Goal: Task Accomplishment & Management: Complete application form

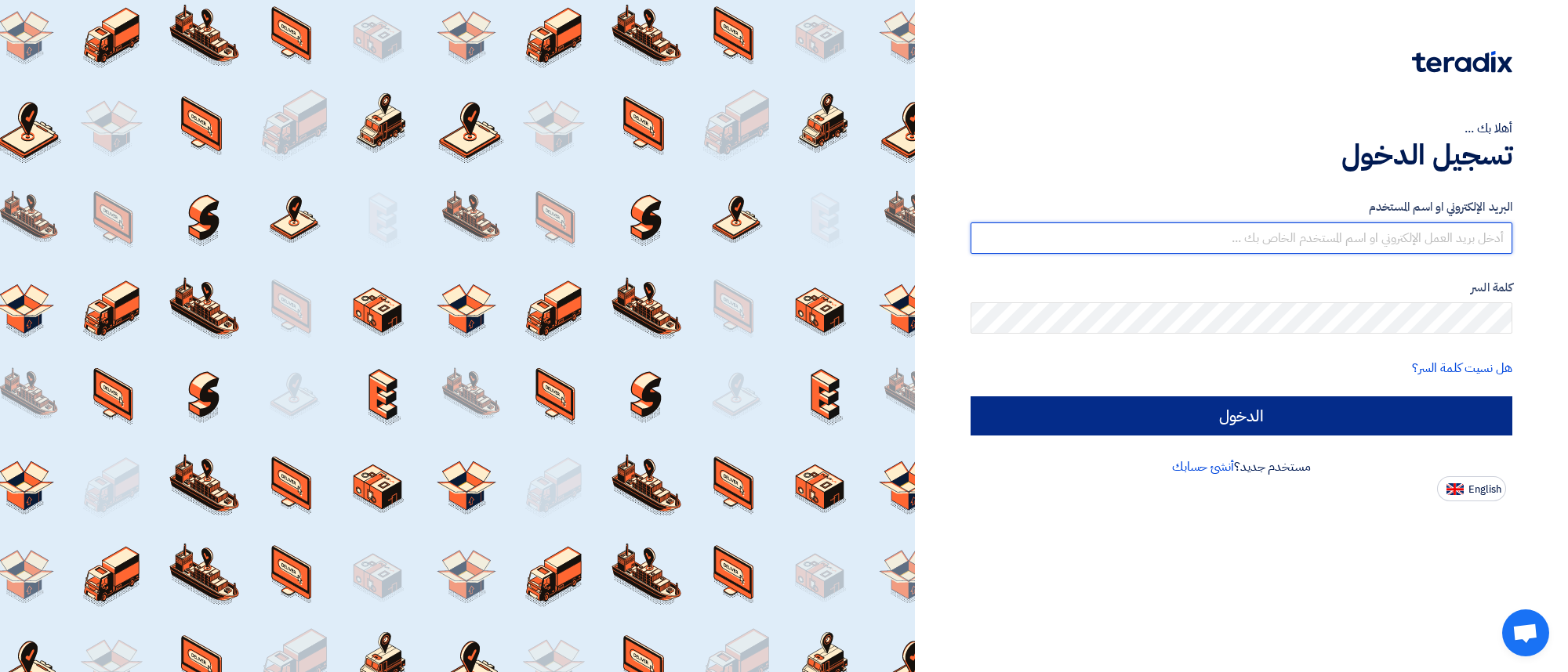
type input "[EMAIL_ADDRESS][DOMAIN_NAME]"
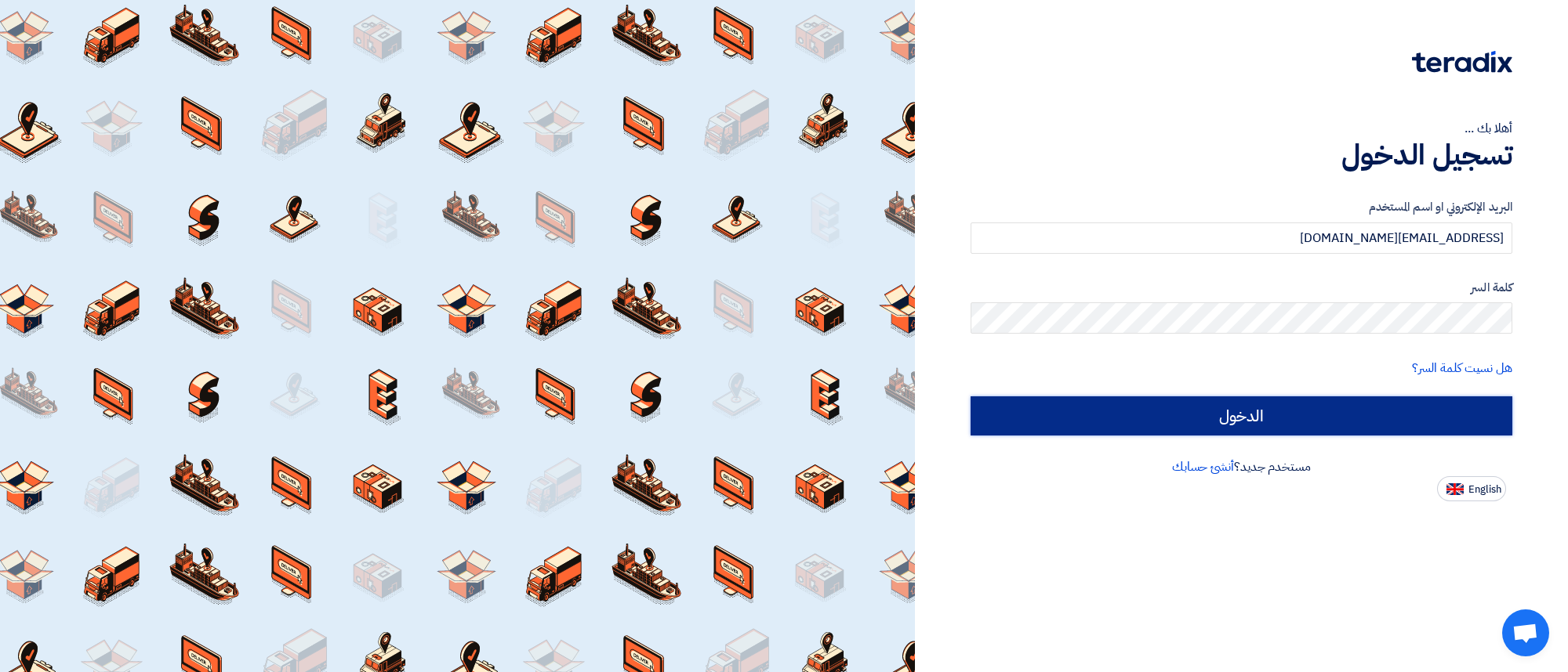
click at [1290, 409] on input "الدخول" at bounding box center [1241, 416] width 541 height 39
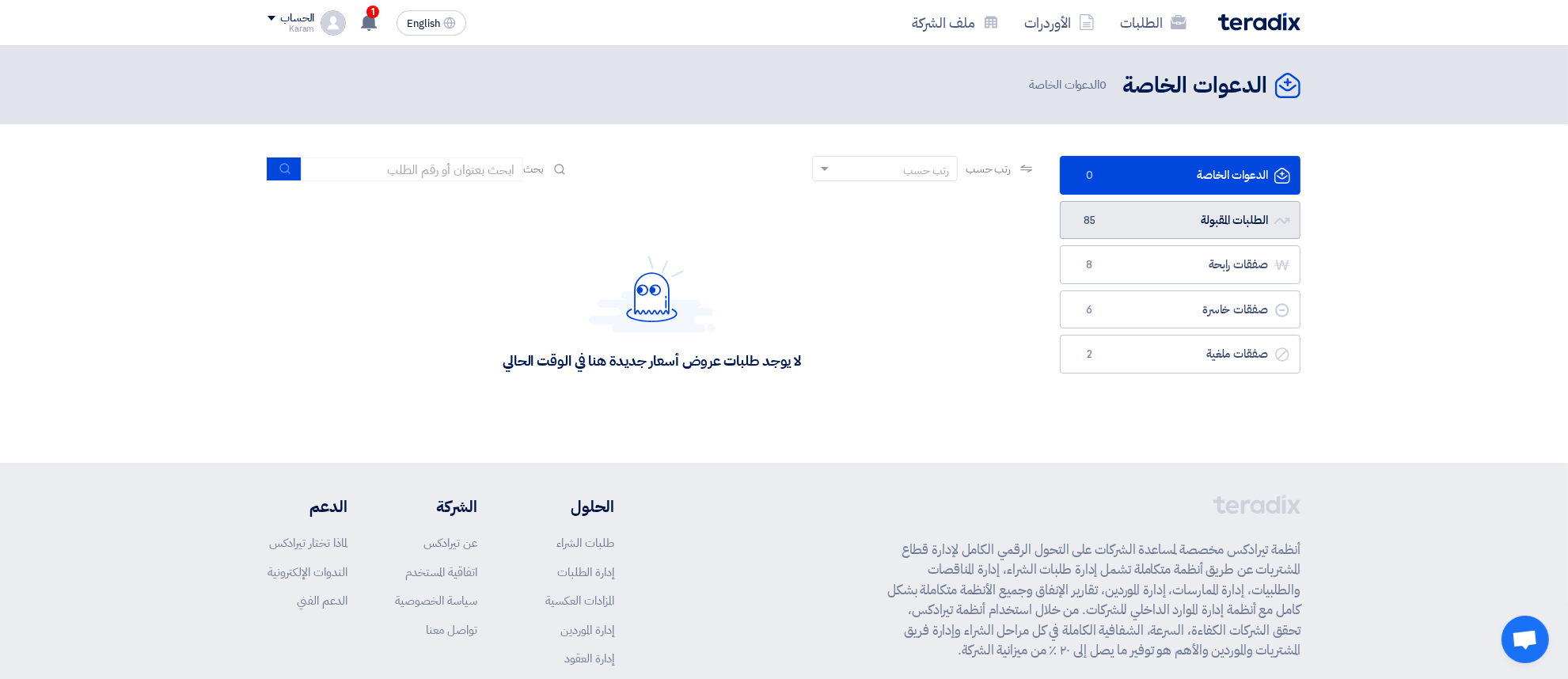
click at [1122, 210] on link "الطلبات المقبولة الطلبات المقبولة 85" at bounding box center [1180, 220] width 241 height 39
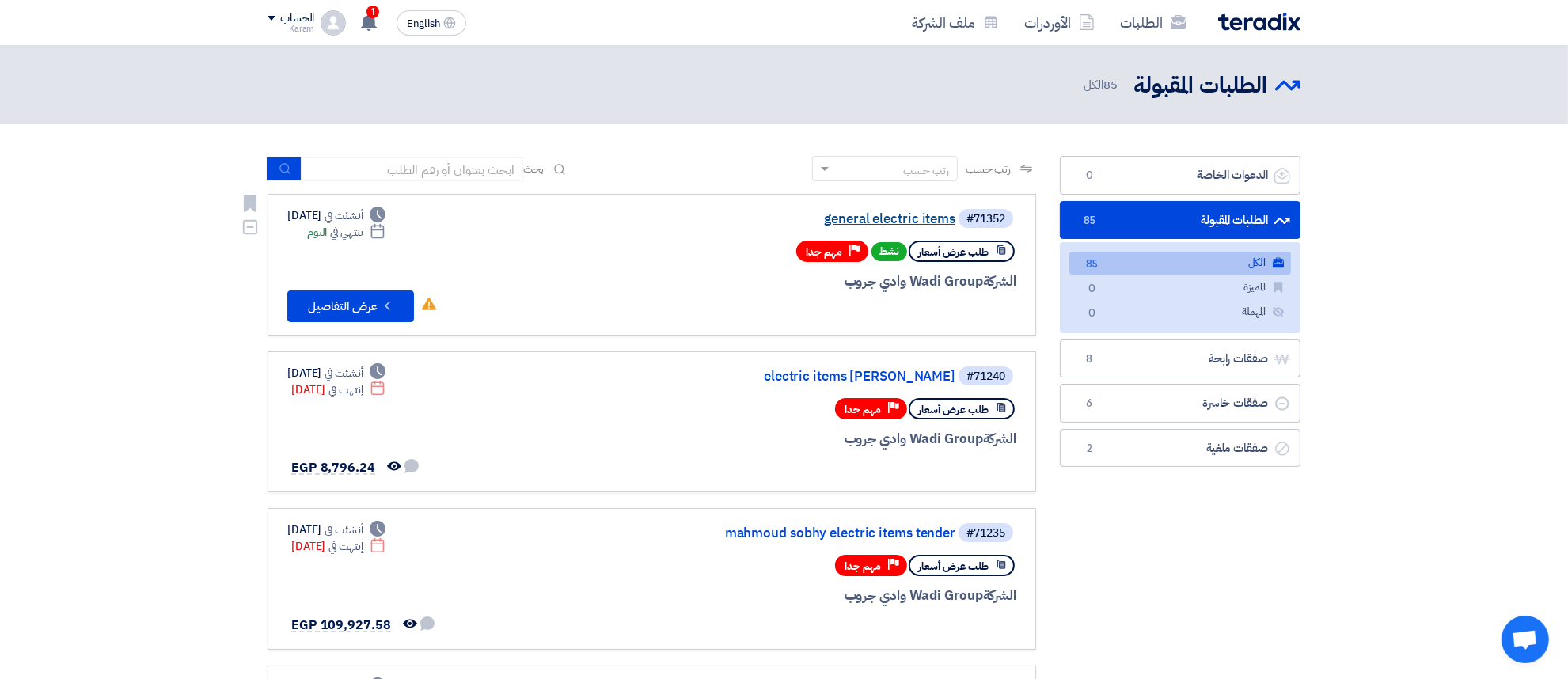
click at [870, 220] on link "general electric items" at bounding box center [797, 219] width 316 height 14
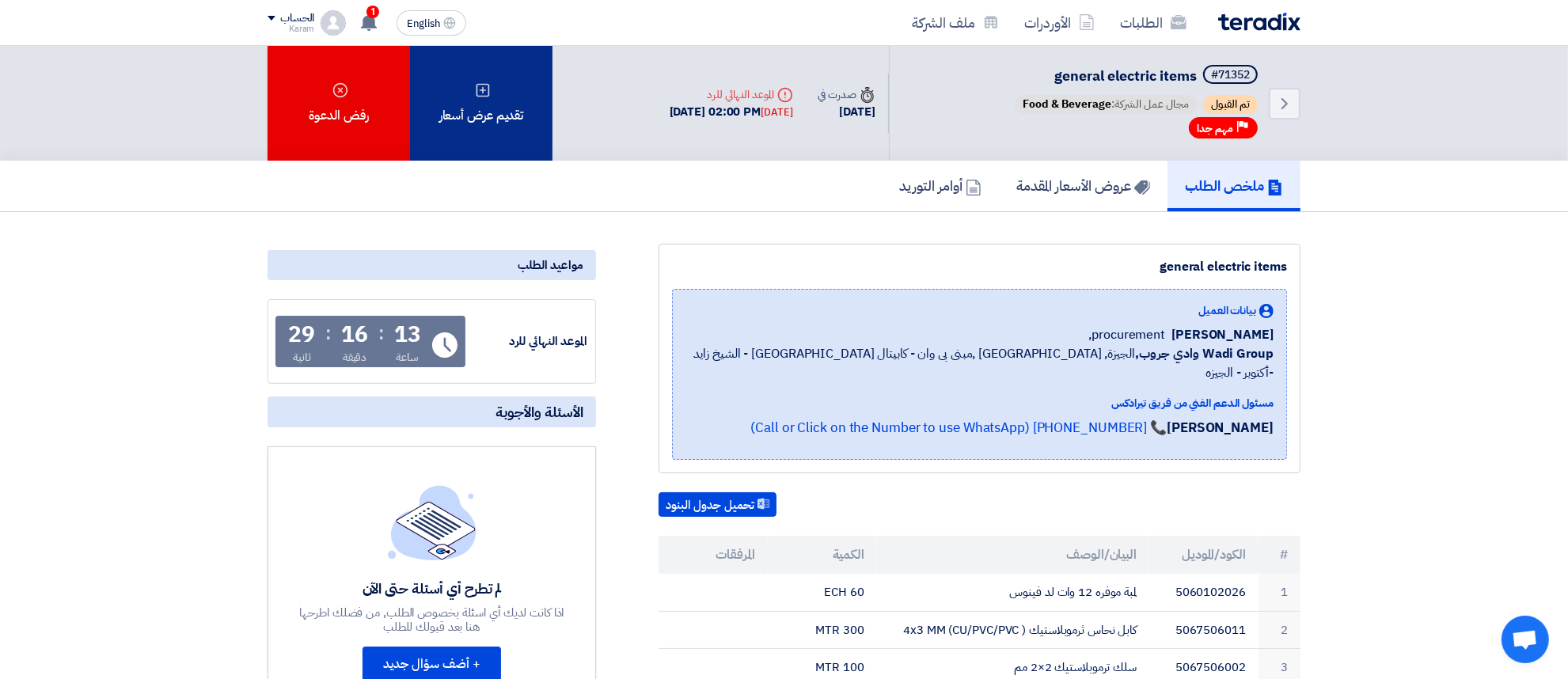
click at [516, 110] on div "تقديم عرض أسعار" at bounding box center [481, 104] width 143 height 115
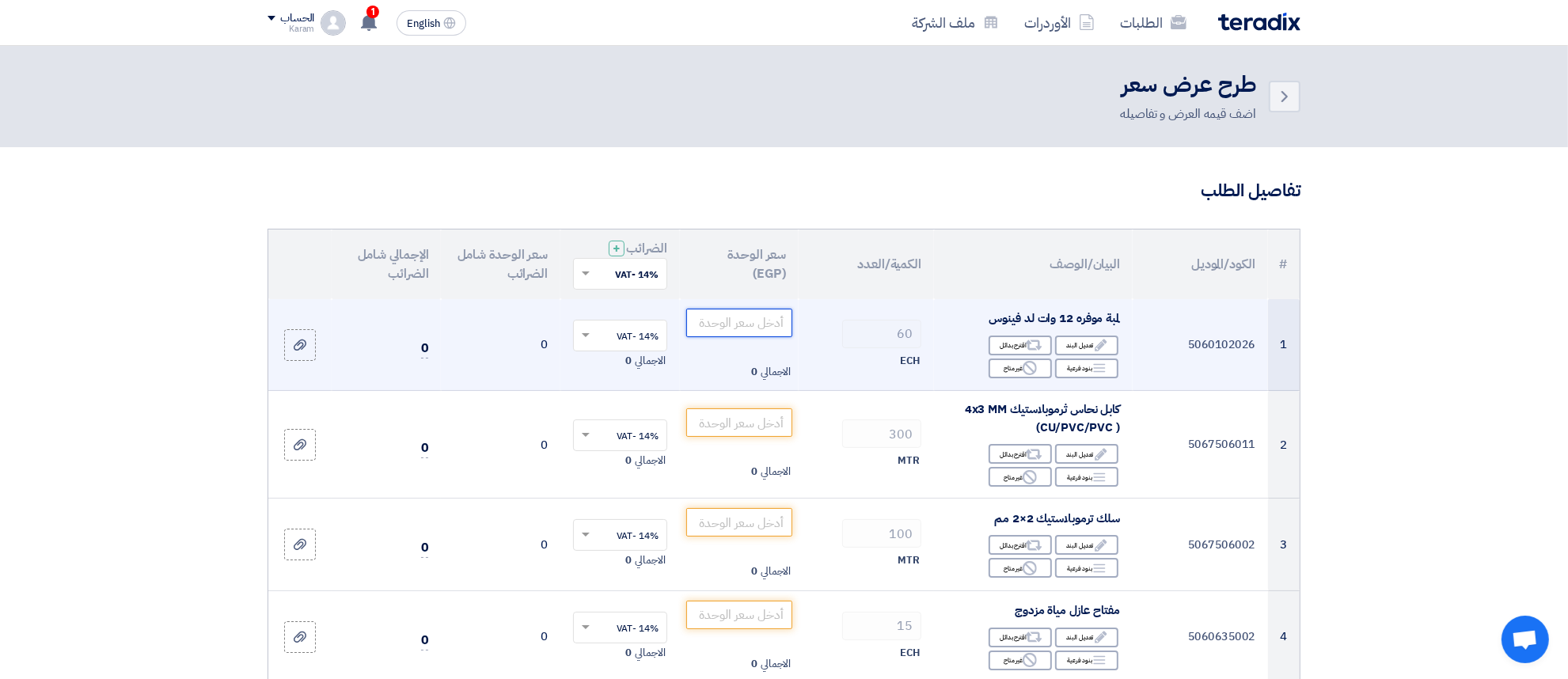
click at [741, 331] on input "number" at bounding box center [739, 323] width 107 height 28
click at [1022, 370] on icon "Reject" at bounding box center [1029, 367] width 14 height 14
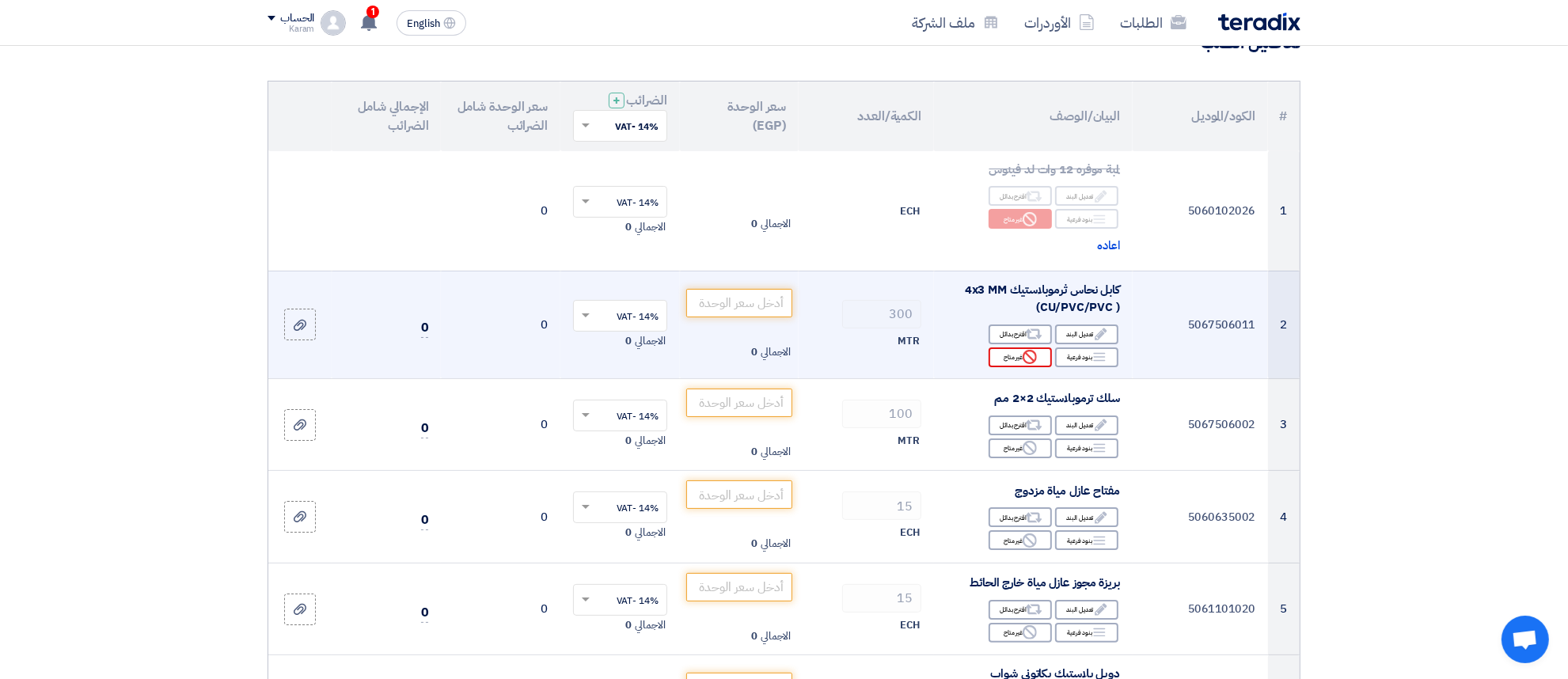
scroll to position [198, 0]
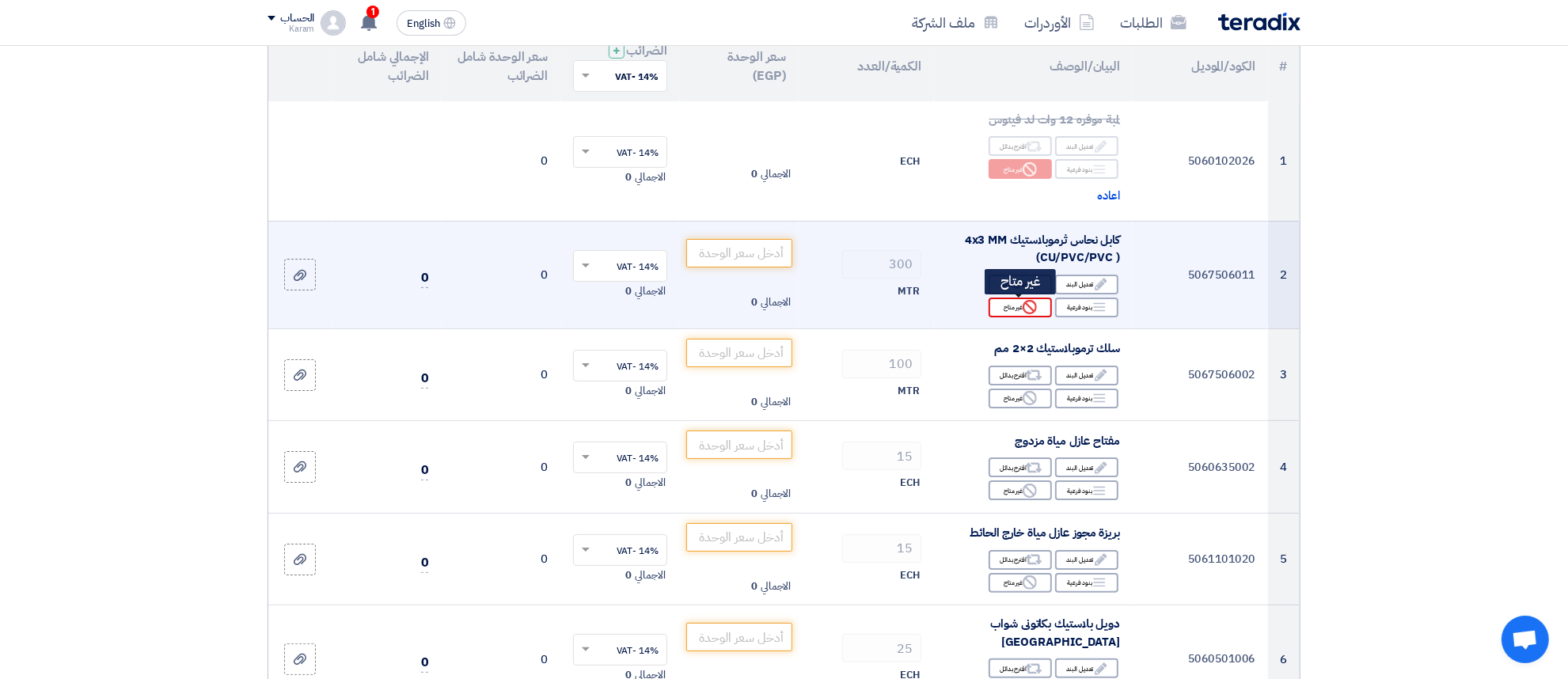
click at [1027, 314] on icon "Reject" at bounding box center [1029, 307] width 14 height 14
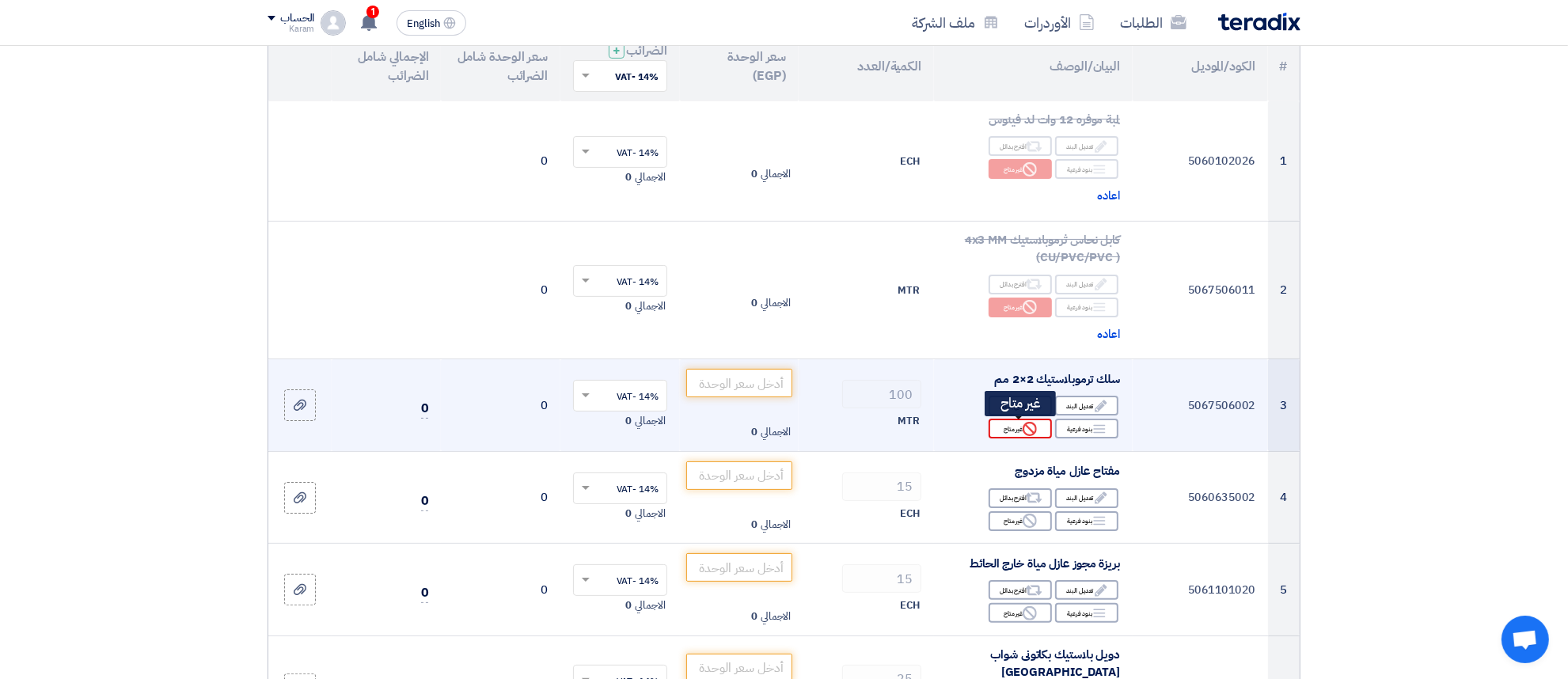
click at [1025, 422] on icon "Reject" at bounding box center [1029, 429] width 14 height 14
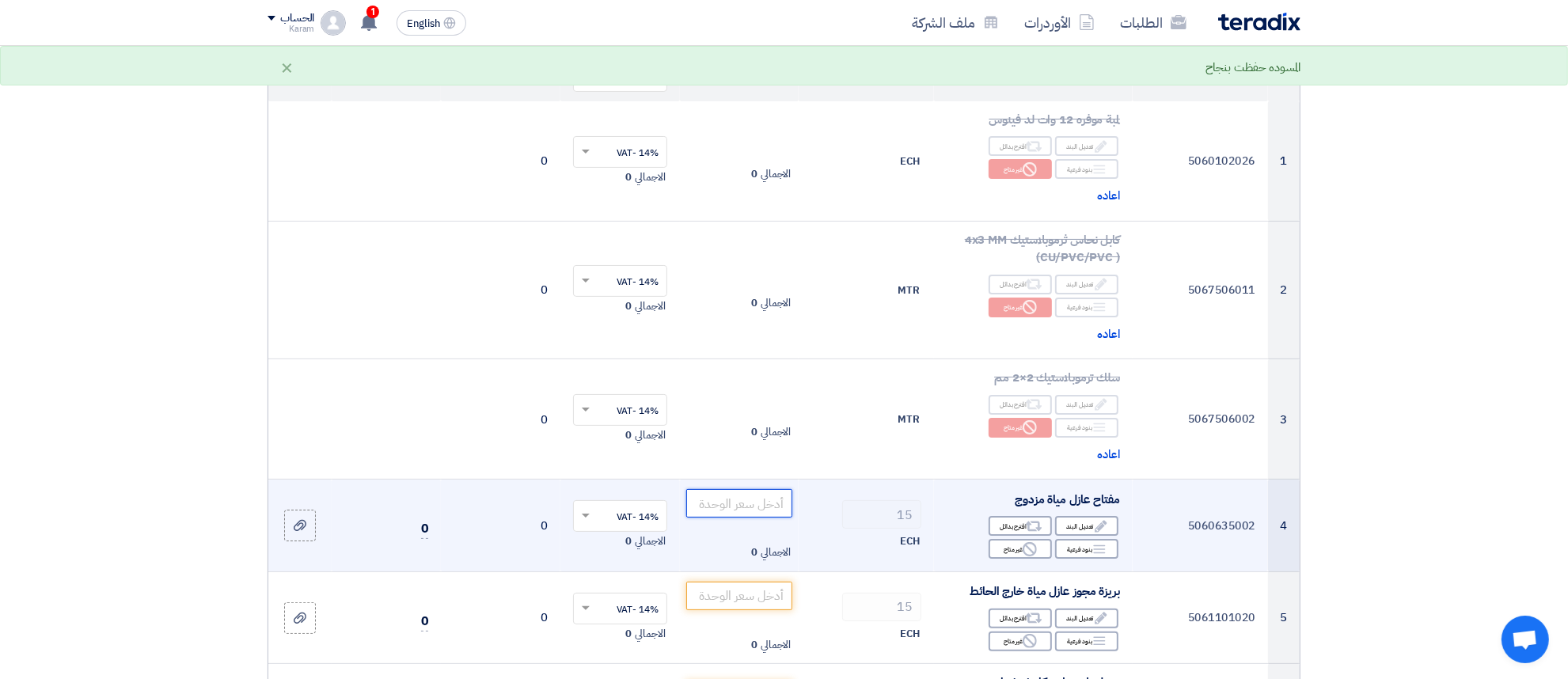
click at [752, 497] on input "number" at bounding box center [739, 503] width 107 height 28
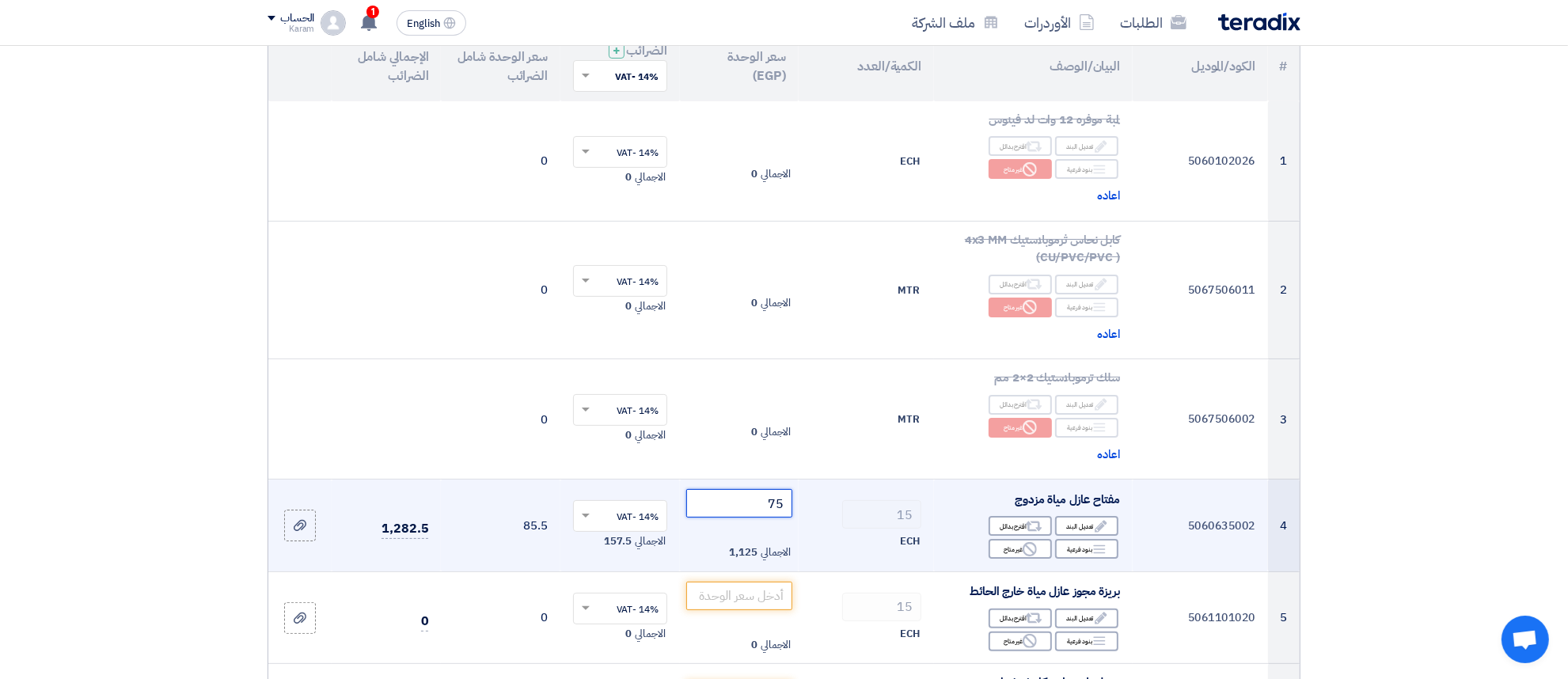
type input "75"
drag, startPoint x: 870, startPoint y: 509, endPoint x: 1302, endPoint y: 462, distance: 434.5
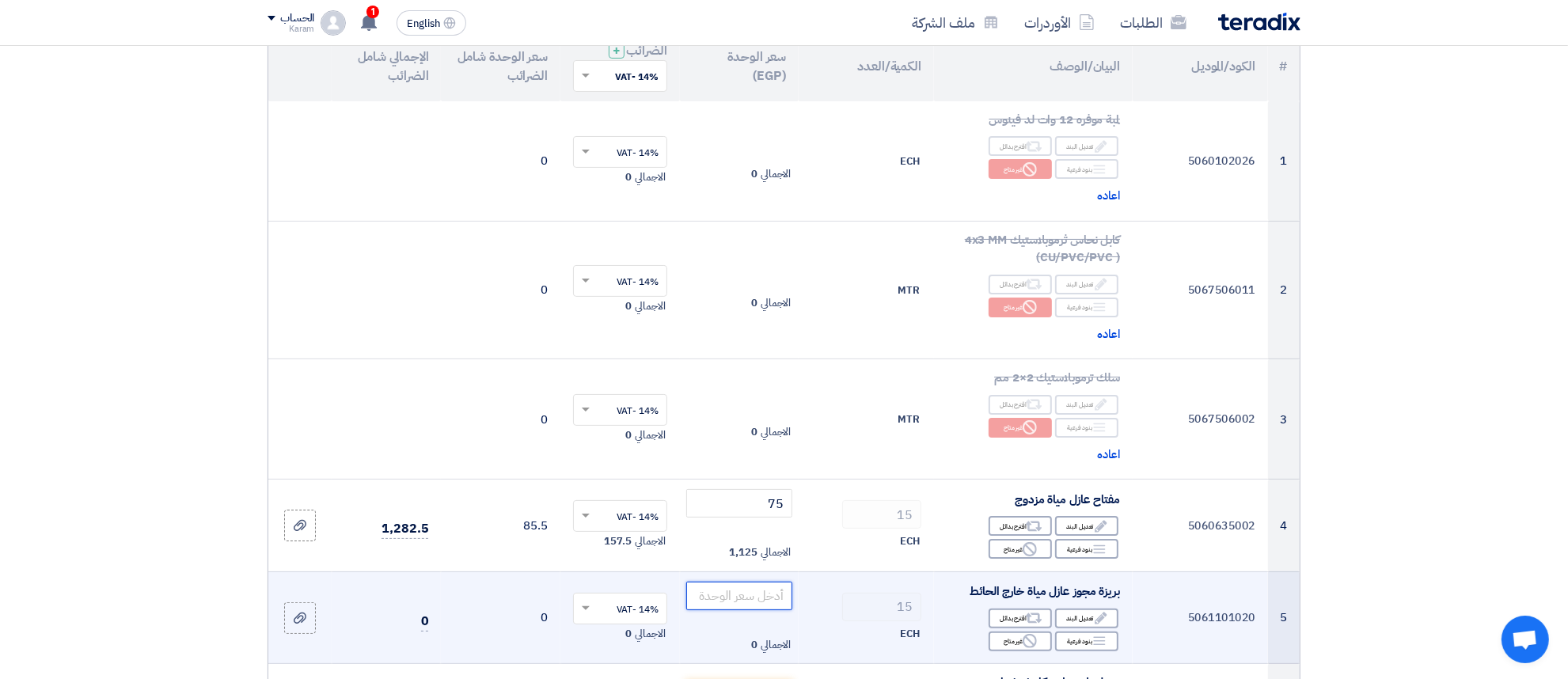
click at [753, 594] on input "number" at bounding box center [739, 596] width 107 height 28
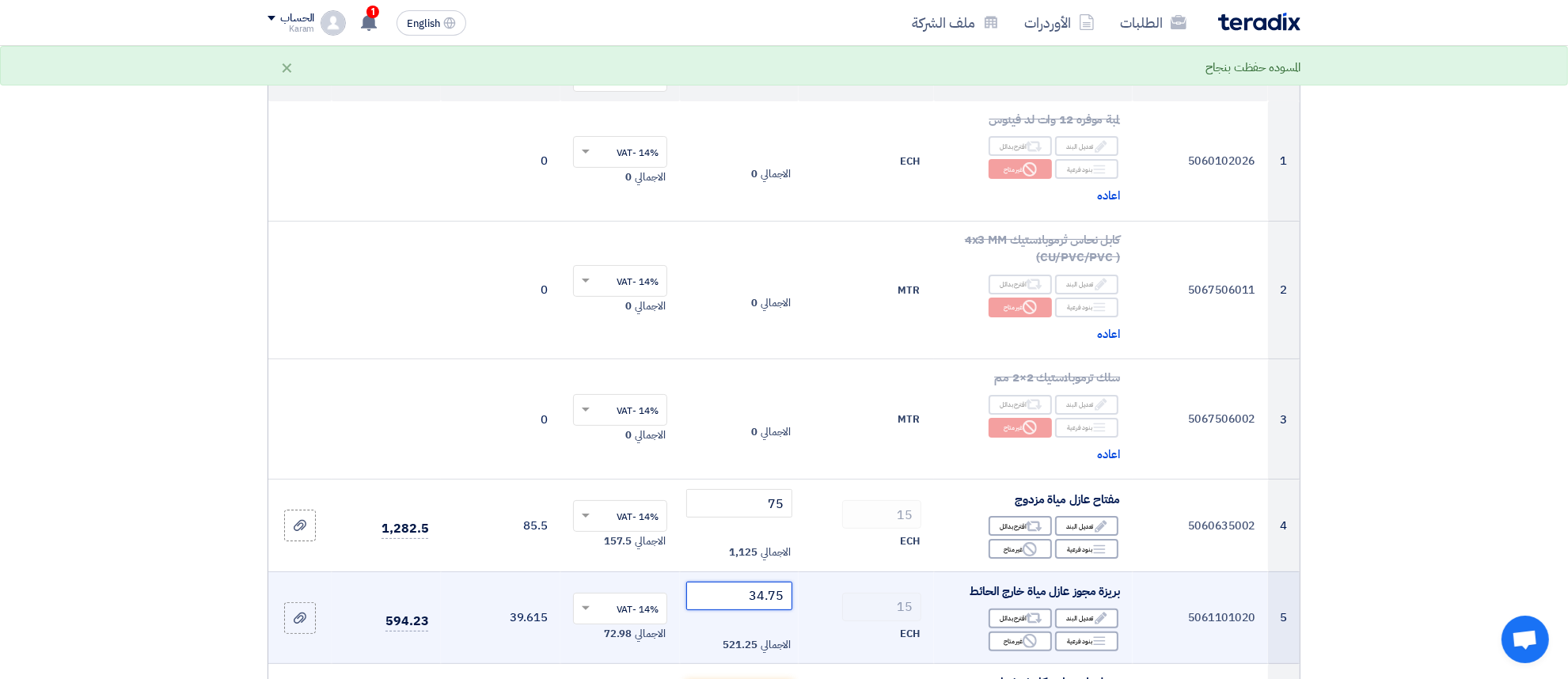
type input "34.75"
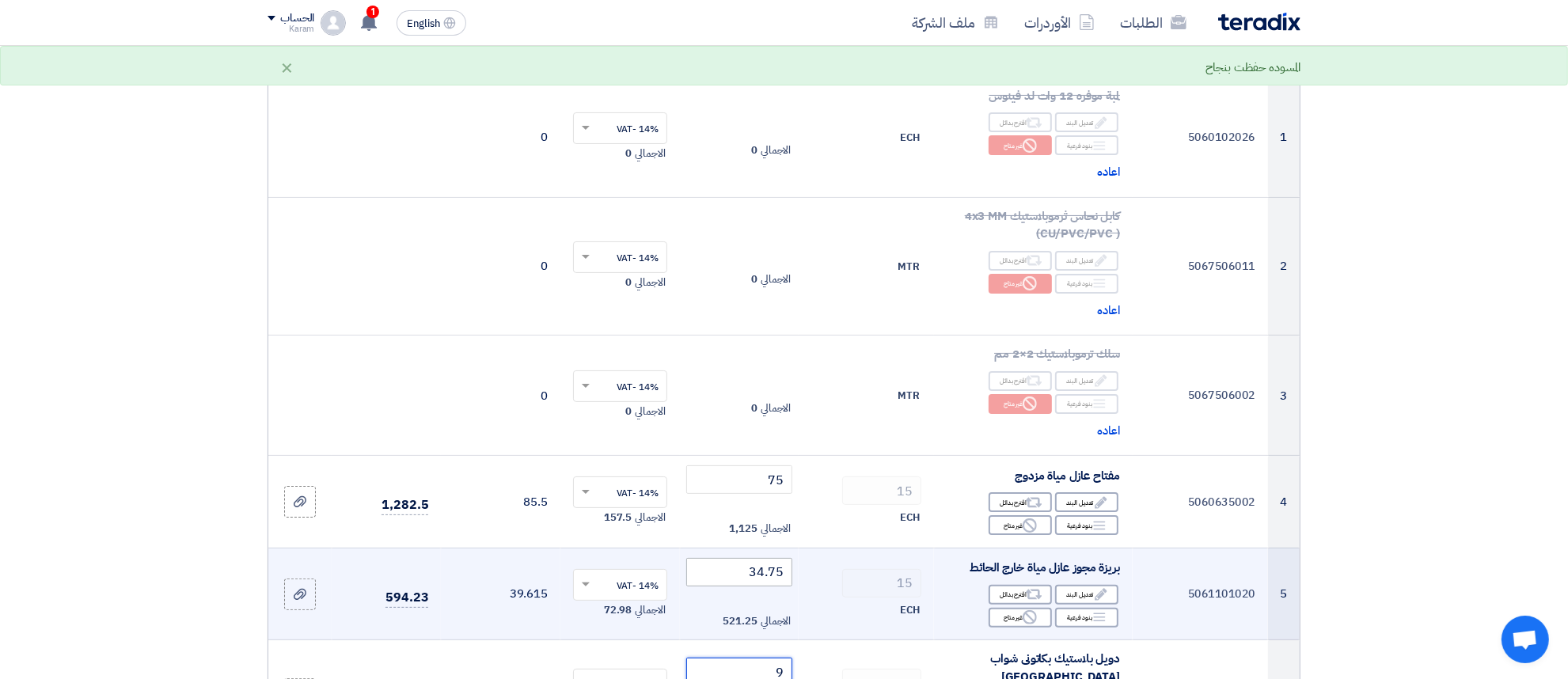
type input "9"
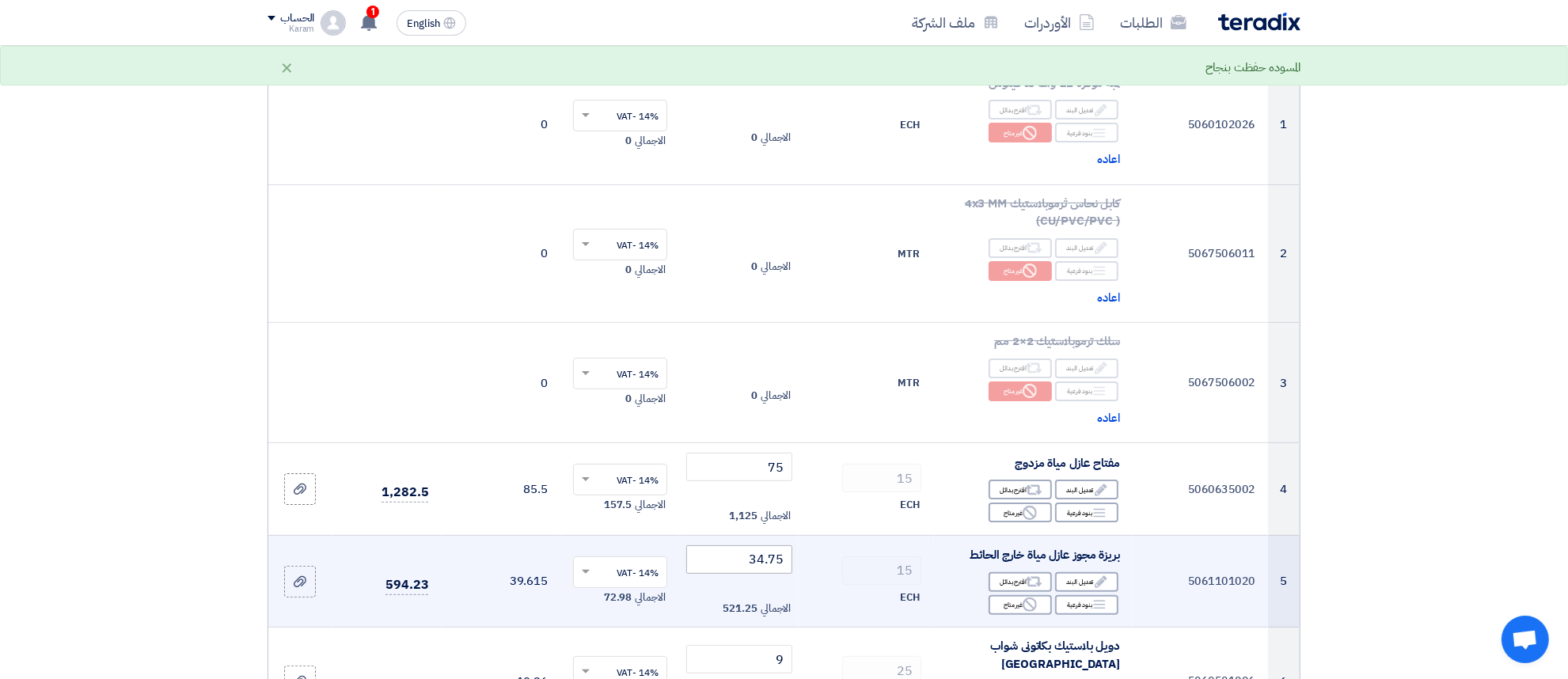
scroll to position [647, 0]
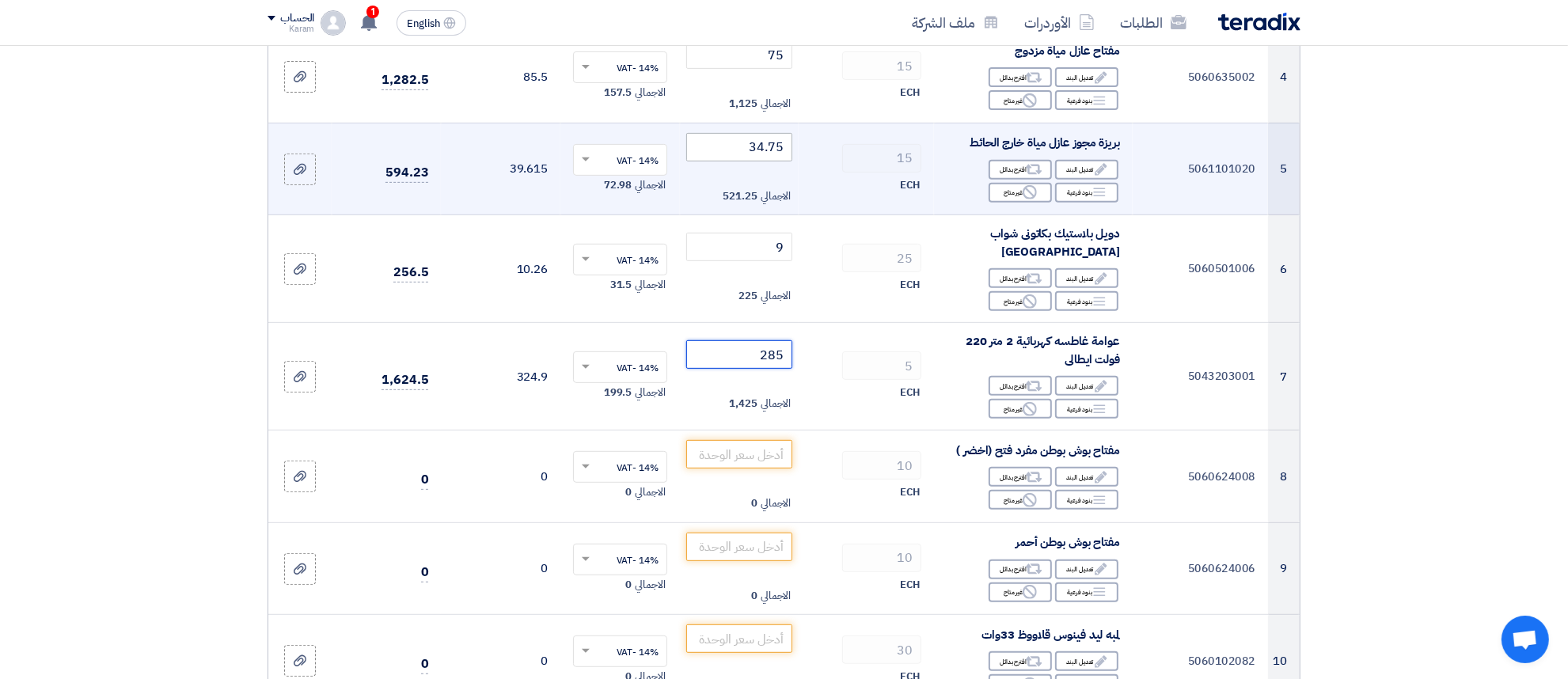
type input "285"
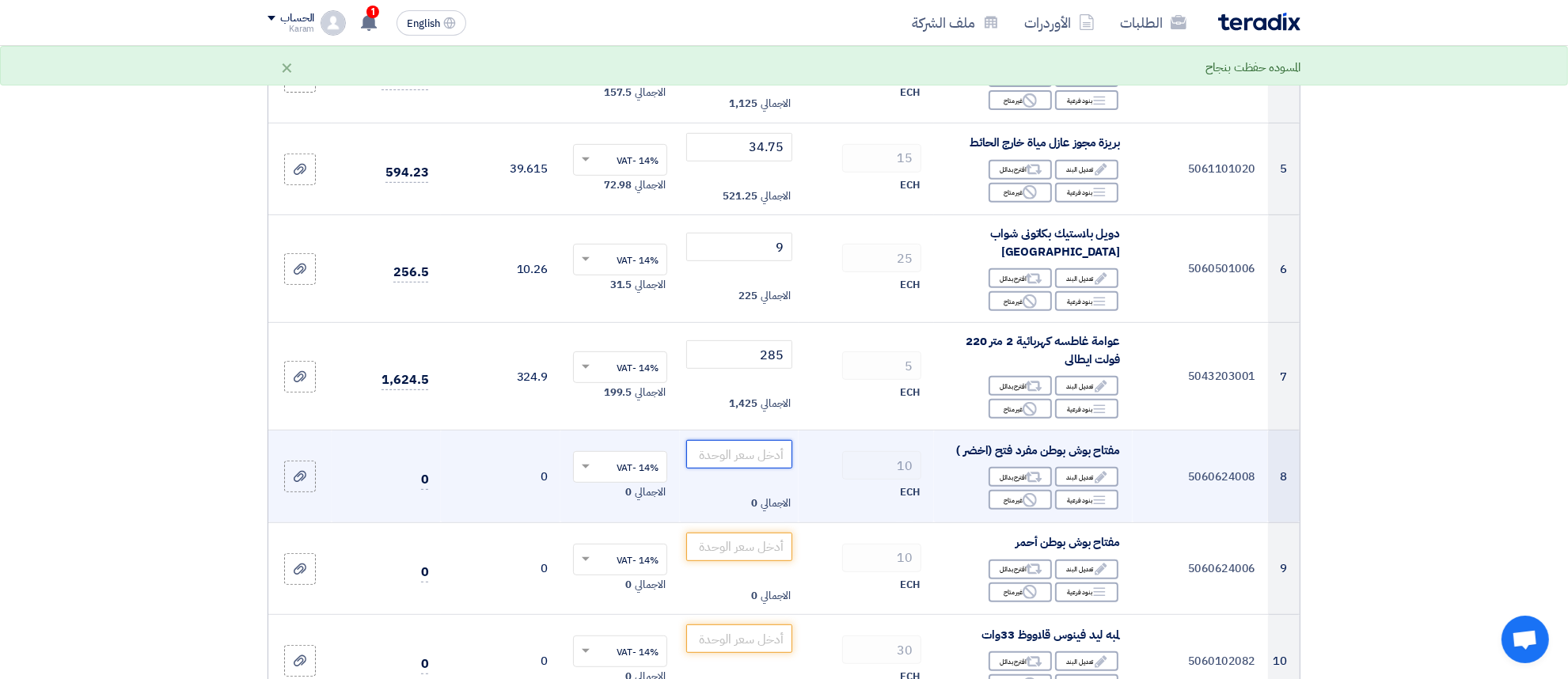
click at [744, 444] on input "number" at bounding box center [739, 454] width 107 height 28
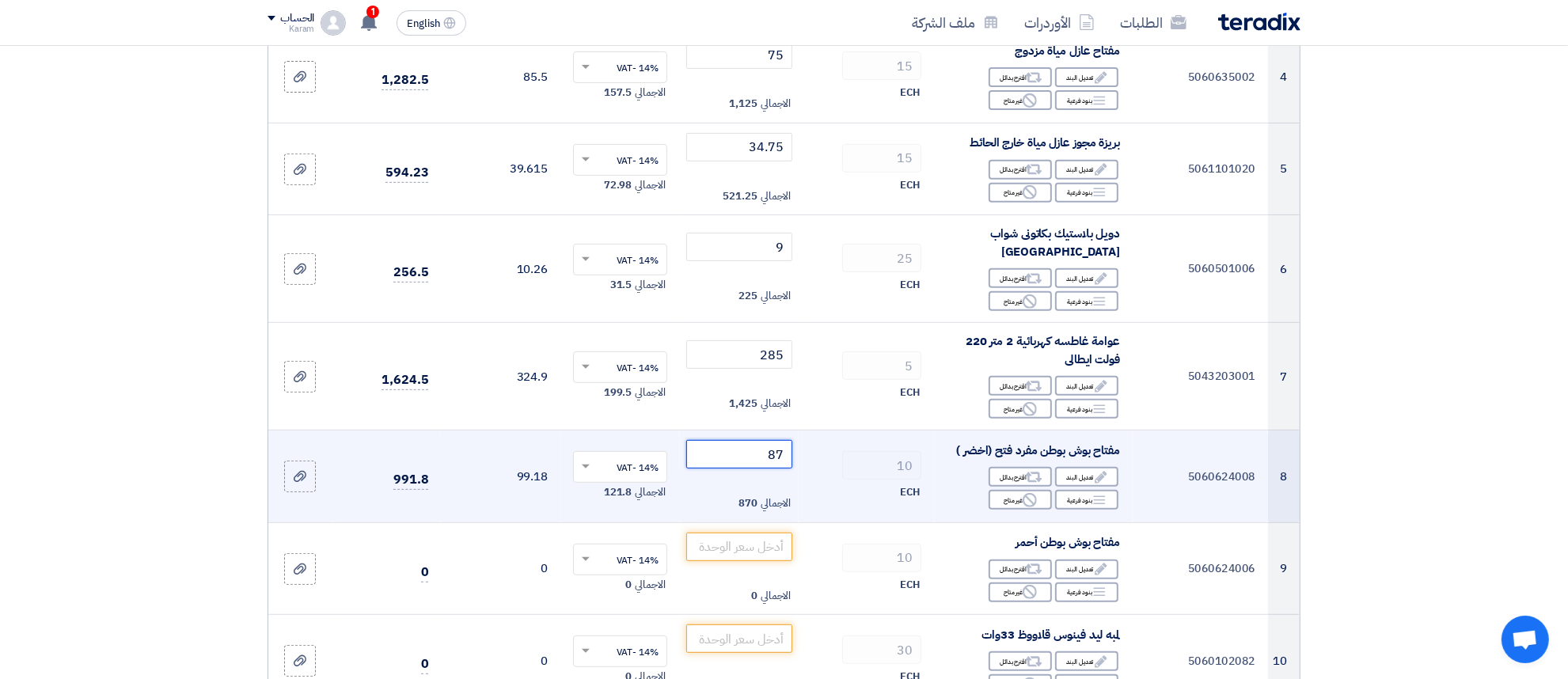
type input "87"
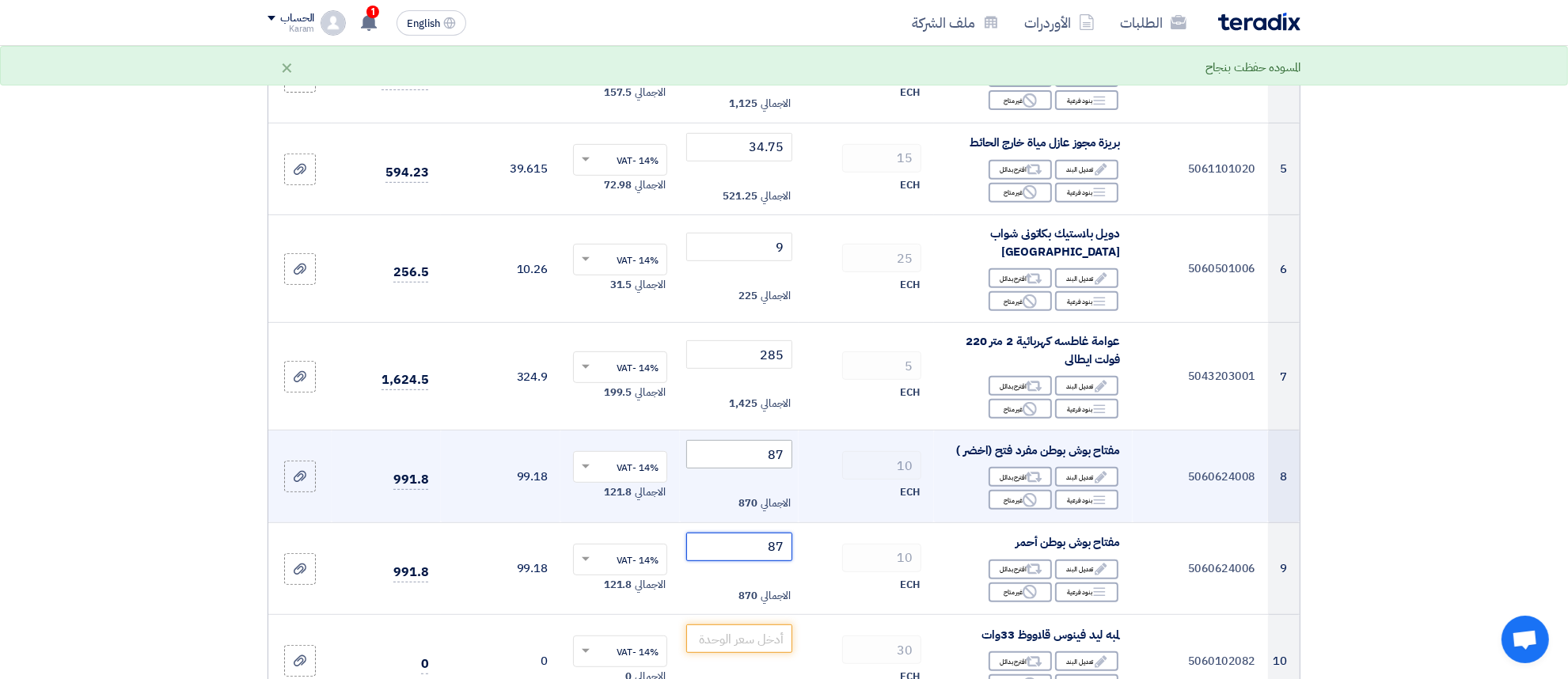
type input "87"
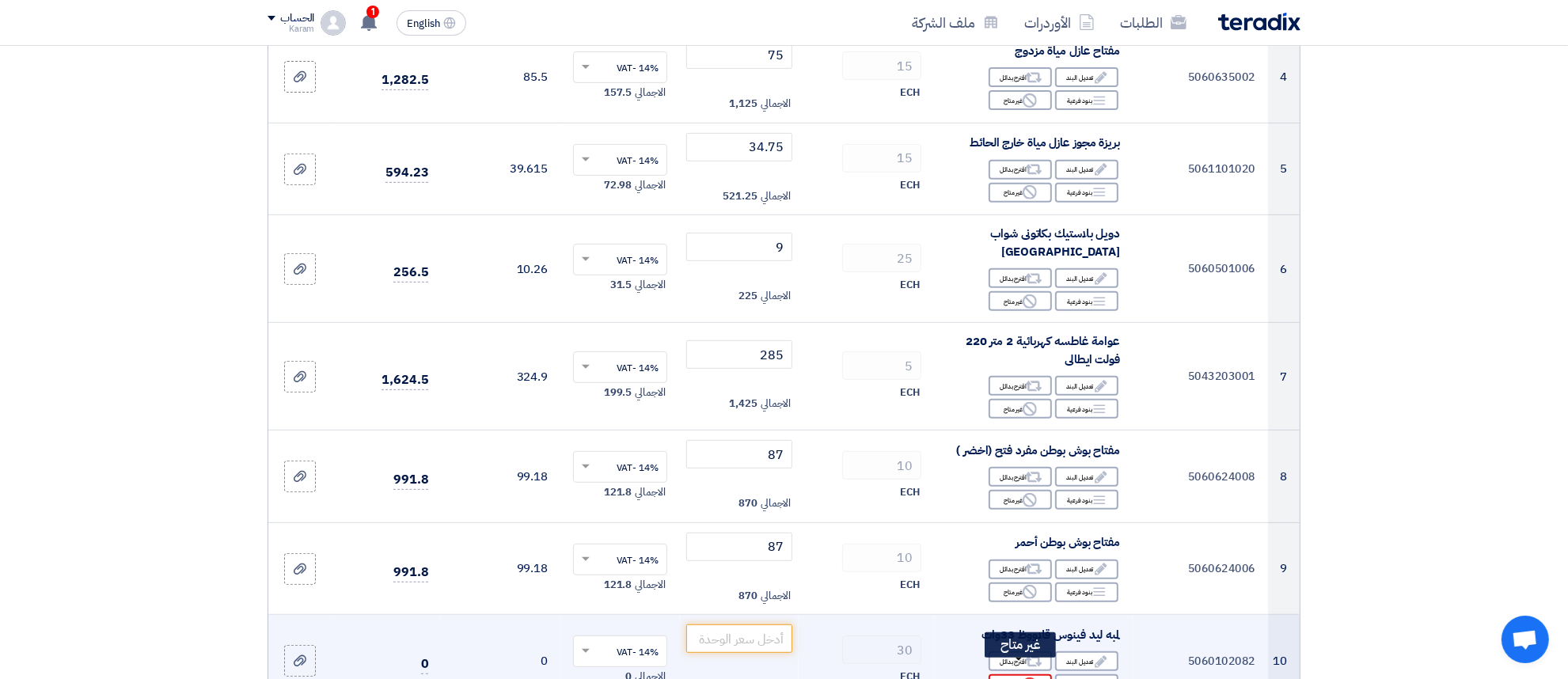
click at [1015, 674] on div "Reject غير متاح" at bounding box center [1020, 684] width 63 height 20
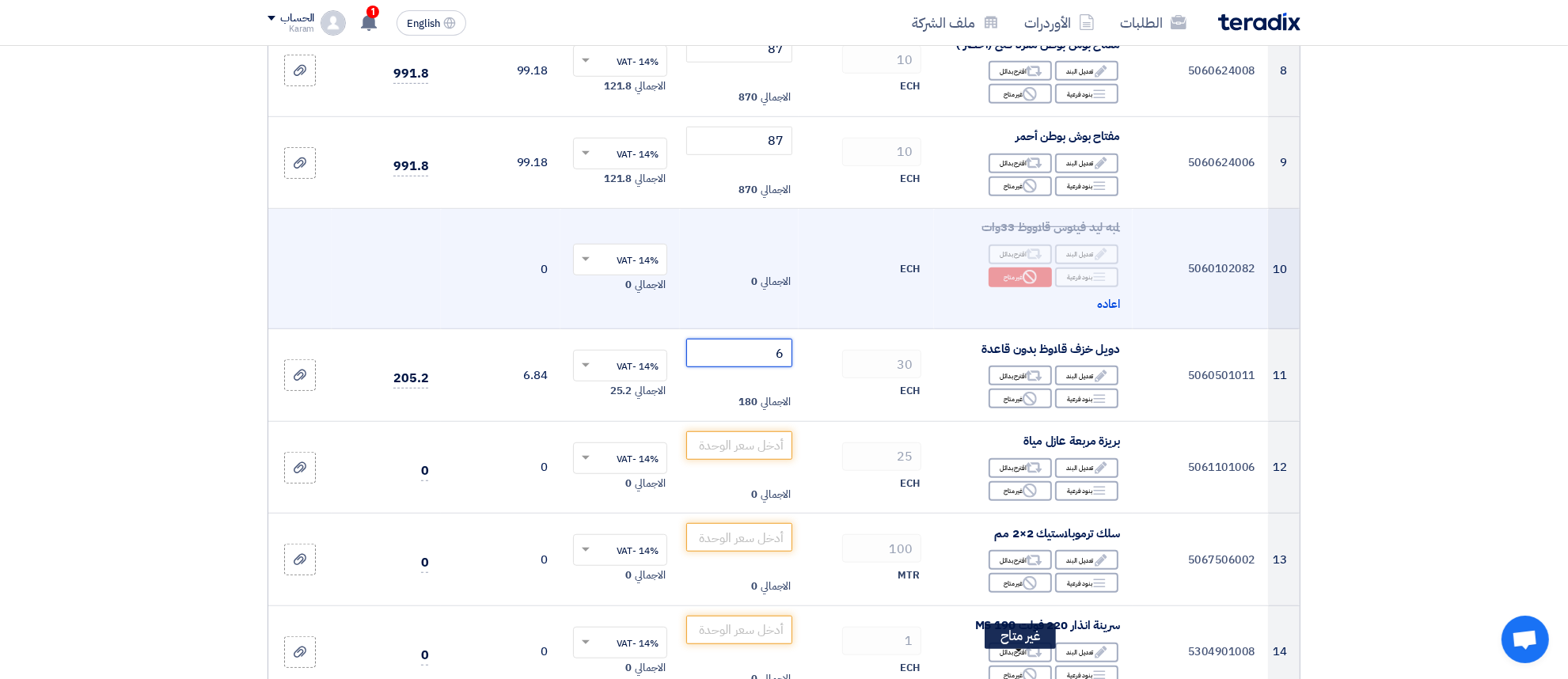
type input "6"
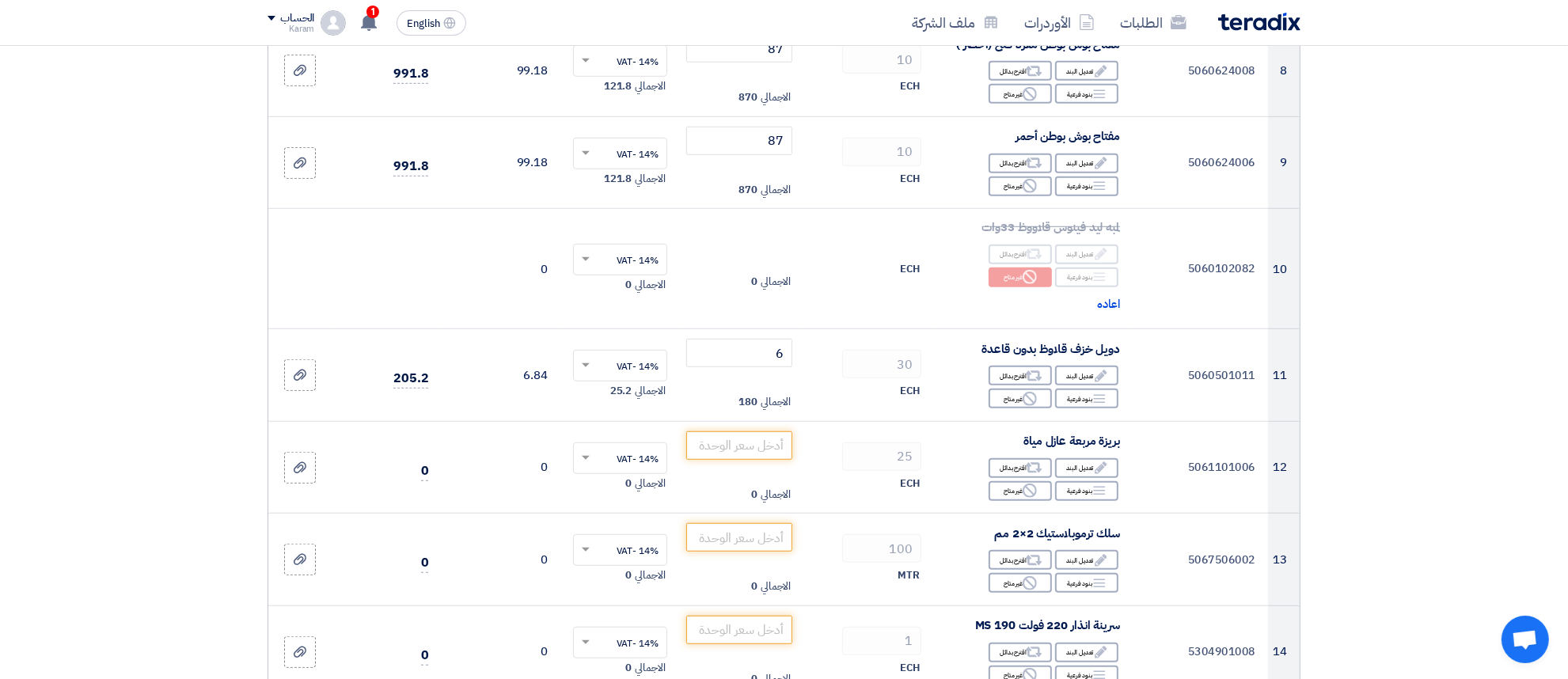
drag, startPoint x: 919, startPoint y: 179, endPoint x: 730, endPoint y: -42, distance: 290.8
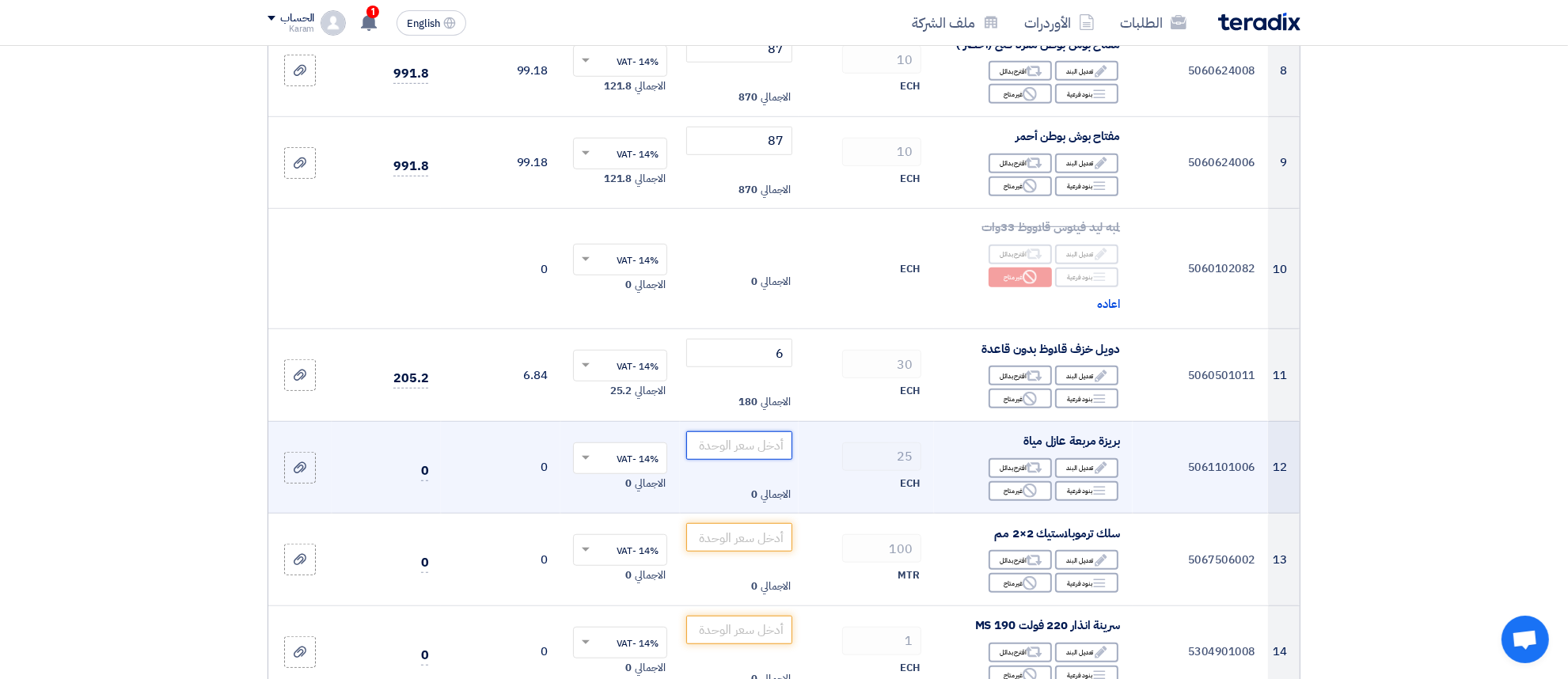
click at [737, 432] on input "number" at bounding box center [739, 446] width 107 height 28
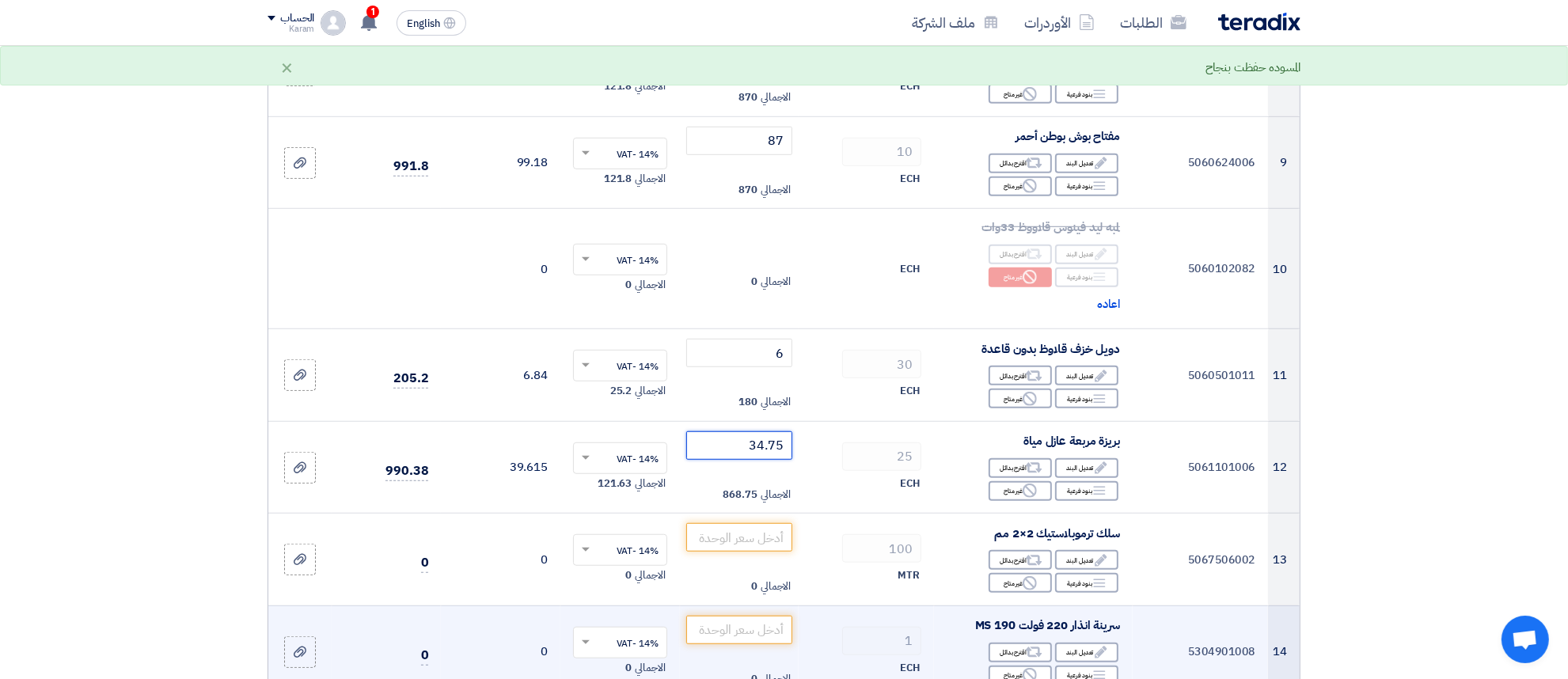
type input "34.75"
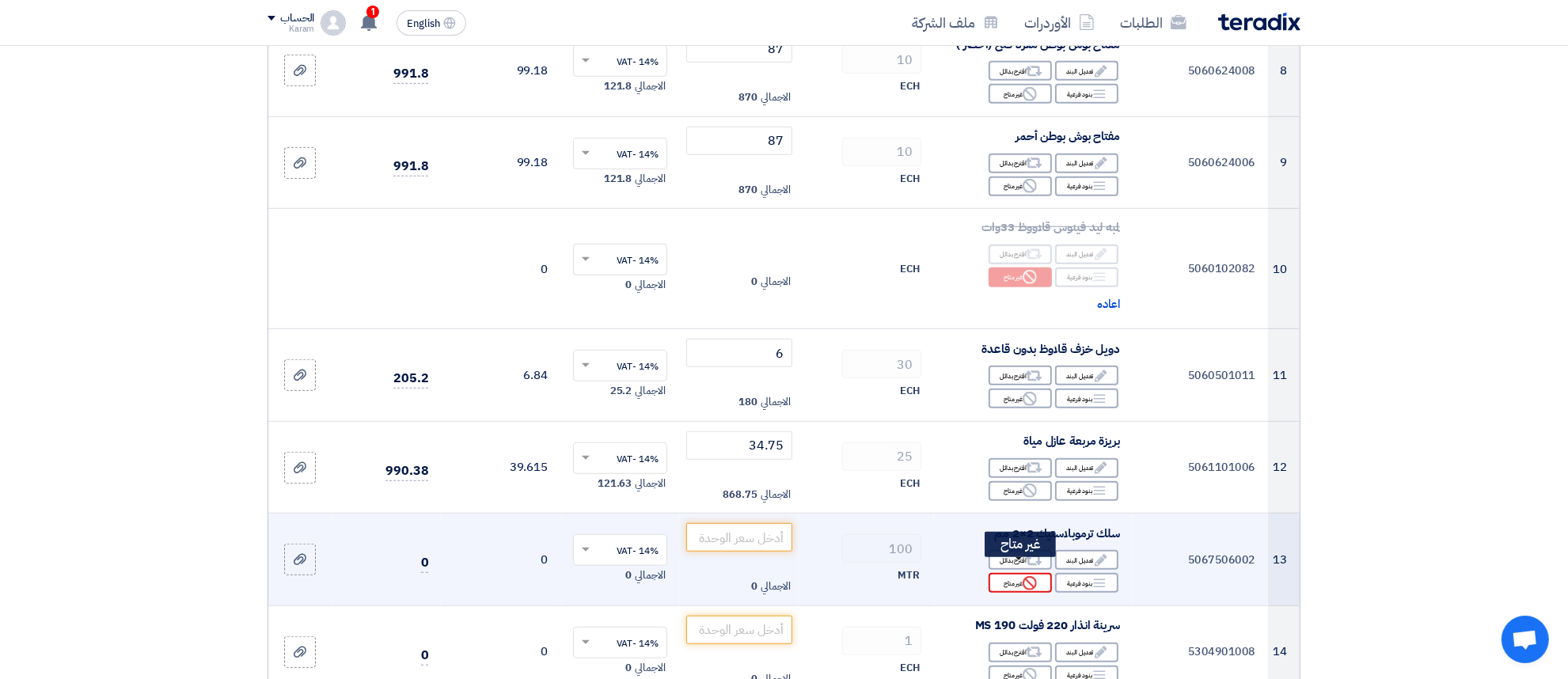
click at [1007, 576] on div "Reject غير متاح" at bounding box center [1020, 583] width 63 height 20
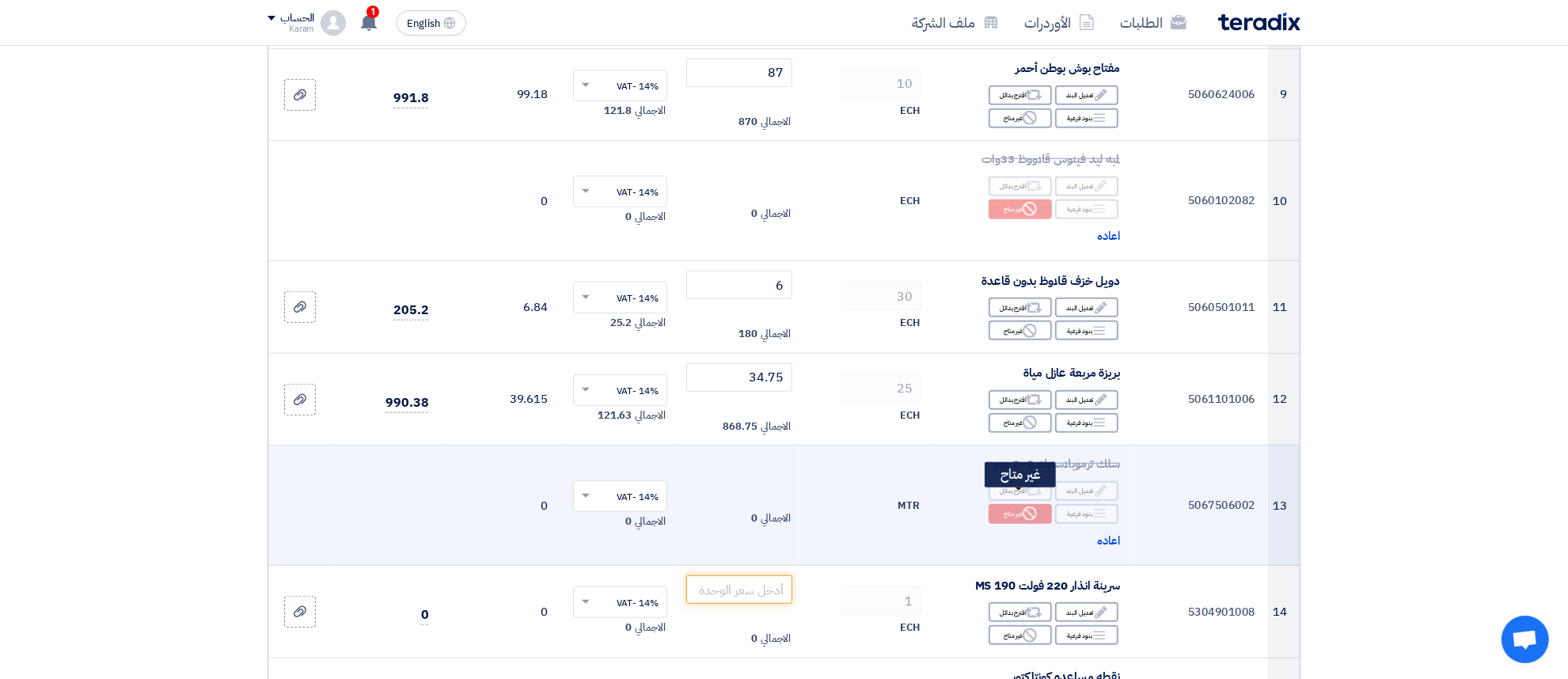
scroll to position [1152, 0]
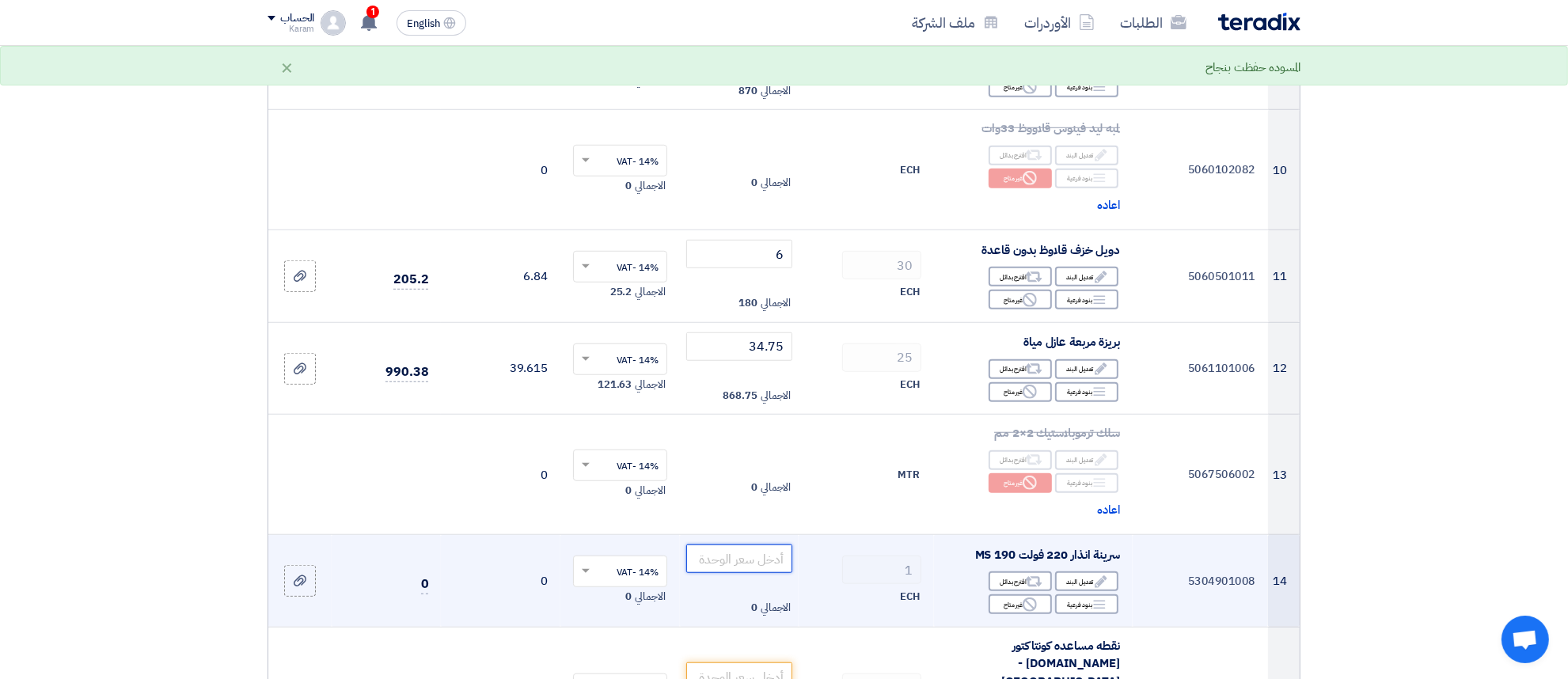
click at [746, 552] on input "number" at bounding box center [739, 559] width 107 height 28
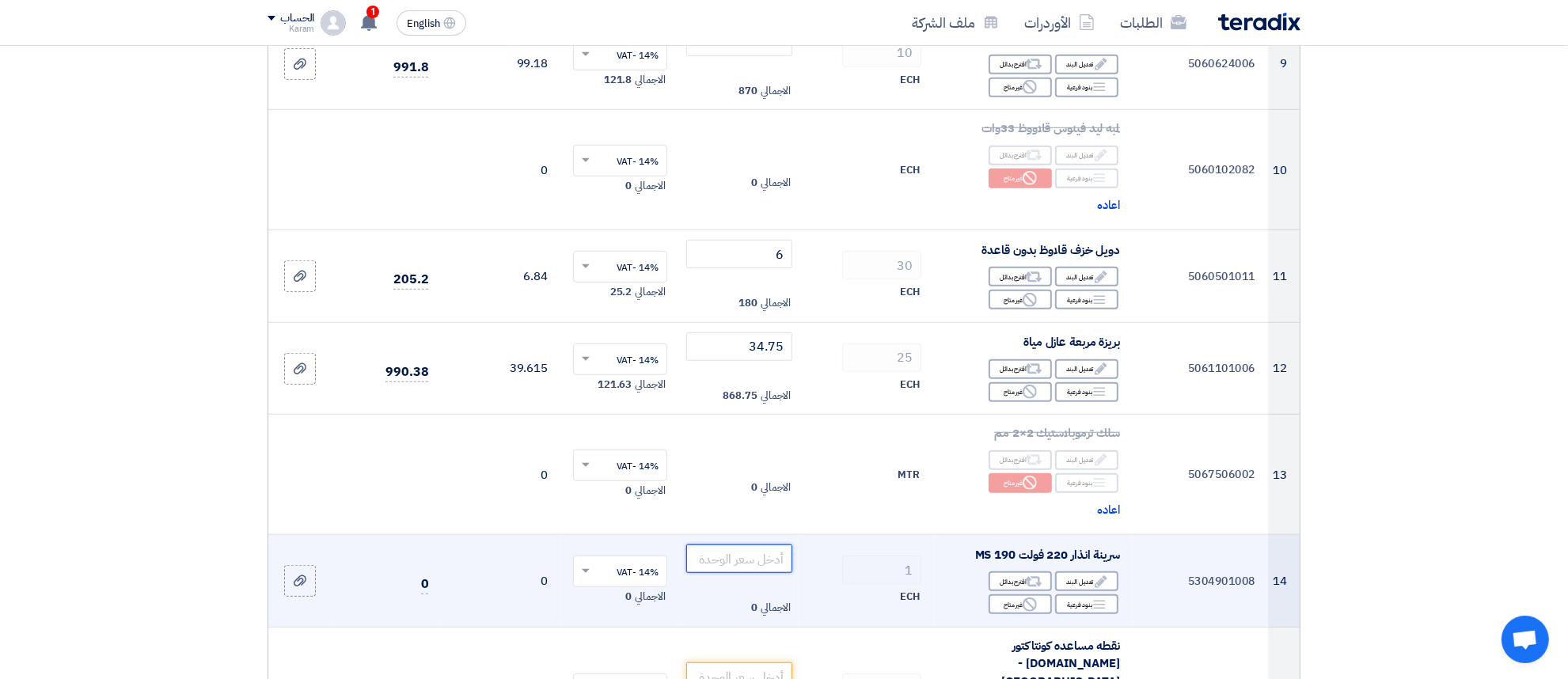
click at [750, 545] on input "number" at bounding box center [739, 559] width 107 height 28
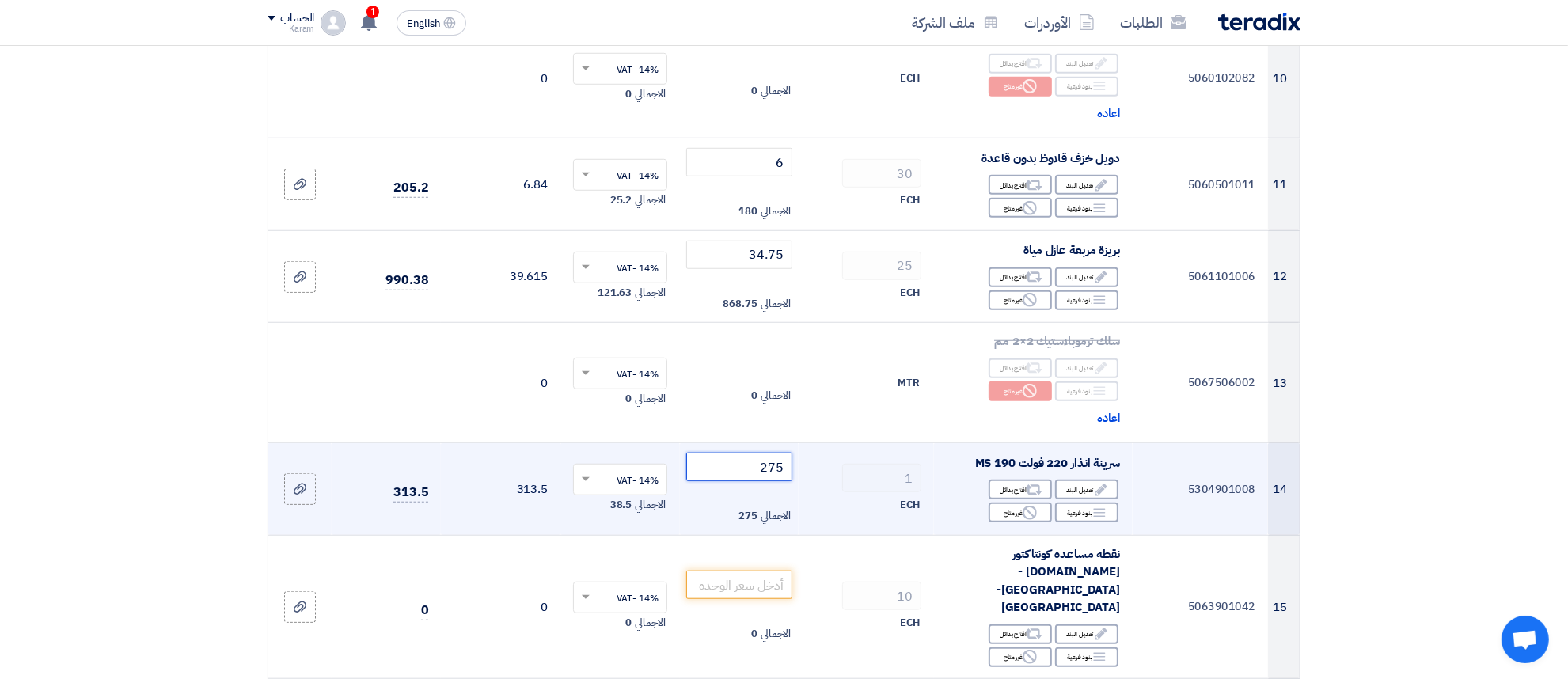
scroll to position [1251, 0]
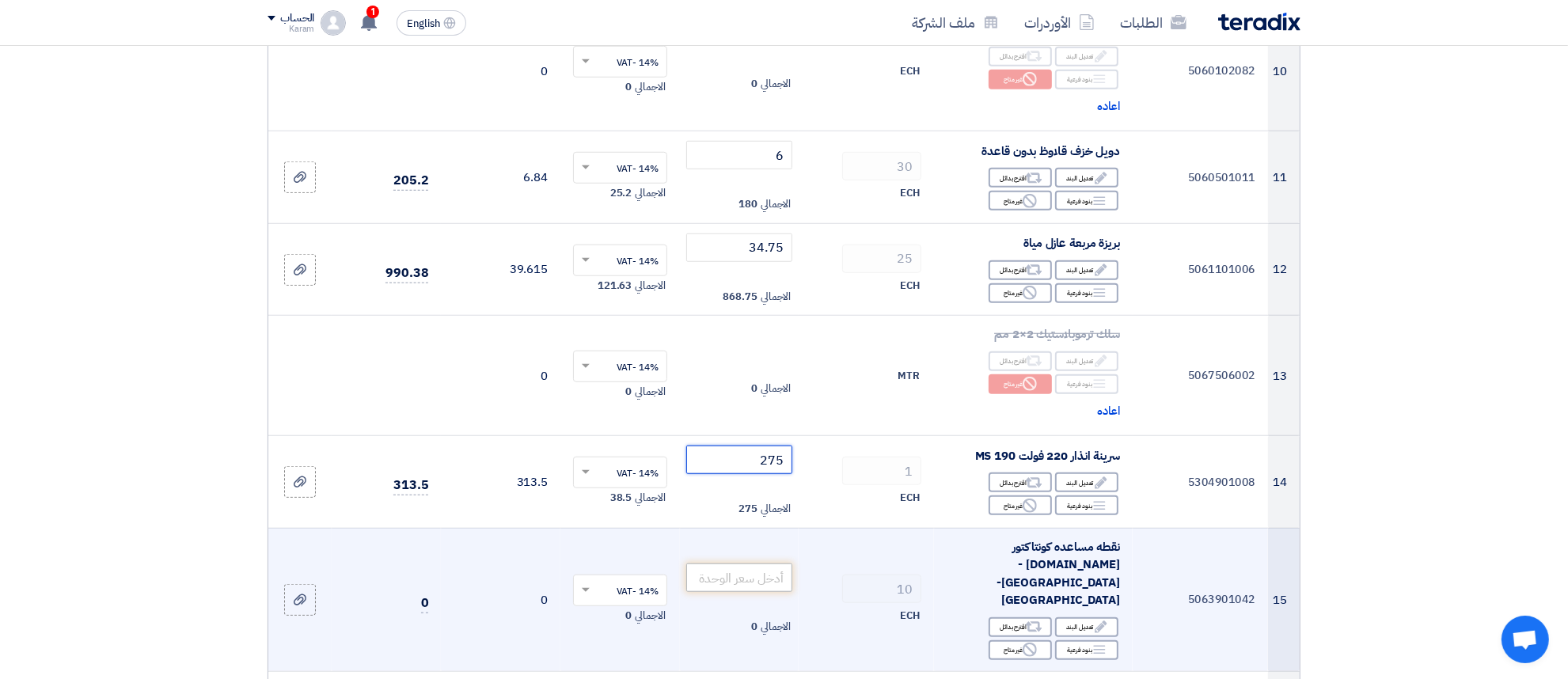
type input "275"
click at [756, 564] on input "number" at bounding box center [739, 578] width 107 height 28
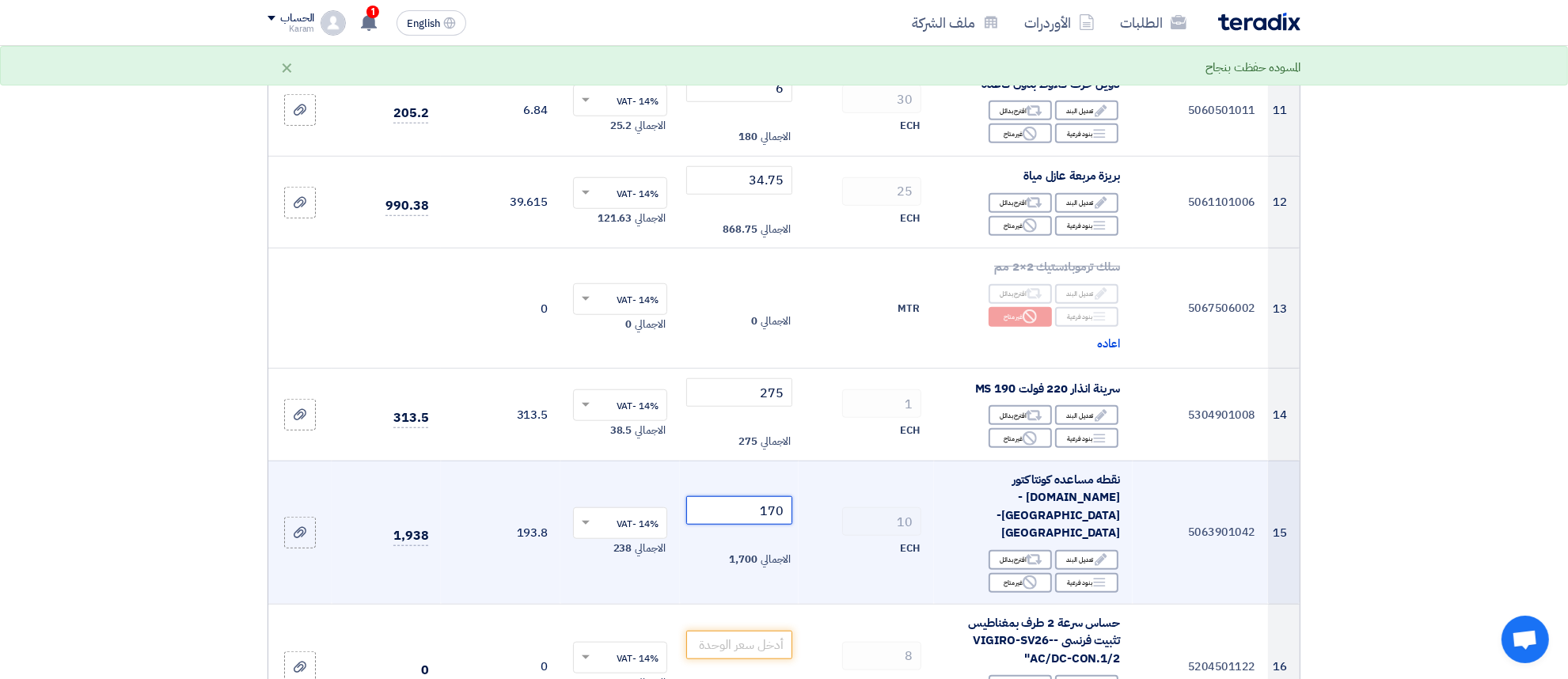
scroll to position [1350, 0]
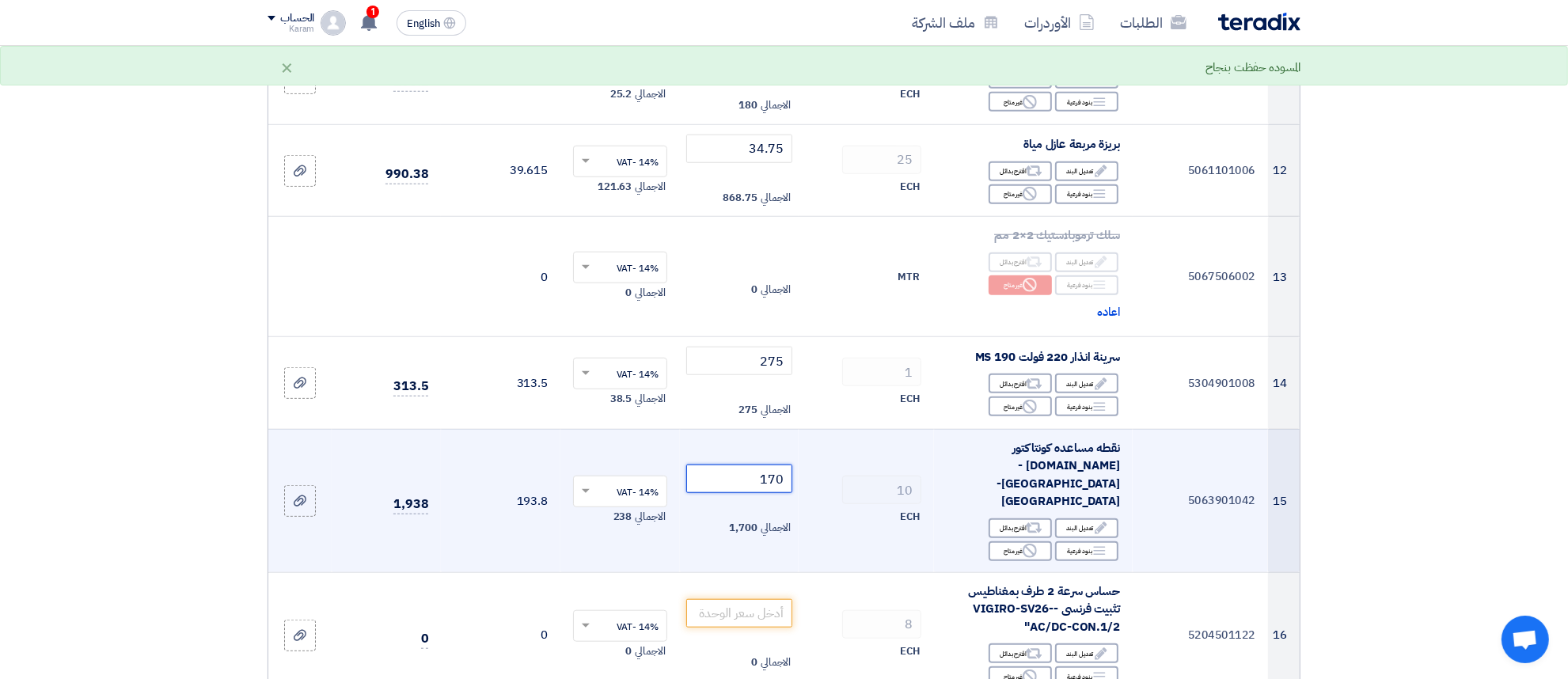
type input "170"
click at [756, 600] on input "number" at bounding box center [739, 614] width 107 height 28
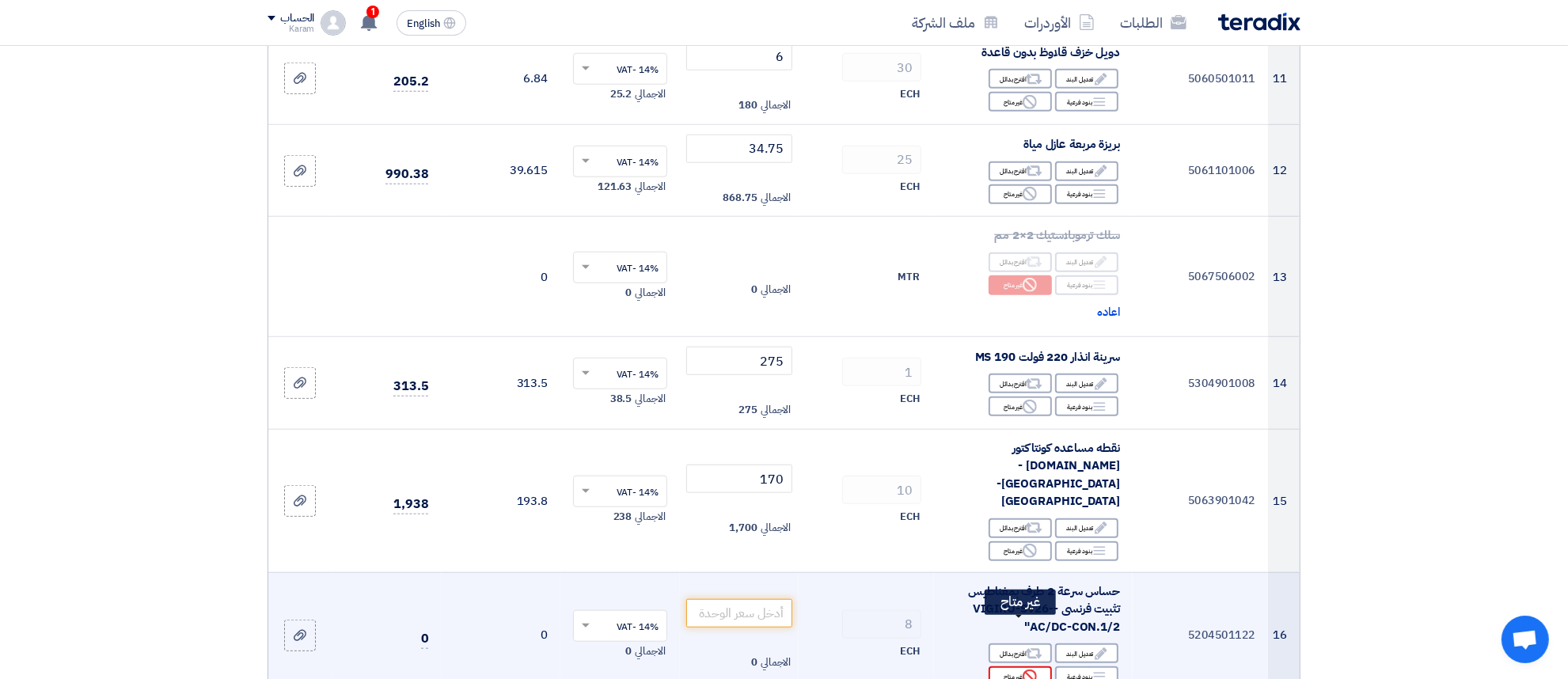
click at [1006, 667] on div "Reject غير متاح" at bounding box center [1020, 676] width 63 height 20
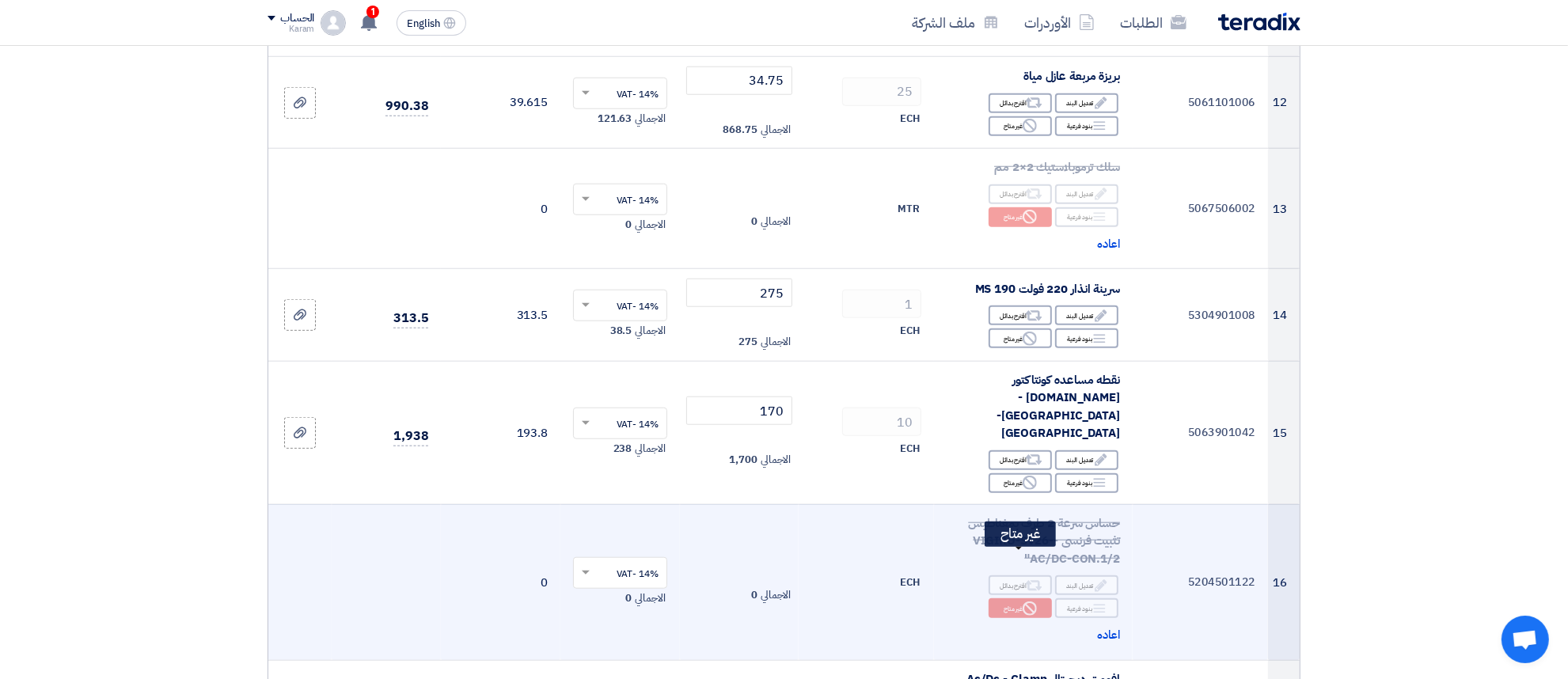
scroll to position [1449, 0]
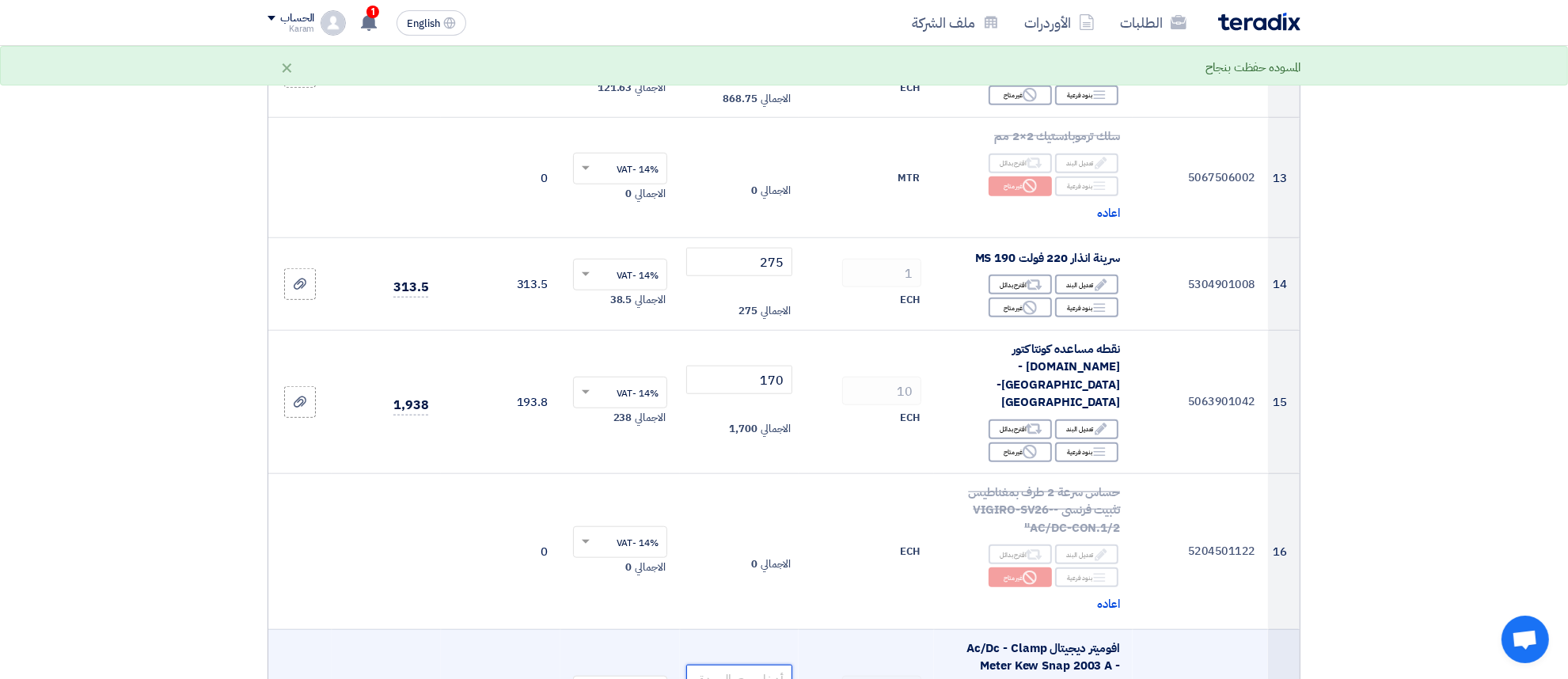
click at [761, 665] on input "number" at bounding box center [739, 679] width 107 height 28
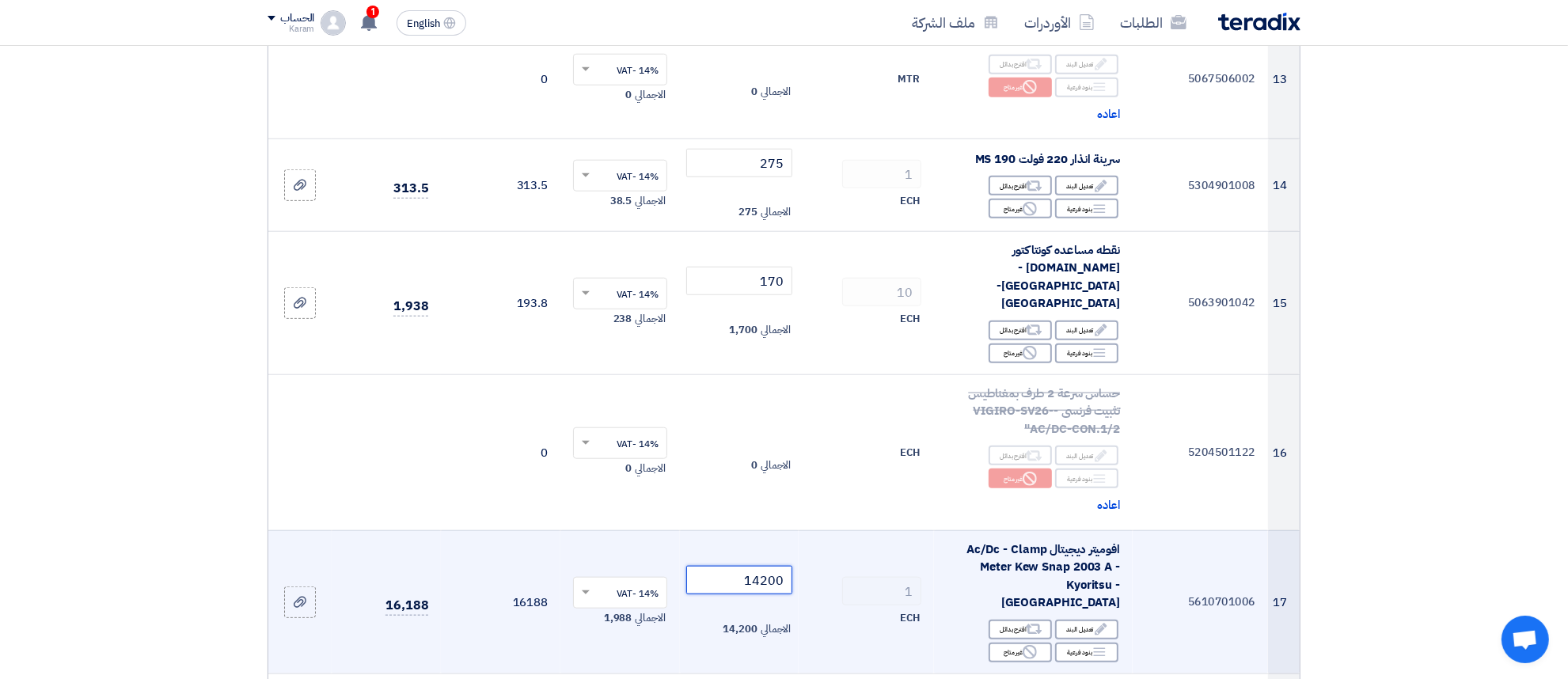
scroll to position [1647, 0]
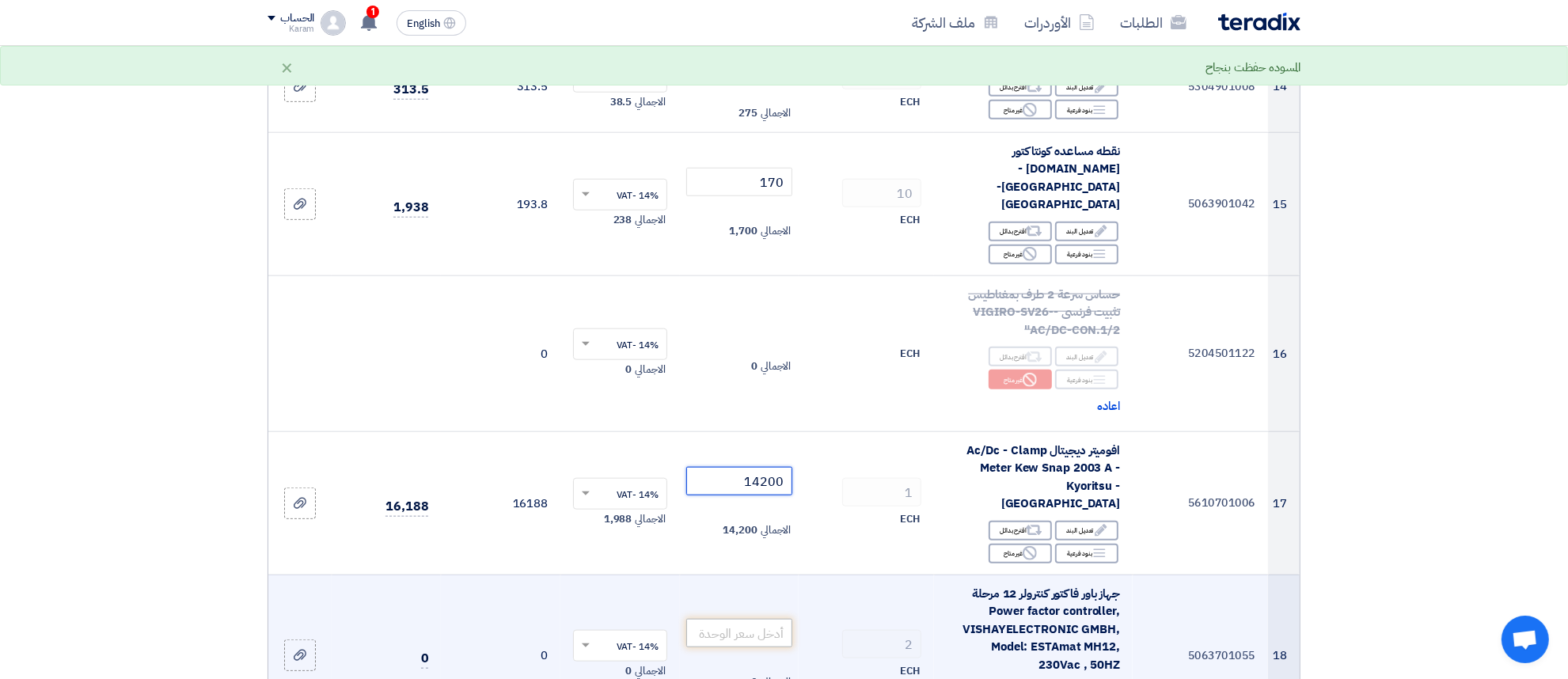
type input "14200"
click at [740, 620] on input "number" at bounding box center [739, 634] width 107 height 28
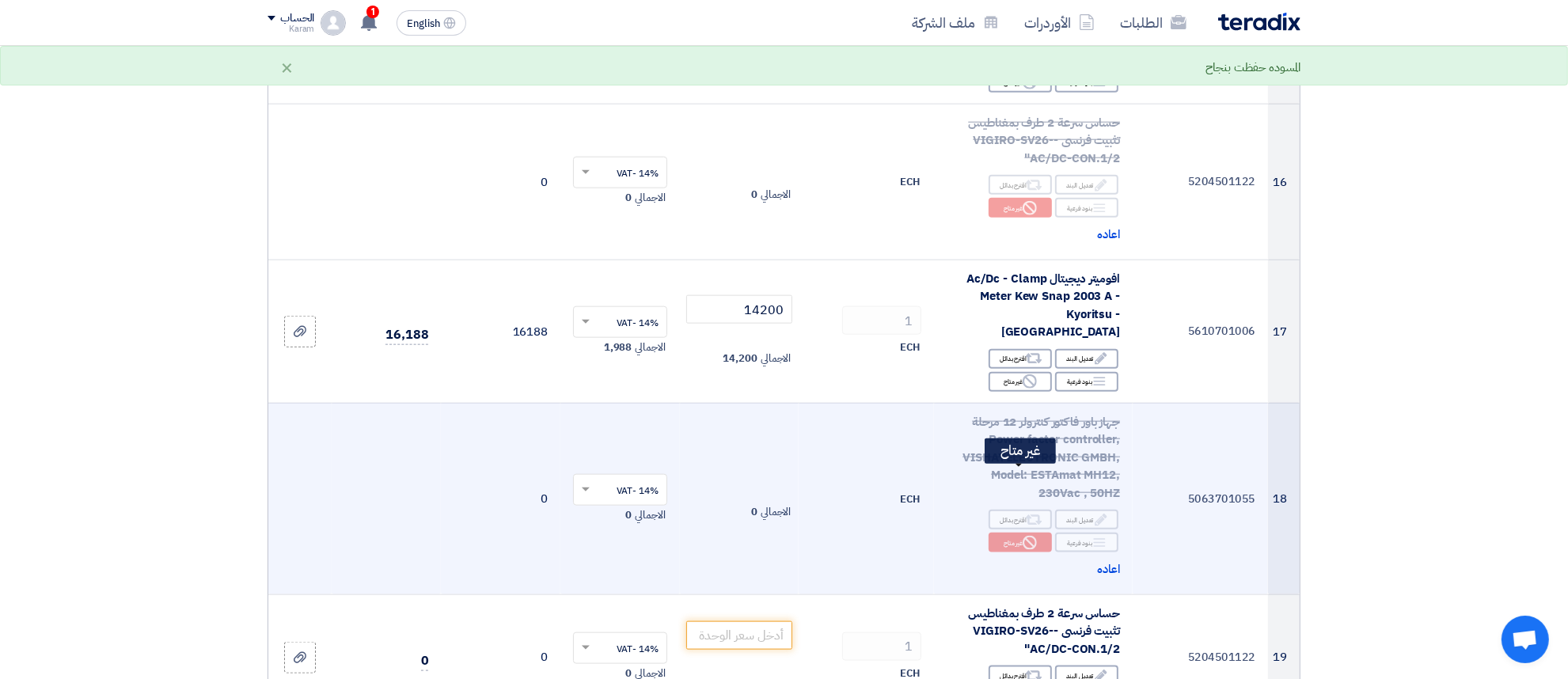
scroll to position [1845, 0]
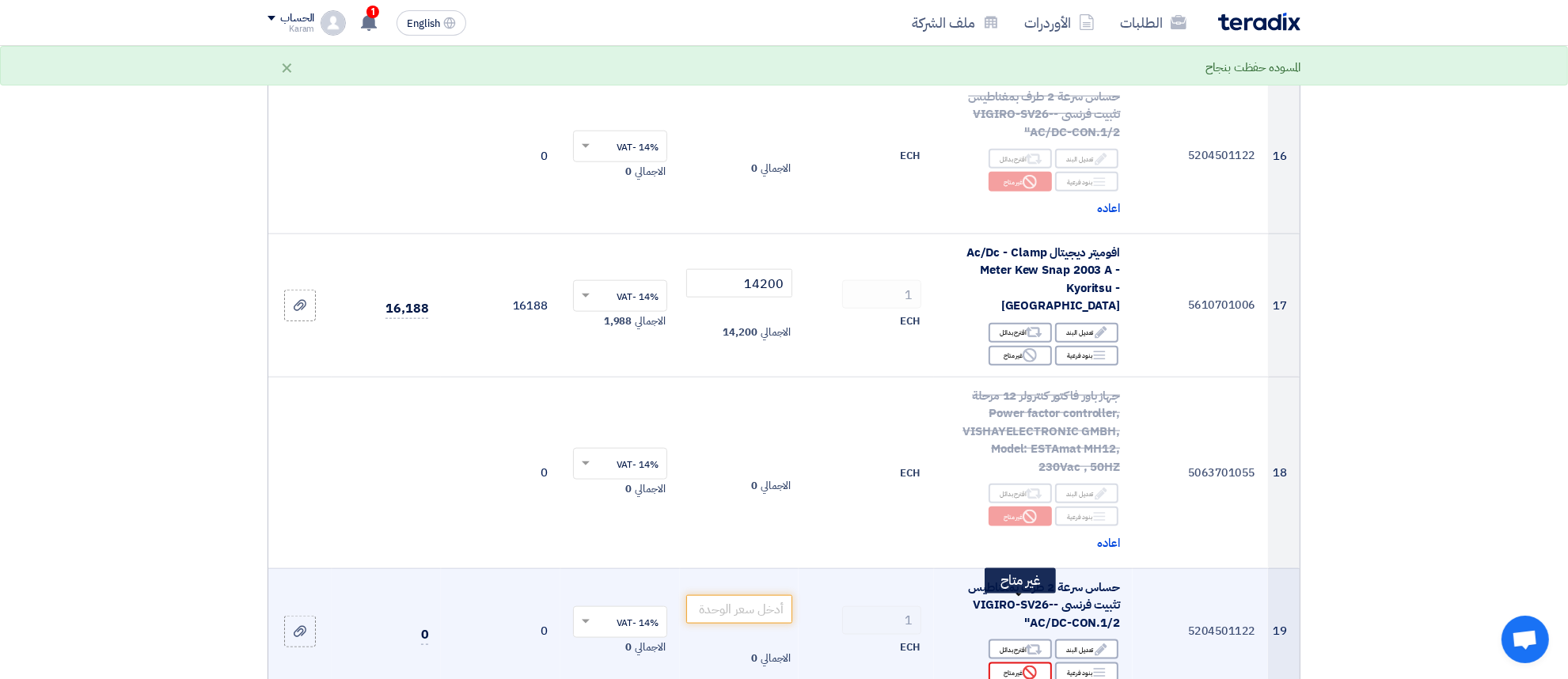
click at [1033, 663] on div "Reject غير متاح" at bounding box center [1020, 672] width 63 height 20
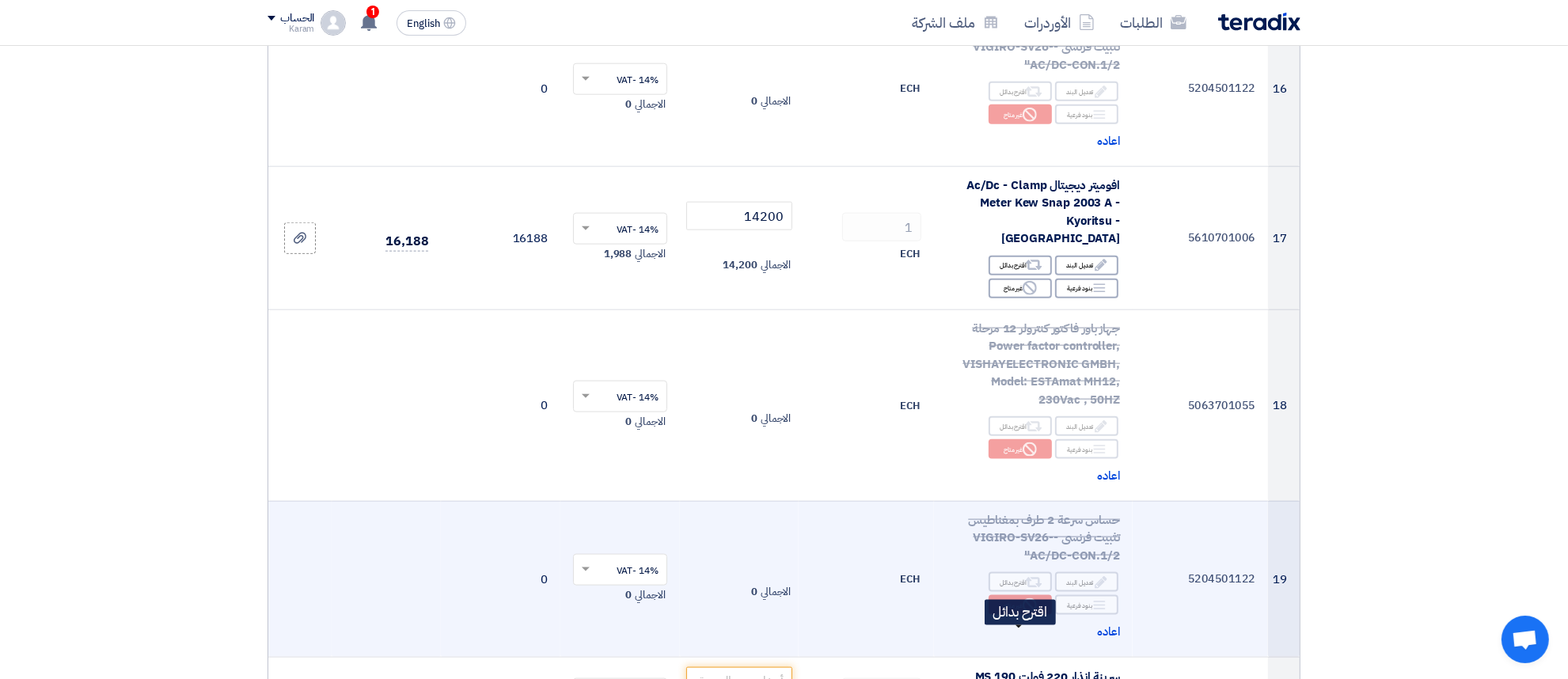
scroll to position [1944, 0]
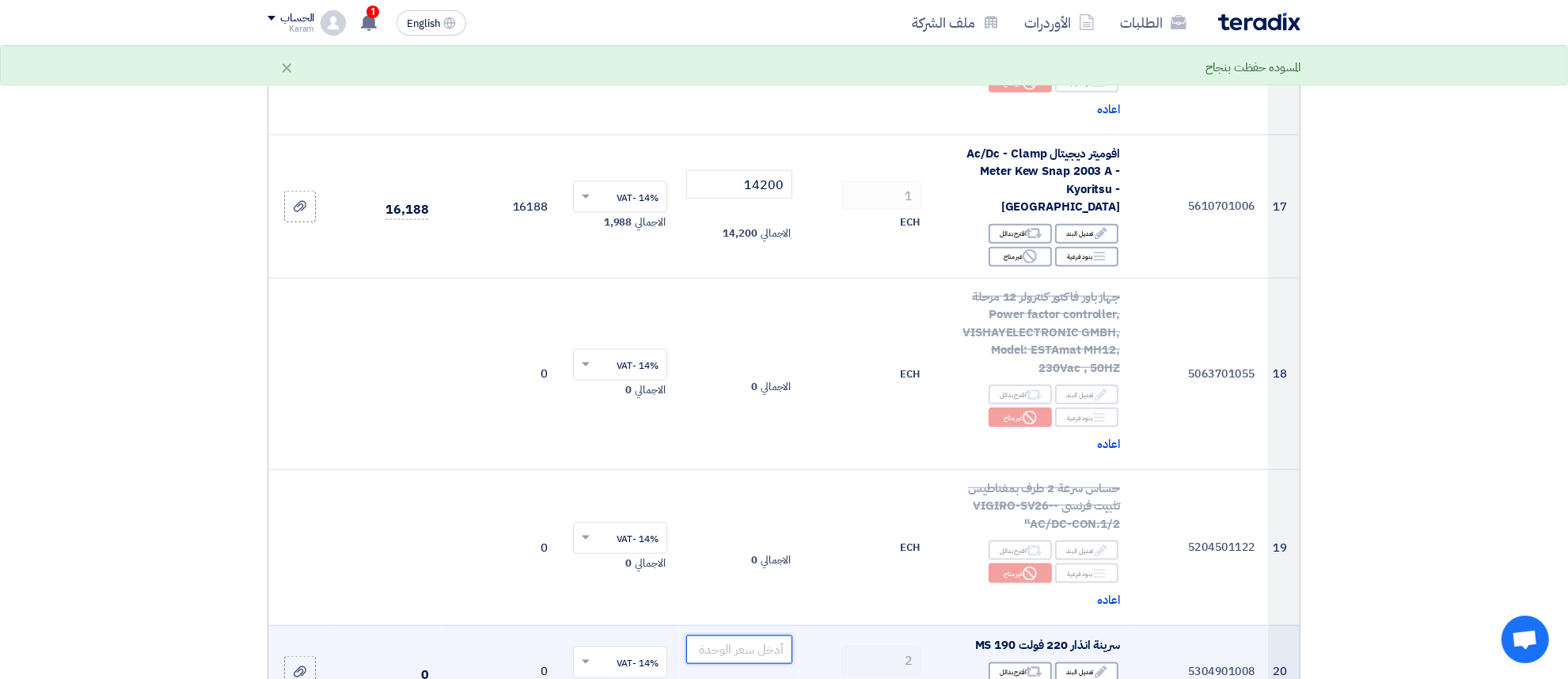
click at [733, 636] on input "number" at bounding box center [739, 650] width 107 height 28
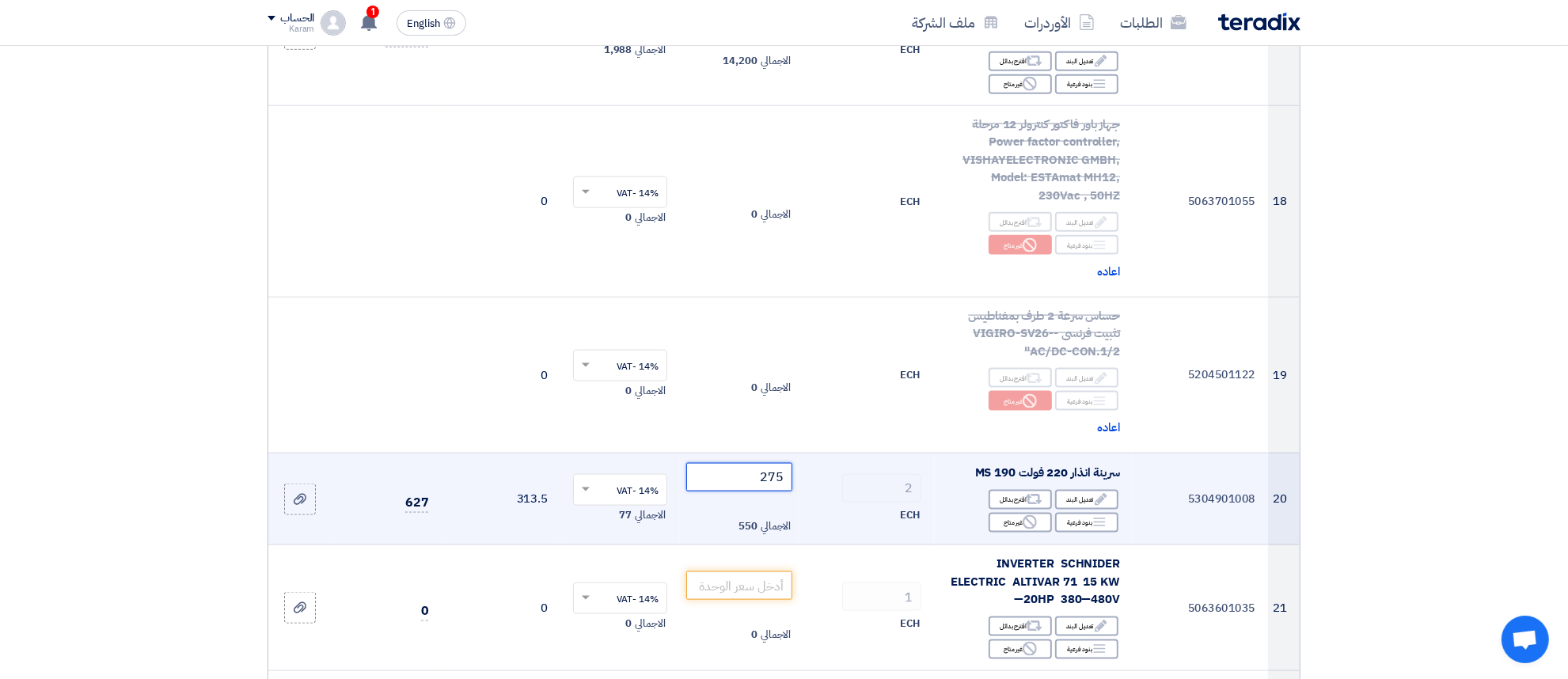
scroll to position [2142, 0]
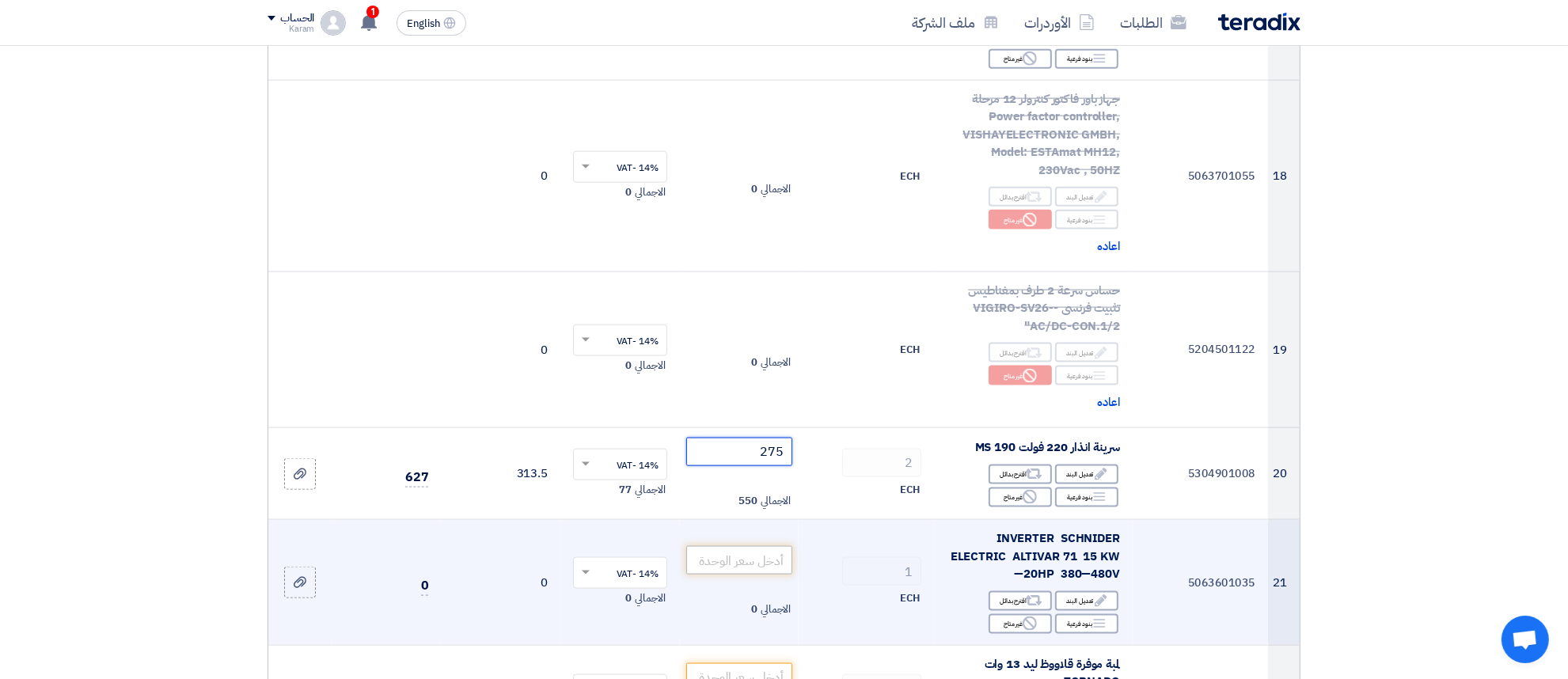
type input "275"
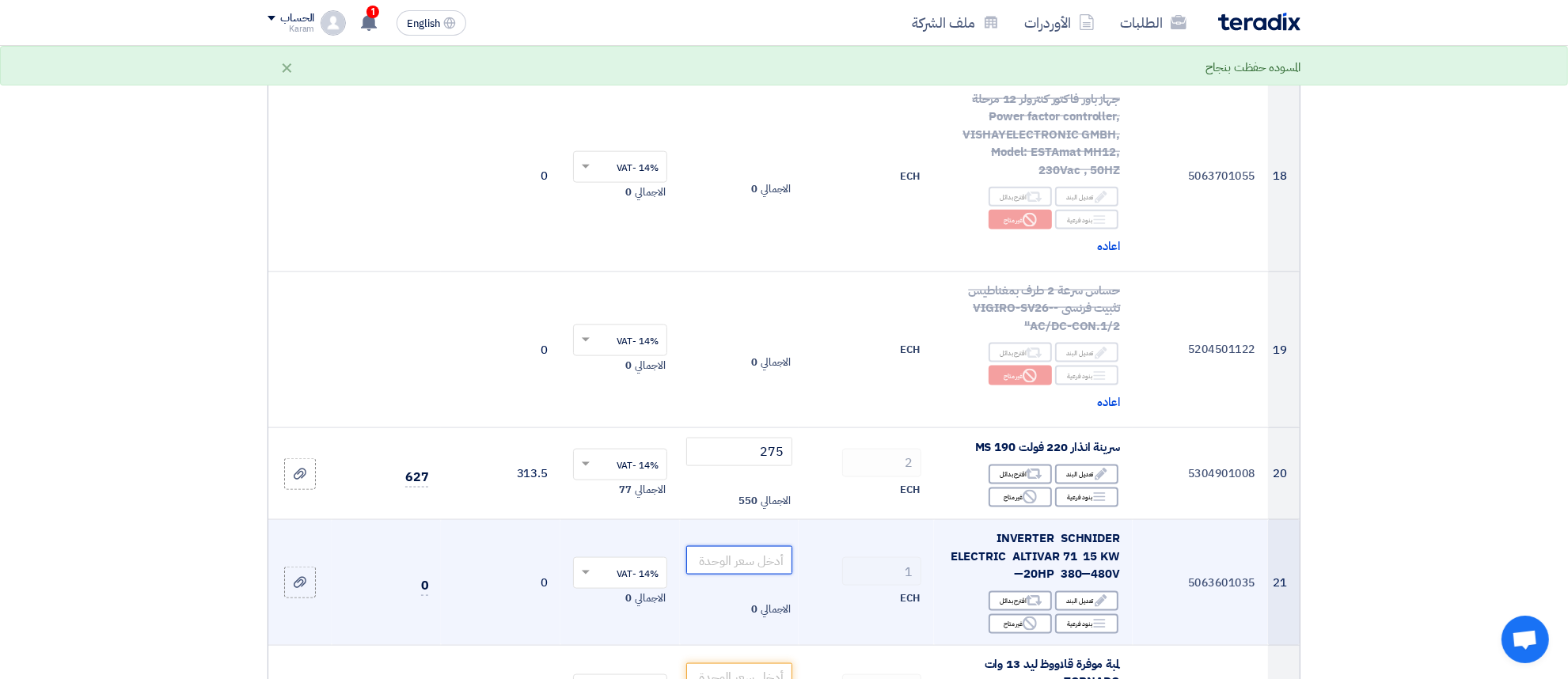
click at [733, 547] on input "number" at bounding box center [739, 561] width 107 height 28
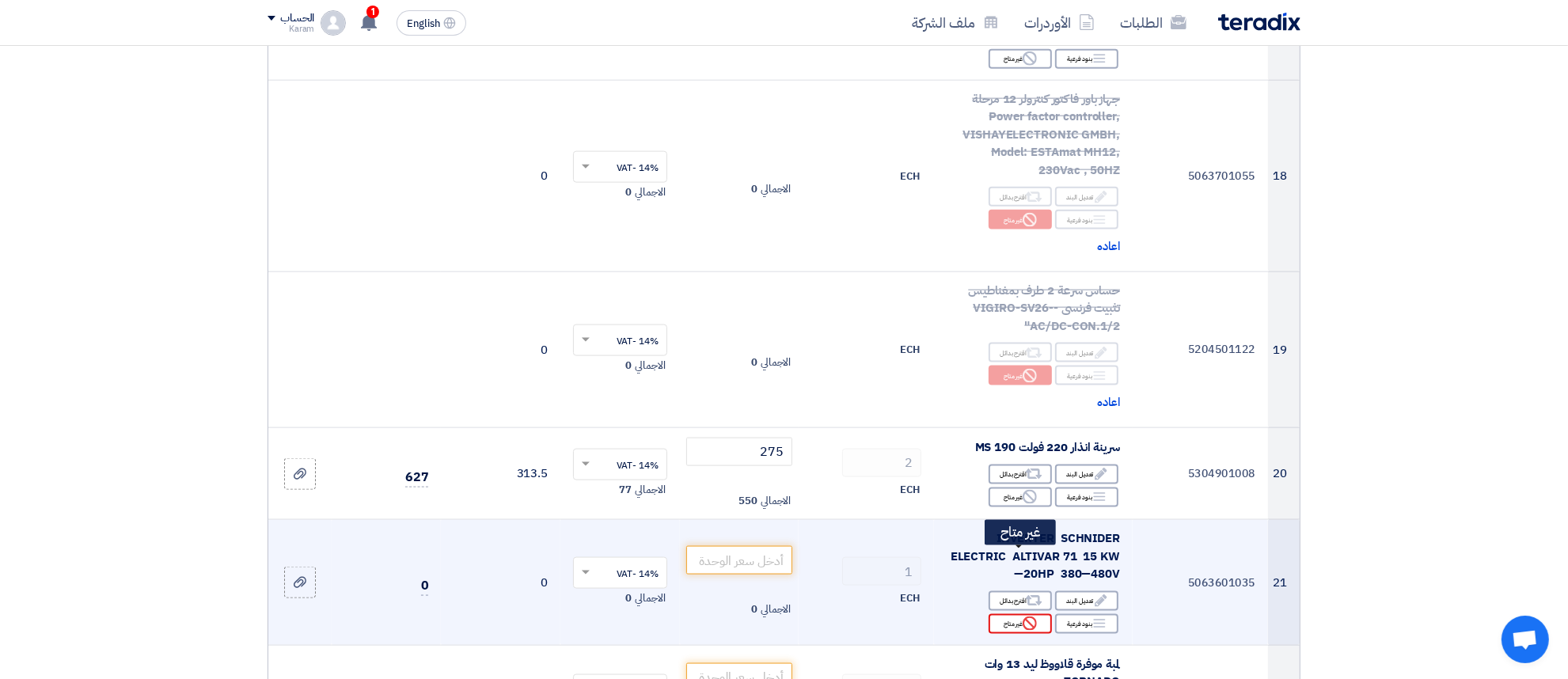
click at [1021, 615] on div "Reject غير متاح" at bounding box center [1020, 624] width 63 height 20
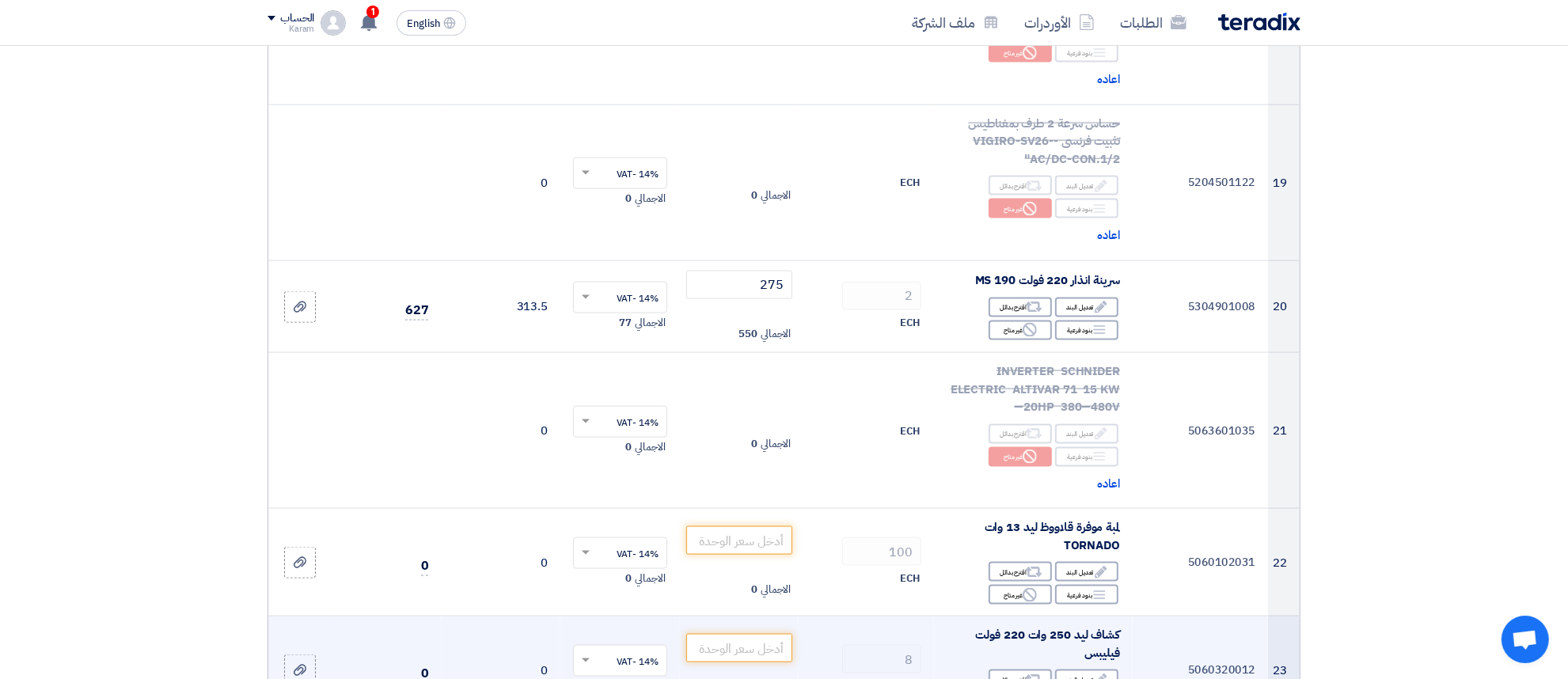
scroll to position [2340, 0]
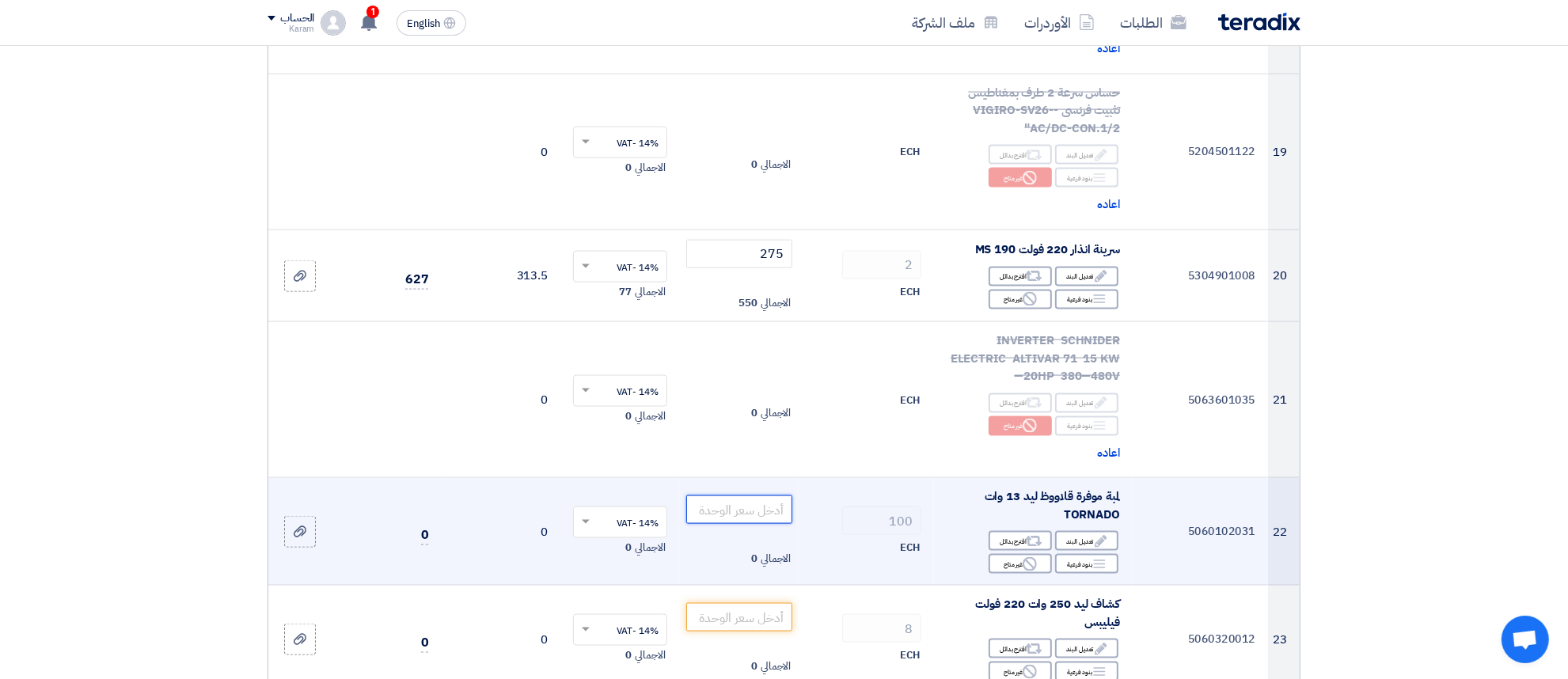
click at [715, 496] on input "number" at bounding box center [739, 510] width 107 height 28
click at [1037, 557] on icon "Reject" at bounding box center [1029, 564] width 14 height 14
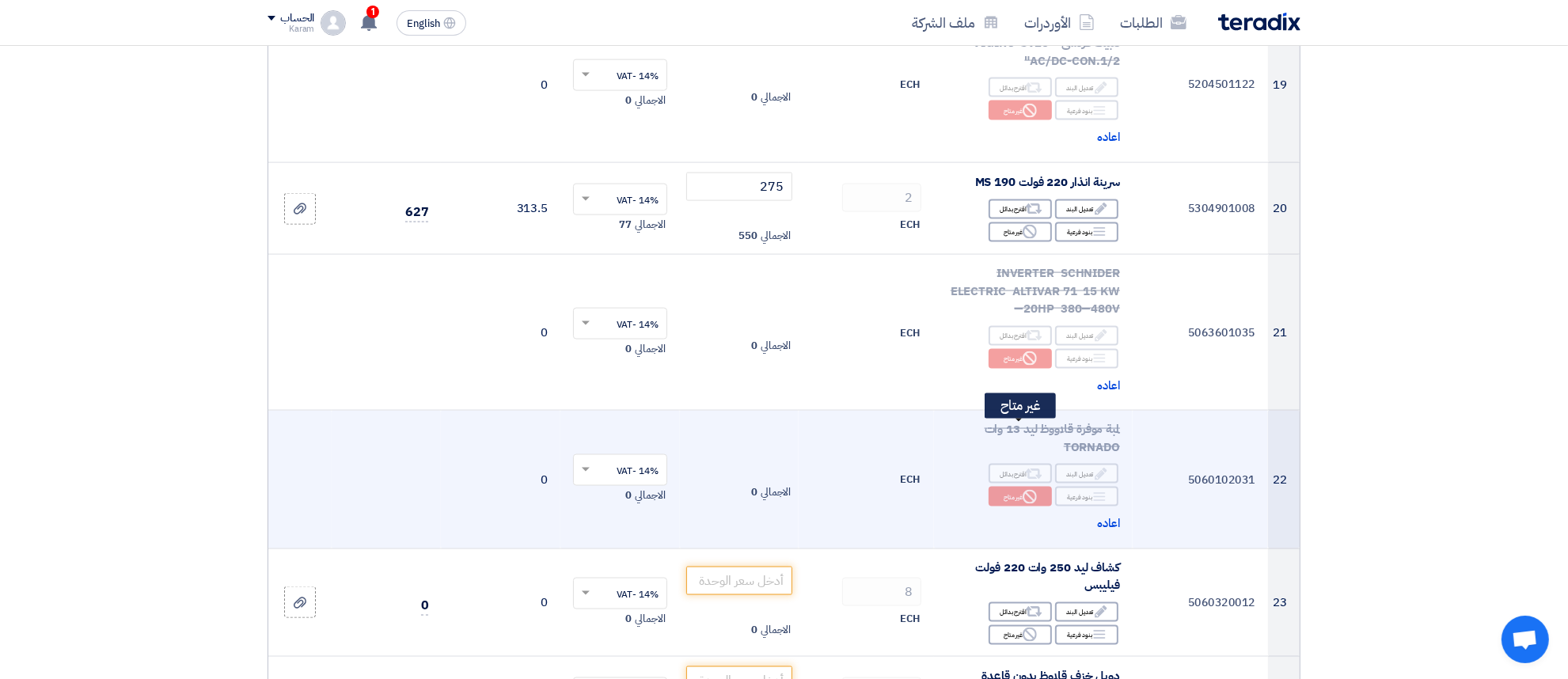
scroll to position [2439, 0]
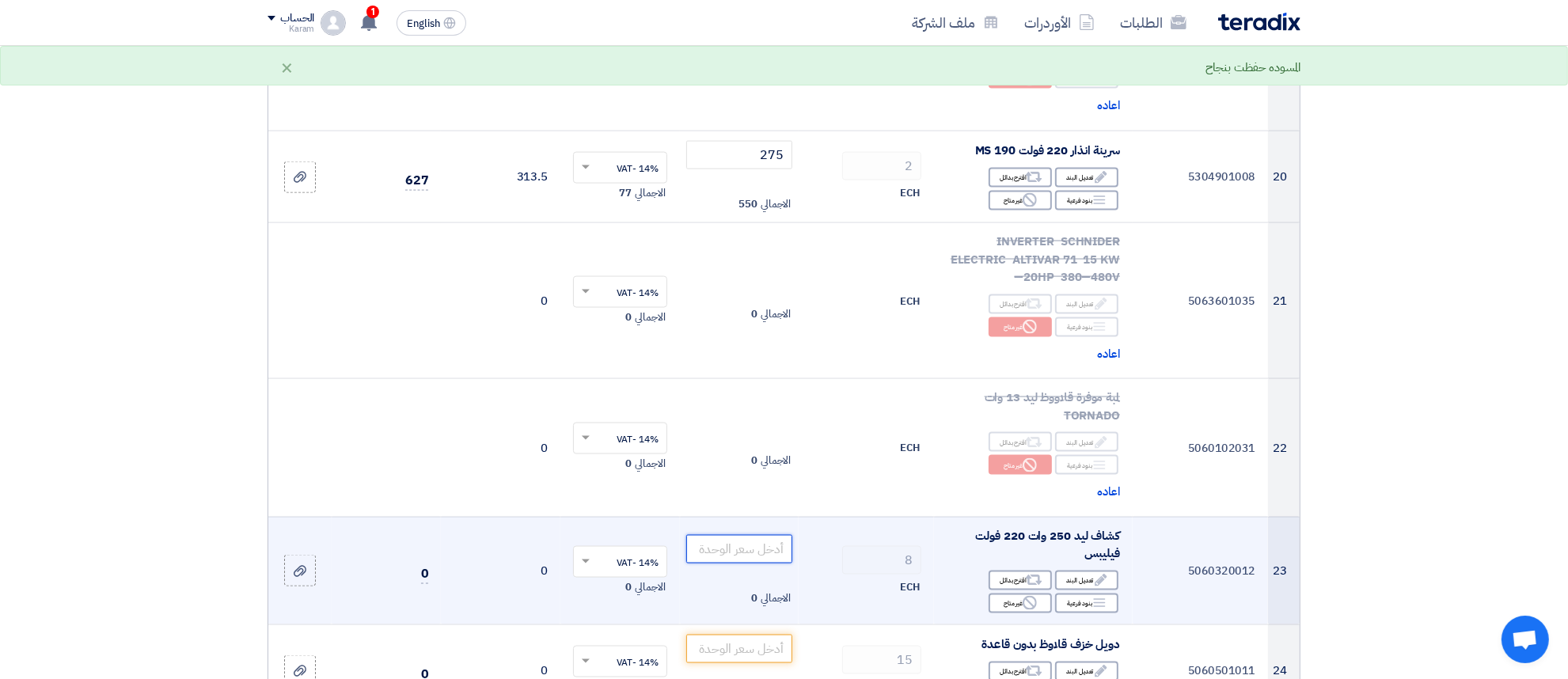
click at [733, 535] on input "number" at bounding box center [739, 550] width 107 height 28
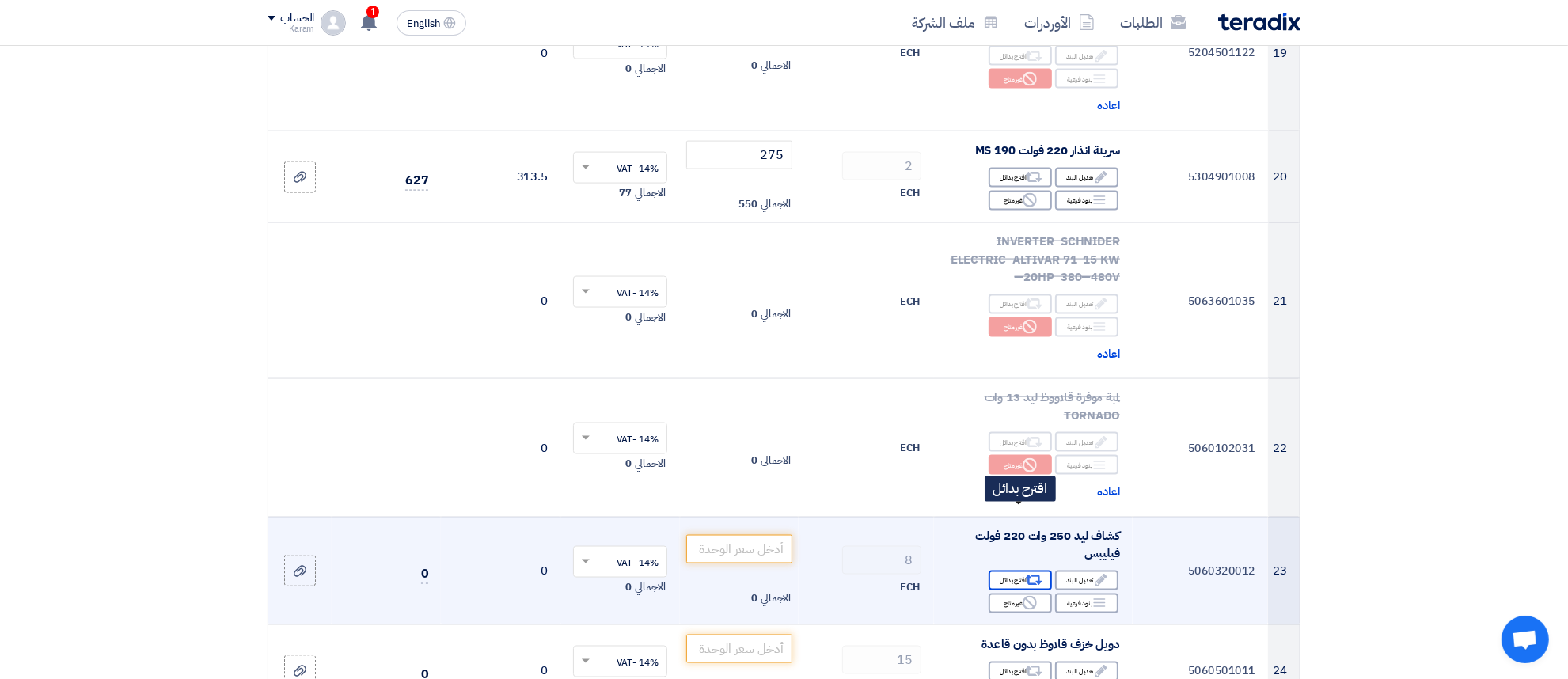
click at [1021, 571] on div "Alternative اقترح بدائل" at bounding box center [1020, 581] width 63 height 20
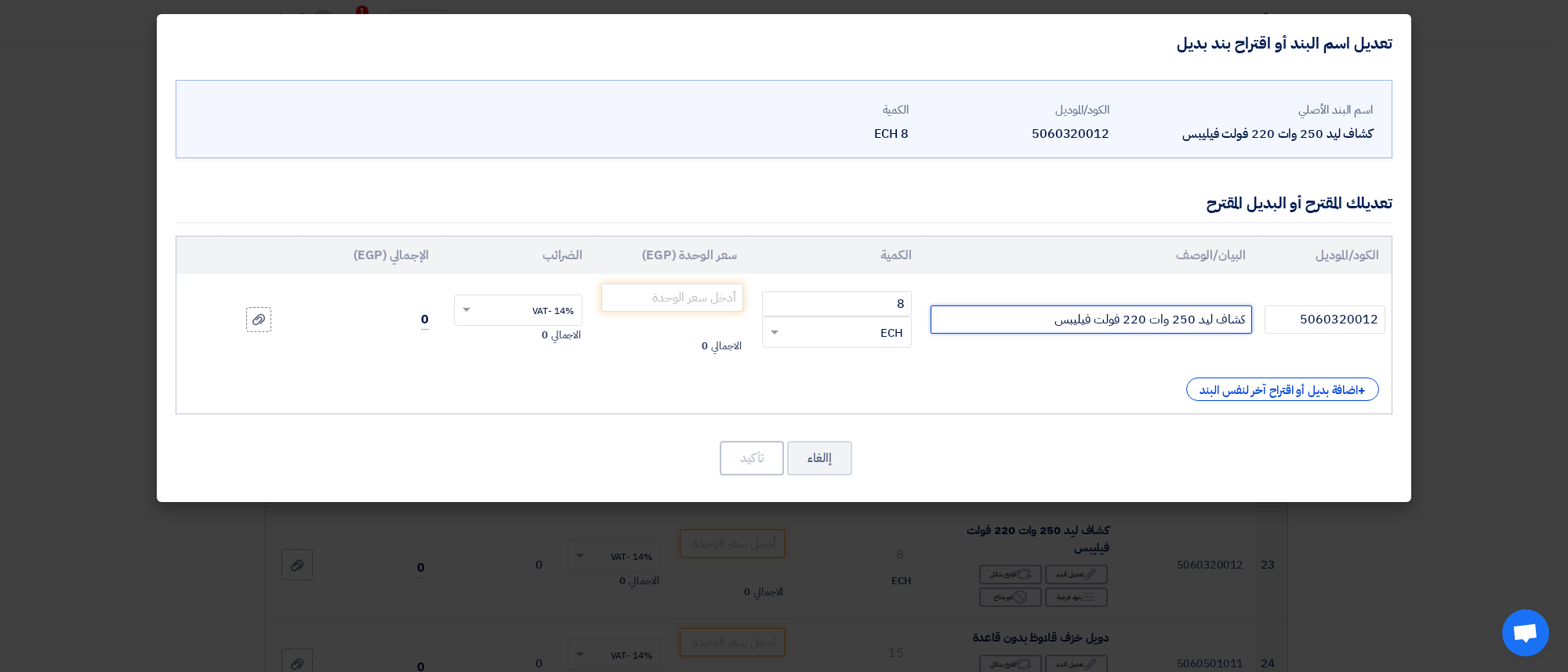
drag, startPoint x: 1178, startPoint y: 318, endPoint x: 1192, endPoint y: 315, distance: 14.3
click at [1192, 315] on input "كشاف ليد 250 وات 220 فولت فيليبس" at bounding box center [1091, 320] width 322 height 28
type input "كشاف ليد 220 وات 220 فولت فيليبس"
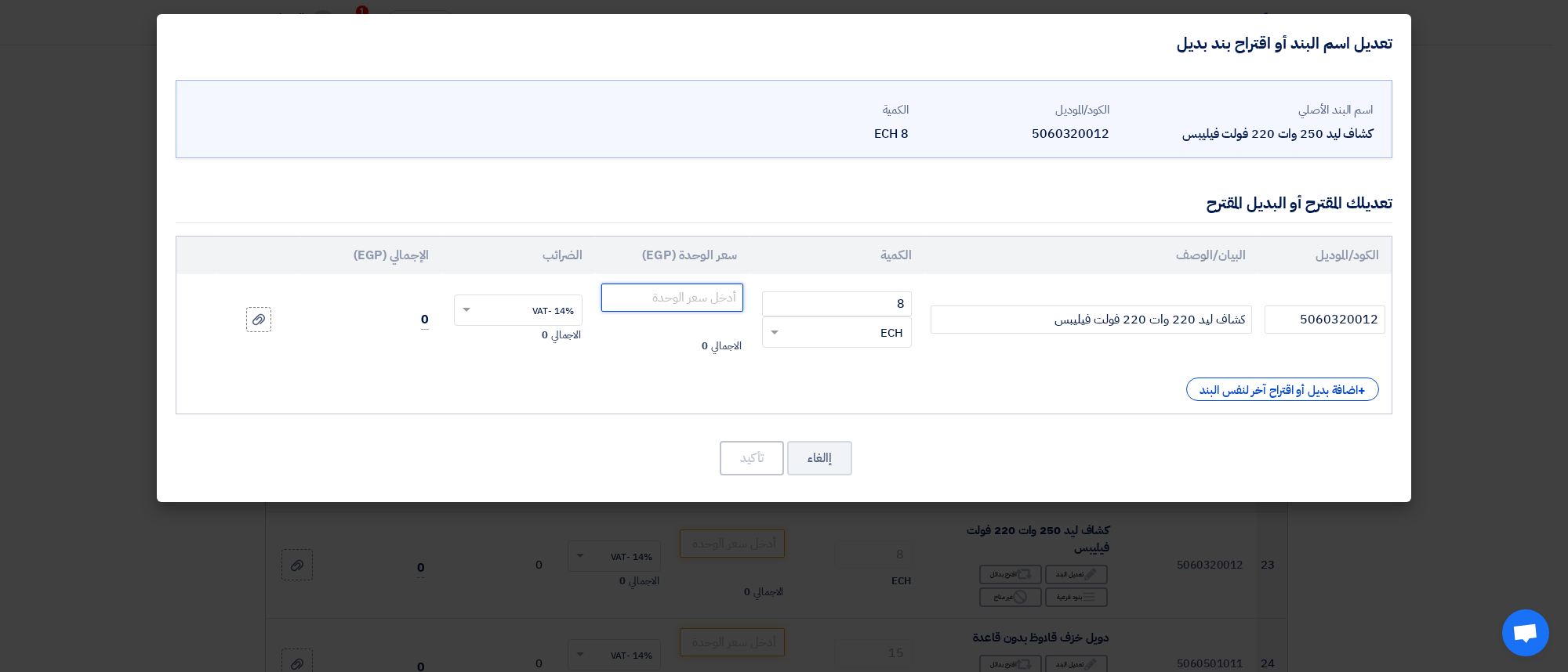
click at [702, 294] on input "number" at bounding box center [672, 298] width 142 height 28
type input "10750"
click at [755, 463] on button "تأكيد" at bounding box center [752, 458] width 65 height 35
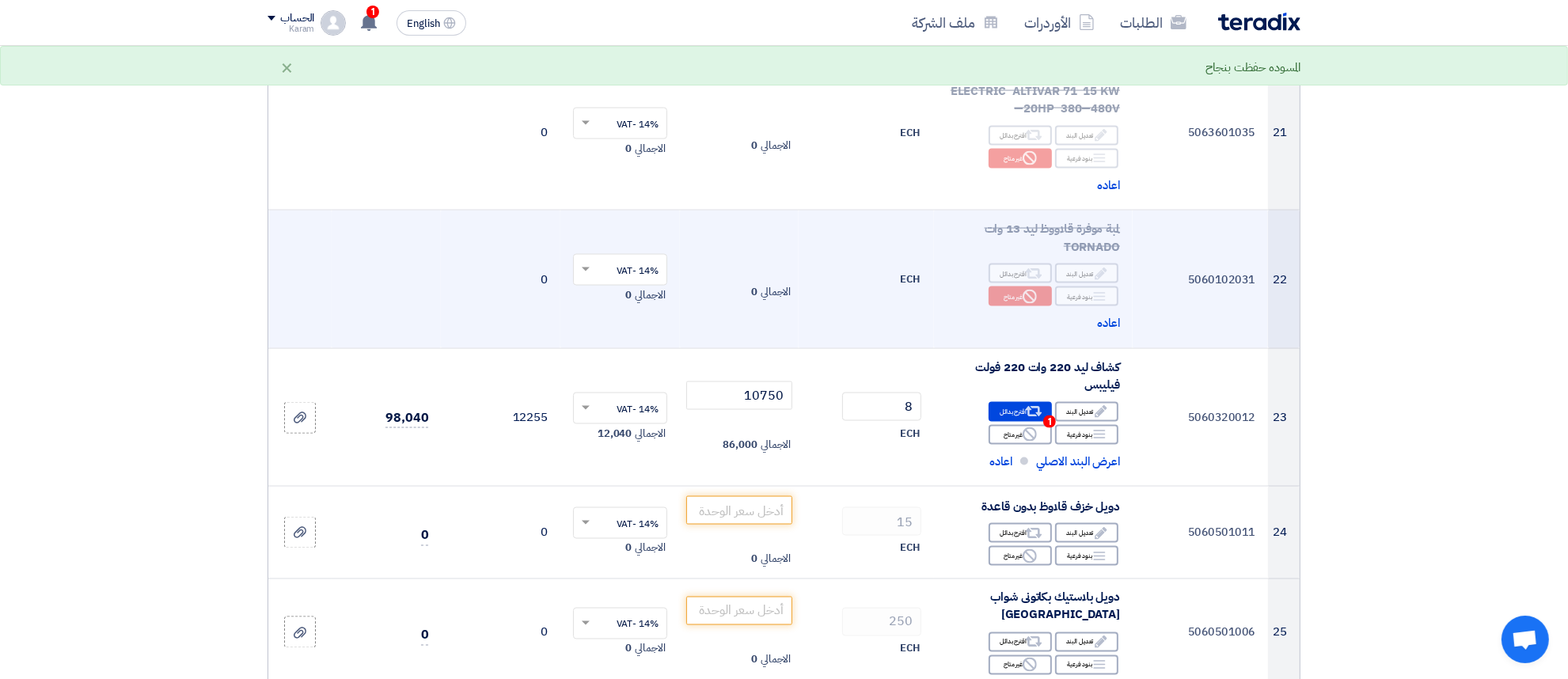
scroll to position [2637, 0]
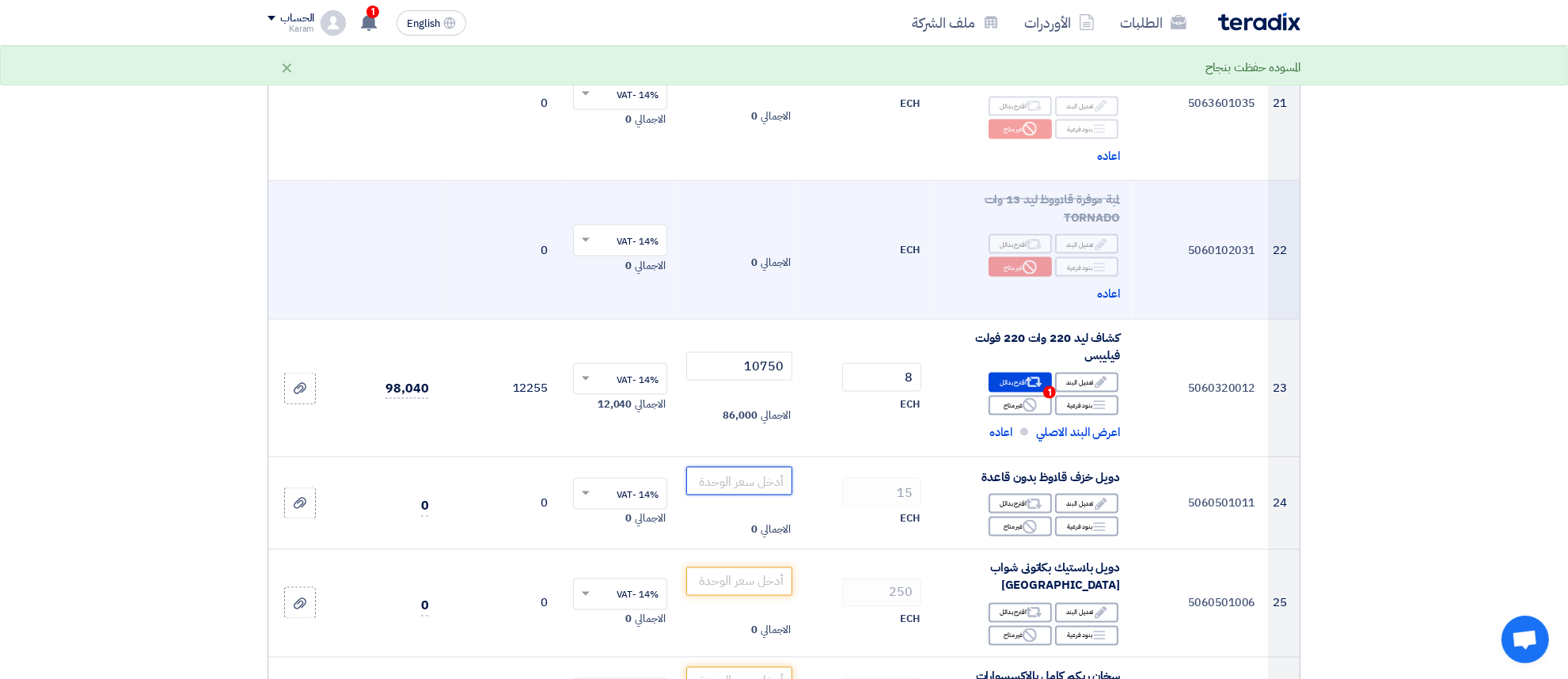
click at [727, 467] on input "number" at bounding box center [739, 482] width 107 height 28
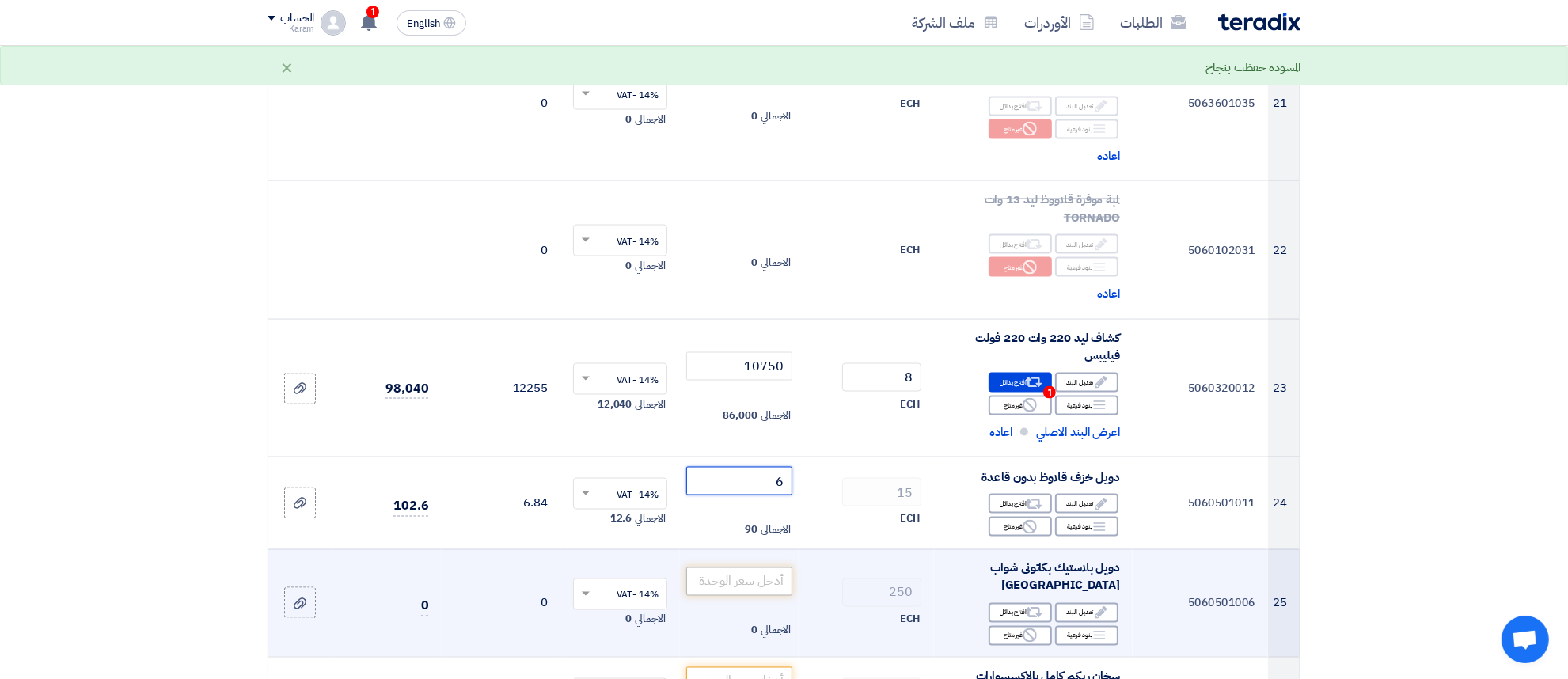
type input "6"
click at [737, 568] on input "number" at bounding box center [739, 582] width 107 height 28
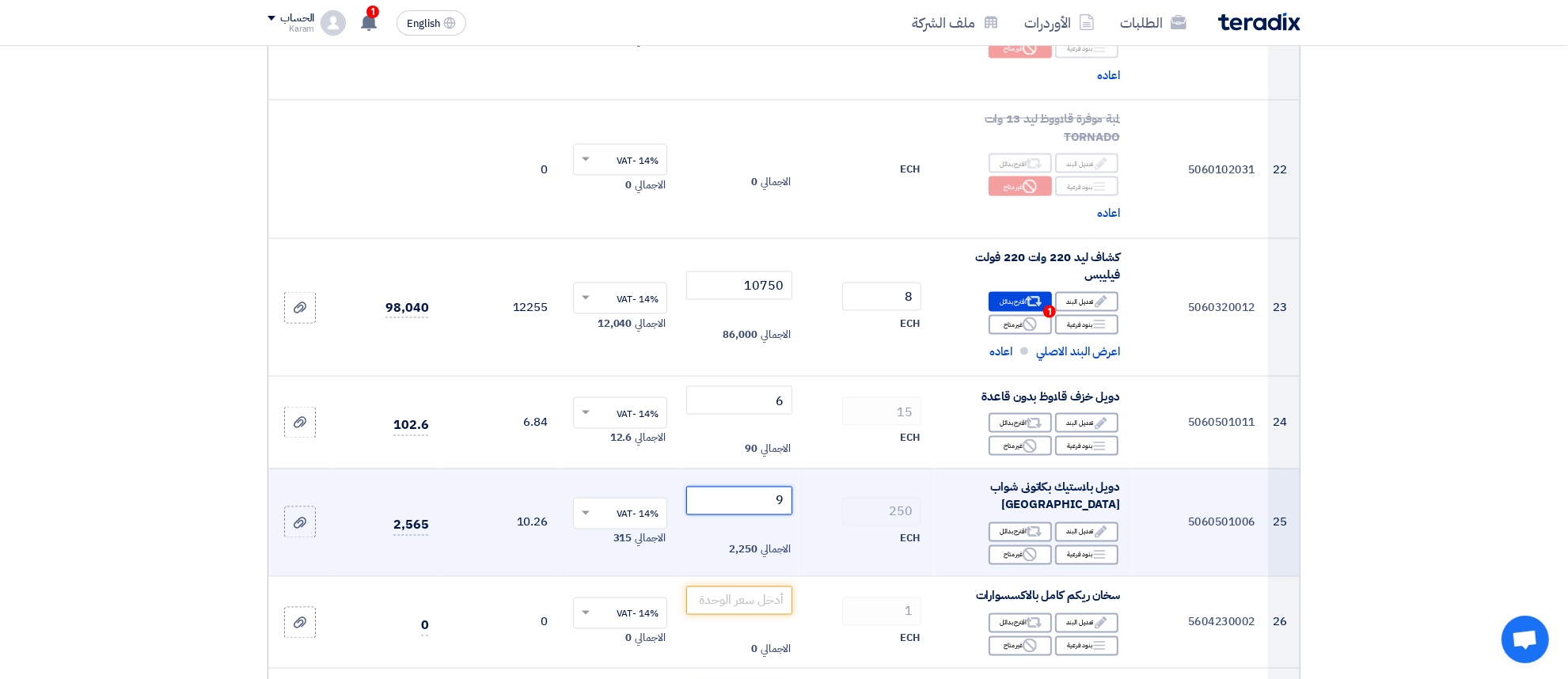
scroll to position [2736, 0]
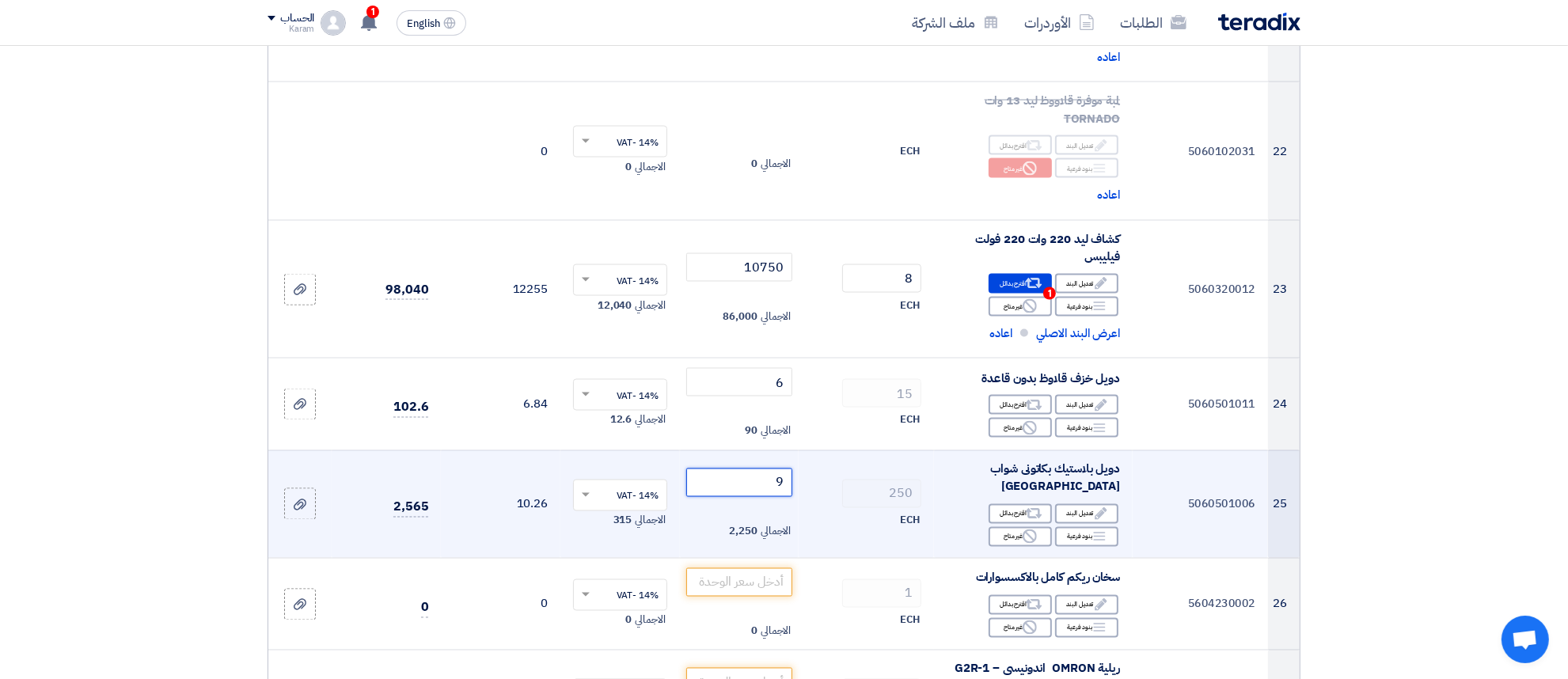
type input "9"
click at [737, 569] on input "number" at bounding box center [739, 583] width 107 height 28
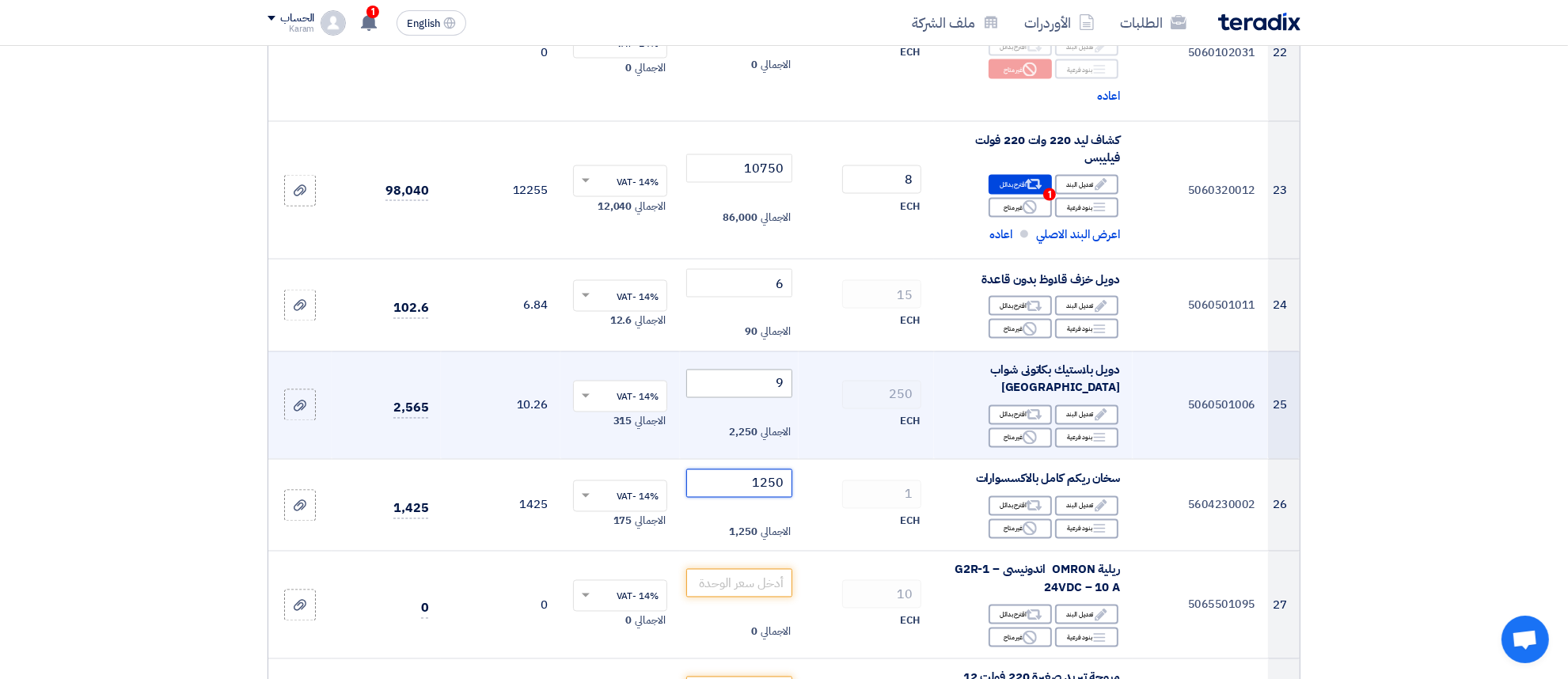
type input "1250"
click at [737, 569] on input "number" at bounding box center [739, 584] width 107 height 28
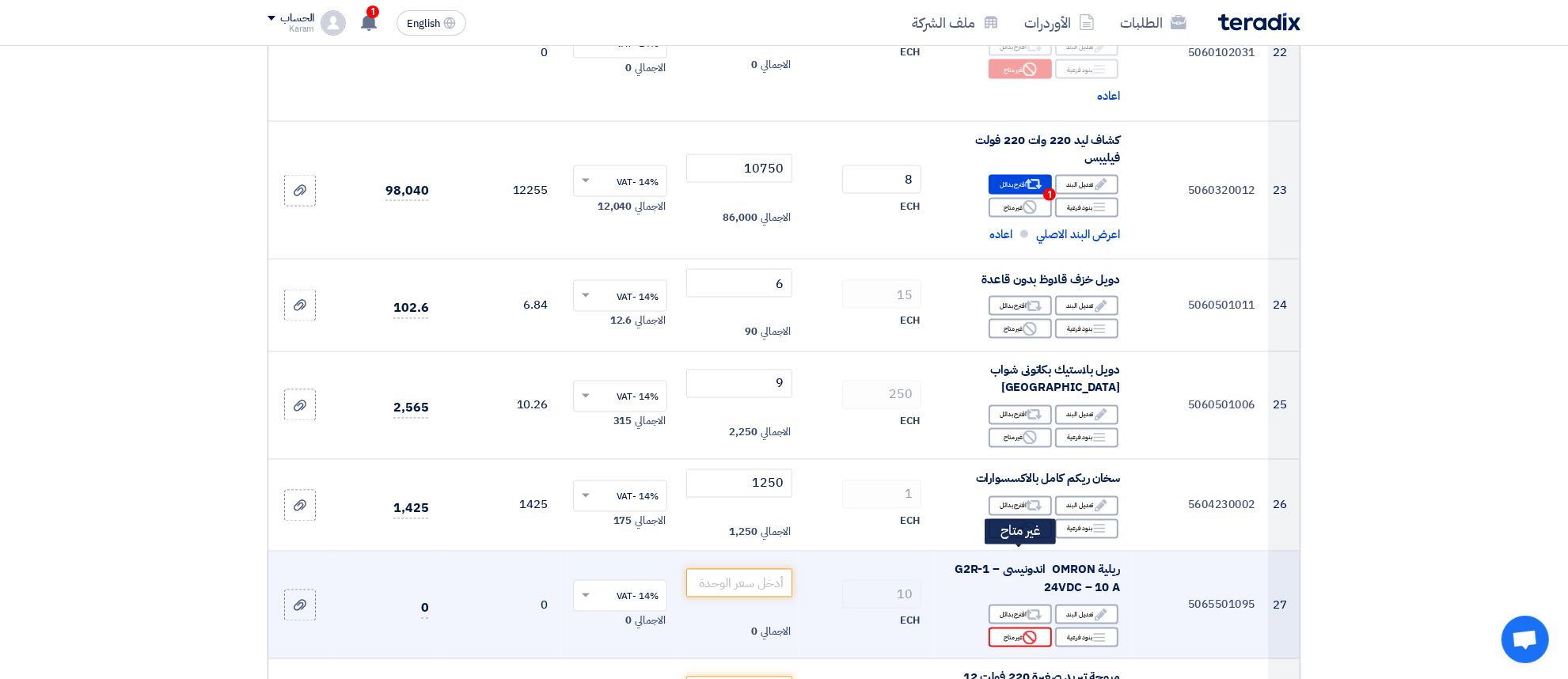
click at [1035, 628] on div "Reject غير متاح" at bounding box center [1020, 637] width 63 height 20
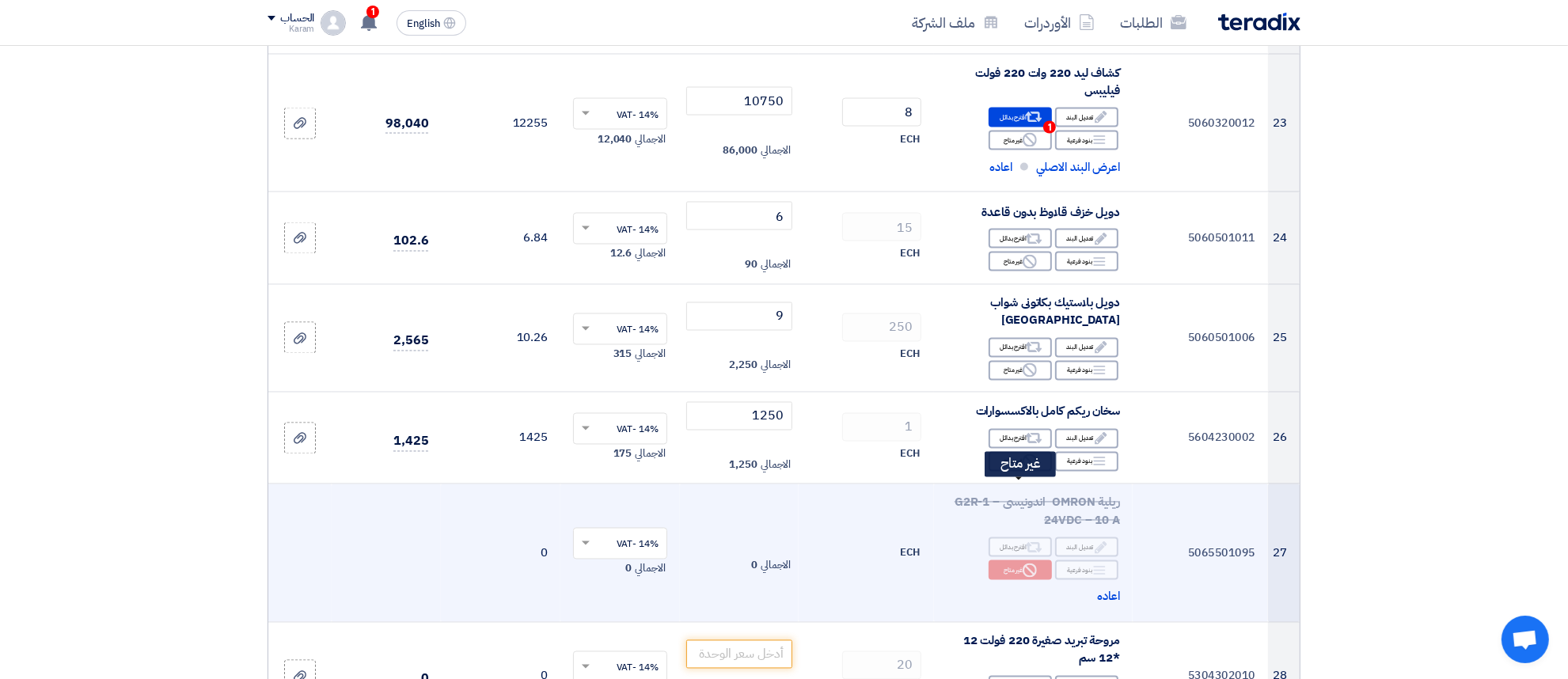
scroll to position [2934, 0]
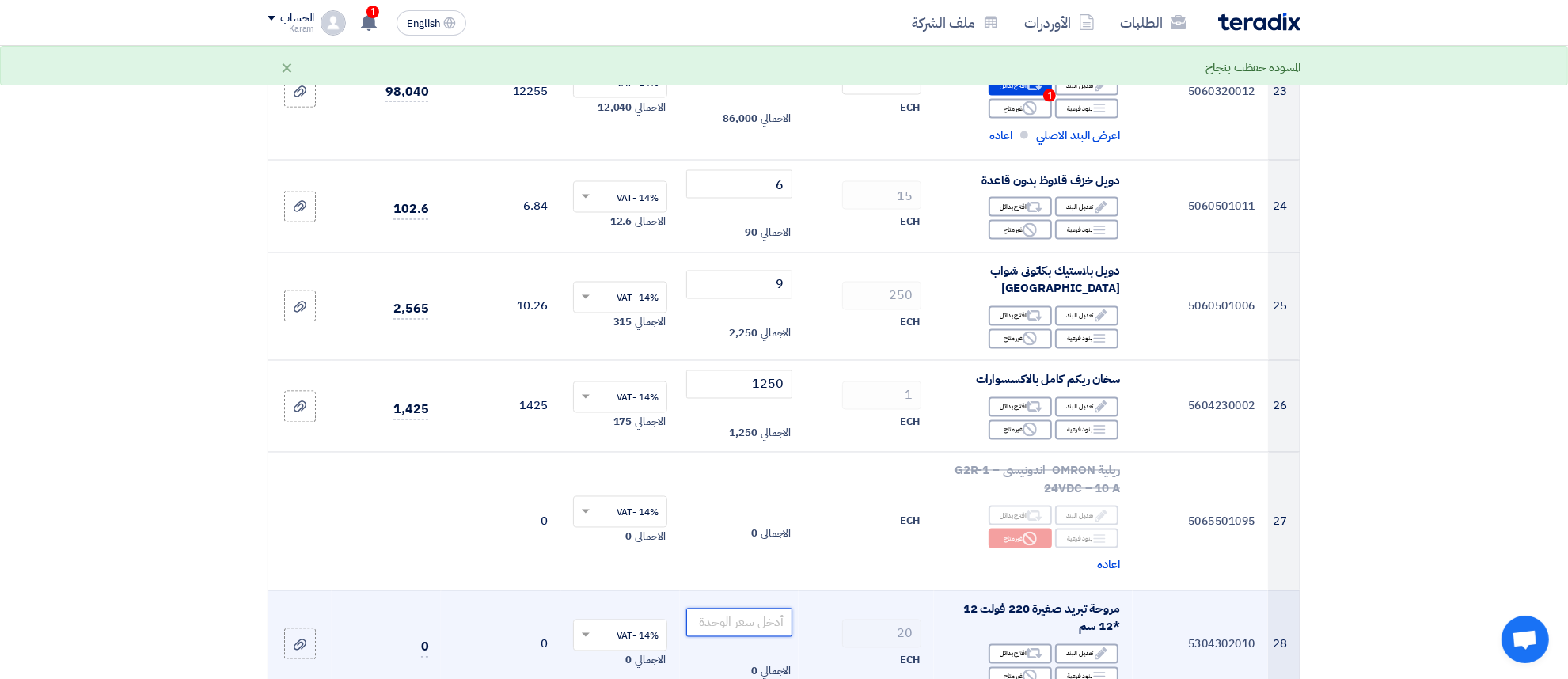
click at [762, 609] on input "number" at bounding box center [739, 623] width 107 height 28
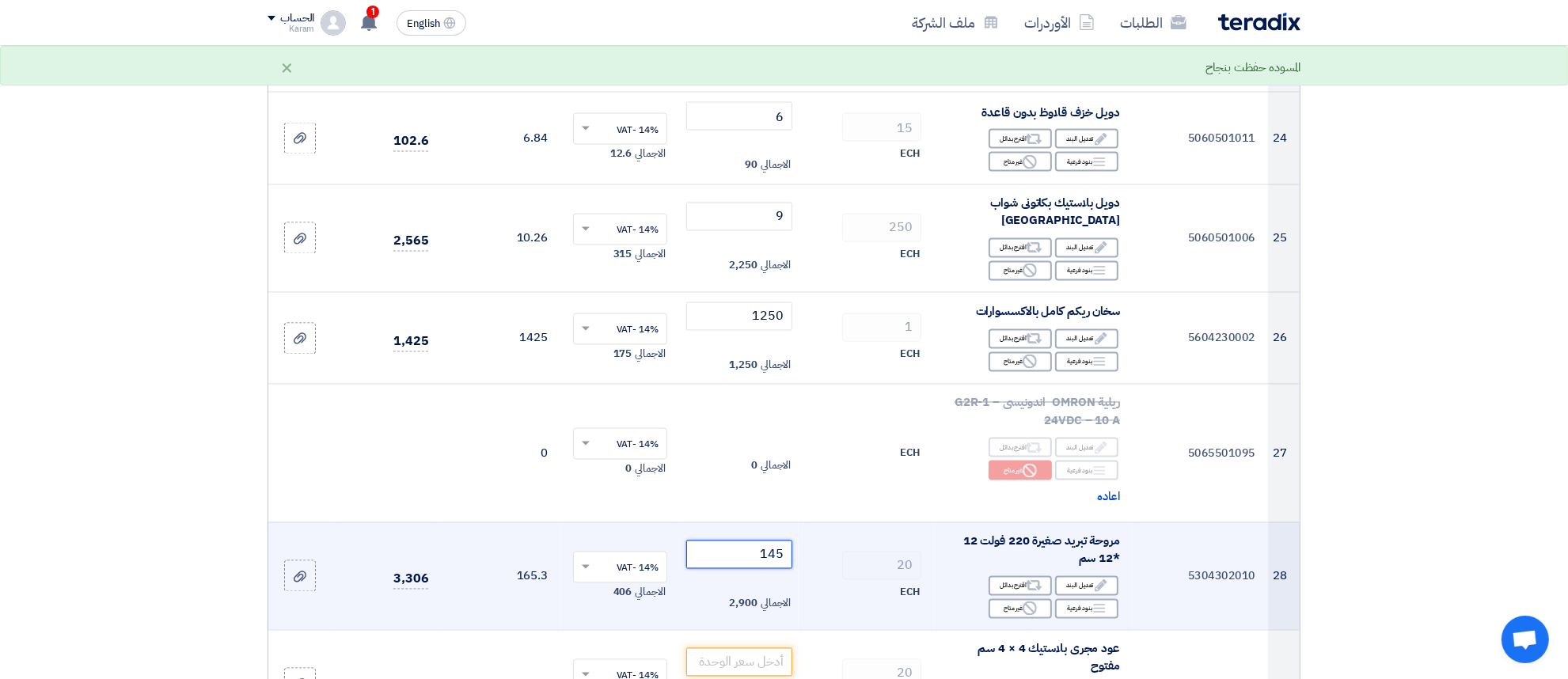
scroll to position [3032, 0]
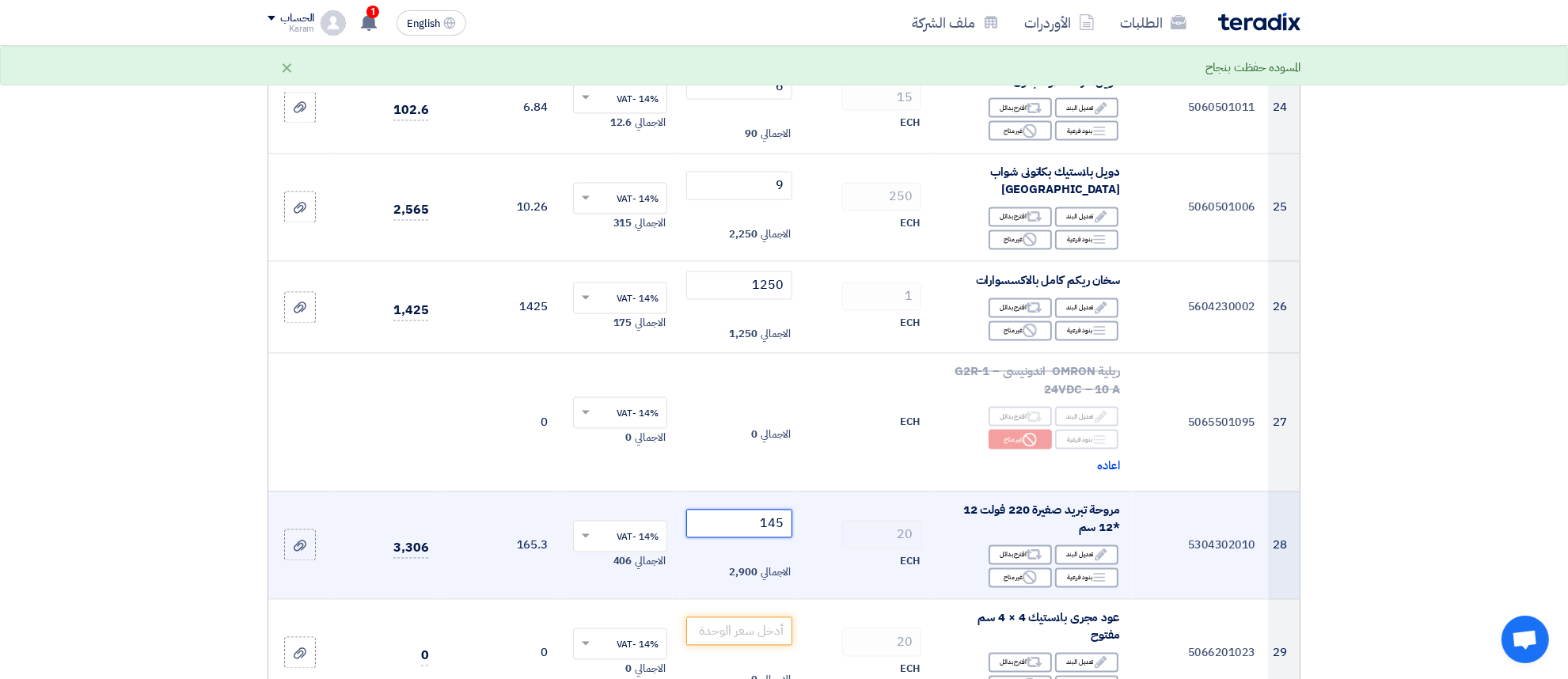
type input "145"
click at [769, 618] on input "number" at bounding box center [739, 632] width 107 height 28
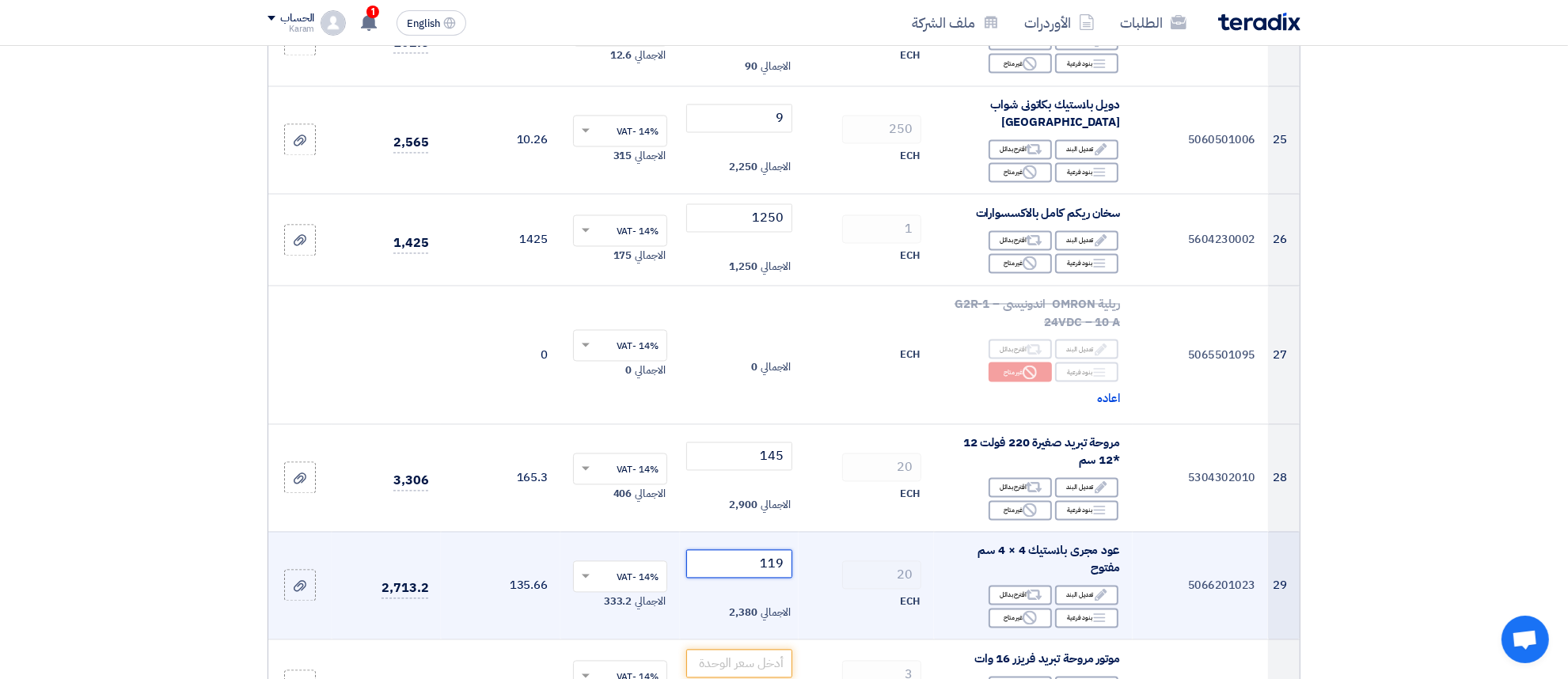
scroll to position [3132, 0]
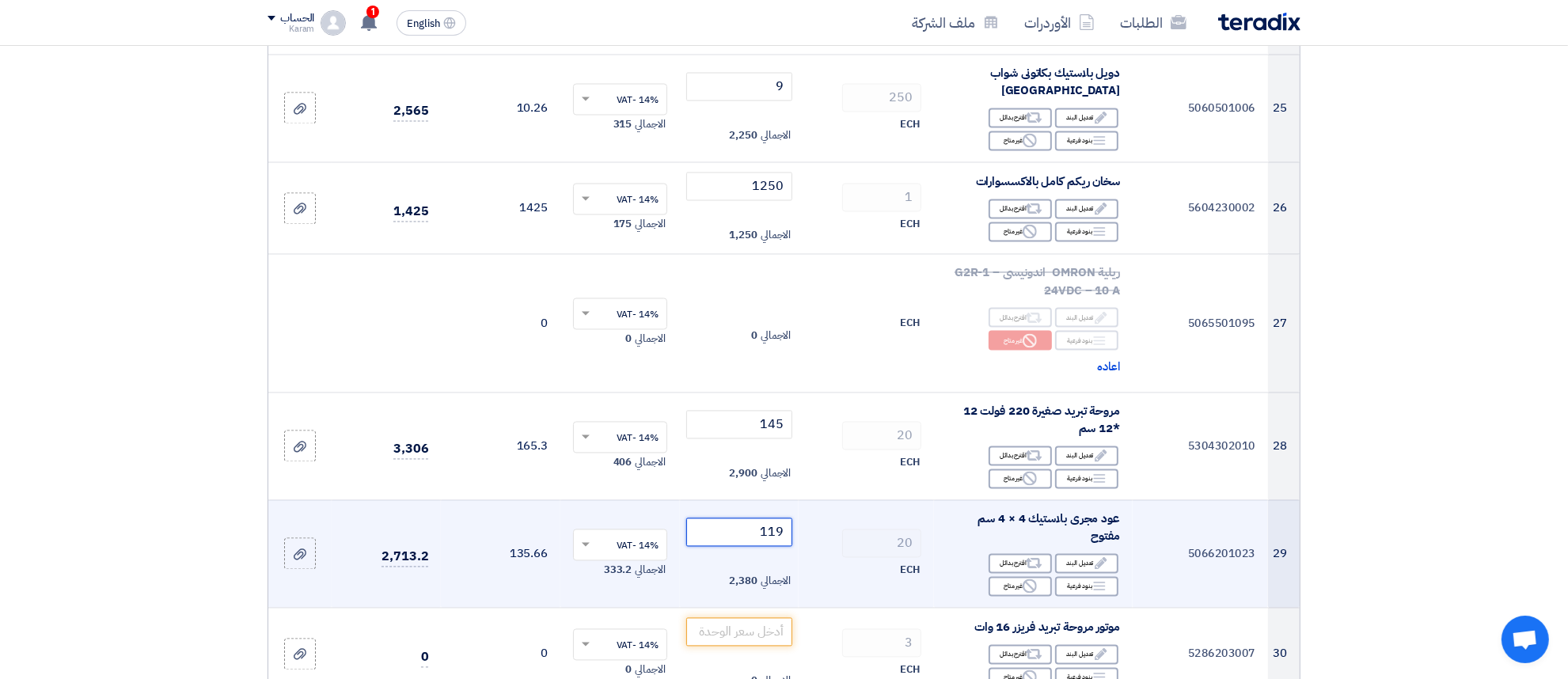
type input "119"
click at [725, 619] on input "number" at bounding box center [739, 633] width 107 height 28
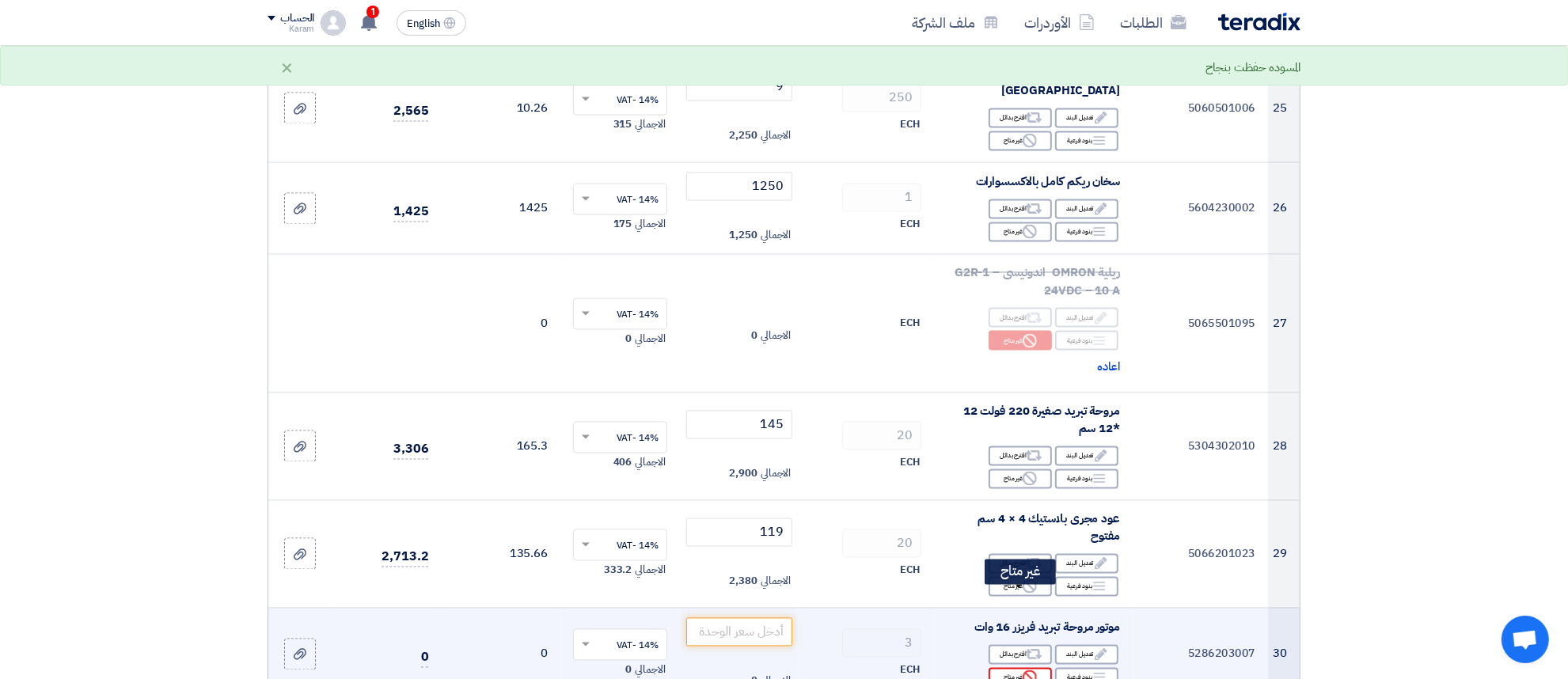
click at [1014, 669] on div "Reject غير متاح" at bounding box center [1020, 678] width 63 height 20
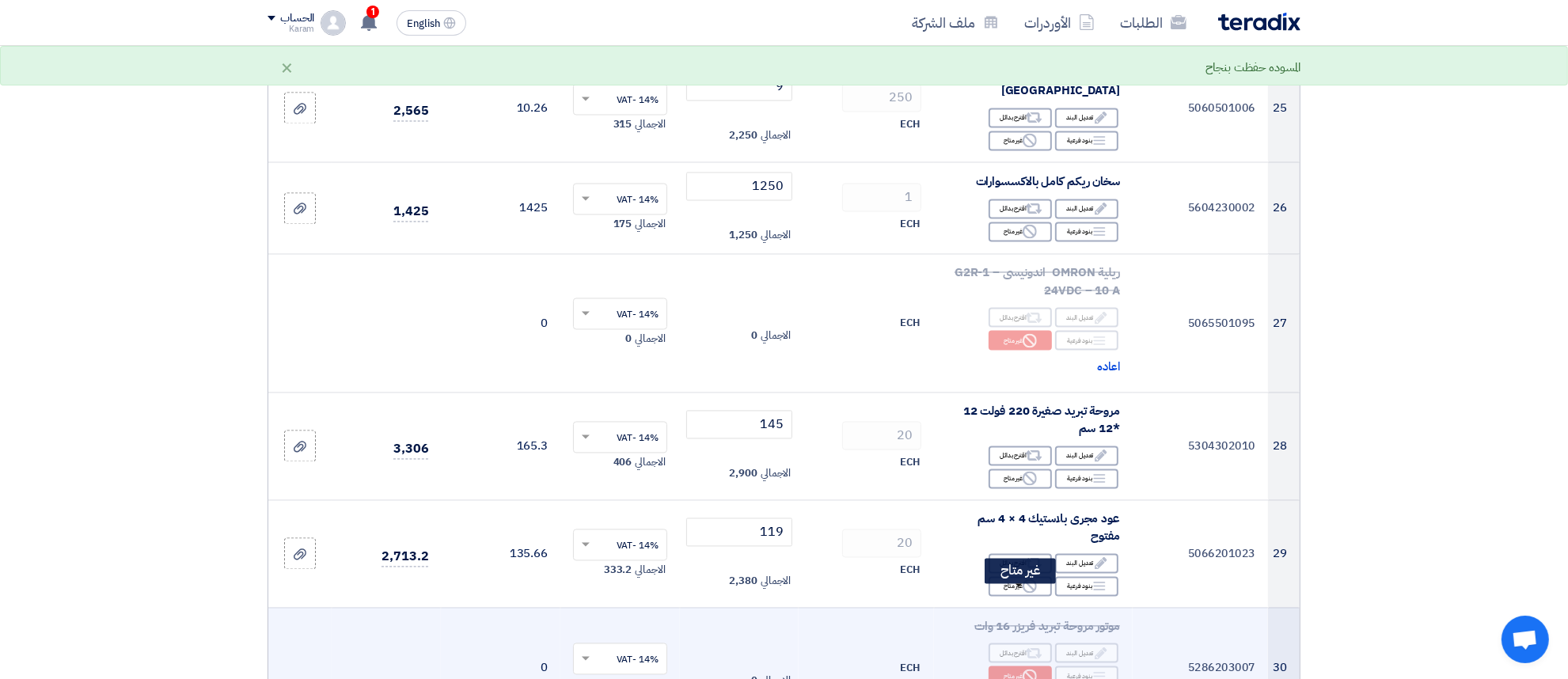
scroll to position [3231, 0]
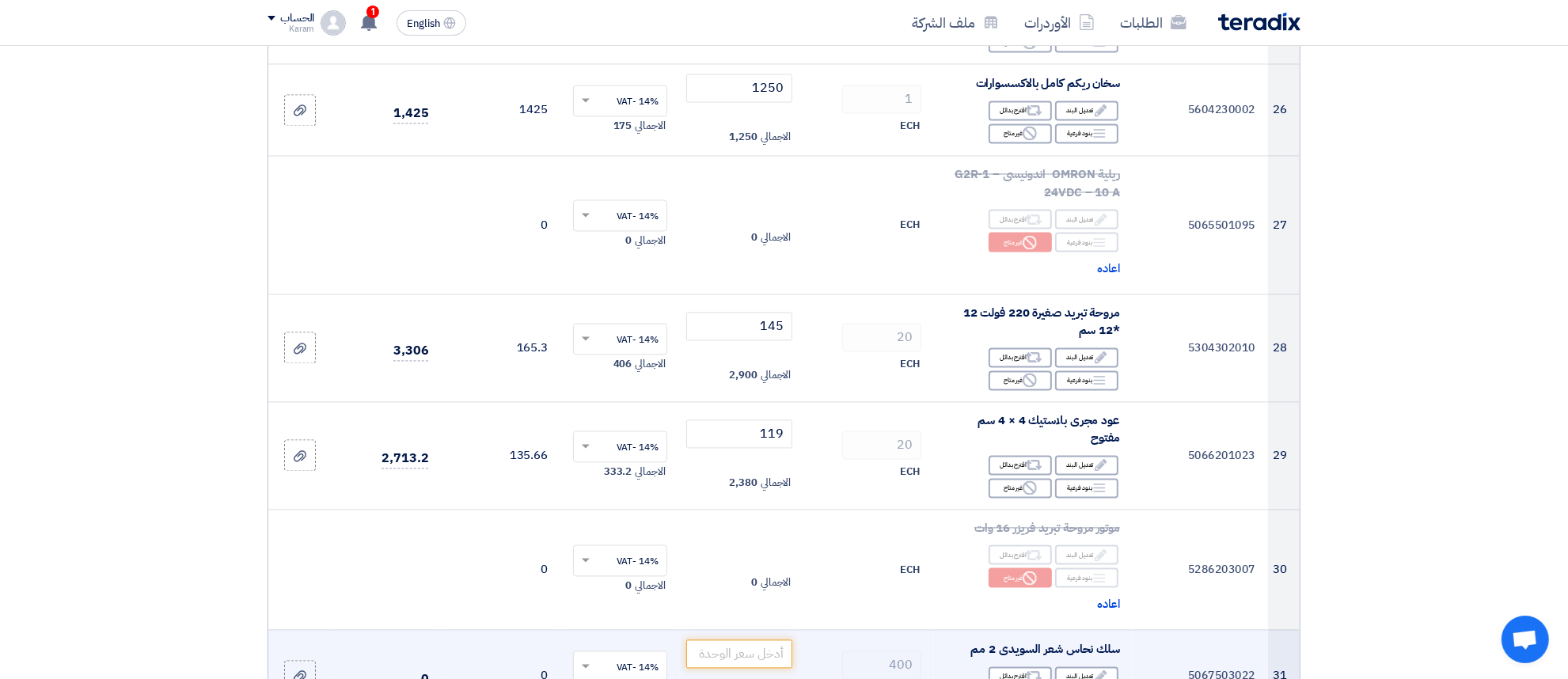
click at [1020, 665] on div "Edit تعديل البند Alternative اقترح بدائل Breakdown بنود فرعية Reject" at bounding box center [1034, 687] width 174 height 46
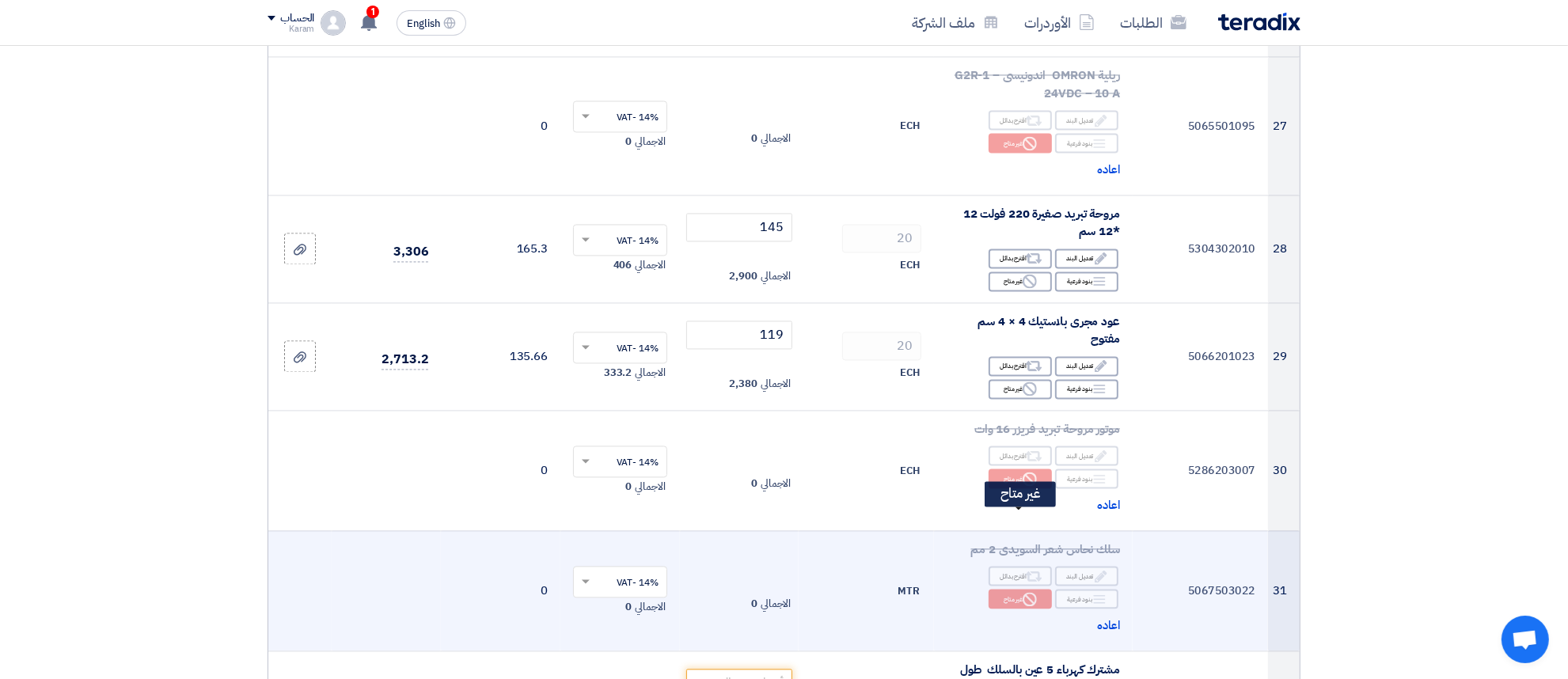
scroll to position [3429, 0]
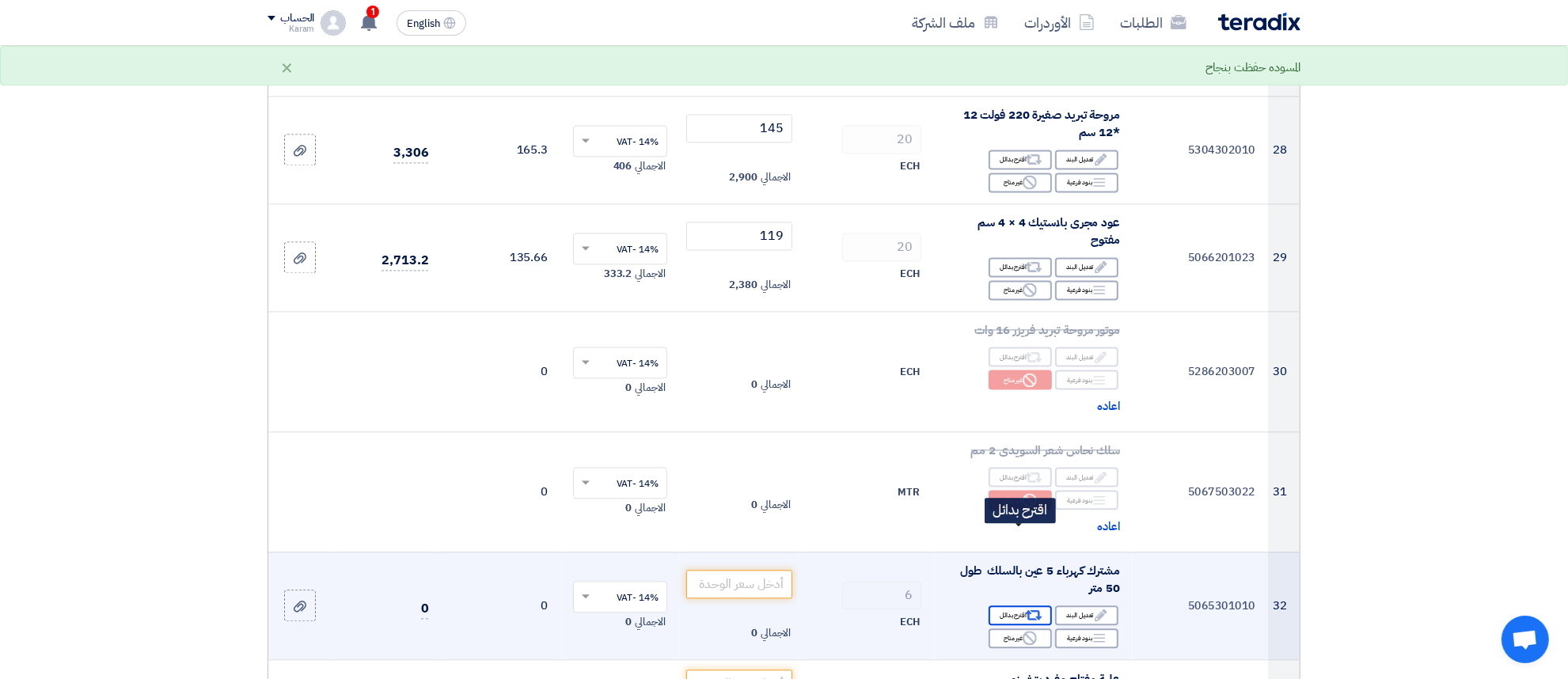
click at [1035, 607] on icon "Alternative" at bounding box center [1035, 616] width 17 height 17
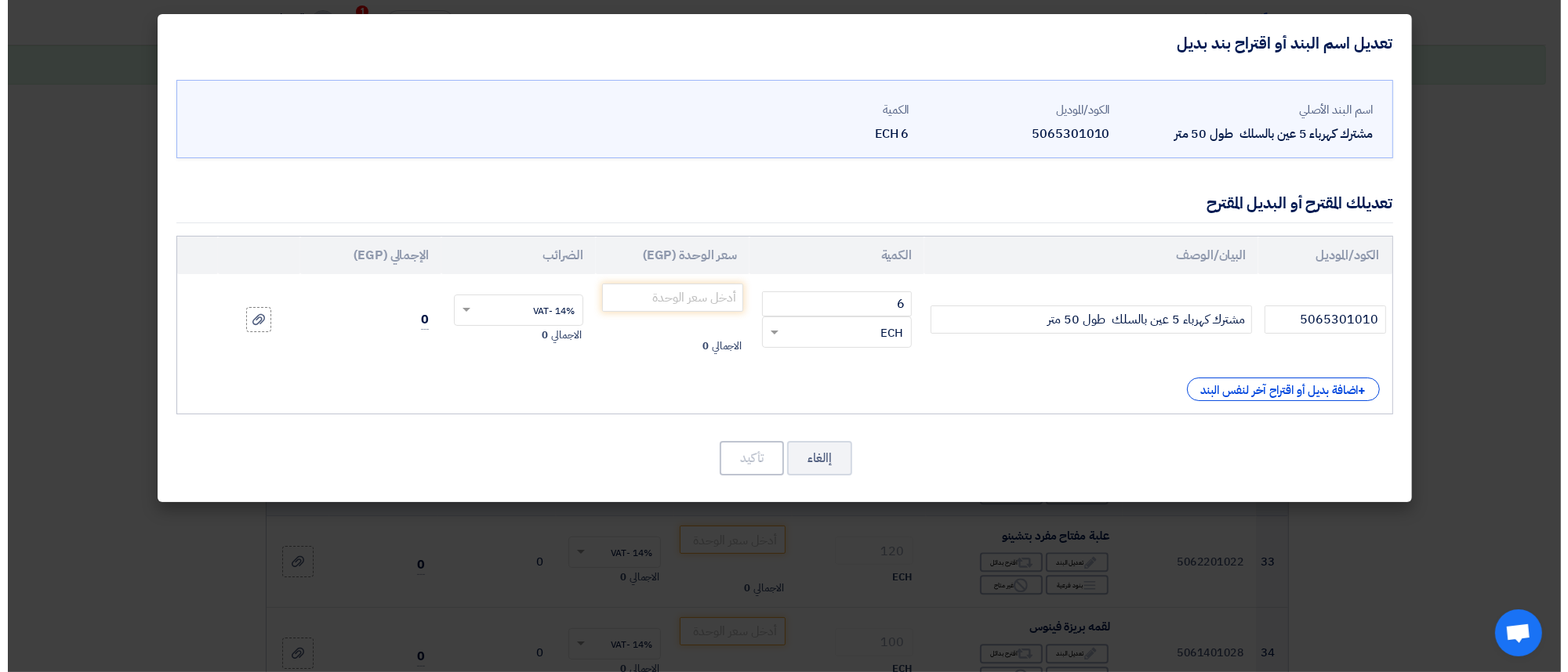
scroll to position [3257, 0]
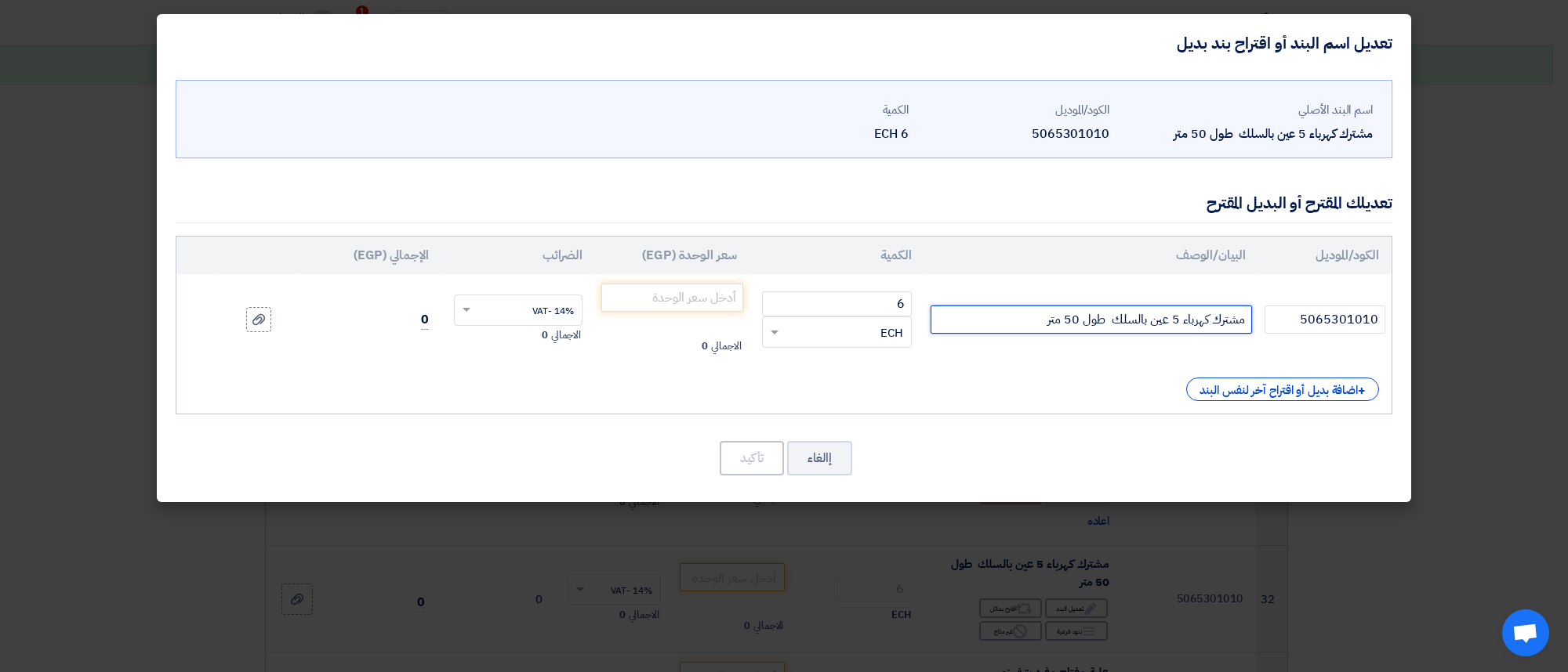
click at [1008, 313] on input "مشترك كهرباء 5 عين بالسلك طول 50 متر" at bounding box center [1091, 320] width 322 height 28
type input "مشترك كهرباء 5 عين بالسلك طول 50 متر تركى"
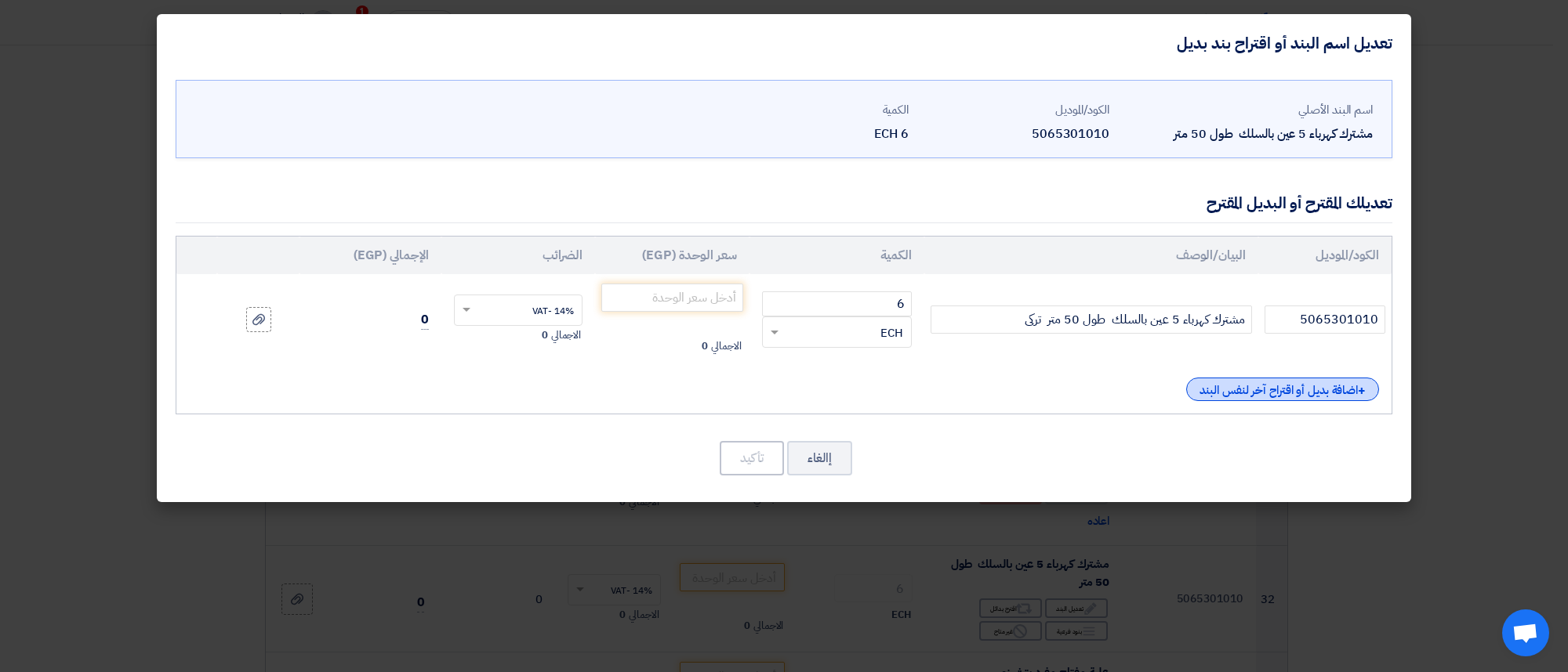
click at [1248, 385] on div "+ اضافة بديل أو اقتراح آخر لنفس البند" at bounding box center [1283, 389] width 193 height 23
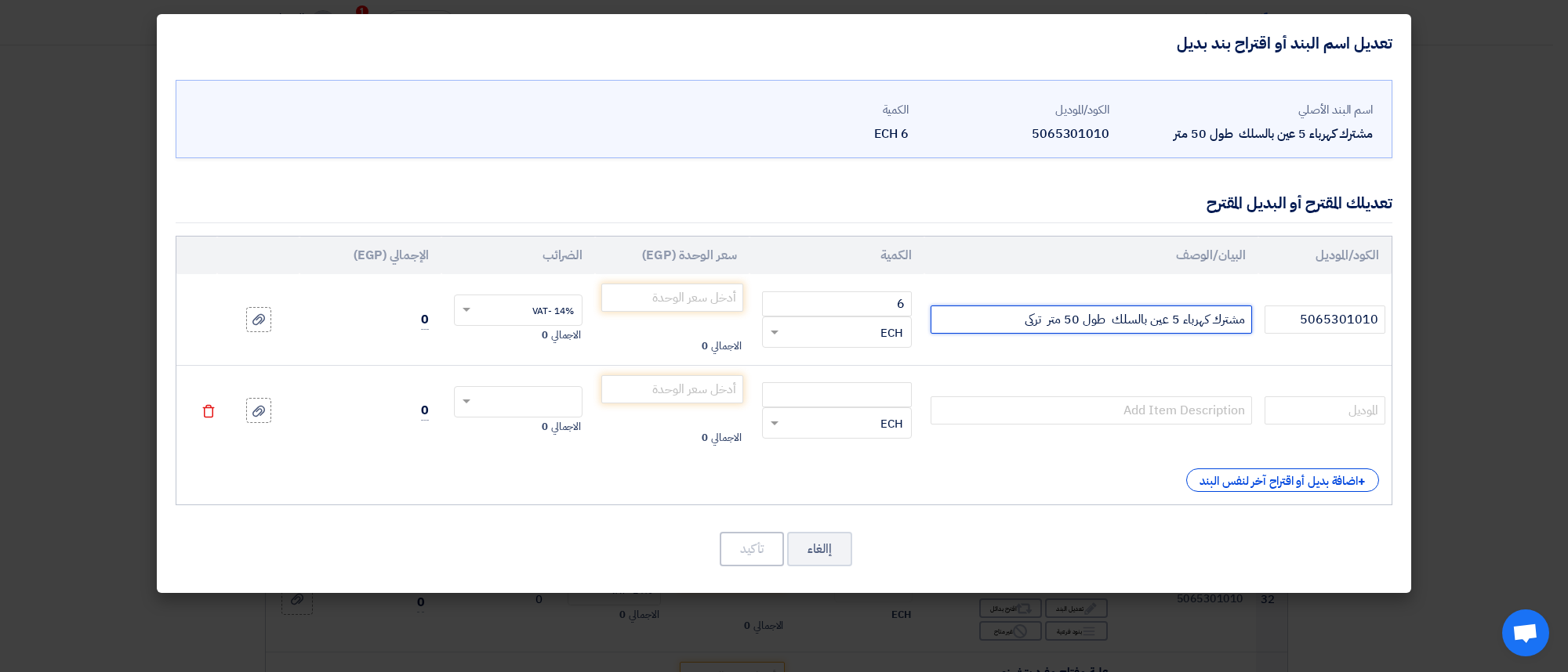
click at [1082, 326] on input "مشترك كهرباء 5 عين بالسلك طول 50 متر تركى" at bounding box center [1091, 320] width 322 height 28
click at [1039, 318] on input "مشترك كهرباء 5 عين بالسلك طول 50 متر تركى" at bounding box center [1091, 320] width 322 height 28
click at [1049, 319] on input "مشترك كهرباء 5 عين بالسلك طول 50 متر تركى" at bounding box center [1091, 320] width 322 height 28
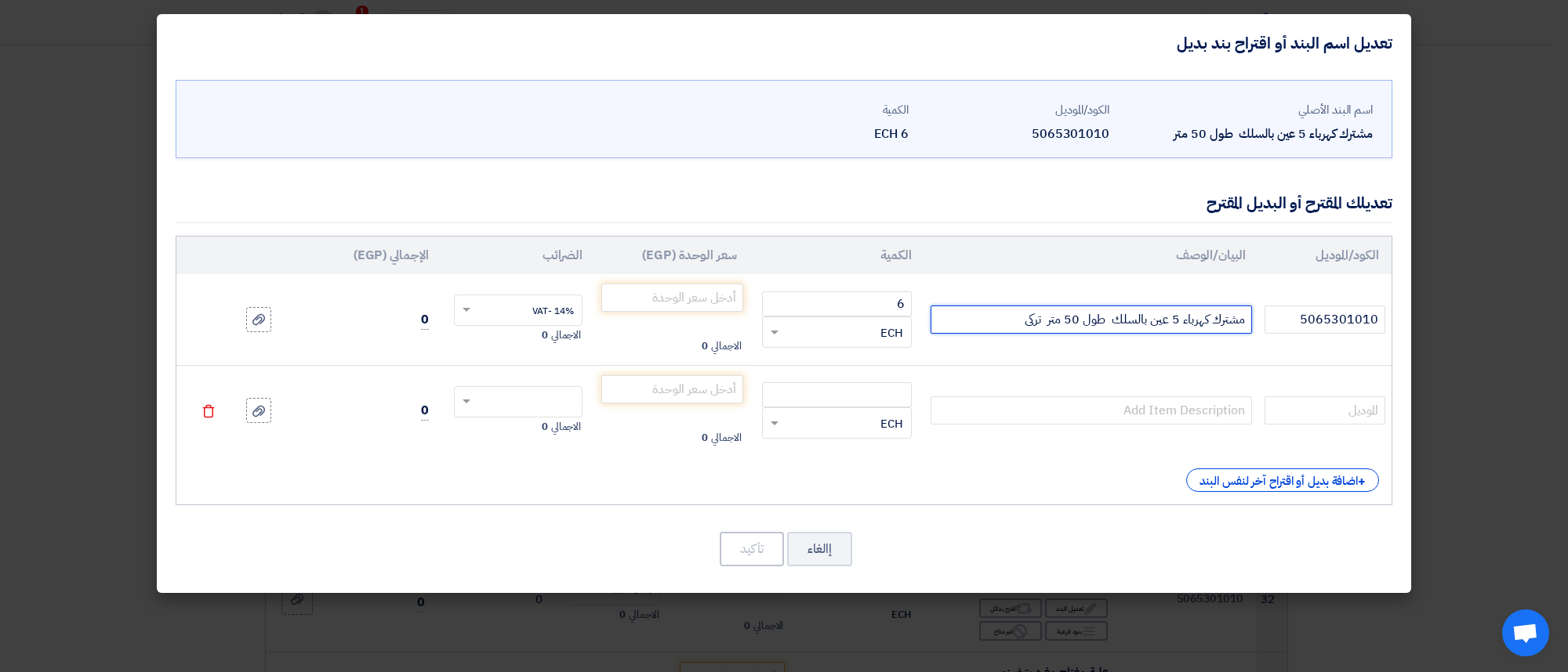
drag, startPoint x: 1043, startPoint y: 322, endPoint x: 1250, endPoint y: 331, distance: 207.2
click at [1250, 331] on input "مشترك كهرباء 5 عين بالسلك طول 50 متر تركى" at bounding box center [1091, 320] width 322 height 28
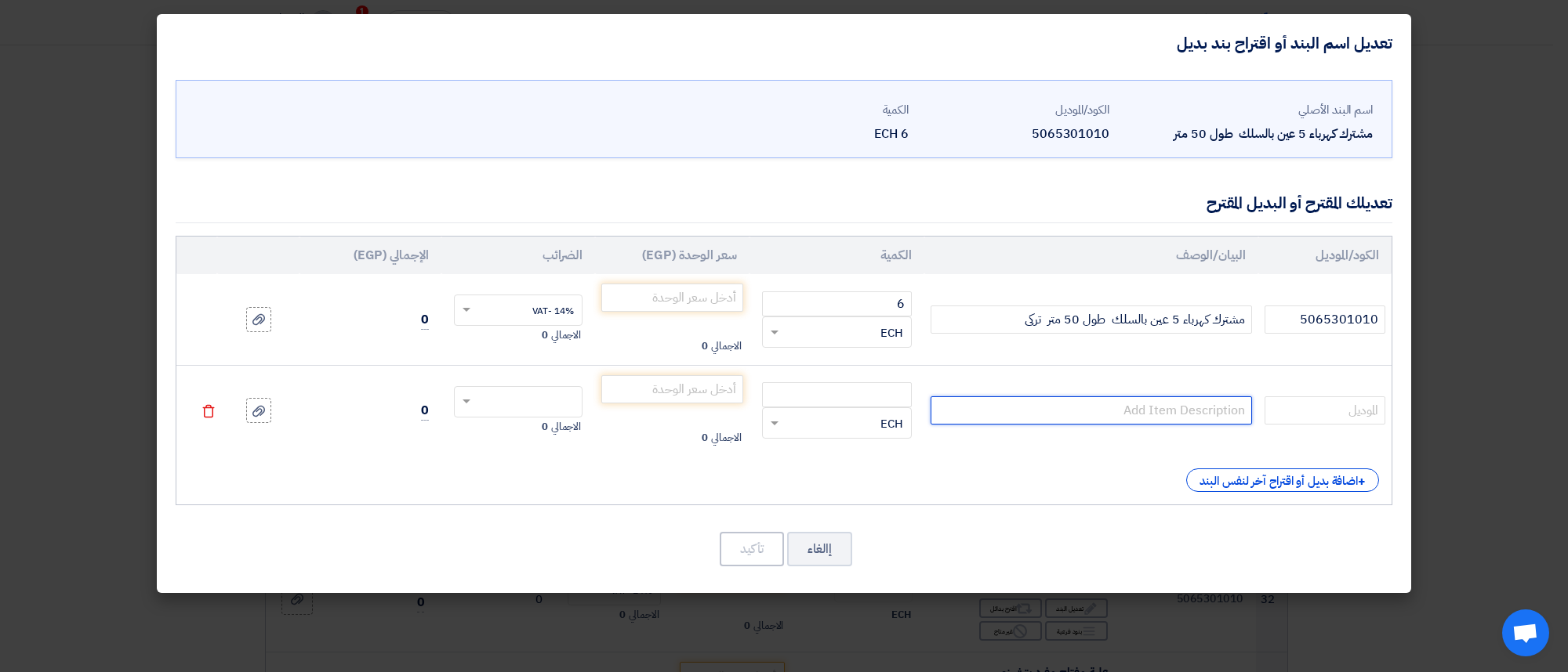
click at [1180, 409] on input "text" at bounding box center [1091, 410] width 322 height 28
paste input "مشترك كهرباء 5 عين بالسلك طول 50 متر"
type input "مشترك كهرباء 5 عين بالسلك طول 50 متر"
click at [833, 389] on input "number" at bounding box center [837, 394] width 150 height 25
type input "6"
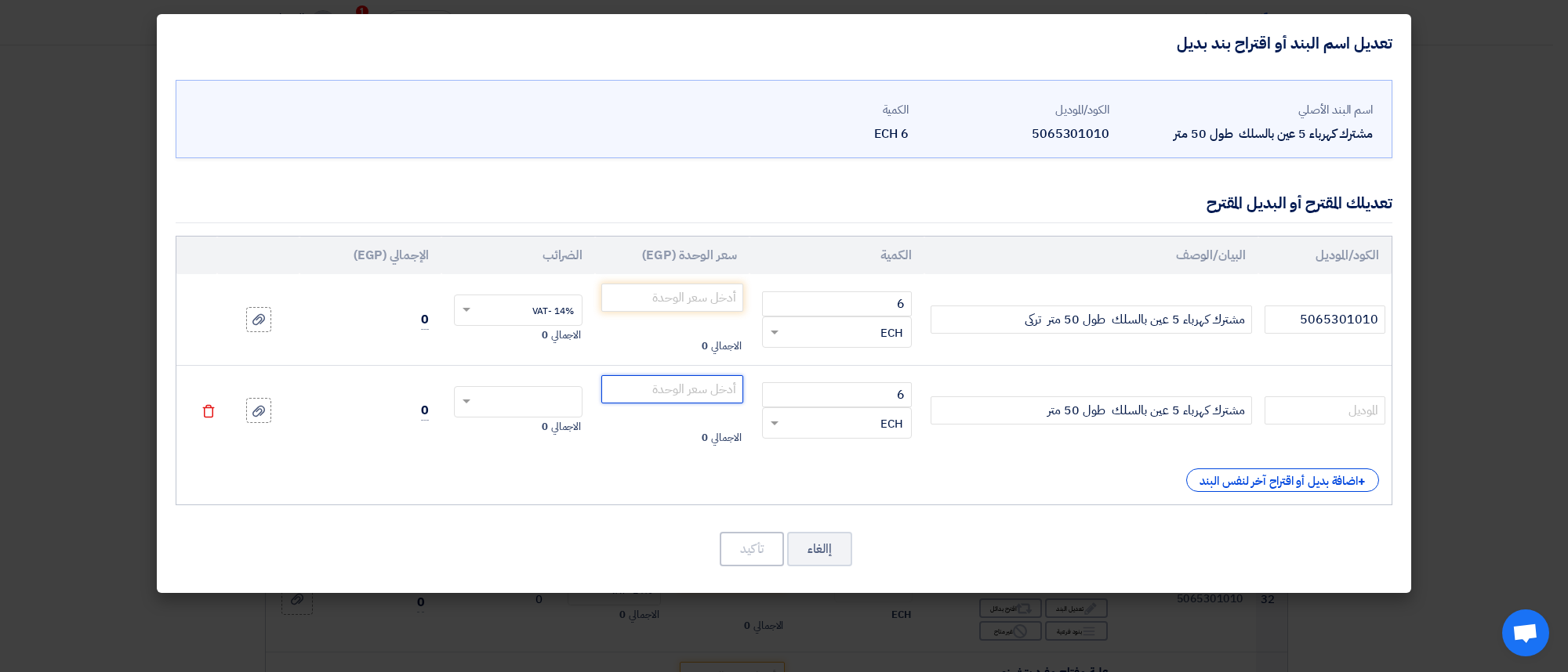
click at [700, 385] on input "number" at bounding box center [672, 390] width 142 height 28
type input "2"
click at [683, 291] on input "number" at bounding box center [672, 298] width 142 height 28
type input "2950"
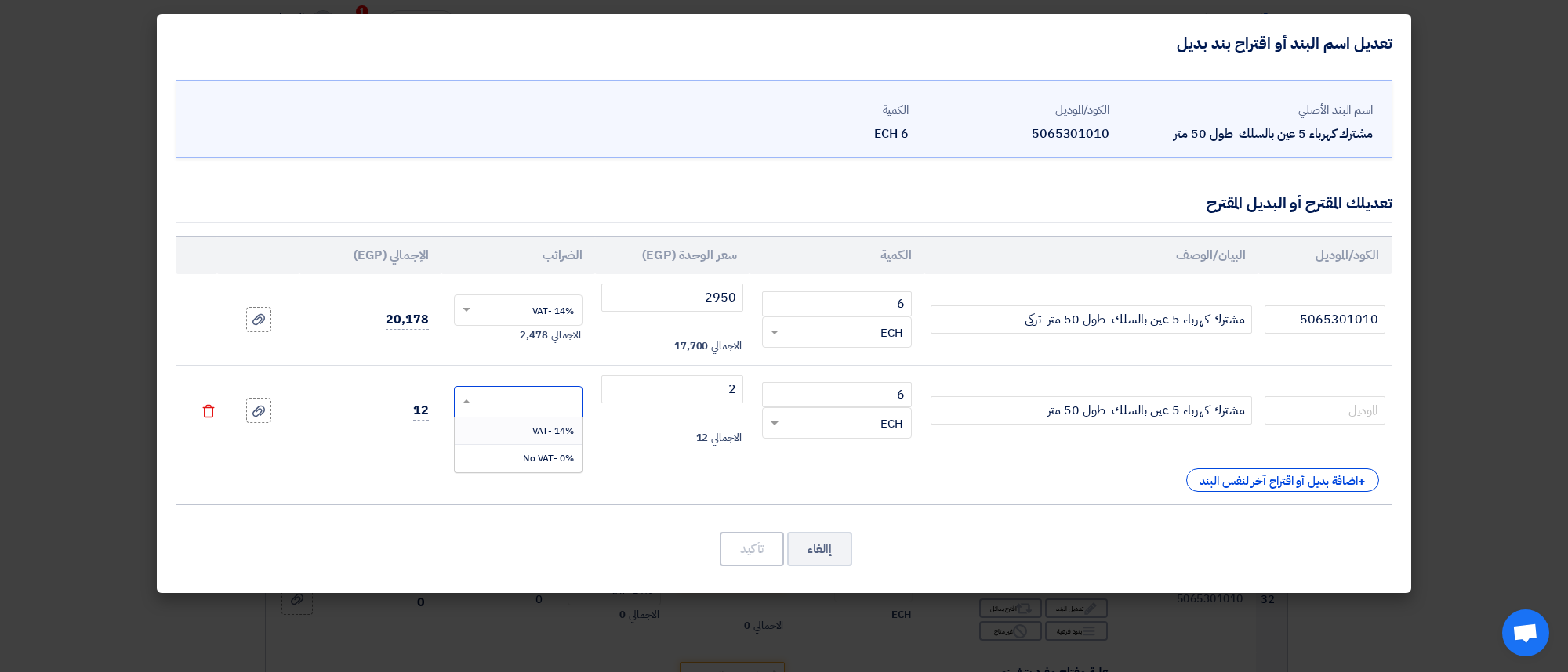
click at [555, 404] on input "text" at bounding box center [528, 403] width 94 height 25
type input "2970"
click at [541, 441] on div "No items found" at bounding box center [518, 431] width 128 height 27
click at [549, 436] on div "No items found" at bounding box center [518, 431] width 128 height 27
click at [675, 380] on input "2" at bounding box center [672, 390] width 142 height 28
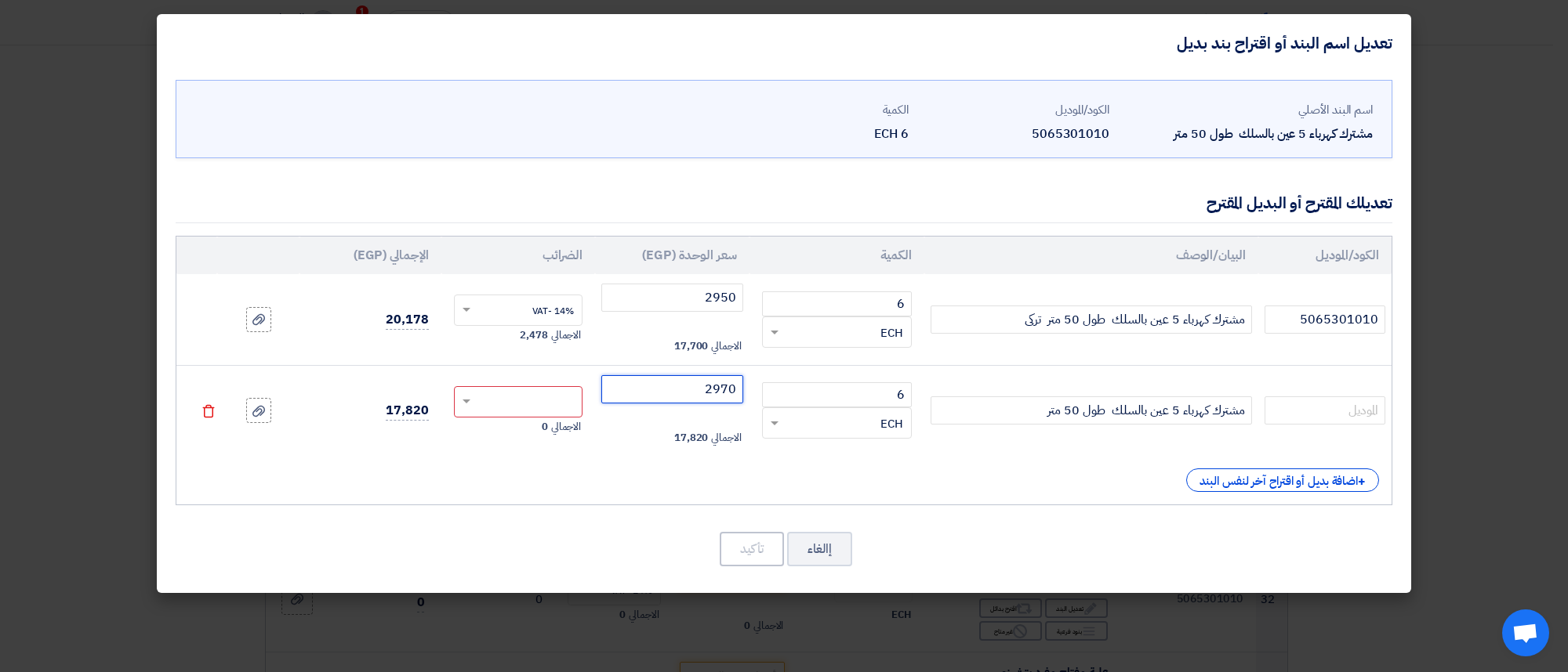
type input "2970"
click at [546, 409] on input "text" at bounding box center [528, 403] width 94 height 25
click at [538, 437] on span "14% -VAT" at bounding box center [553, 431] width 41 height 14
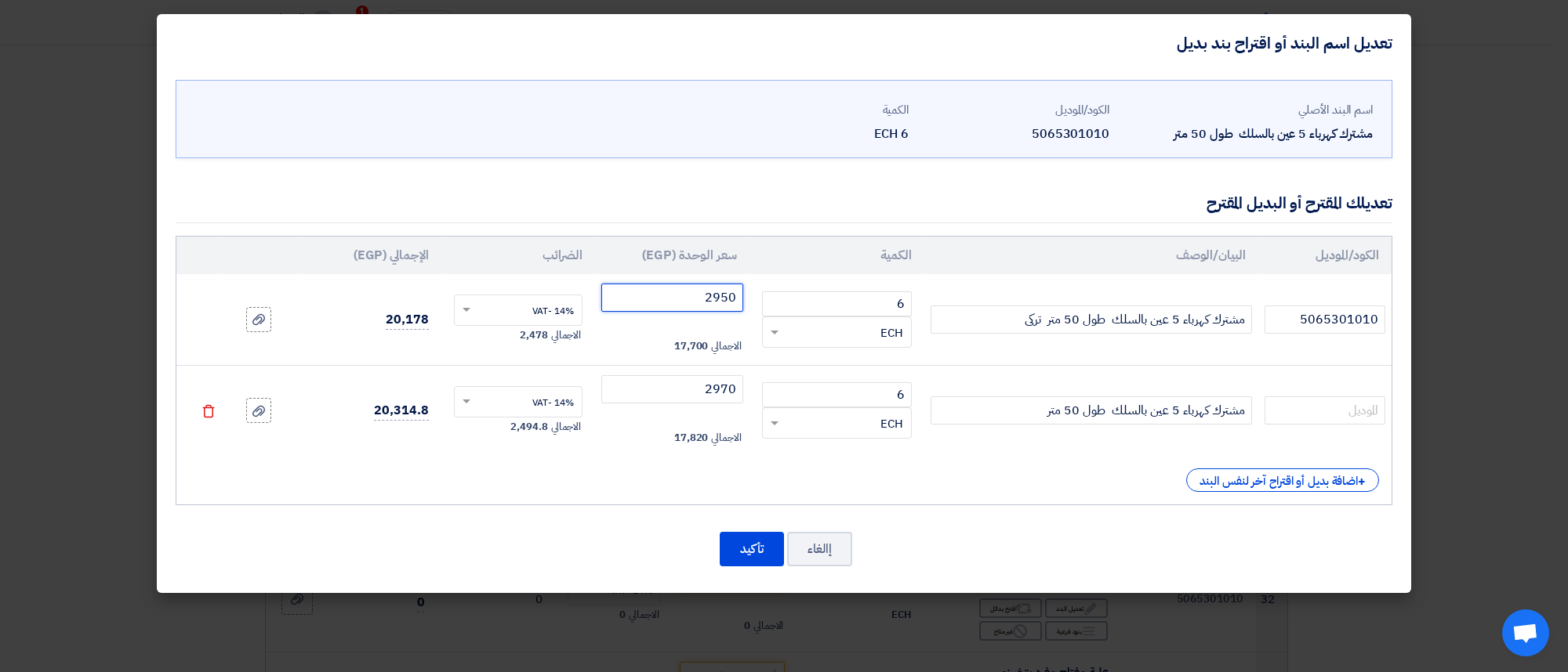
drag, startPoint x: 749, startPoint y: 303, endPoint x: 717, endPoint y: 295, distance: 33.0
click at [717, 295] on input "2950" at bounding box center [672, 298] width 142 height 28
drag, startPoint x: 723, startPoint y: 295, endPoint x: 746, endPoint y: 298, distance: 23.2
click at [746, 298] on td "2950 الاجمالي 17,700" at bounding box center [671, 319] width 154 height 91
type input "2970"
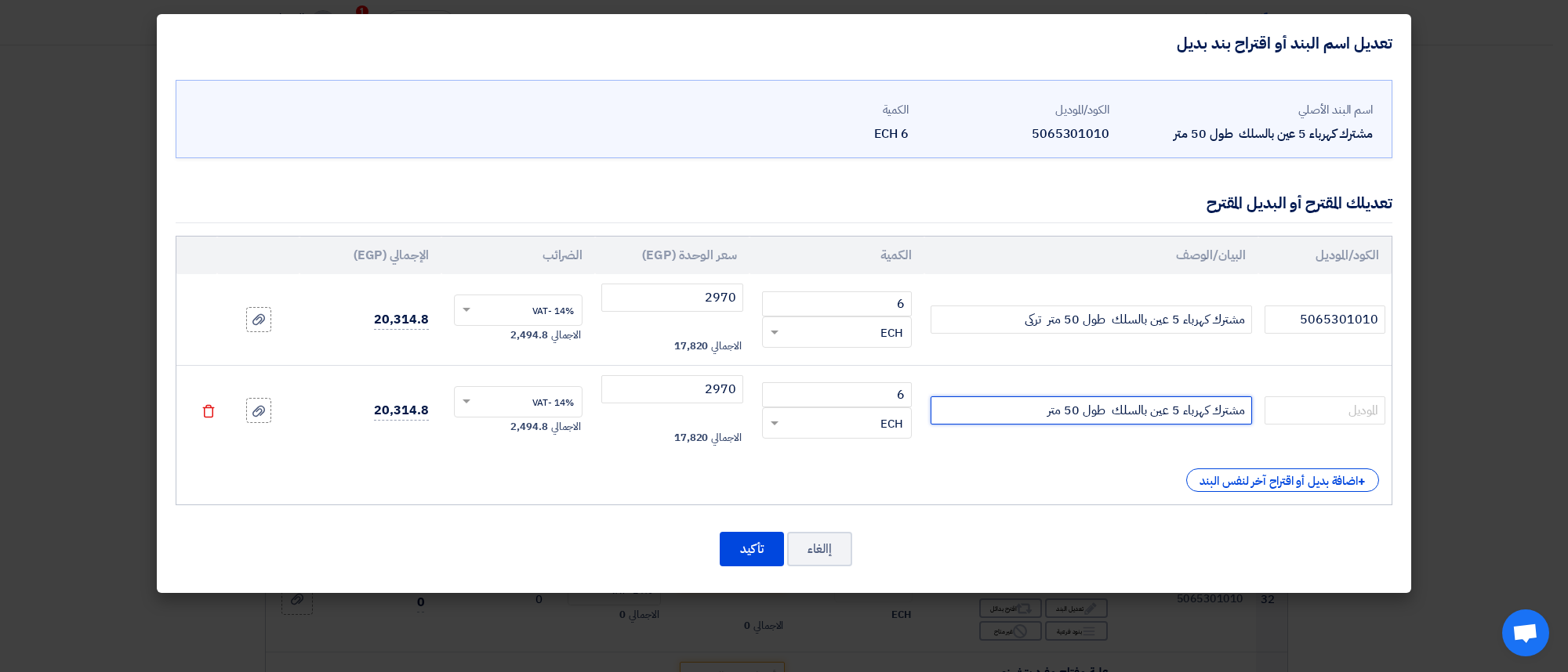
click at [981, 416] on input "مشترك كهرباء 5 عين بالسلك طول 50 متر" at bounding box center [1091, 410] width 322 height 28
type input "مشترك كهرباء 5 عين بالسلك طول 50 متر ألمانى"
click at [676, 390] on input "2970" at bounding box center [672, 390] width 142 height 28
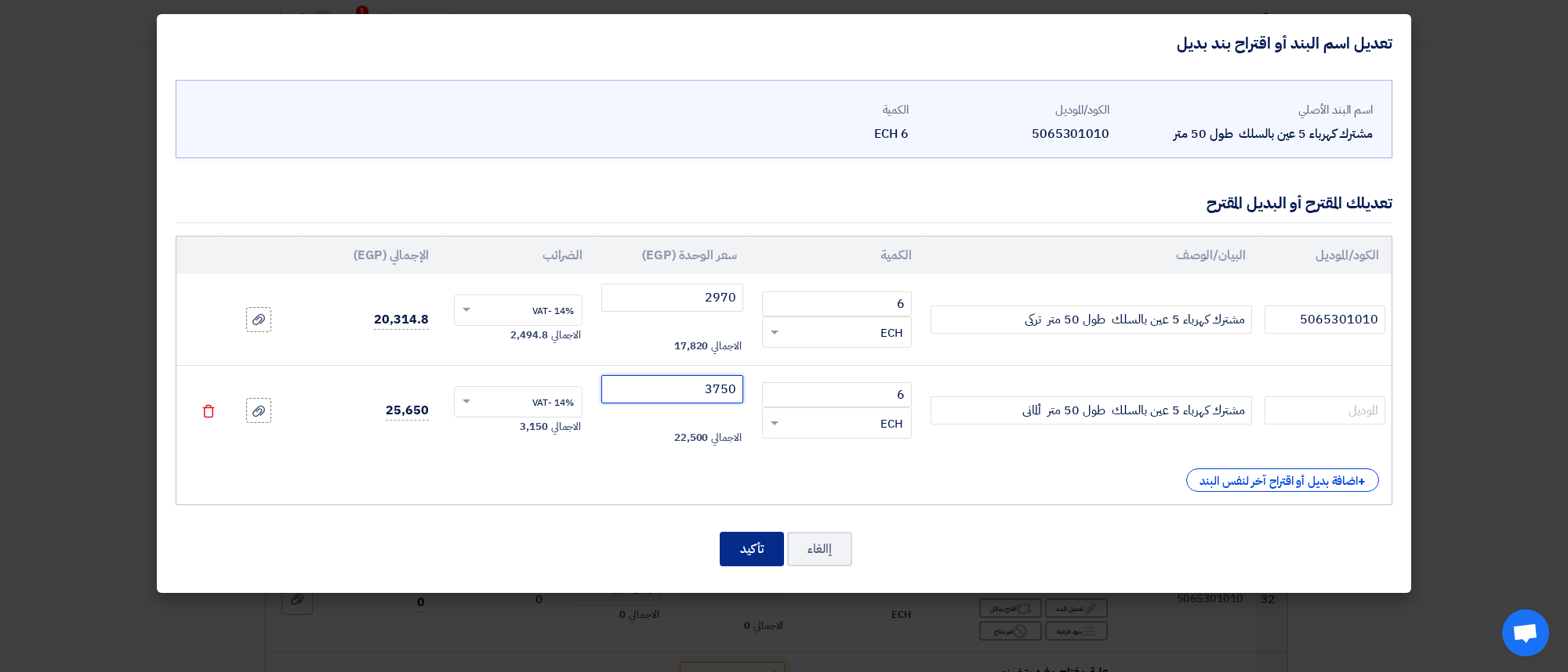
type input "3750"
click at [751, 539] on button "تأكيد" at bounding box center [752, 549] width 65 height 35
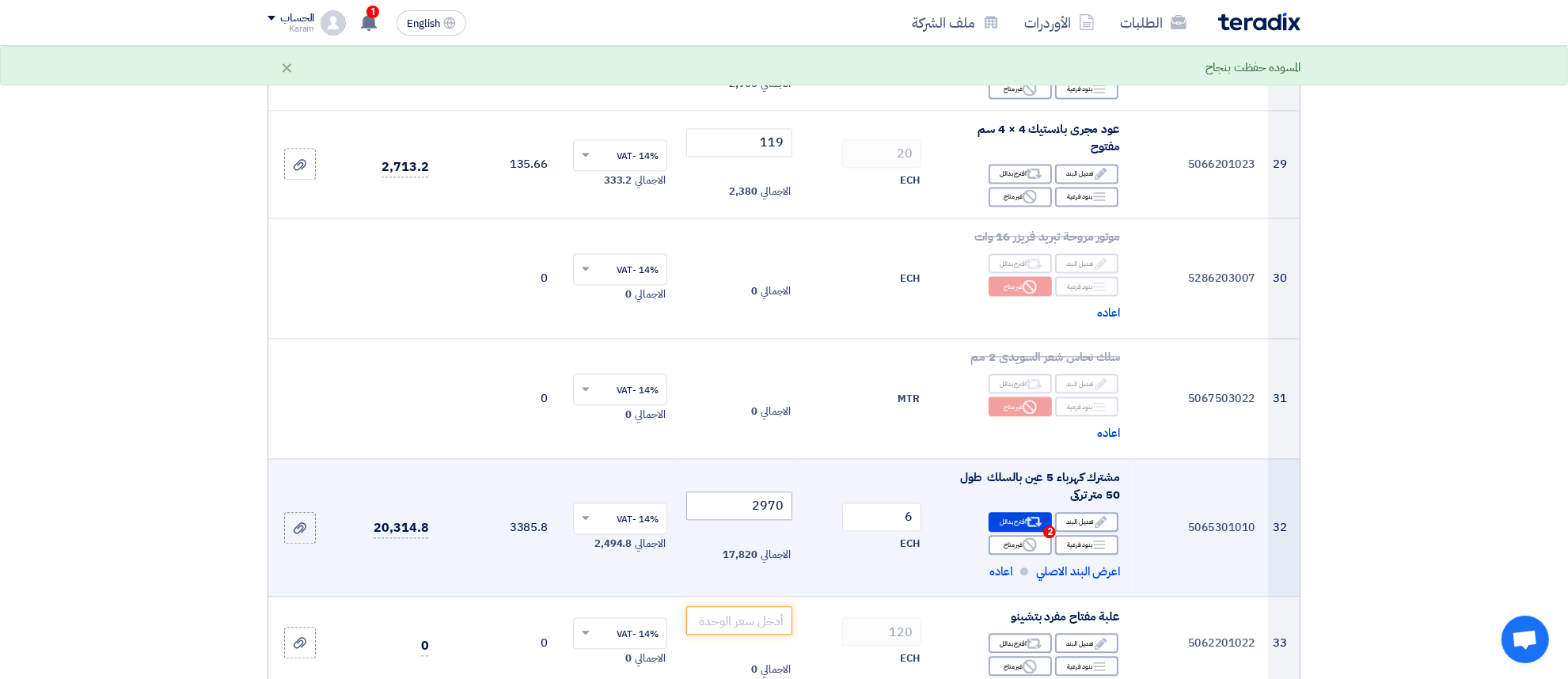
scroll to position [3528, 0]
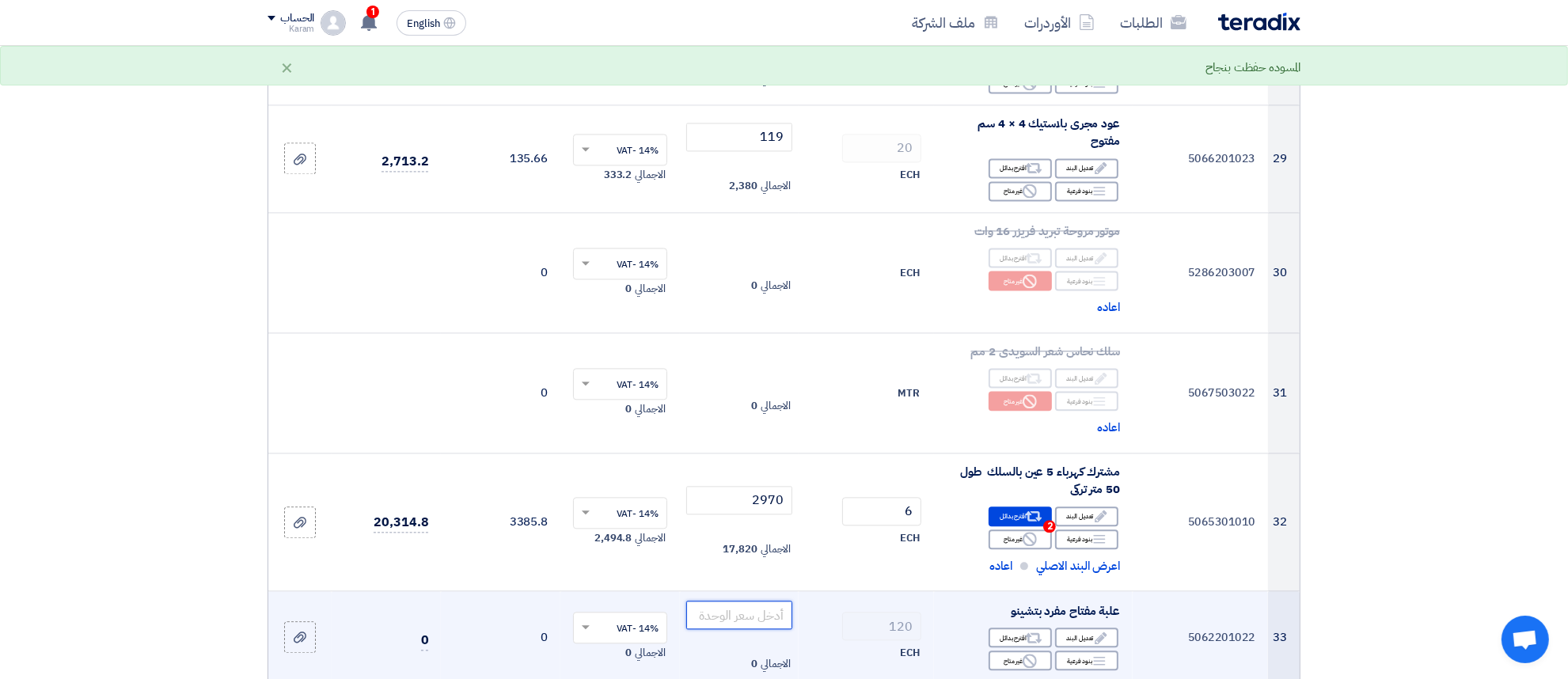
click at [733, 601] on input "number" at bounding box center [739, 615] width 107 height 28
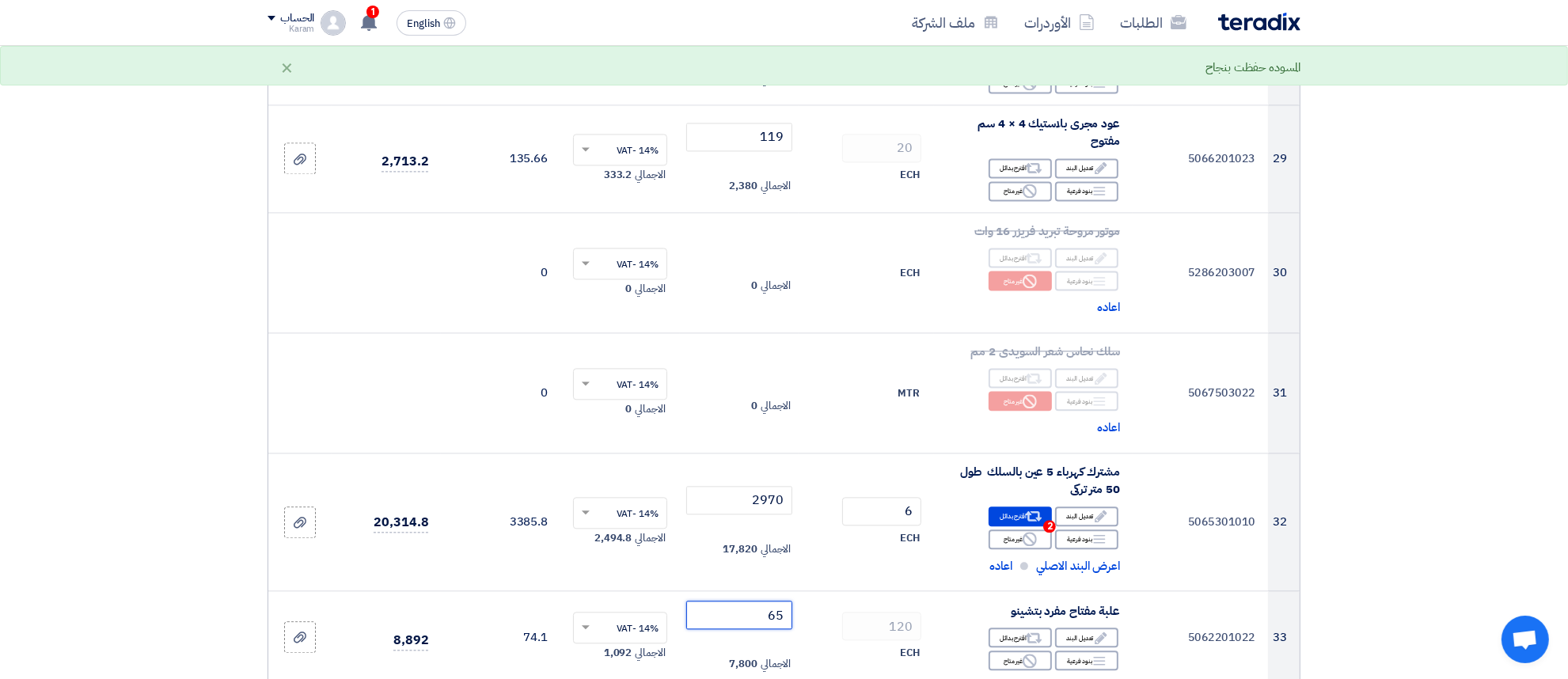
type input "65"
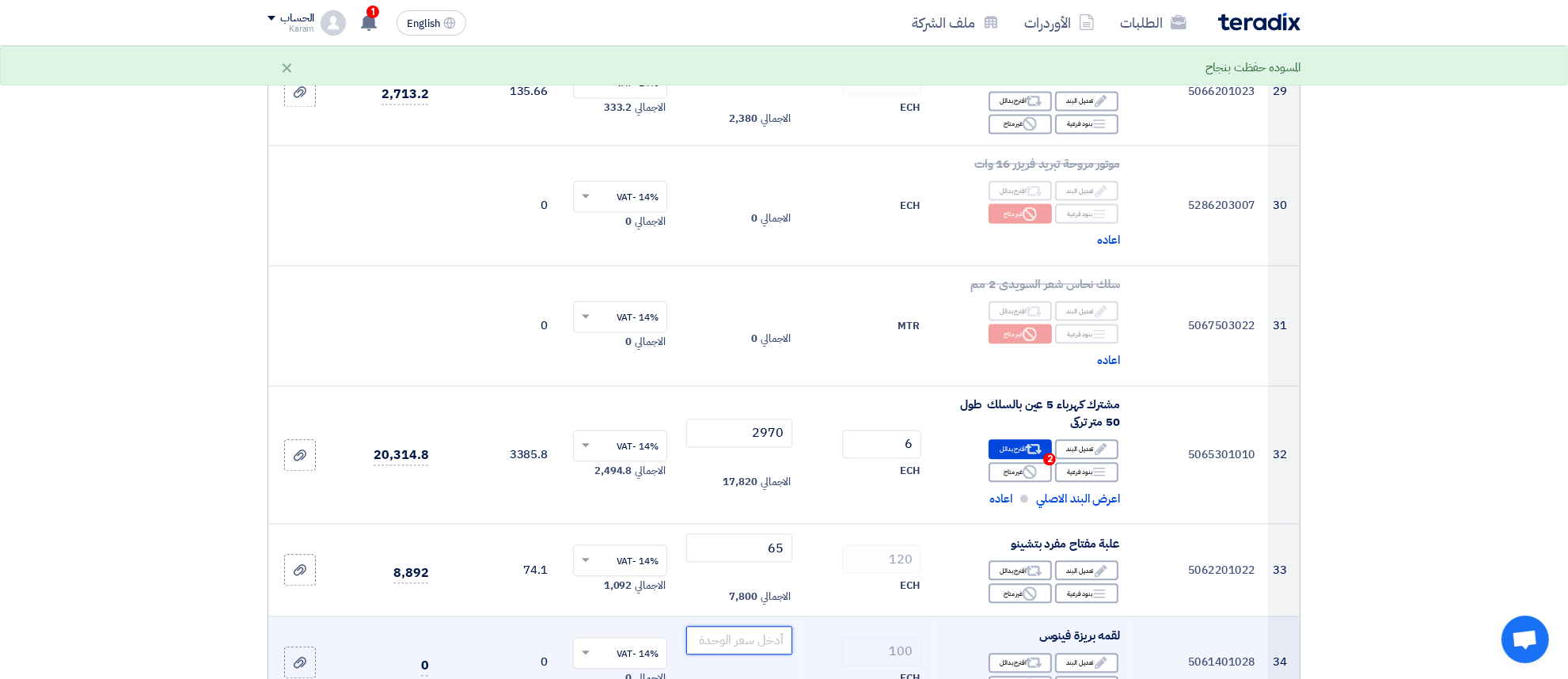
scroll to position [3626, 0]
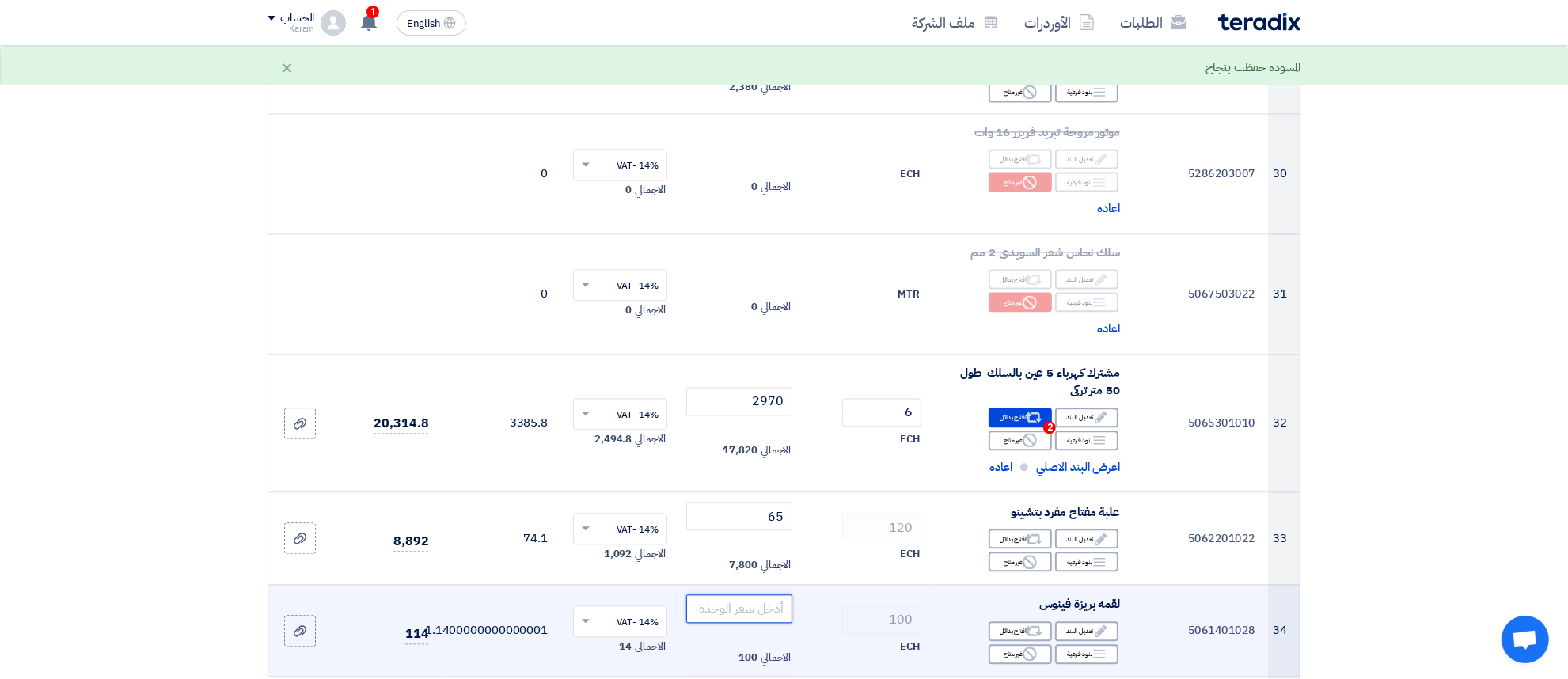
type input "1"
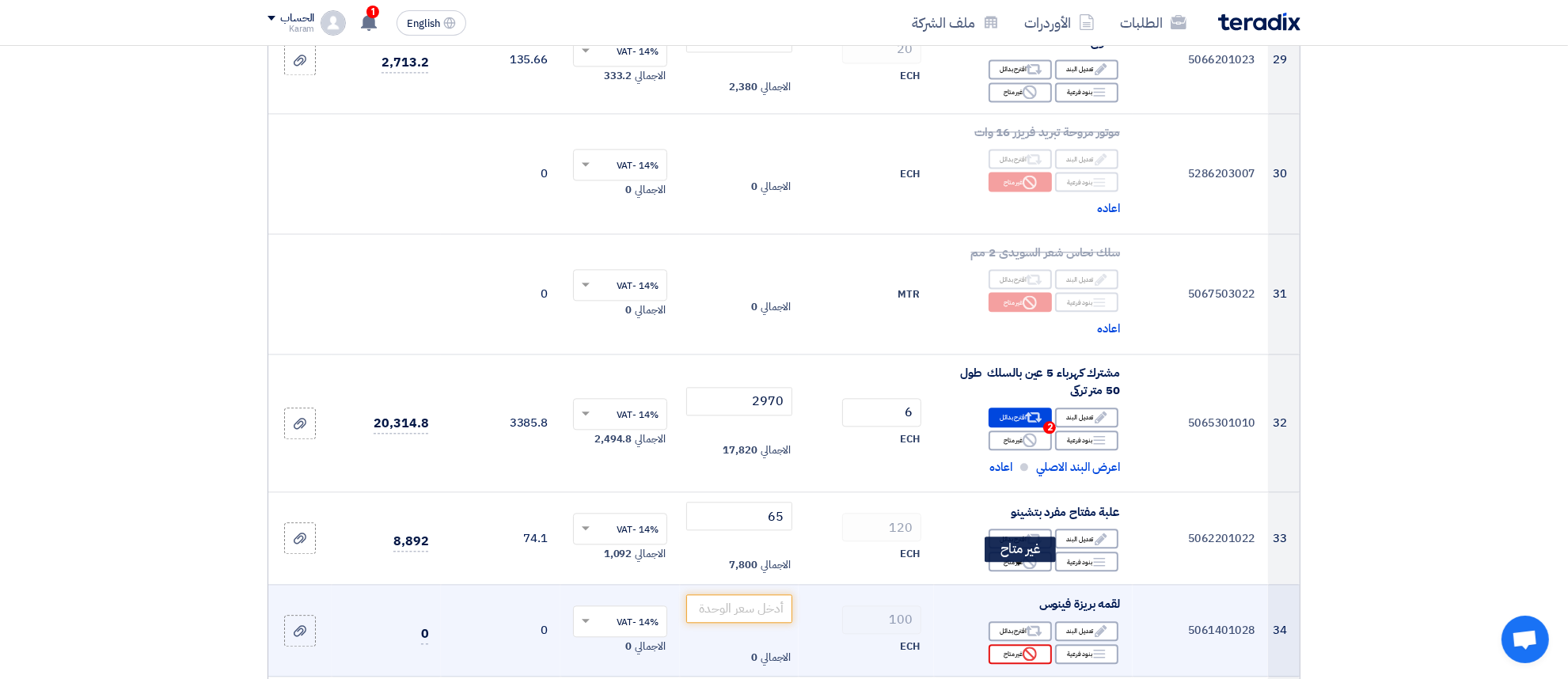
click at [1018, 645] on div "Reject غير متاح" at bounding box center [1020, 654] width 63 height 20
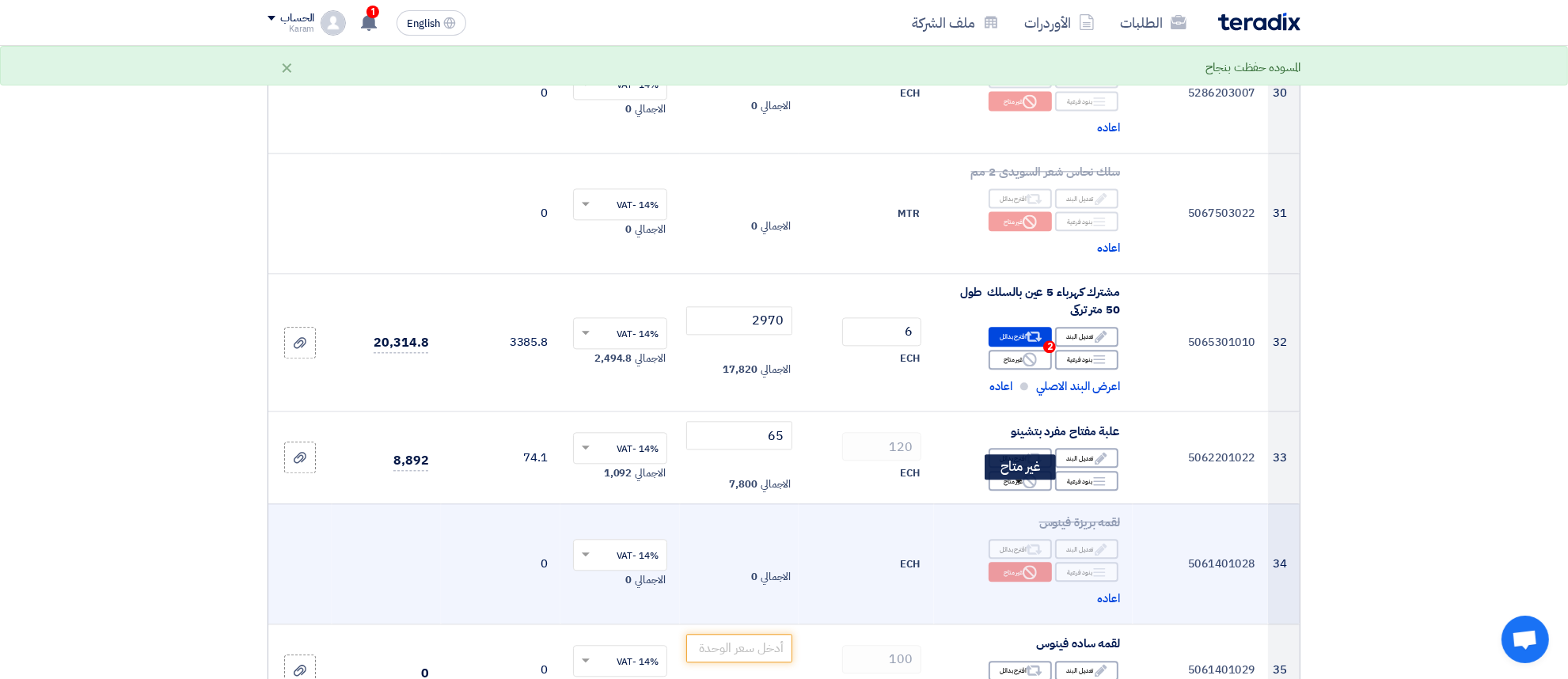
scroll to position [3726, 0]
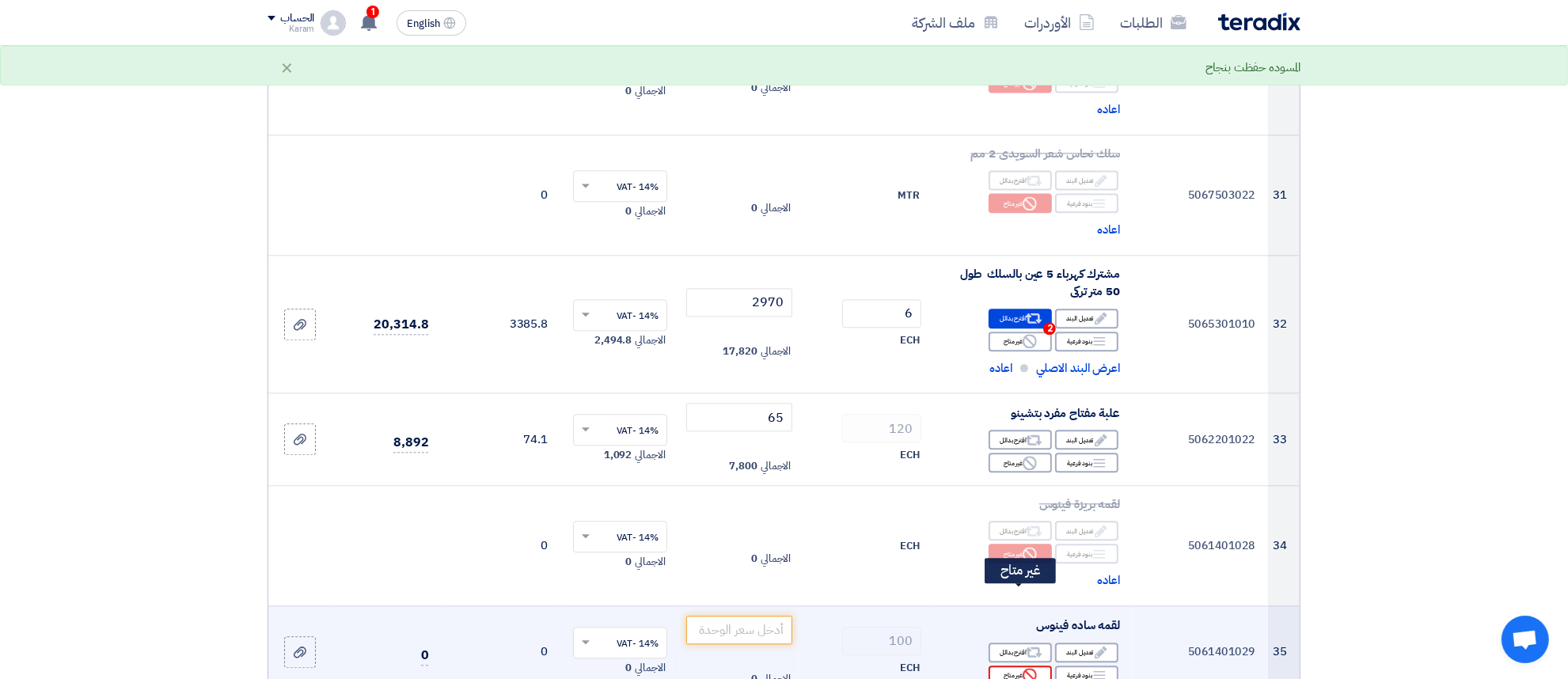
click at [1014, 666] on div "Reject غير متاح" at bounding box center [1020, 675] width 63 height 20
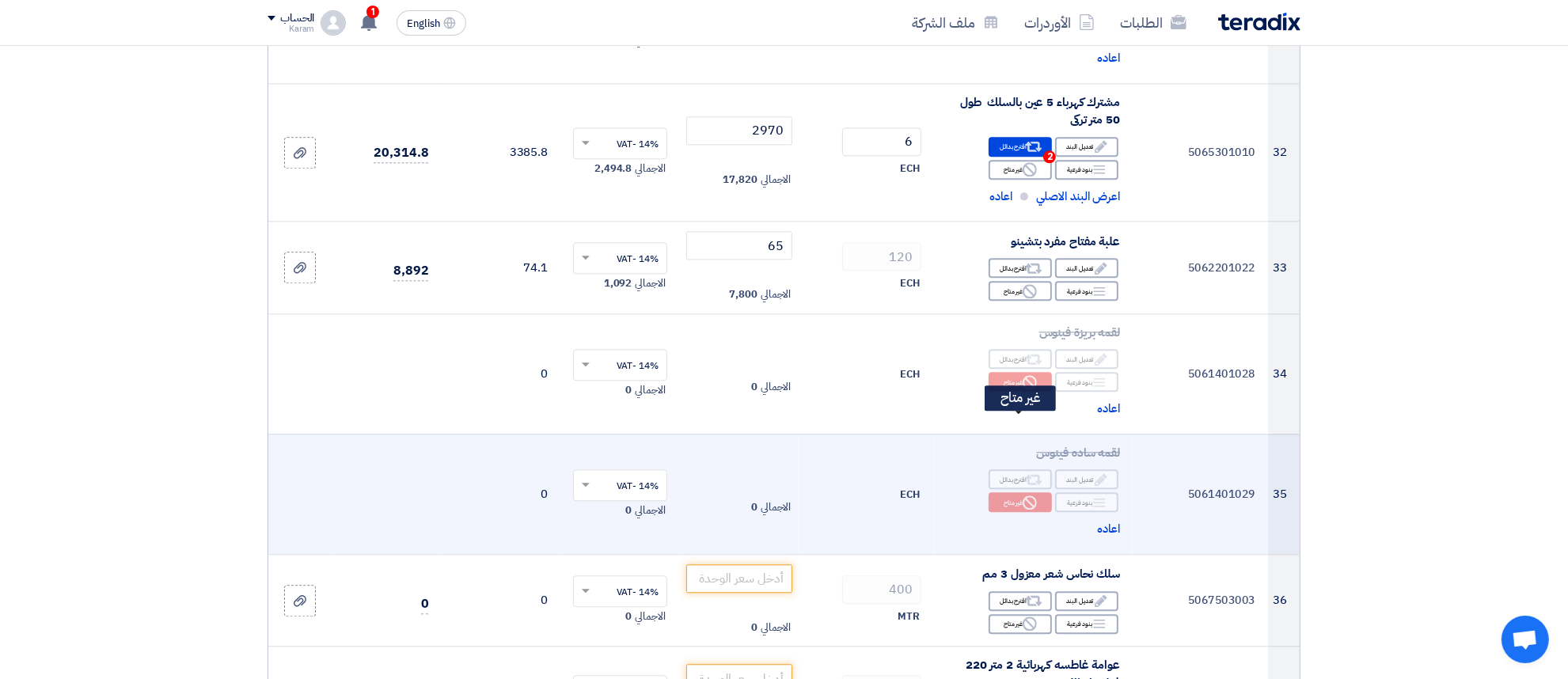
scroll to position [3924, 0]
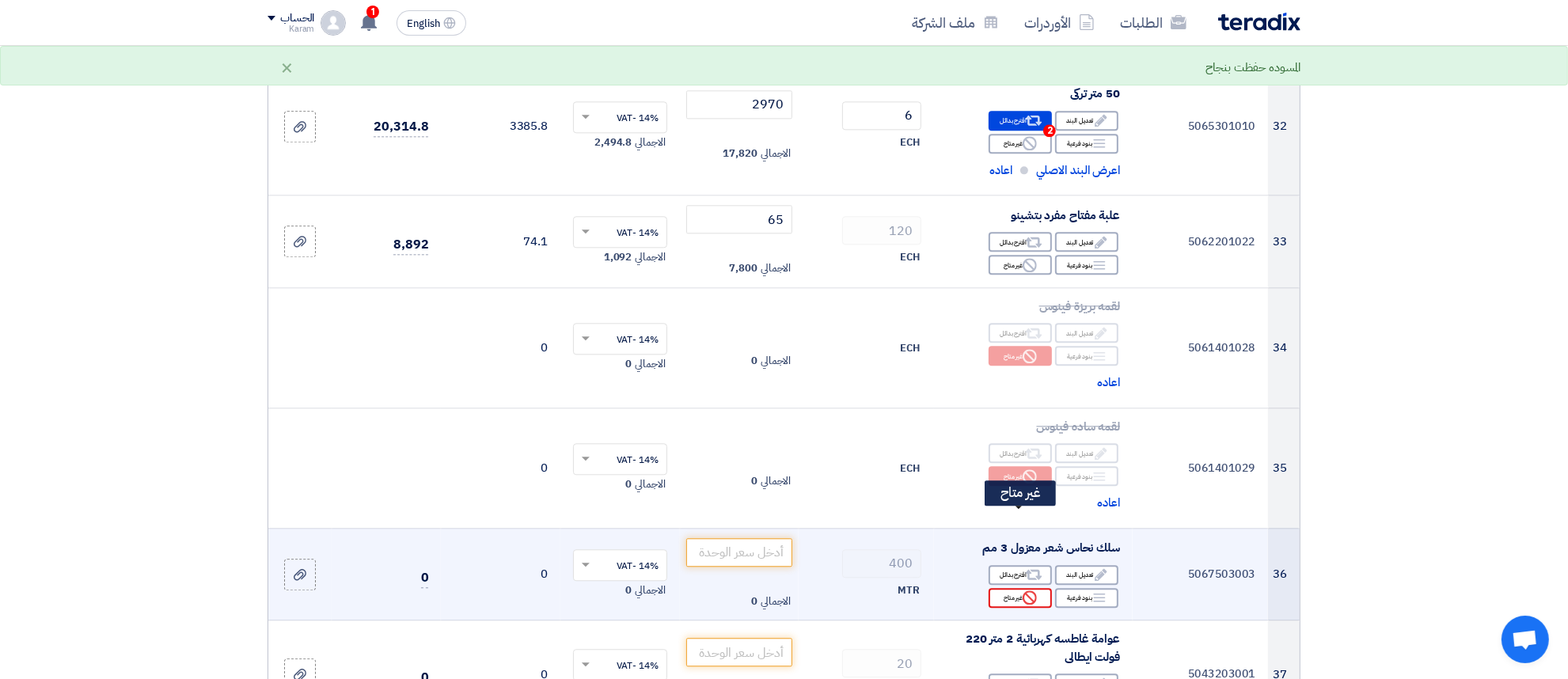
click at [996, 588] on div "Reject غير متاح" at bounding box center [1020, 598] width 63 height 20
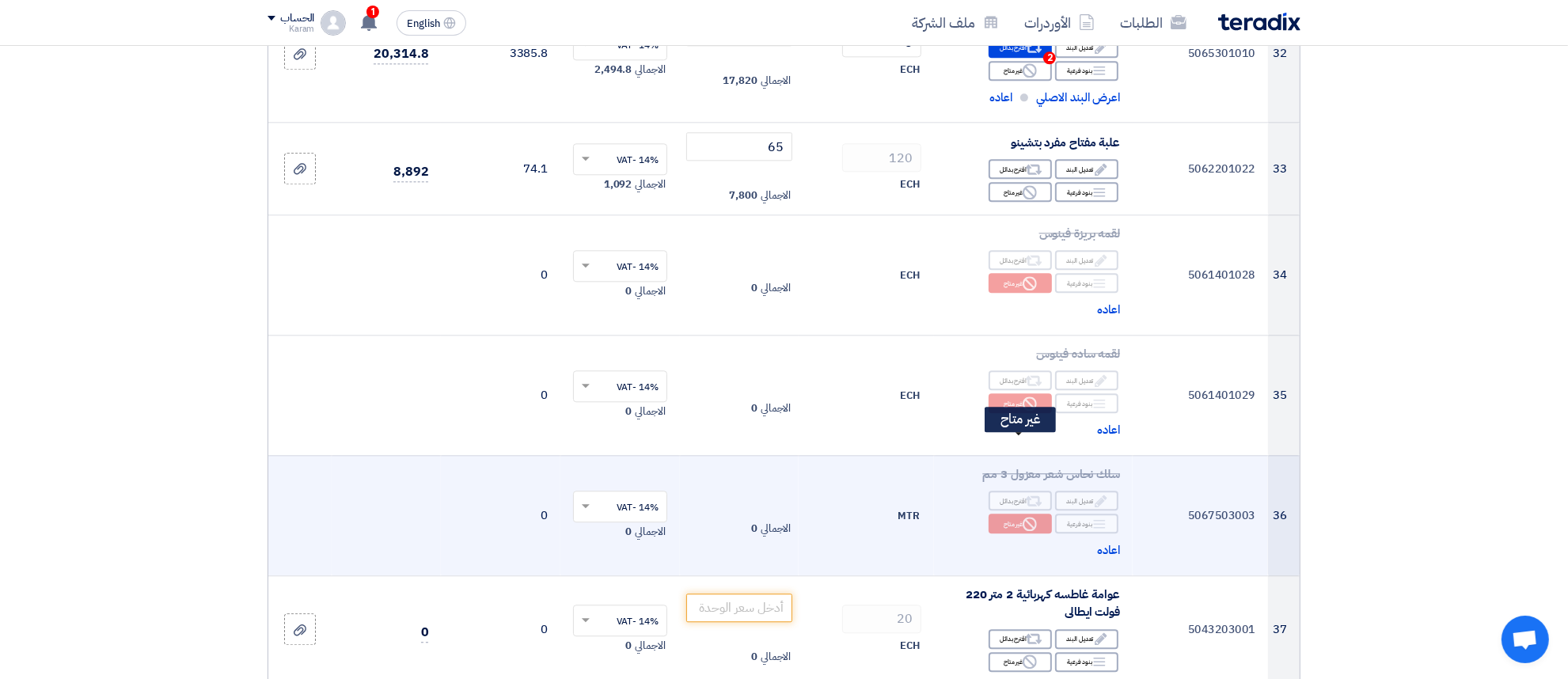
scroll to position [4023, 0]
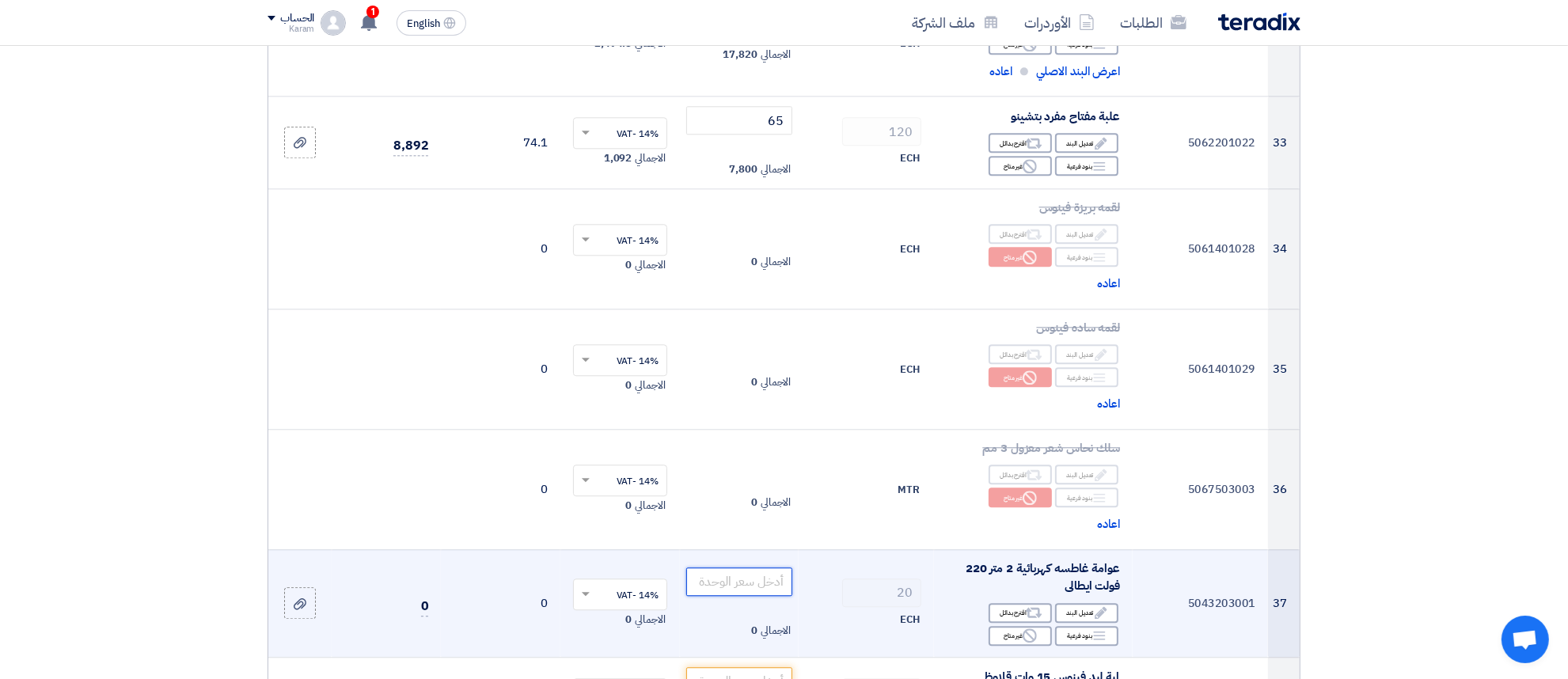
click at [736, 568] on input "number" at bounding box center [739, 582] width 107 height 28
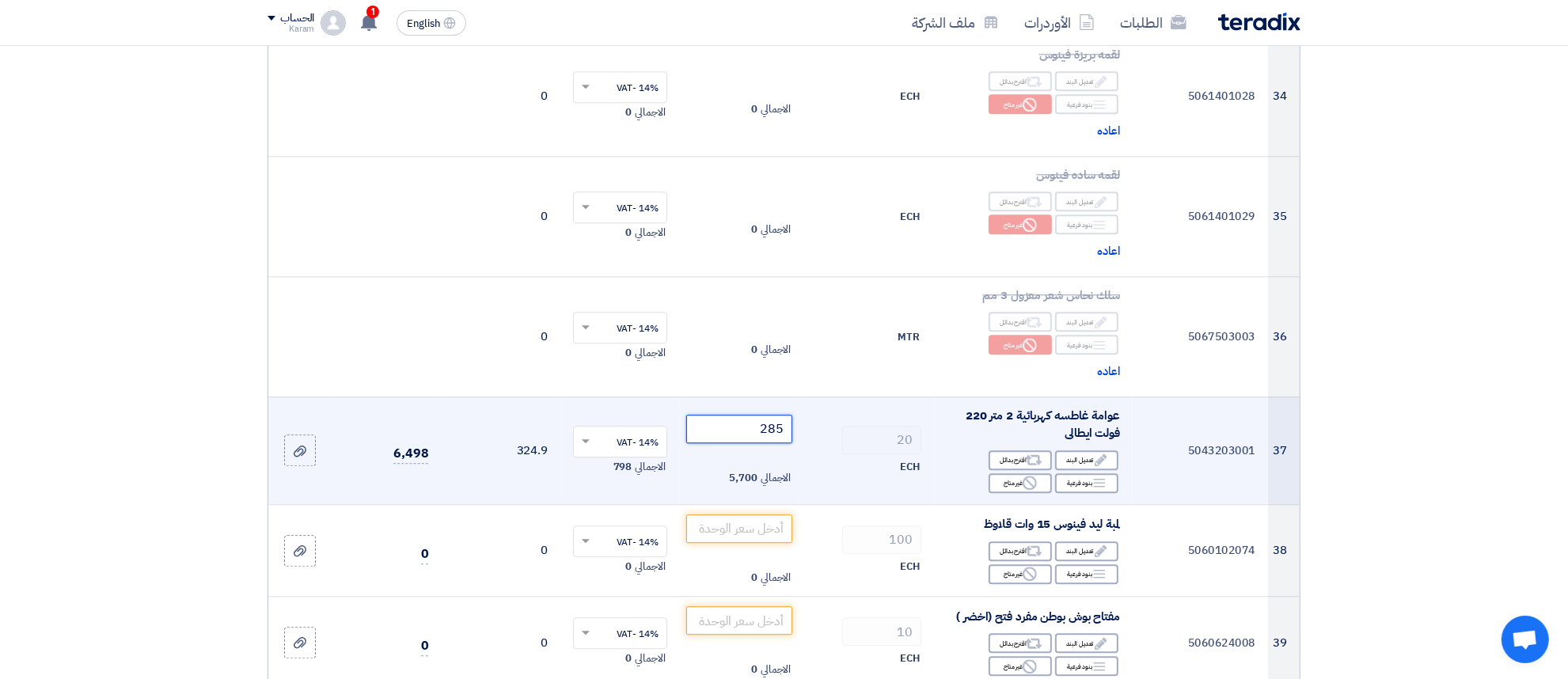
scroll to position [4220, 0]
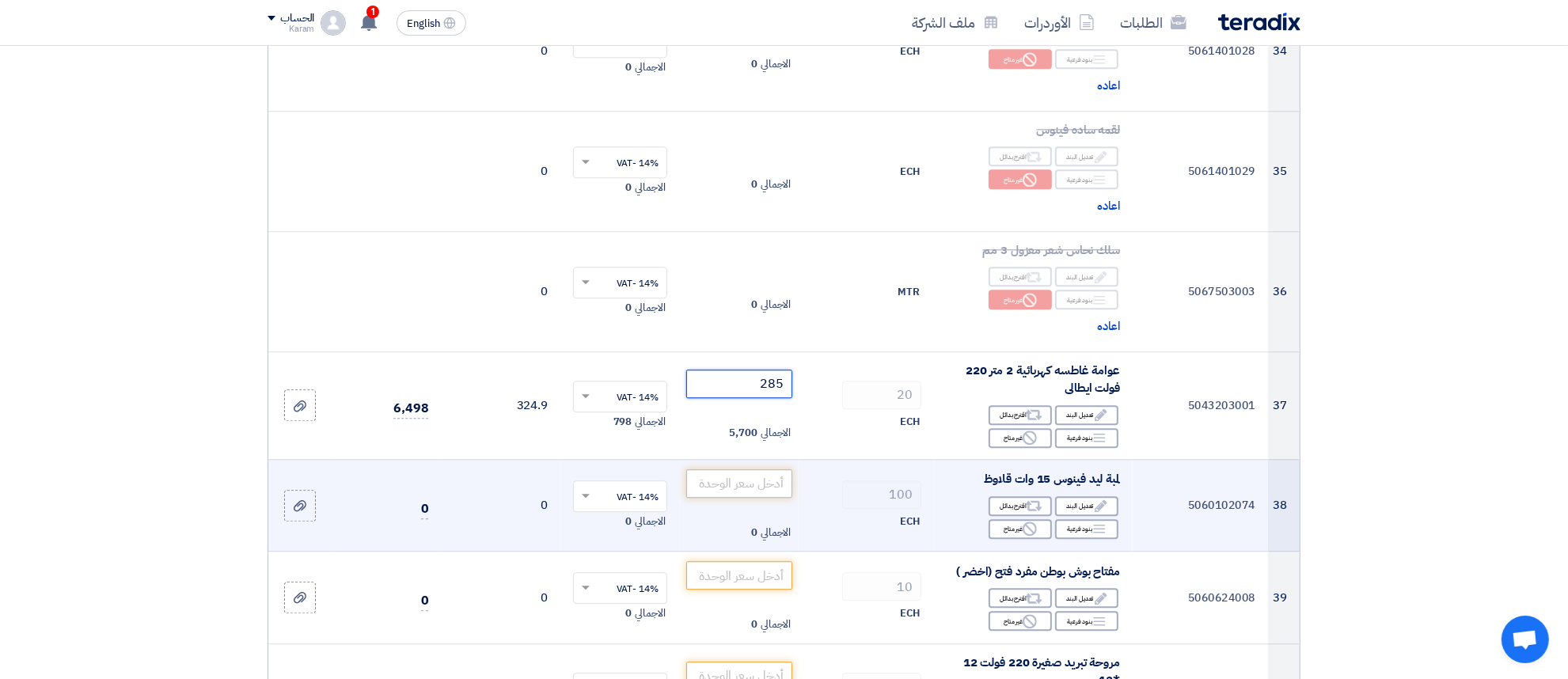
type input "285"
click at [727, 469] on input "number" at bounding box center [739, 484] width 107 height 28
click at [1013, 519] on div "Reject غير متاح" at bounding box center [1020, 529] width 63 height 20
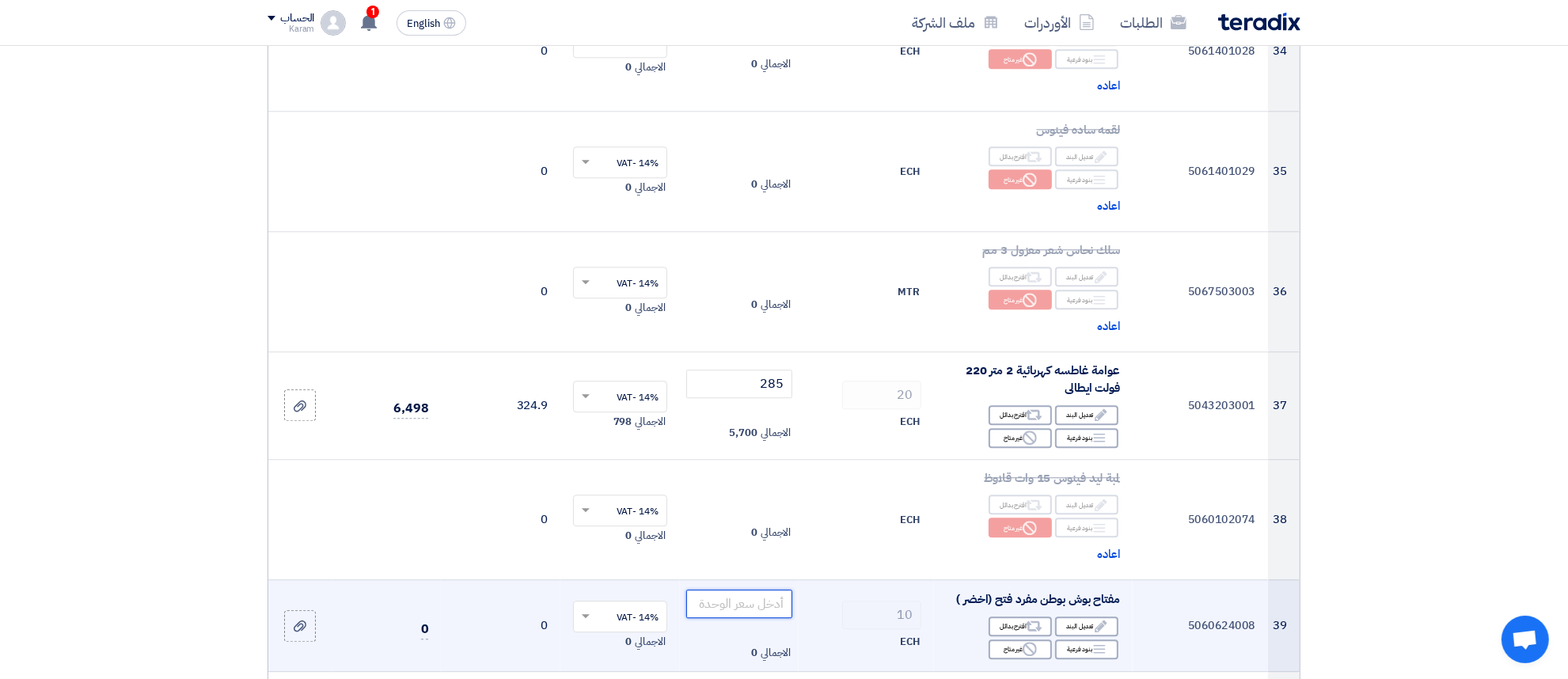
click at [723, 590] on input "number" at bounding box center [739, 604] width 107 height 28
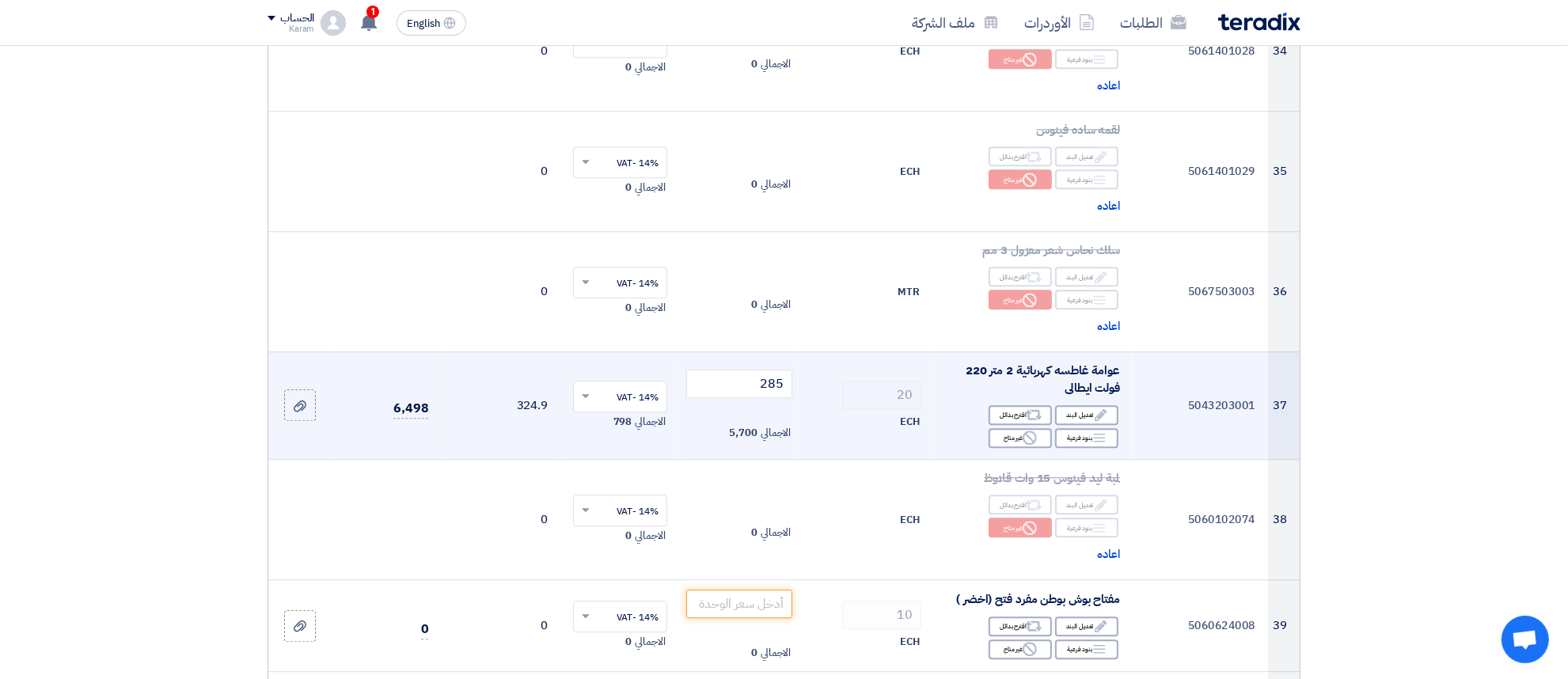
drag, startPoint x: 547, startPoint y: 388, endPoint x: 571, endPoint y: 339, distance: 54.6
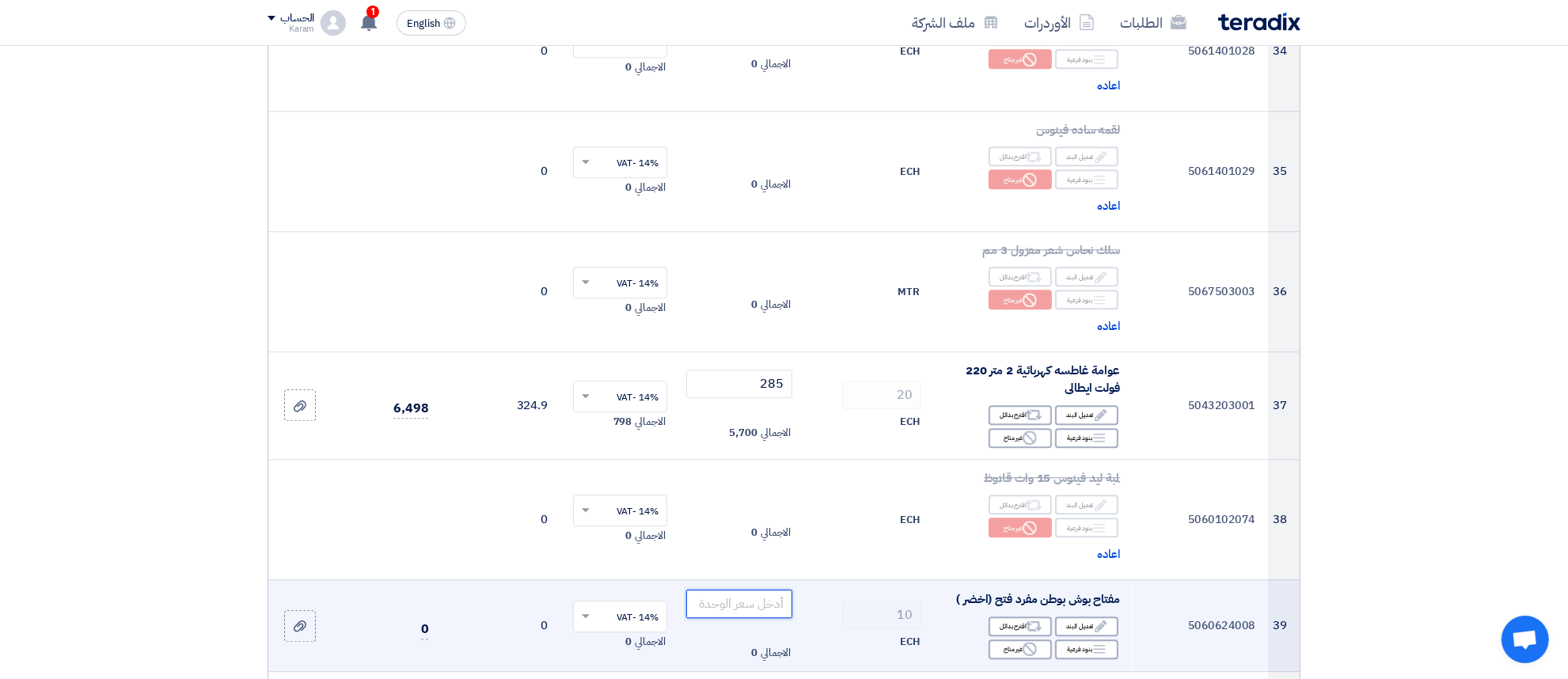
click at [705, 590] on input "number" at bounding box center [739, 604] width 107 height 28
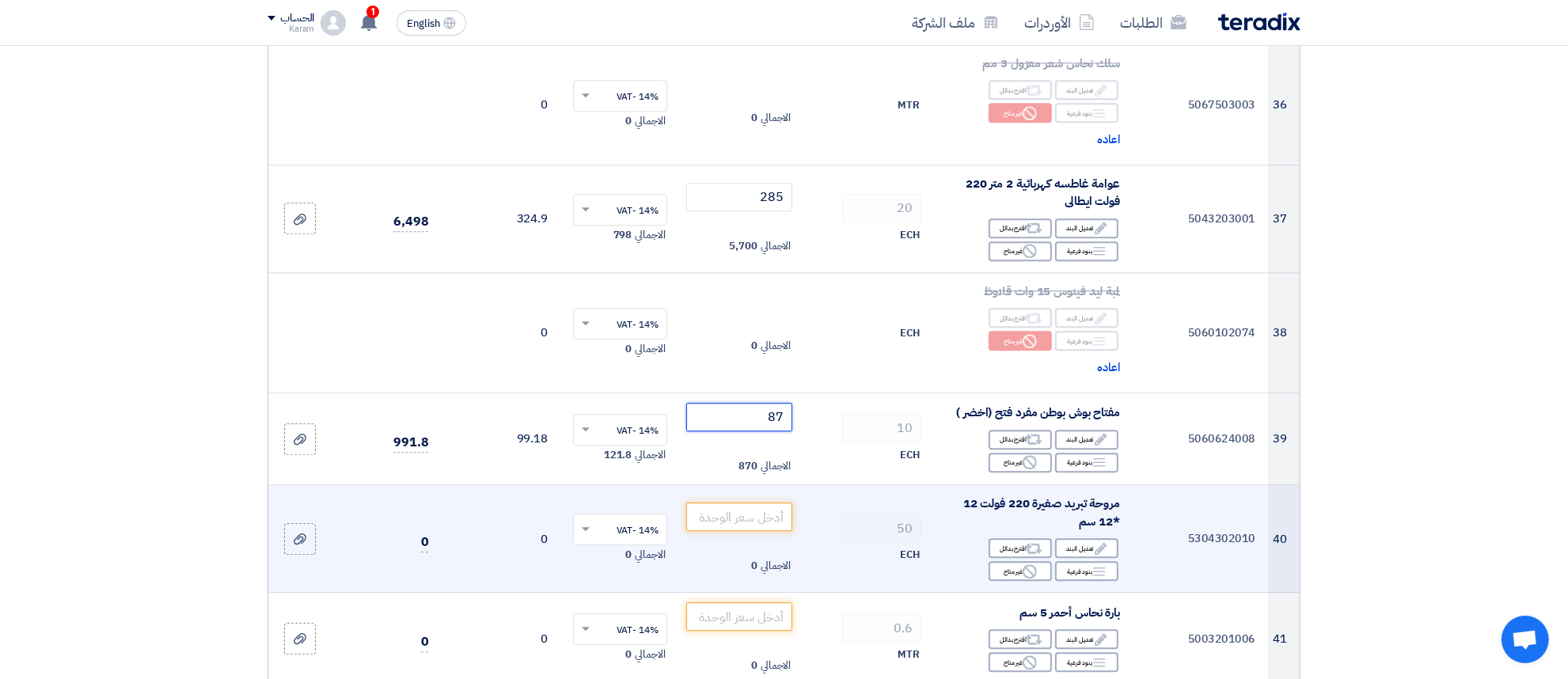
scroll to position [4419, 0]
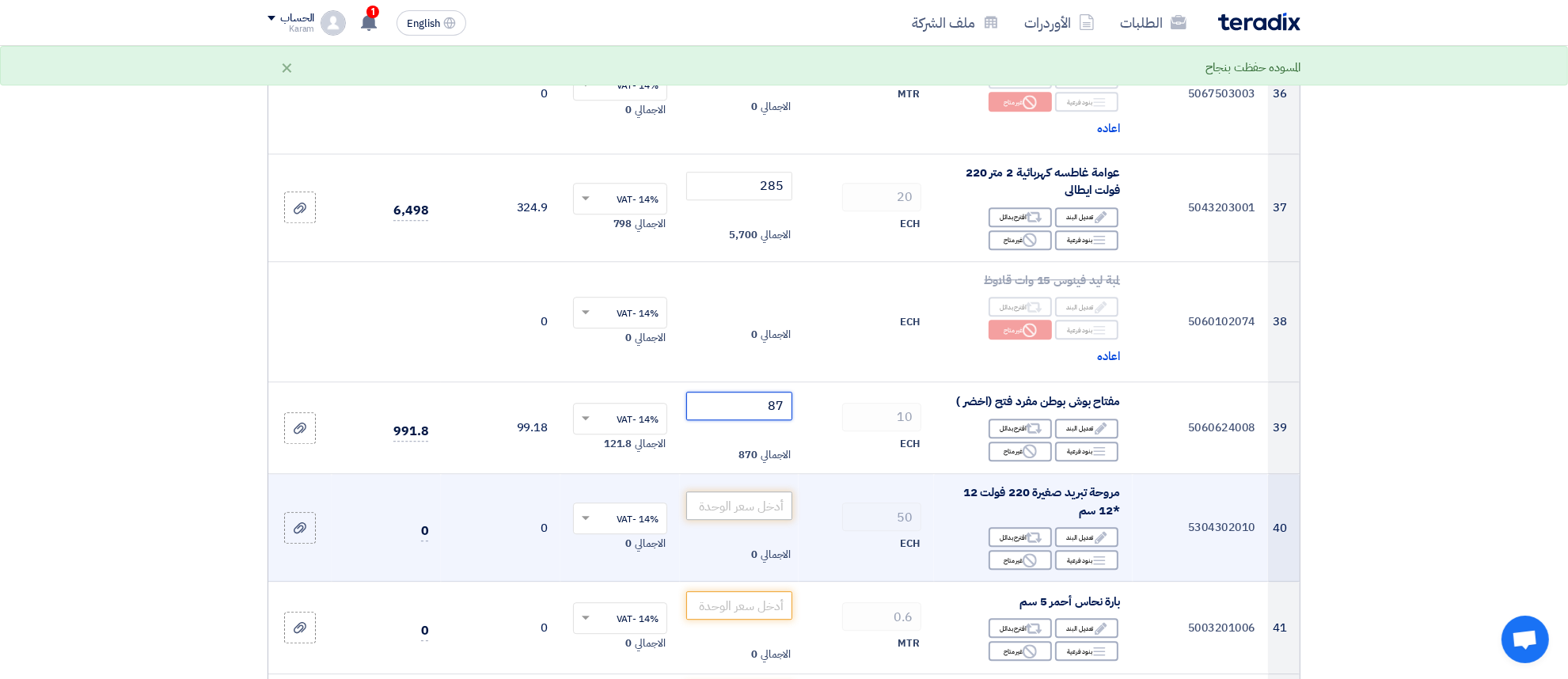
type input "87"
click at [730, 492] on input "number" at bounding box center [739, 506] width 107 height 28
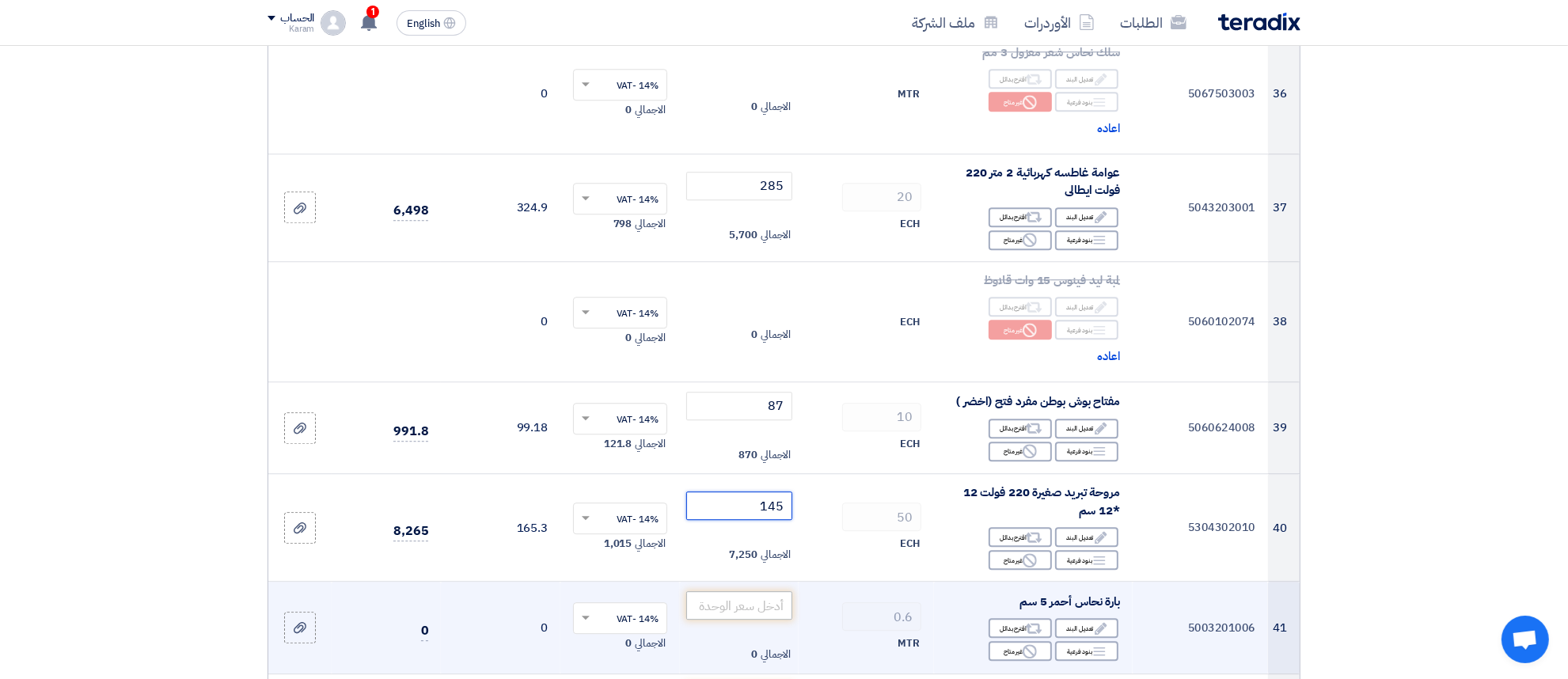
type input "145"
click at [706, 591] on input "number" at bounding box center [739, 605] width 107 height 28
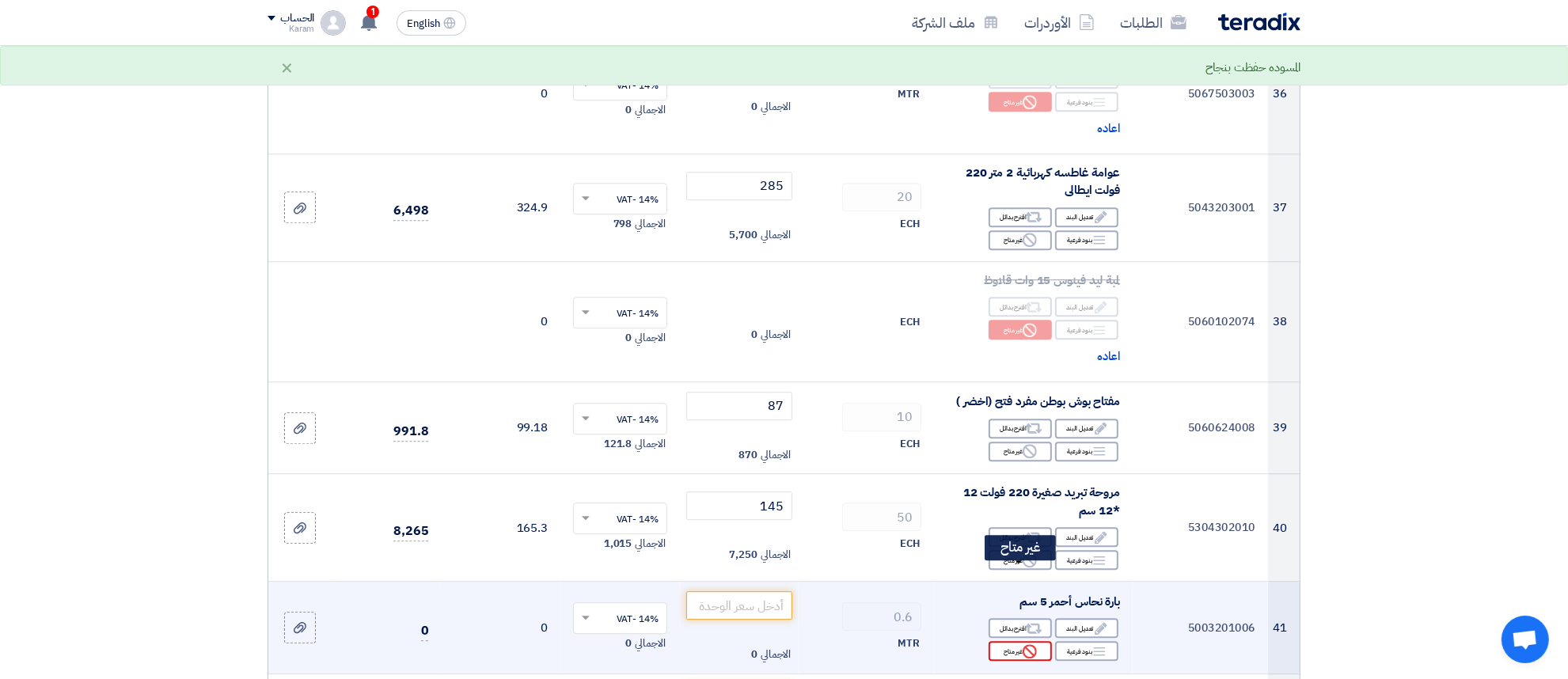
click at [1006, 641] on div "Reject غير متاح" at bounding box center [1020, 651] width 63 height 20
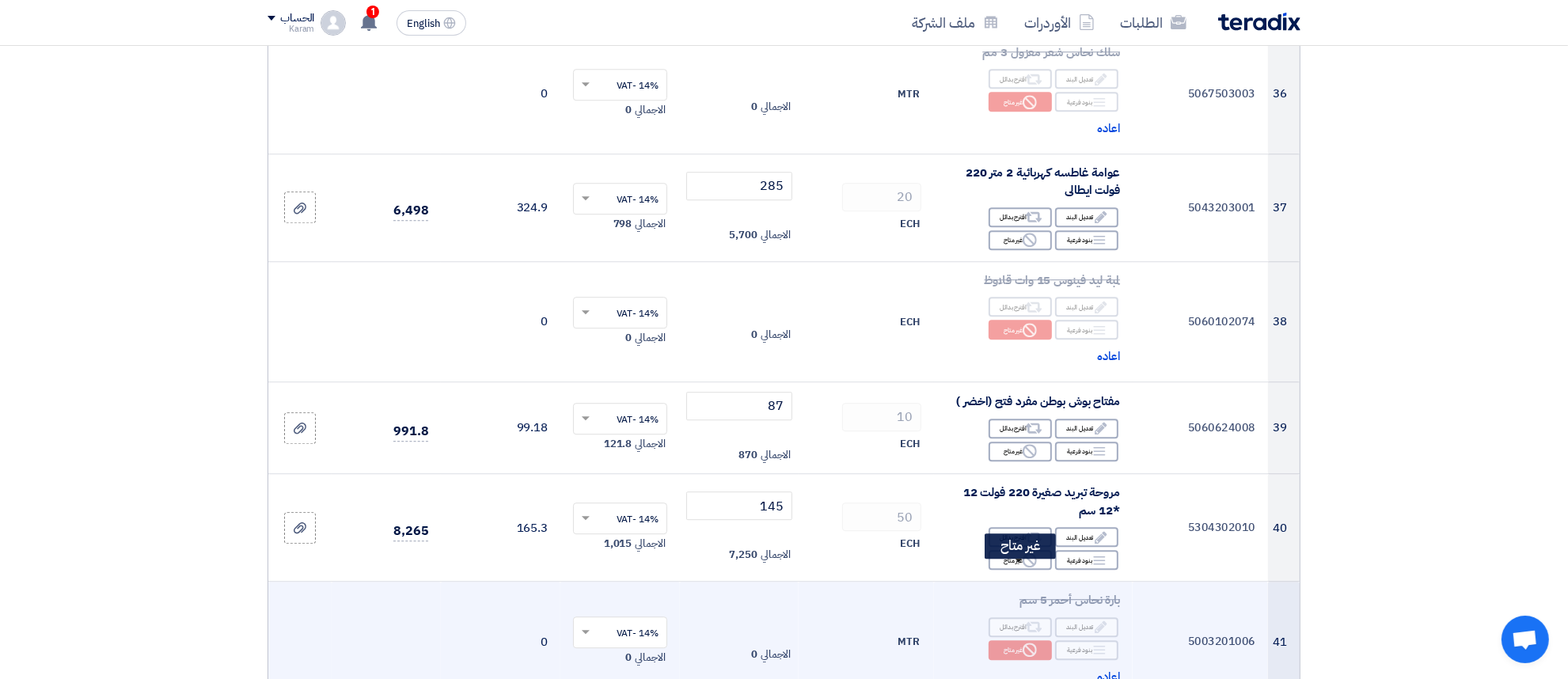
scroll to position [4617, 0]
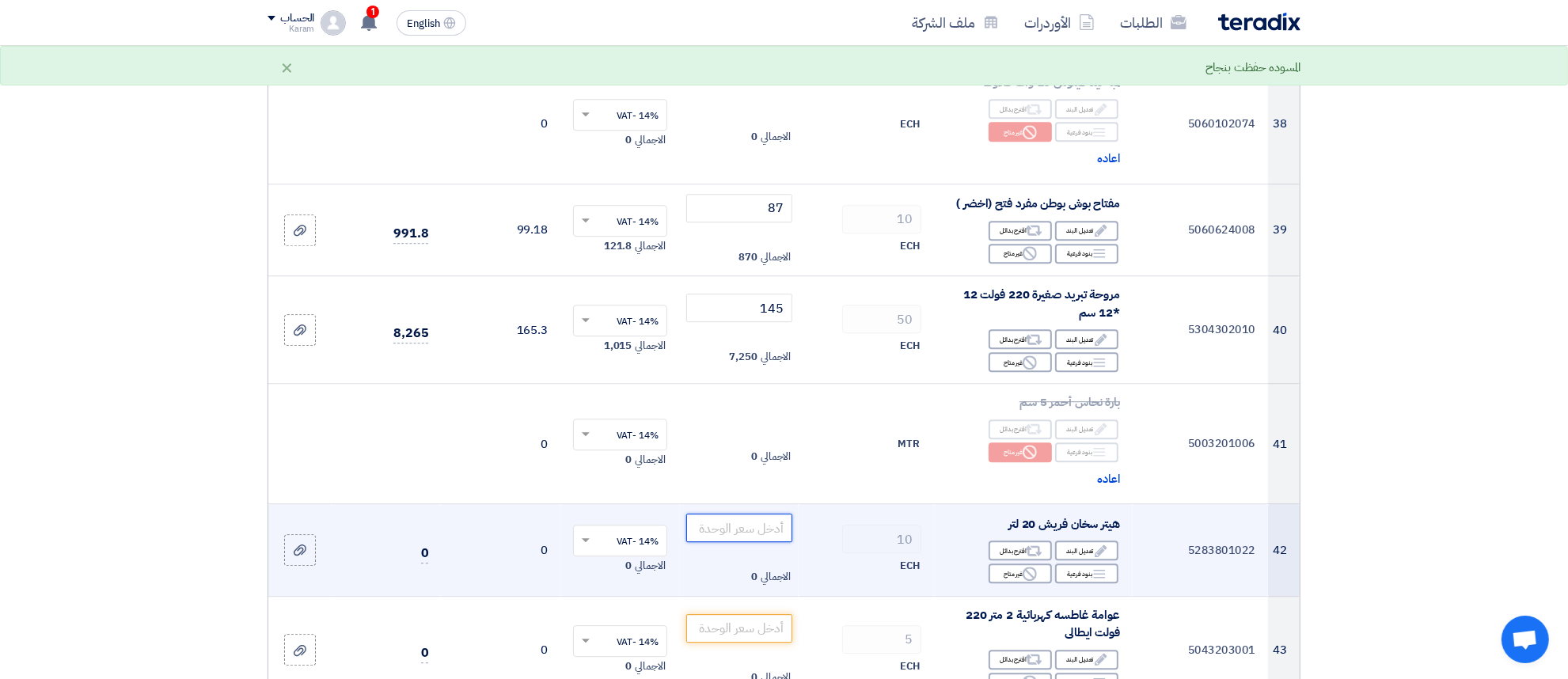
click at [722, 514] on input "number" at bounding box center [739, 528] width 107 height 28
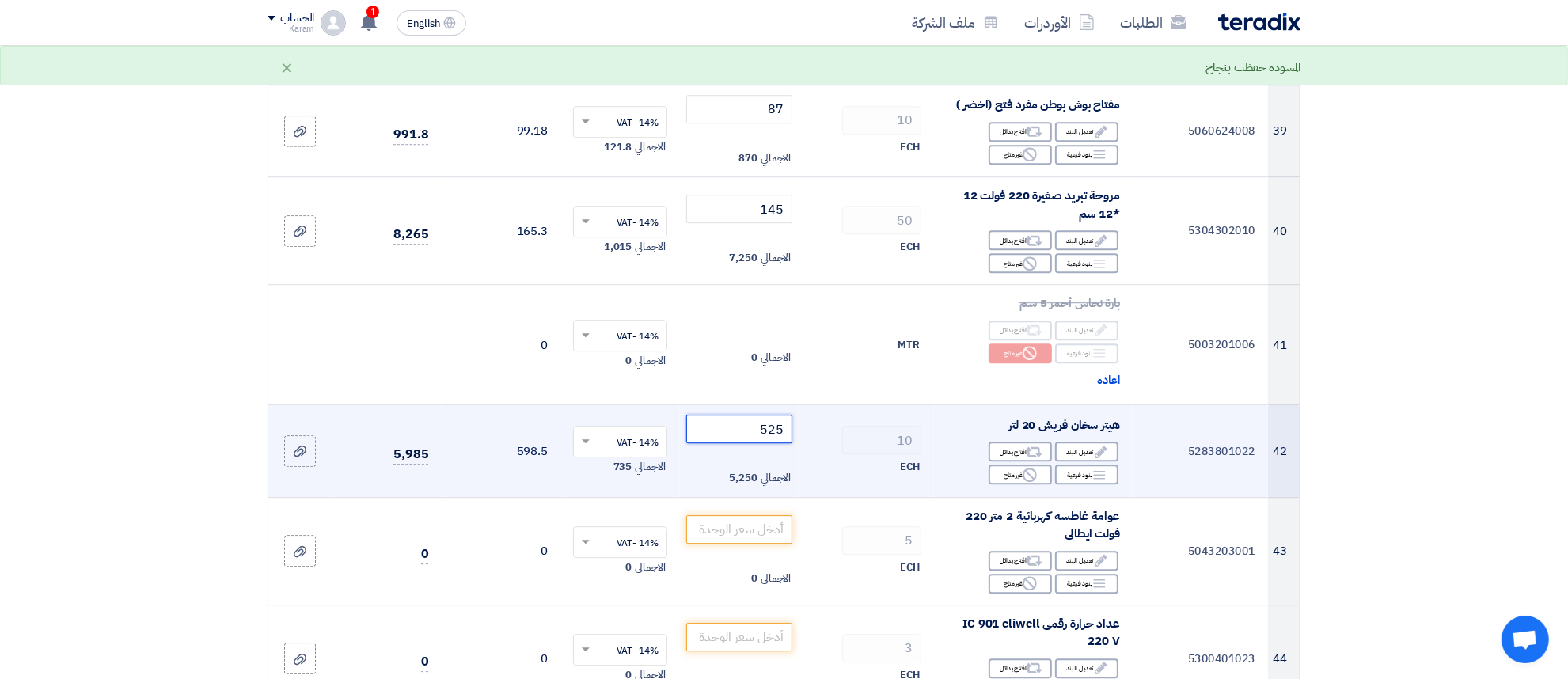
type input "525"
click at [733, 516] on input "number" at bounding box center [739, 530] width 107 height 28
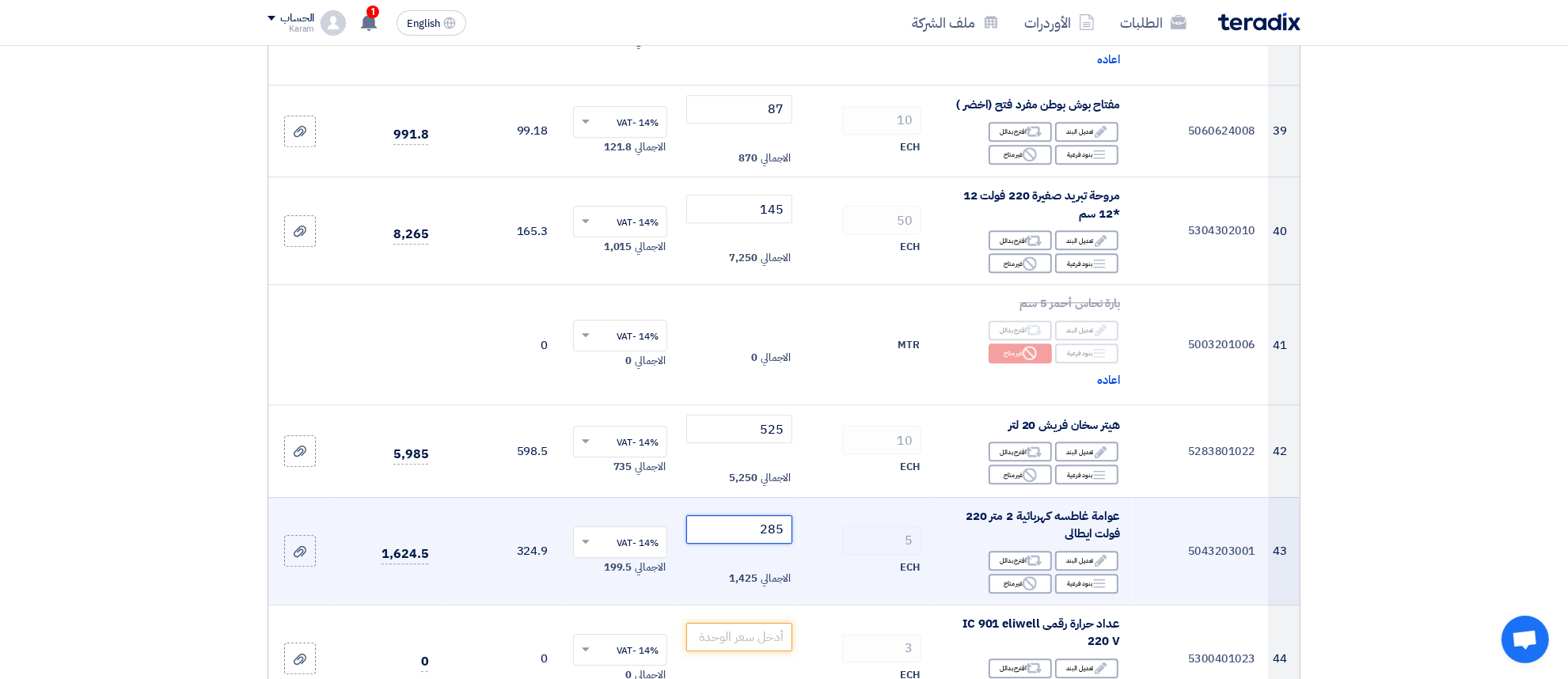
scroll to position [4814, 0]
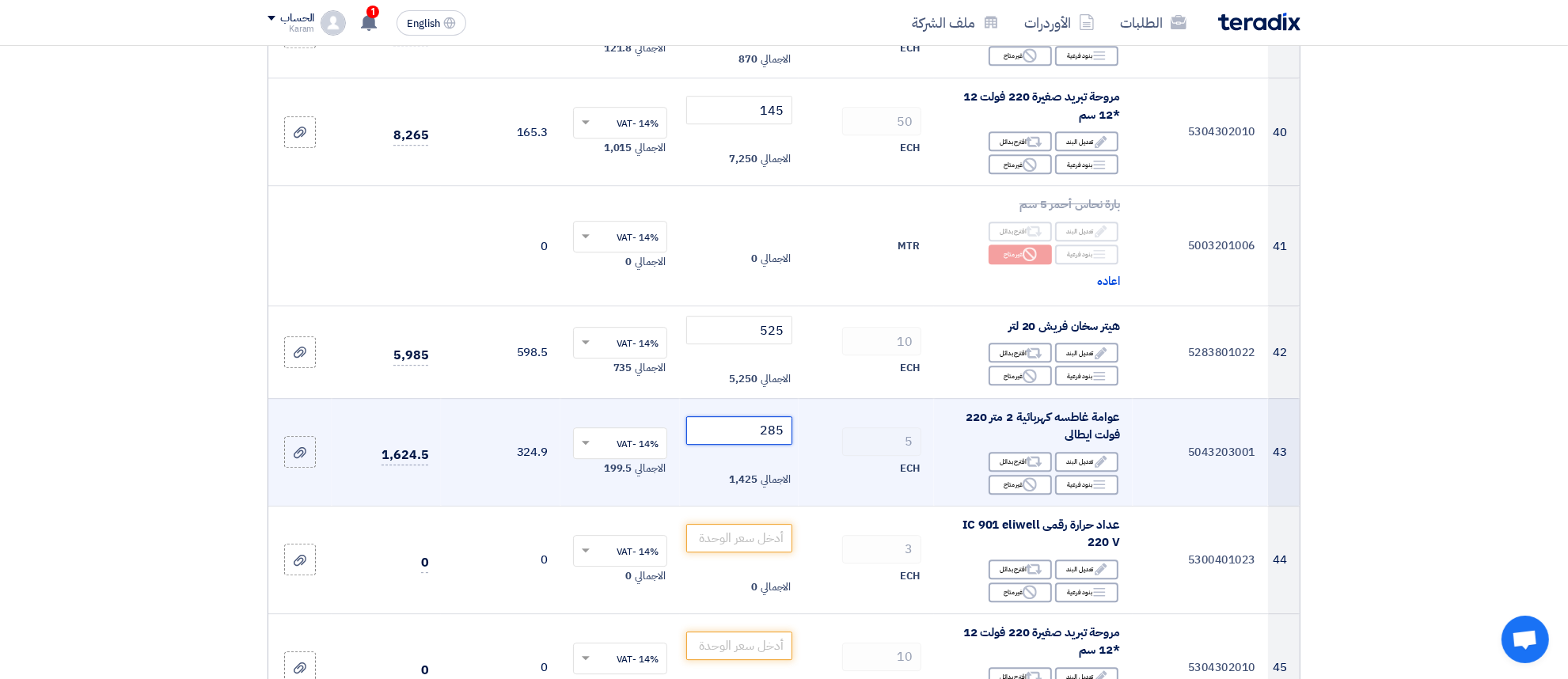
type input "285"
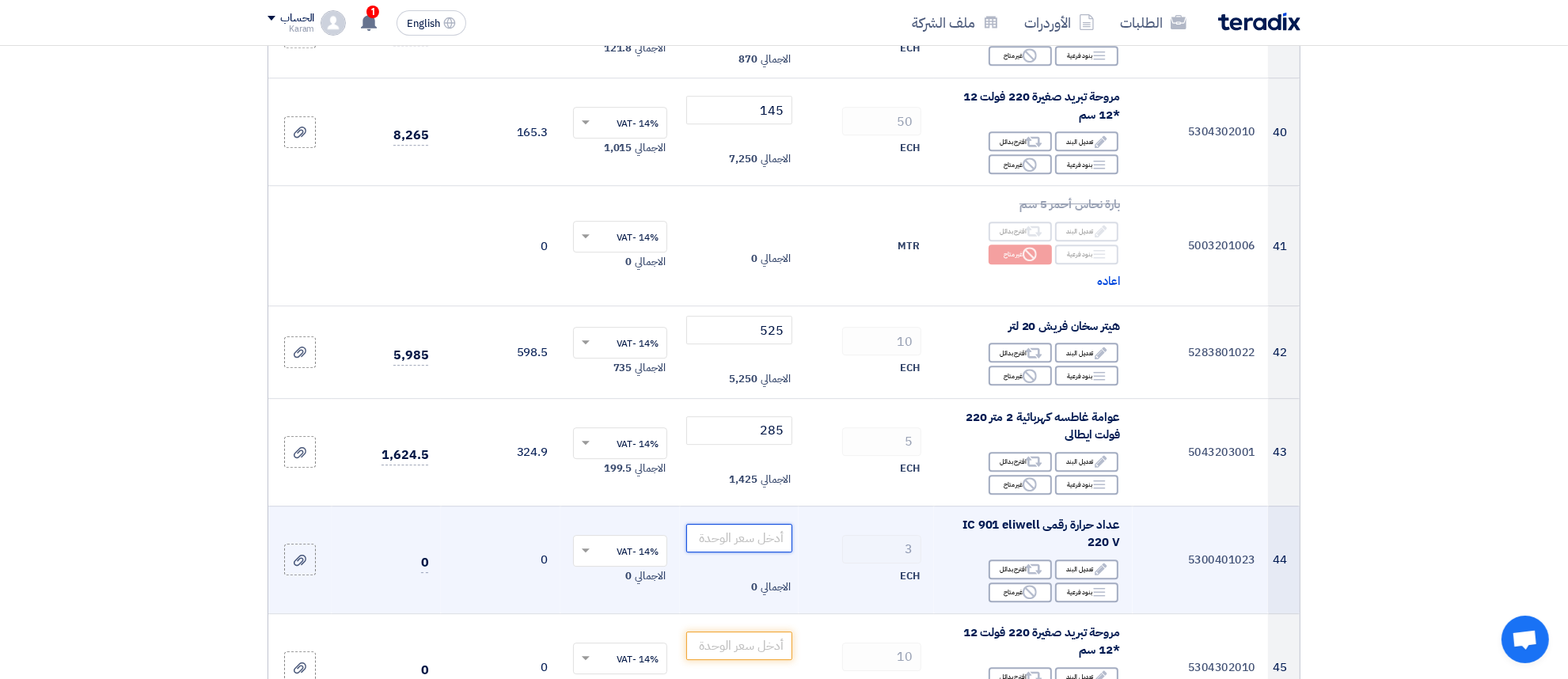
click at [724, 524] on input "number" at bounding box center [739, 538] width 107 height 28
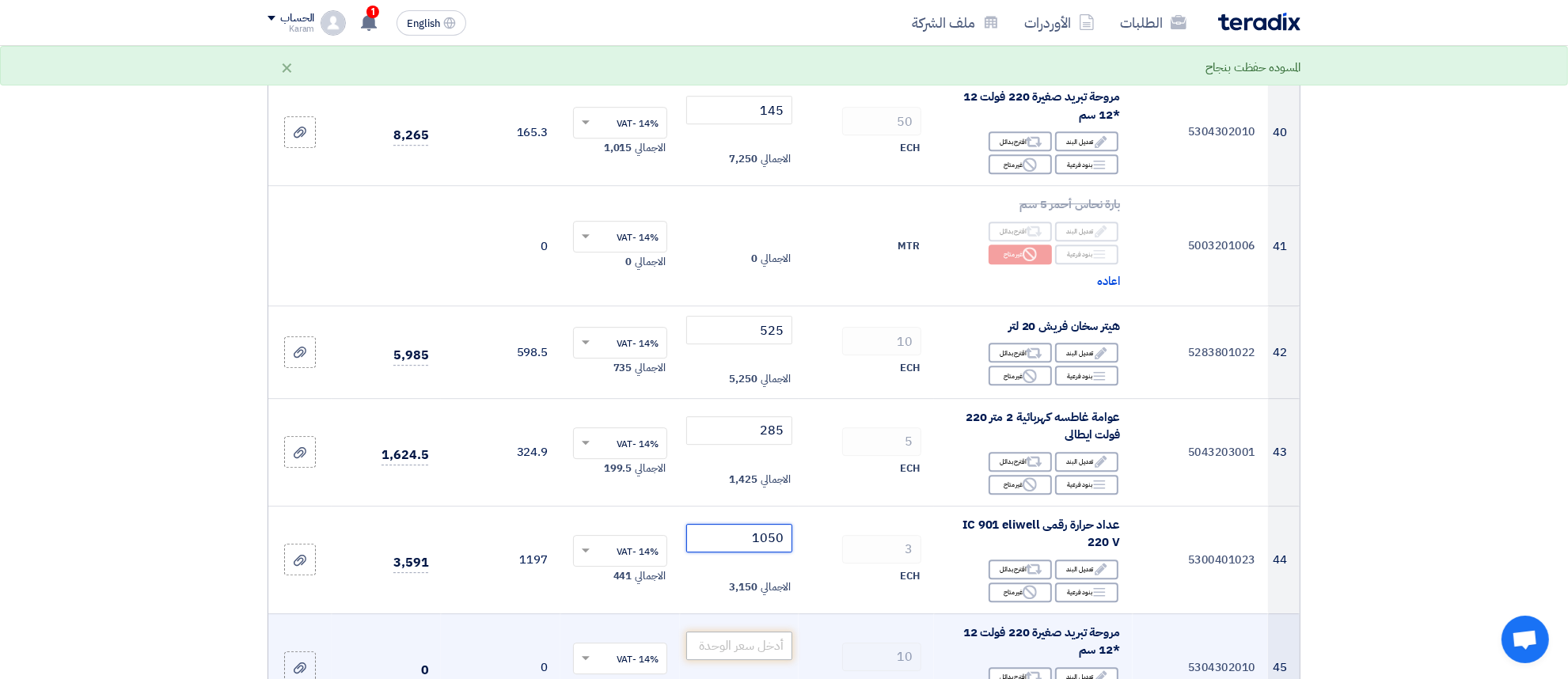
type input "1050"
click at [736, 632] on input "number" at bounding box center [739, 646] width 107 height 28
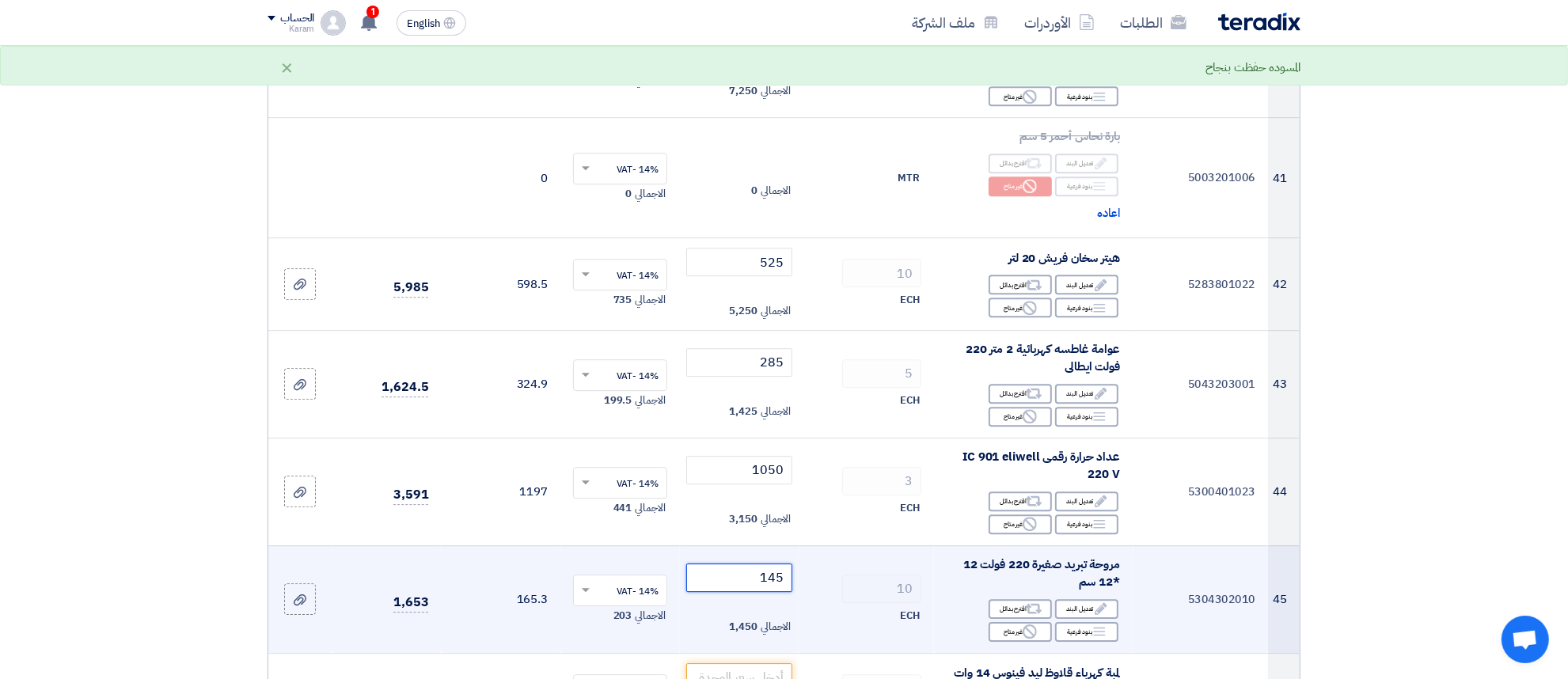
scroll to position [4914, 0]
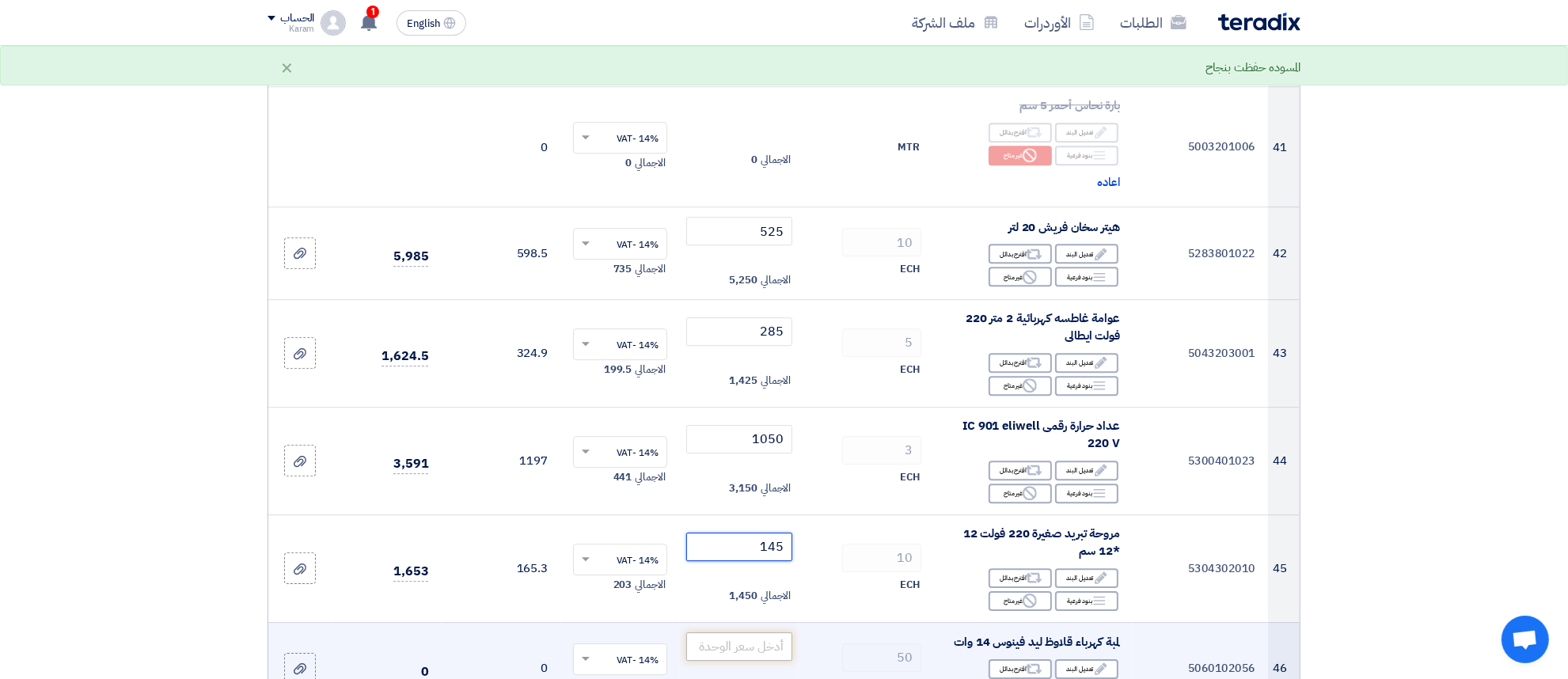
type input "145"
click at [747, 633] on input "number" at bounding box center [739, 647] width 107 height 28
click at [1003, 679] on div "Reject غير متاح" at bounding box center [1020, 692] width 63 height 20
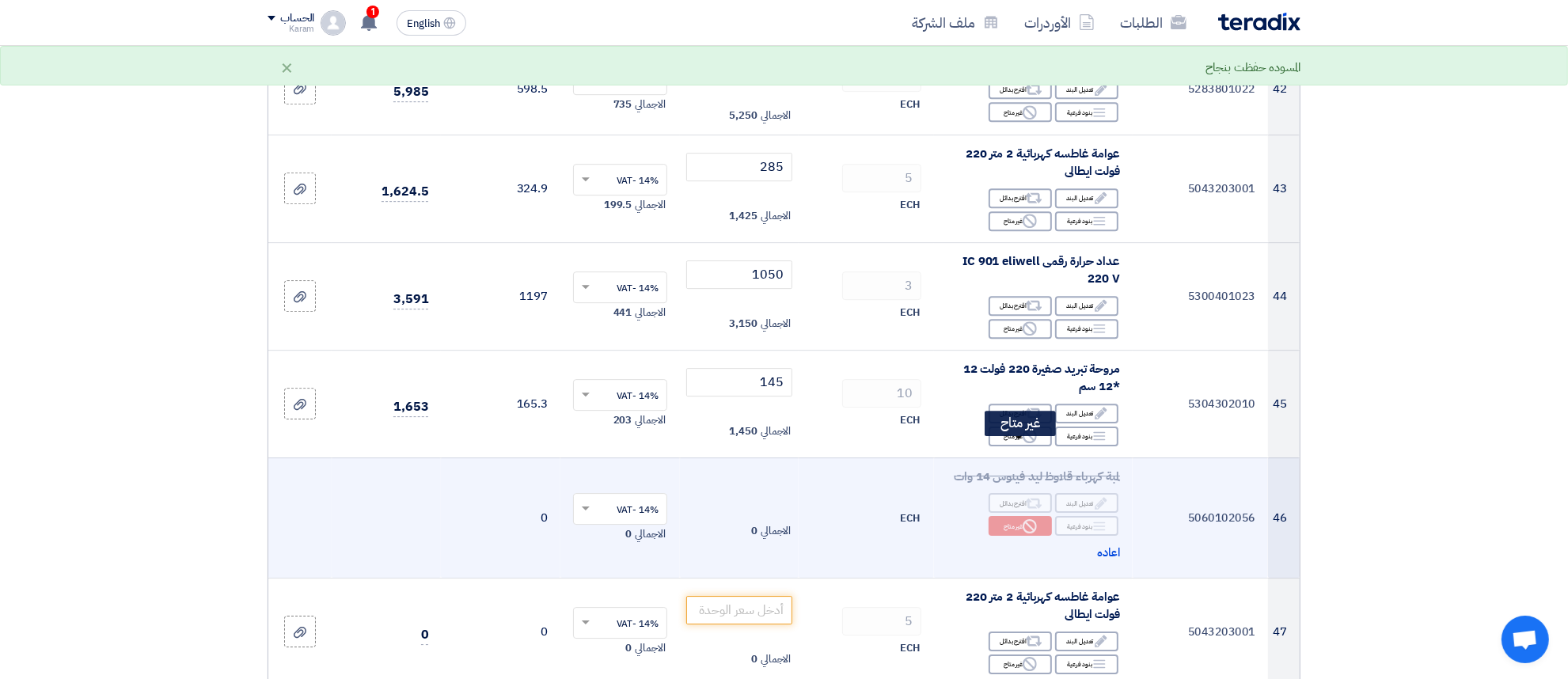
scroll to position [5112, 0]
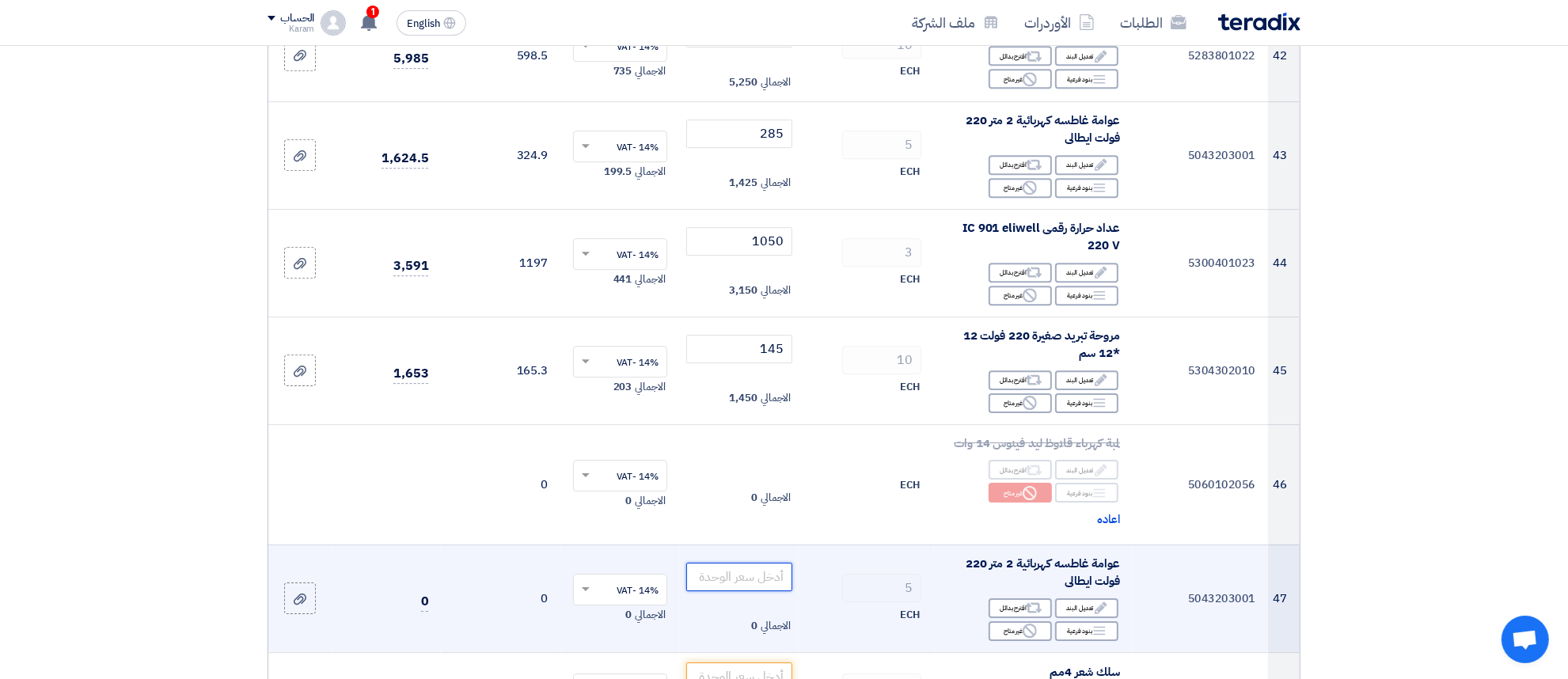
click at [728, 563] on input "number" at bounding box center [739, 577] width 107 height 28
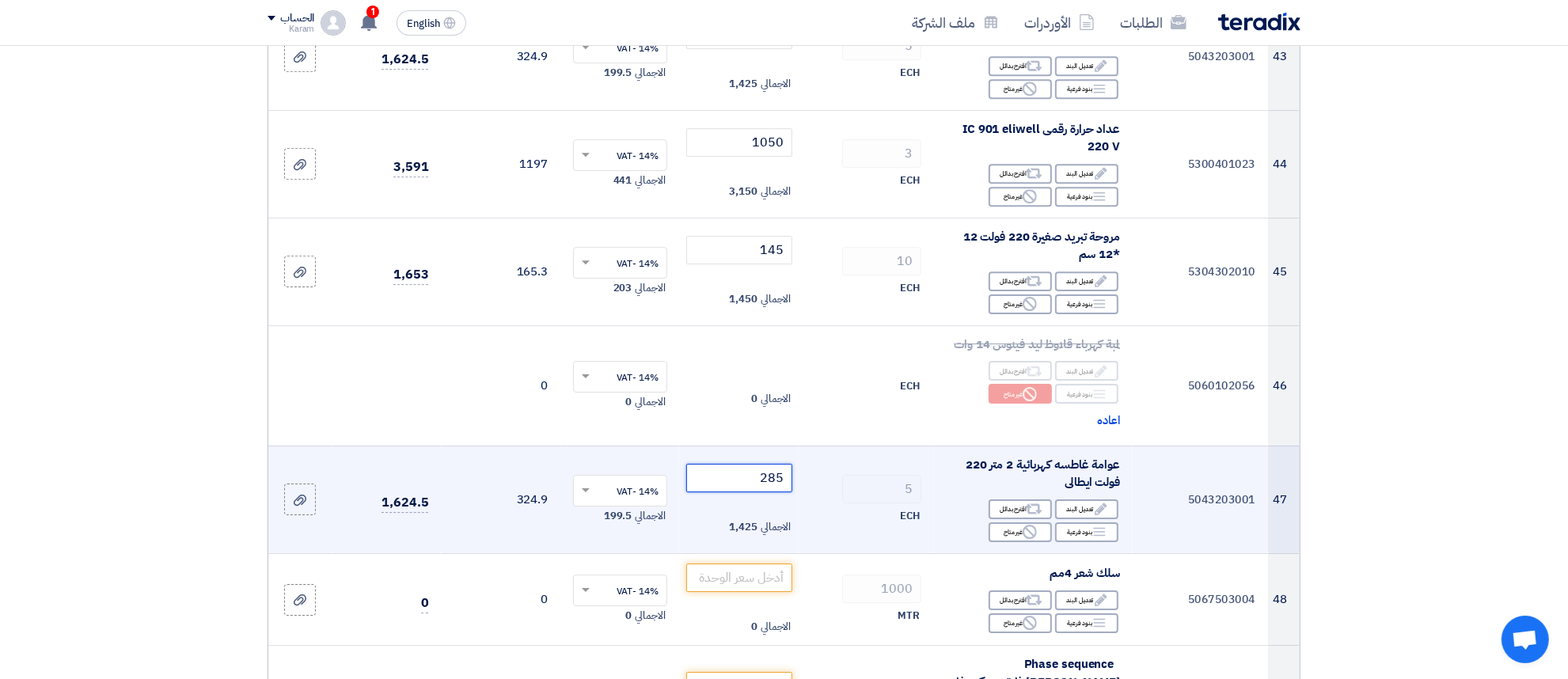
type input "285"
click at [728, 564] on input "number" at bounding box center [739, 578] width 107 height 28
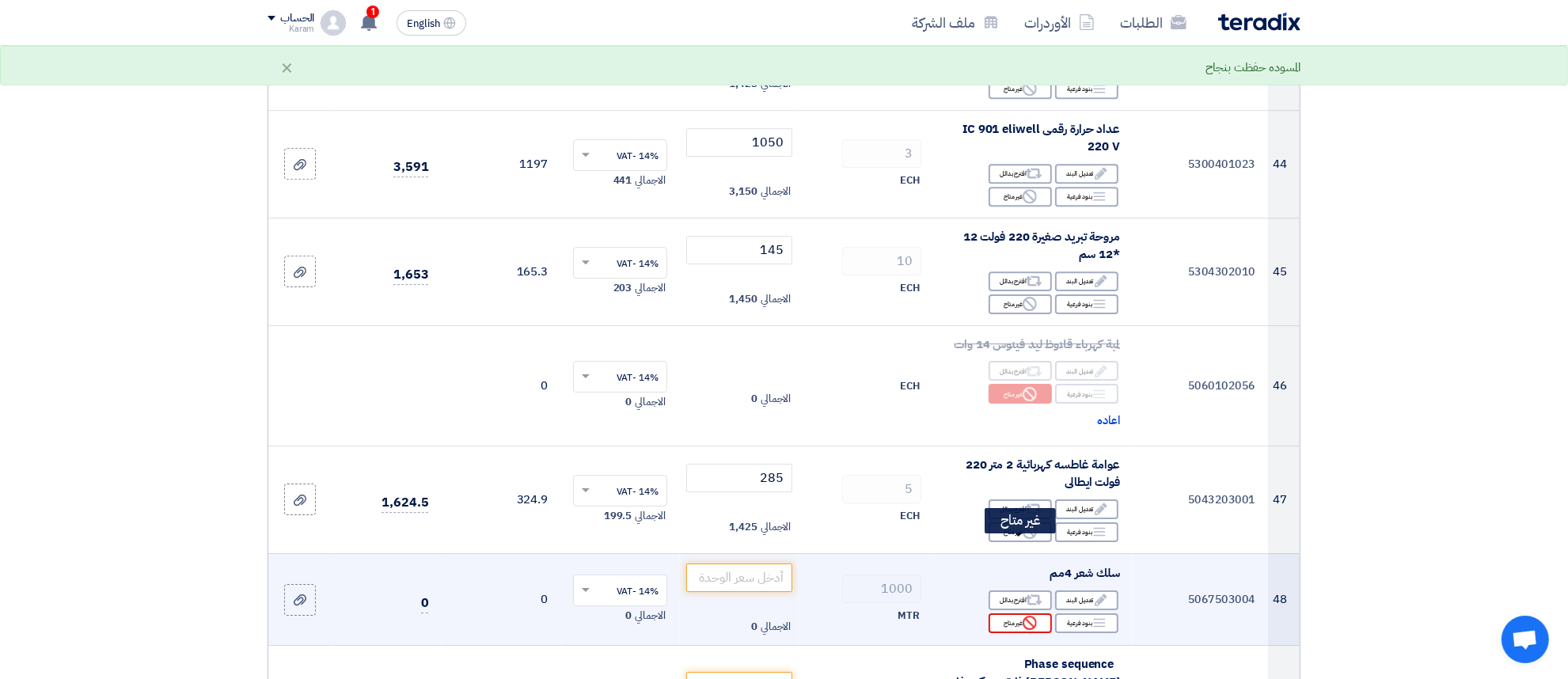
click at [1017, 614] on div "Reject غير متاح" at bounding box center [1020, 623] width 63 height 20
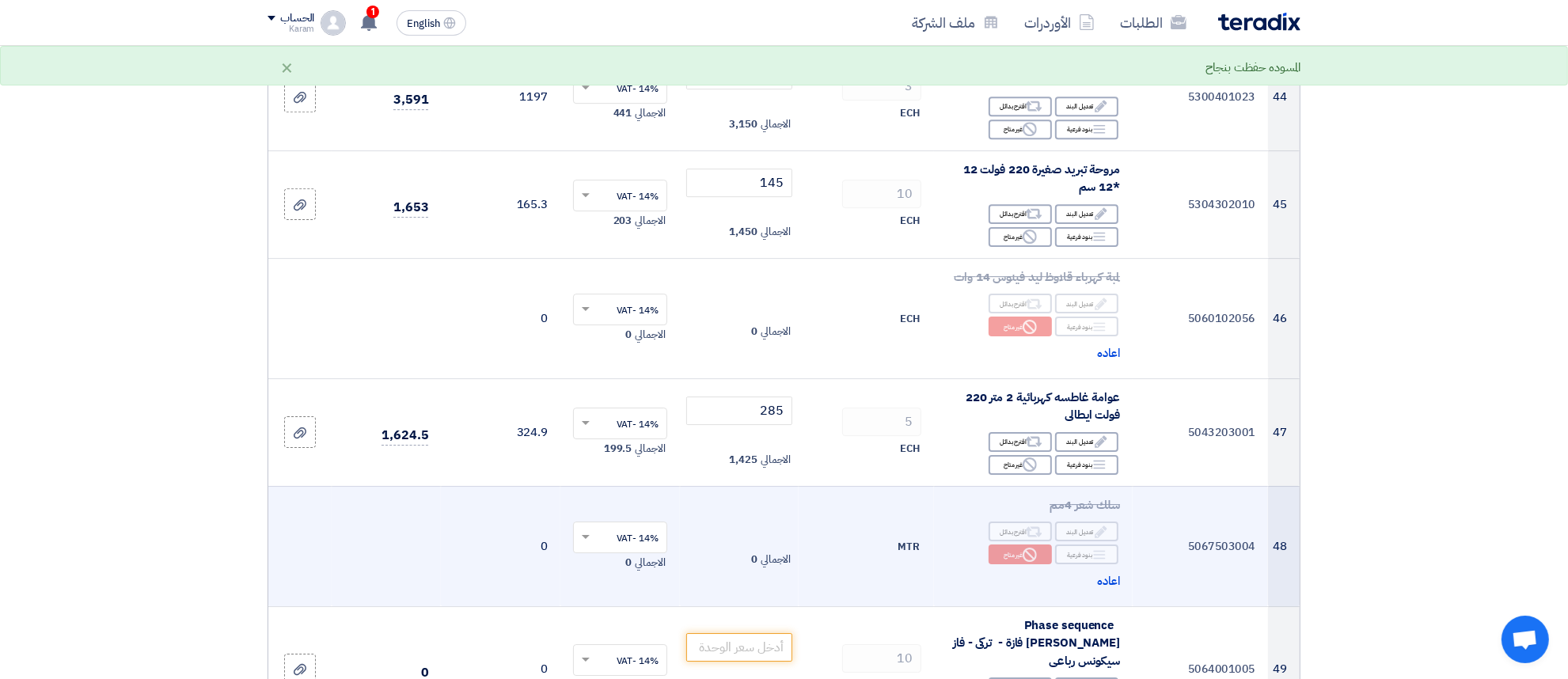
scroll to position [5309, 0]
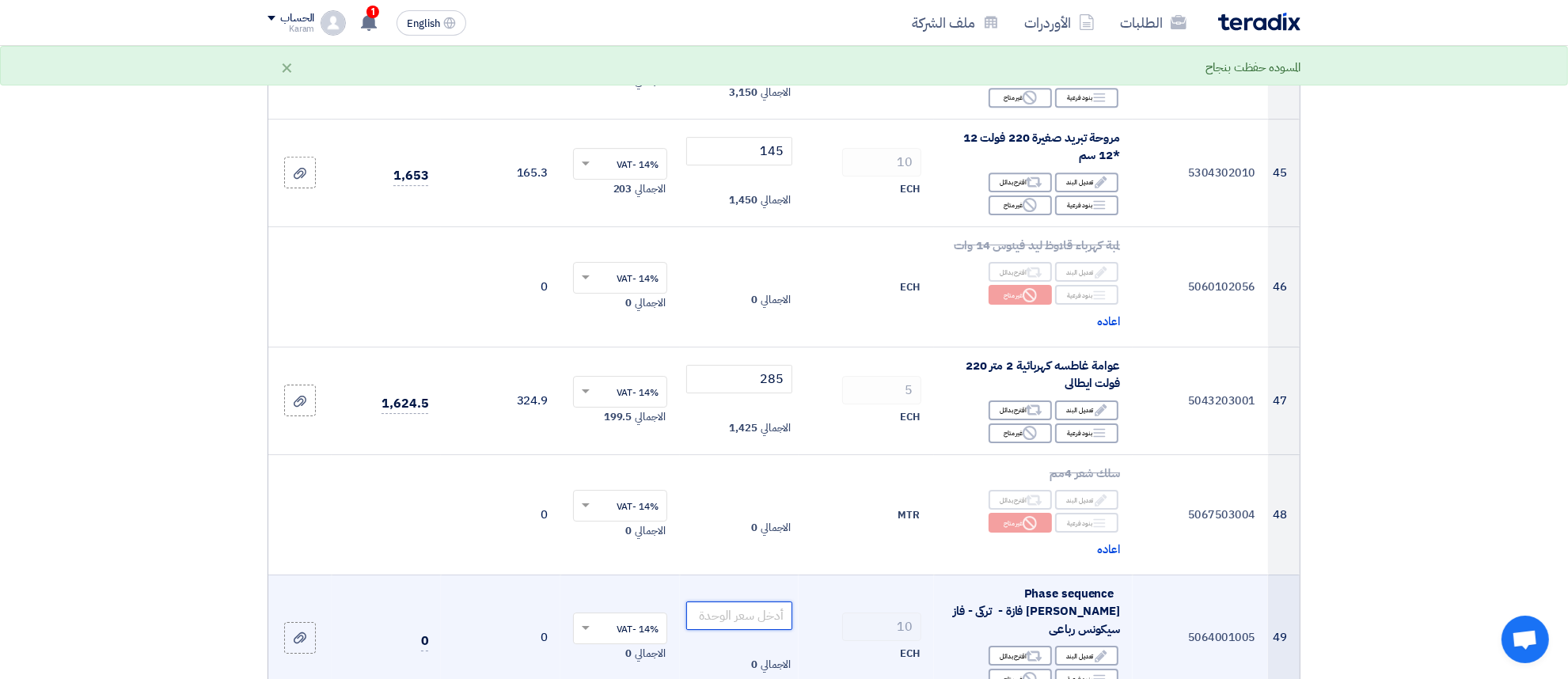
click at [760, 602] on input "number" at bounding box center [739, 616] width 107 height 28
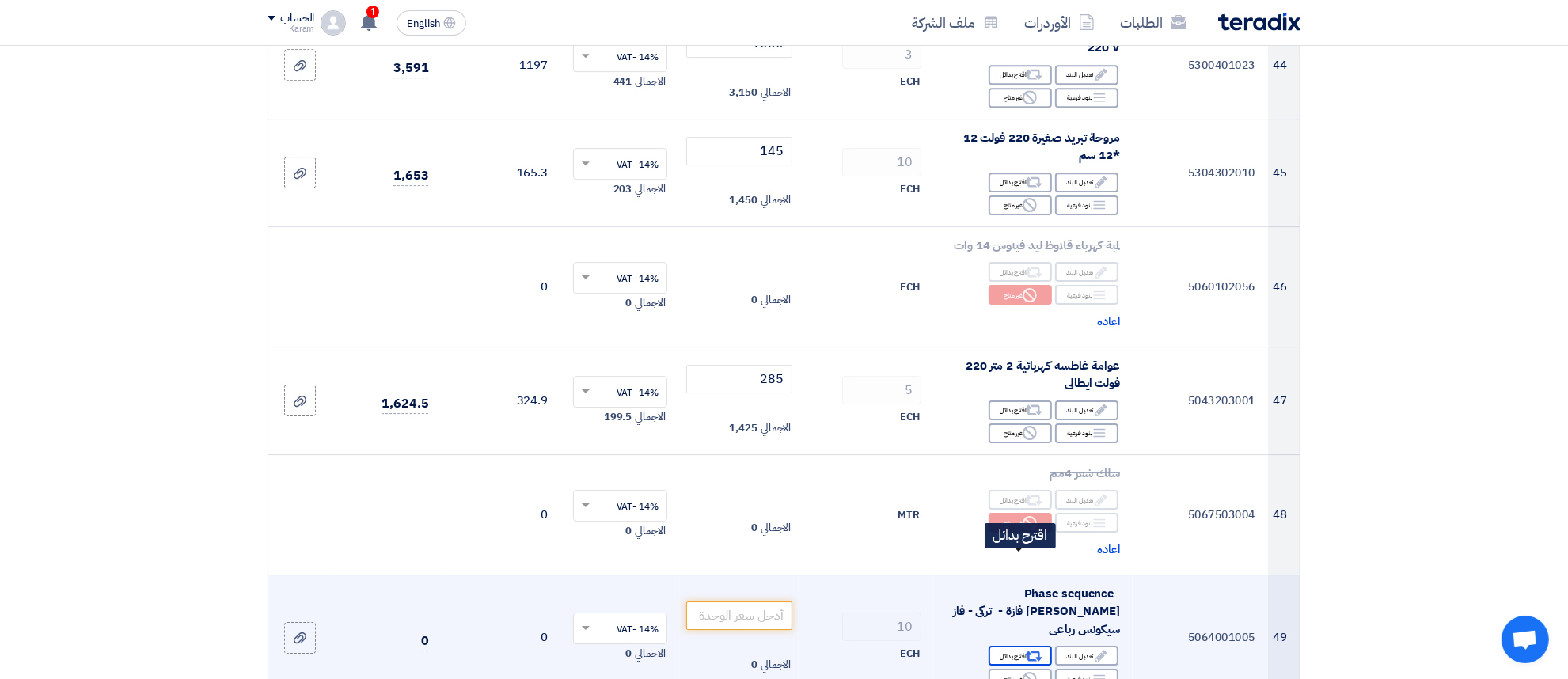
click at [1013, 646] on div "Alternative اقترح بدائل" at bounding box center [1020, 655] width 63 height 20
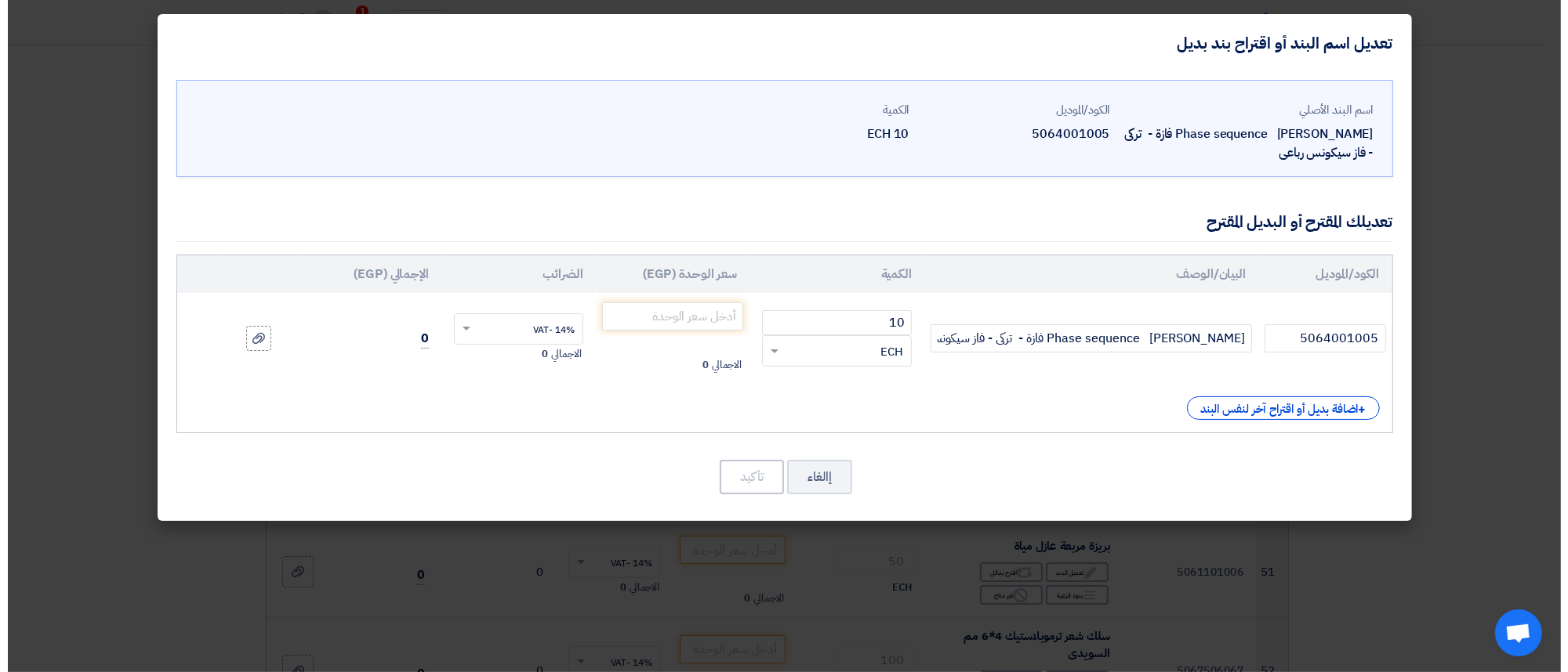
scroll to position [4982, 0]
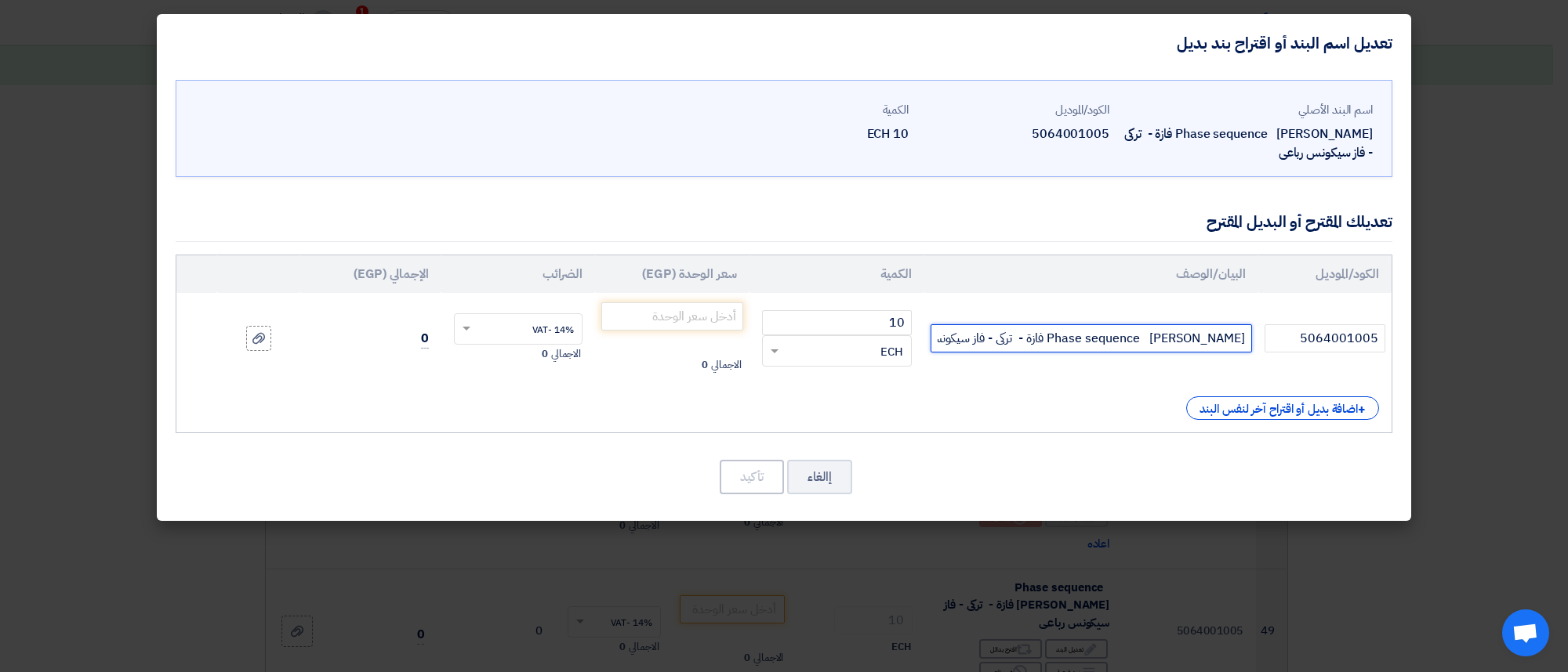
click at [930, 338] on input "Phase sequence [PERSON_NAME] فازة - تركى - فاز سيكونس رباعى" at bounding box center [1091, 338] width 322 height 28
type input "Phase sequence [PERSON_NAME] فازة - تركى - فاز سيكونس رباعى KRK"
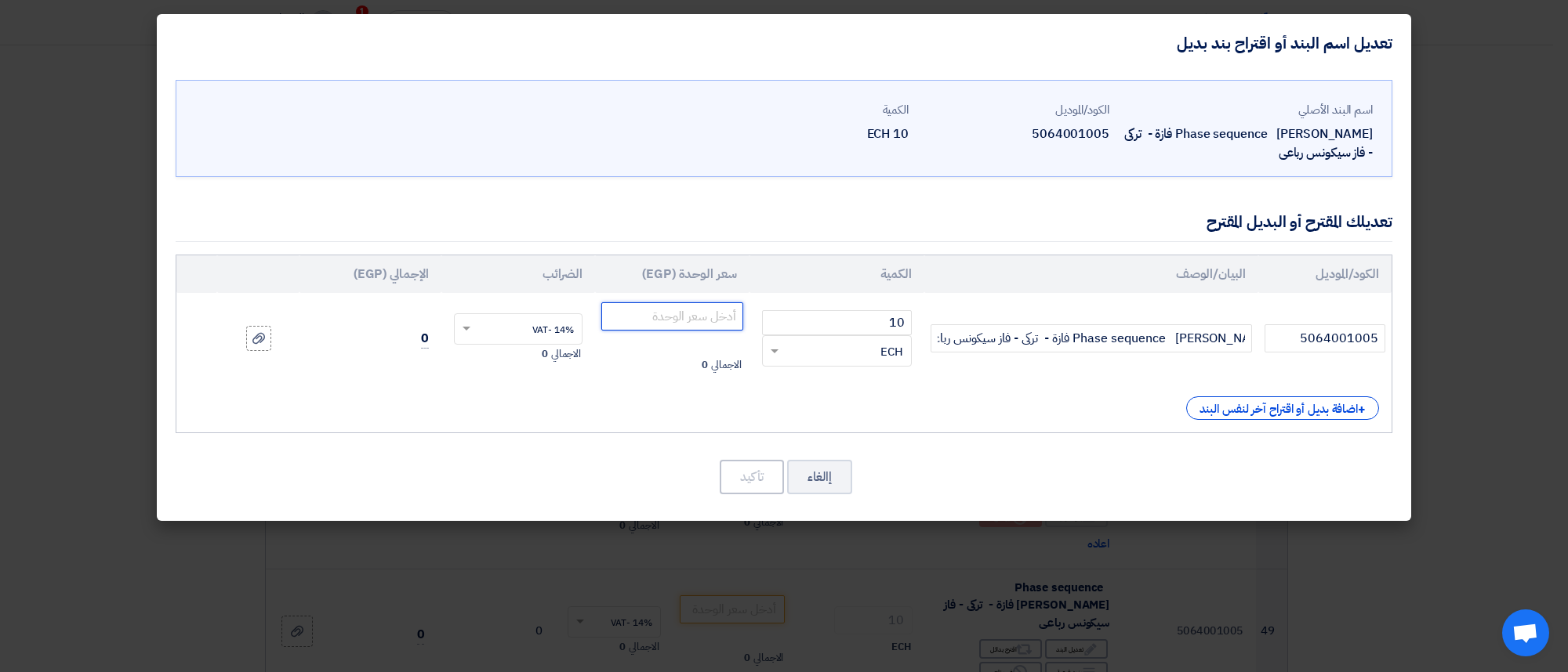
click at [696, 318] on input "number" at bounding box center [672, 317] width 142 height 28
type input "575"
click at [755, 473] on button "تأكيد" at bounding box center [752, 477] width 65 height 35
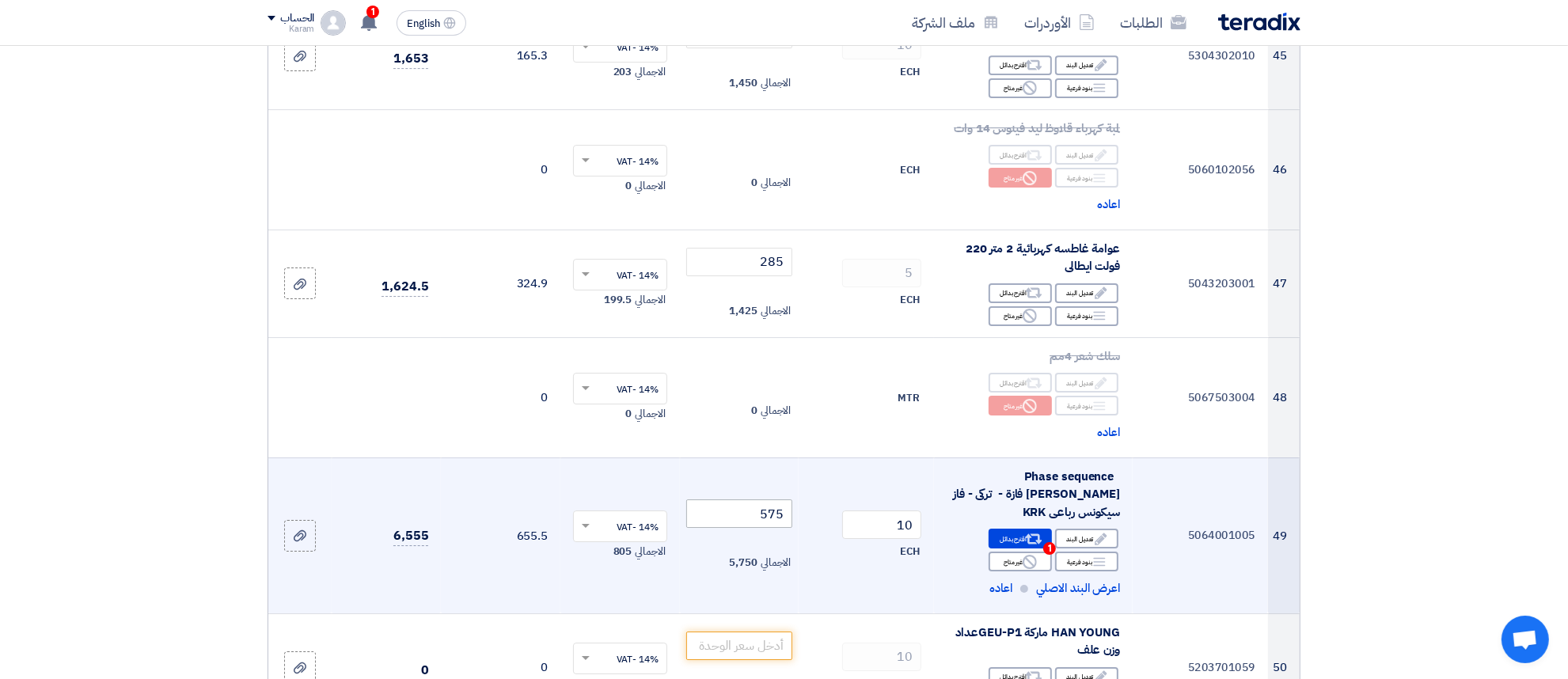
scroll to position [5508, 0]
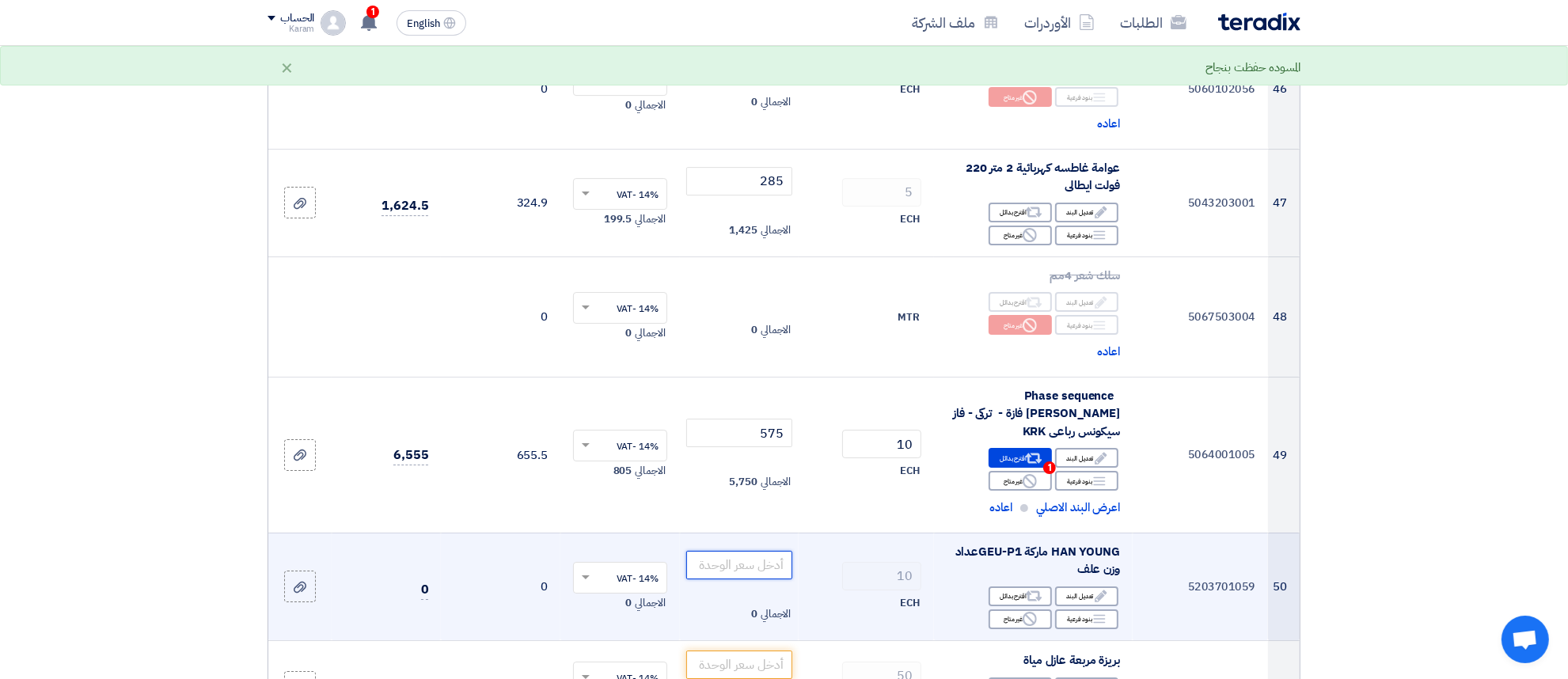
click at [736, 552] on input "number" at bounding box center [739, 566] width 107 height 28
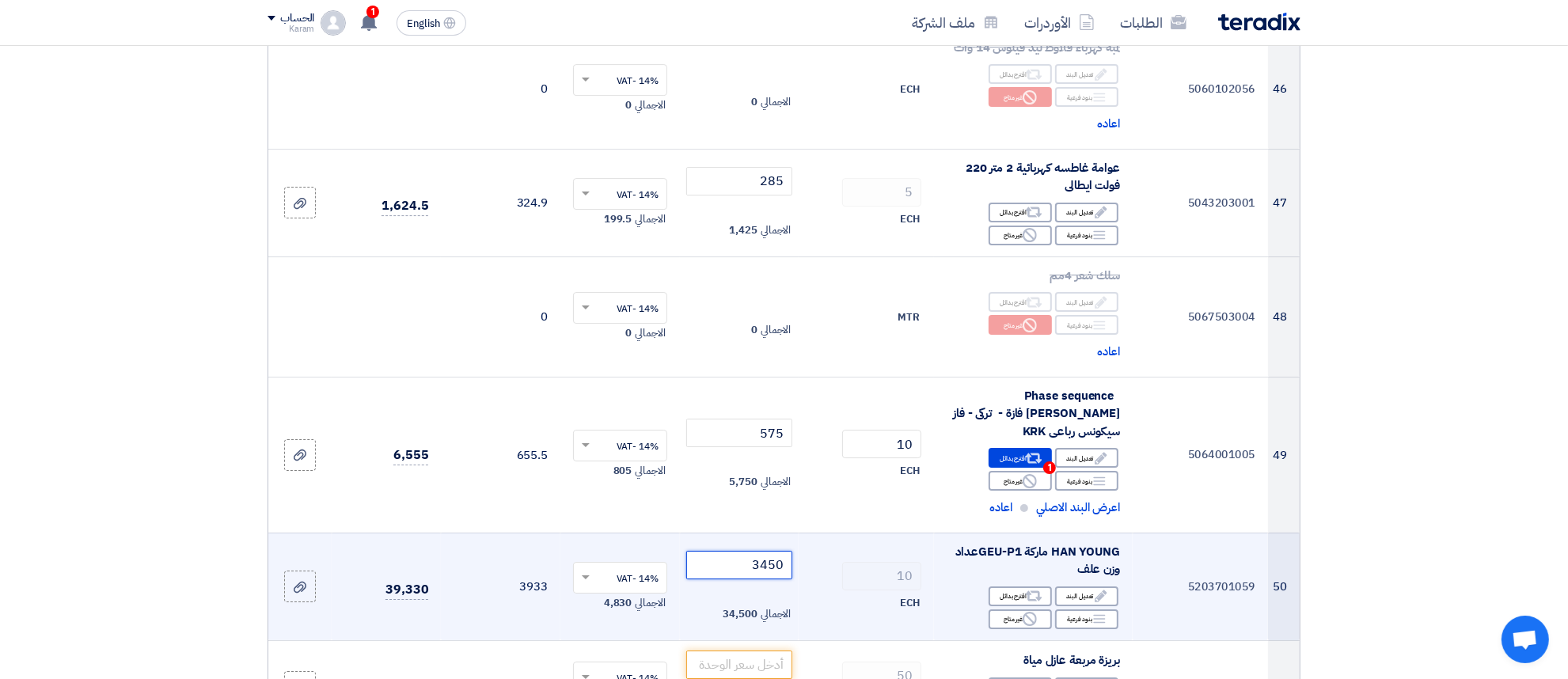
scroll to position [5607, 0]
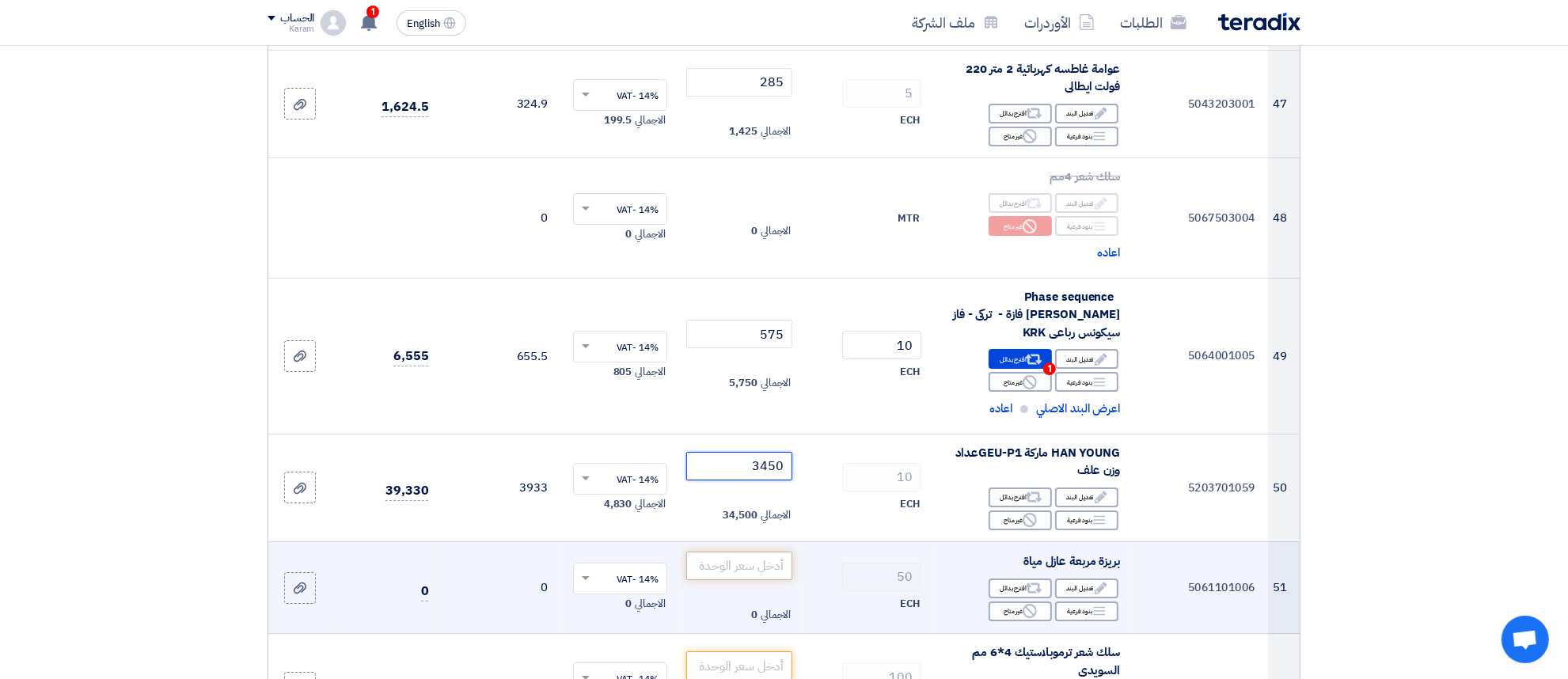
type input "3450"
click at [740, 552] on input "number" at bounding box center [739, 566] width 107 height 28
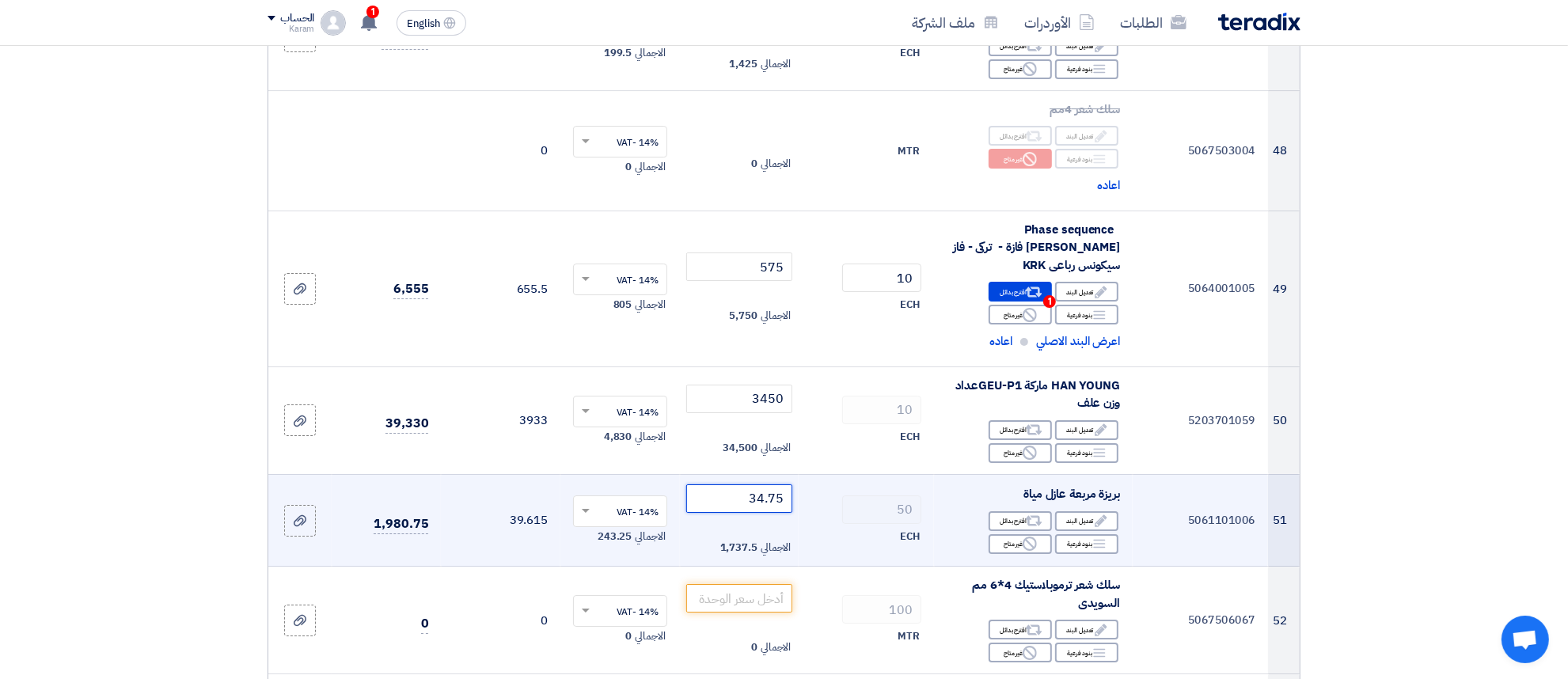
scroll to position [5705, 0]
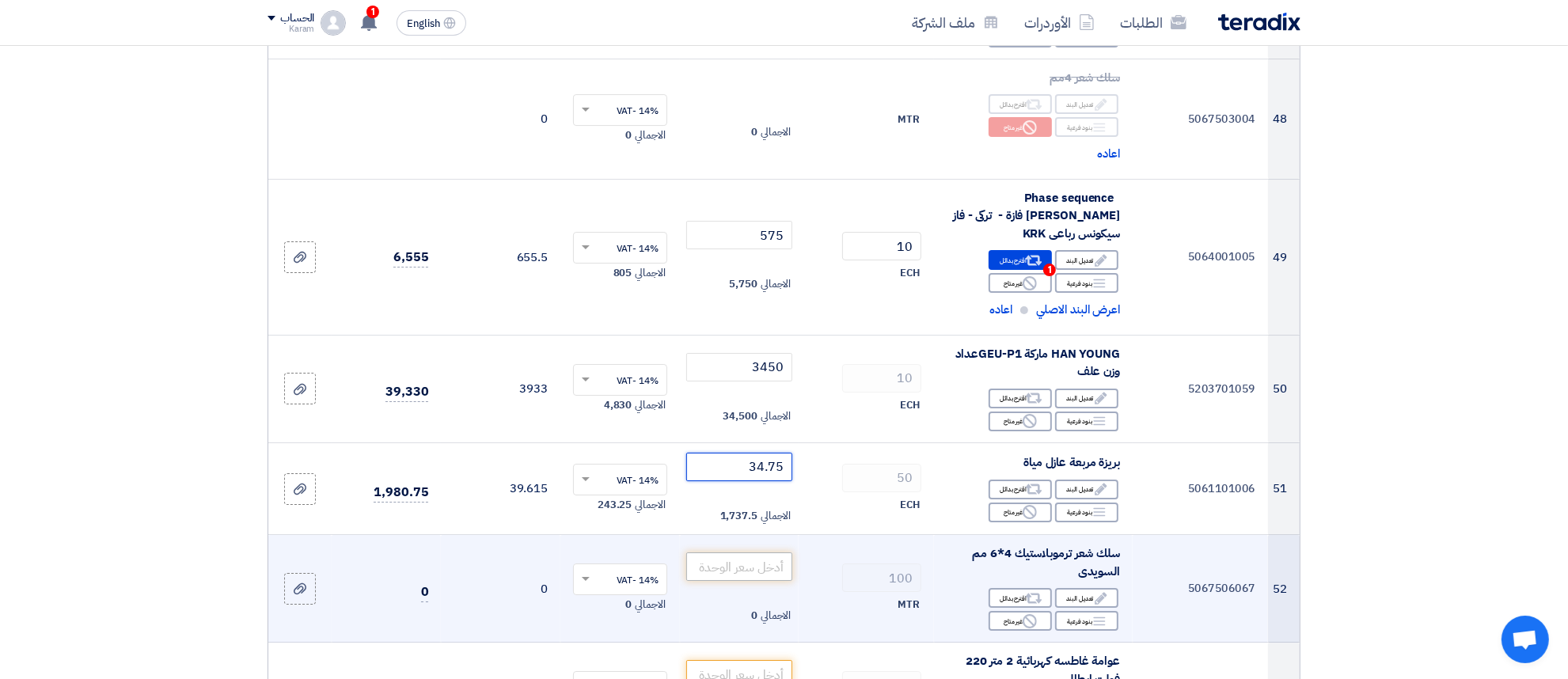
type input "34.75"
click at [740, 552] on input "number" at bounding box center [739, 567] width 107 height 28
click at [1017, 611] on div "Reject غير متاح" at bounding box center [1020, 620] width 63 height 20
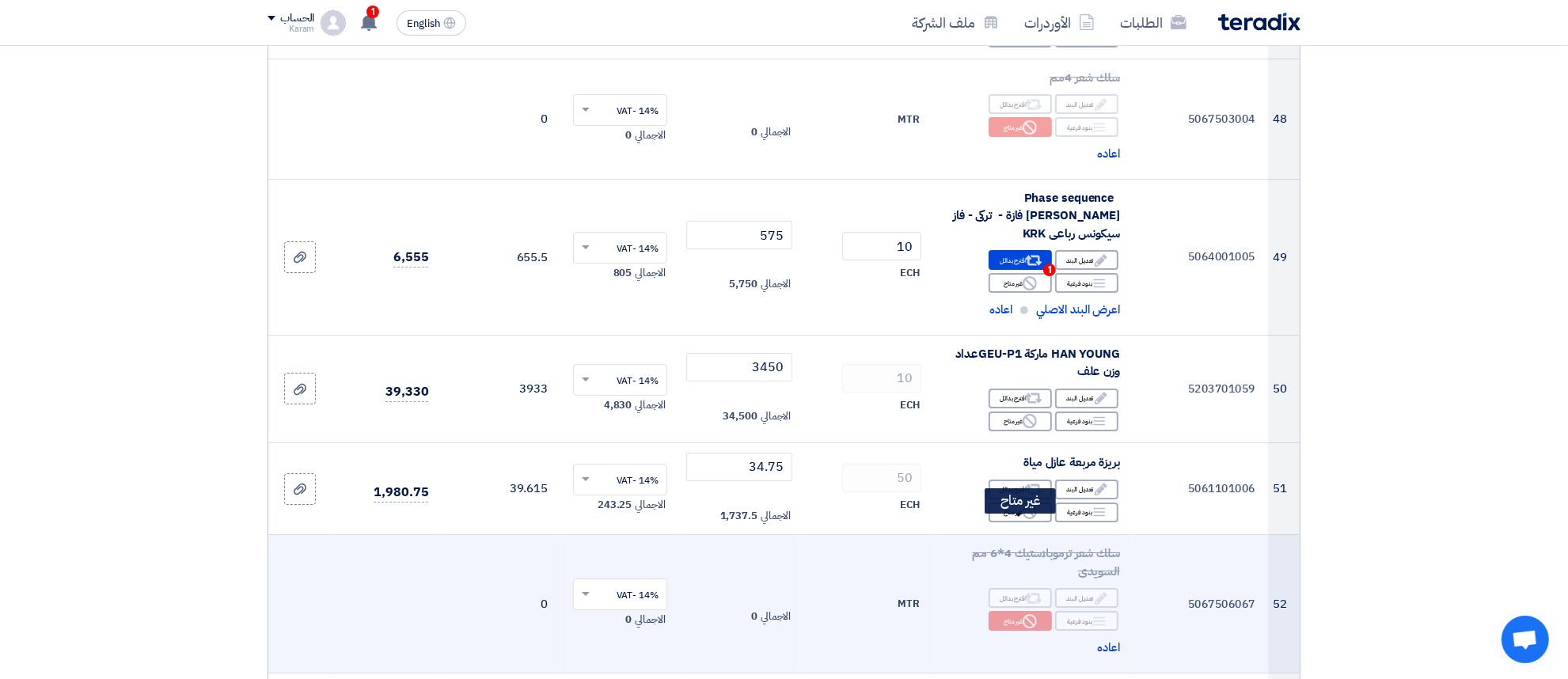
scroll to position [5804, 0]
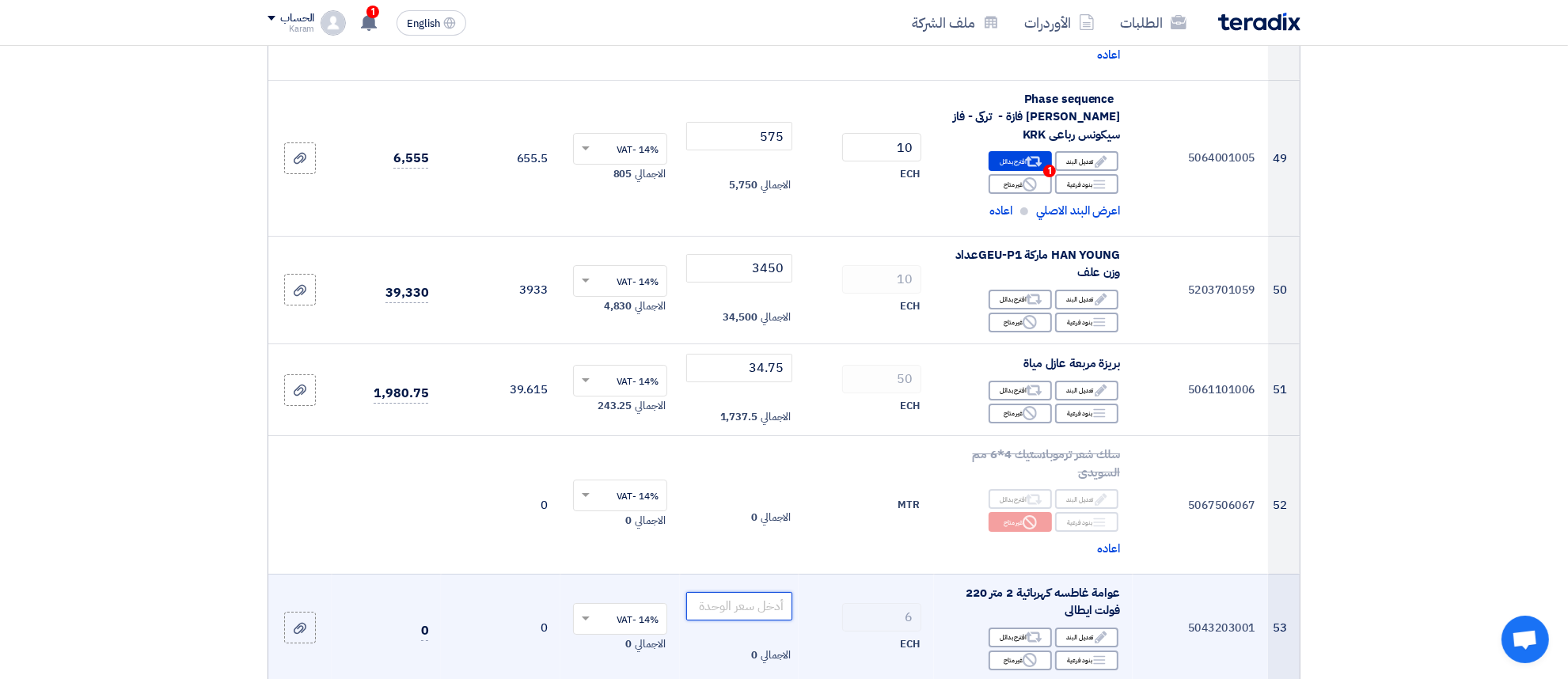
click at [760, 592] on input "number" at bounding box center [739, 606] width 107 height 28
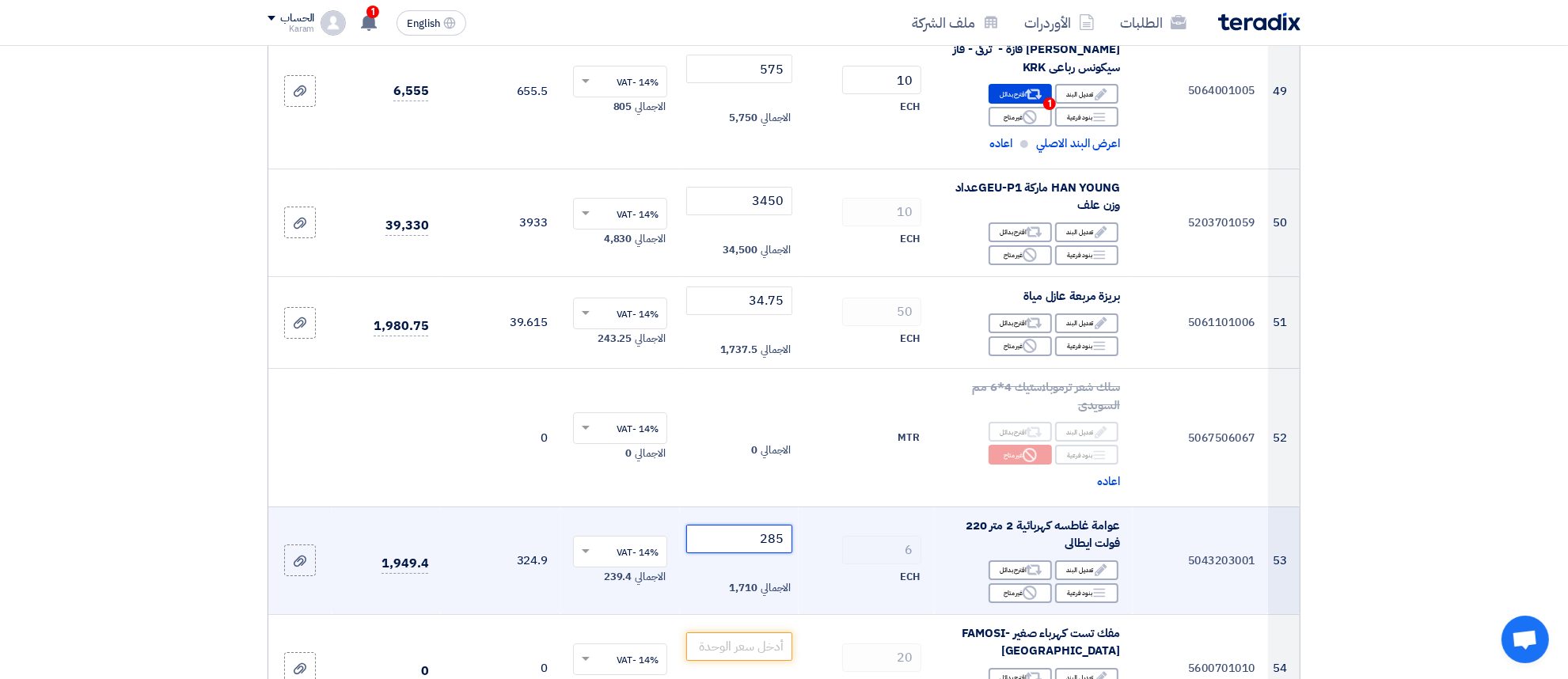
scroll to position [5903, 0]
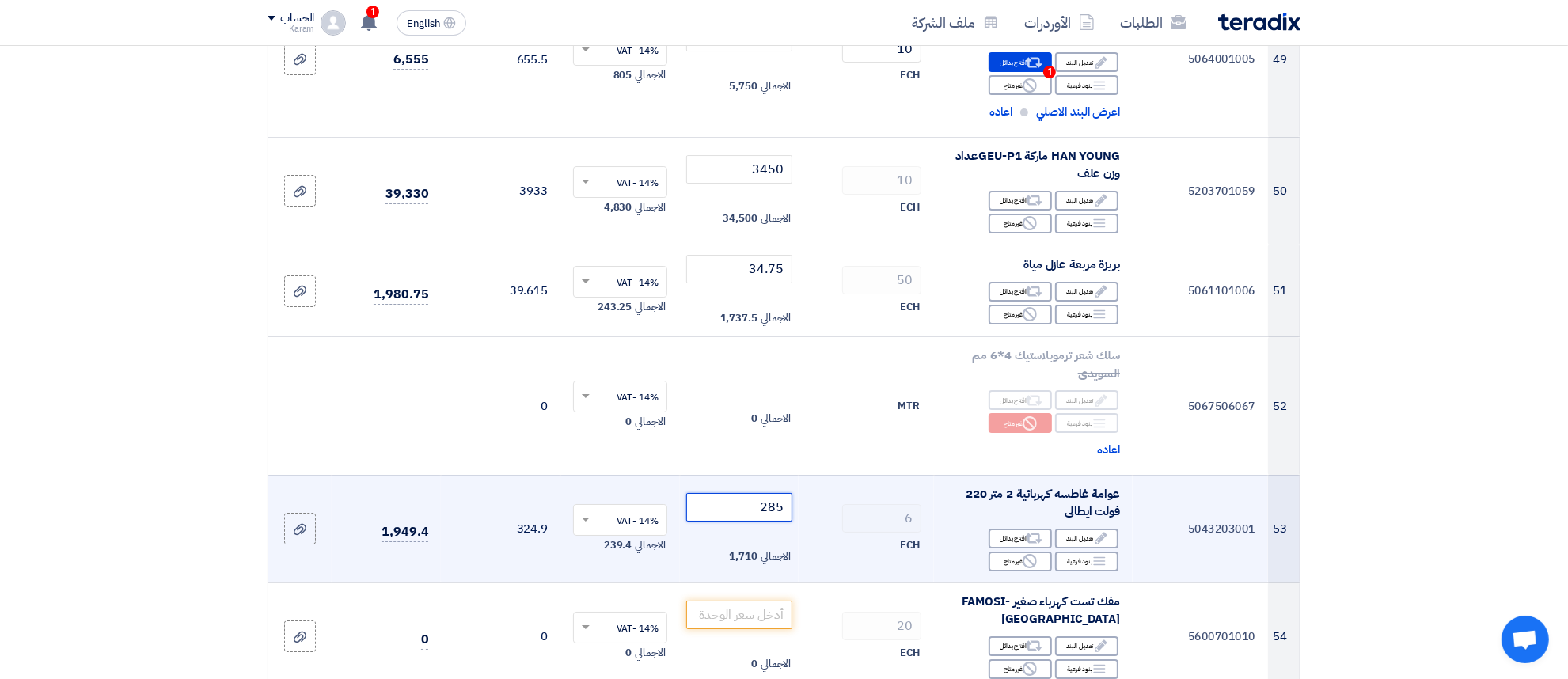
type input "285"
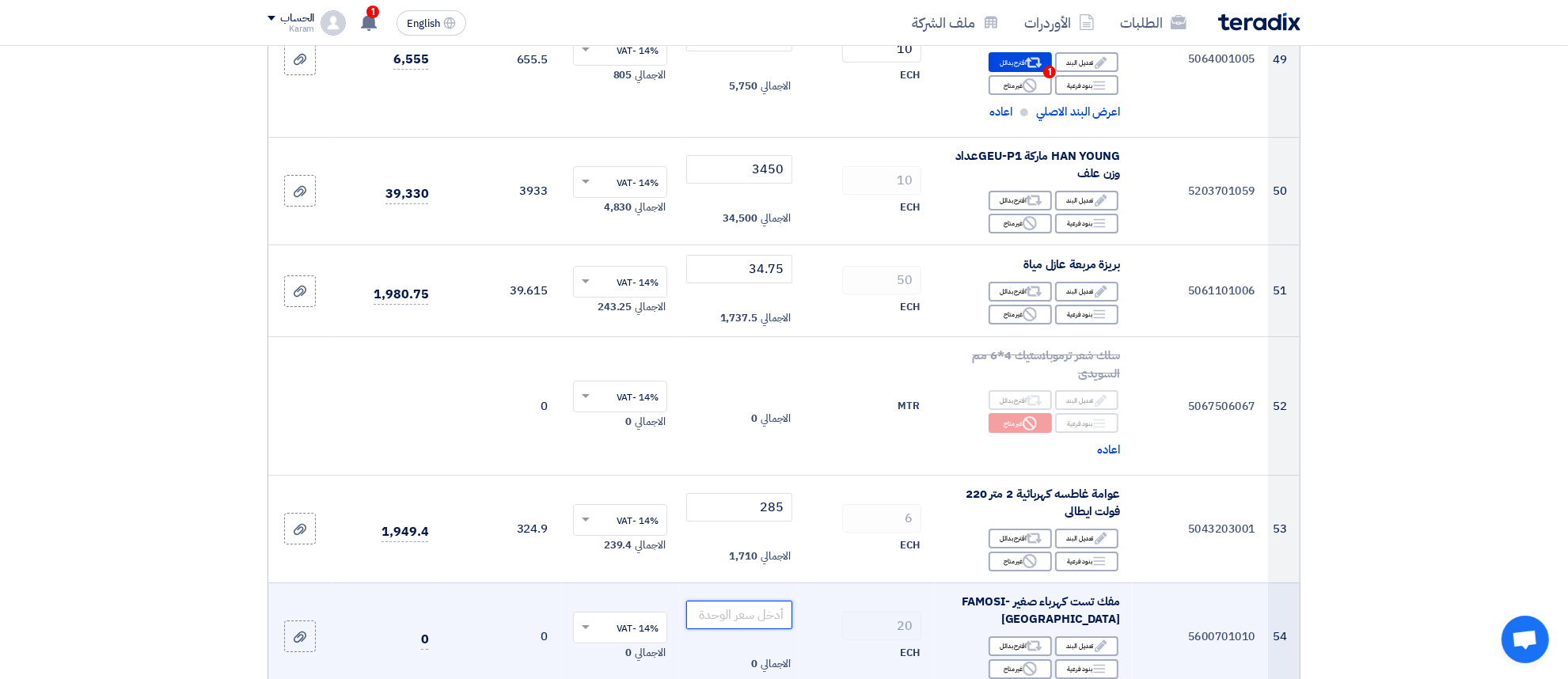
click at [761, 601] on input "number" at bounding box center [739, 615] width 107 height 28
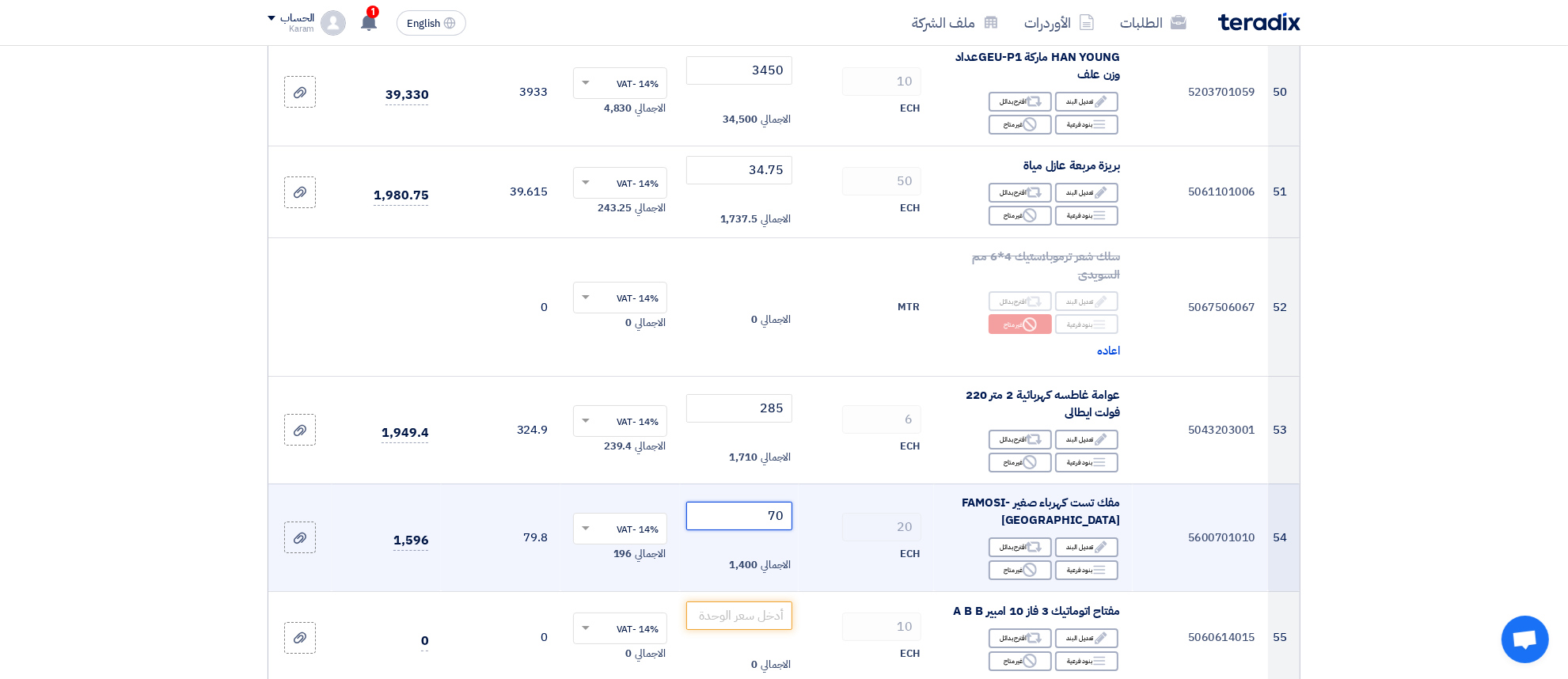
click at [749, 502] on input "70" at bounding box center [739, 517] width 107 height 28
click at [750, 502] on input "70" at bounding box center [739, 517] width 107 height 28
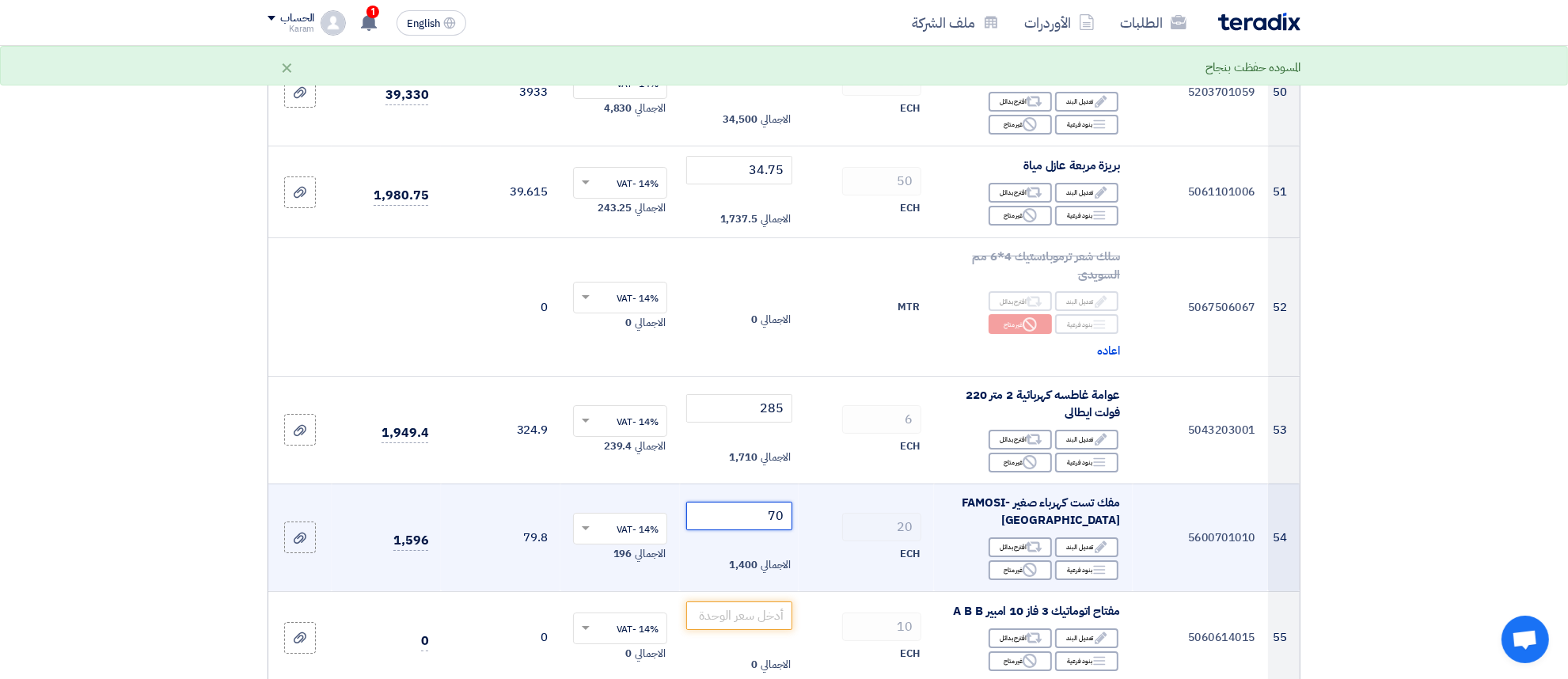
drag, startPoint x: 750, startPoint y: 417, endPoint x: 750, endPoint y: 428, distance: 11.0
click at [750, 502] on input "70" at bounding box center [739, 517] width 107 height 28
drag, startPoint x: 750, startPoint y: 428, endPoint x: 828, endPoint y: 428, distance: 78.0
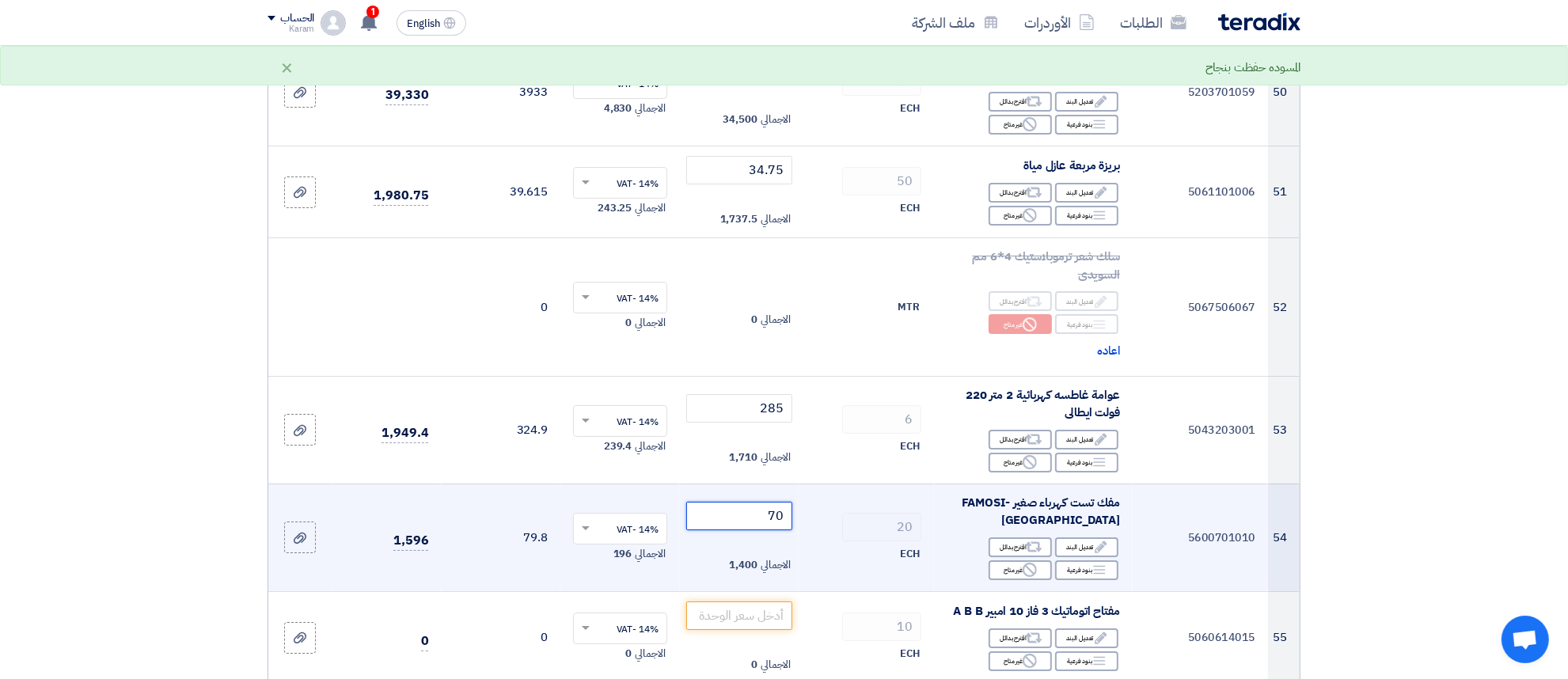
click at [828, 484] on tr "54 5600701010 مفك تست كهرباء صغير FAMOSI-[GEOGRAPHIC_DATA] Edit تعديل البند Alt…" at bounding box center [784, 537] width 1032 height 108
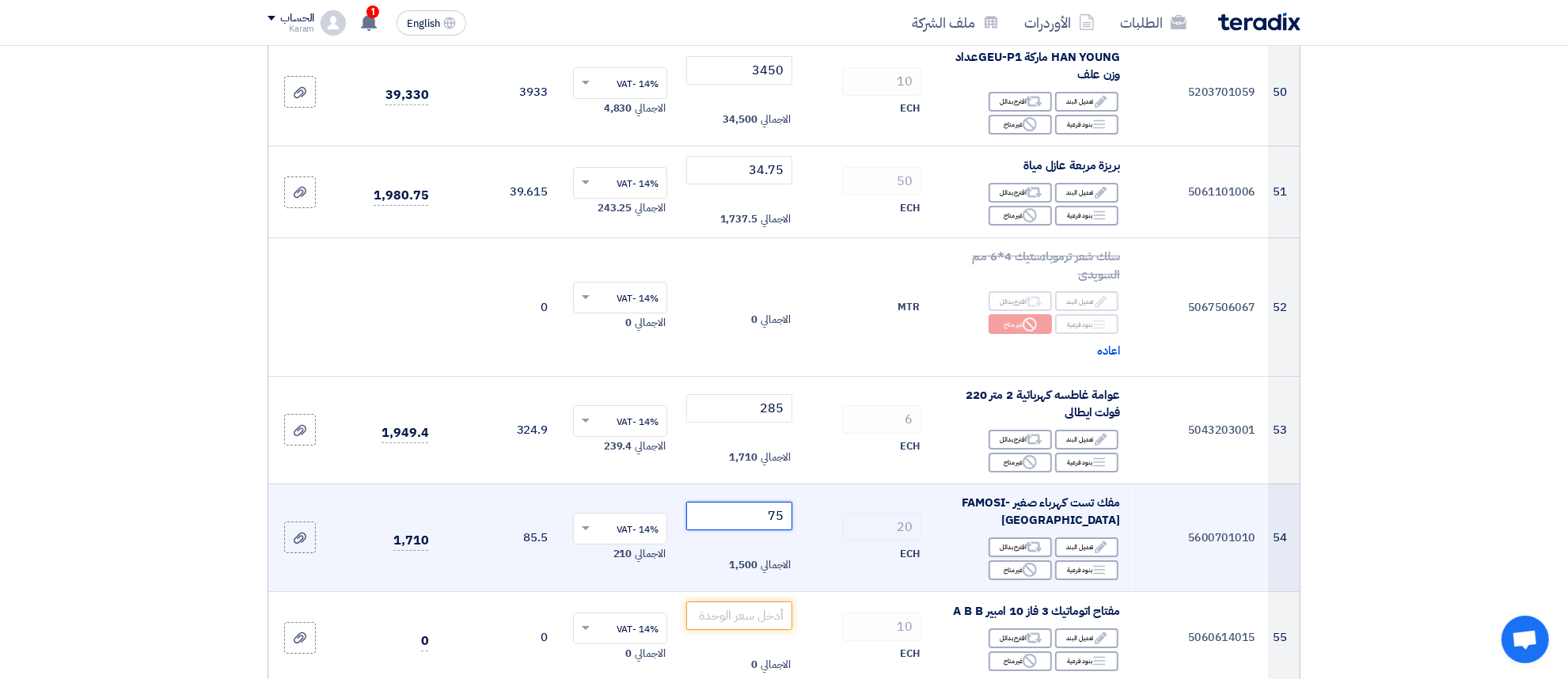
scroll to position [6102, 0]
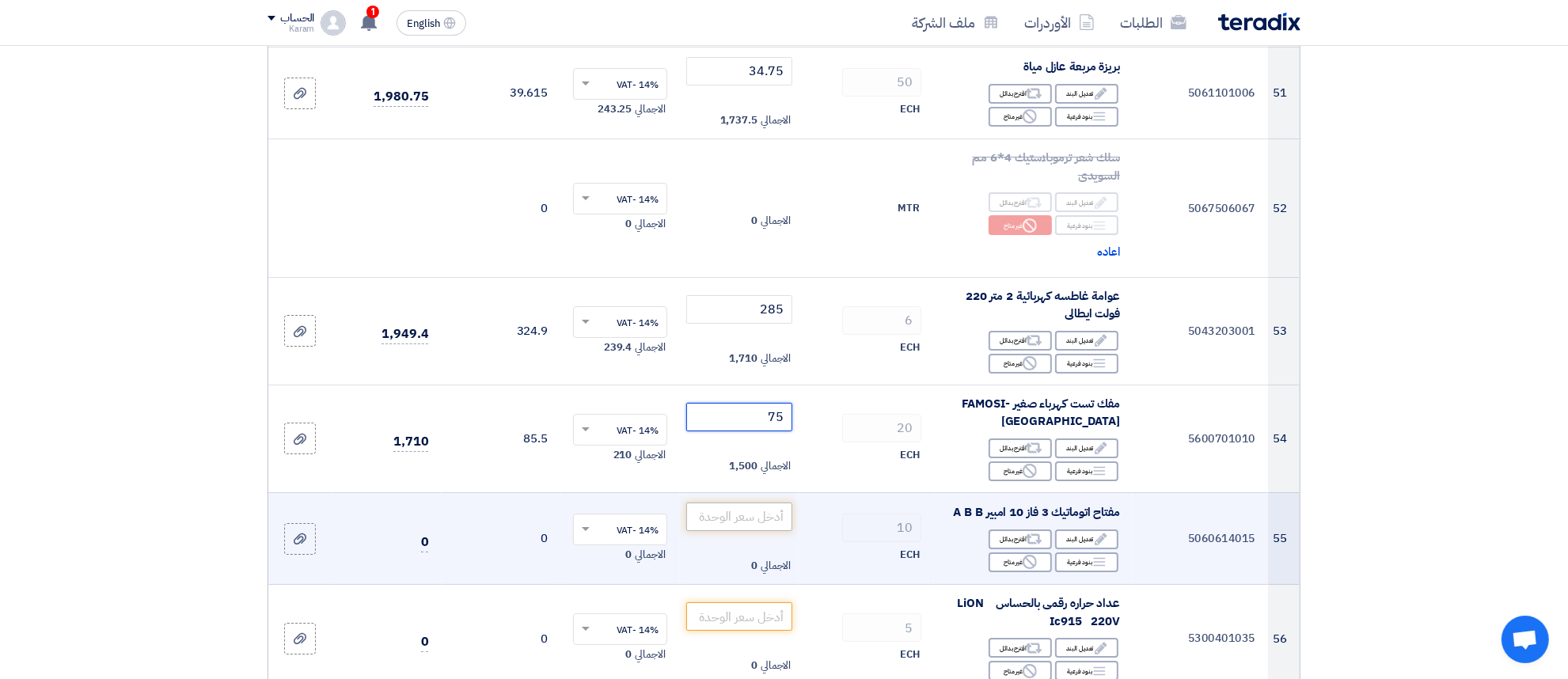
type input "75"
click at [772, 502] on input "number" at bounding box center [739, 517] width 107 height 28
click at [1018, 552] on div "Reject غير متاح" at bounding box center [1020, 562] width 63 height 20
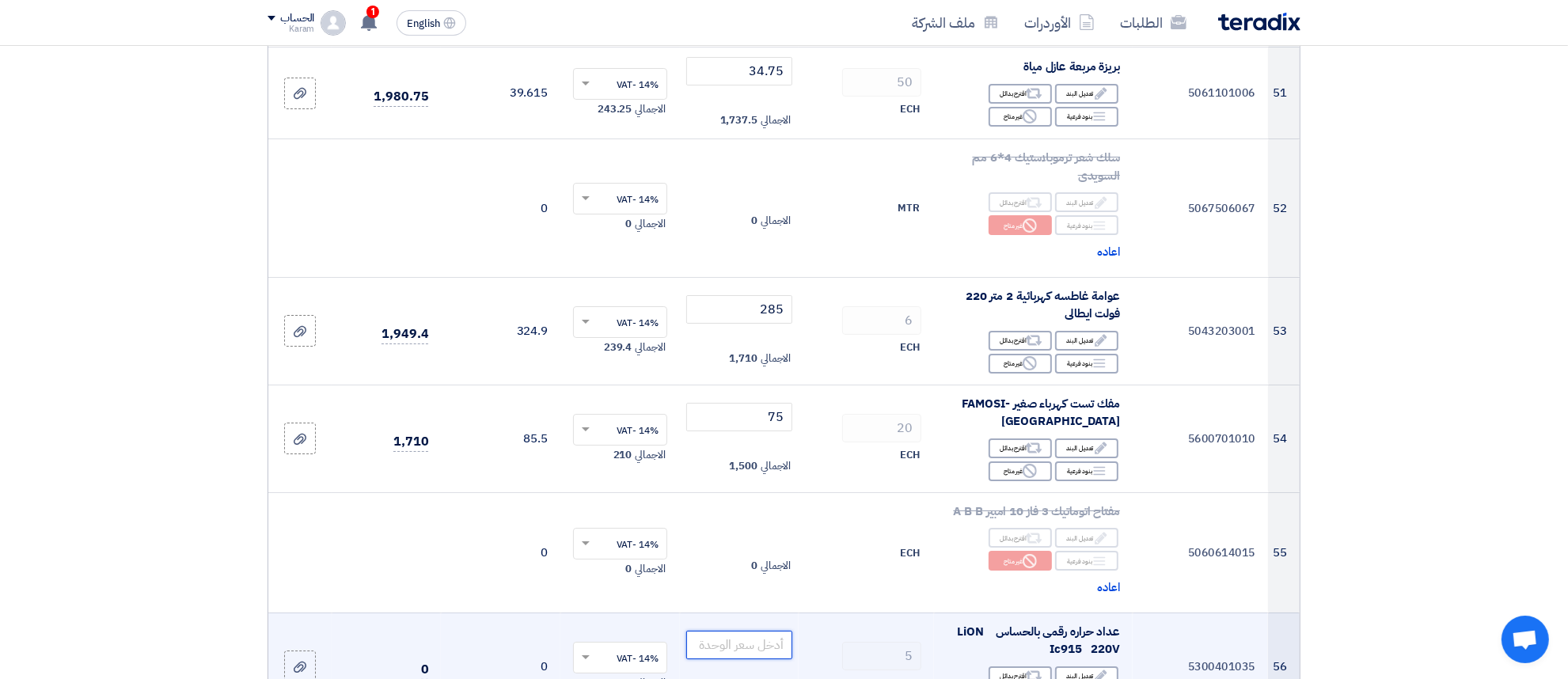
click at [758, 631] on input "number" at bounding box center [739, 645] width 107 height 28
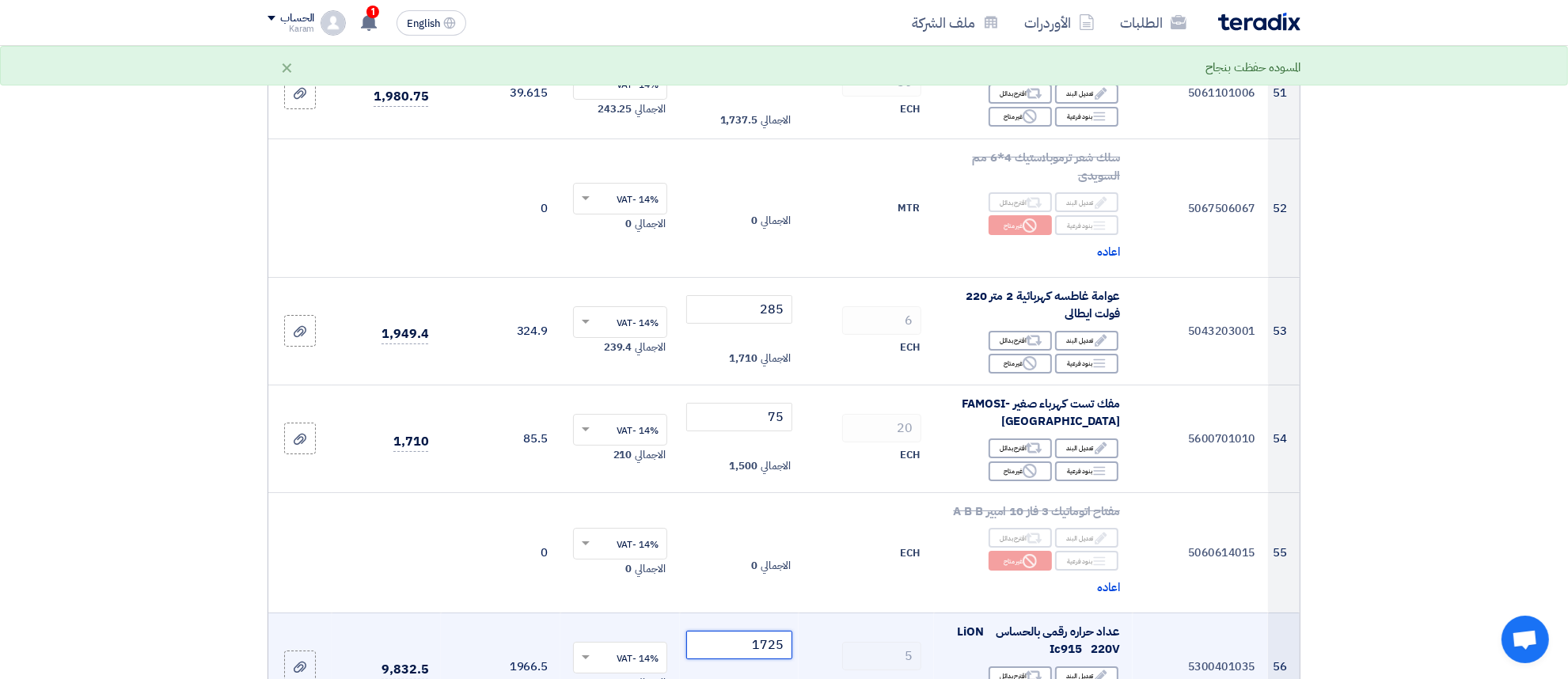
scroll to position [6201, 0]
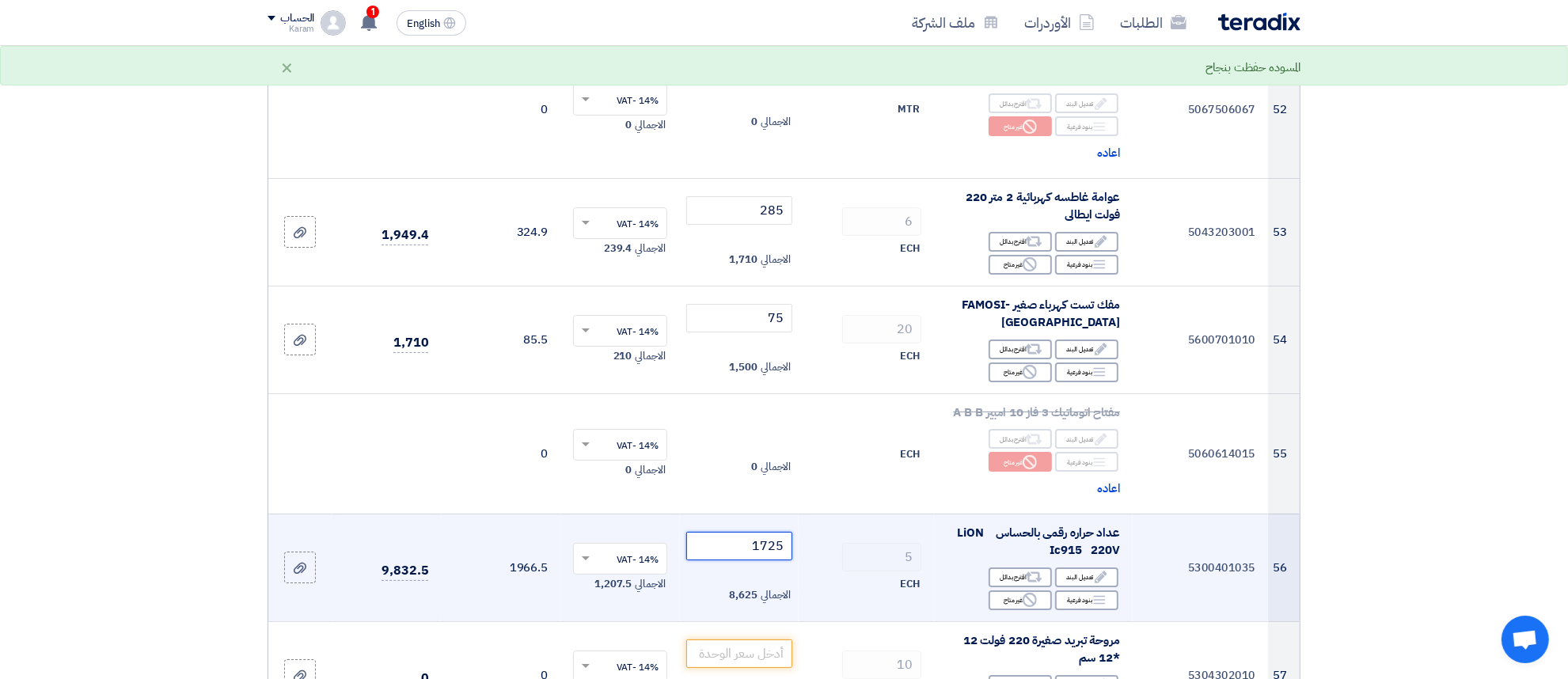
type input "1725"
click at [761, 640] on input "number" at bounding box center [739, 654] width 107 height 28
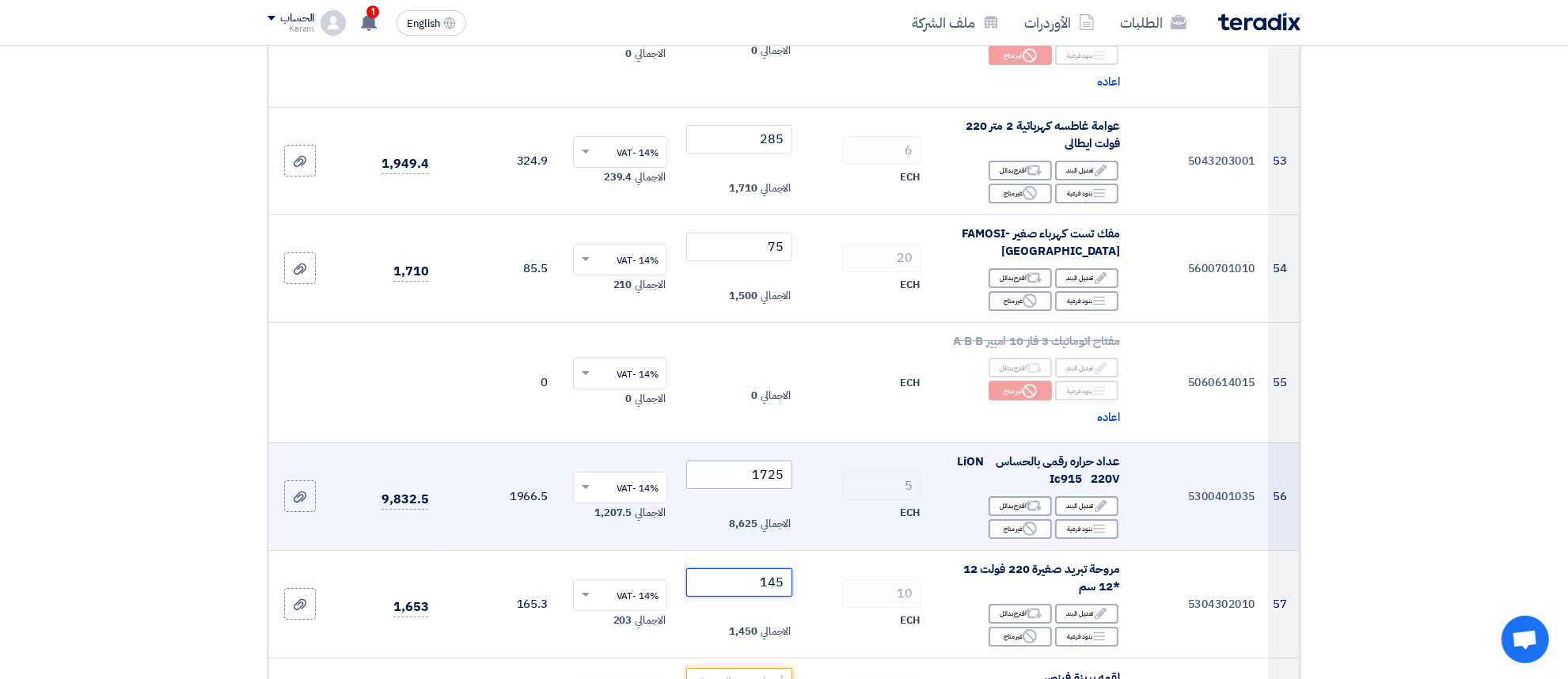
scroll to position [6299, 0]
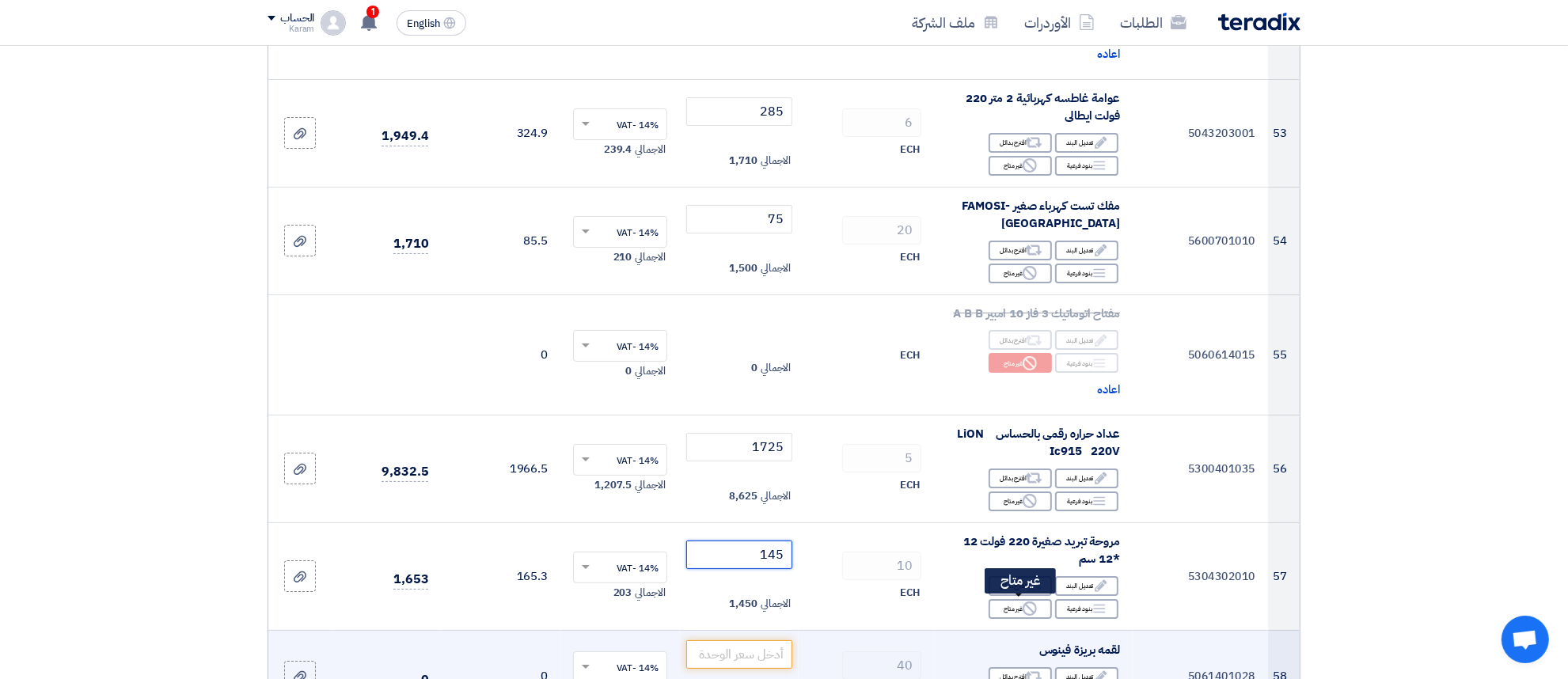
type input "145"
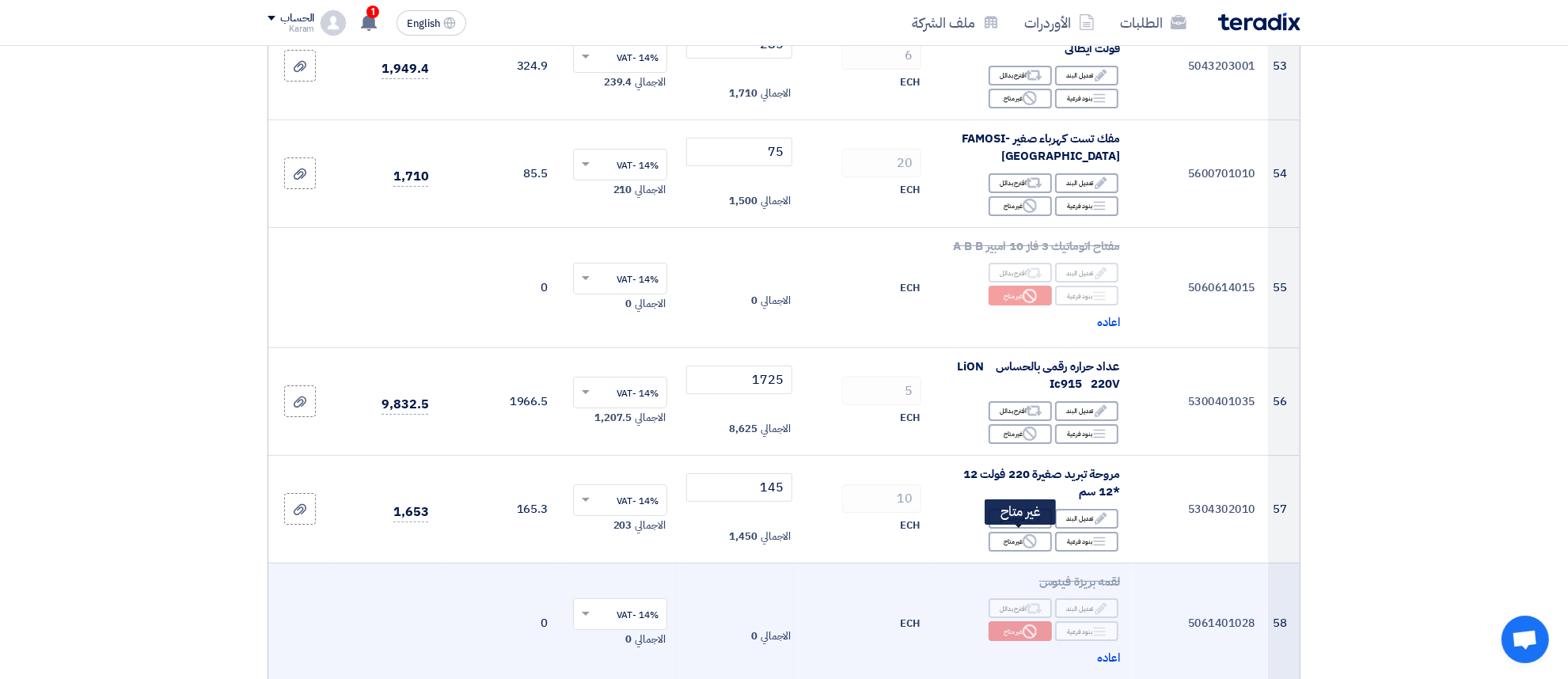
scroll to position [6398, 0]
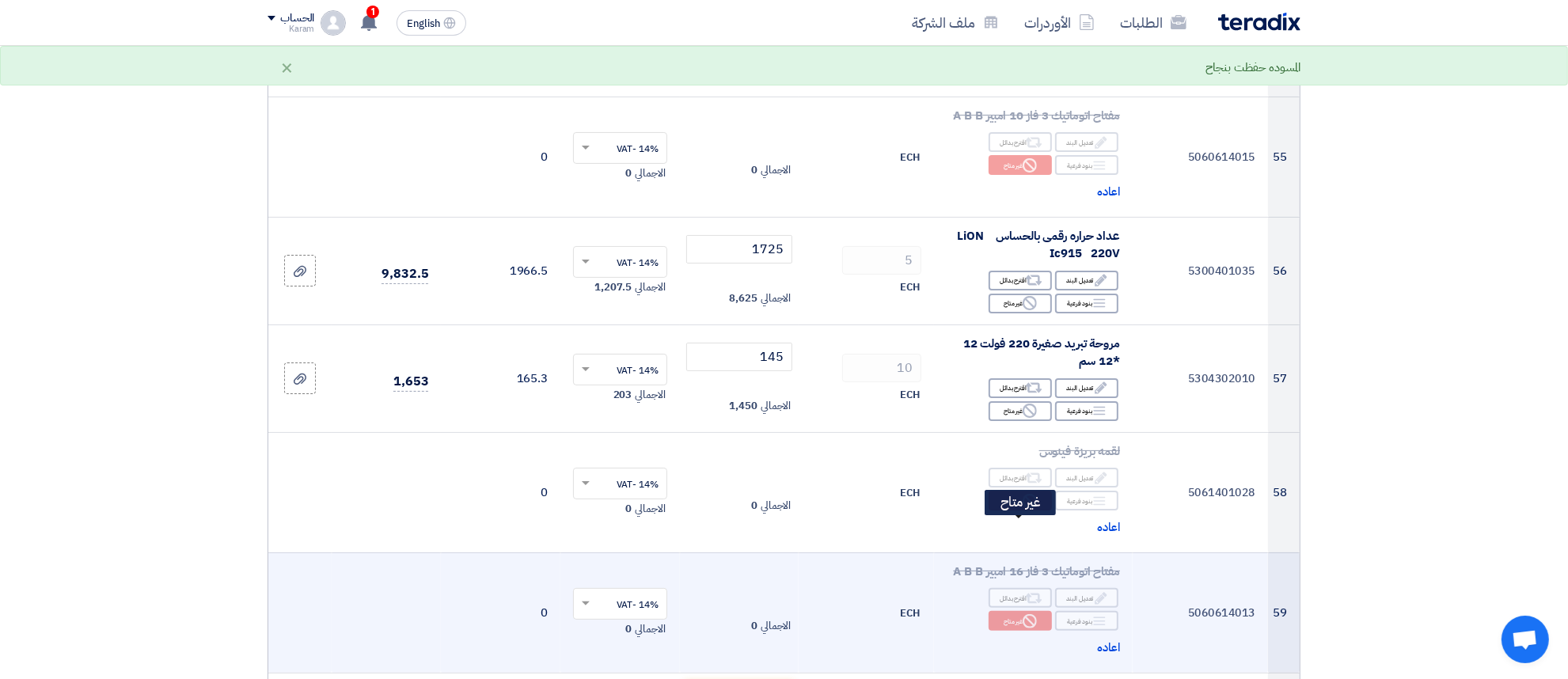
scroll to position [6596, 0]
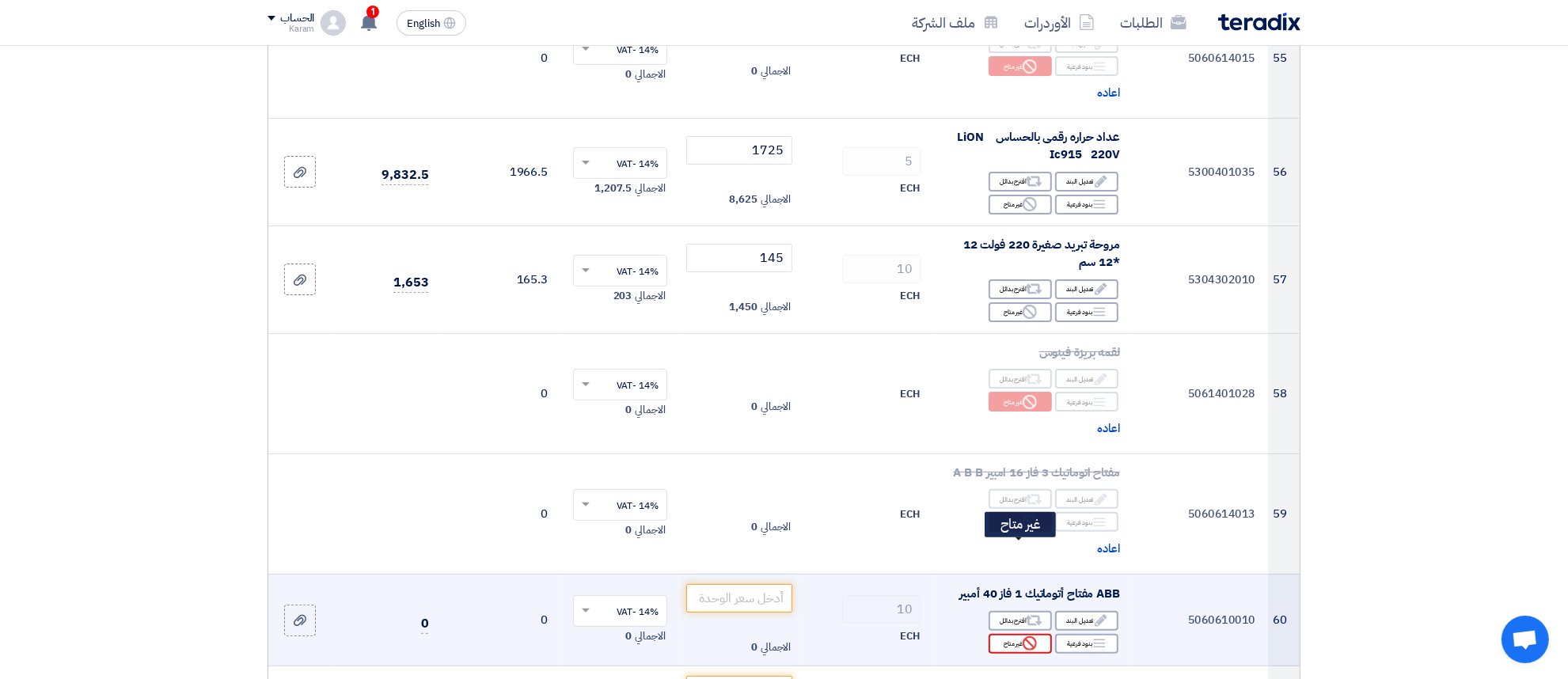
click at [1007, 635] on div "Reject غير متاح" at bounding box center [1020, 644] width 63 height 20
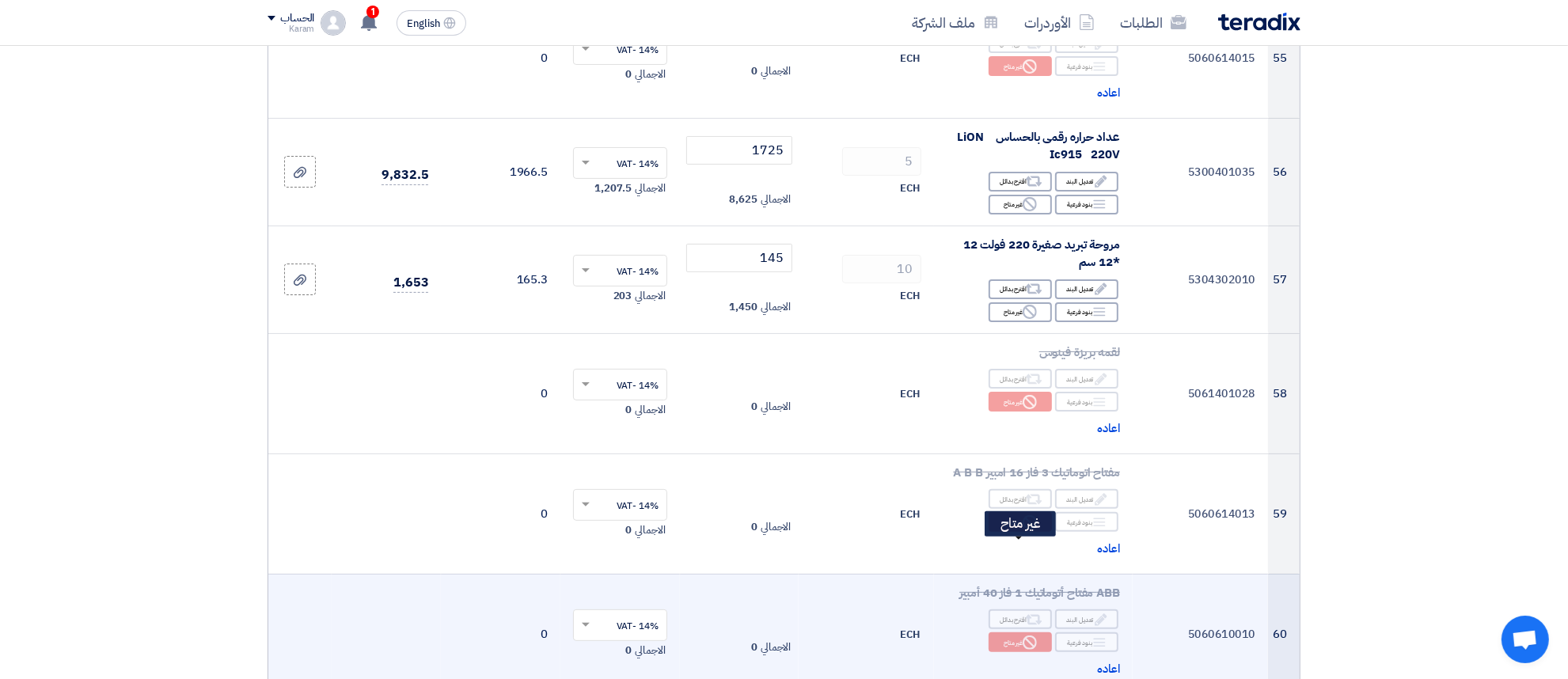
scroll to position [6696, 0]
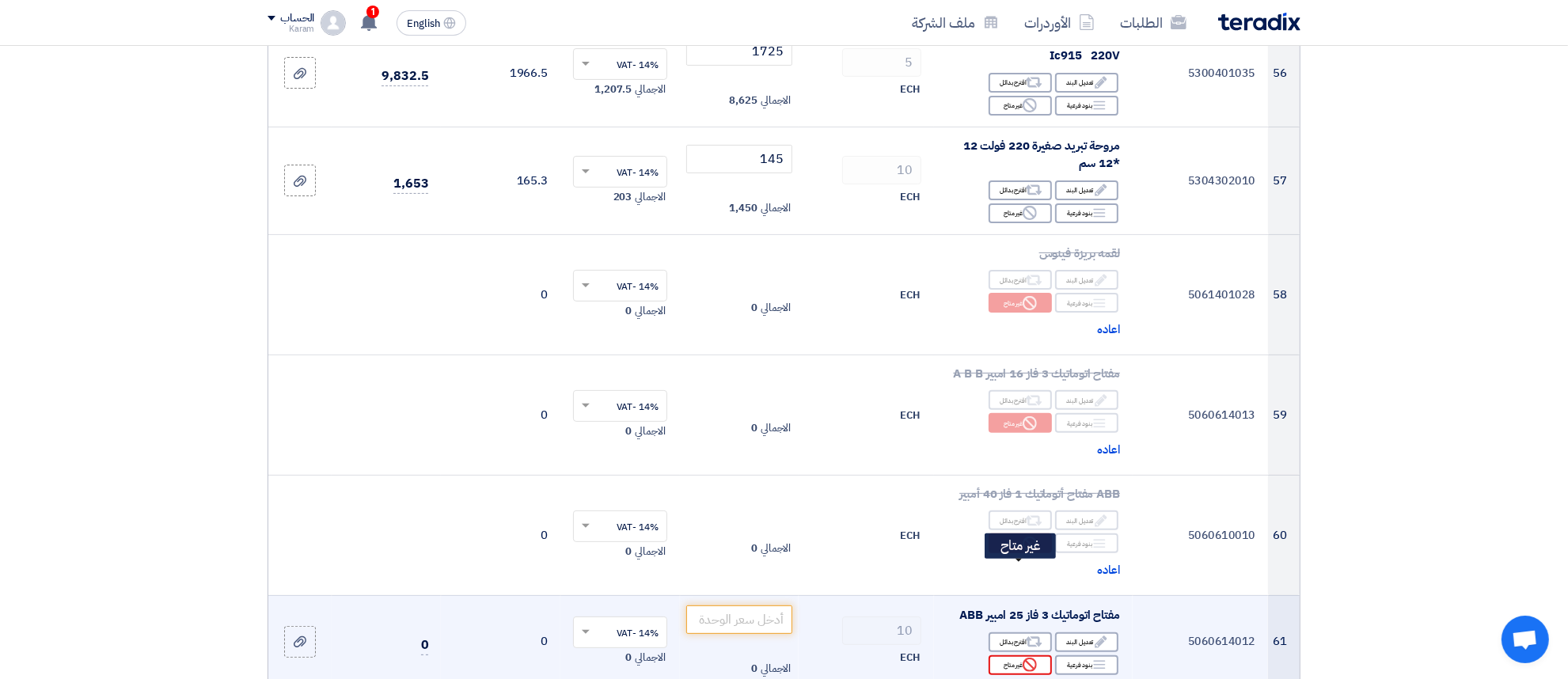
click at [1013, 655] on div "Reject غير متاح" at bounding box center [1020, 665] width 63 height 20
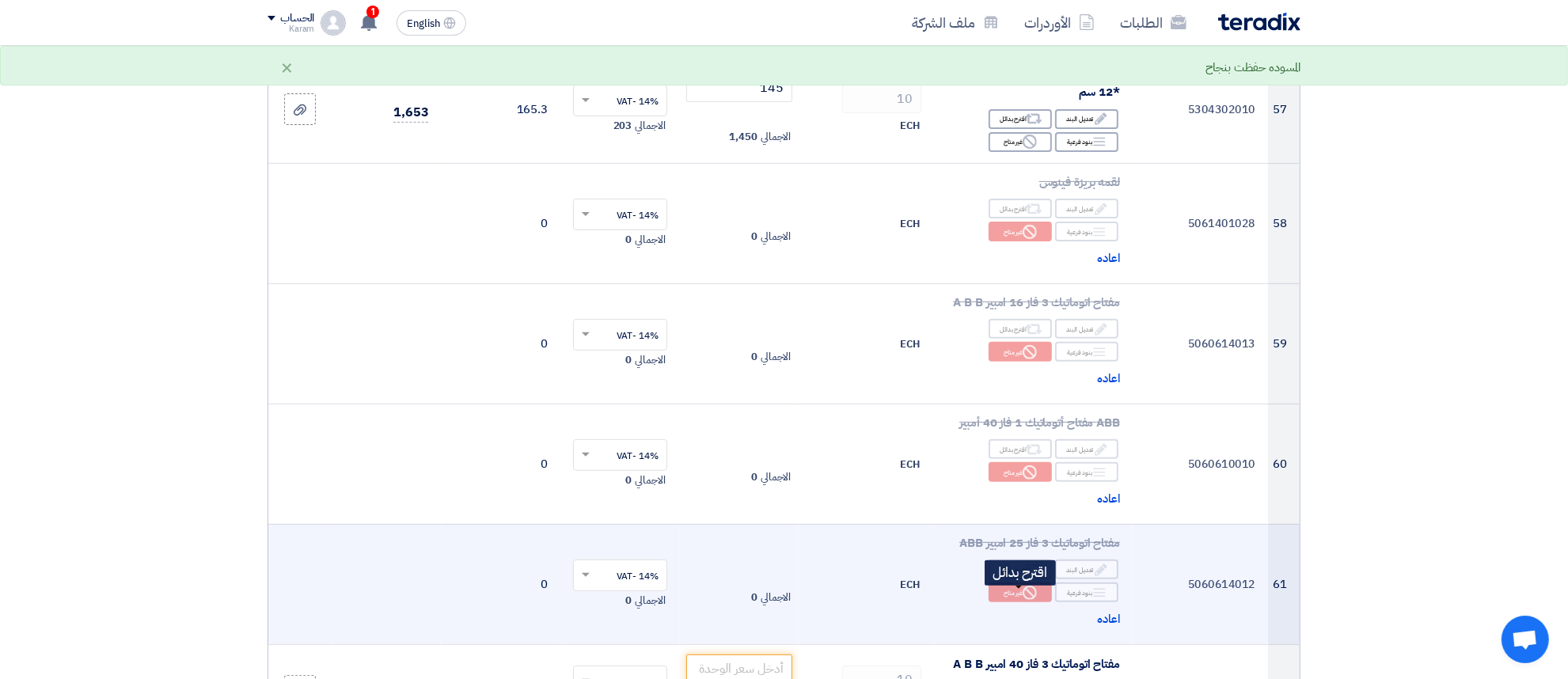
scroll to position [6794, 0]
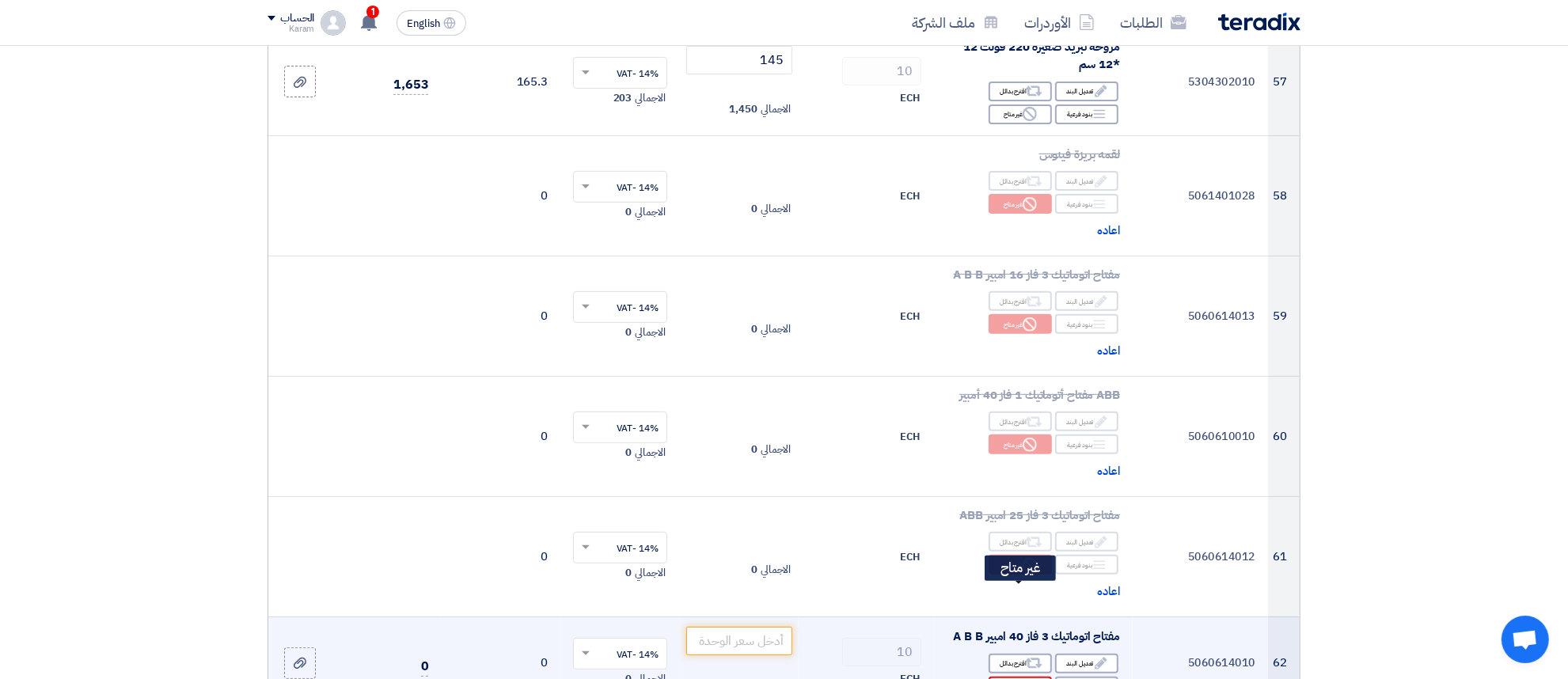
click at [1016, 677] on div "Reject غير متاح" at bounding box center [1020, 687] width 63 height 20
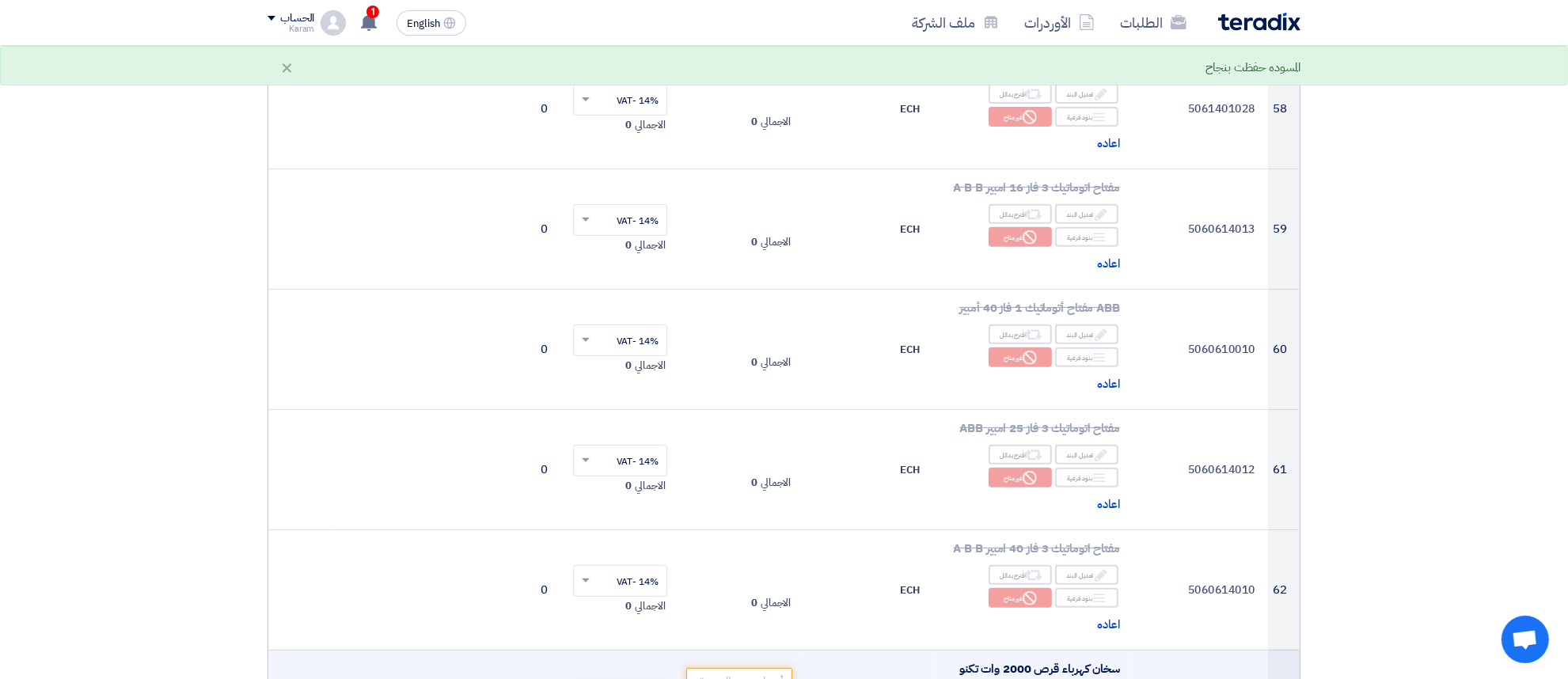
scroll to position [6893, 0]
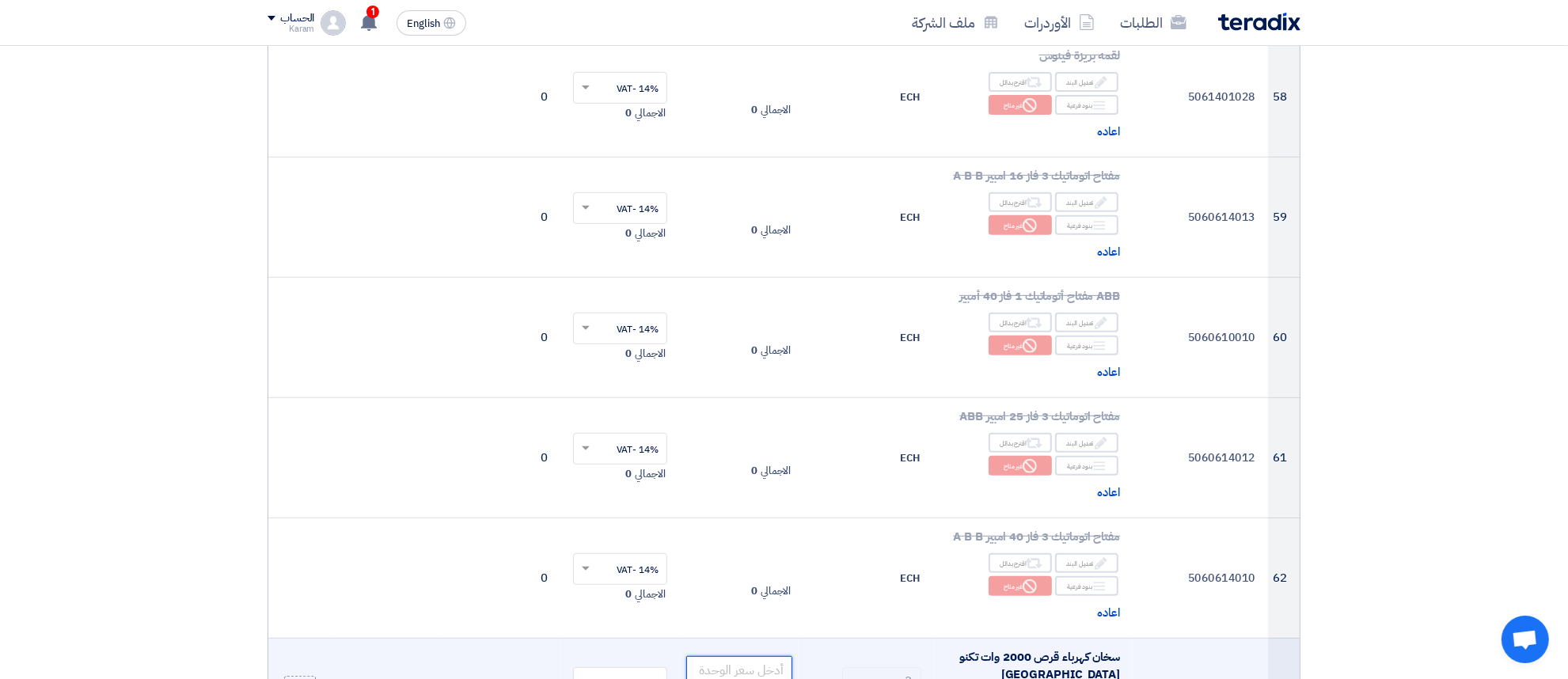
click at [766, 656] on input "number" at bounding box center [739, 671] width 107 height 28
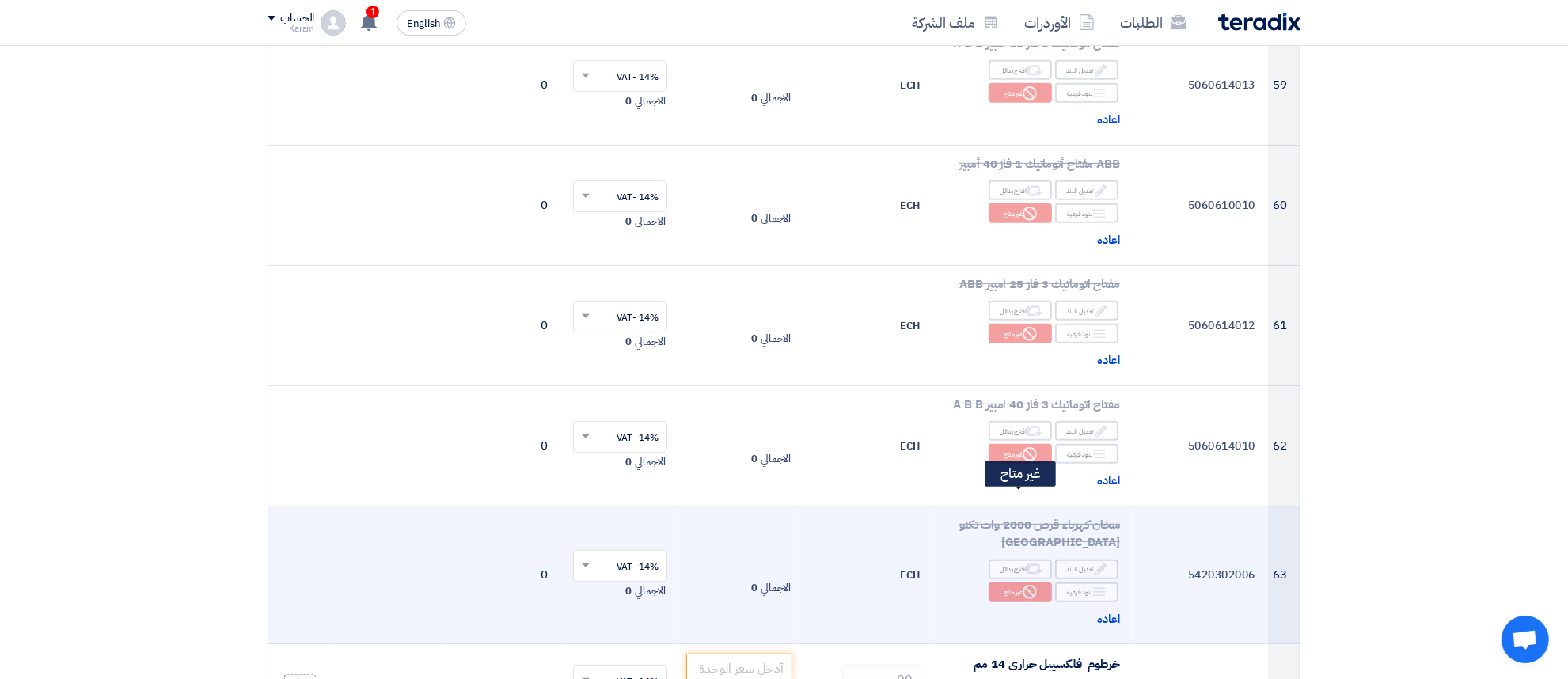
scroll to position [7091, 0]
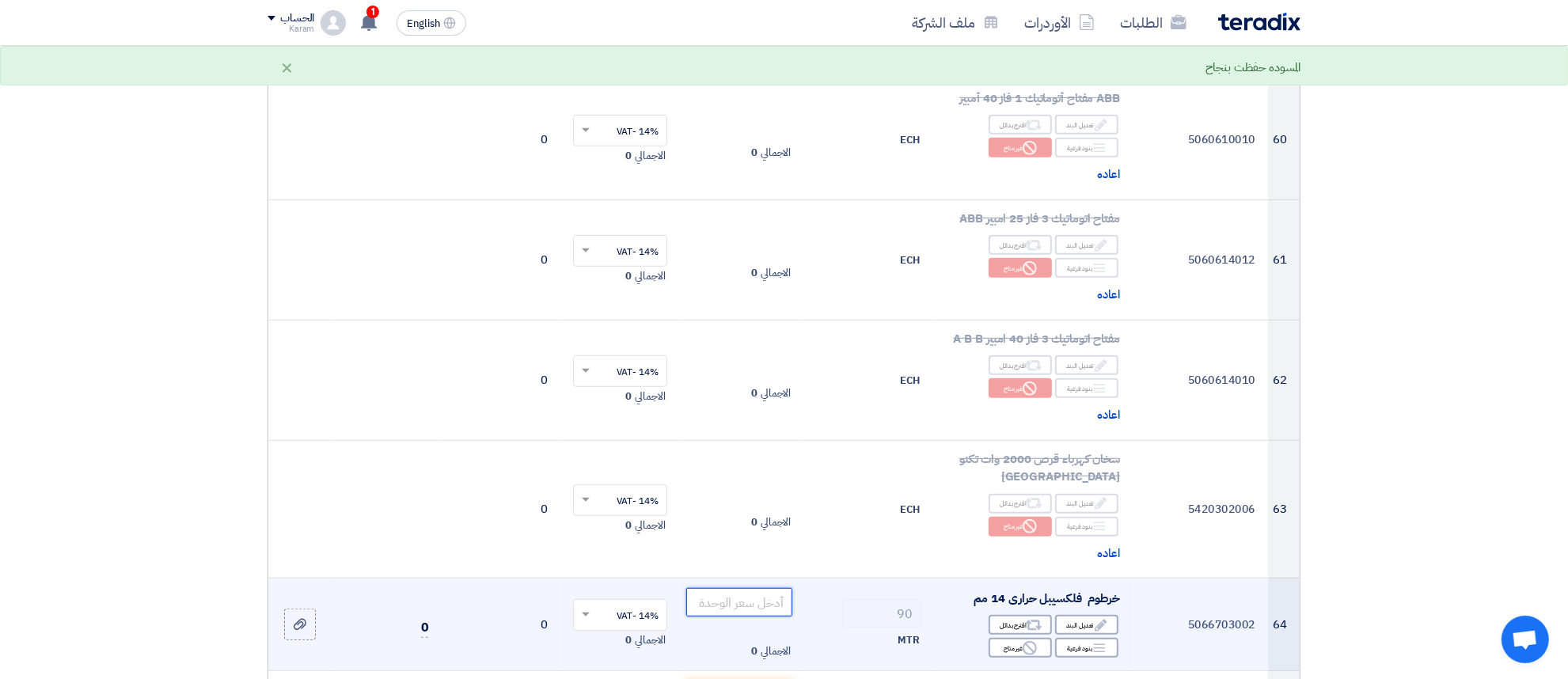
click at [748, 588] on input "number" at bounding box center [739, 603] width 107 height 28
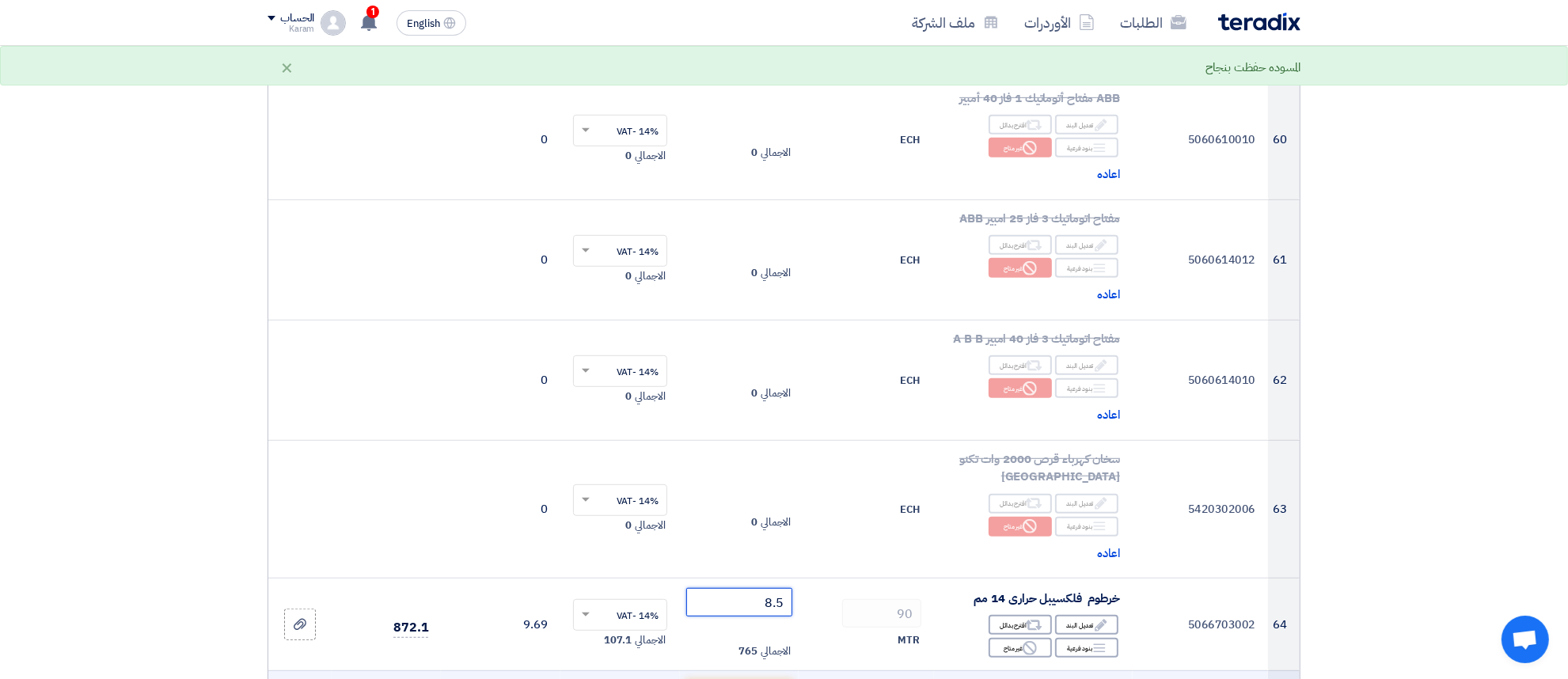
type input "8.5"
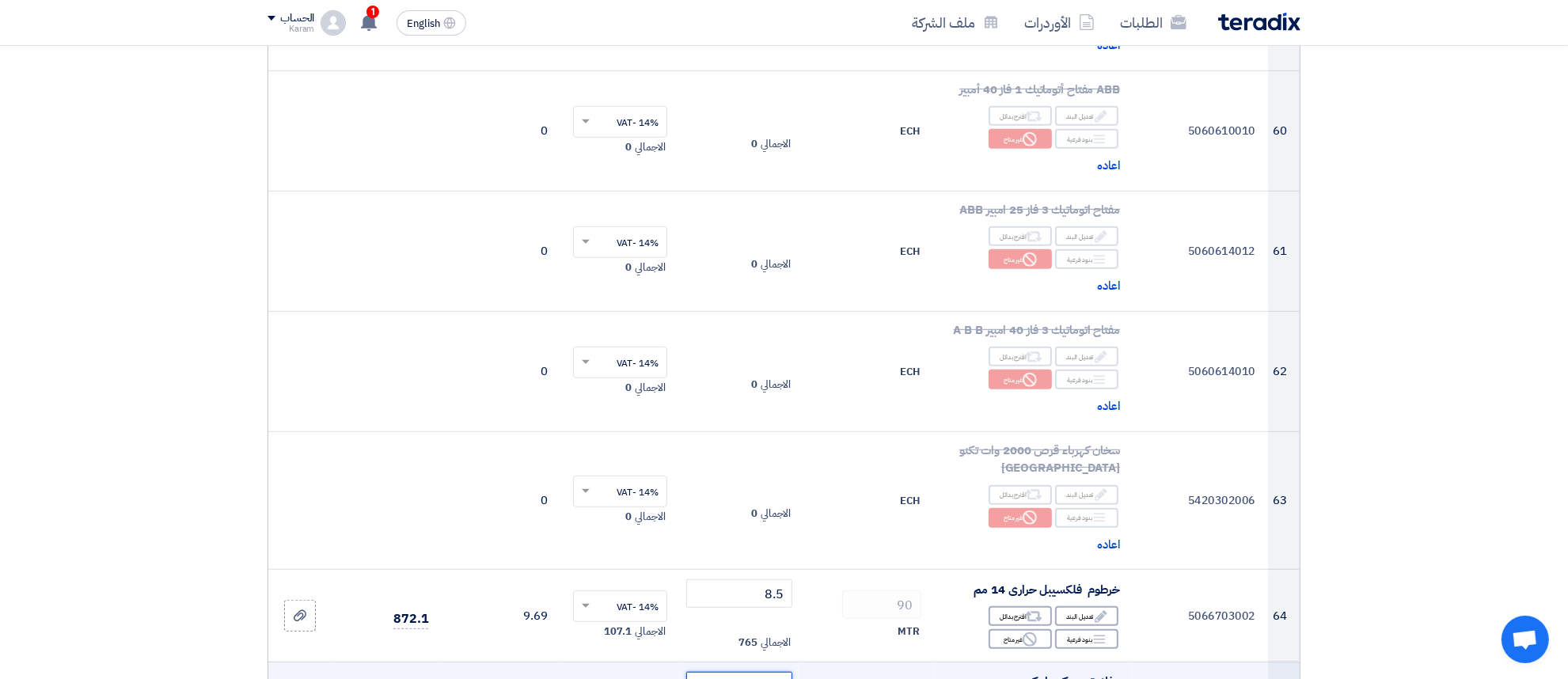
scroll to position [7190, 0]
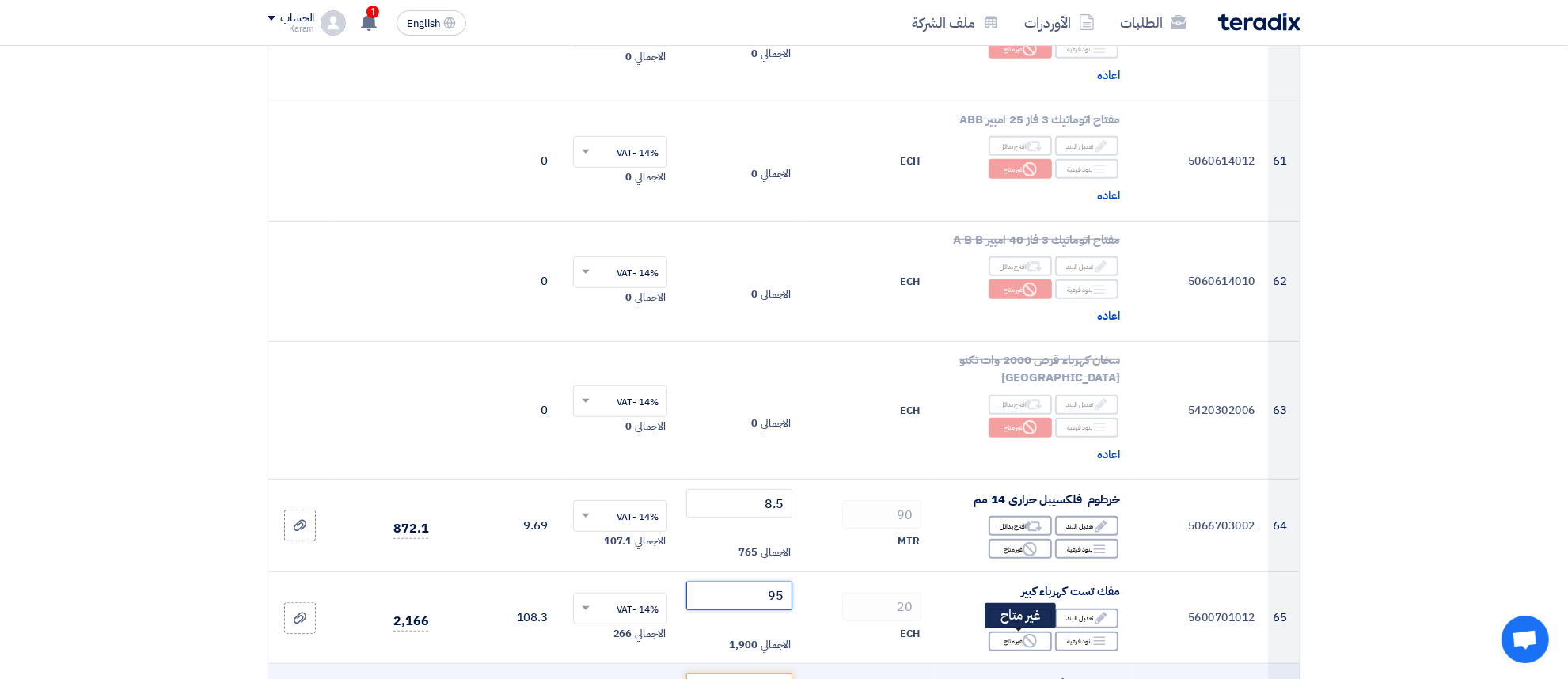
type input "95"
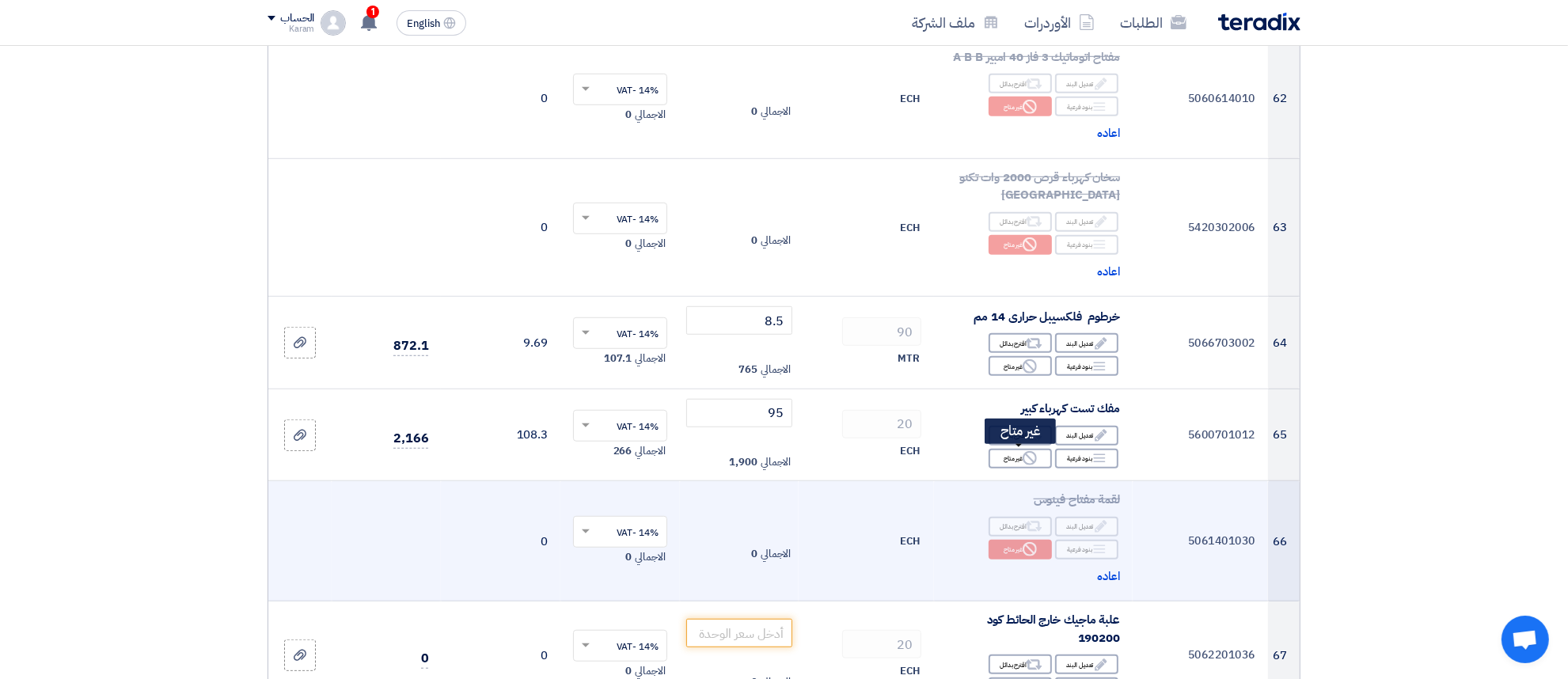
scroll to position [7388, 0]
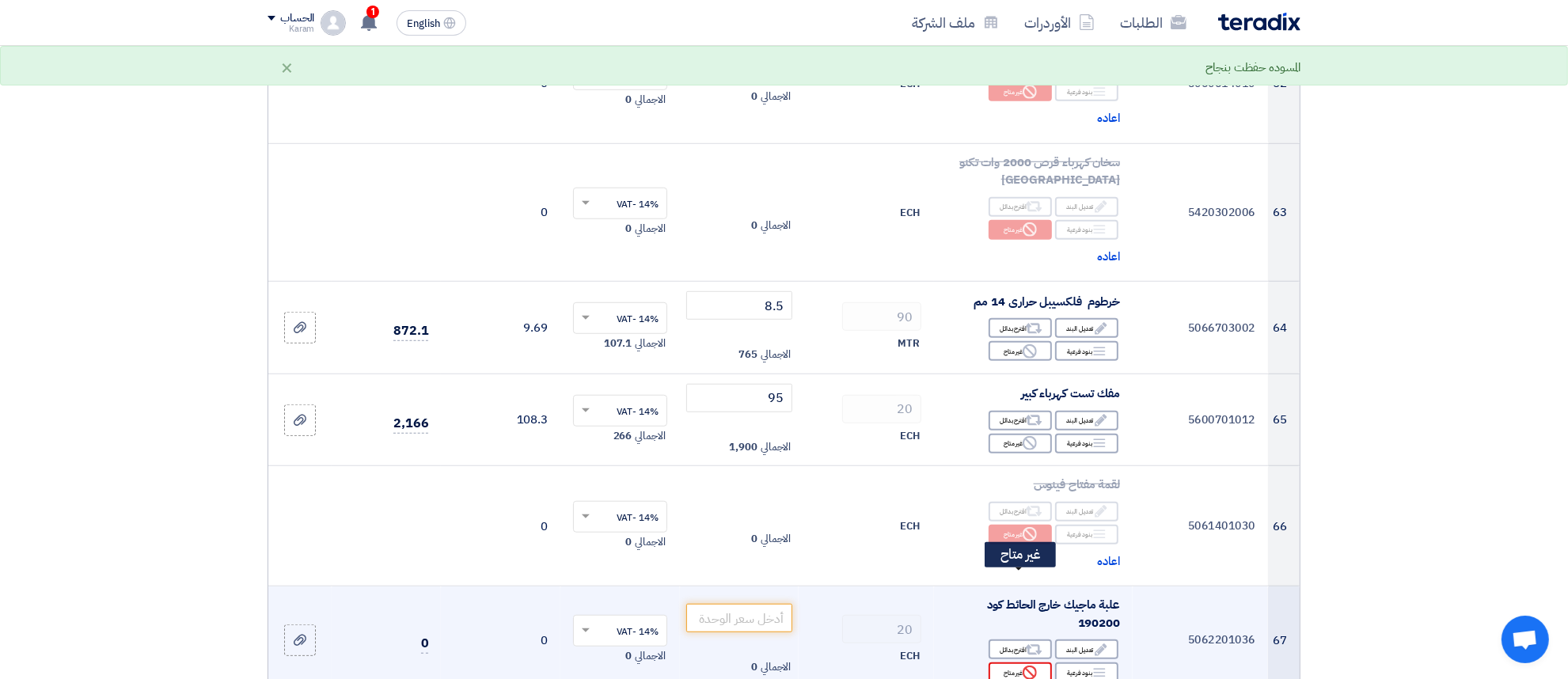
click at [1026, 666] on icon "Reject" at bounding box center [1029, 672] width 14 height 14
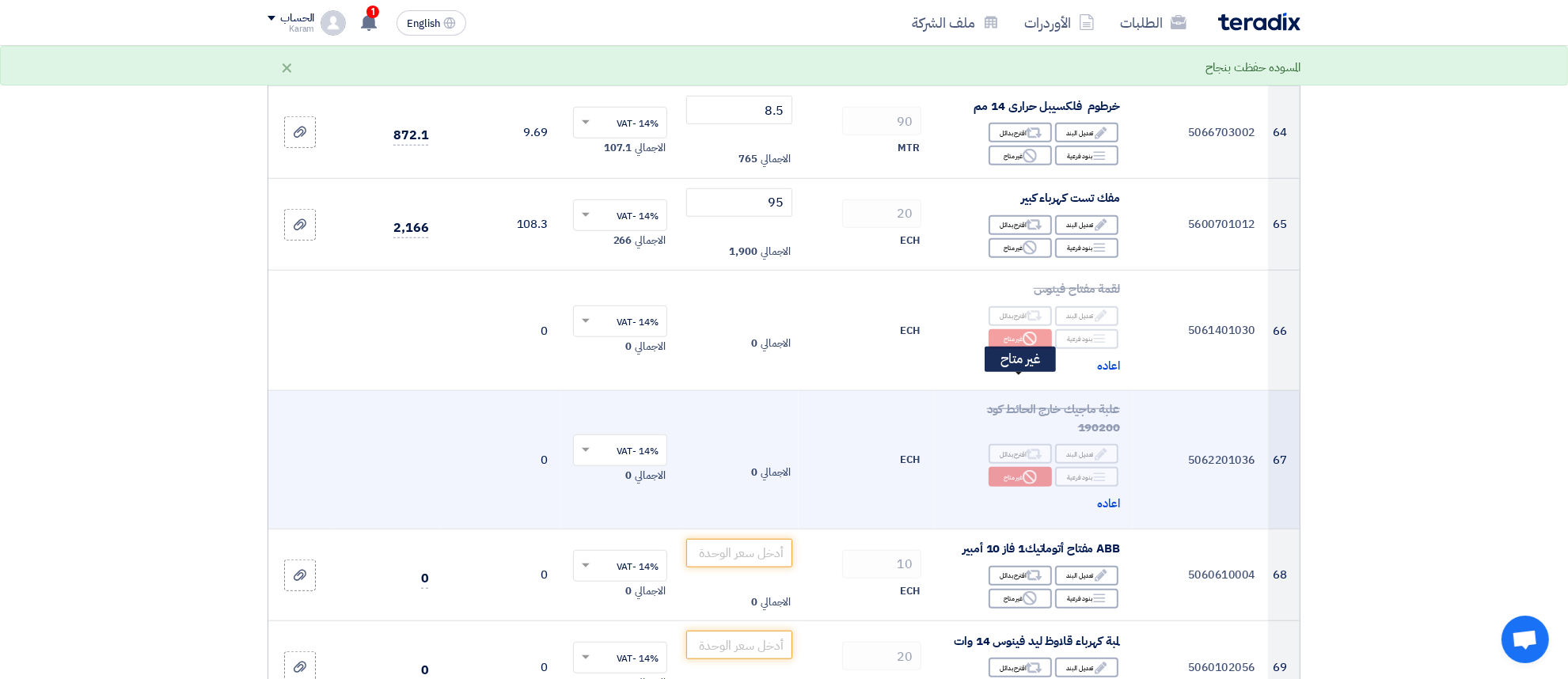
scroll to position [7586, 0]
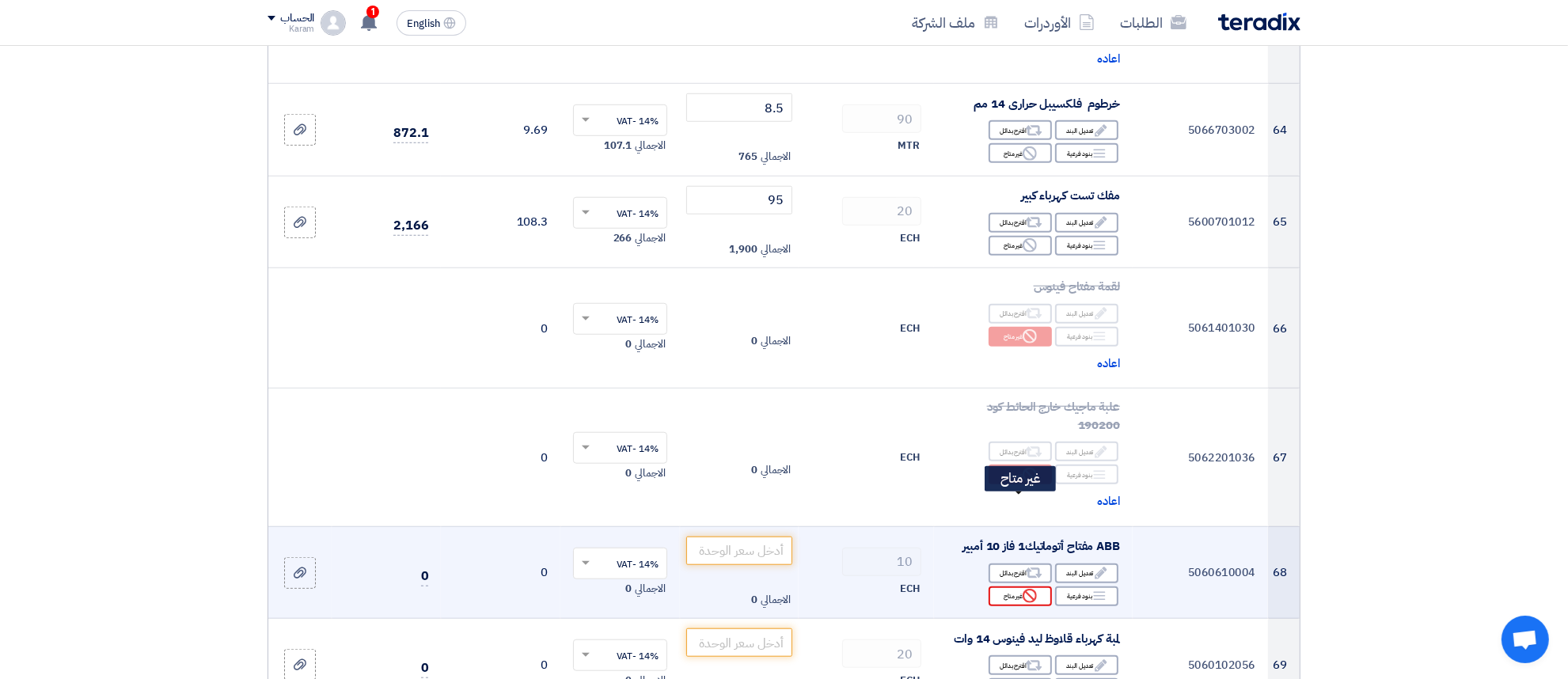
click at [1015, 586] on div "Reject غير متاح" at bounding box center [1020, 596] width 63 height 20
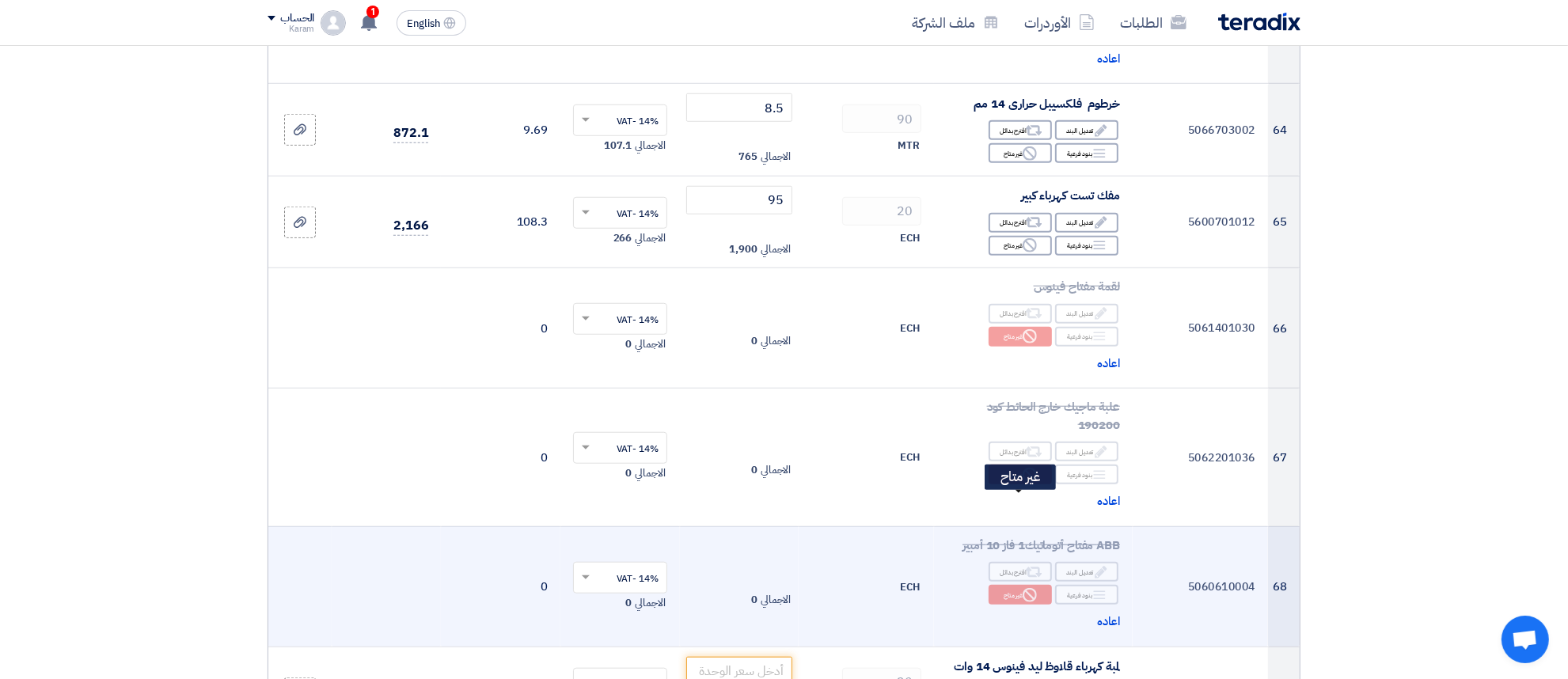
scroll to position [7685, 0]
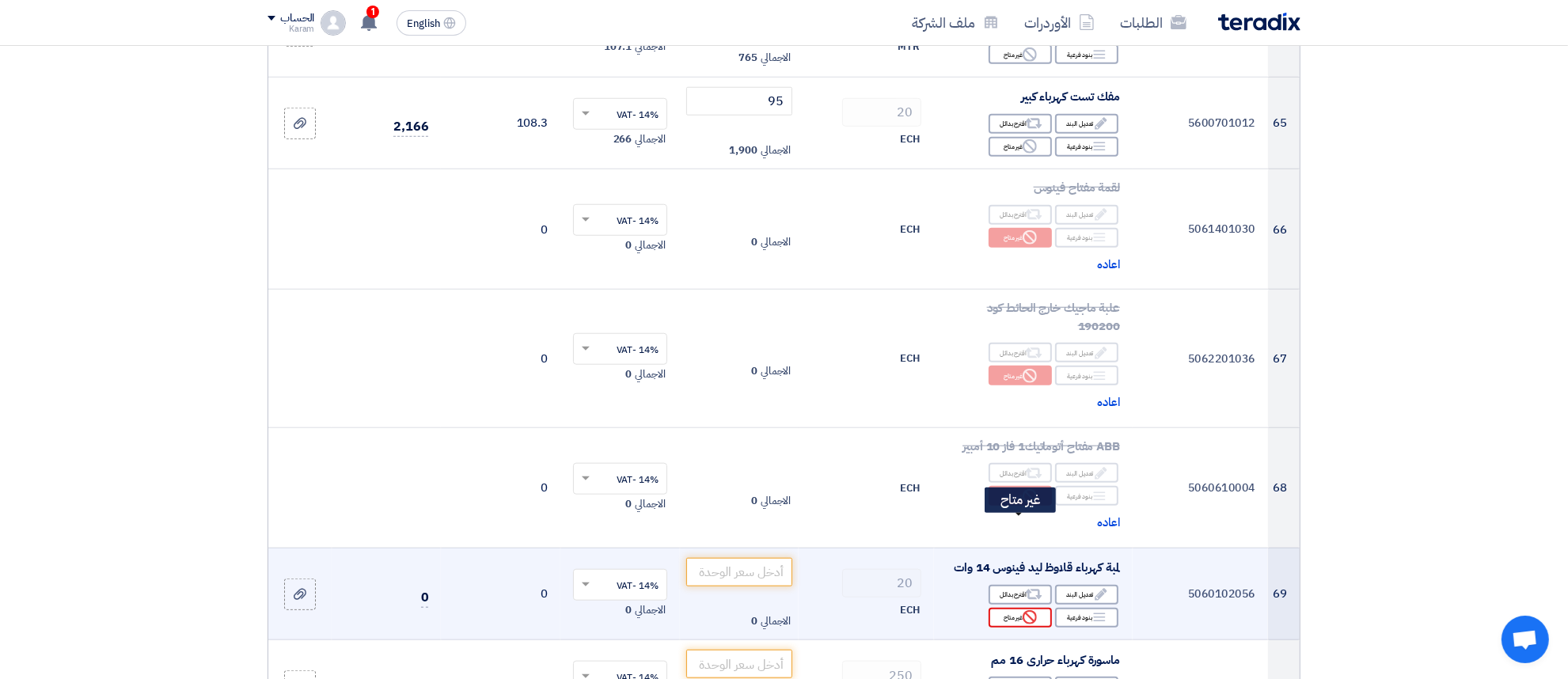
click at [1013, 608] on div "Reject غير متاح" at bounding box center [1020, 618] width 63 height 20
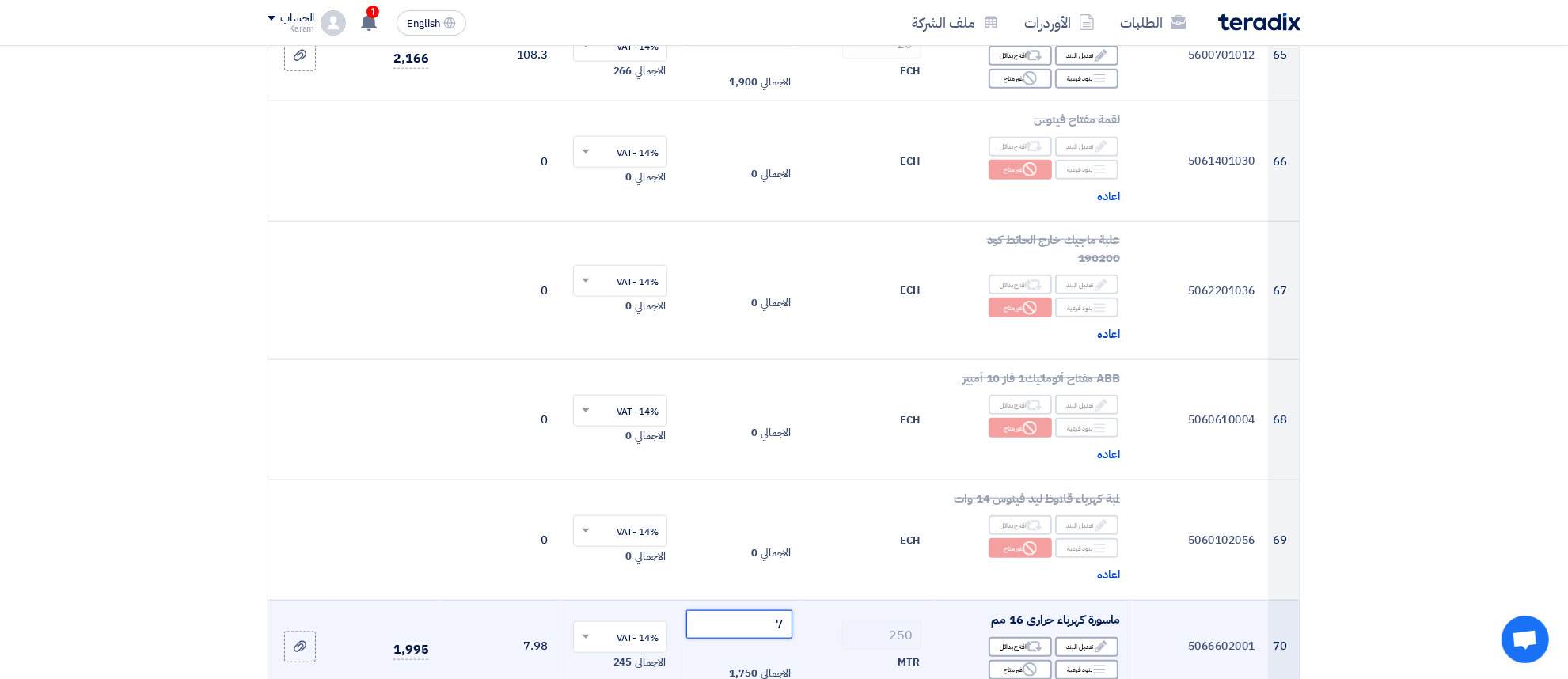
scroll to position [7784, 0]
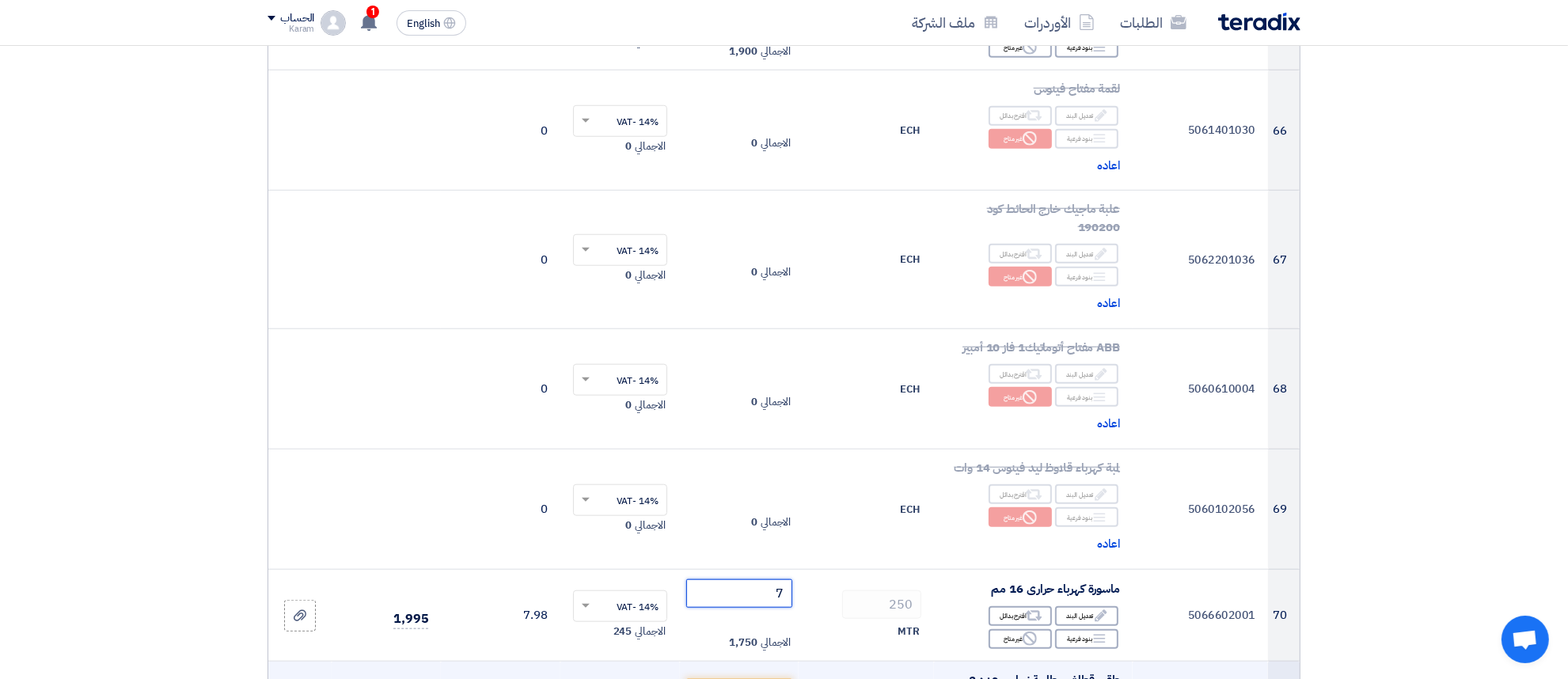
type input "7"
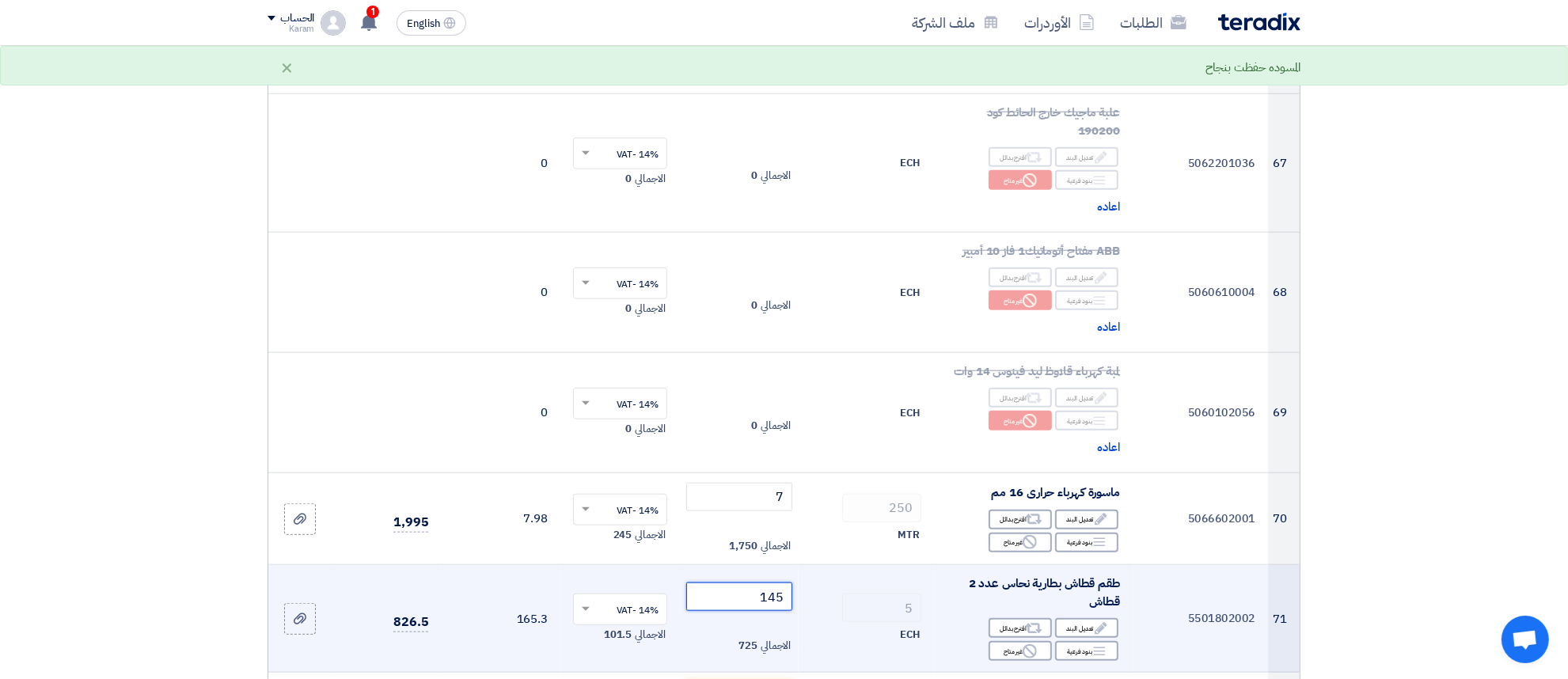
scroll to position [7982, 0]
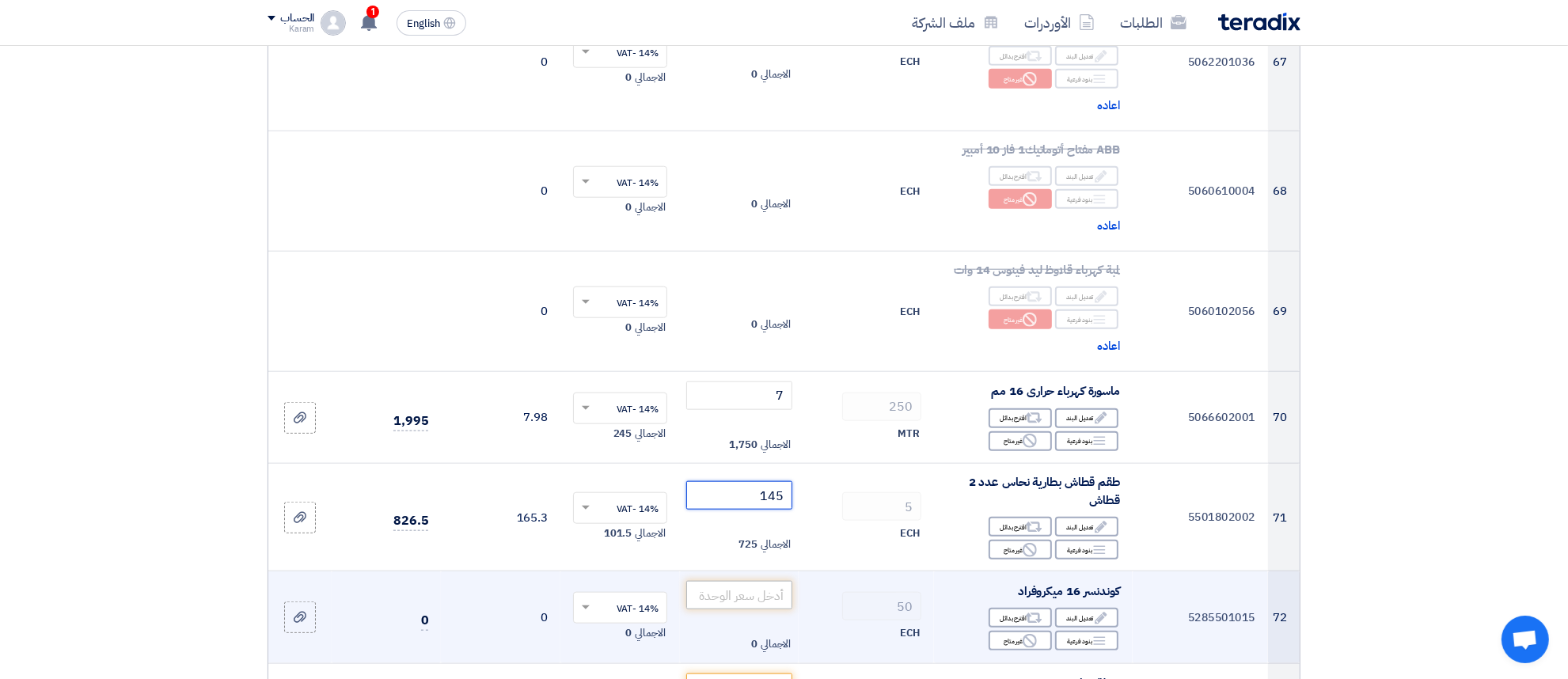
type input "145"
click at [722, 581] on input "number" at bounding box center [739, 595] width 107 height 28
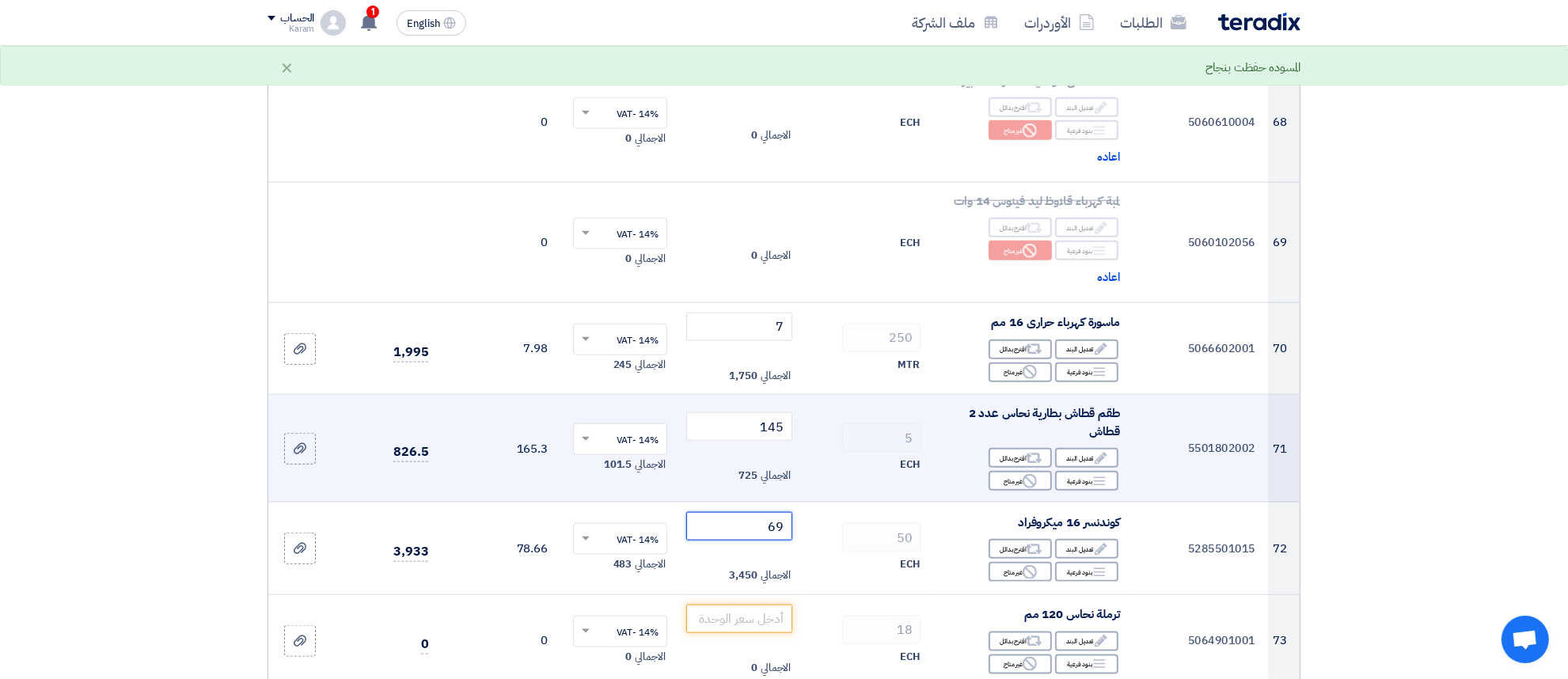
scroll to position [8081, 0]
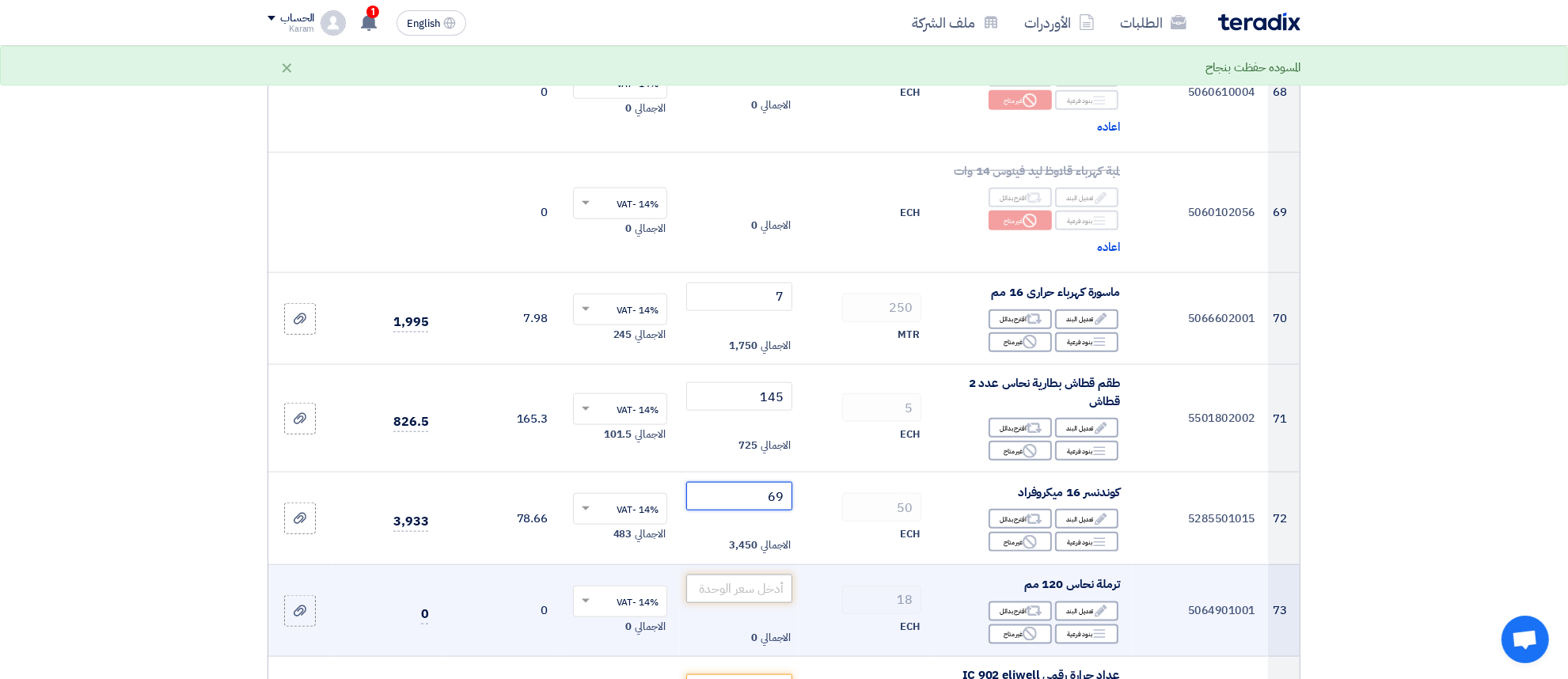
type input "69"
click at [728, 575] on input "number" at bounding box center [739, 589] width 107 height 28
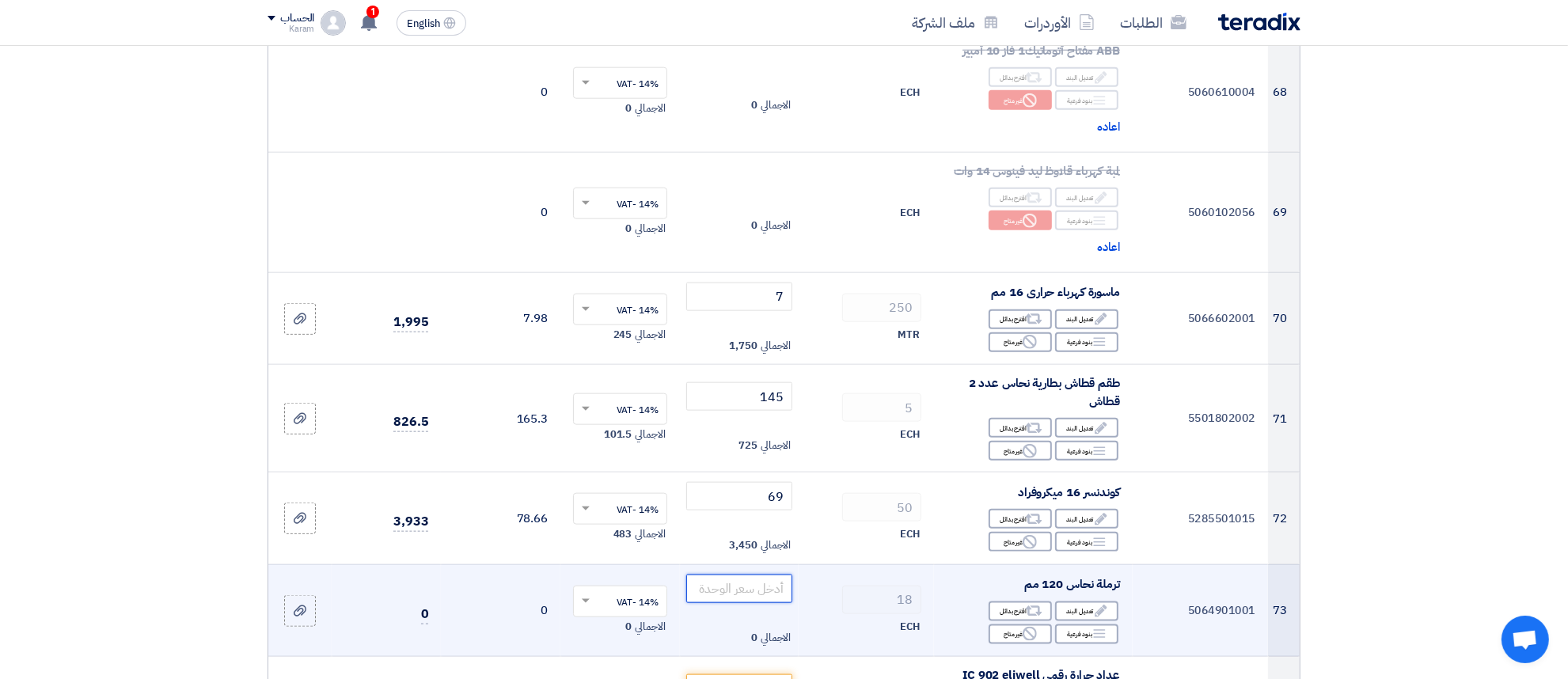
click at [768, 575] on input "number" at bounding box center [739, 589] width 107 height 28
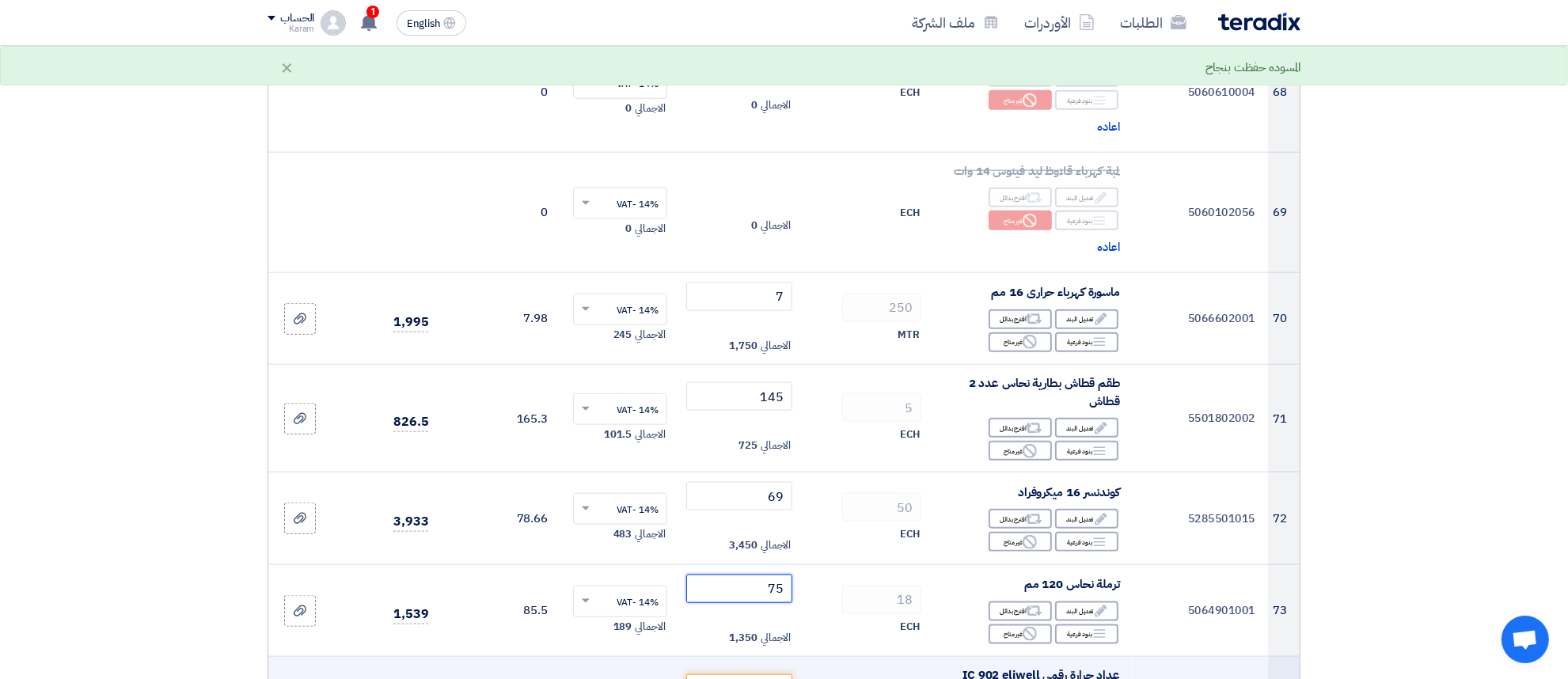
type input "75"
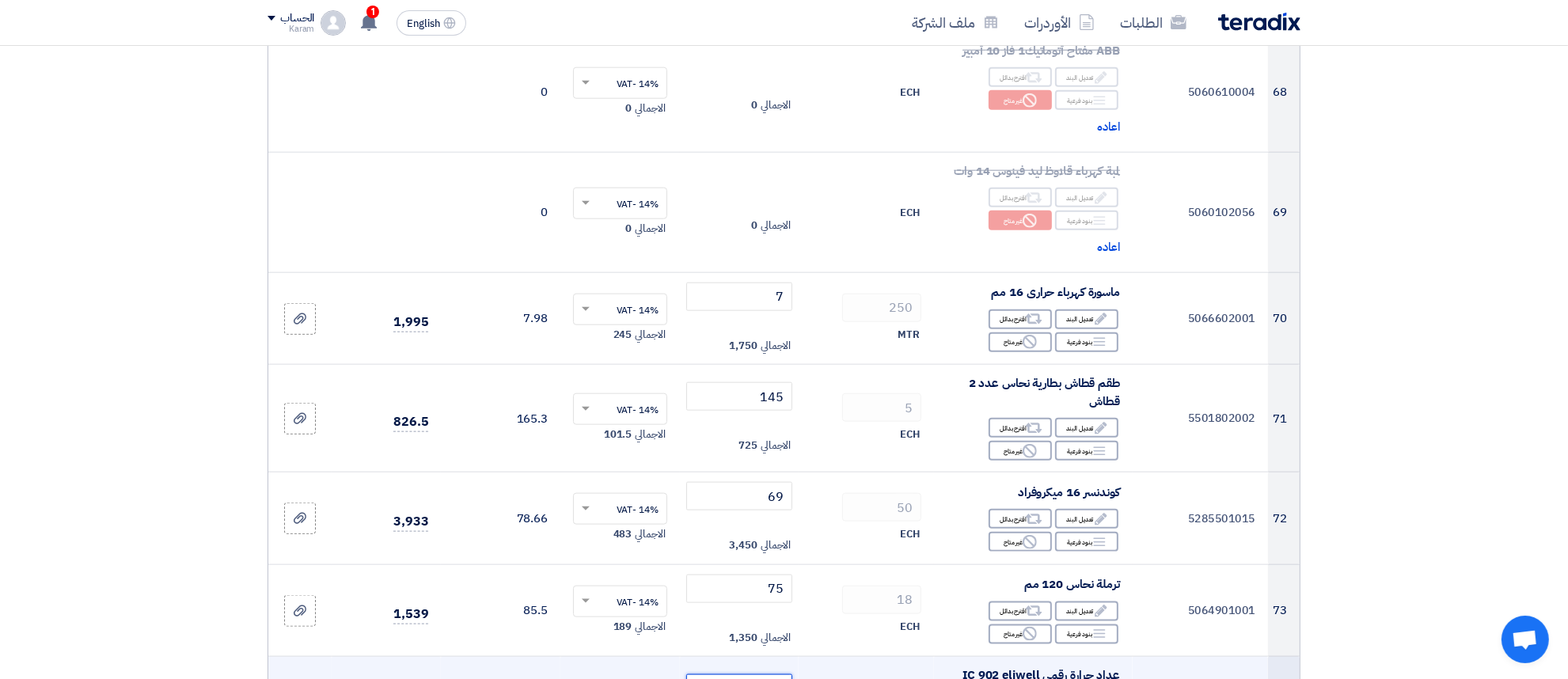
click at [757, 674] on input "number" at bounding box center [739, 688] width 107 height 28
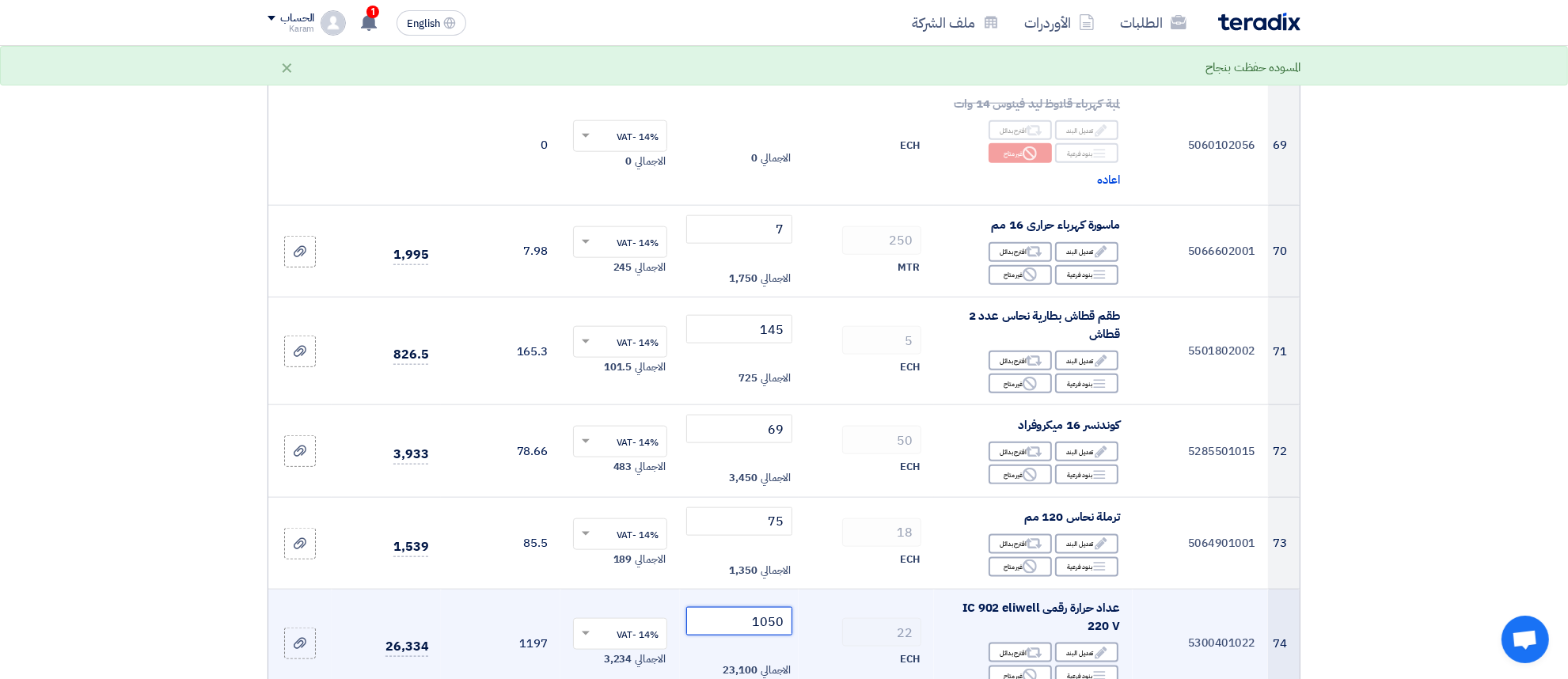
scroll to position [8180, 0]
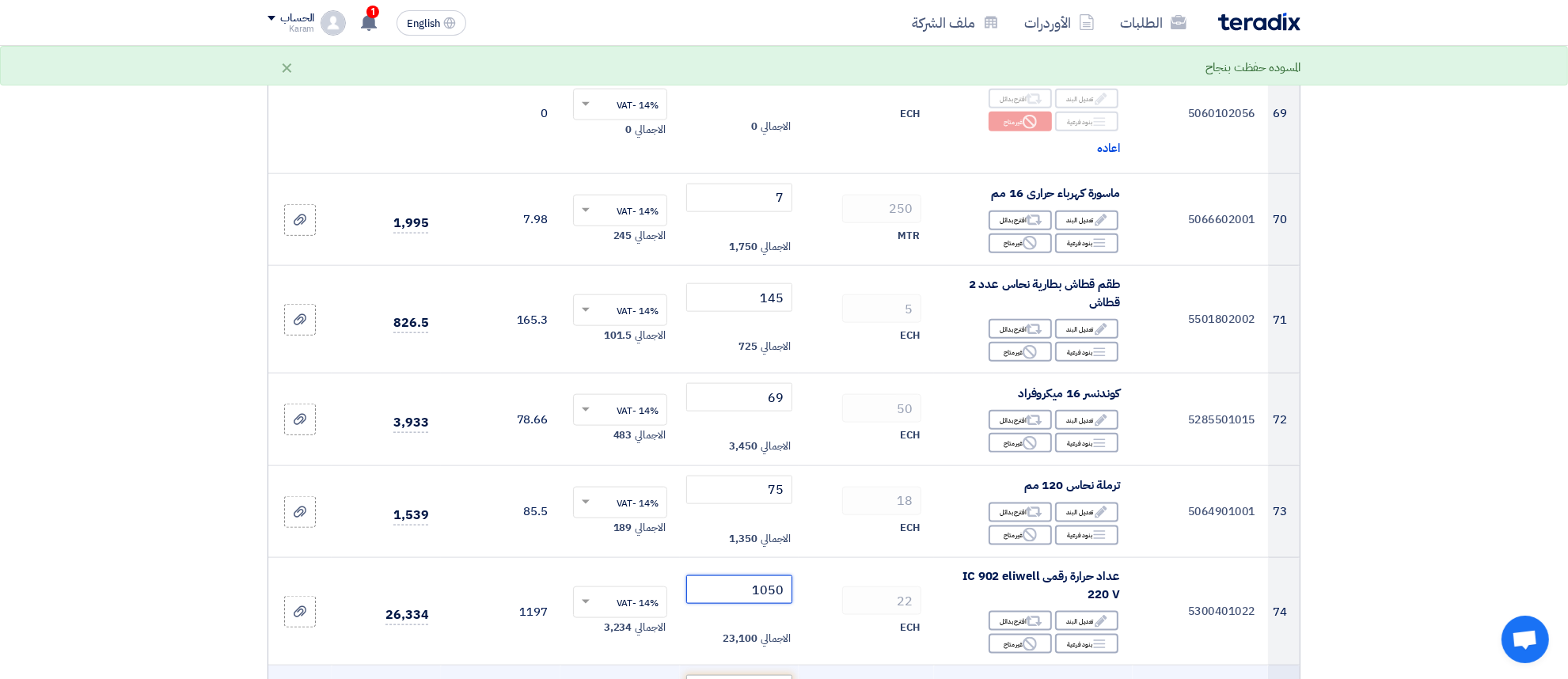
type input "1050"
click at [749, 675] on input "number" at bounding box center [739, 689] width 107 height 28
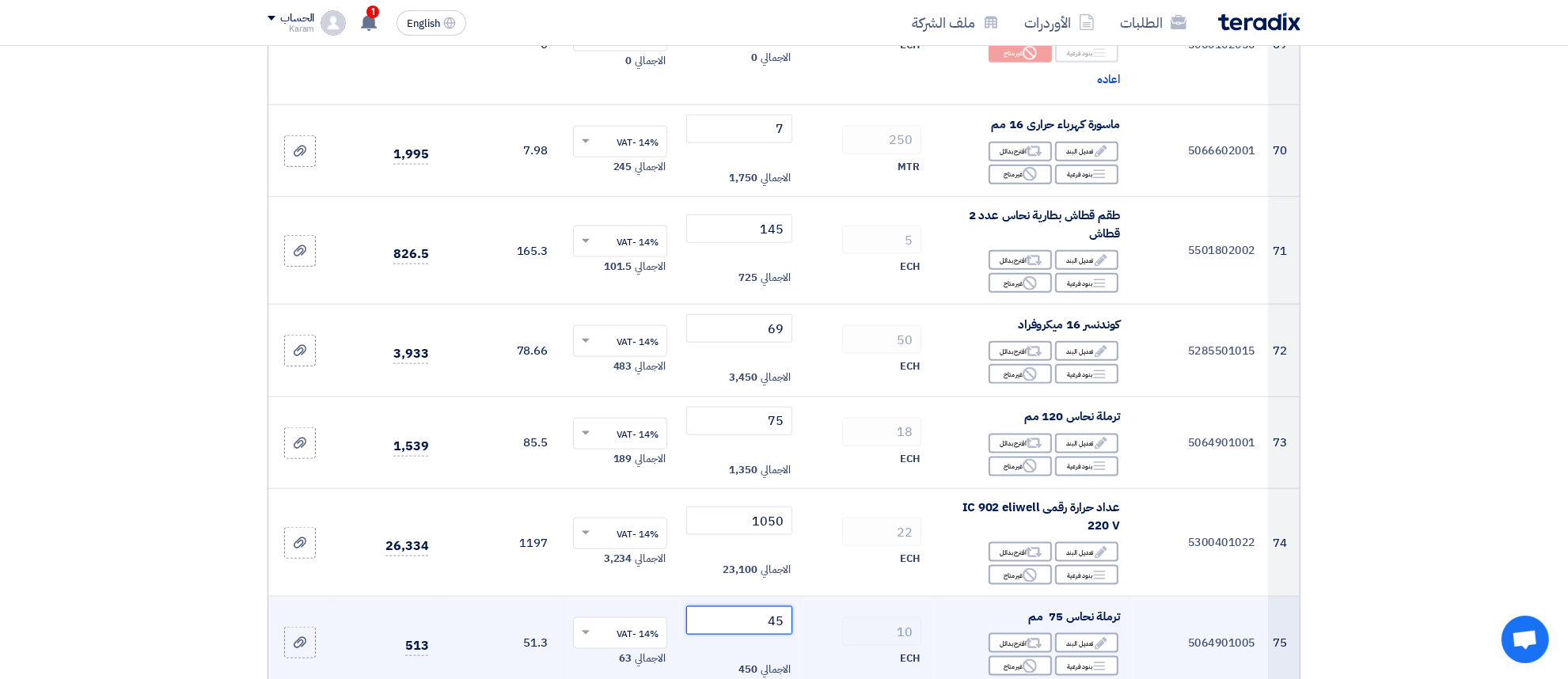
scroll to position [8279, 0]
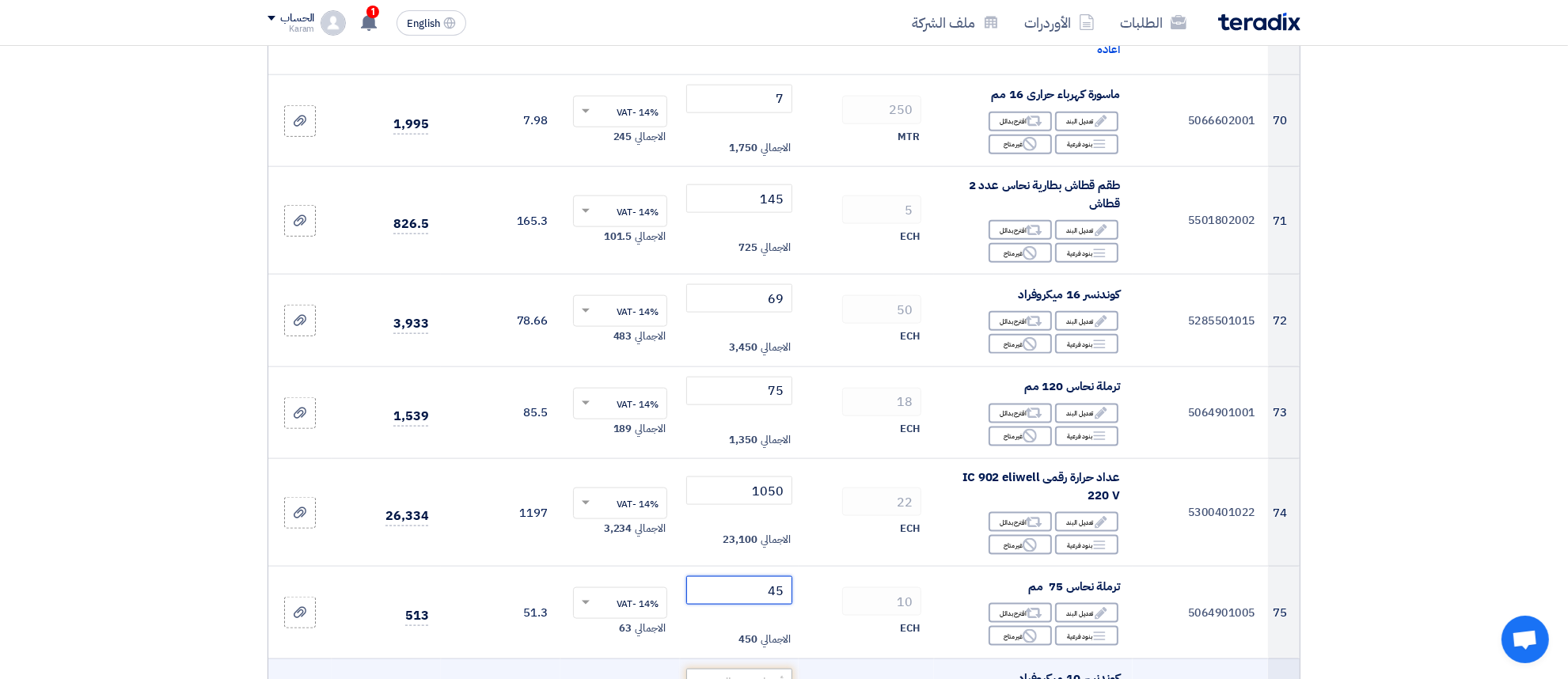
type input "45"
click at [747, 670] on input "number" at bounding box center [739, 684] width 107 height 28
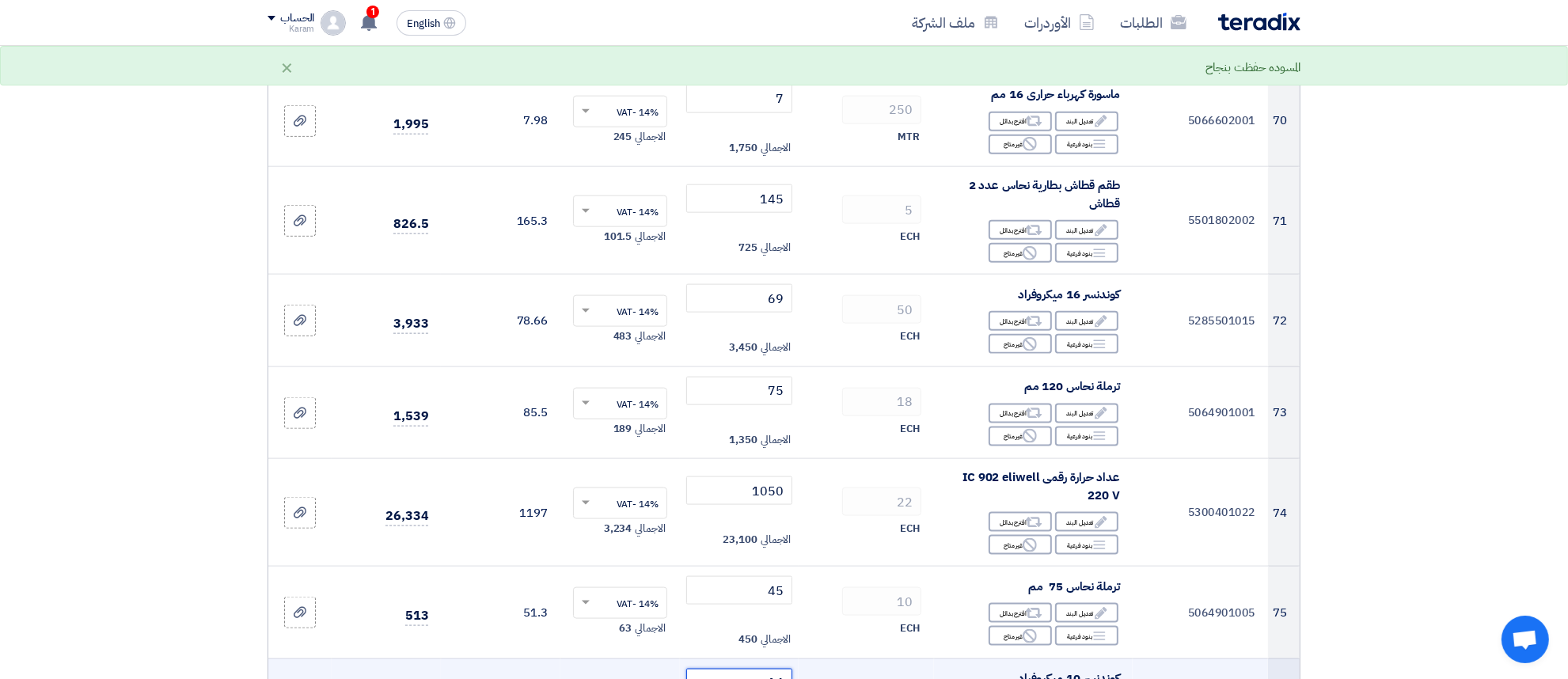
type input "1"
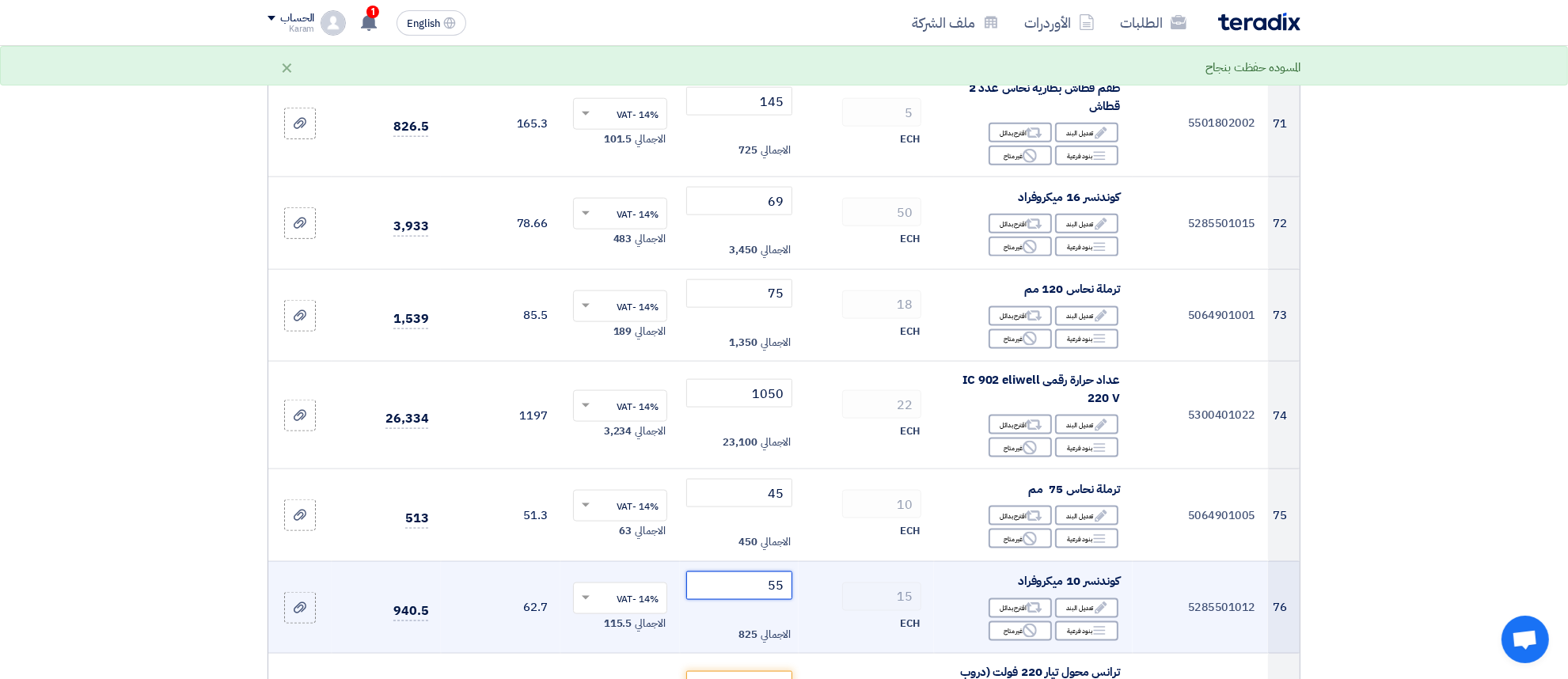
scroll to position [8377, 0]
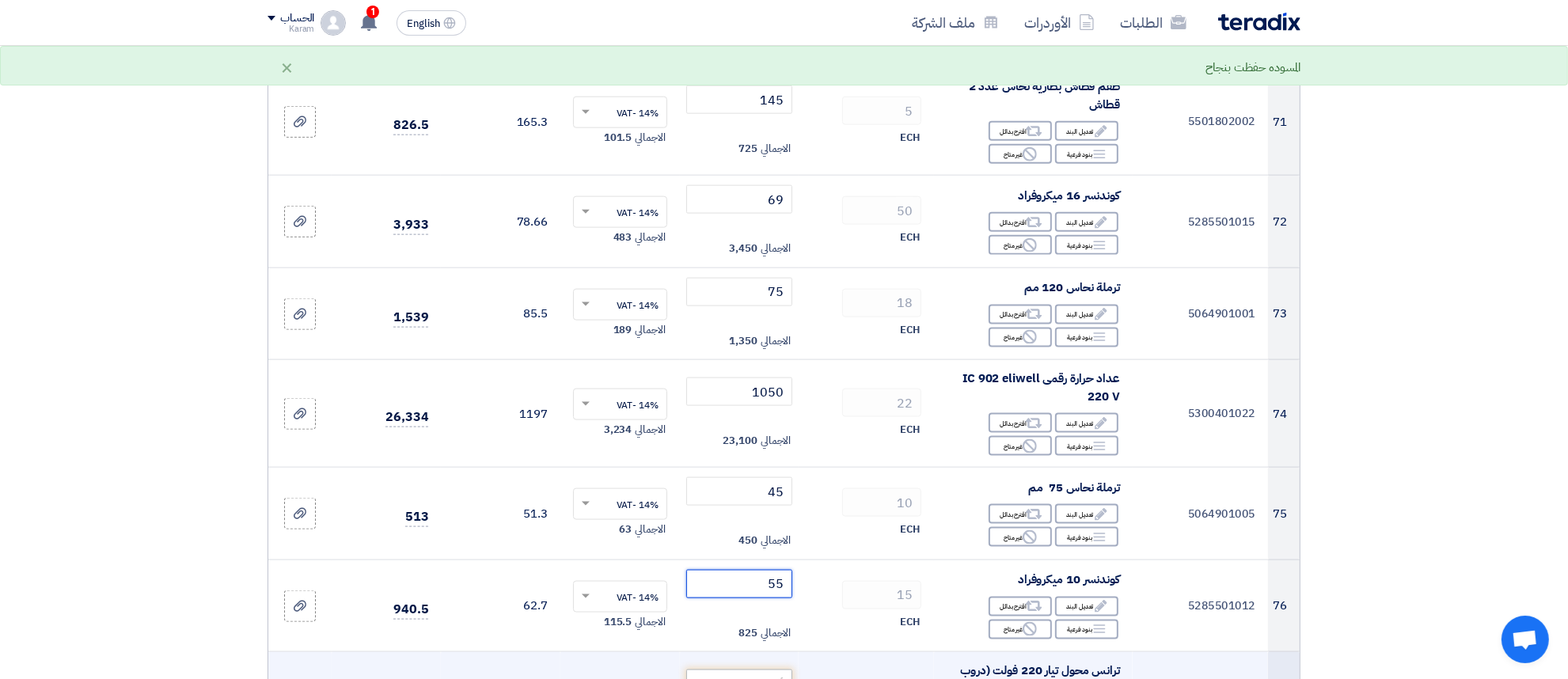
type input "55"
click at [747, 670] on input "number" at bounding box center [739, 684] width 107 height 28
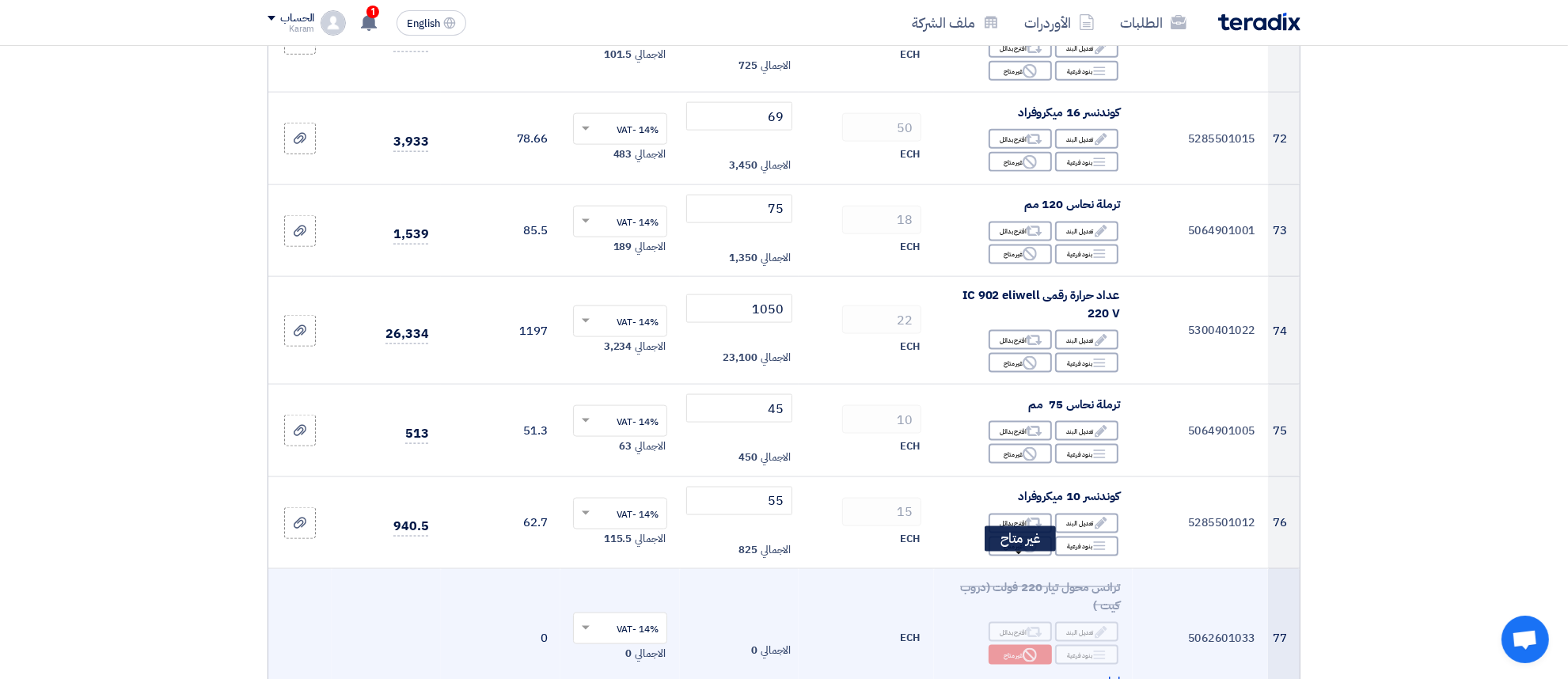
scroll to position [8576, 0]
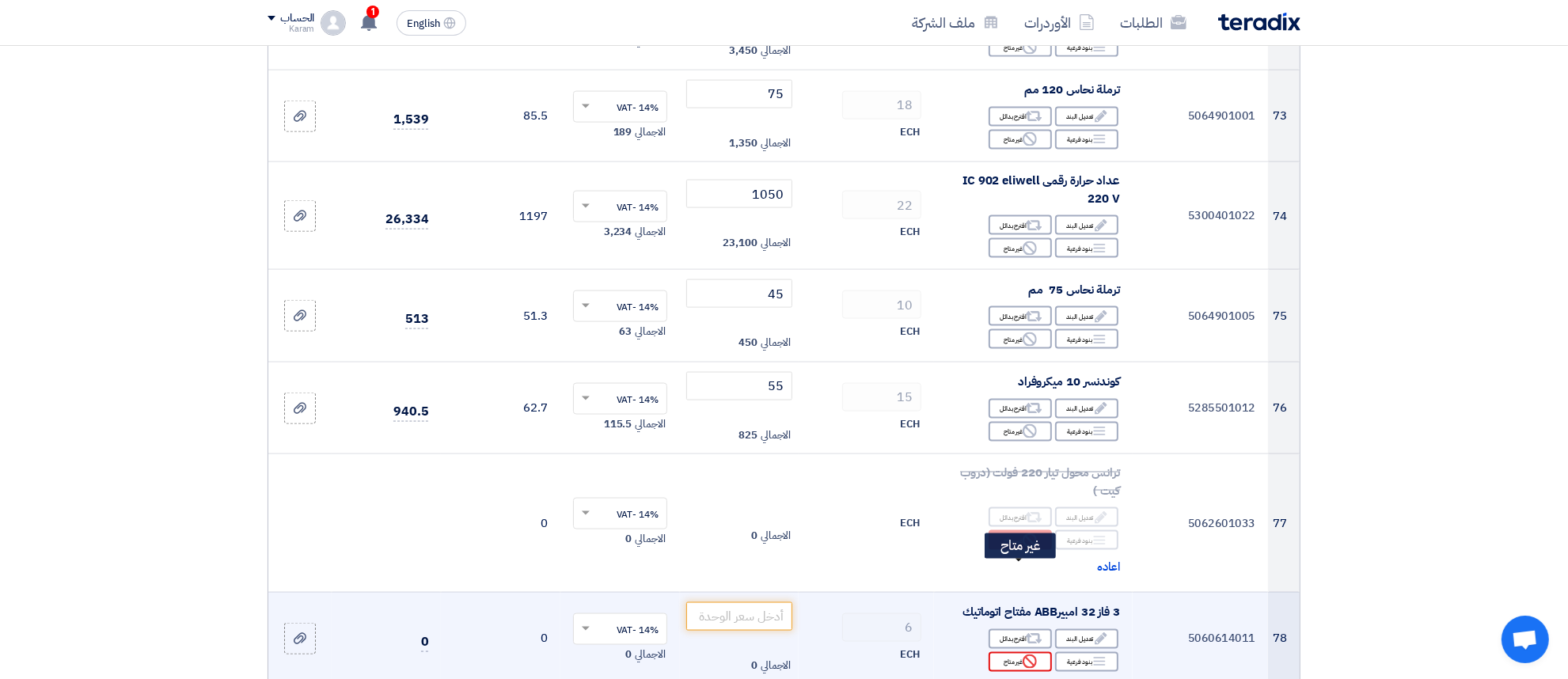
click at [1022, 654] on icon "Reject" at bounding box center [1029, 661] width 14 height 14
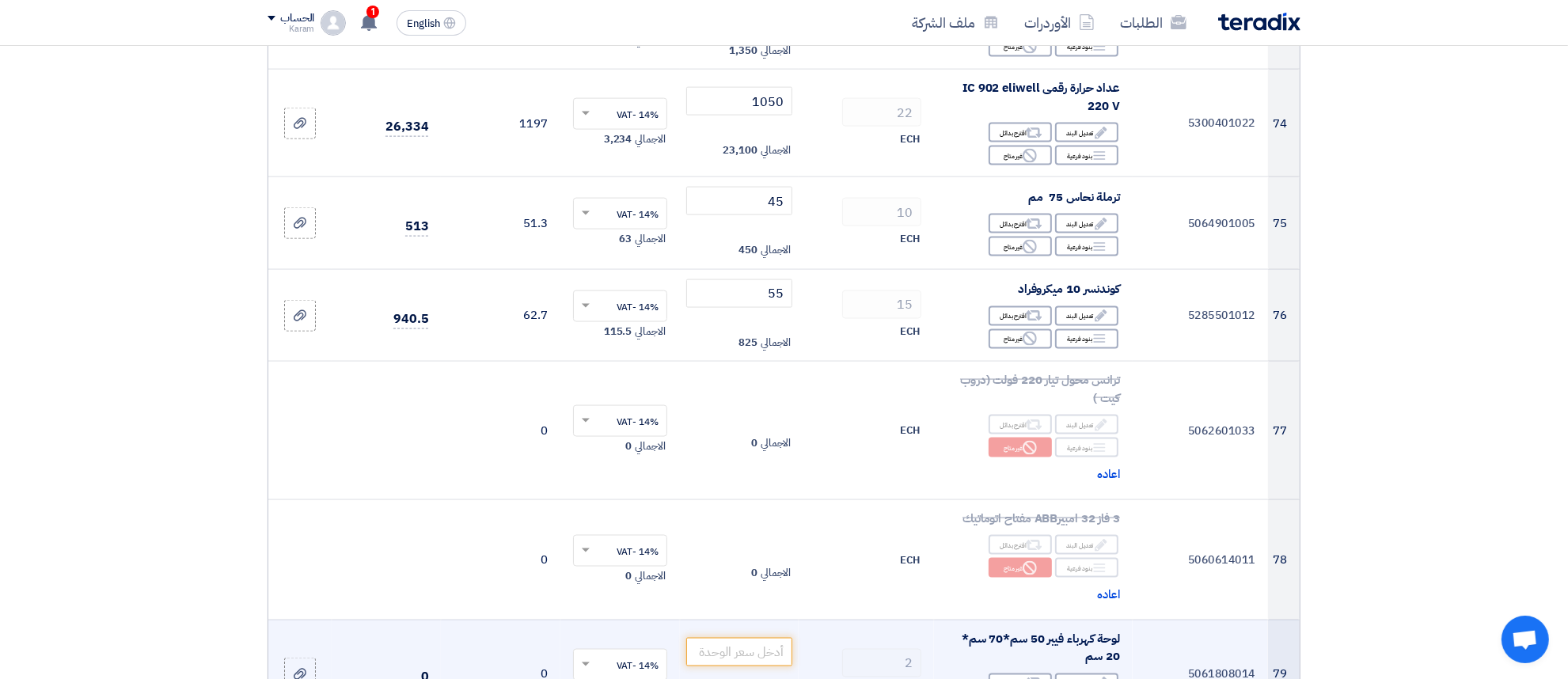
scroll to position [8675, 0]
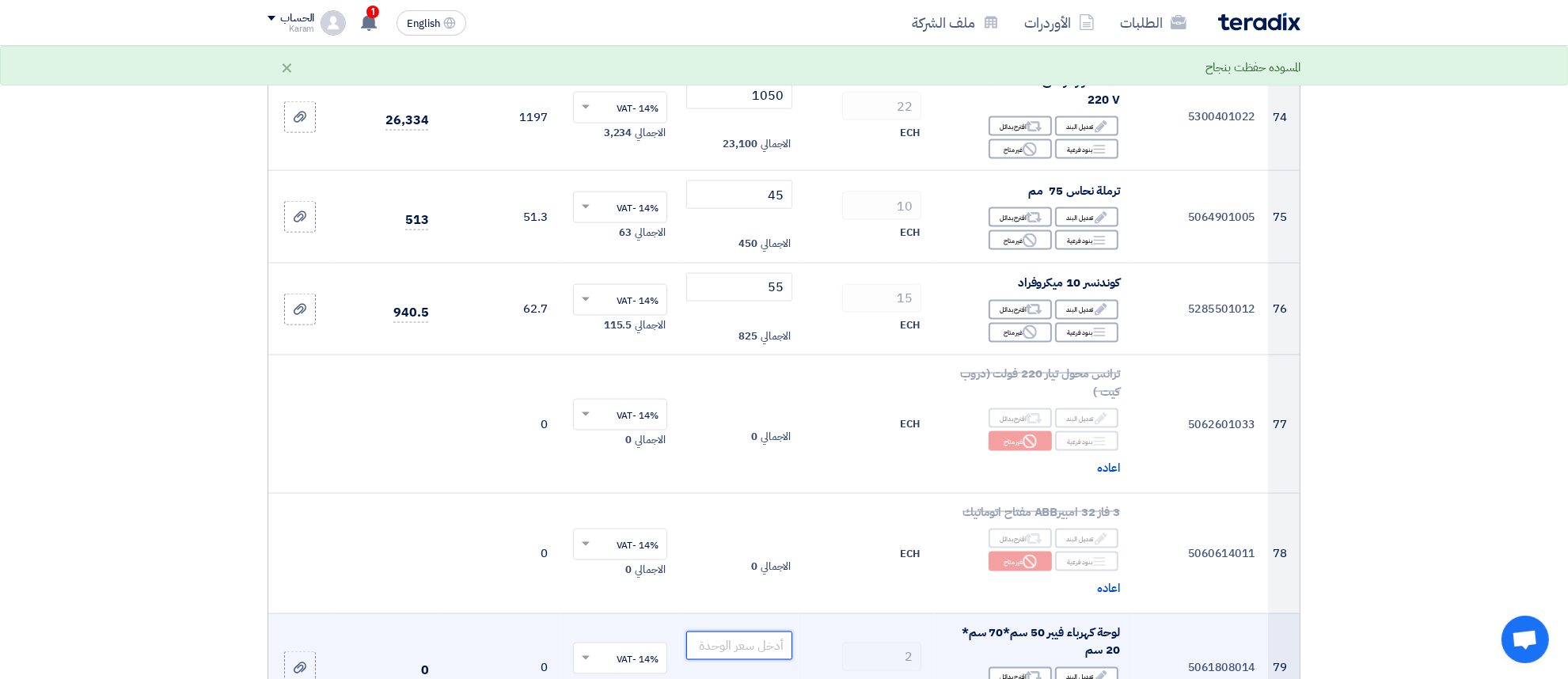
click at [740, 632] on input "number" at bounding box center [739, 646] width 107 height 28
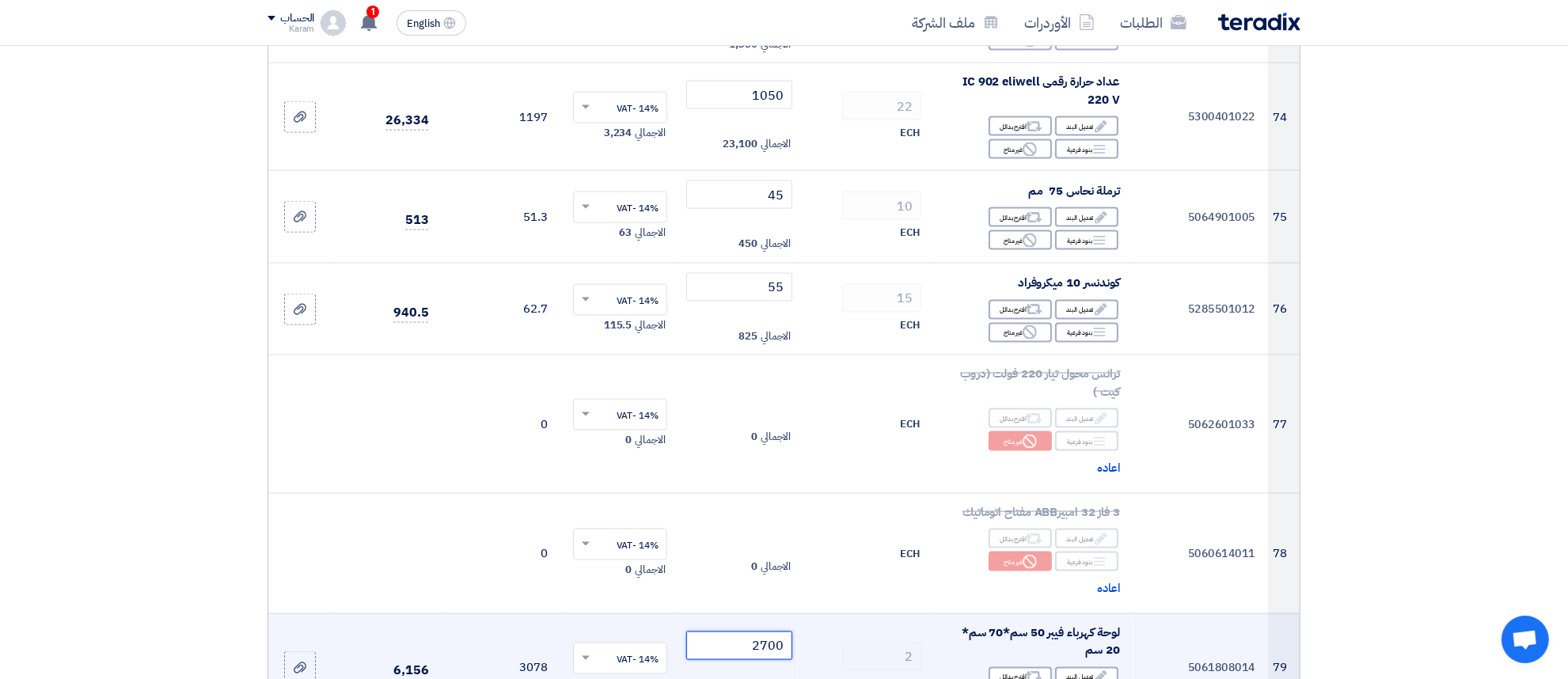
scroll to position [8774, 0]
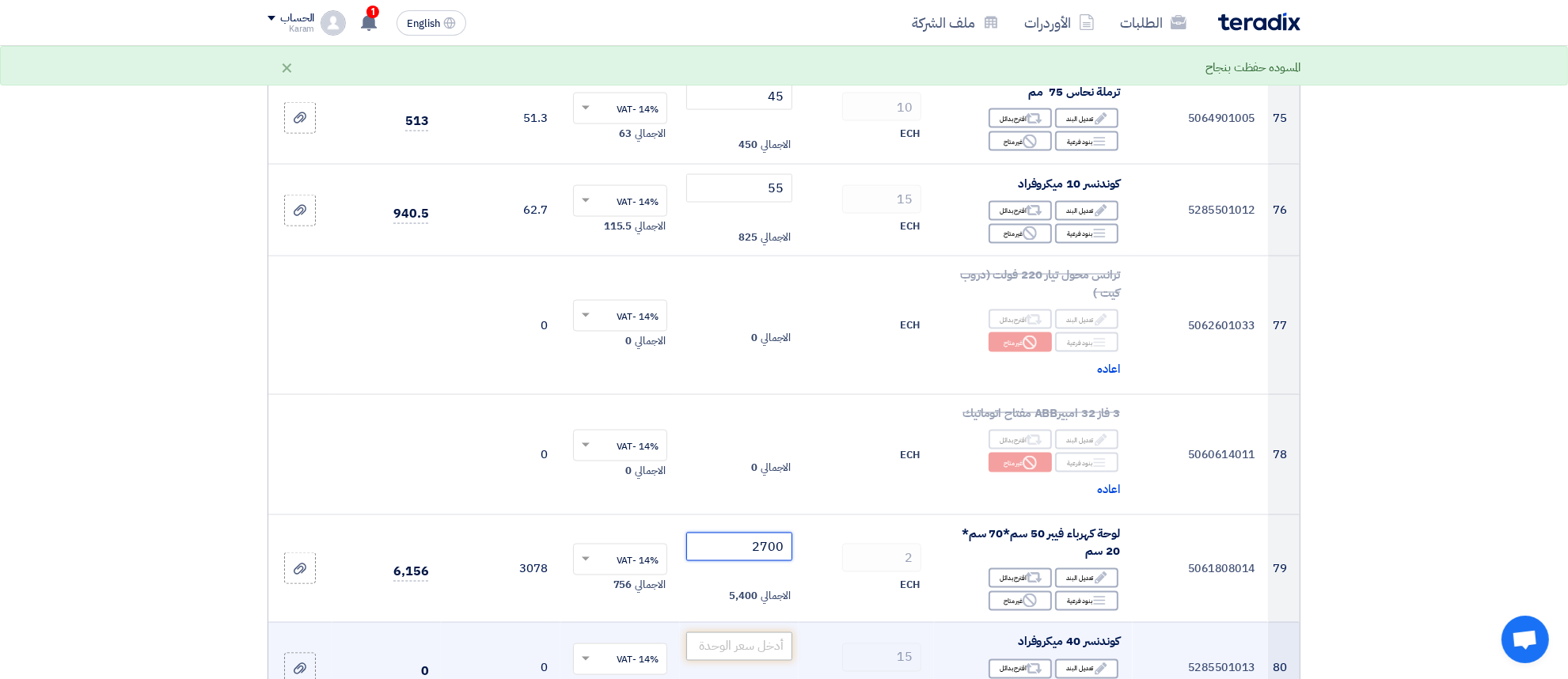
type input "2700"
click at [733, 633] on input "number" at bounding box center [739, 647] width 107 height 28
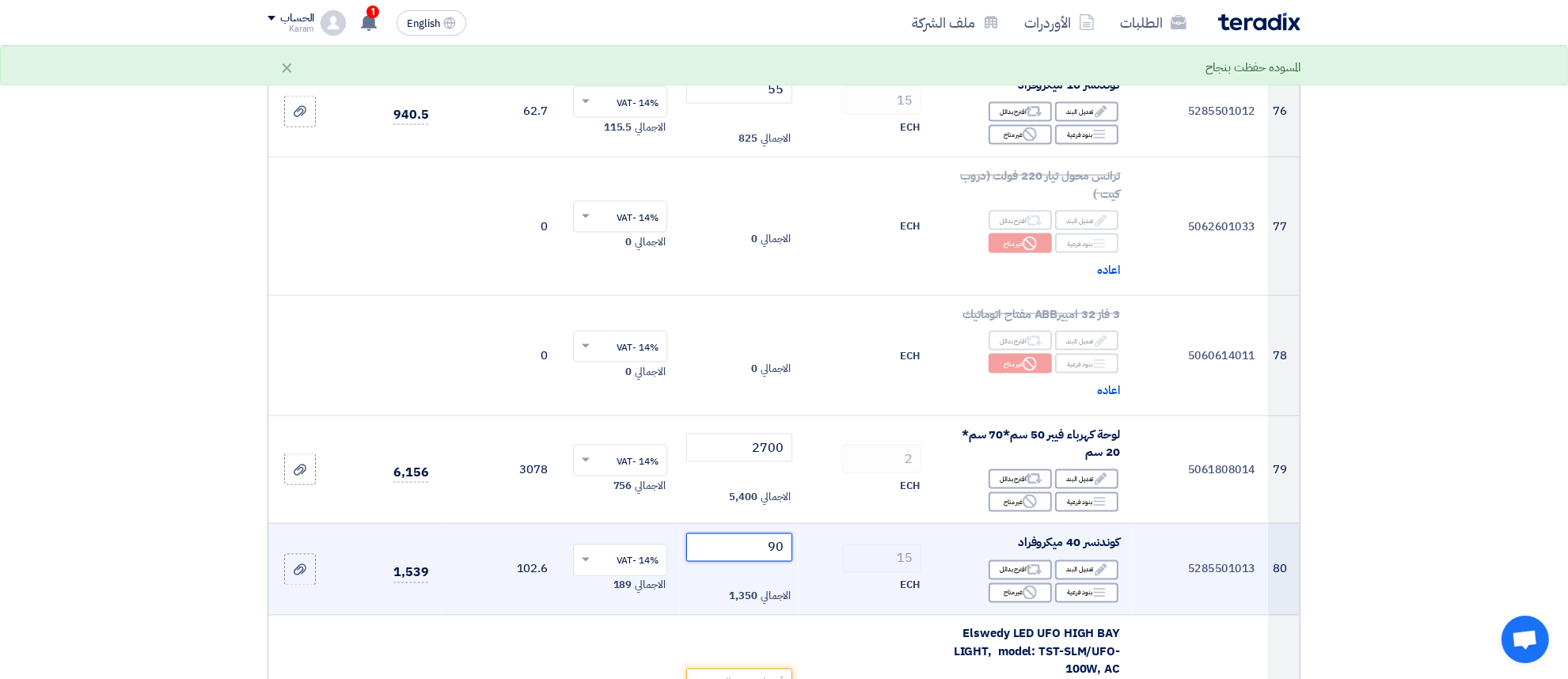
scroll to position [8971, 0]
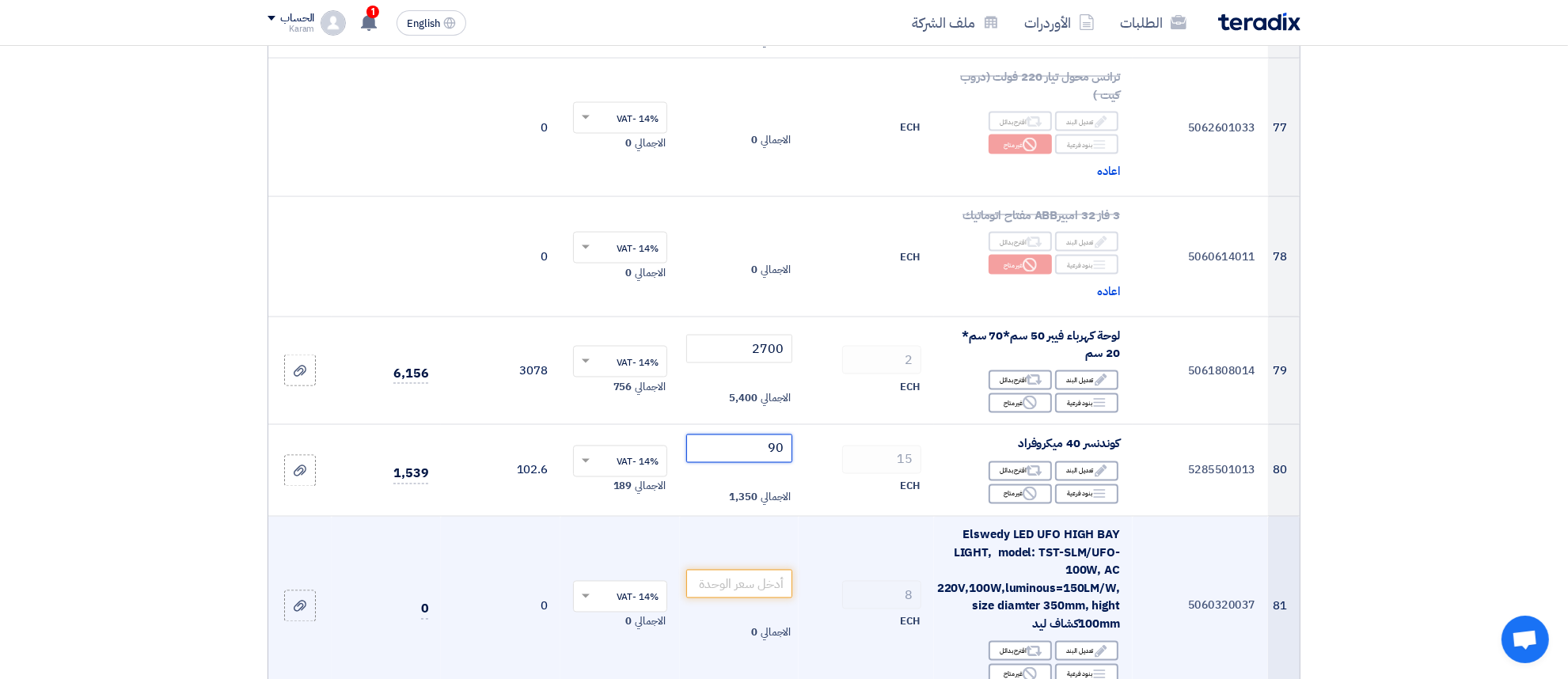
type input "90"
click at [1041, 527] on span "Elswedy LED UFO HIGH BAY LIGHT, model: TST-SLM/UFO-100W, AC 220V,100W,luminous=…" at bounding box center [1029, 580] width 183 height 107
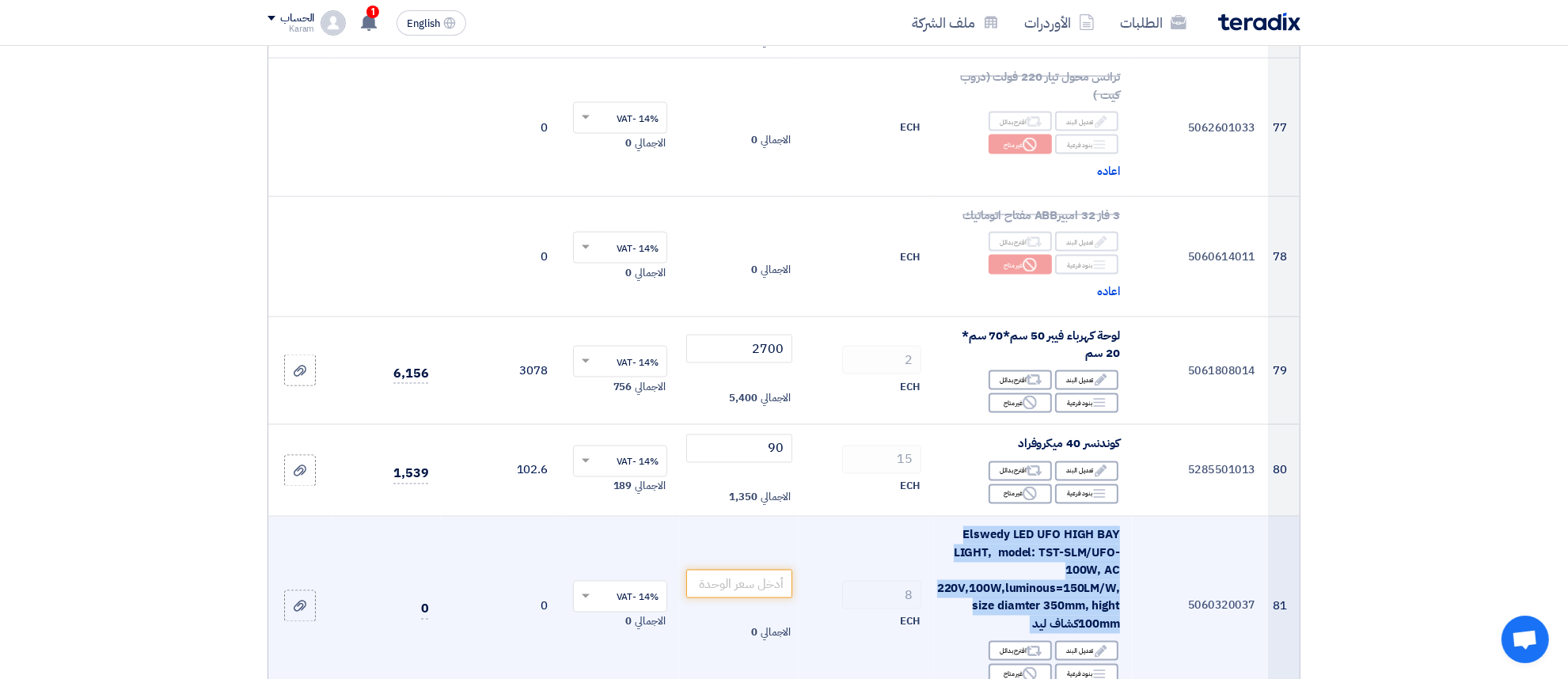
click at [1041, 527] on span "Elswedy LED UFO HIGH BAY LIGHT, model: TST-SLM/UFO-100W, AC 220V,100W,luminous=…" at bounding box center [1029, 580] width 183 height 107
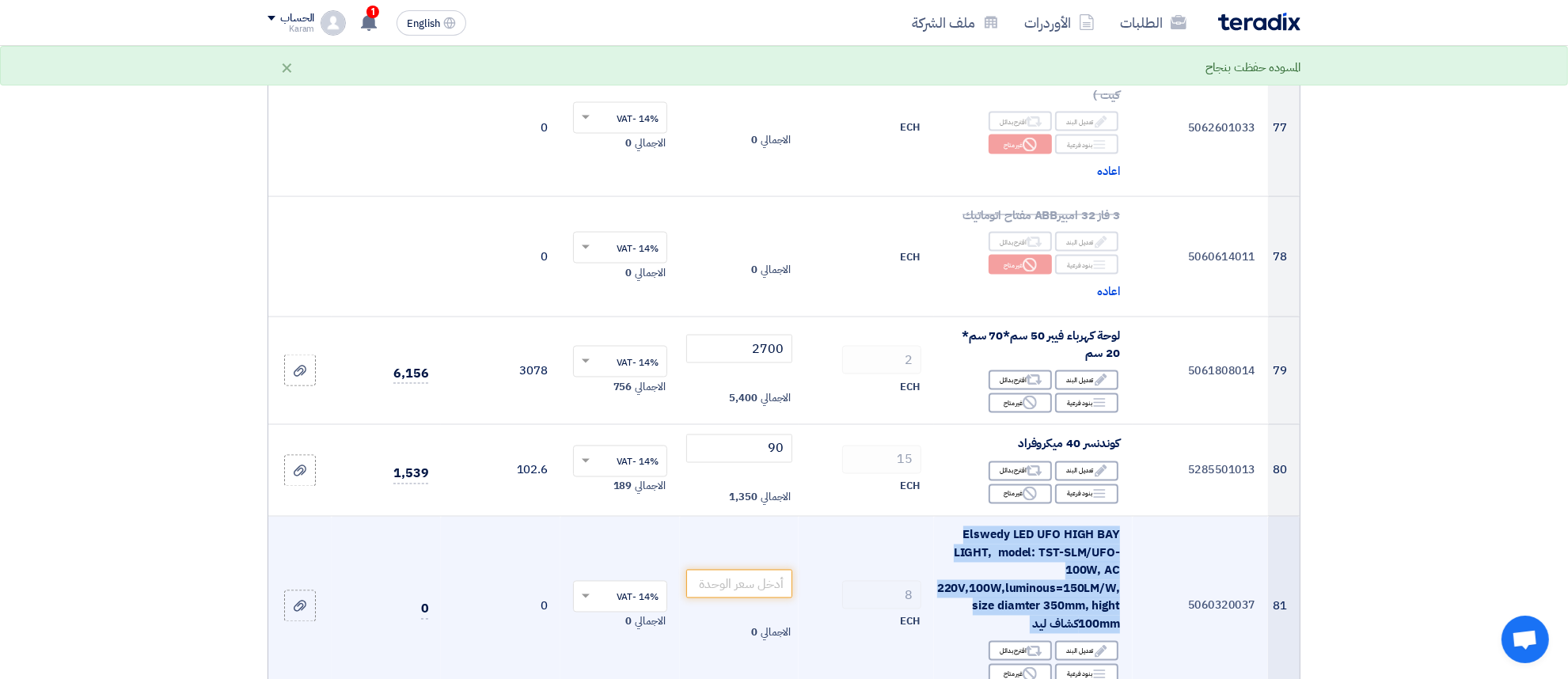
copy td "Elswedy LED UFO HIGH BAY LIGHT, model: TST-SLM/UFO-100W, AC 220V,100W,luminous=…"
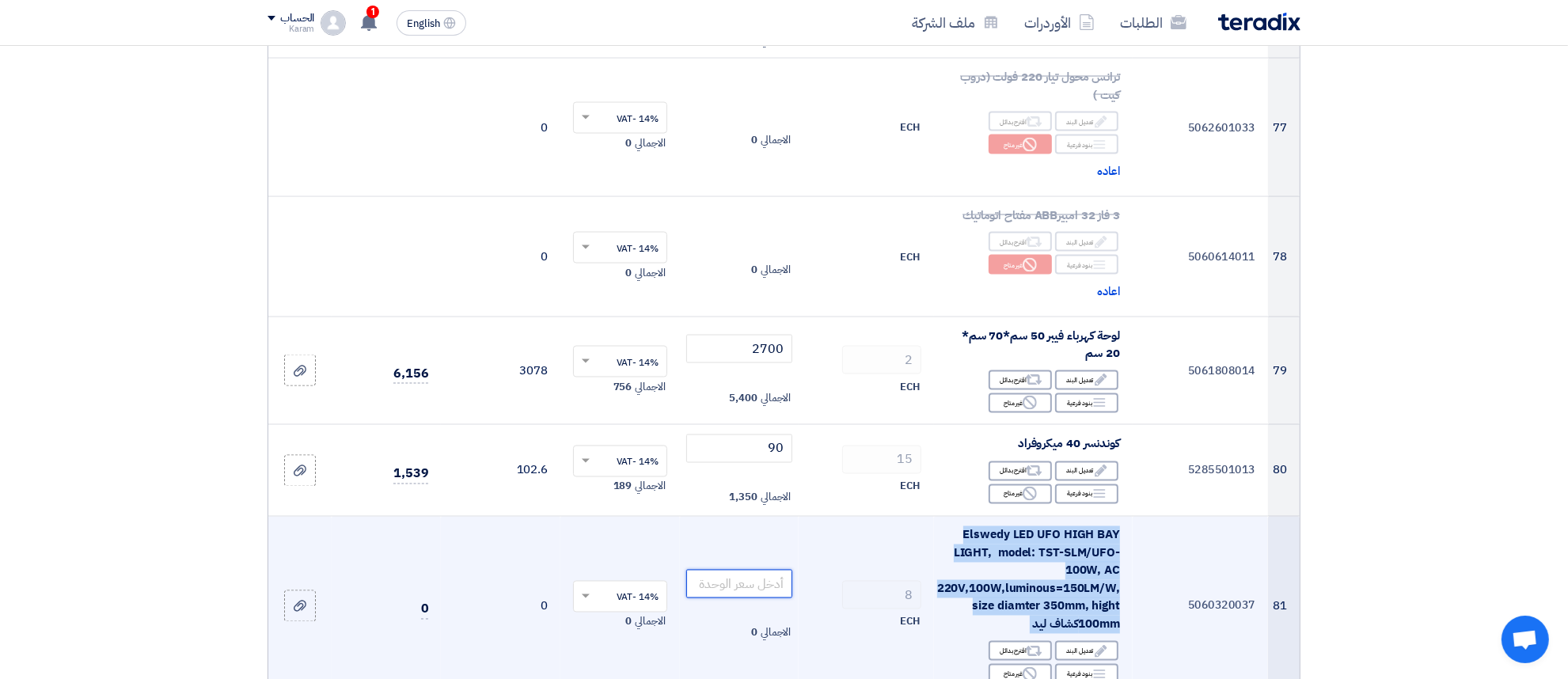
click at [711, 570] on input "number" at bounding box center [739, 585] width 107 height 28
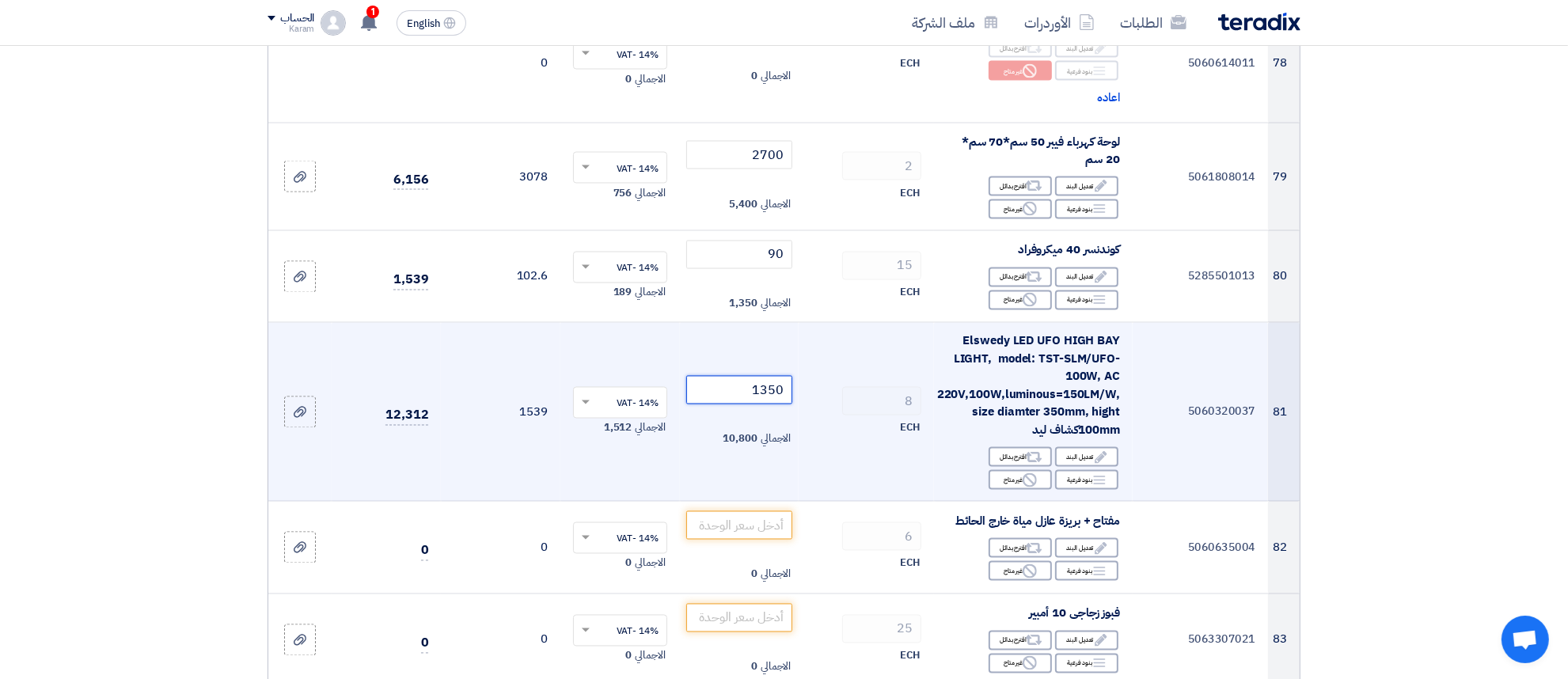
scroll to position [9170, 0]
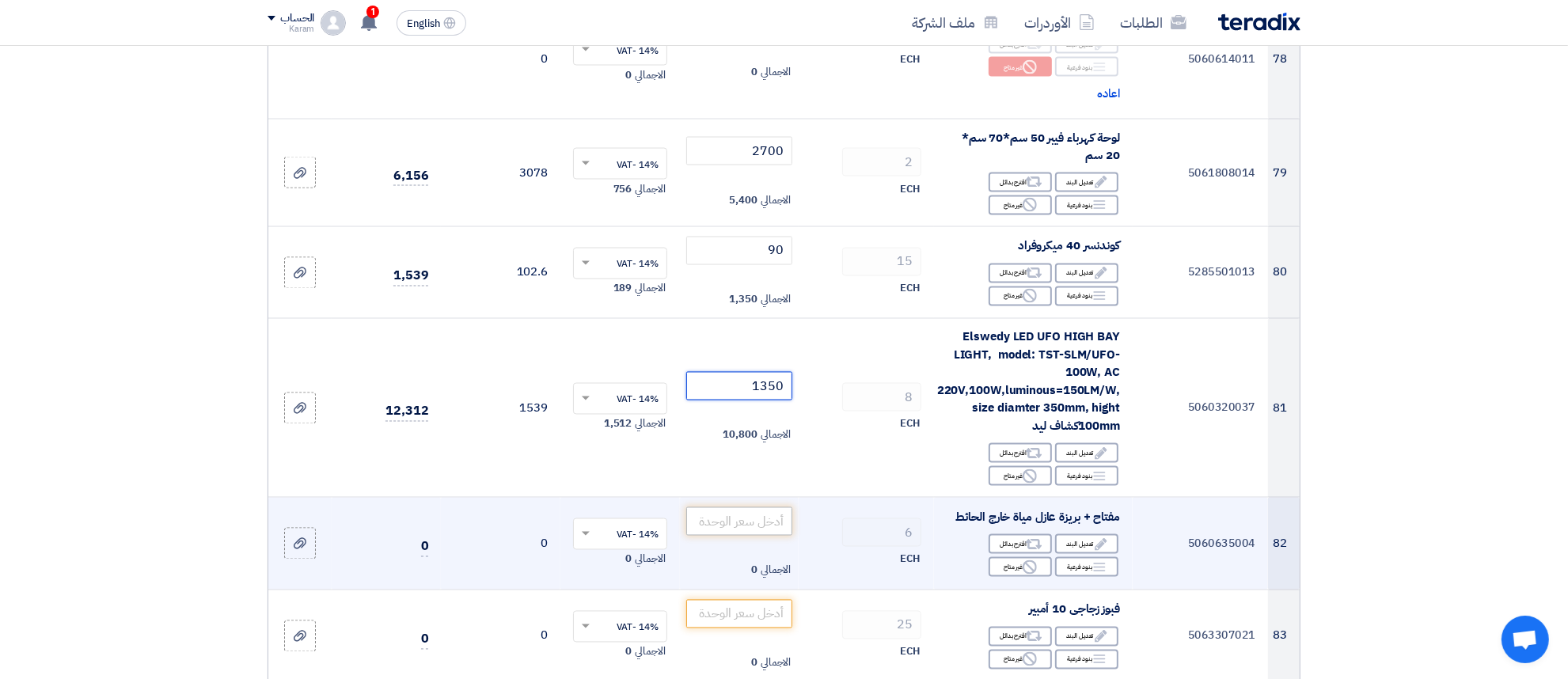
type input "1350"
click at [699, 507] on input "number" at bounding box center [739, 521] width 107 height 28
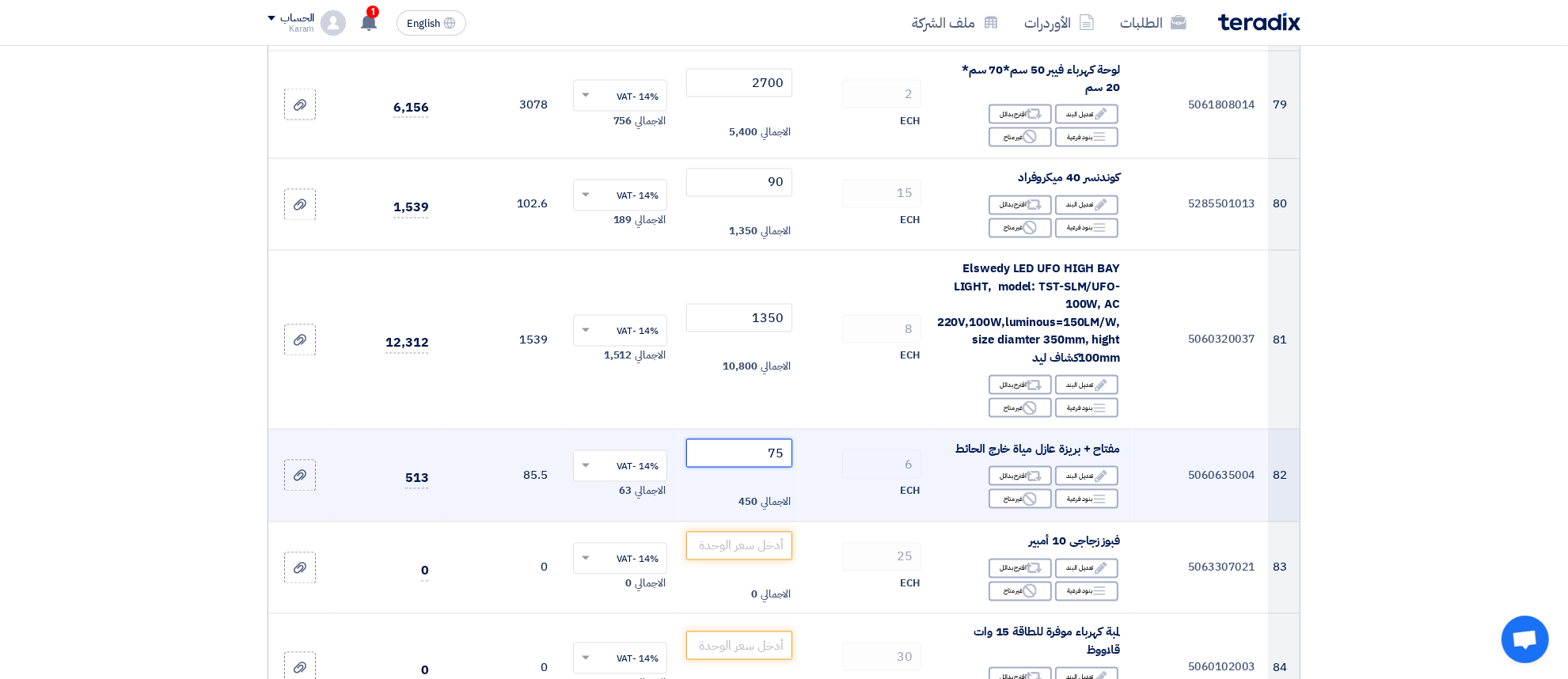
scroll to position [9269, 0]
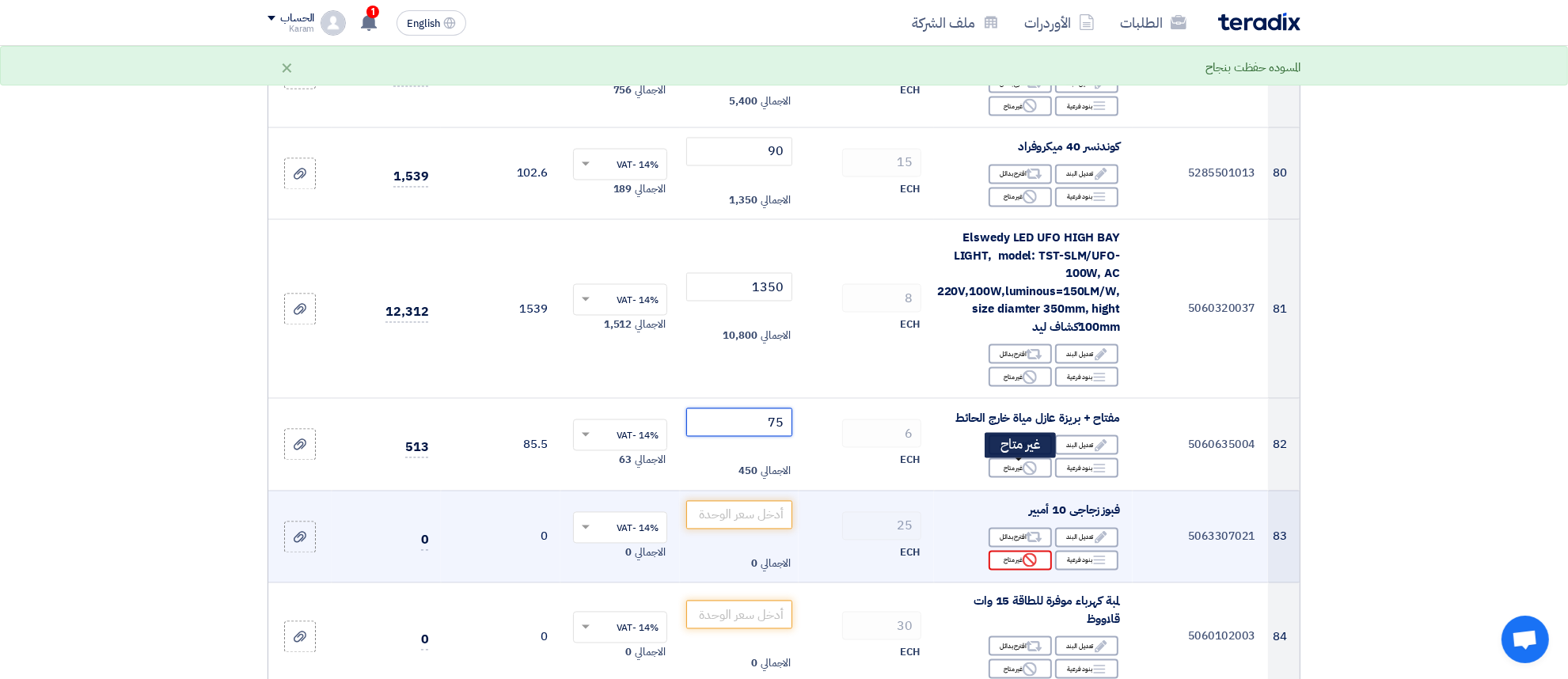
type input "75"
click at [1030, 553] on icon "Reject" at bounding box center [1029, 560] width 14 height 14
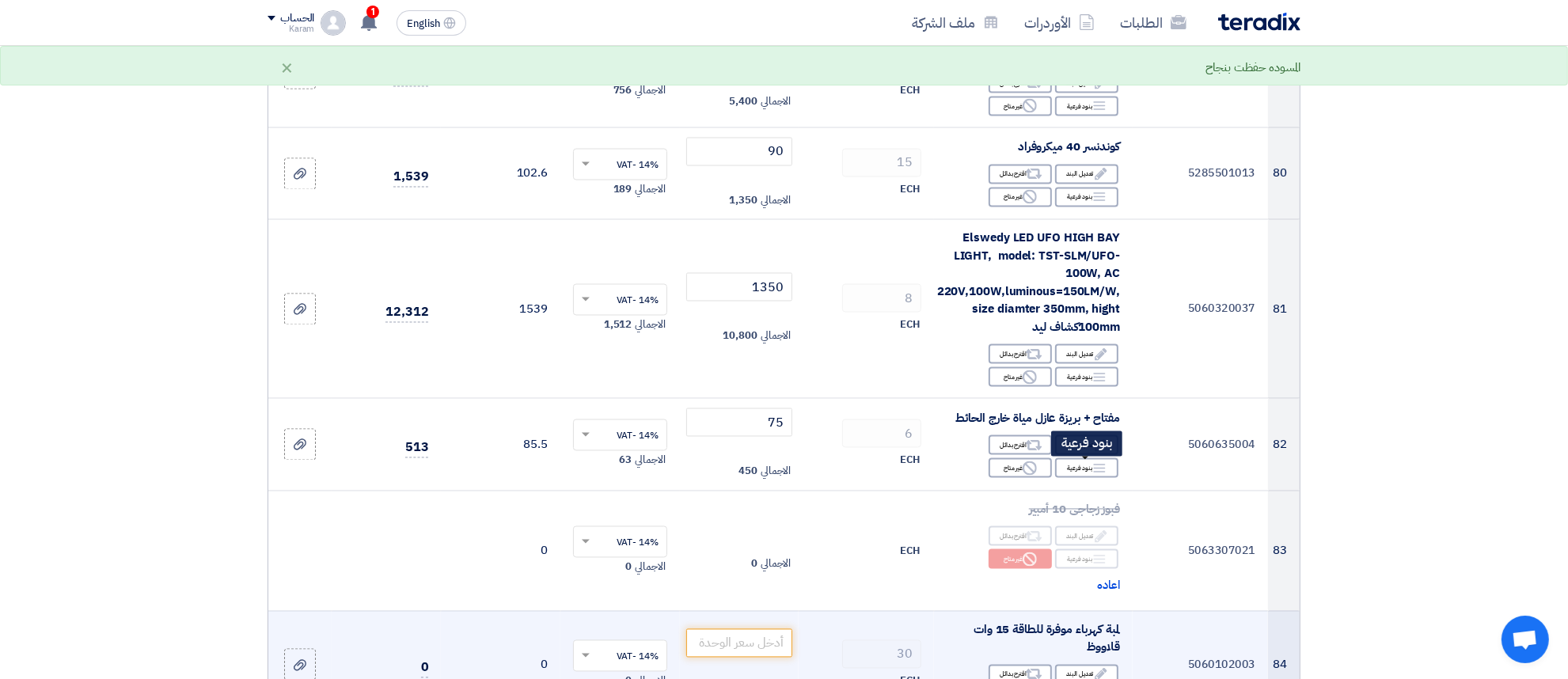
scroll to position [9368, 0]
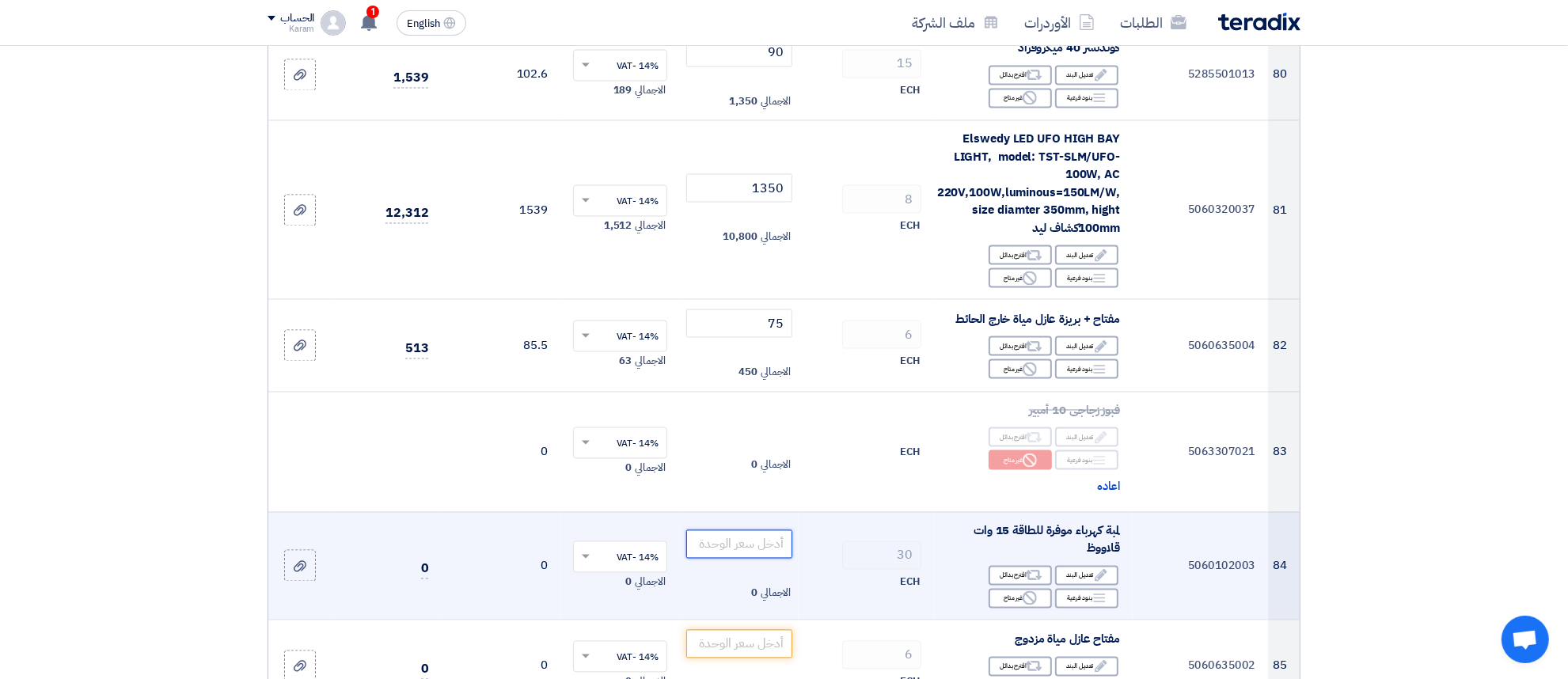
click at [767, 531] on input "number" at bounding box center [739, 545] width 107 height 28
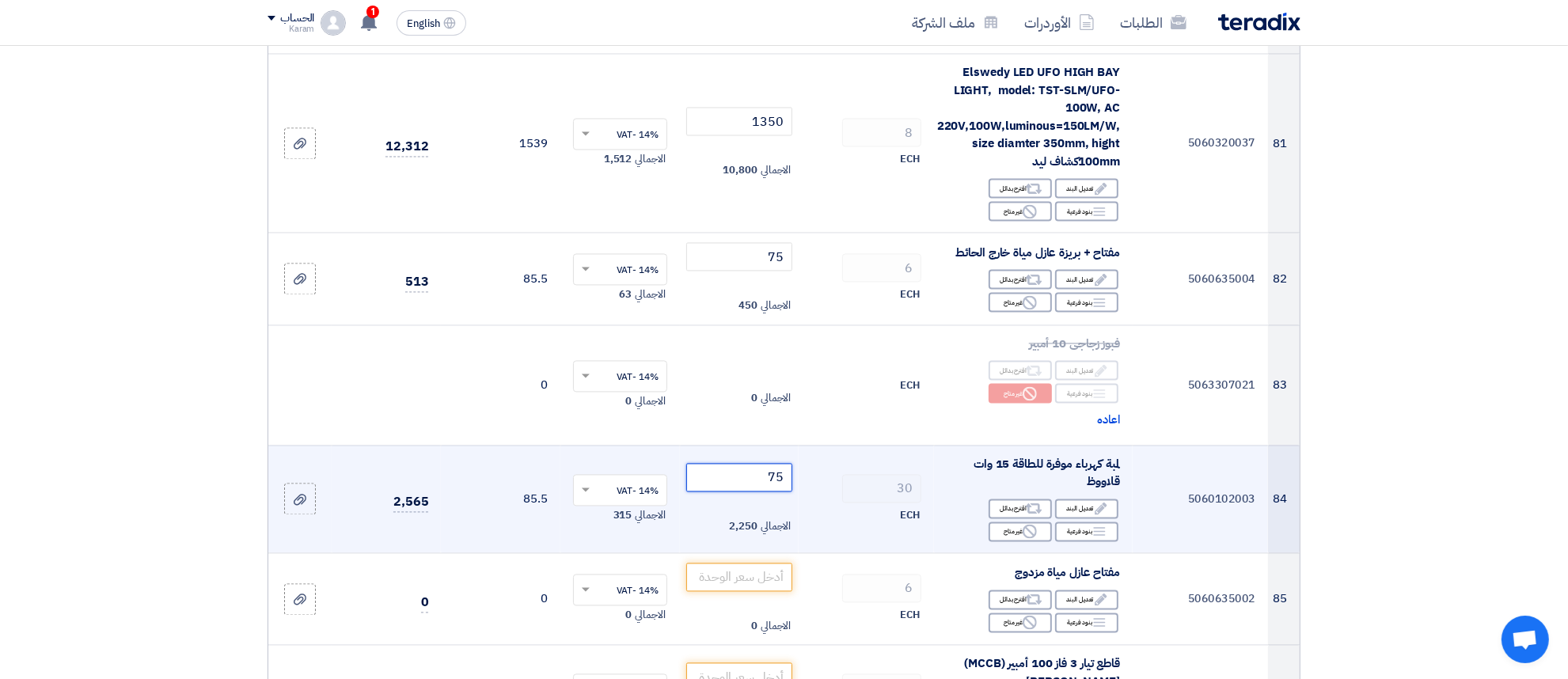
scroll to position [9466, 0]
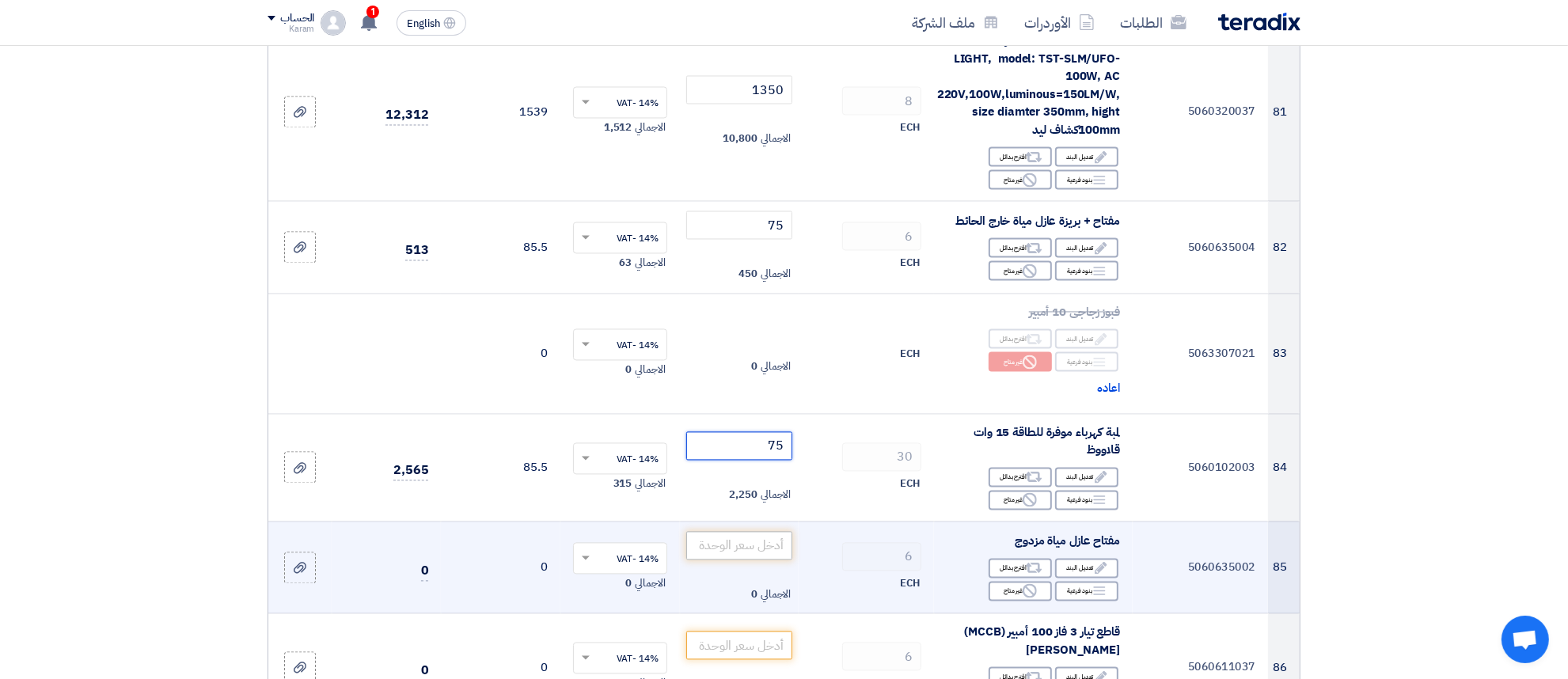
type input "75"
click at [742, 532] on input "number" at bounding box center [739, 546] width 107 height 28
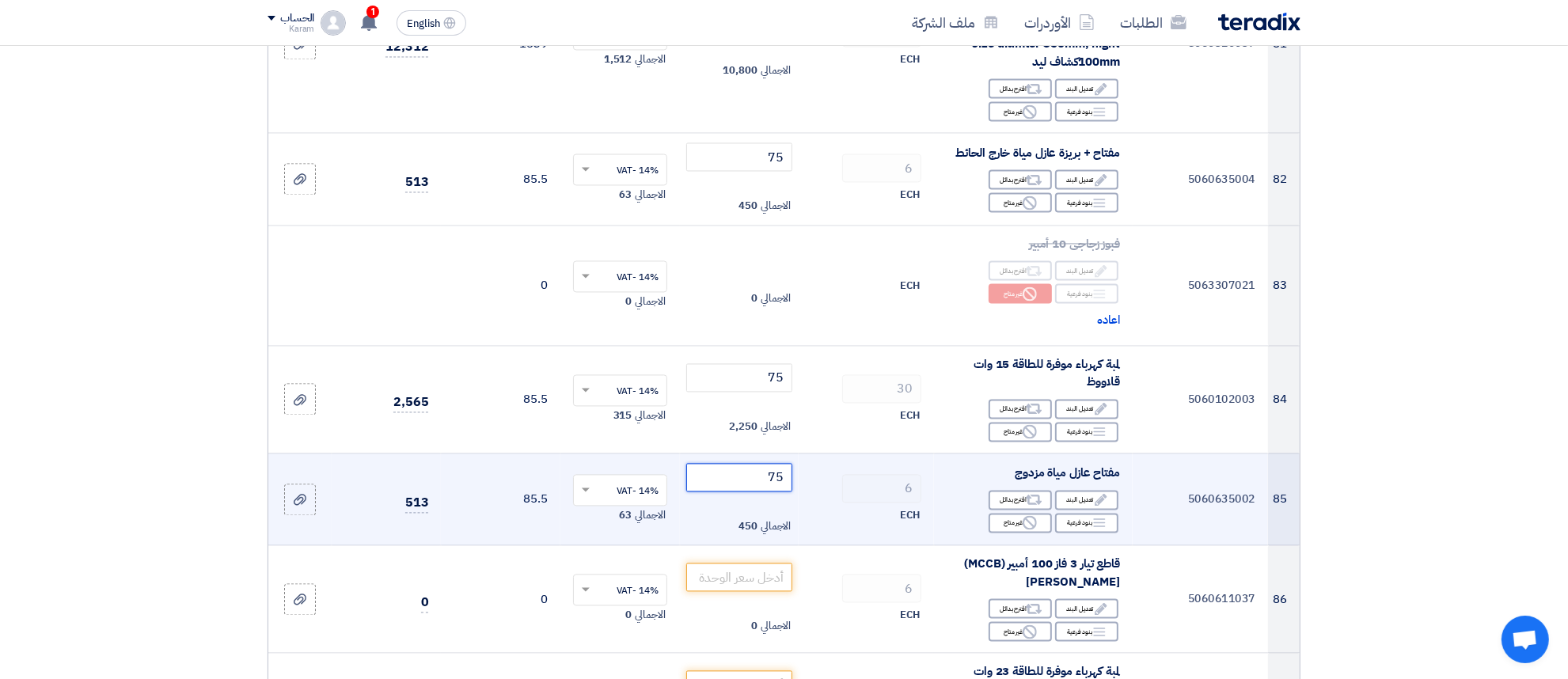
scroll to position [9565, 0]
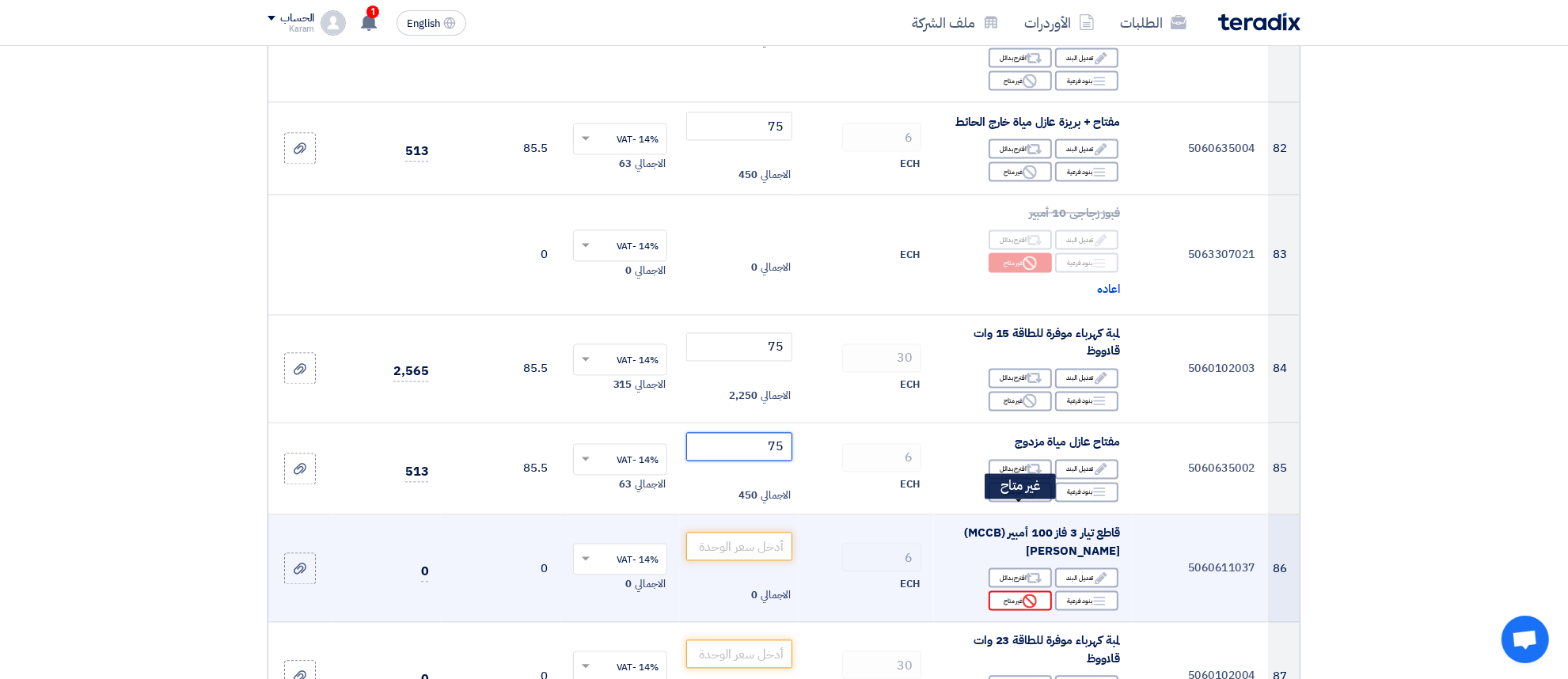
type input "75"
click at [1000, 591] on div "Reject غير متاح" at bounding box center [1020, 601] width 63 height 20
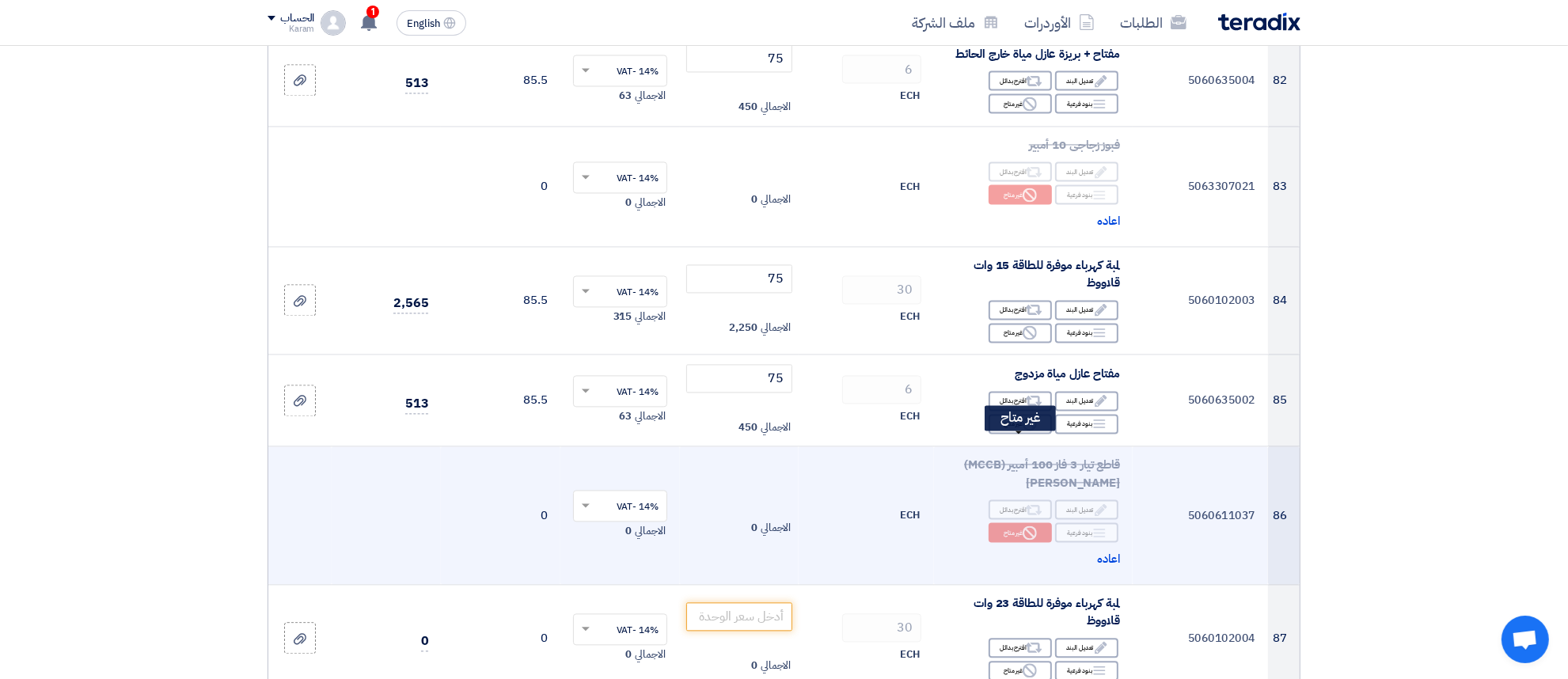
scroll to position [9665, 0]
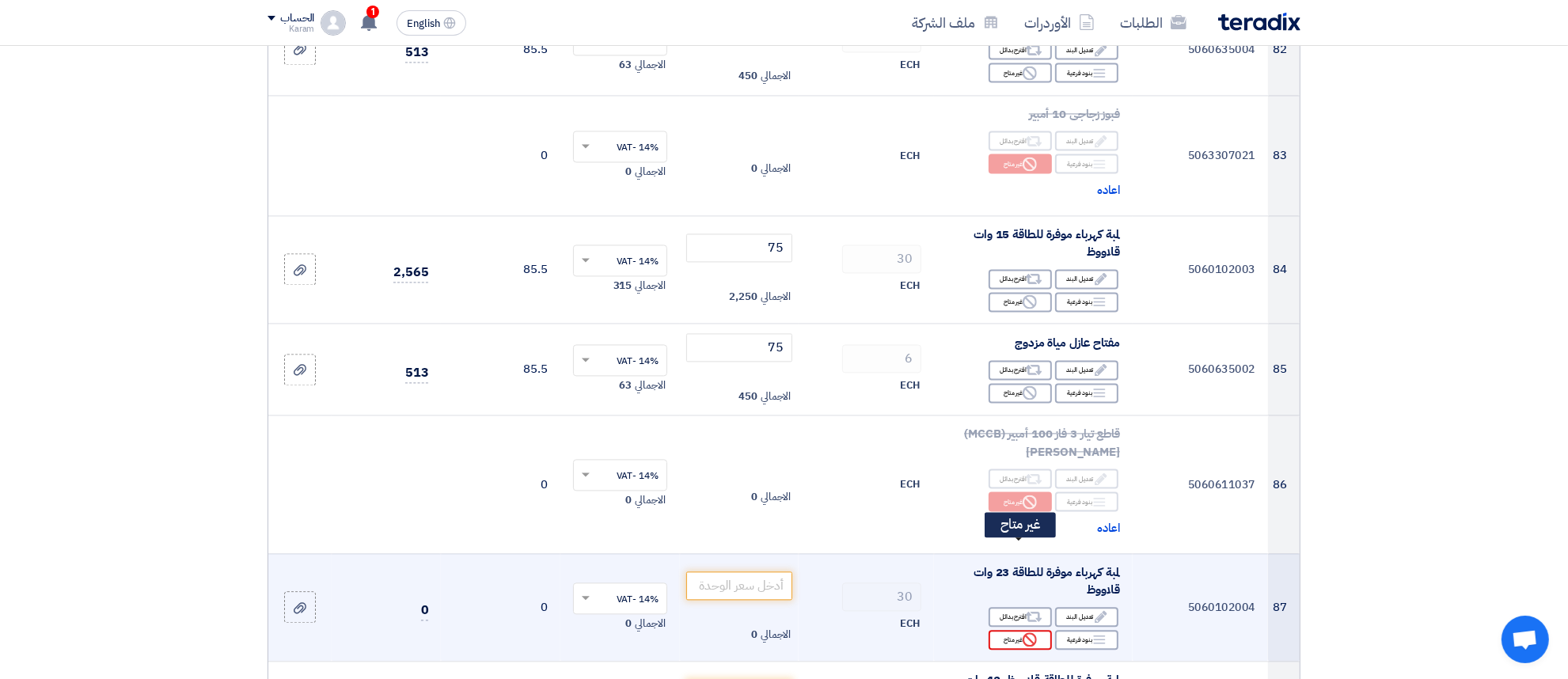
click at [1019, 630] on div "Reject غير متاح" at bounding box center [1020, 639] width 63 height 20
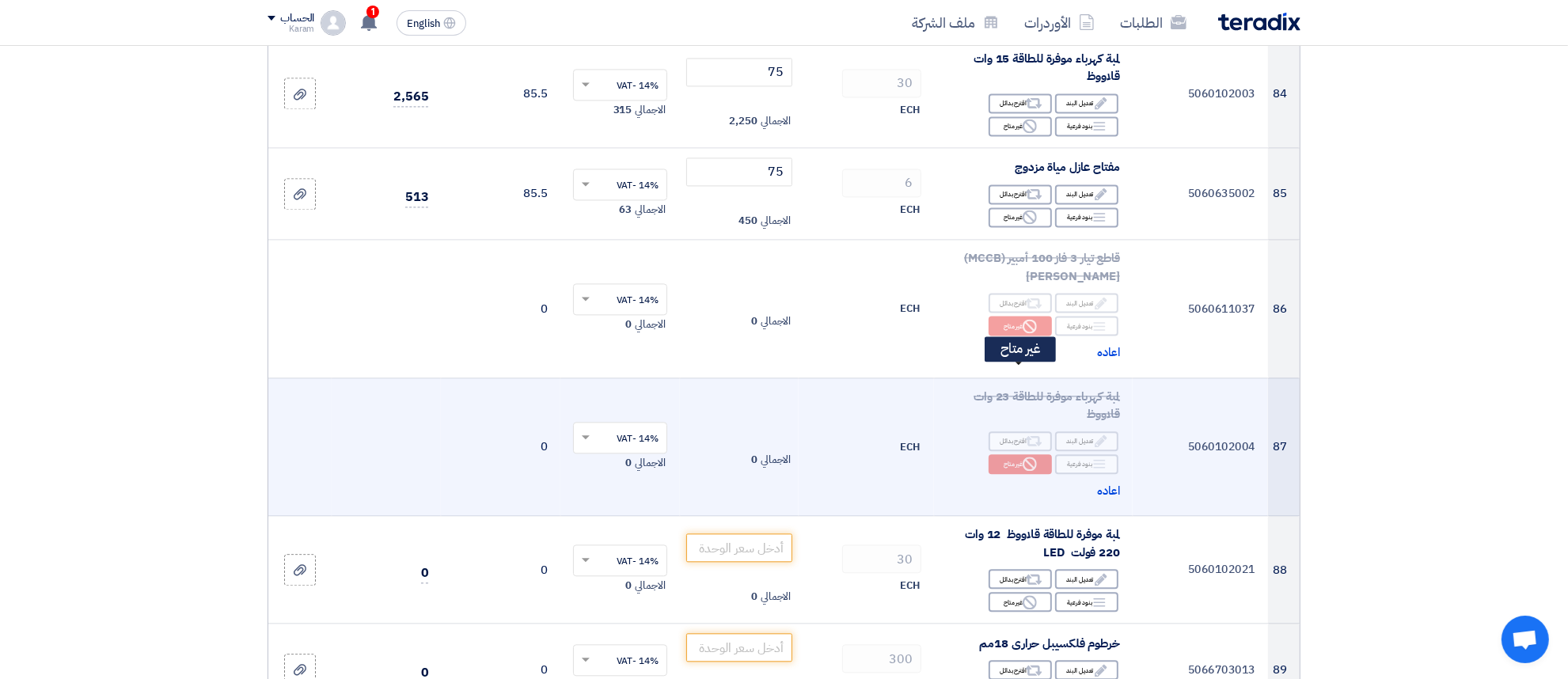
scroll to position [9863, 0]
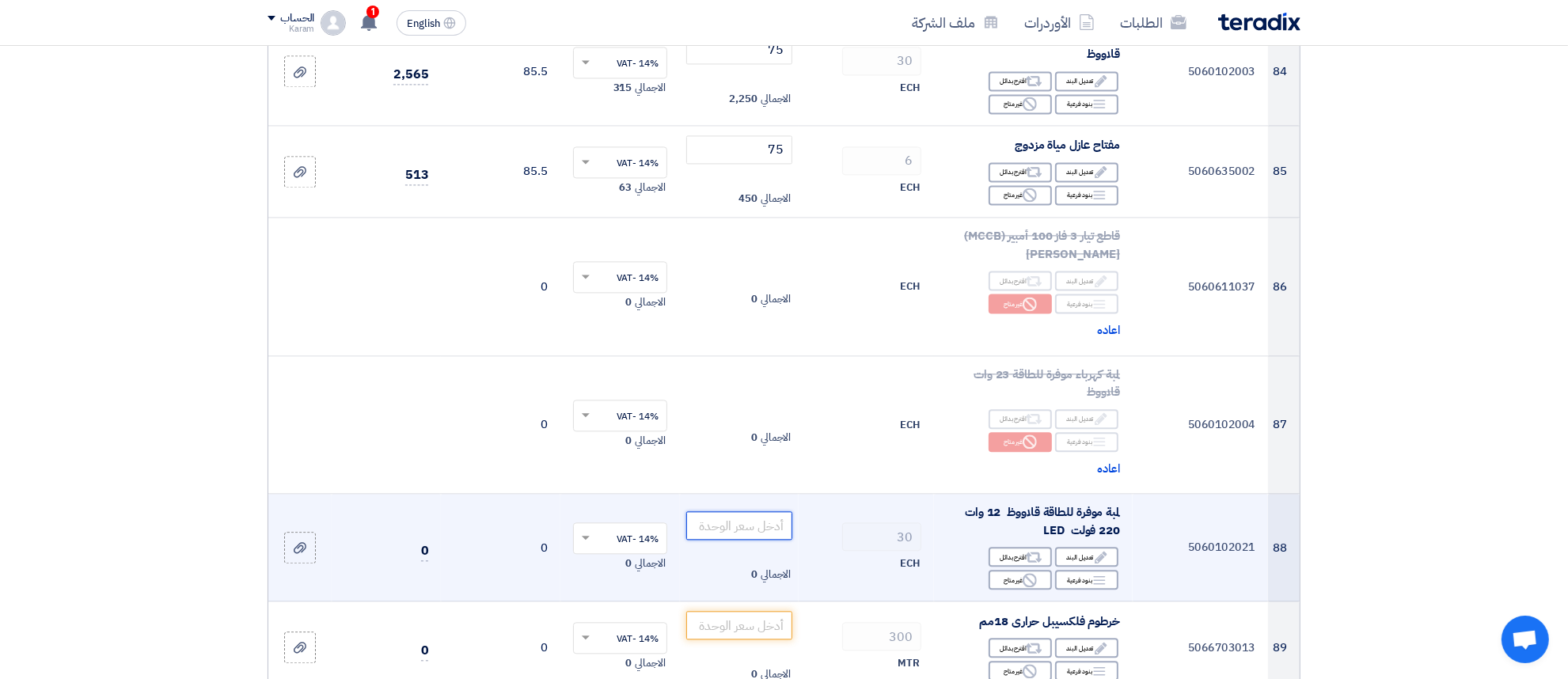
click at [746, 512] on input "number" at bounding box center [739, 526] width 107 height 28
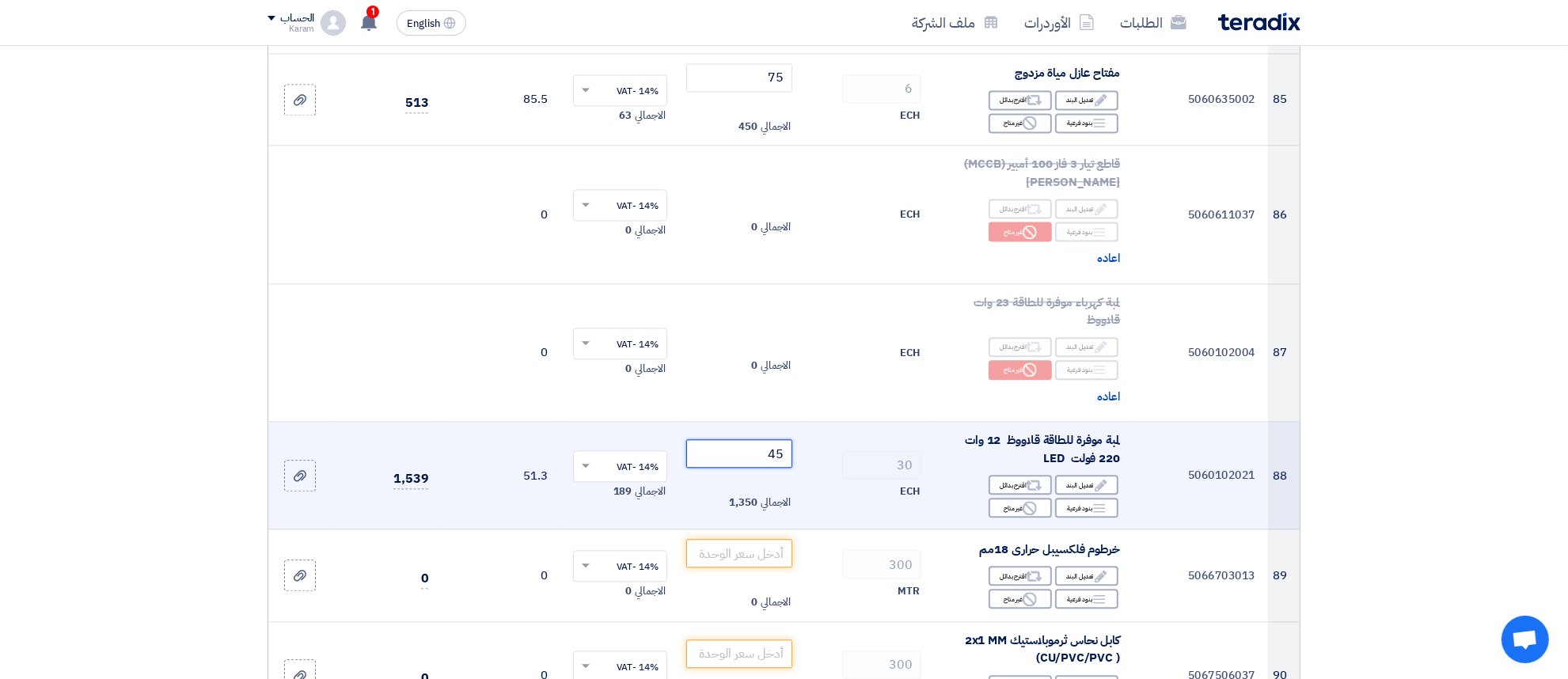
scroll to position [9961, 0]
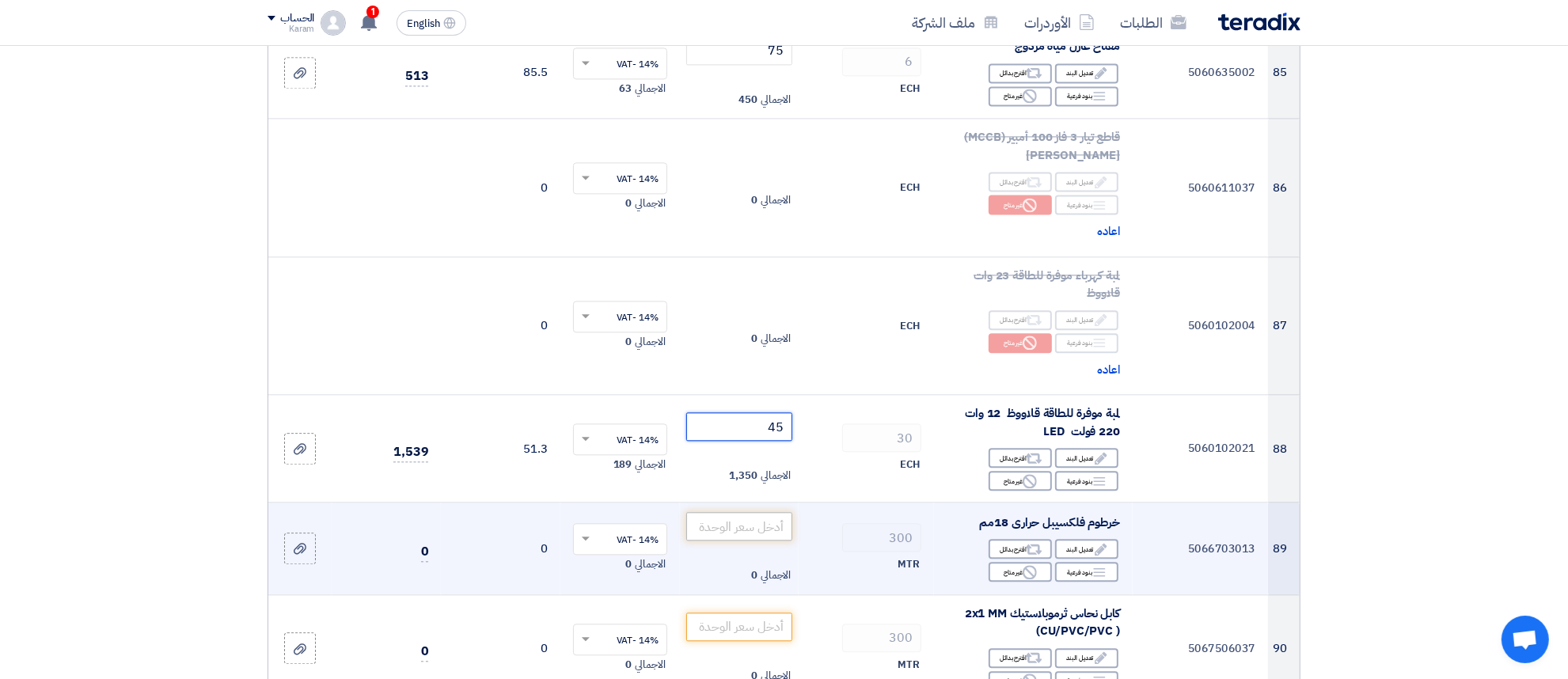
type input "45"
click at [733, 513] on input "number" at bounding box center [739, 527] width 107 height 28
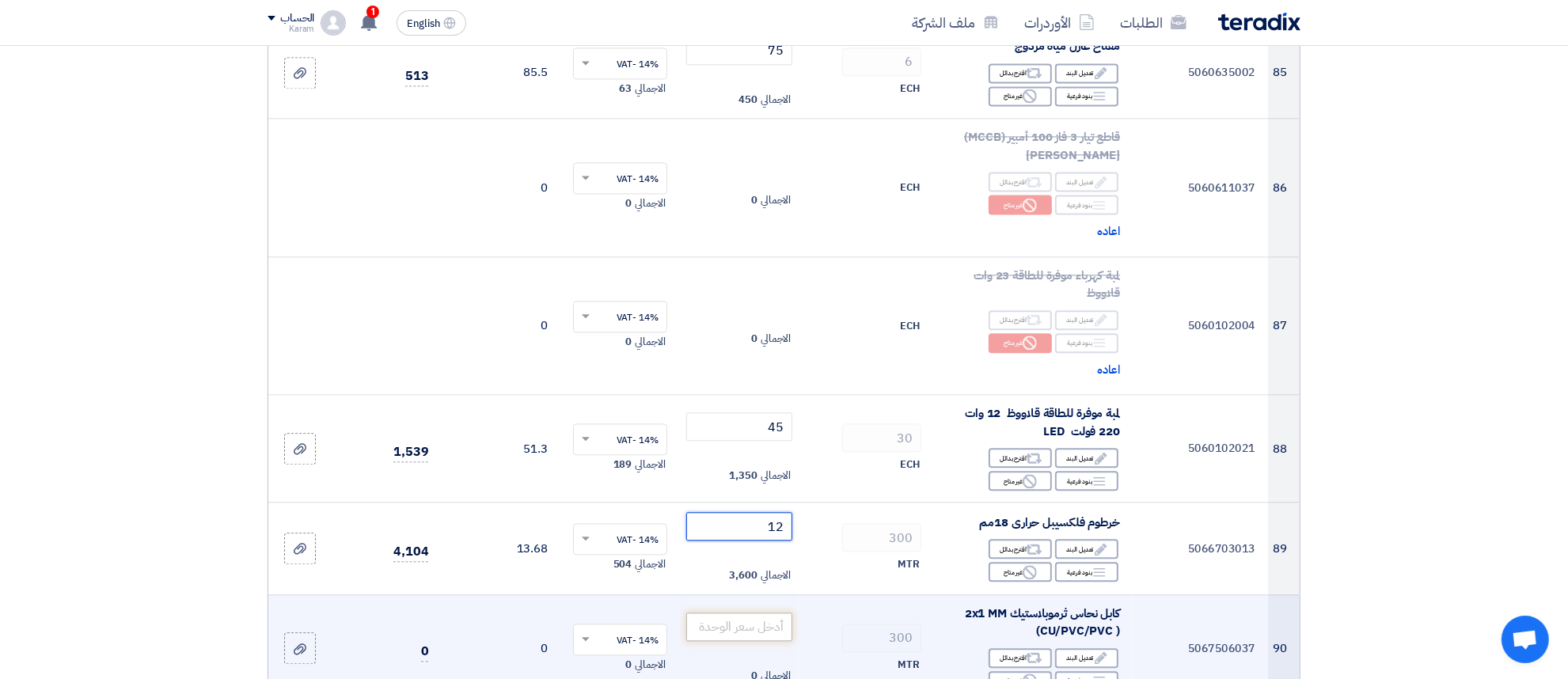
type input "12"
click at [749, 613] on input "number" at bounding box center [739, 627] width 107 height 28
click at [1003, 671] on div "Reject غير متاح" at bounding box center [1020, 681] width 63 height 20
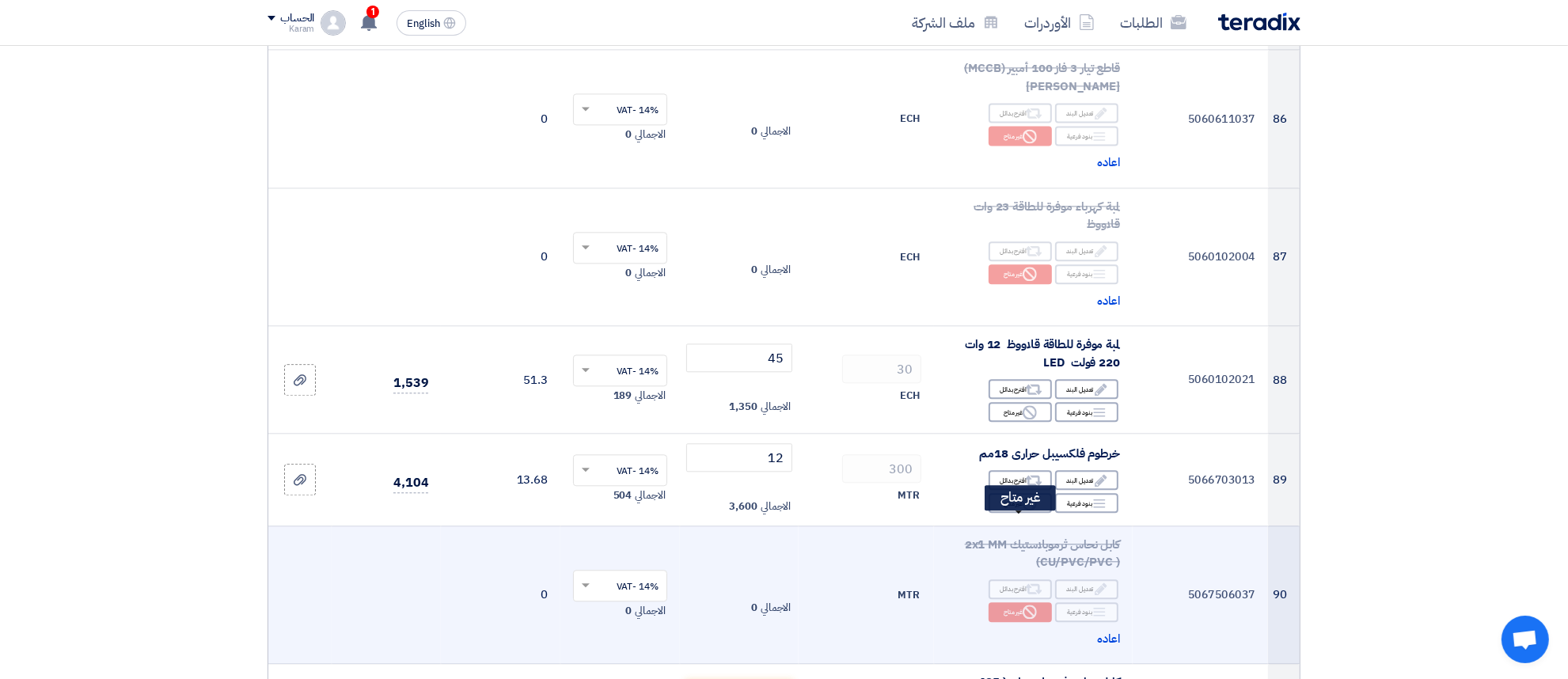
scroll to position [10060, 0]
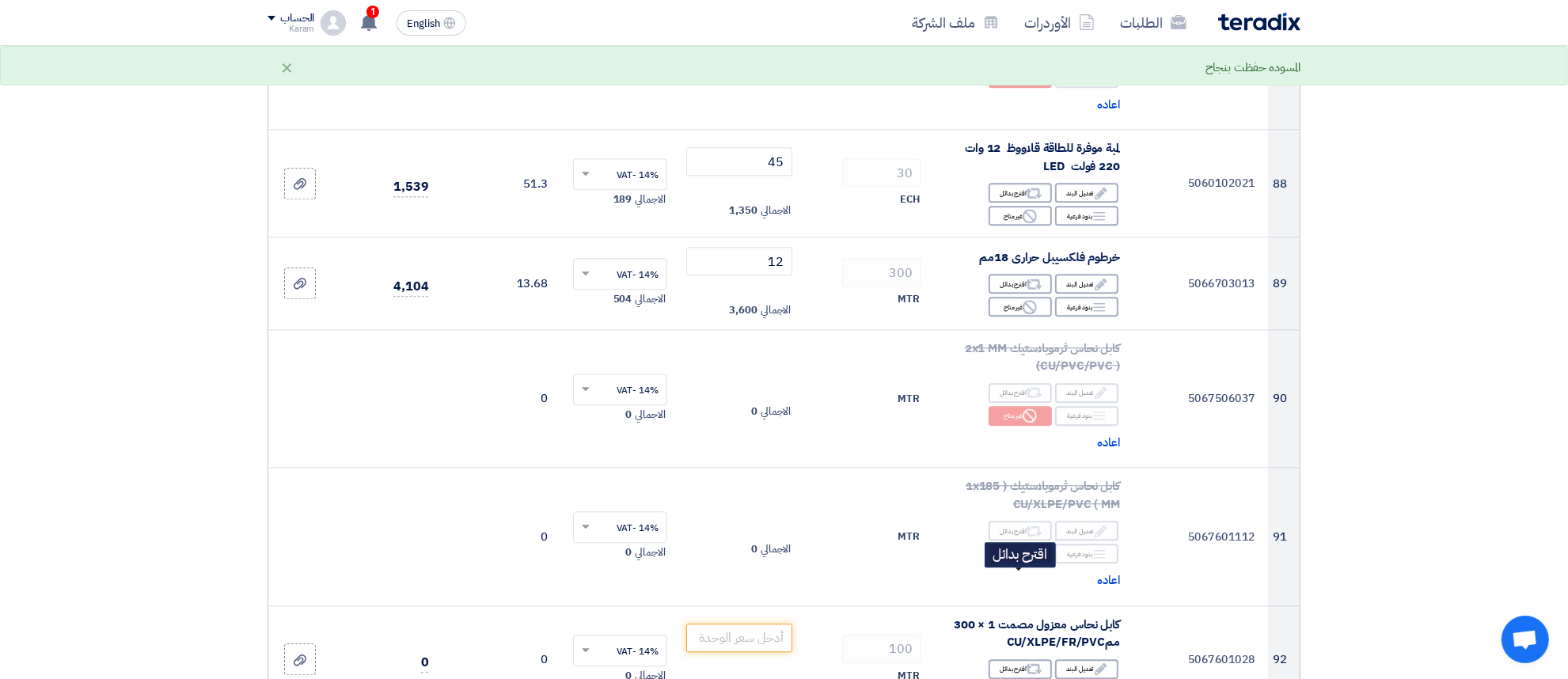
scroll to position [10259, 0]
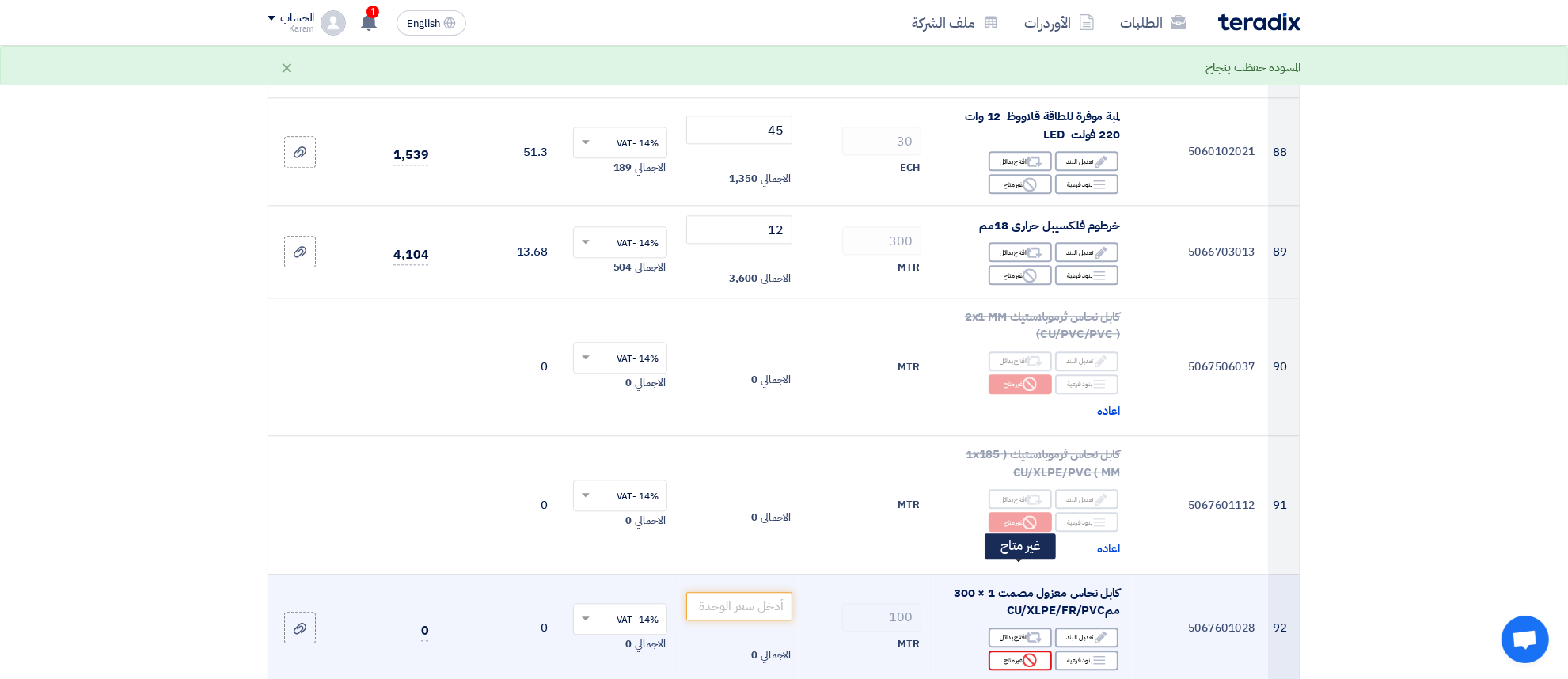
click at [1000, 651] on div "Reject غير متاح" at bounding box center [1020, 660] width 63 height 20
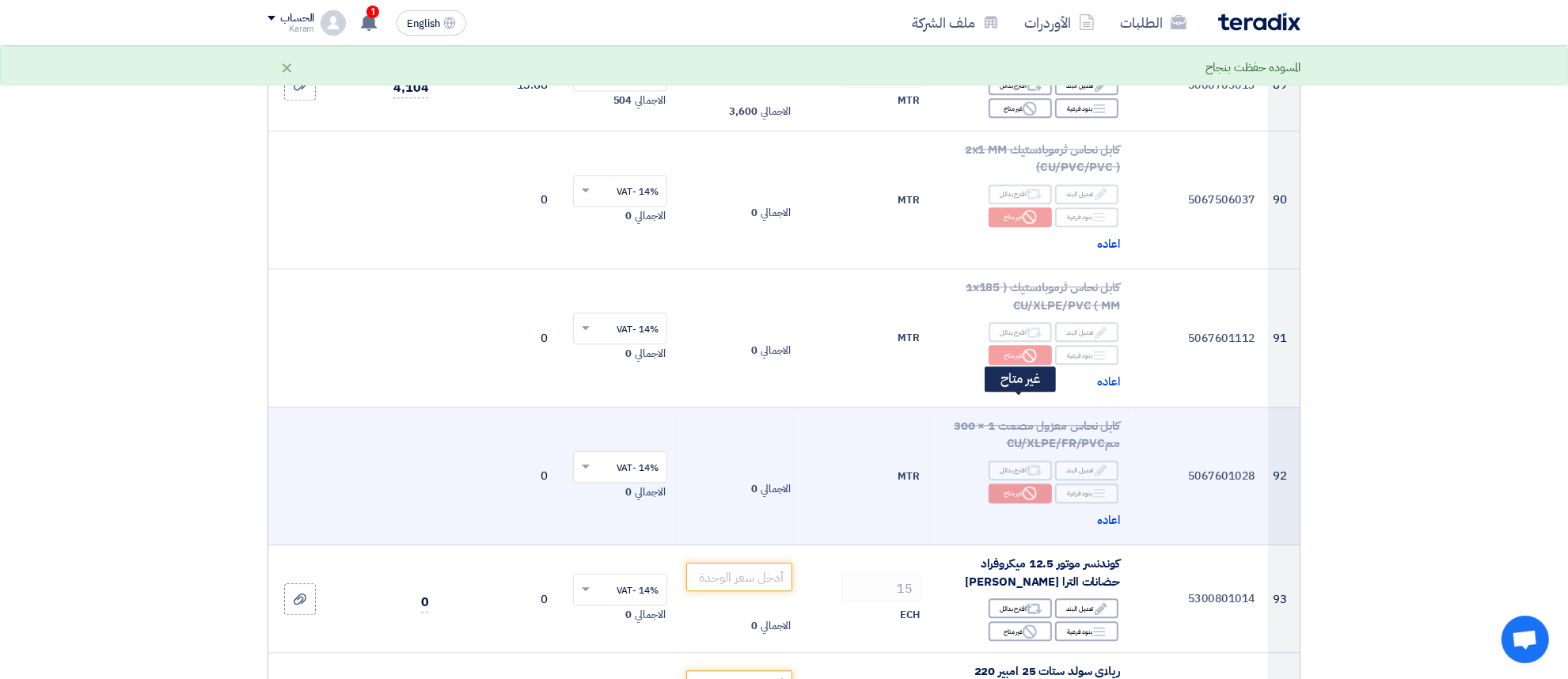
scroll to position [10457, 0]
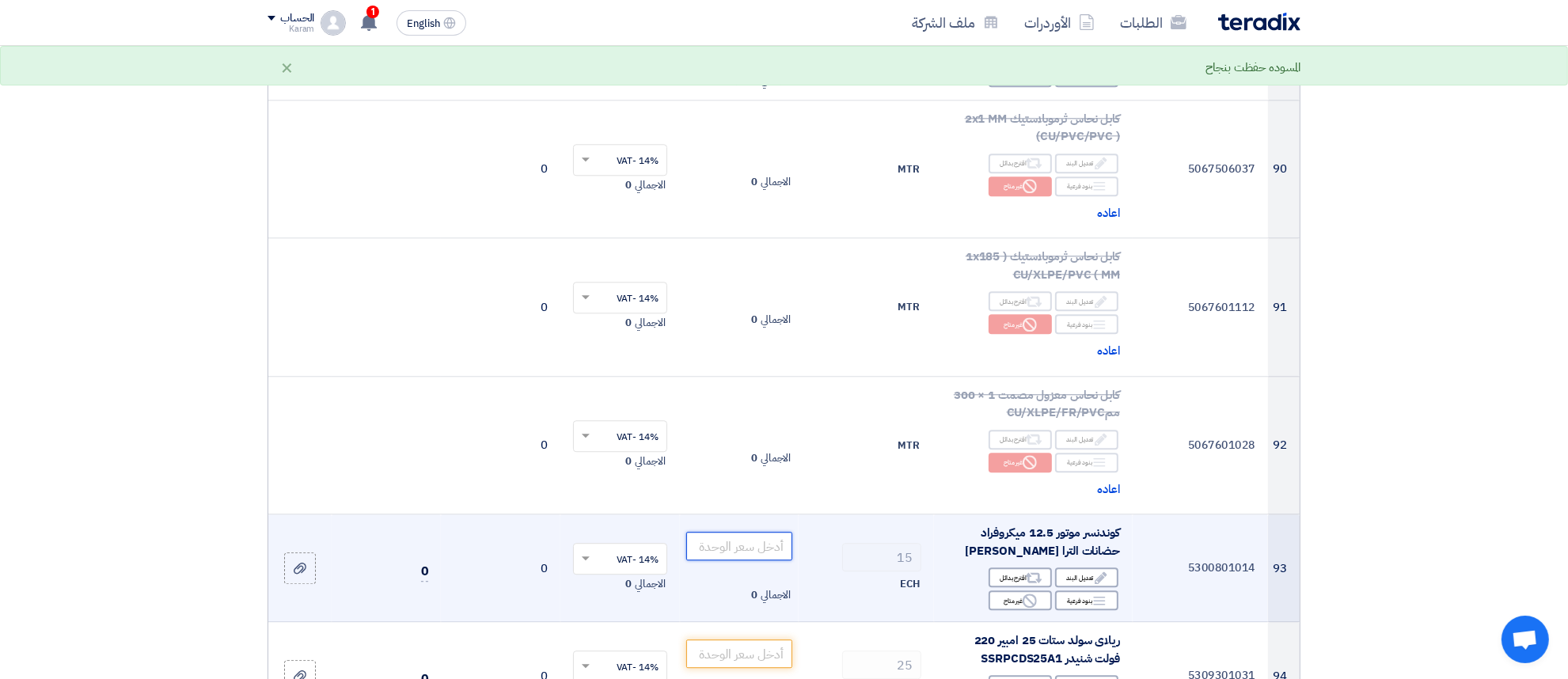
click at [761, 532] on input "number" at bounding box center [739, 546] width 107 height 28
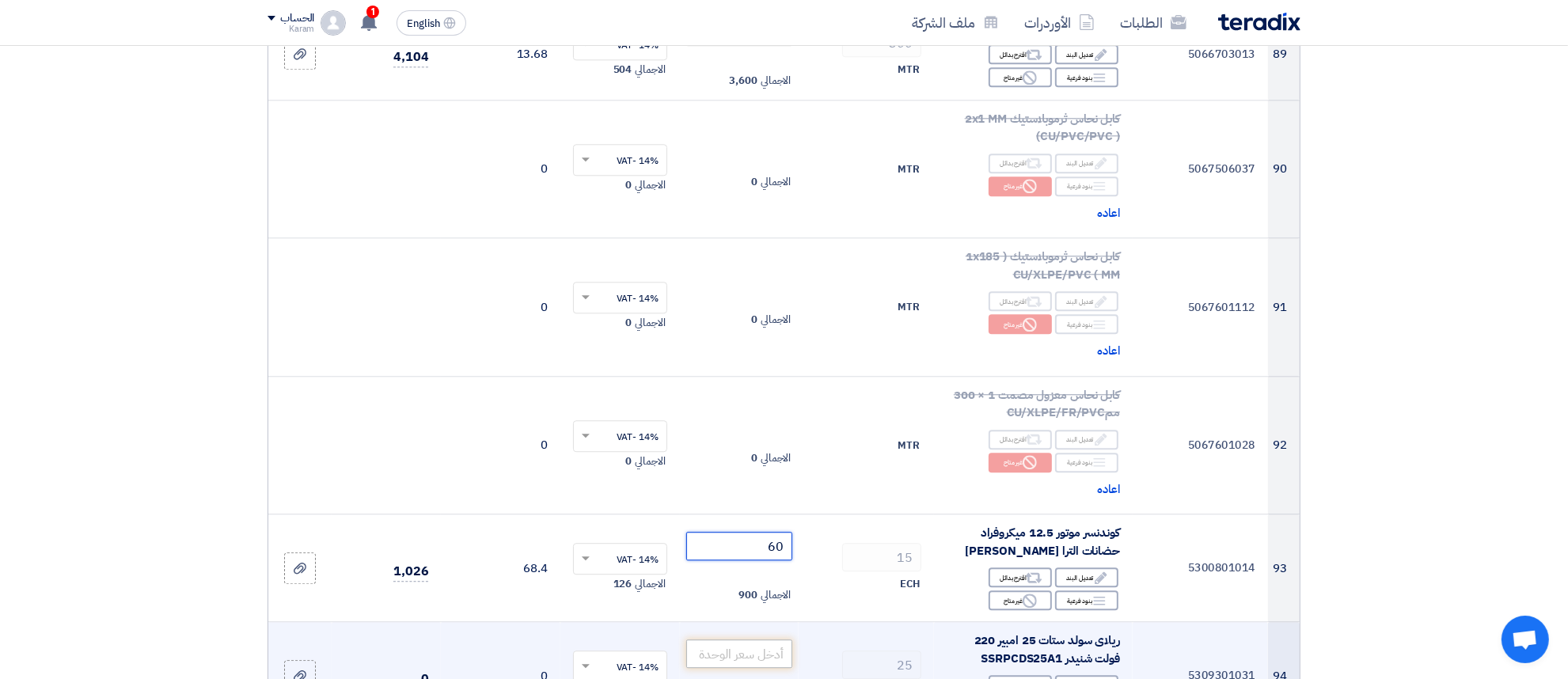
type input "60"
click at [767, 640] on input "number" at bounding box center [739, 654] width 107 height 28
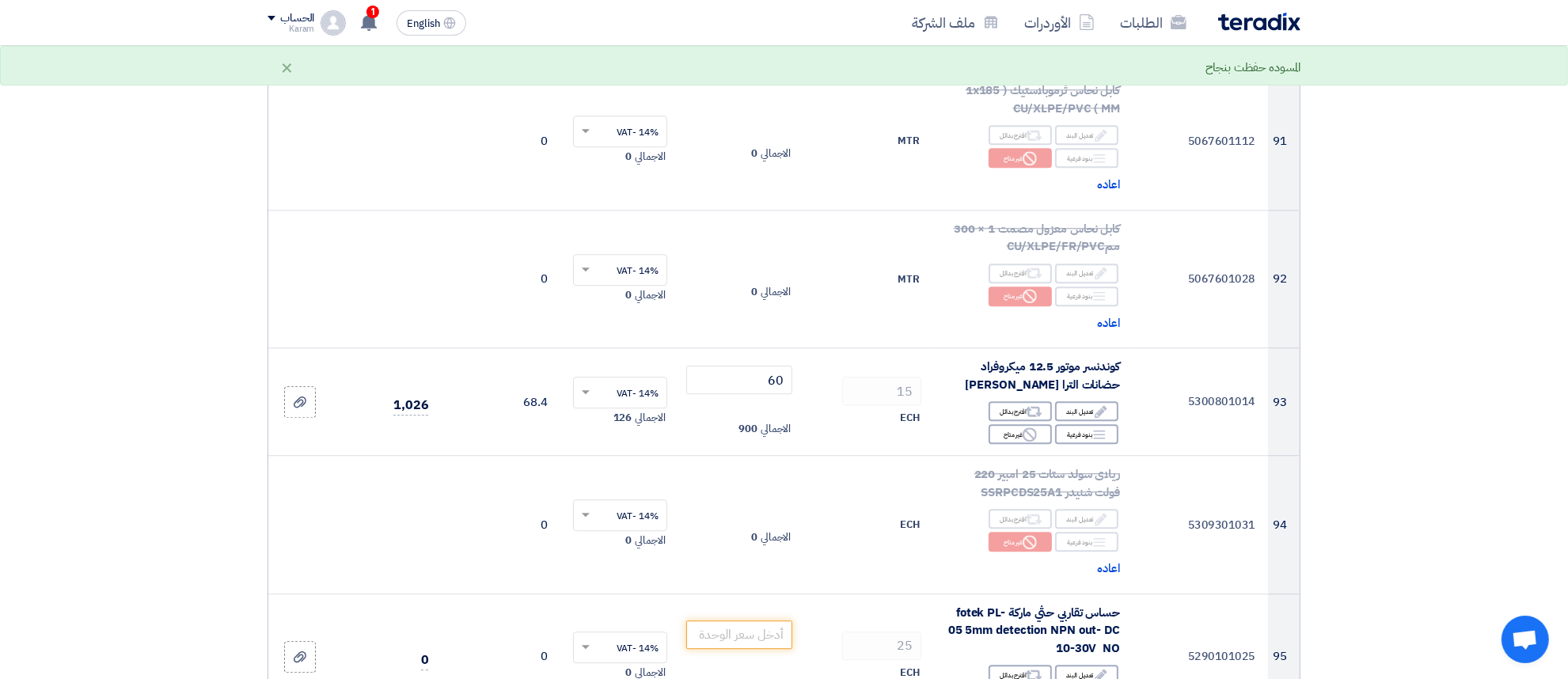
scroll to position [10654, 0]
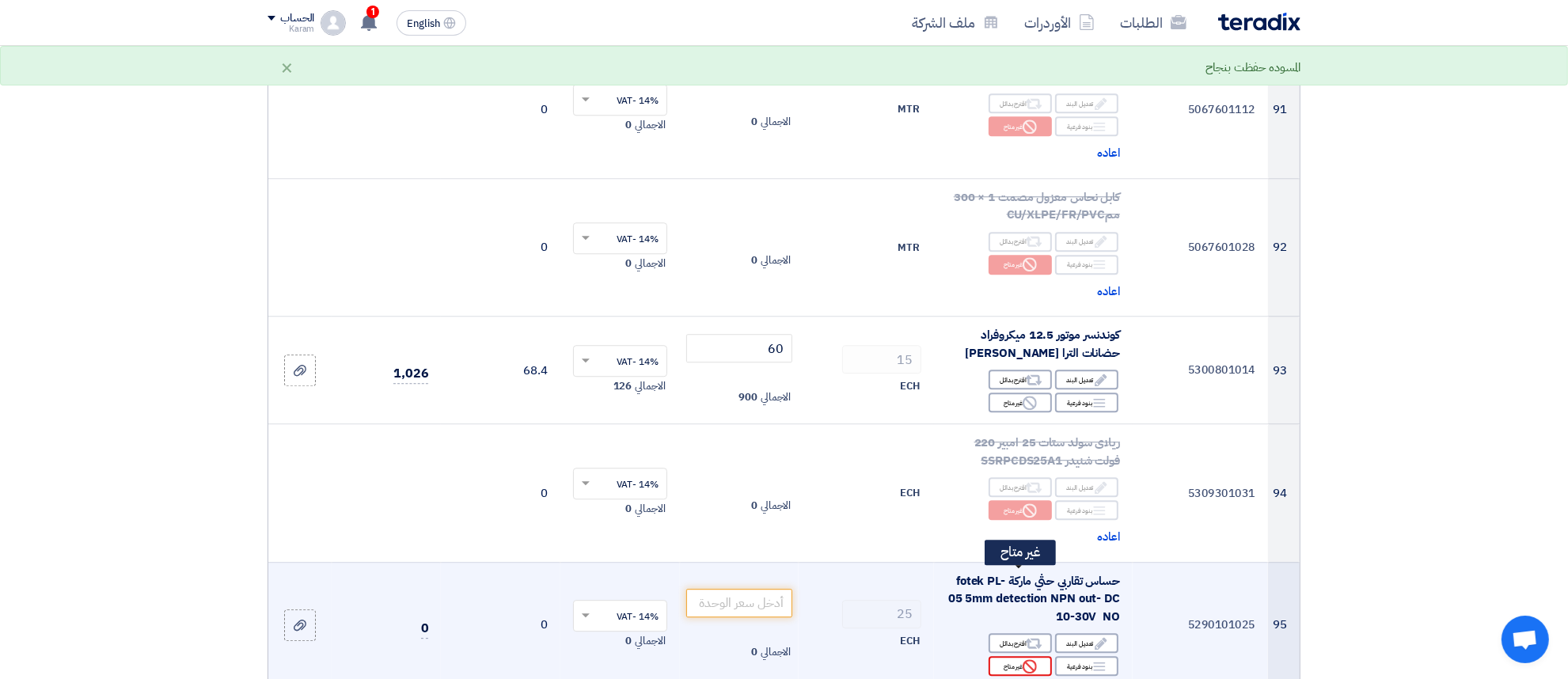
click at [1010, 656] on div "Reject غير متاح" at bounding box center [1020, 666] width 63 height 20
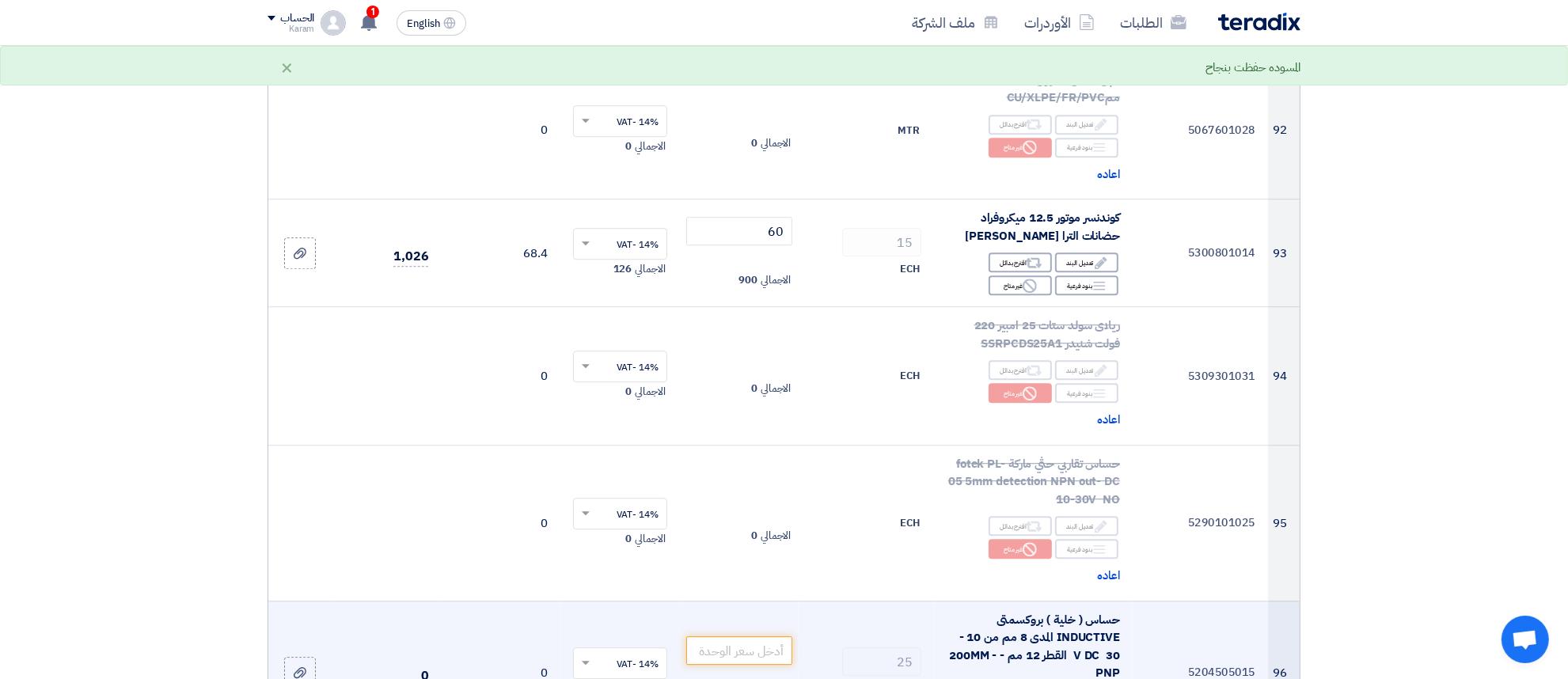
scroll to position [10853, 0]
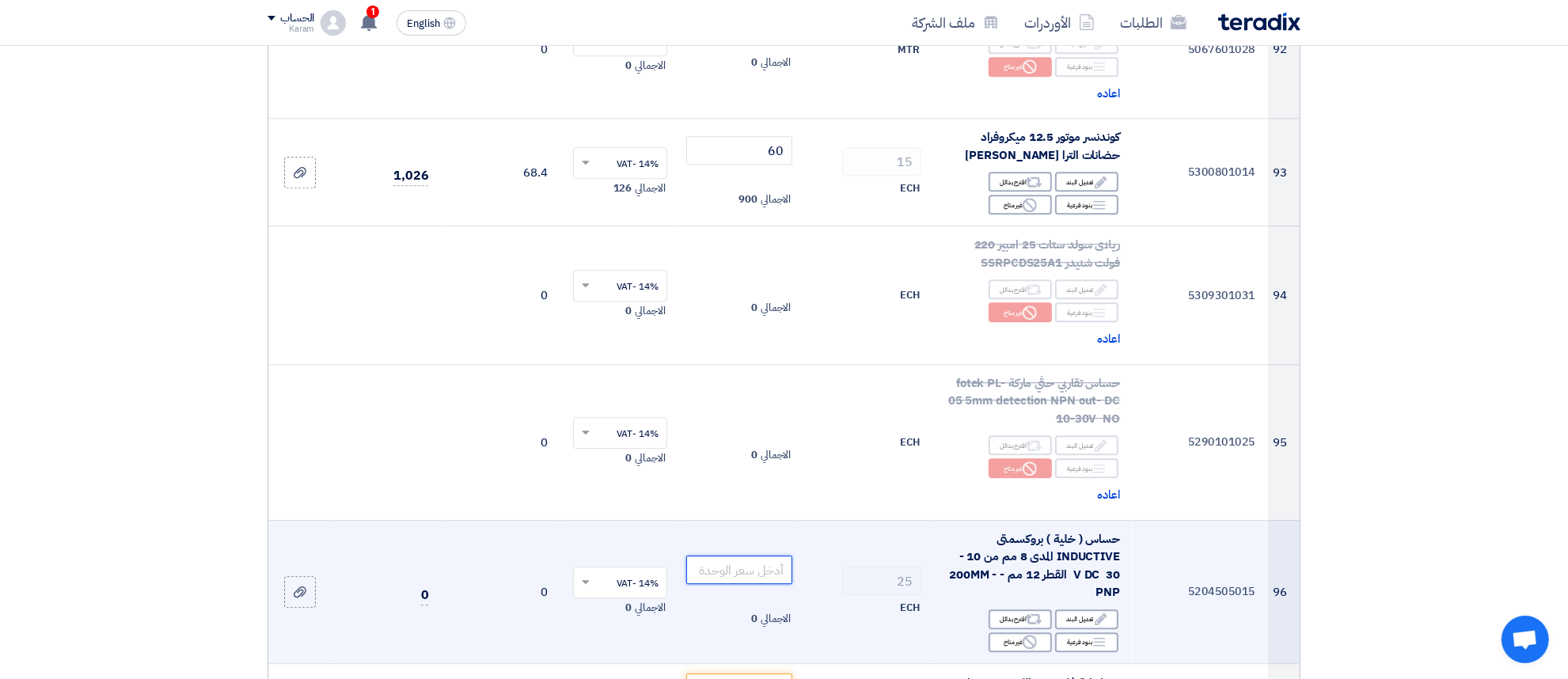
click at [762, 556] on input "number" at bounding box center [739, 570] width 107 height 28
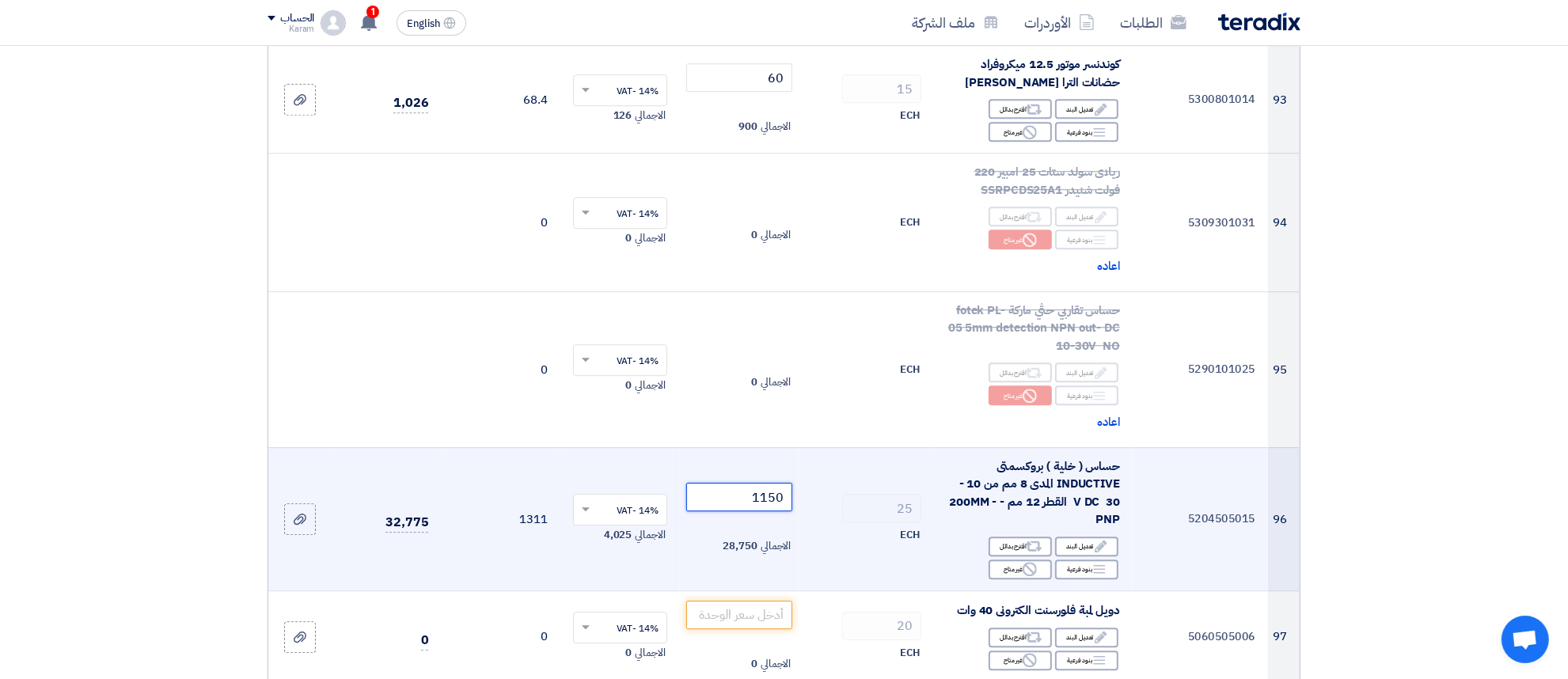
scroll to position [10952, 0]
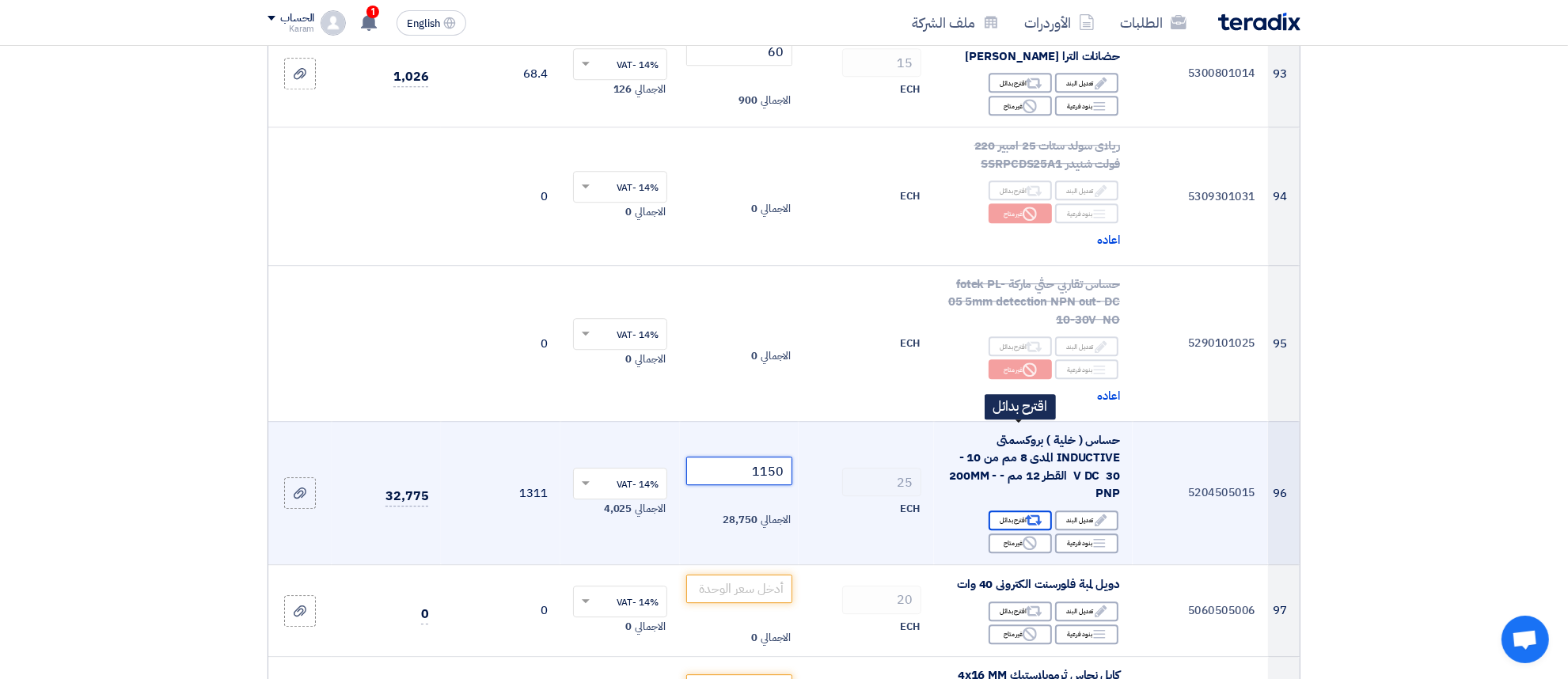
type input "1150"
click at [1031, 513] on icon "Alternative" at bounding box center [1035, 521] width 17 height 17
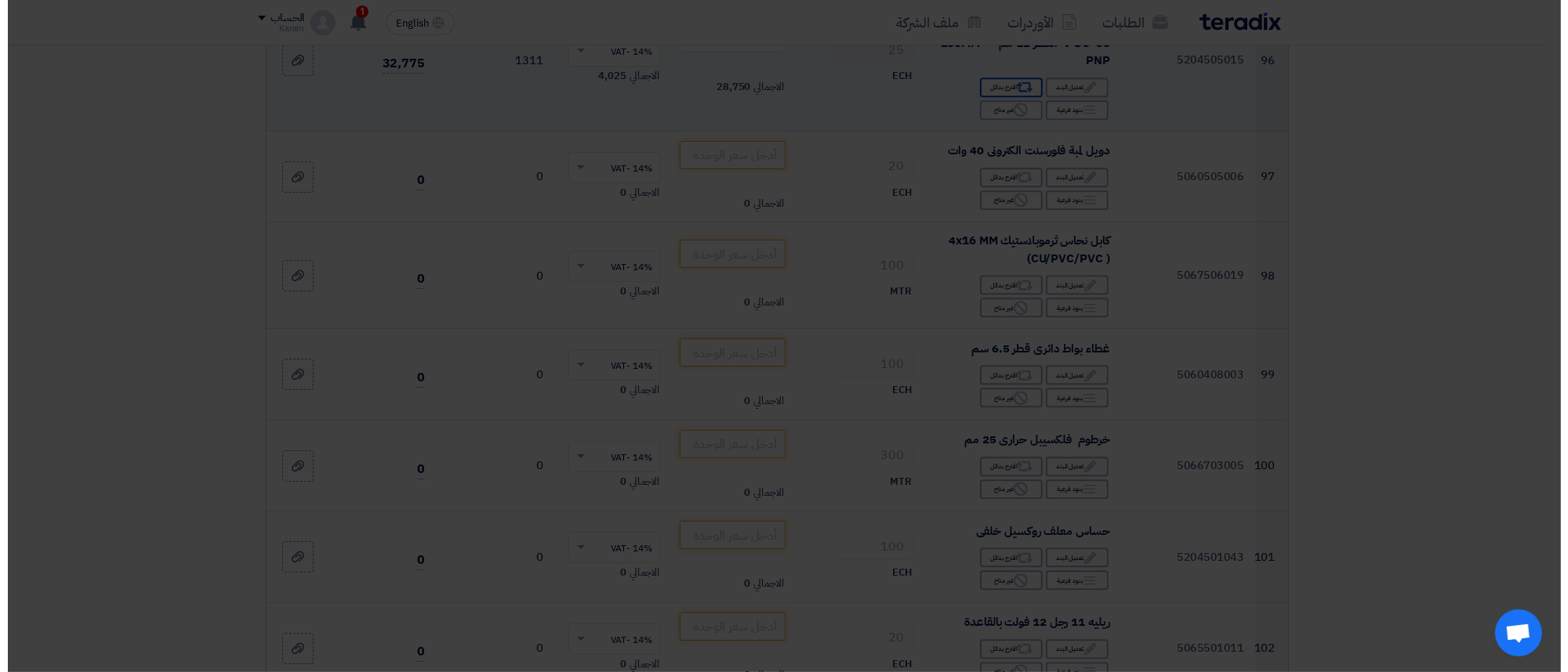
scroll to position [10428, 0]
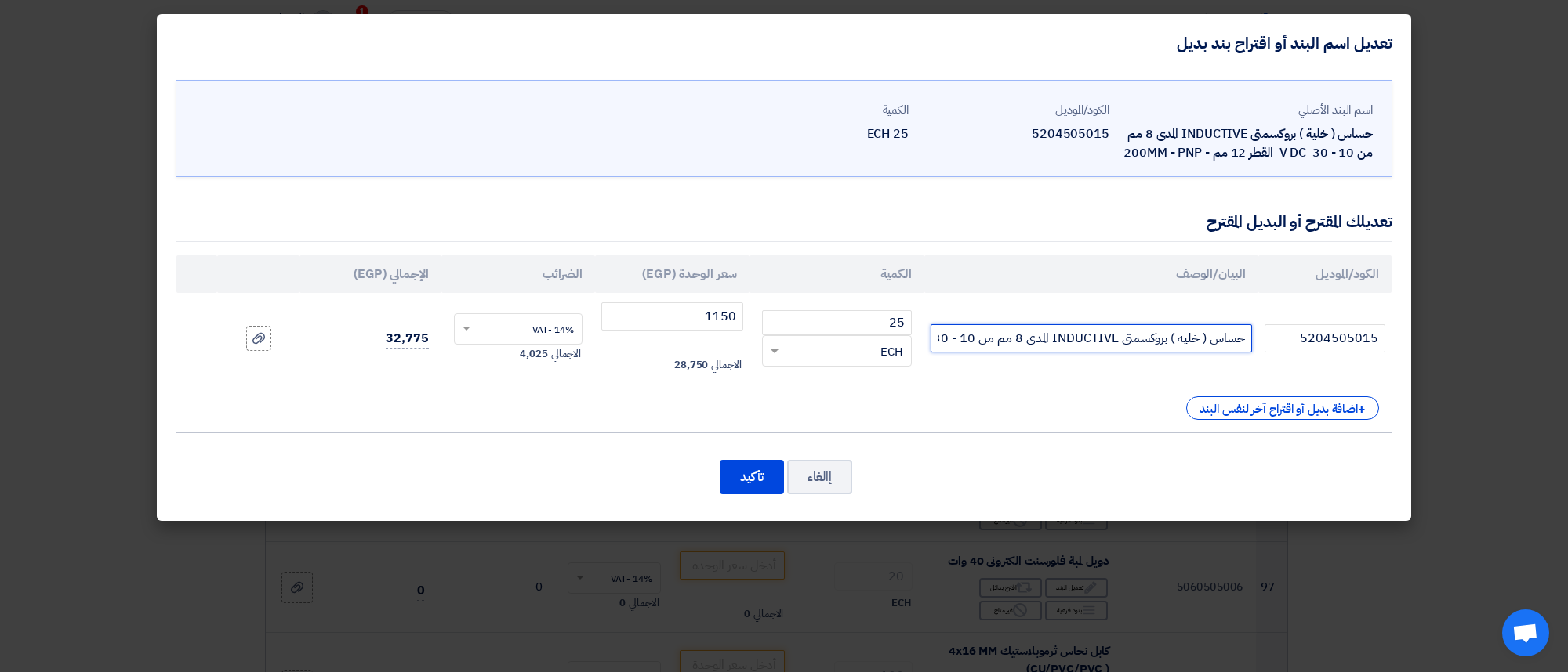
click at [954, 339] on input "حساس ( خلية ) بروكسمتى INDUCTIVE المدى 8 مم من 10 - 30 V DC القطر 12 مم - 200MM…" at bounding box center [1091, 338] width 322 height 28
click at [934, 345] on input "حساس ( خلية ) بروكسمتى INDUCTIVE المدى 8 مم من 10 - 30 V DC القطر 12 مم - 200MM…" at bounding box center [1091, 338] width 322 height 28
click at [926, 336] on td "حساس ( خلية ) بروكسمتى INDUCTIVE المدى 8 مم من 10 - 30 V DC القطر 12 مم - 200MM…" at bounding box center [1091, 338] width 334 height 91
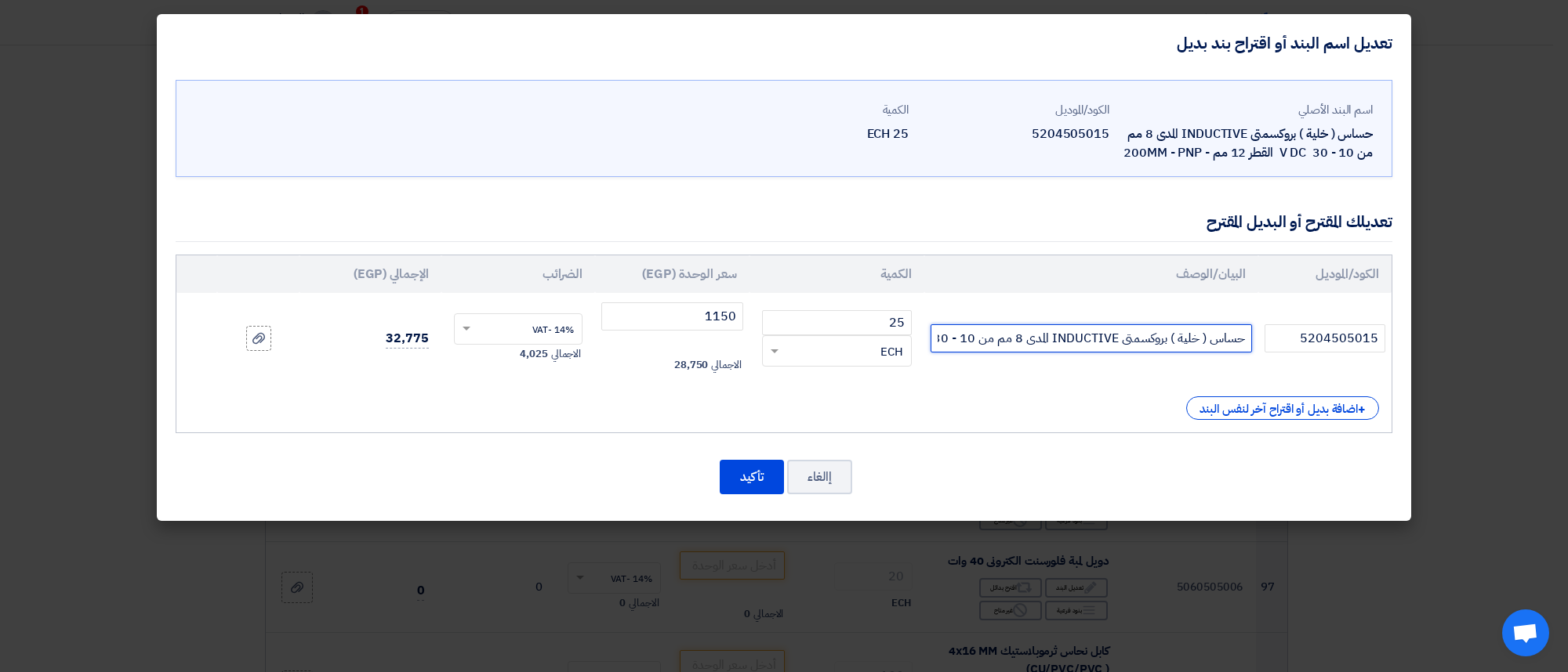
scroll to position [0, -190]
click at [934, 342] on input "حساس ( خلية ) بروكسمتى INDUCTIVE المدى 8 مم من 10 - 30 V DC القطر 12 مم - 200MM…" at bounding box center [1091, 338] width 322 height 28
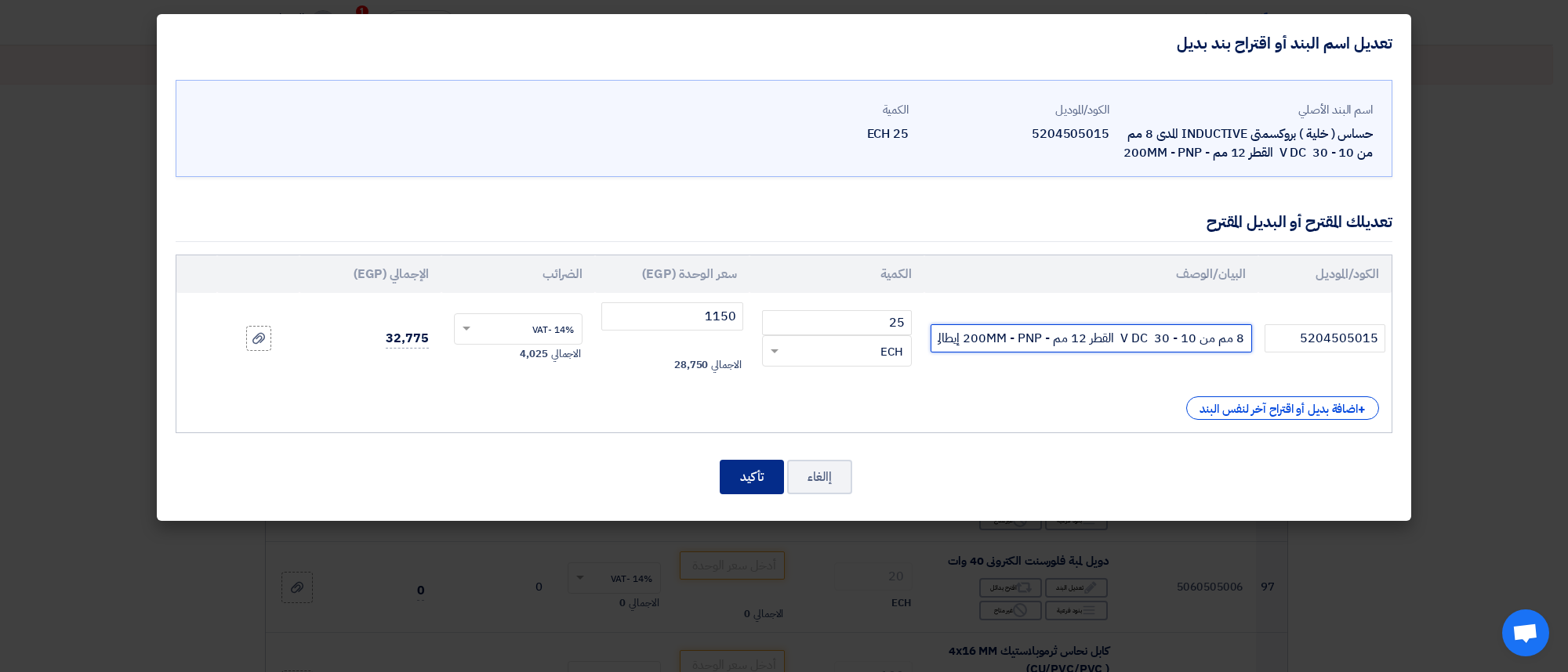
type input "حساس ( خلية ) بروكسمتى INDUCTIVE المدى 8 مم من 10 - 30 V DC القطر 12 مم - 200MM…"
click at [761, 482] on button "تأكيد" at bounding box center [752, 477] width 65 height 35
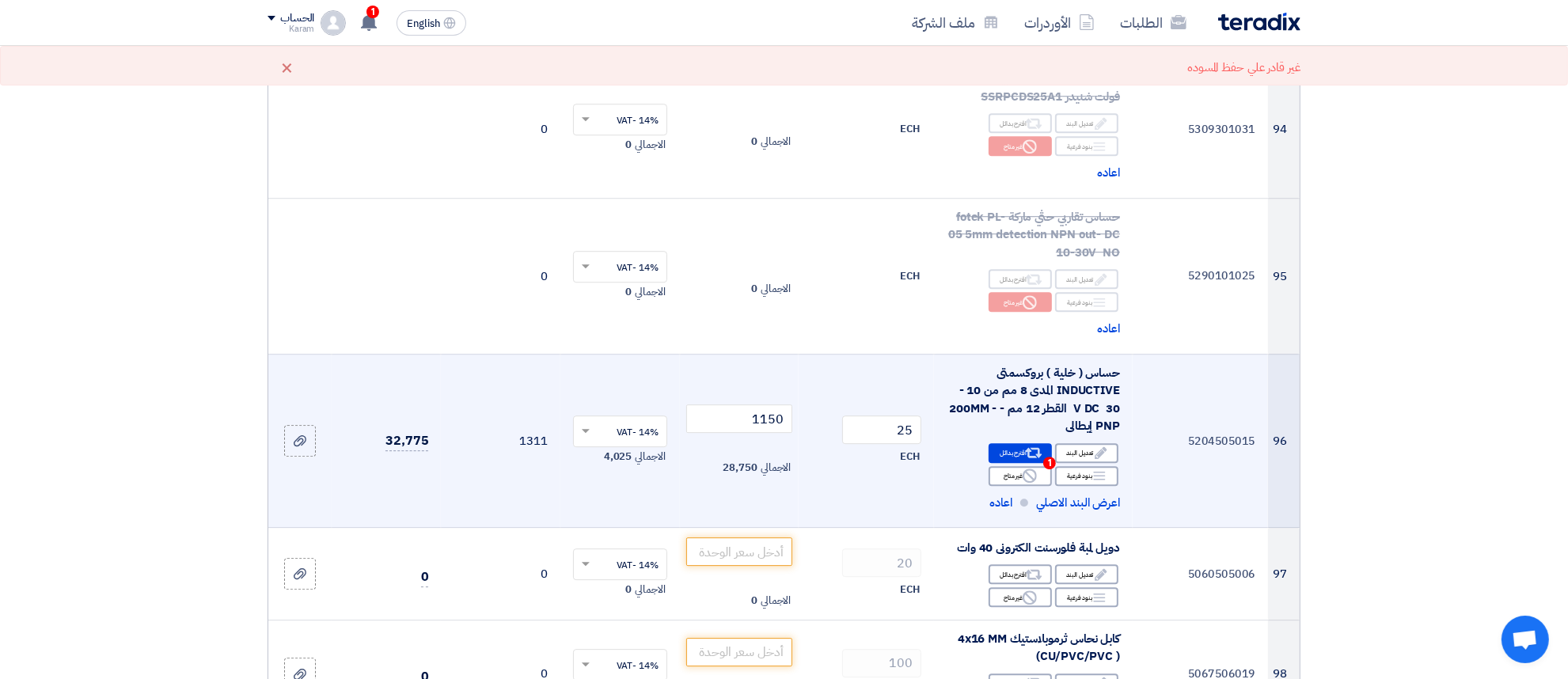
scroll to position [11050, 0]
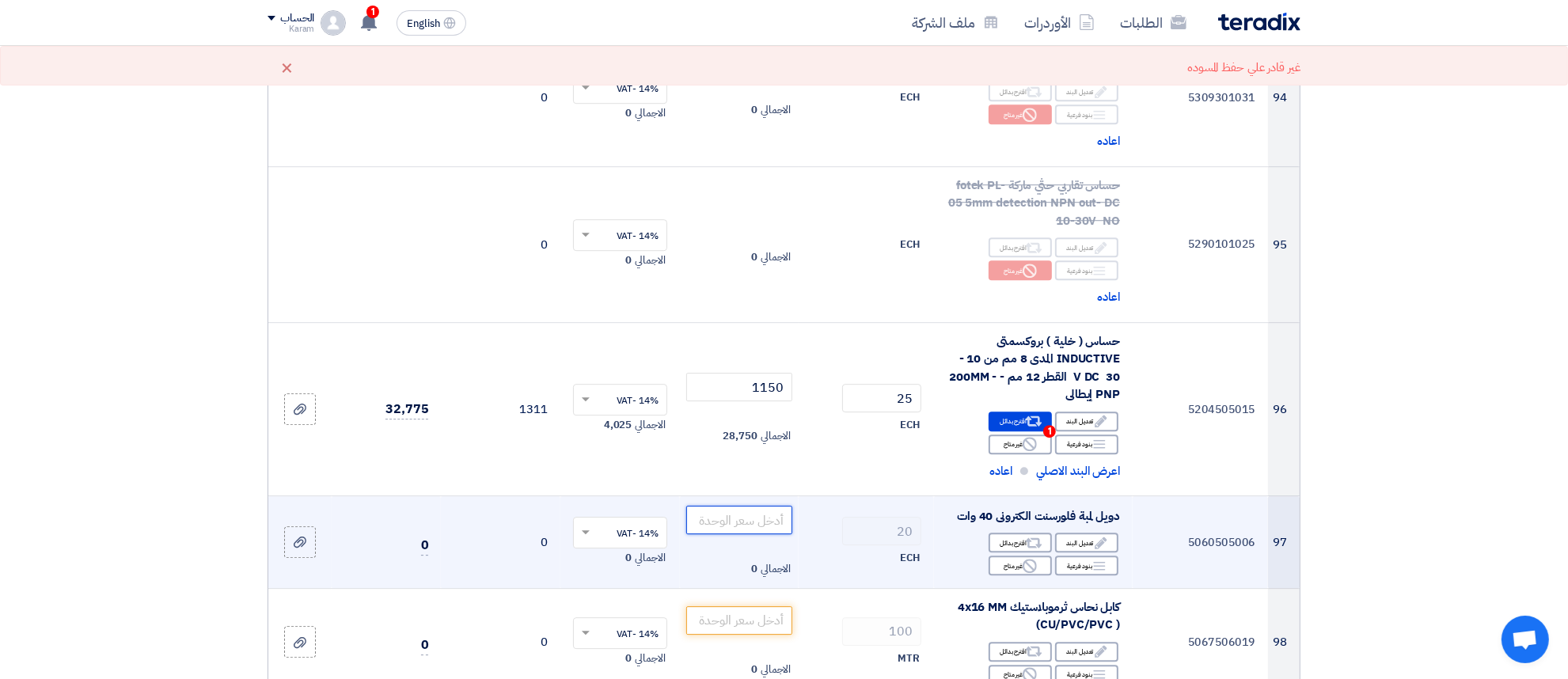
click at [752, 506] on input "number" at bounding box center [739, 520] width 107 height 28
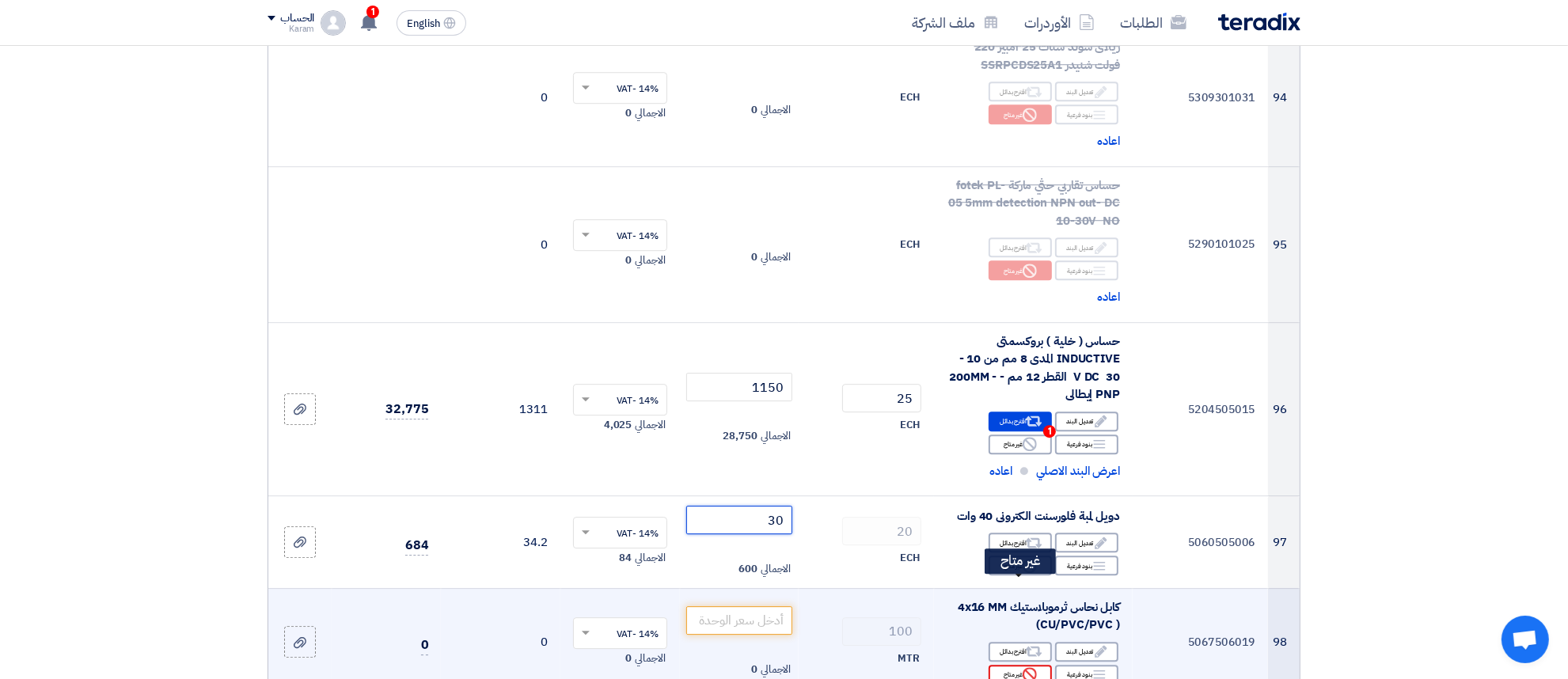
type input "30"
click at [1011, 665] on div "Reject غير متاح" at bounding box center [1020, 674] width 63 height 20
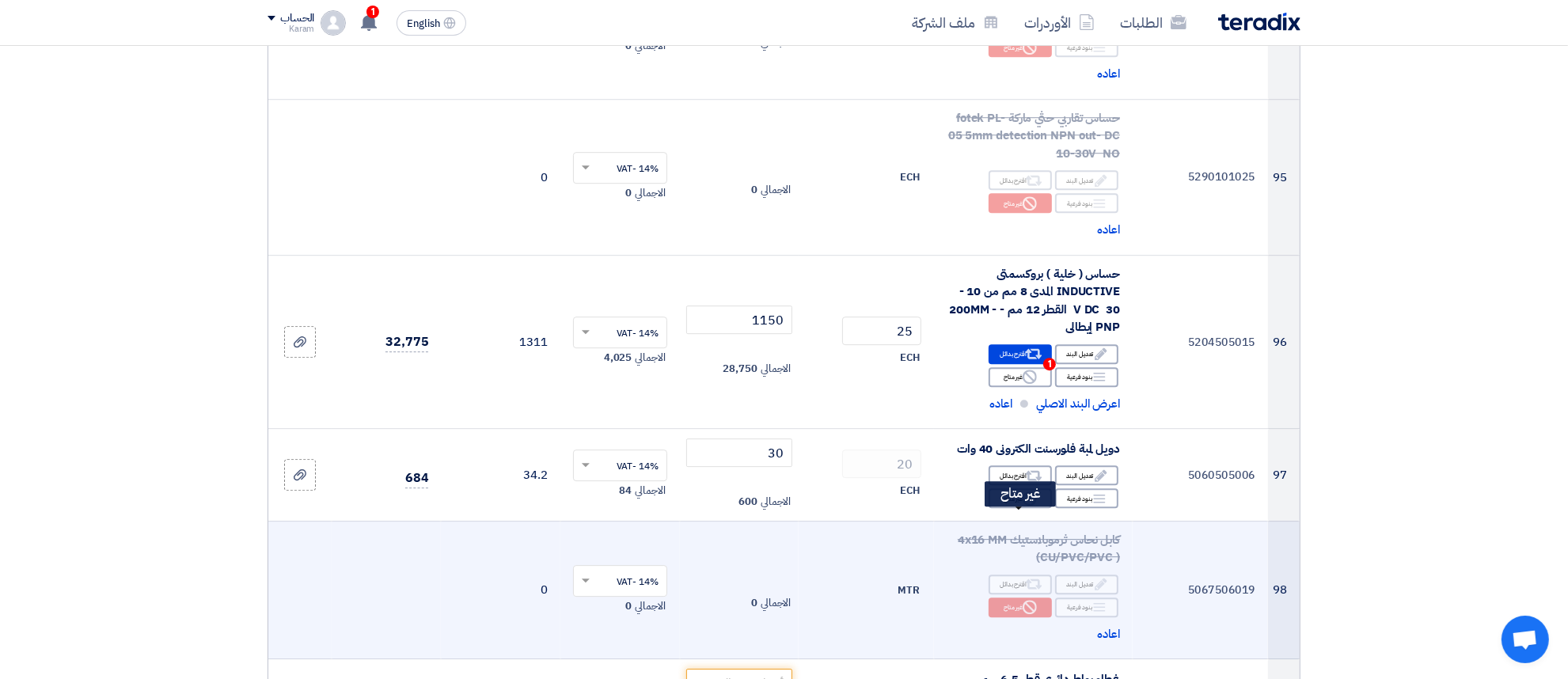
scroll to position [11149, 0]
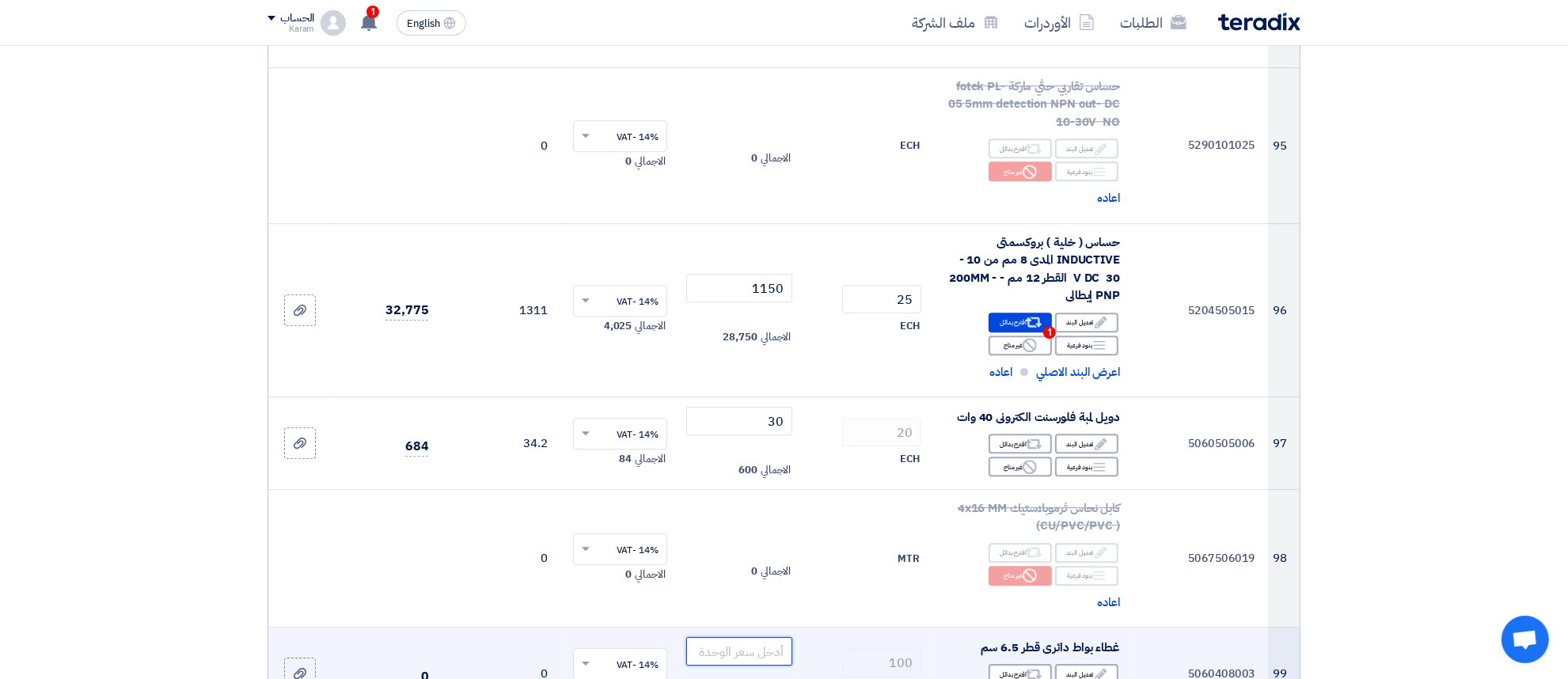
click at [738, 637] on input "number" at bounding box center [739, 652] width 107 height 28
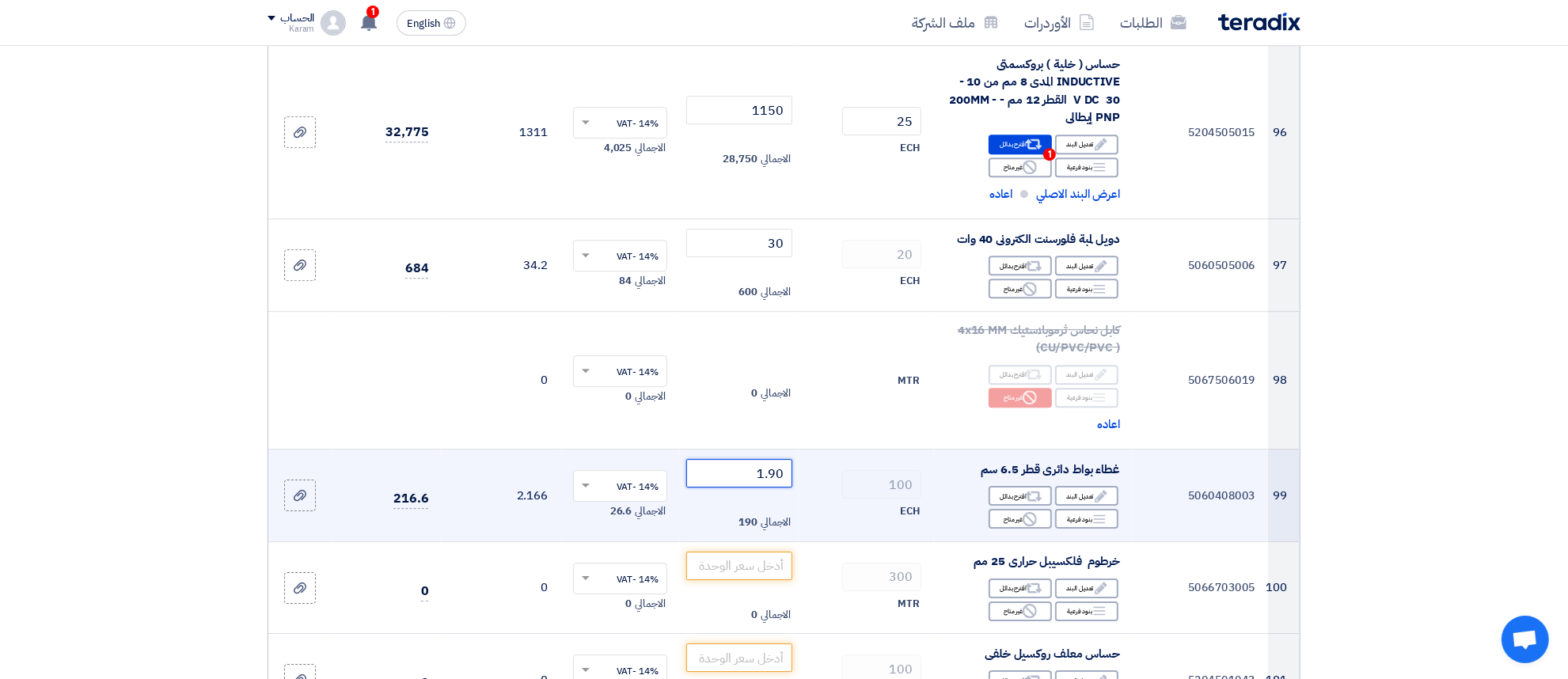
scroll to position [11348, 0]
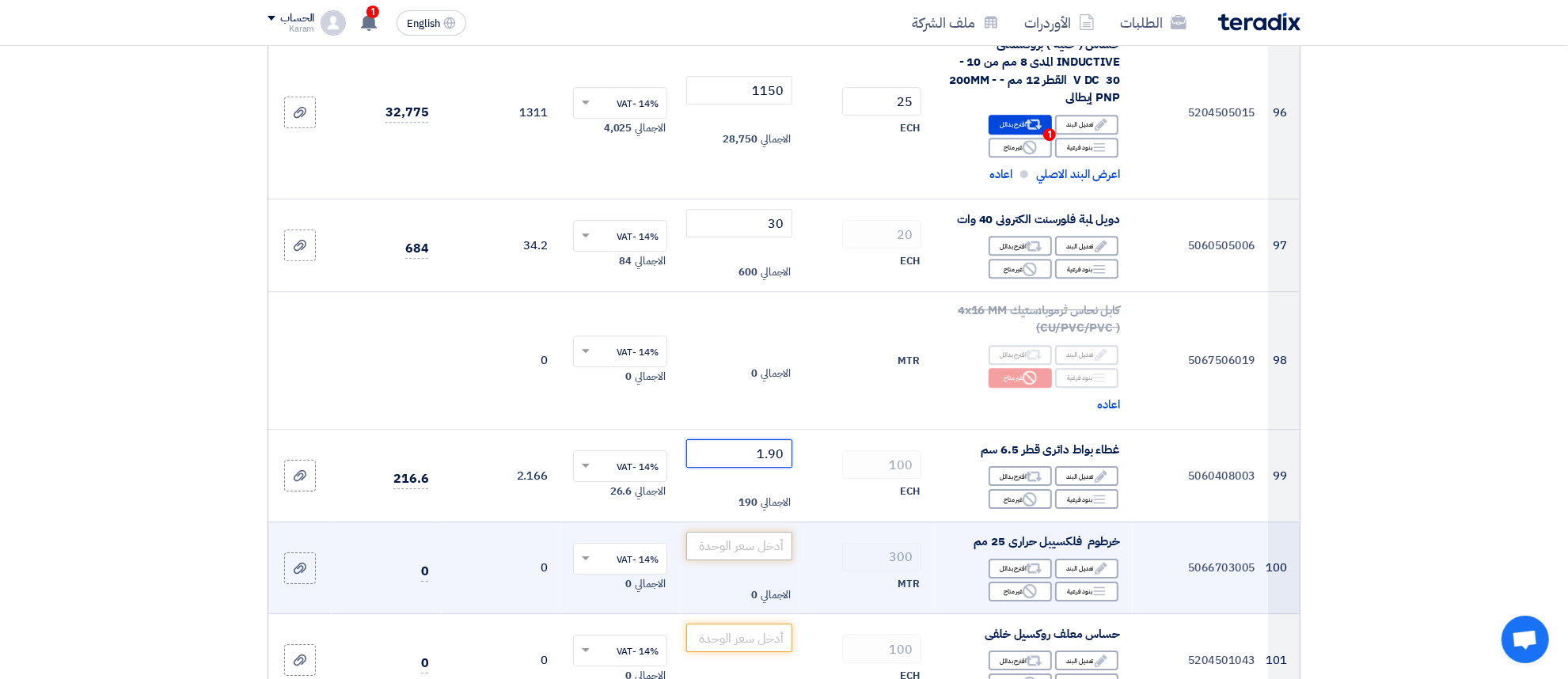
type input "1.90"
click at [736, 532] on input "number" at bounding box center [739, 546] width 107 height 28
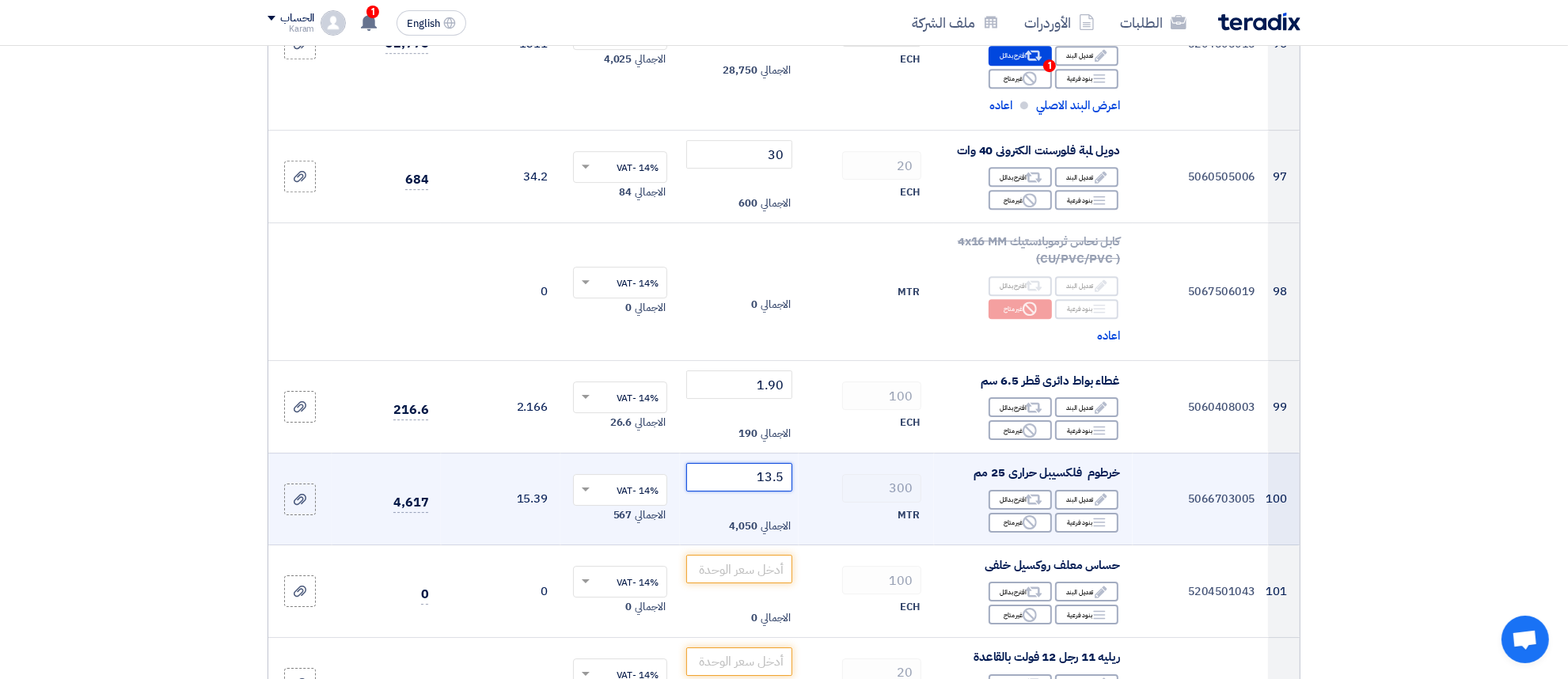
scroll to position [11447, 0]
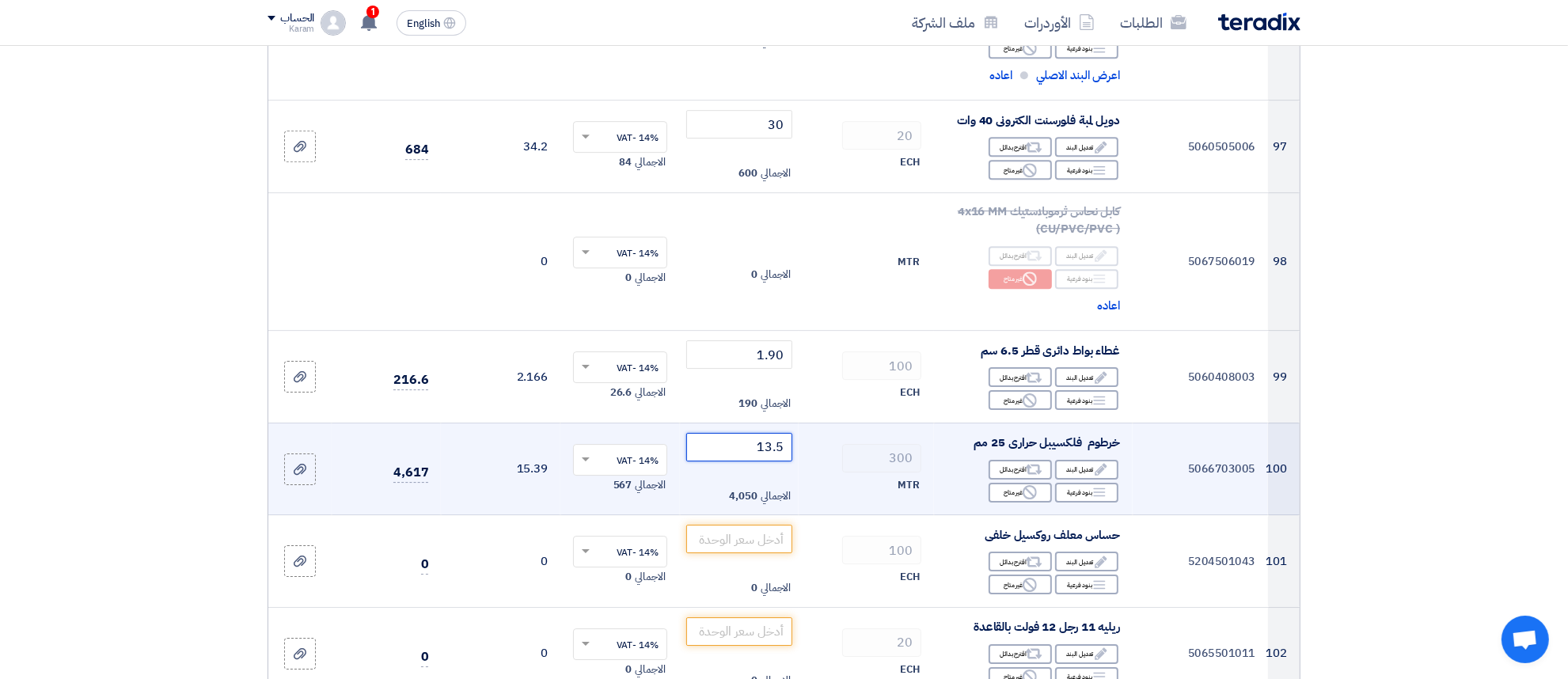
type input "13.5"
click at [727, 525] on input "number" at bounding box center [739, 539] width 107 height 28
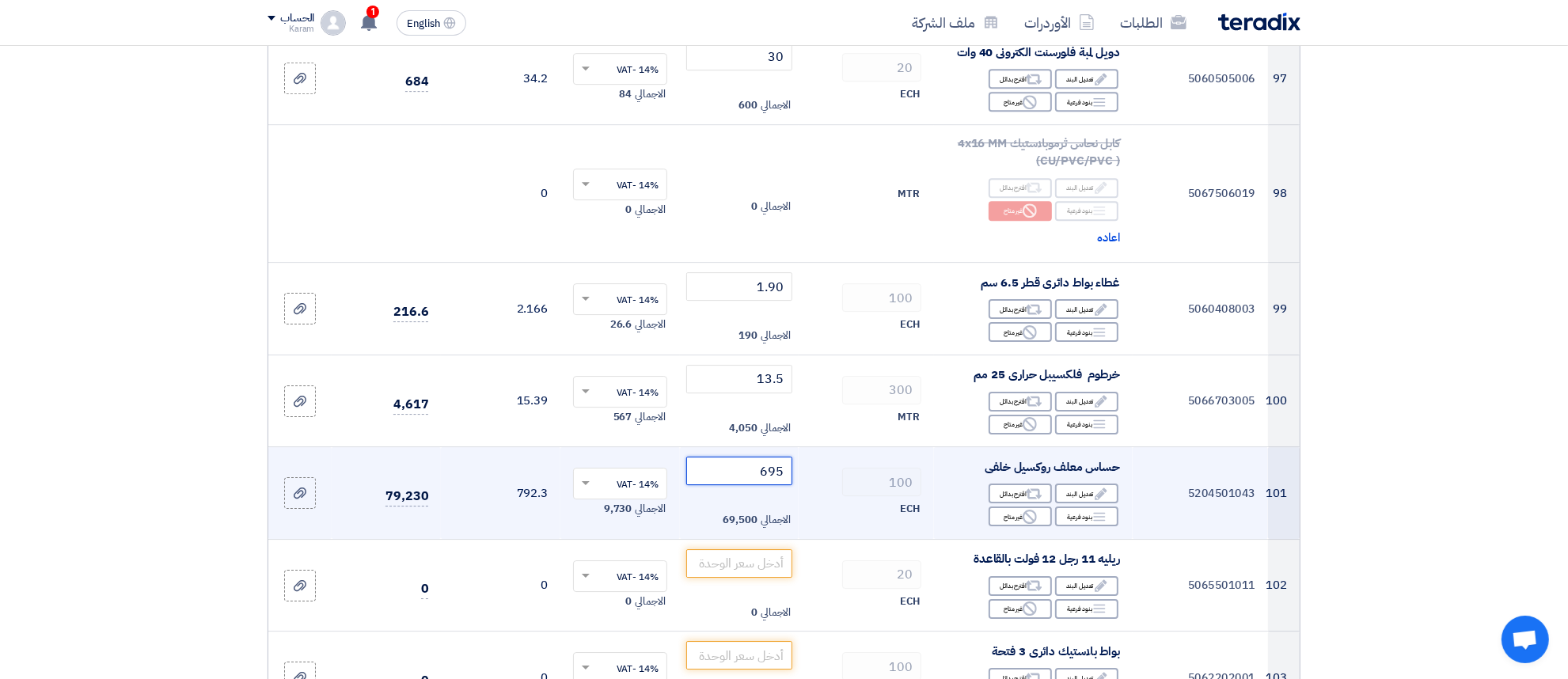
scroll to position [11545, 0]
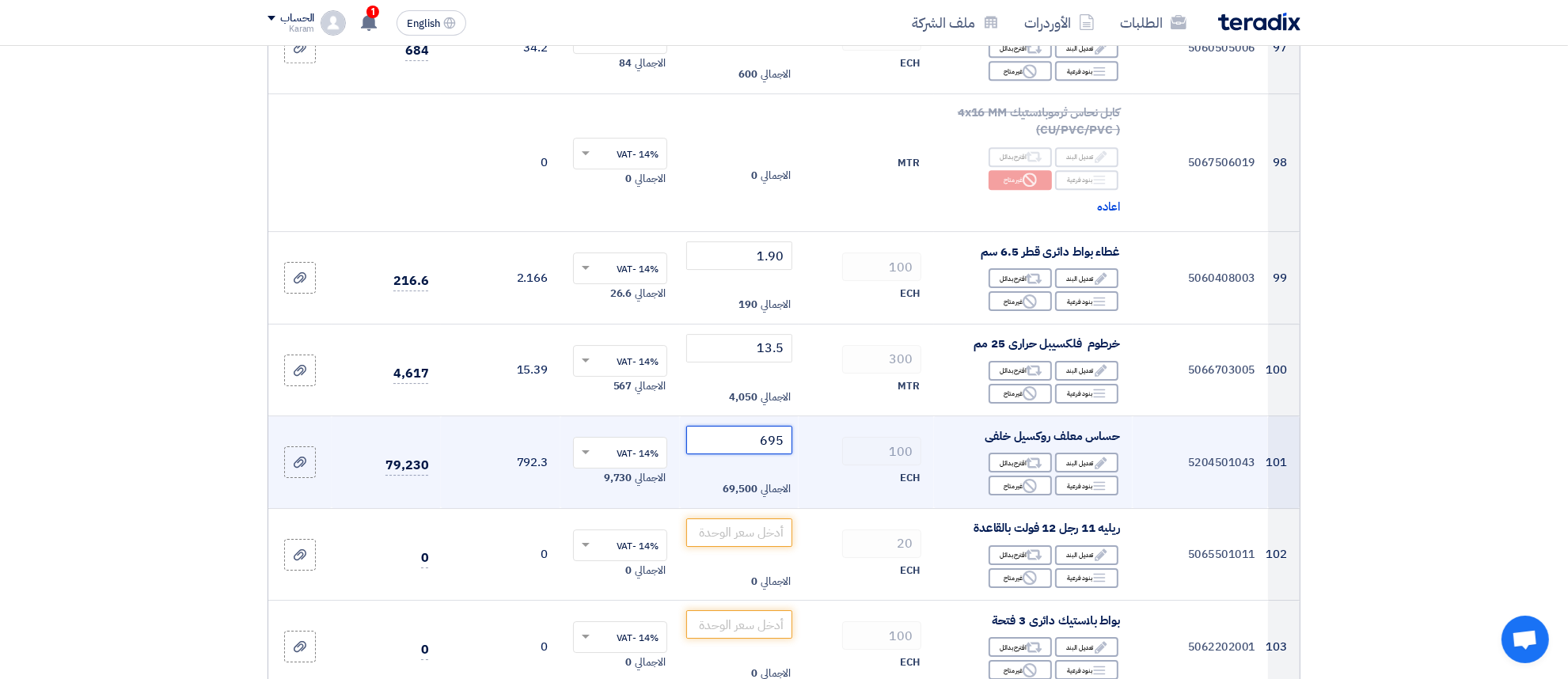
type input "695"
click at [737, 518] on input "number" at bounding box center [739, 533] width 107 height 28
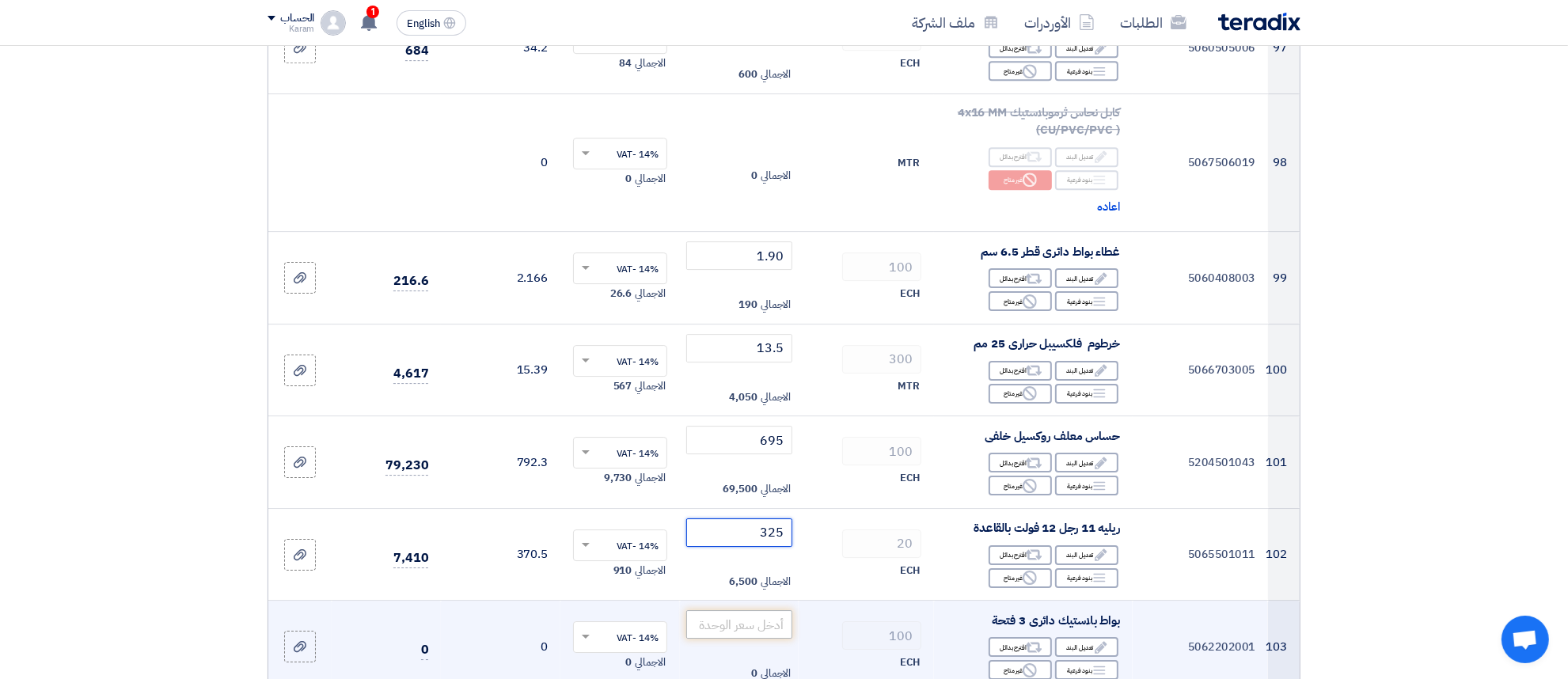
type input "325"
click at [772, 610] on input "number" at bounding box center [739, 624] width 107 height 28
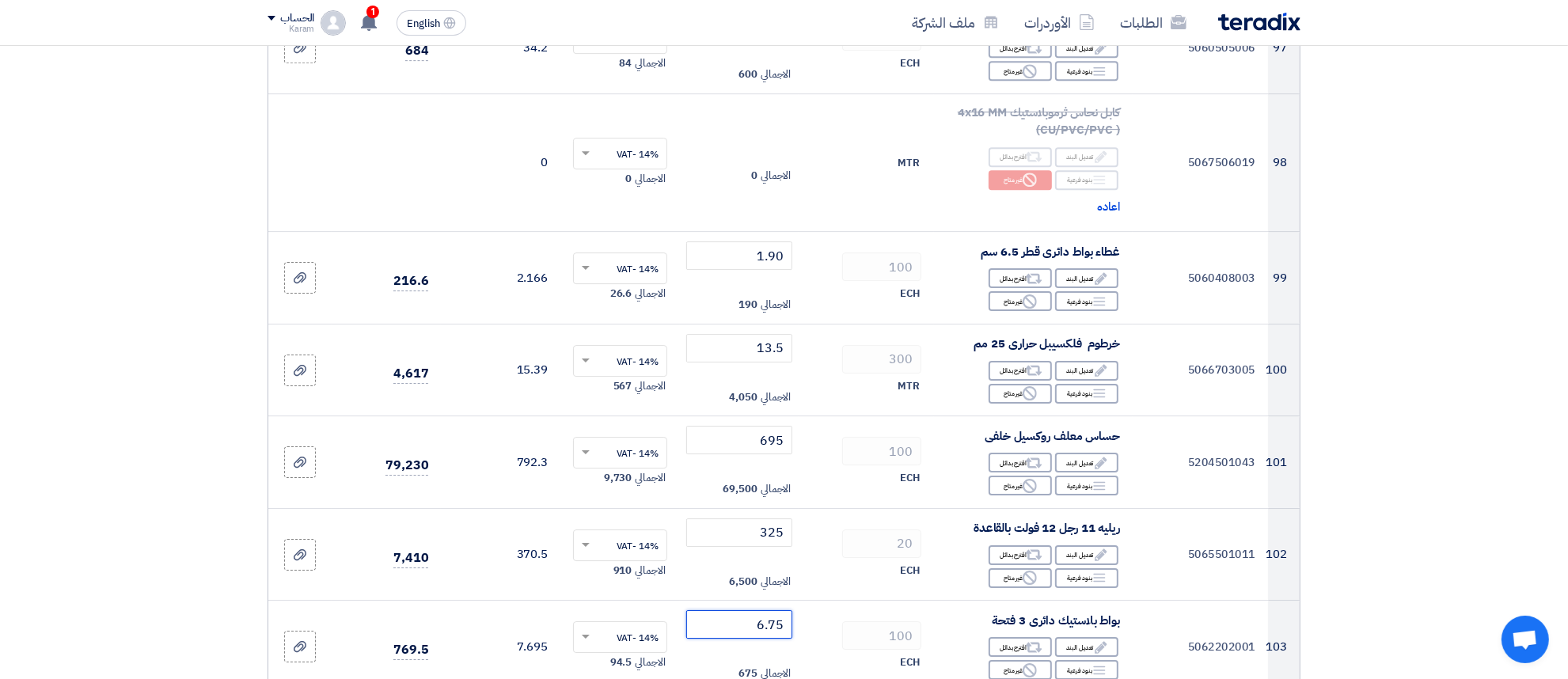
type input "6.75"
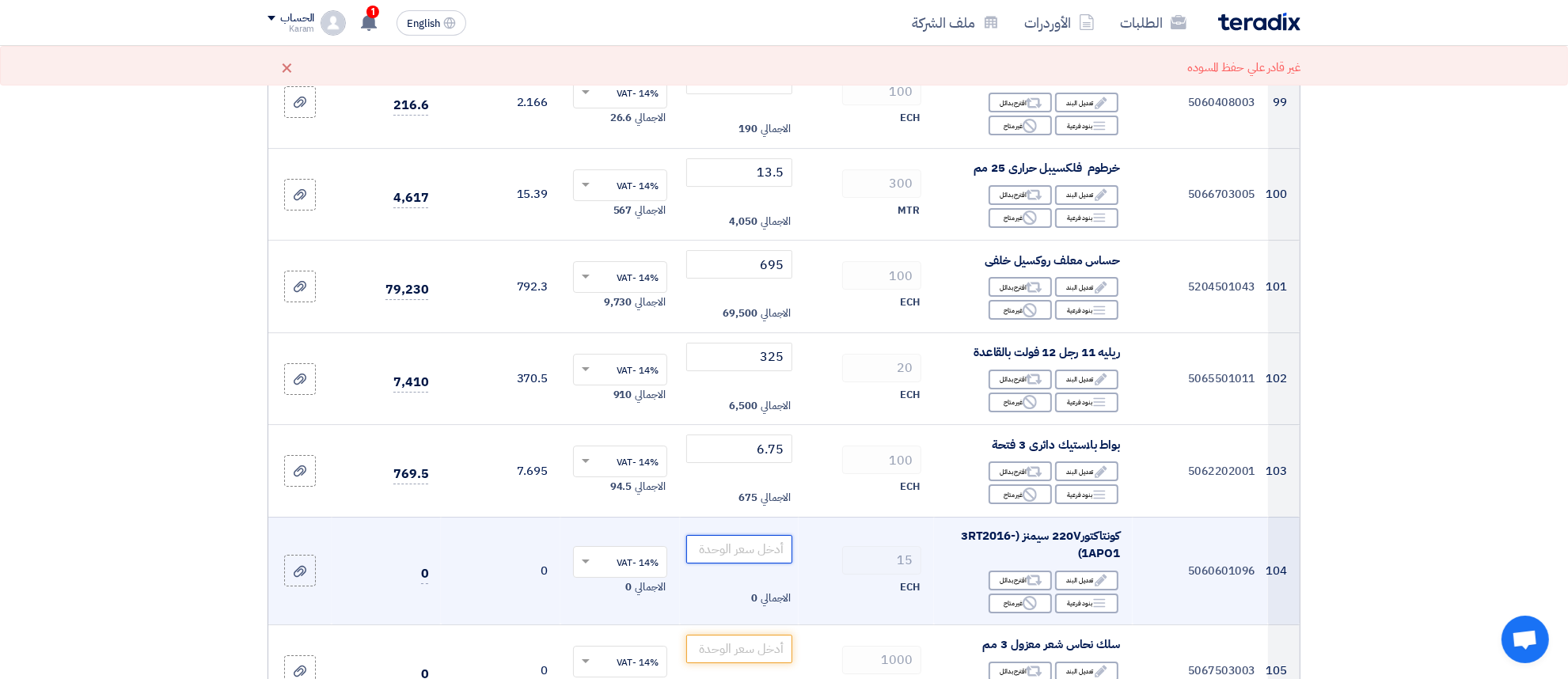
scroll to position [11743, 0]
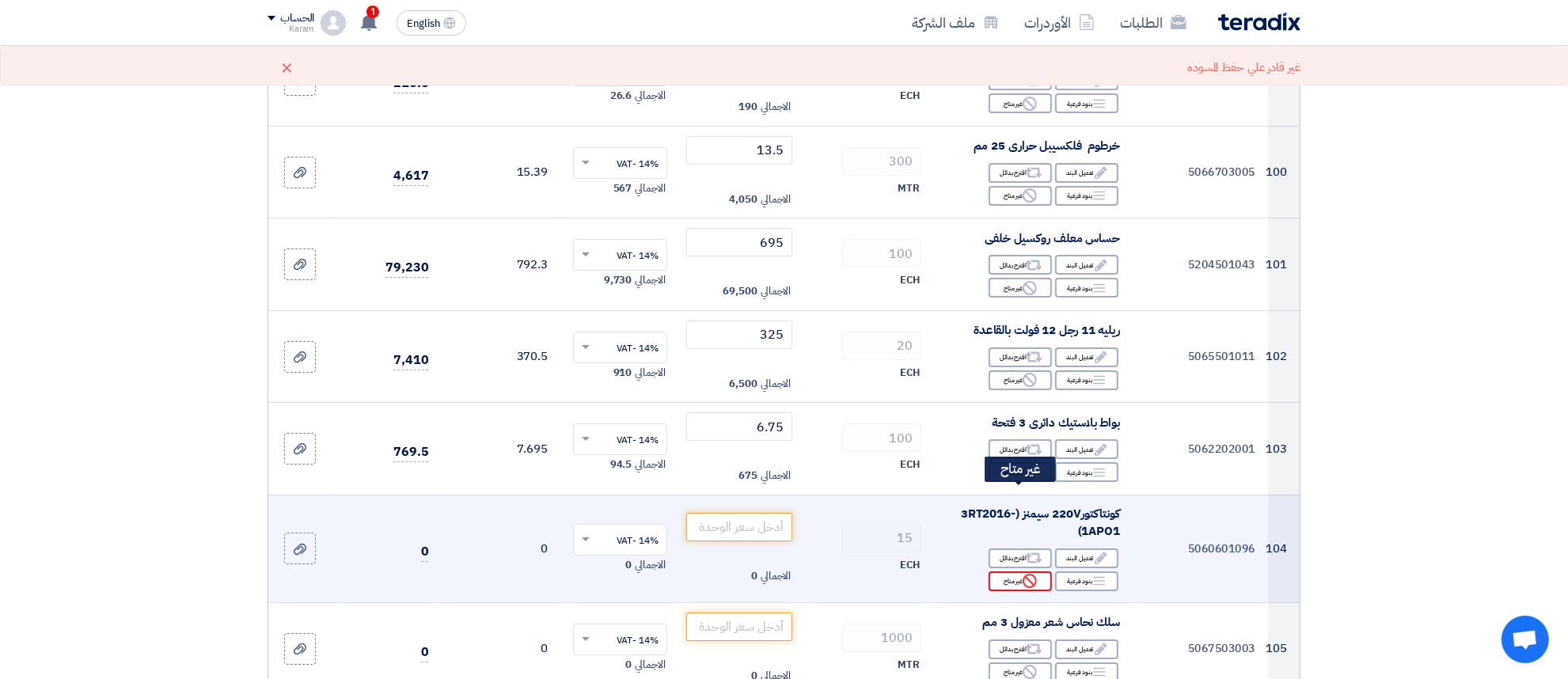
click at [1022, 574] on icon "Reject" at bounding box center [1029, 581] width 14 height 14
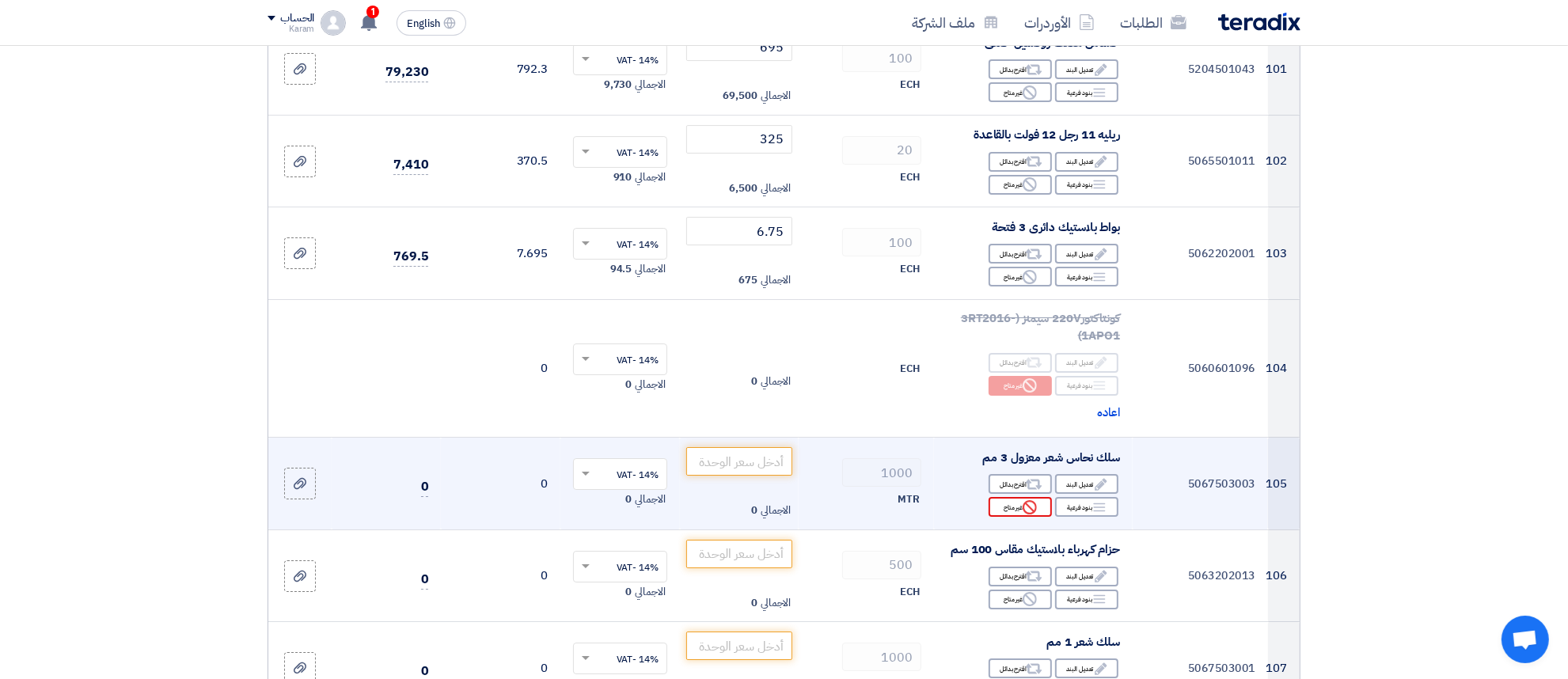
scroll to position [11942, 0]
click at [1021, 495] on div "Reject غير متاح" at bounding box center [1020, 504] width 63 height 20
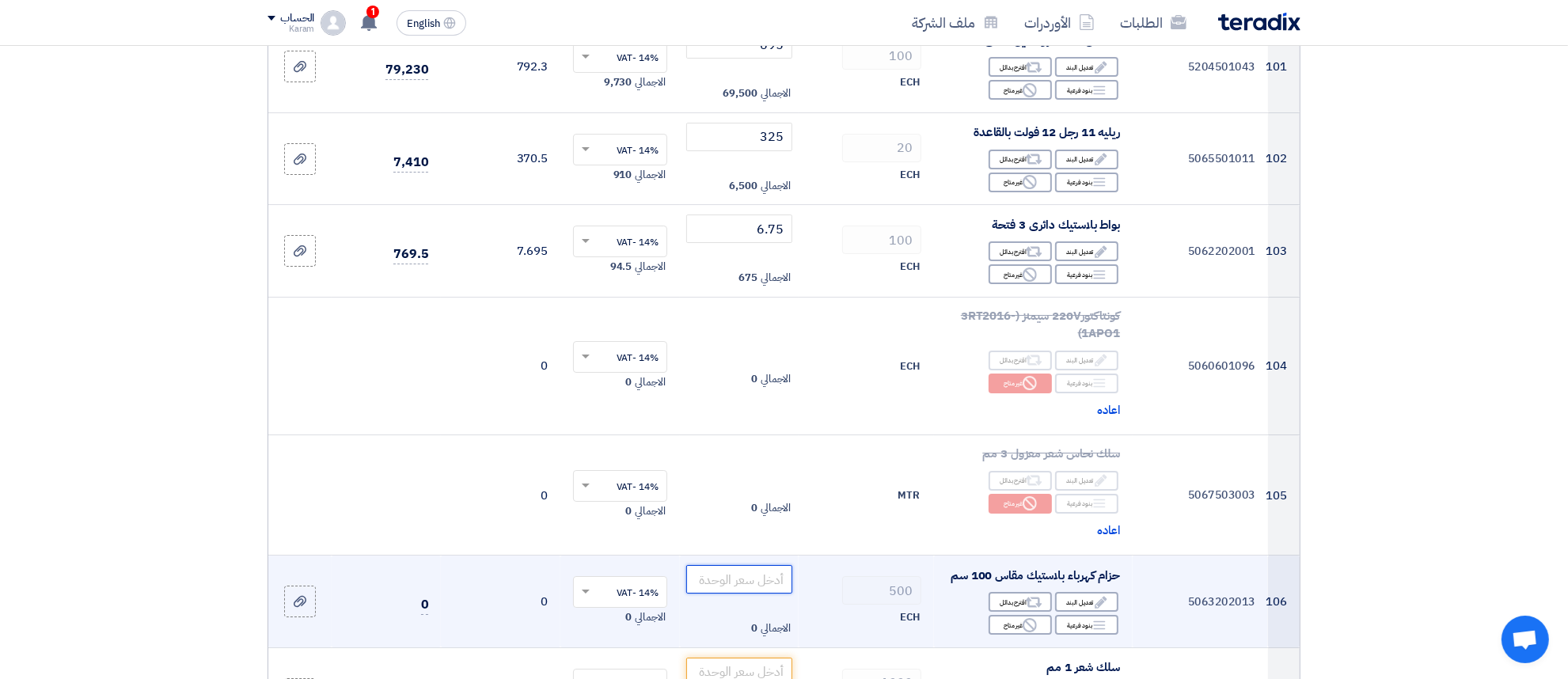
click at [756, 566] on input "number" at bounding box center [739, 580] width 107 height 28
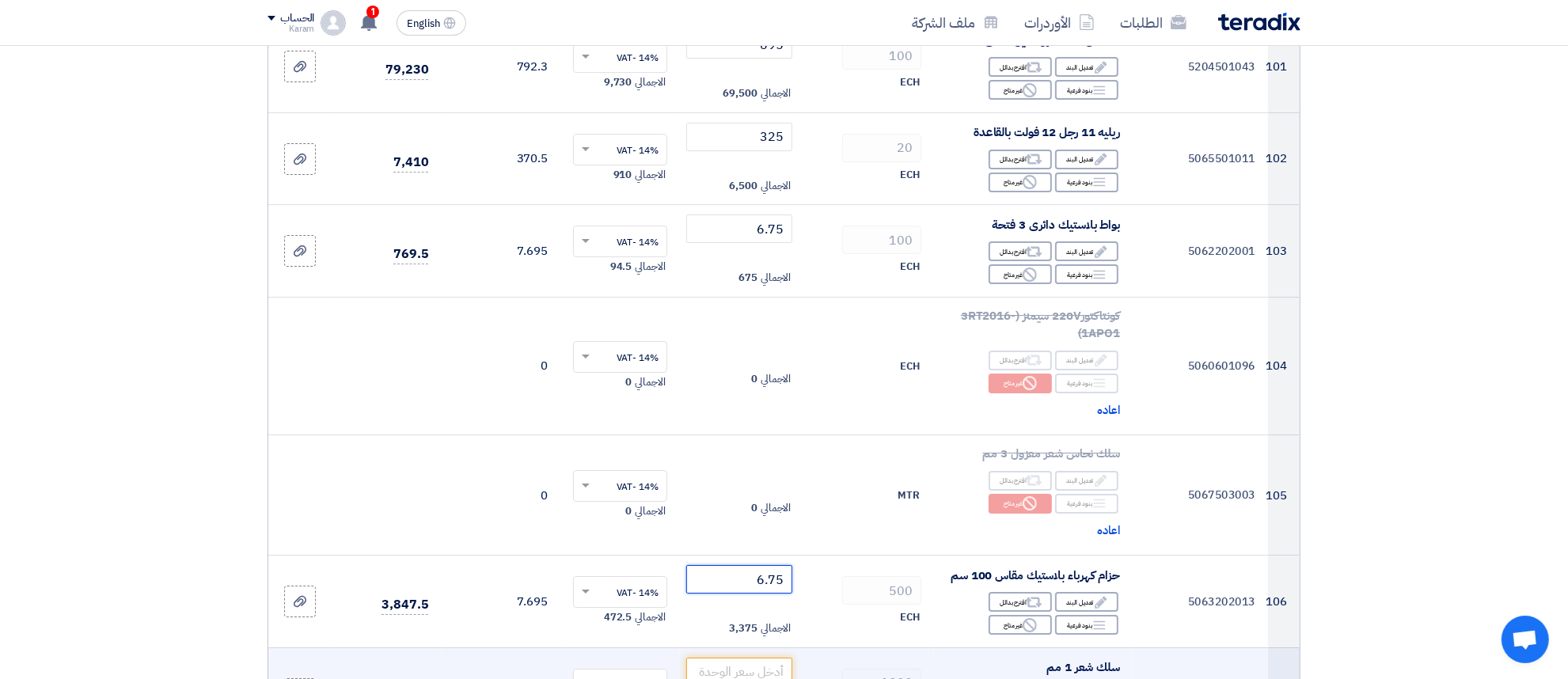
scroll to position [12041, 0]
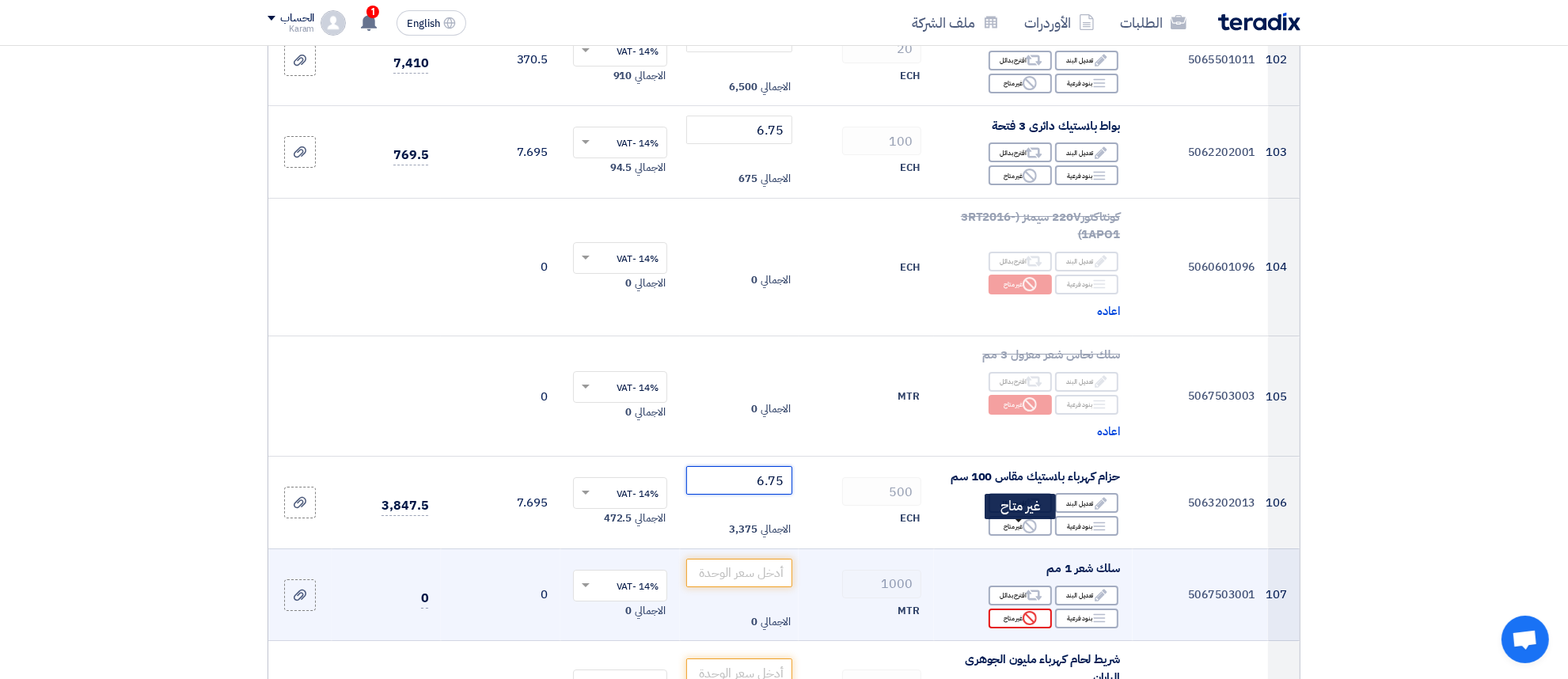
type input "6.75"
click at [1029, 611] on icon "Reject" at bounding box center [1029, 618] width 14 height 14
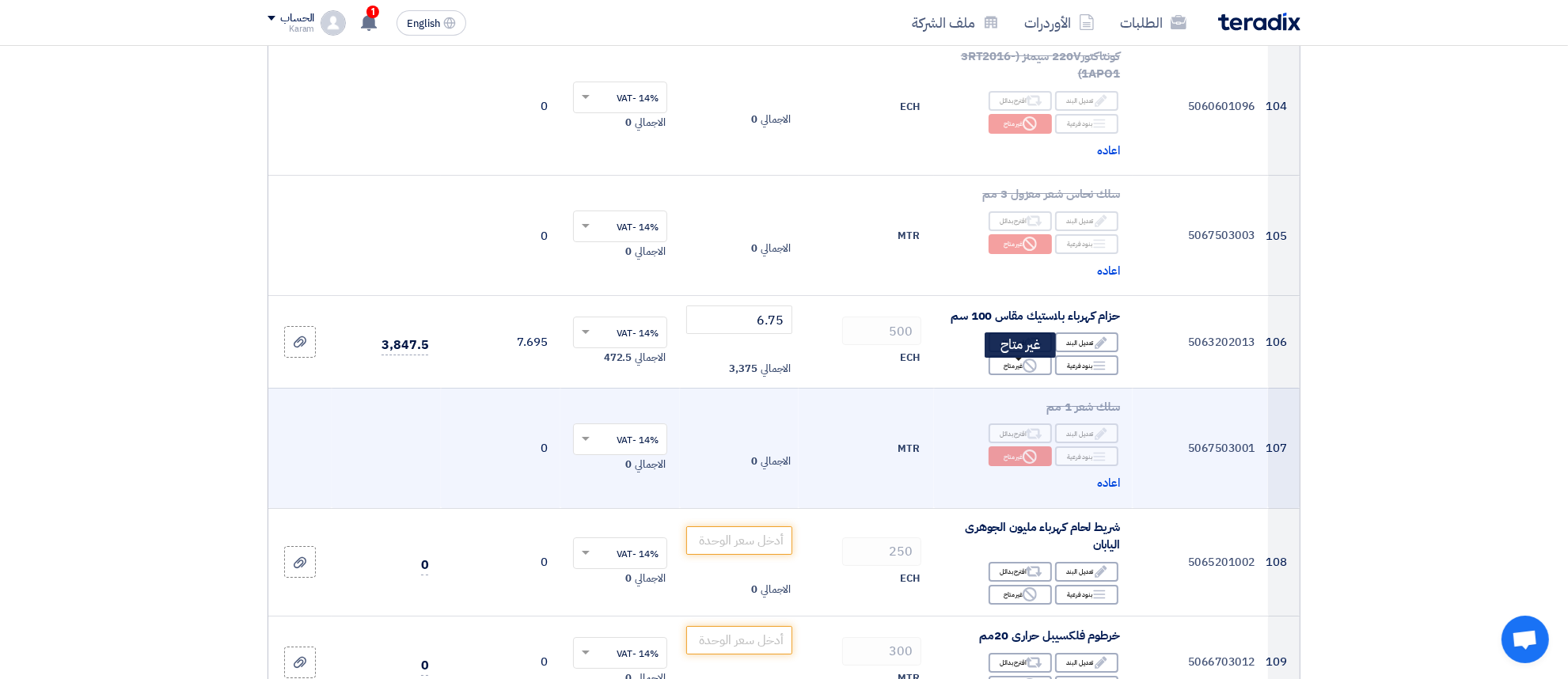
scroll to position [12238, 0]
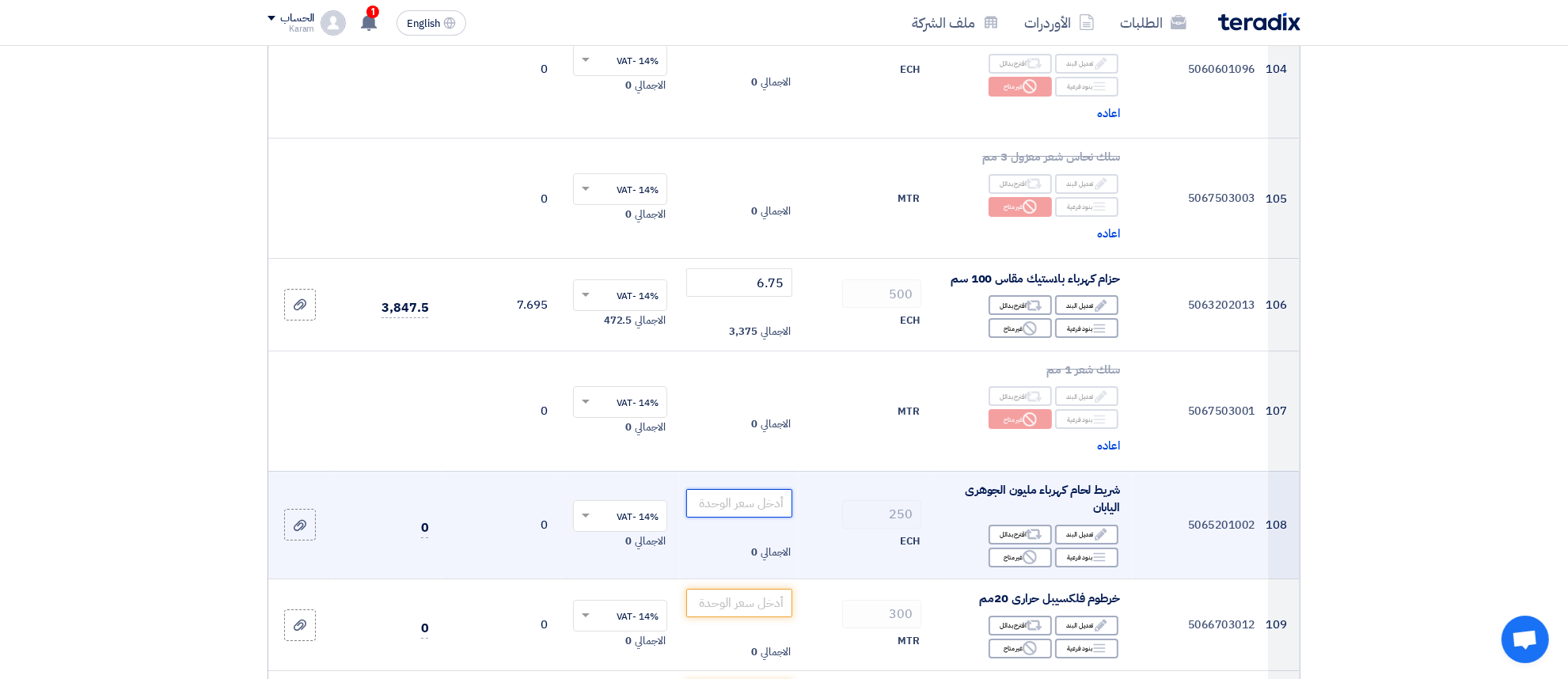
click at [750, 489] on input "number" at bounding box center [739, 503] width 107 height 28
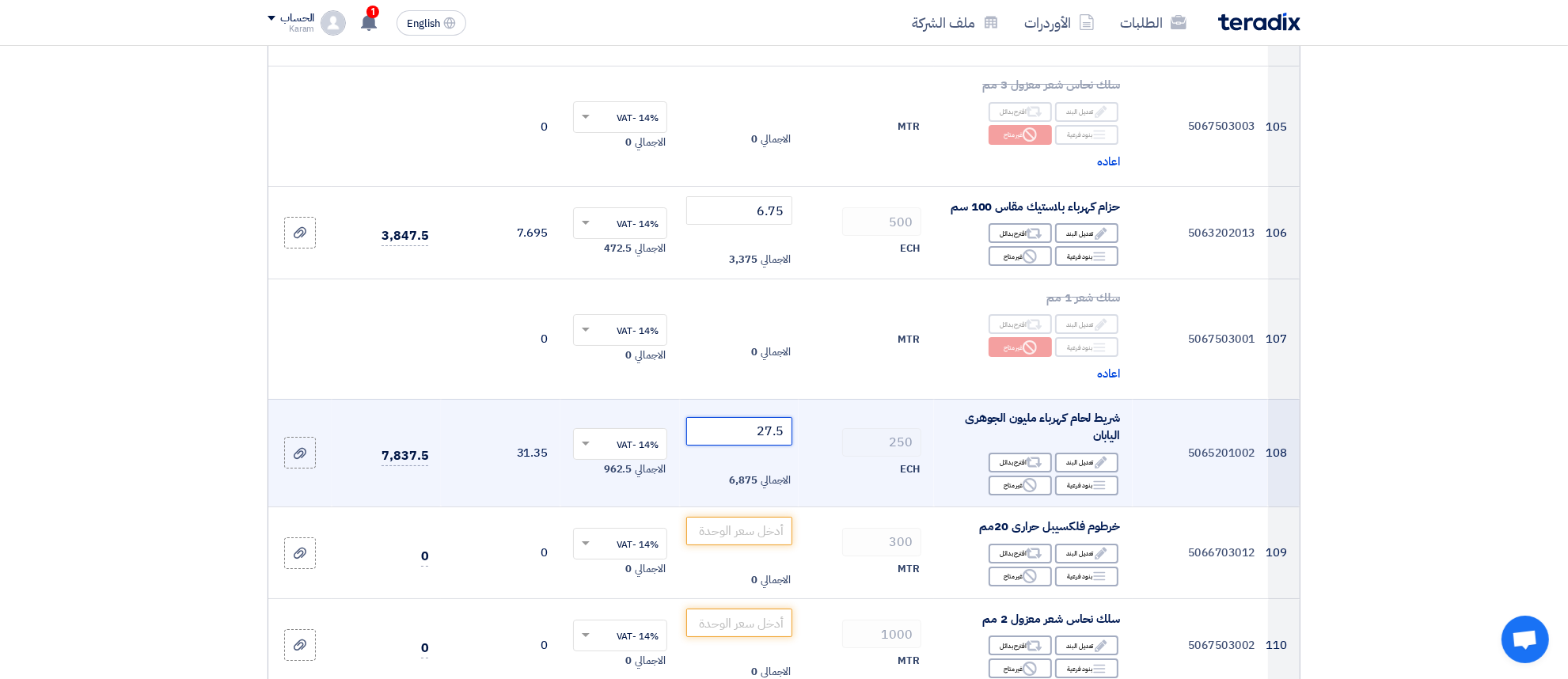
scroll to position [12337, 0]
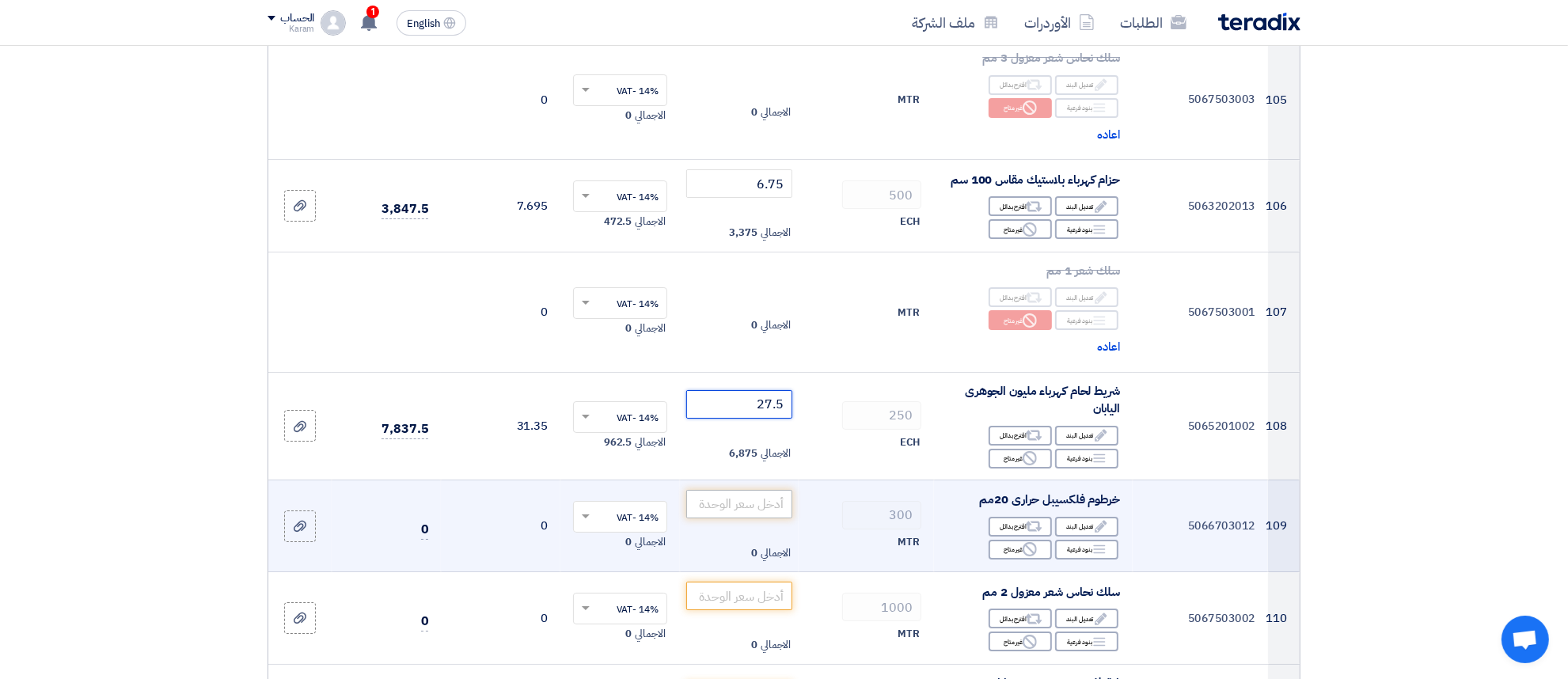
type input "27.5"
click at [748, 490] on input "number" at bounding box center [739, 504] width 107 height 28
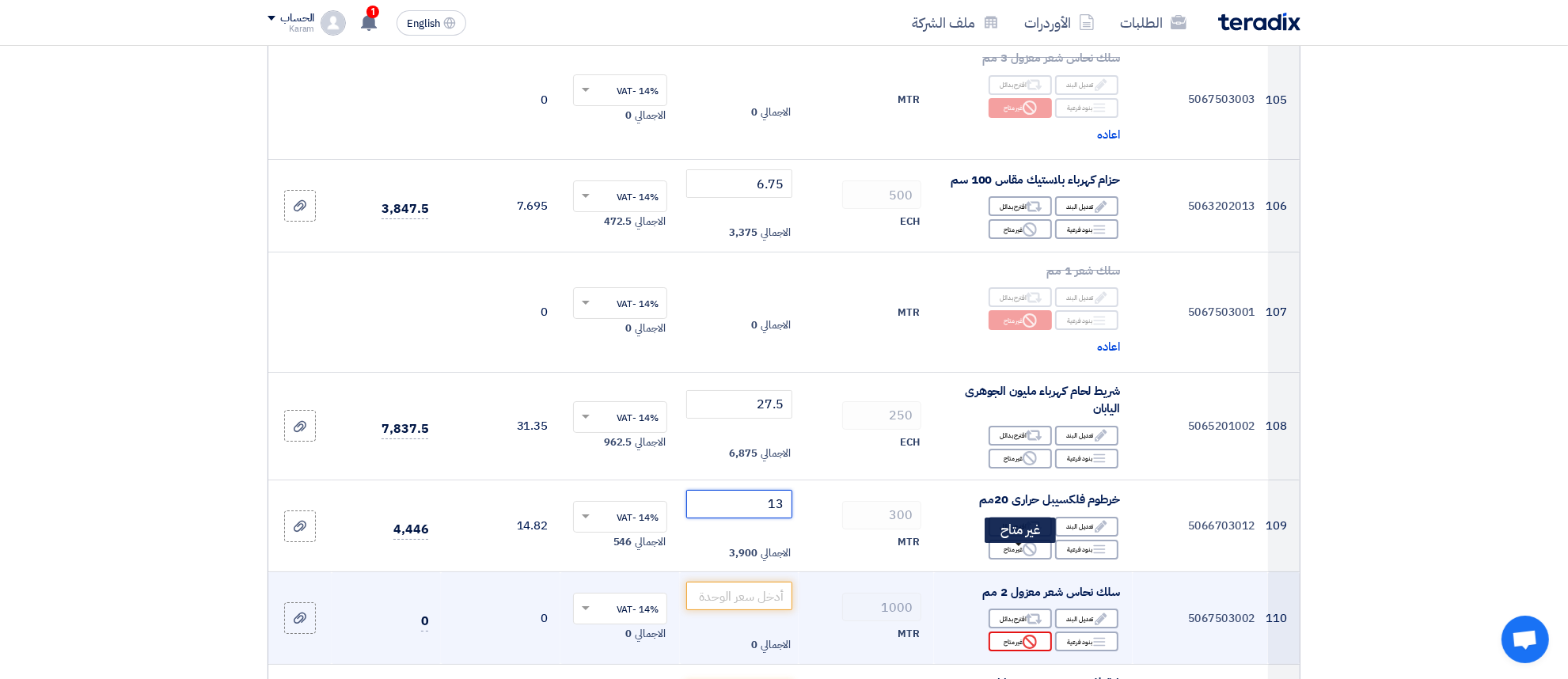
type input "13"
click at [1029, 635] on icon "Reject" at bounding box center [1029, 641] width 14 height 14
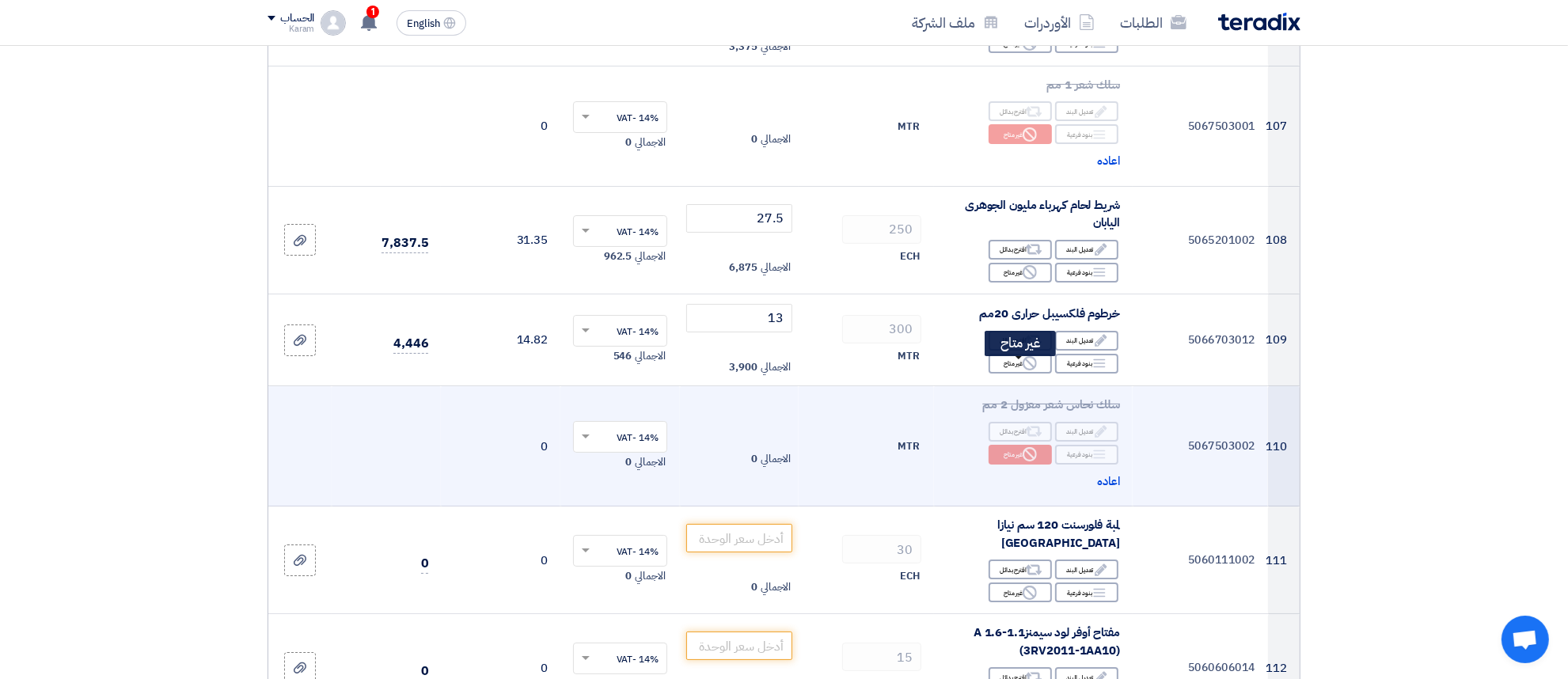
scroll to position [12536, 0]
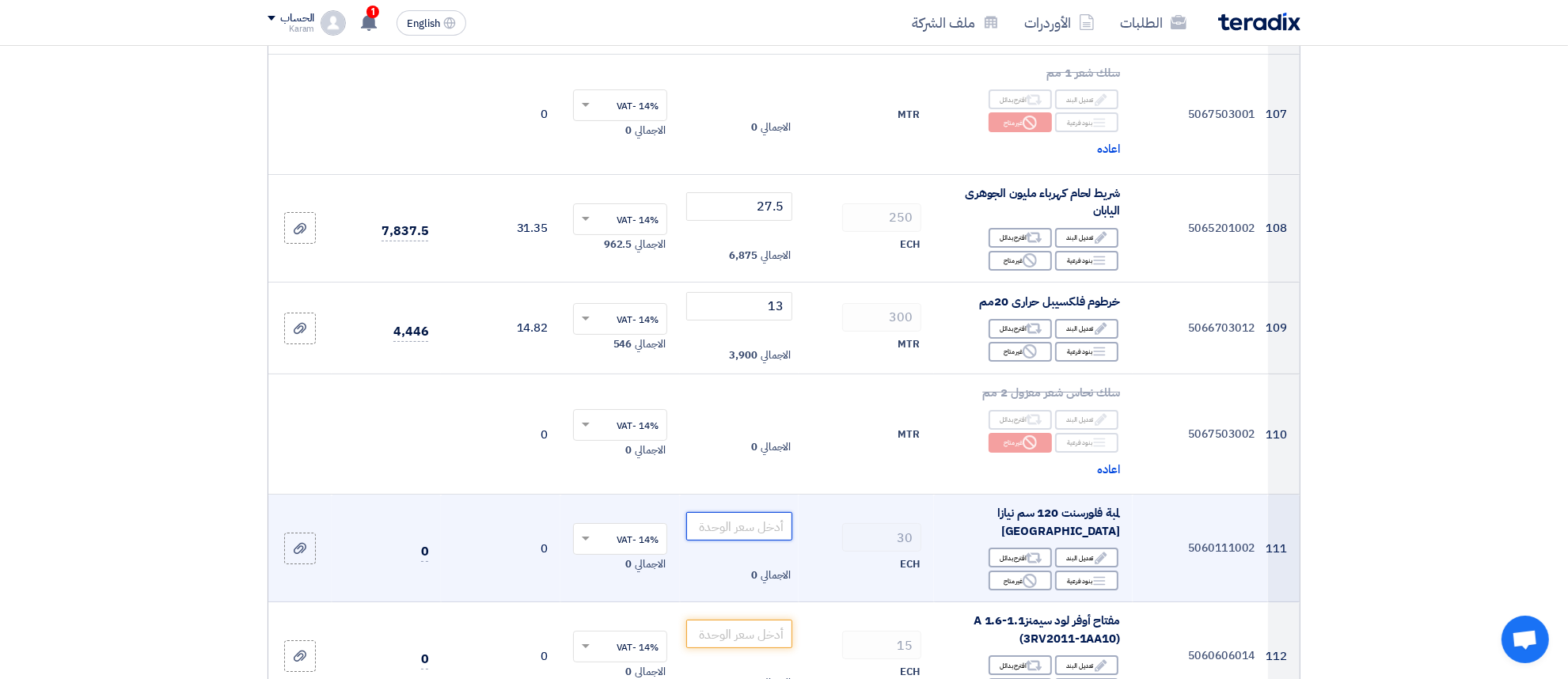
click at [736, 513] on input "number" at bounding box center [739, 527] width 107 height 28
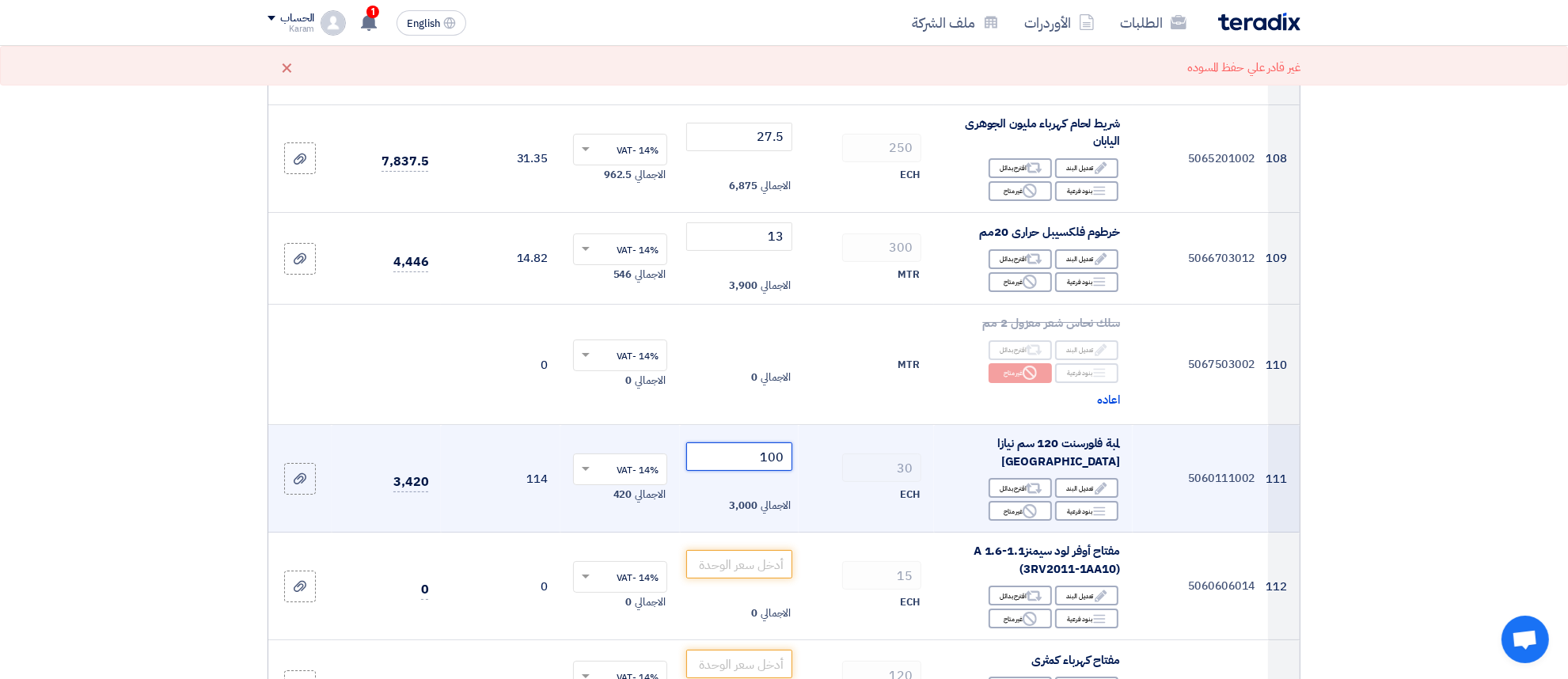
scroll to position [12634, 0]
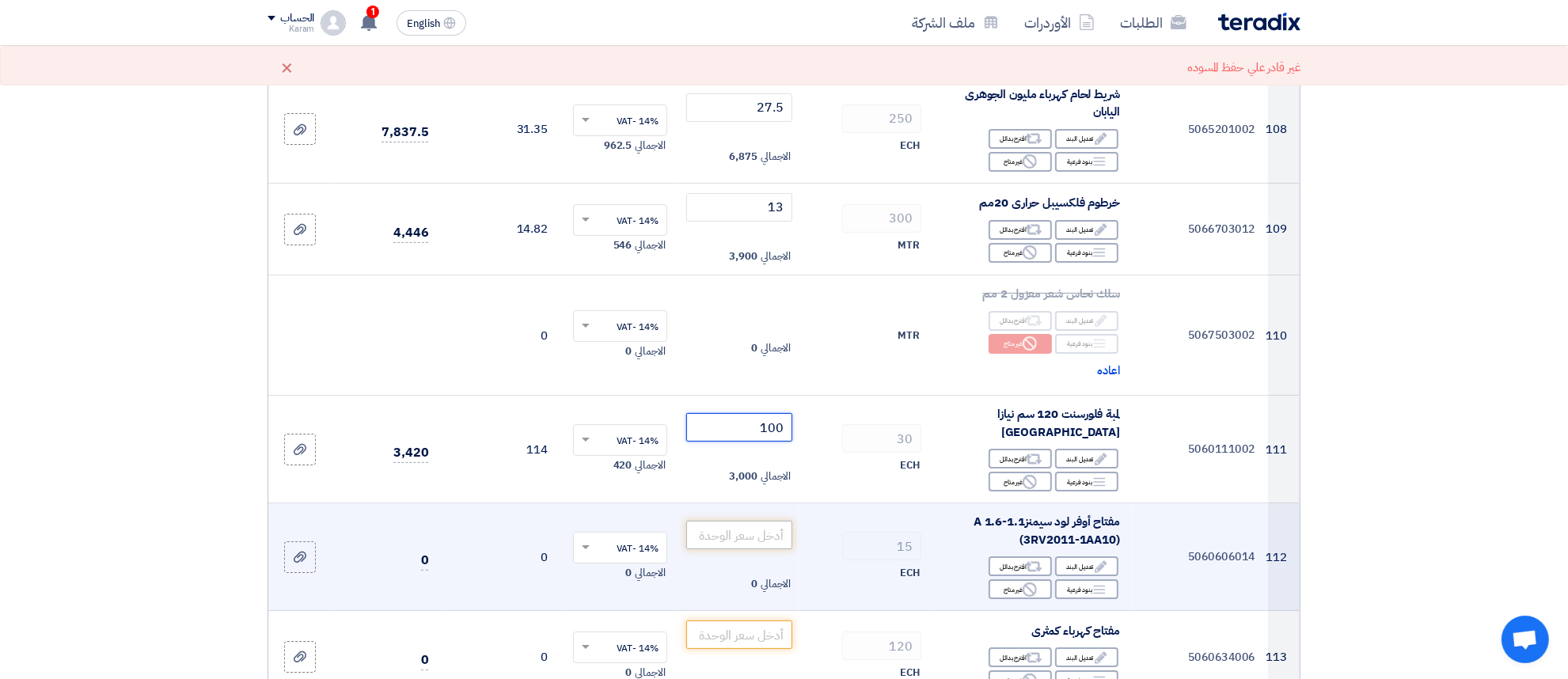
type input "100"
click at [736, 521] on input "number" at bounding box center [739, 535] width 107 height 28
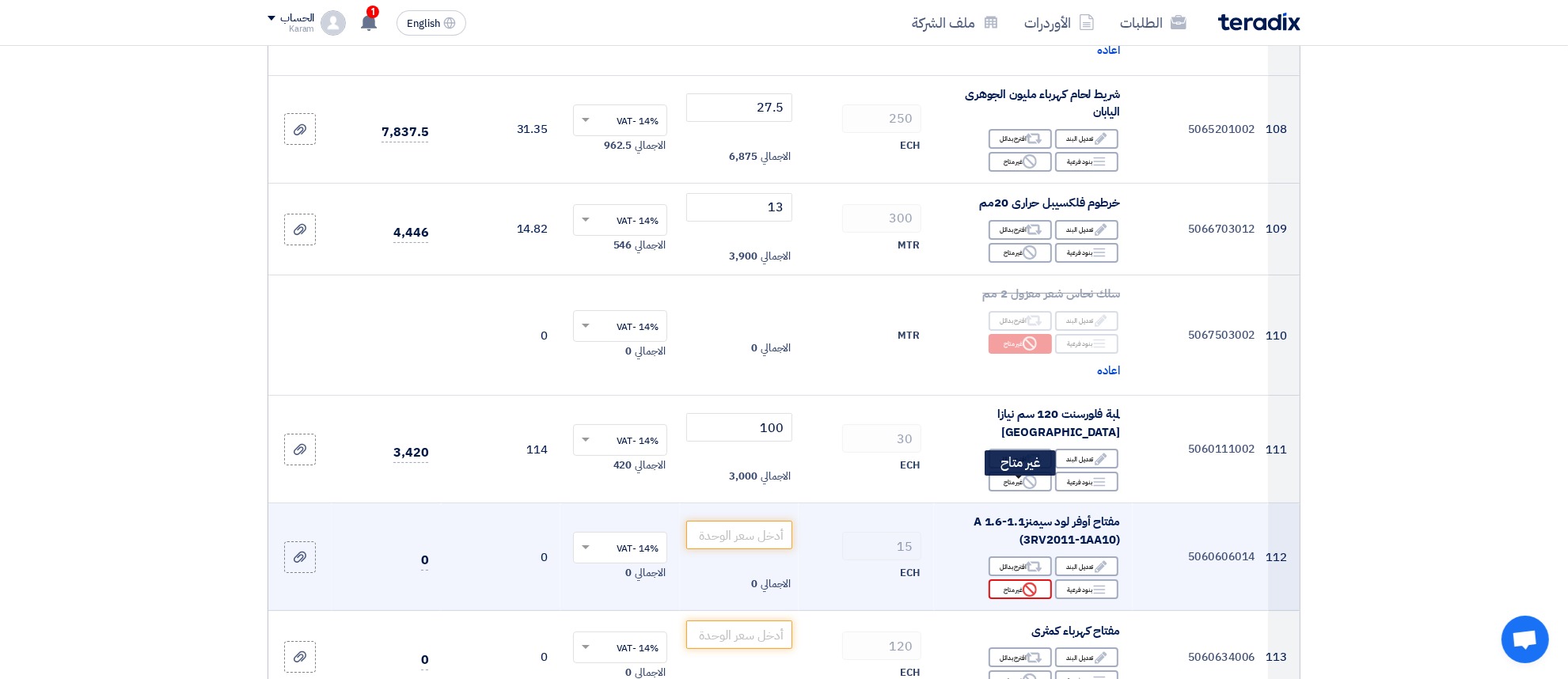
click at [1027, 583] on icon "Reject" at bounding box center [1029, 589] width 14 height 14
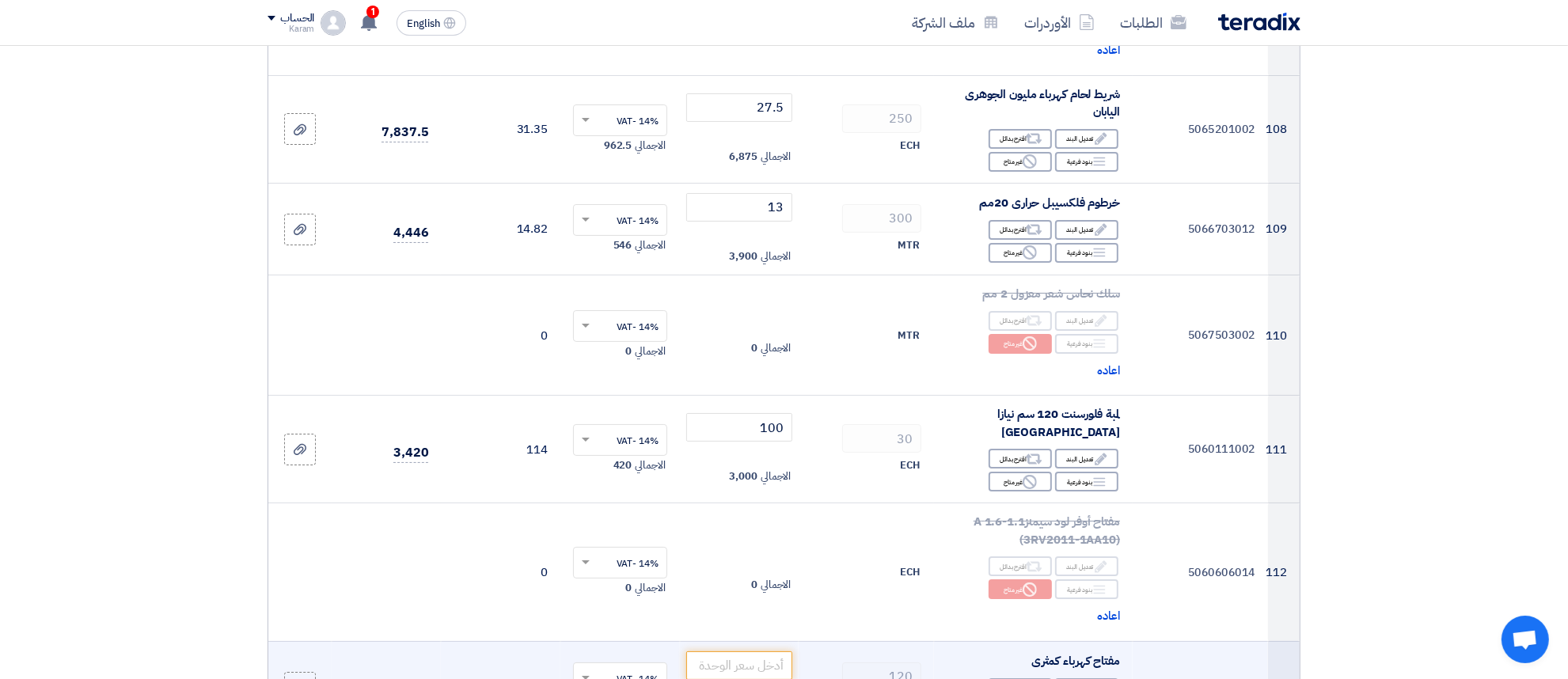
scroll to position [12733, 0]
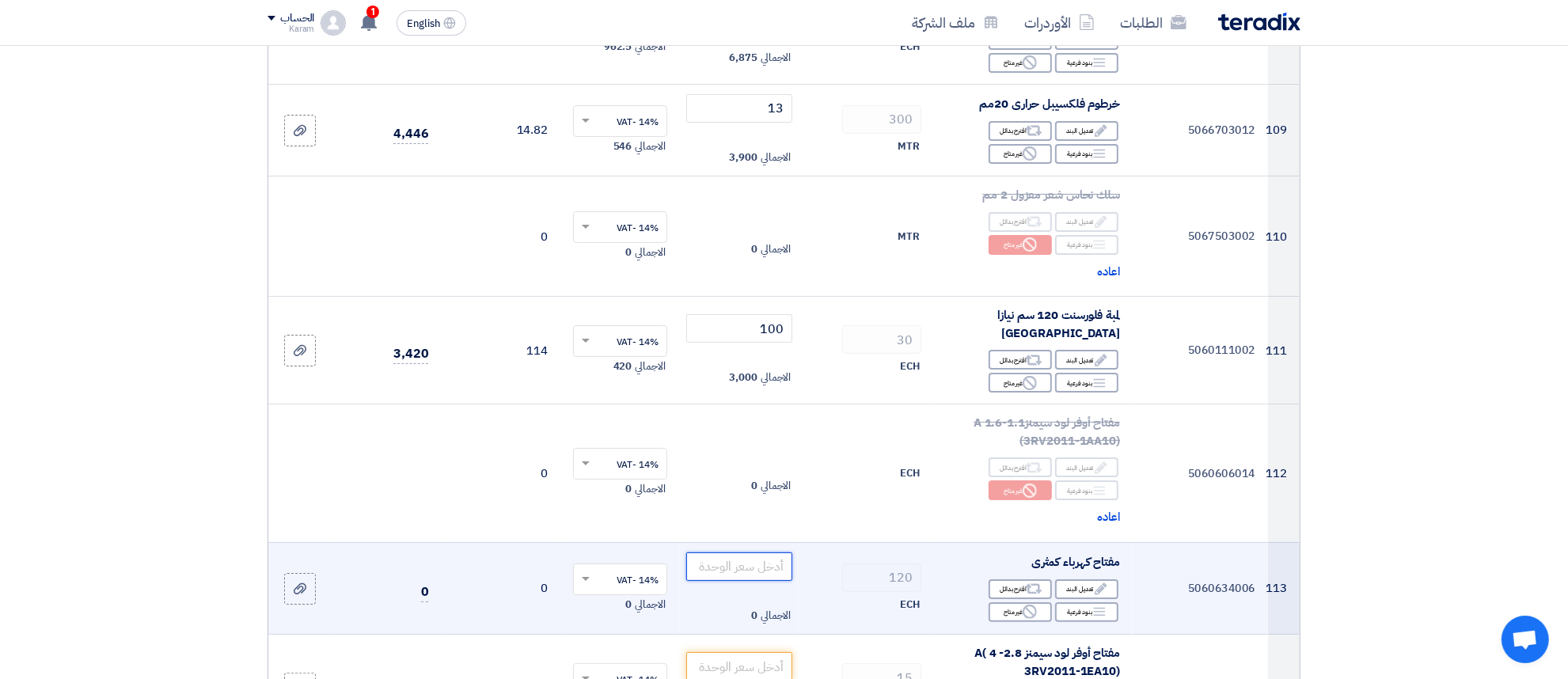
click at [749, 552] on input "number" at bounding box center [739, 567] width 107 height 28
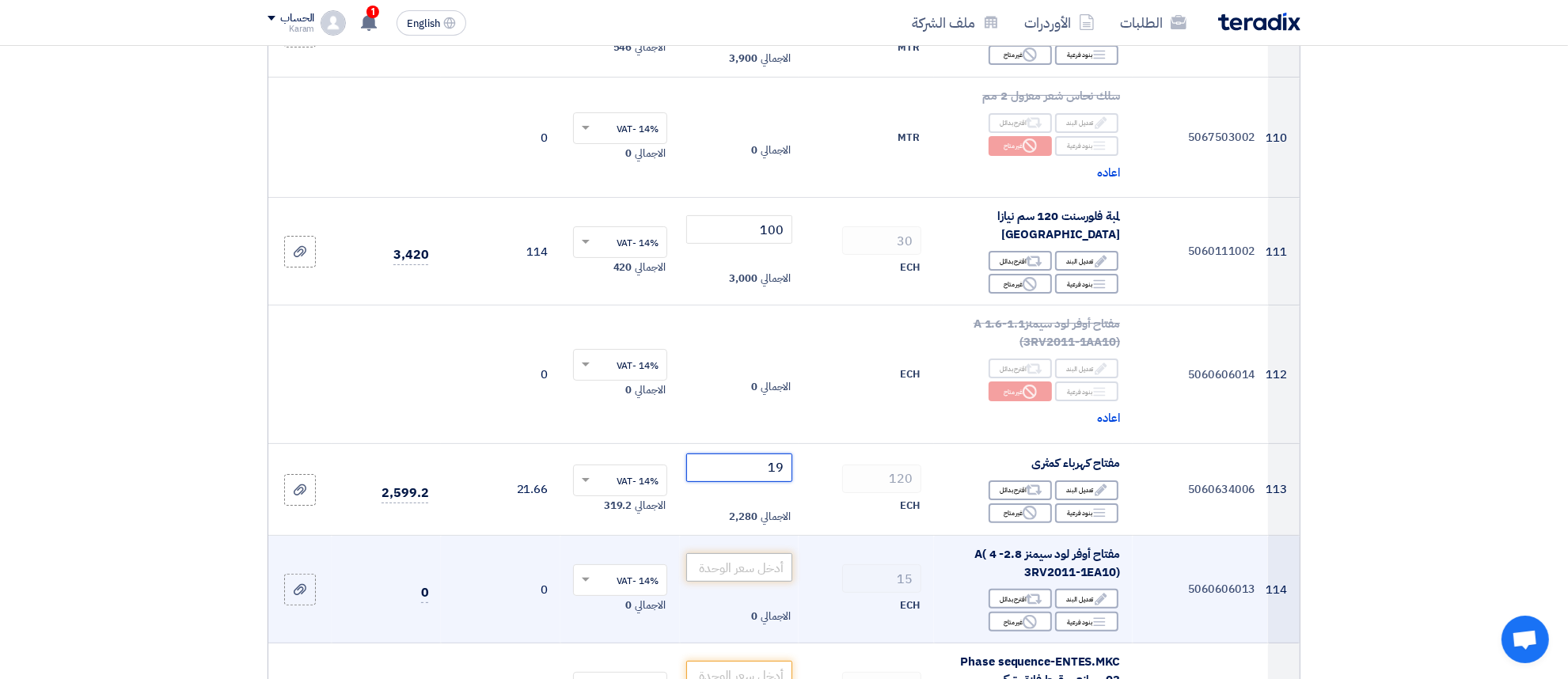
type input "19"
click at [782, 553] on input "number" at bounding box center [739, 568] width 107 height 28
click at [758, 553] on input "number" at bounding box center [739, 568] width 107 height 28
click at [1012, 612] on div "Reject غير متاح" at bounding box center [1020, 621] width 63 height 20
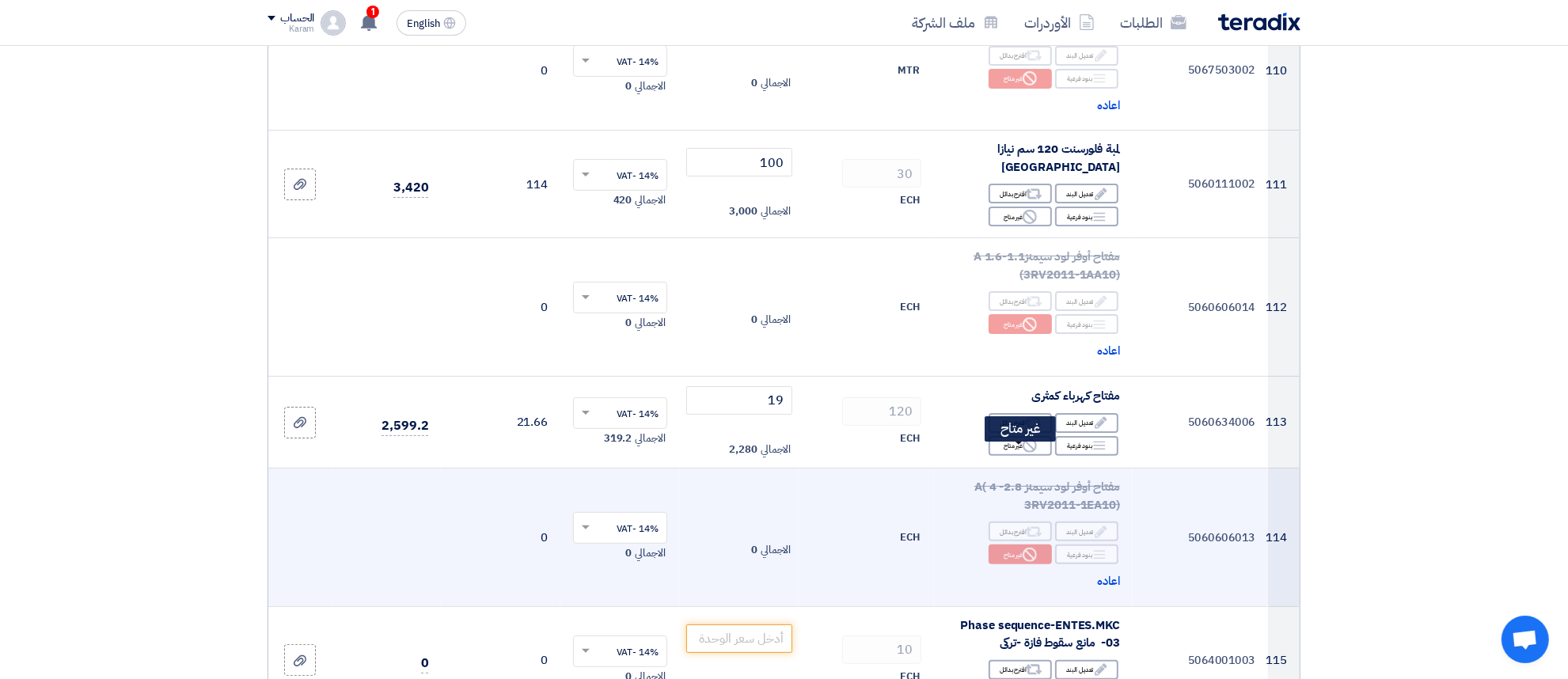
scroll to position [12931, 0]
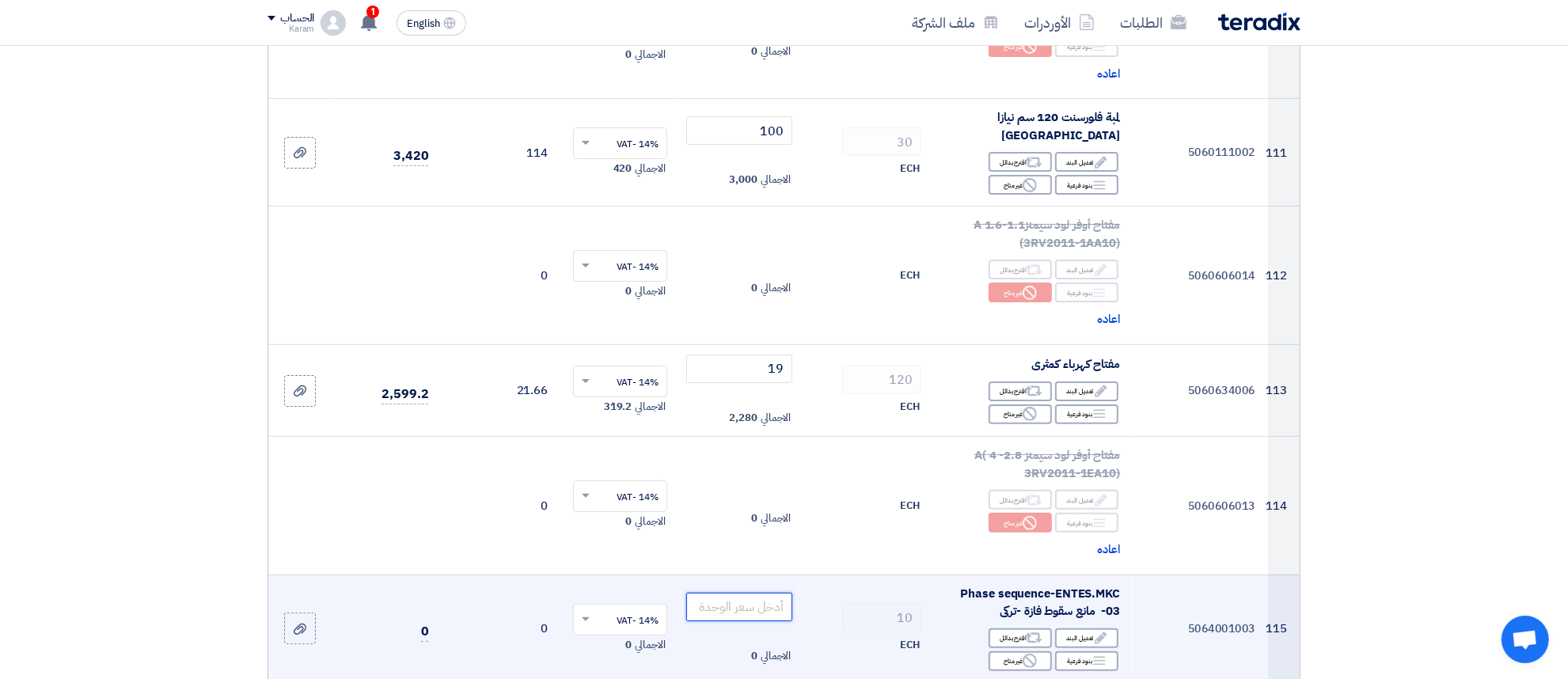
click at [736, 593] on input "number" at bounding box center [739, 607] width 107 height 28
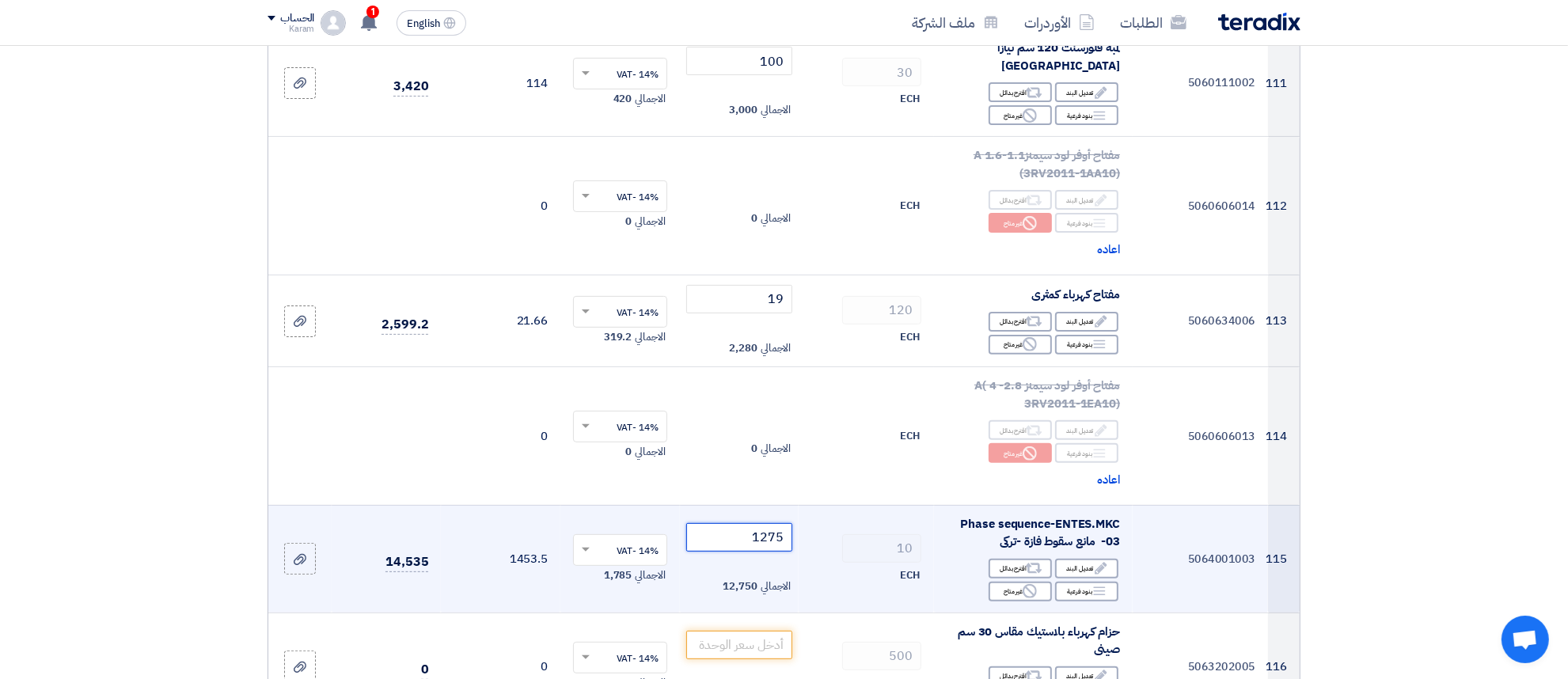
scroll to position [13030, 0]
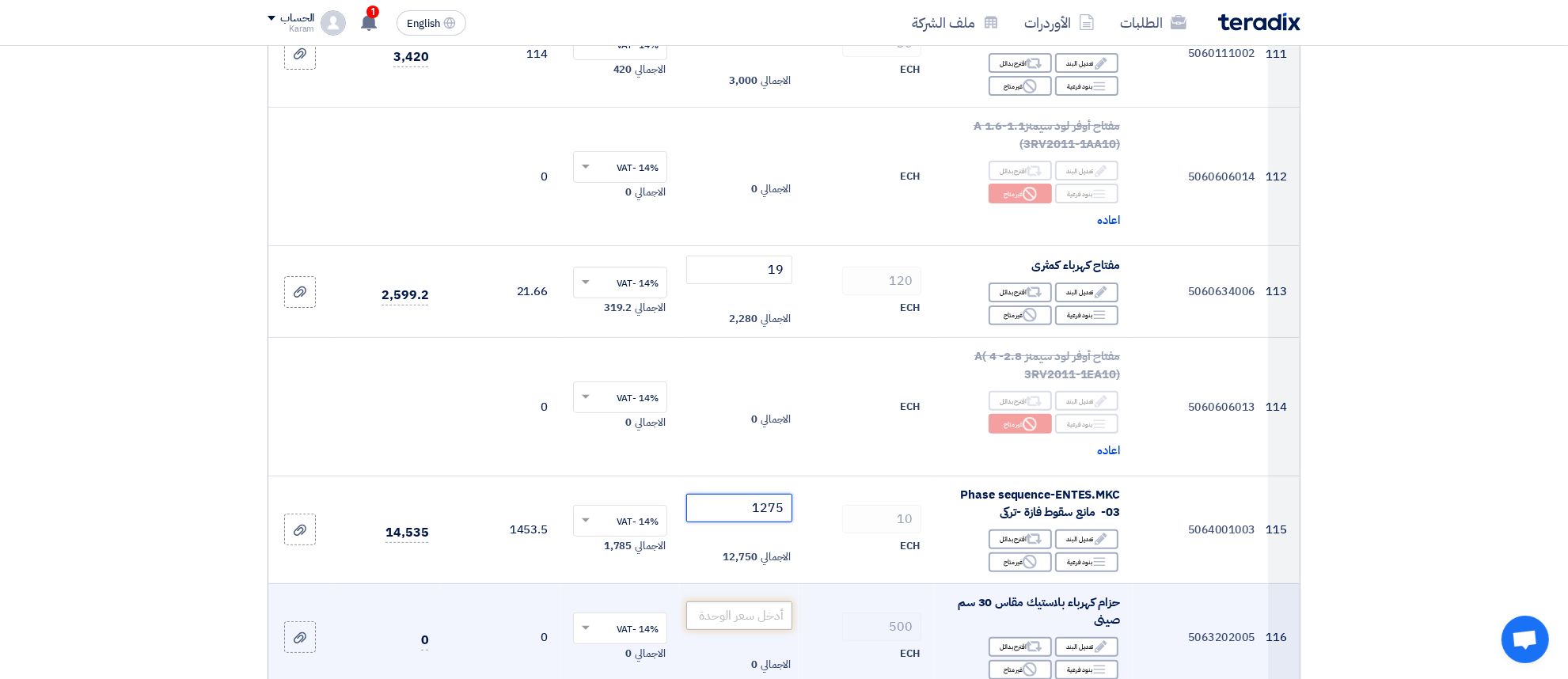
type input "1275"
click at [753, 602] on input "number" at bounding box center [739, 616] width 107 height 28
type input "3"
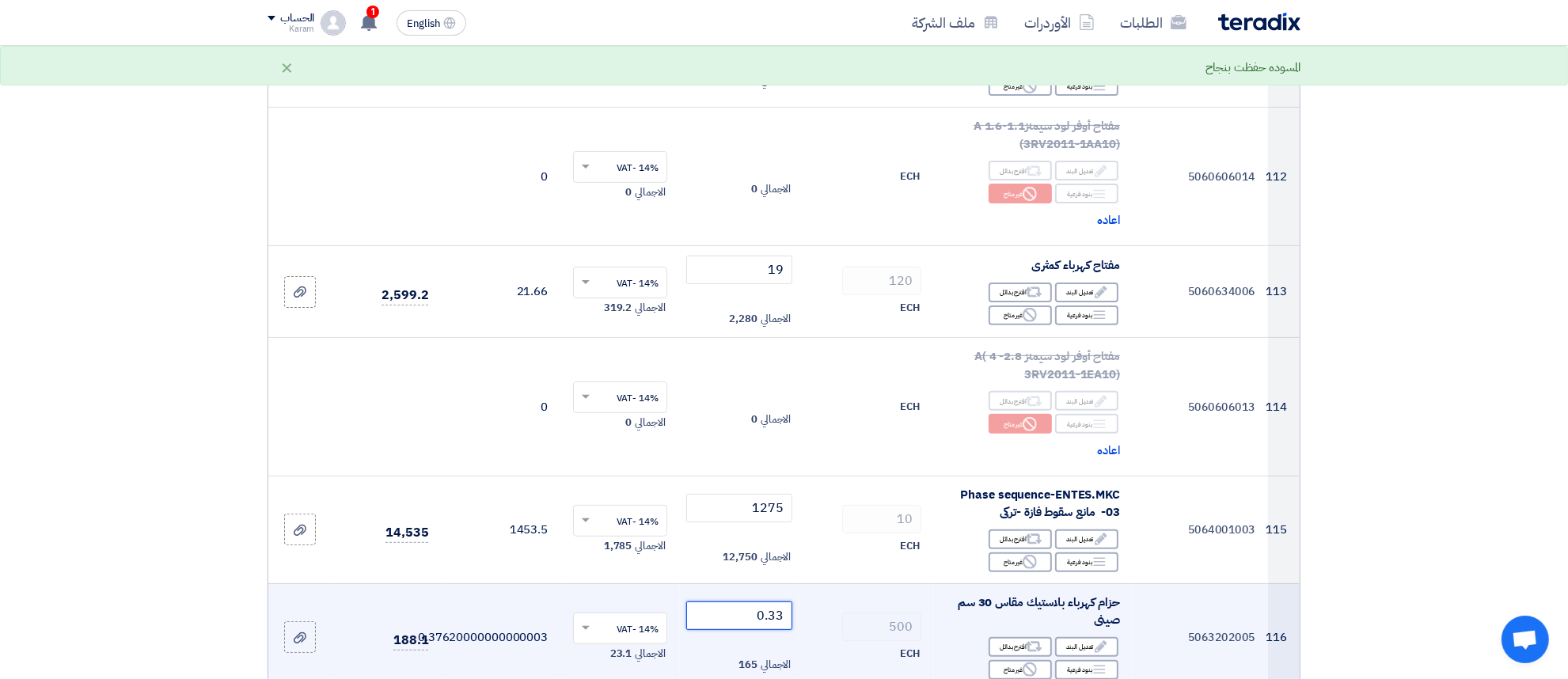
scroll to position [13129, 0]
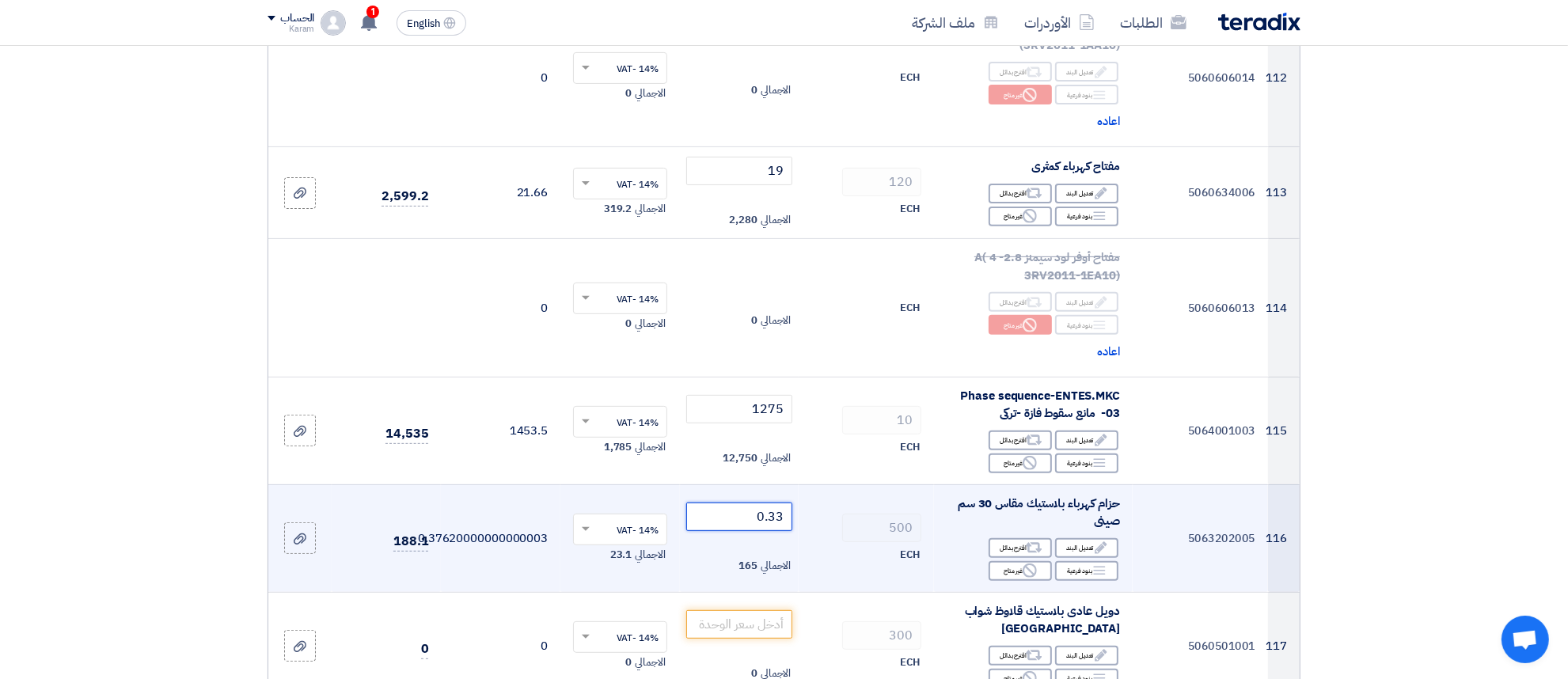
type input "0.33"
click at [757, 610] on input "number" at bounding box center [739, 624] width 107 height 28
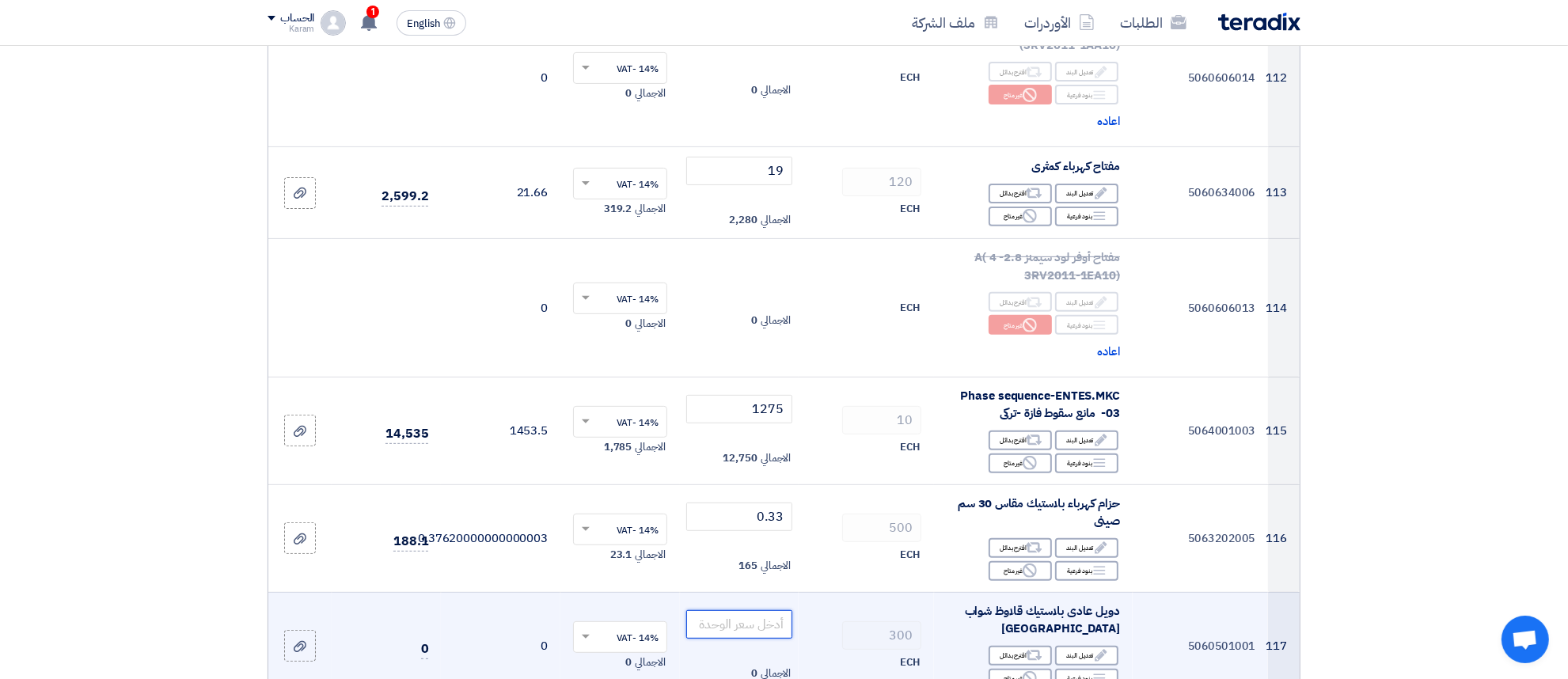
click at [762, 610] on input "number" at bounding box center [739, 624] width 107 height 28
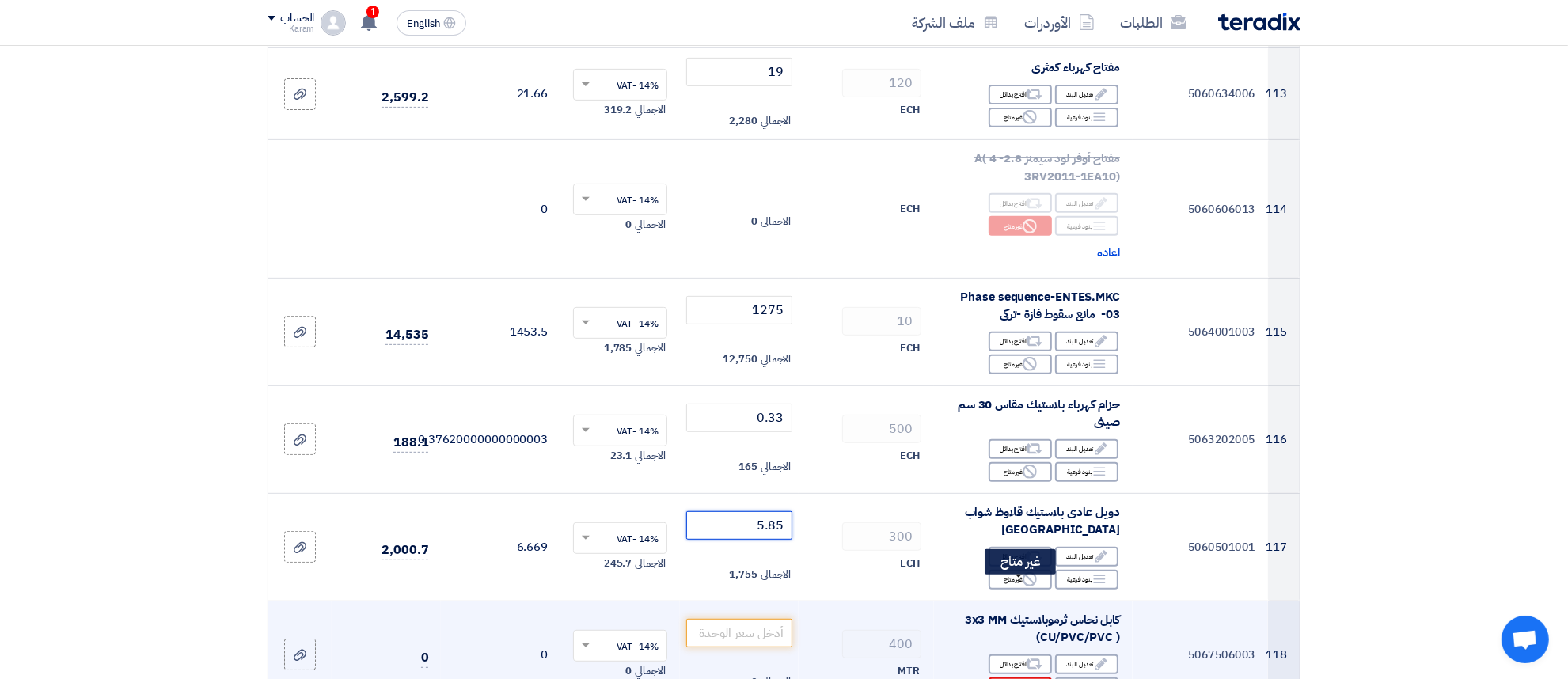
type input "5.85"
click at [1005, 678] on div "Reject غير متاح" at bounding box center [1020, 687] width 63 height 20
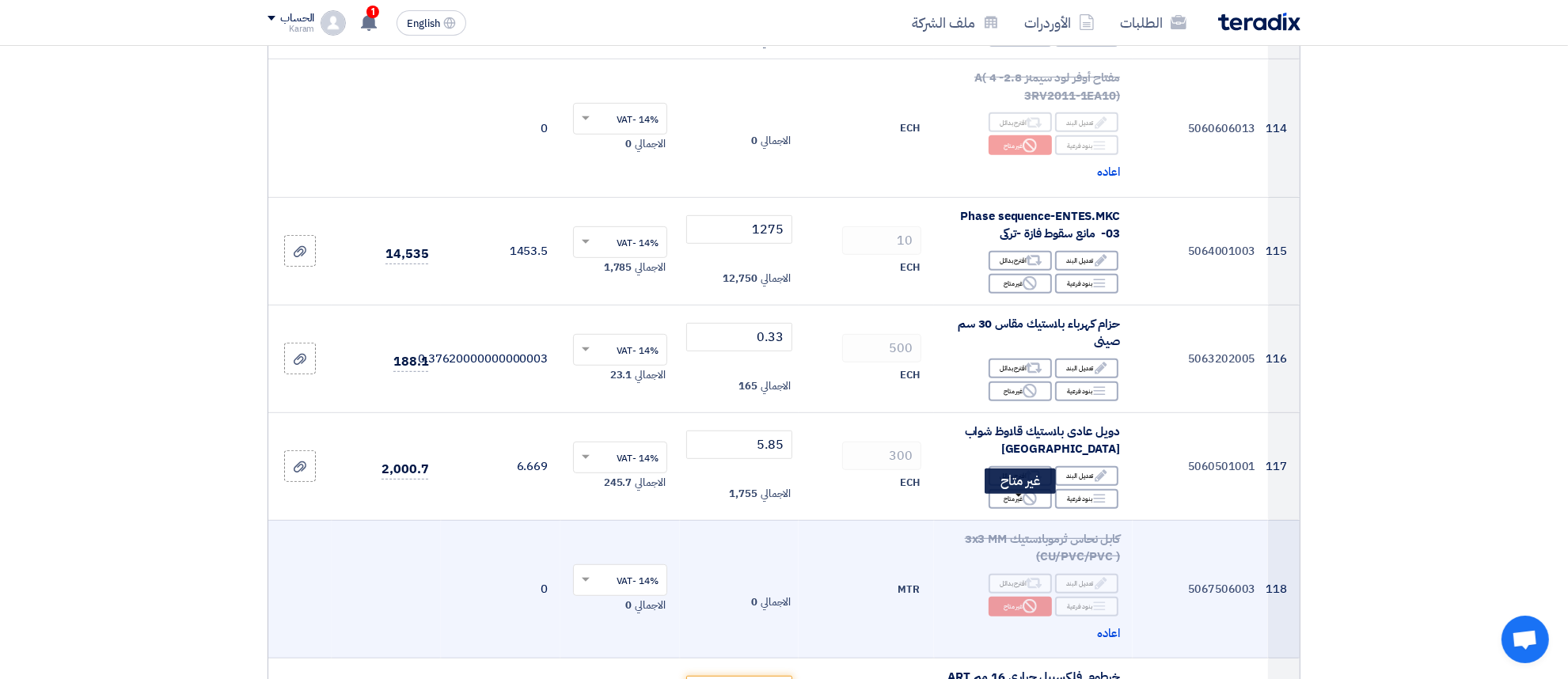
scroll to position [13327, 0]
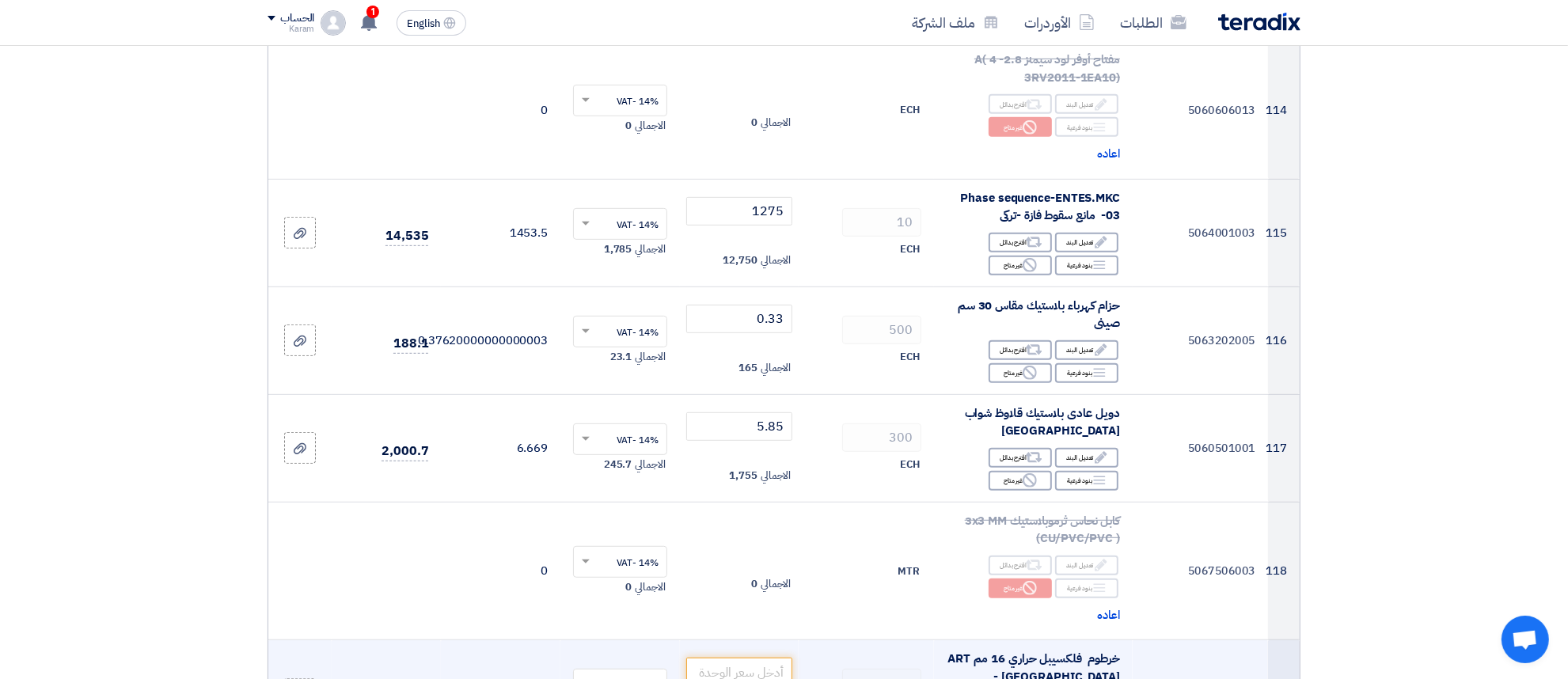
click at [750, 658] on input "number" at bounding box center [739, 672] width 107 height 28
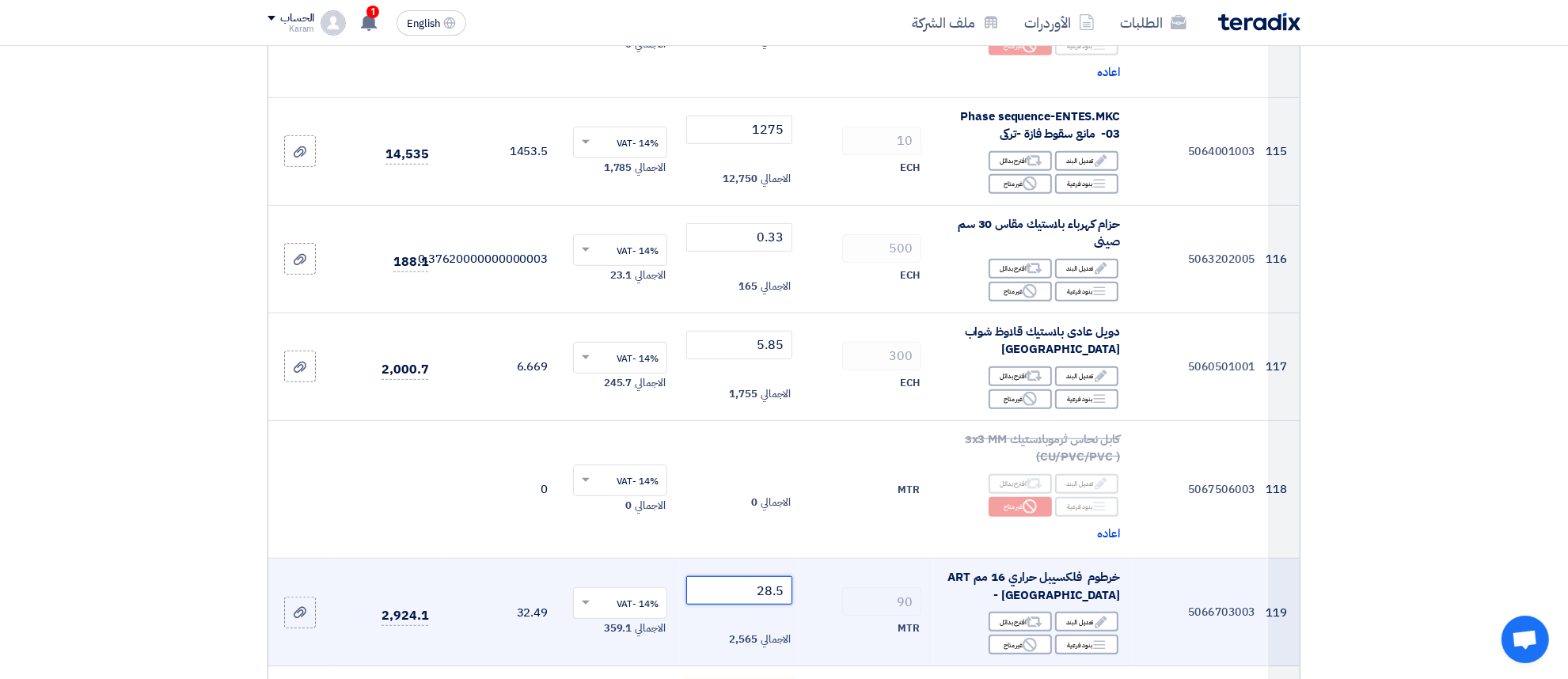
scroll to position [13426, 0]
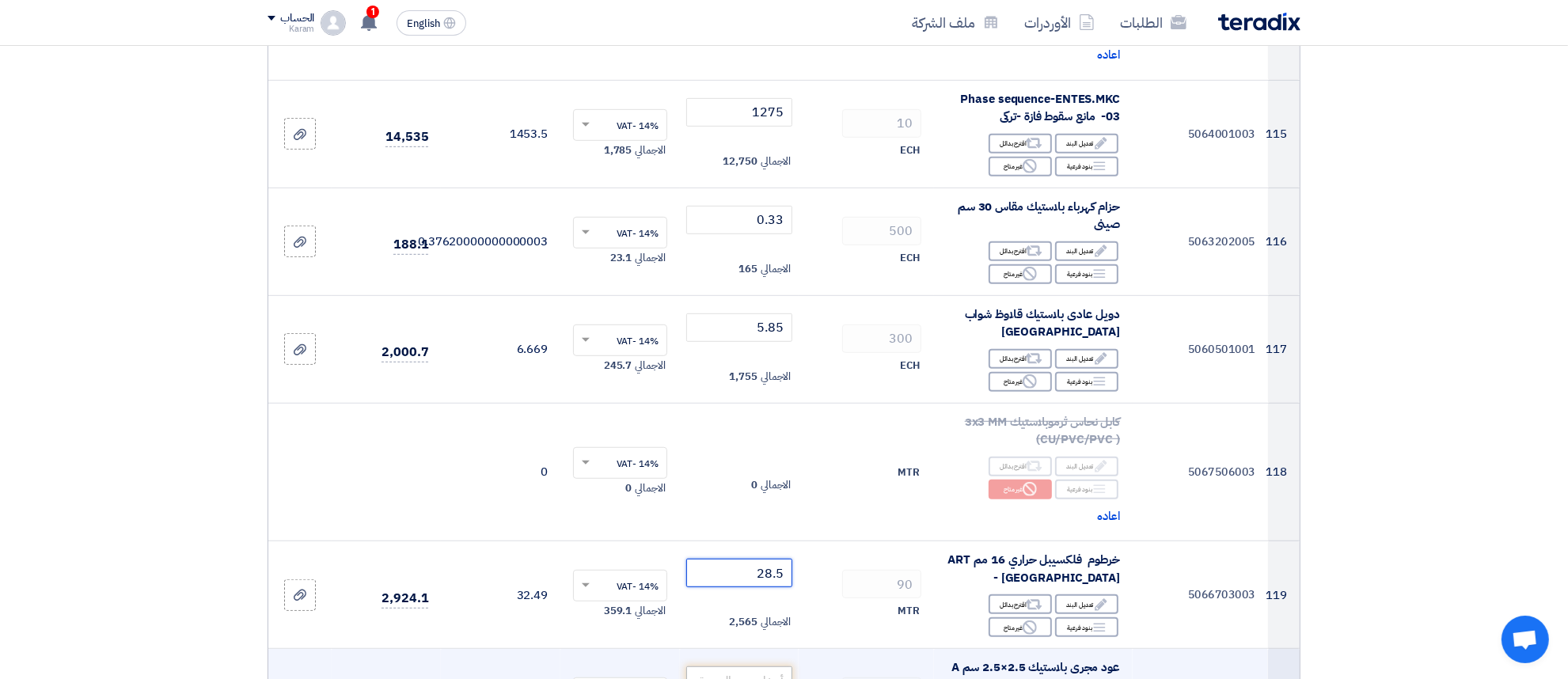
type input "28.5"
click at [741, 667] on input "number" at bounding box center [739, 681] width 107 height 28
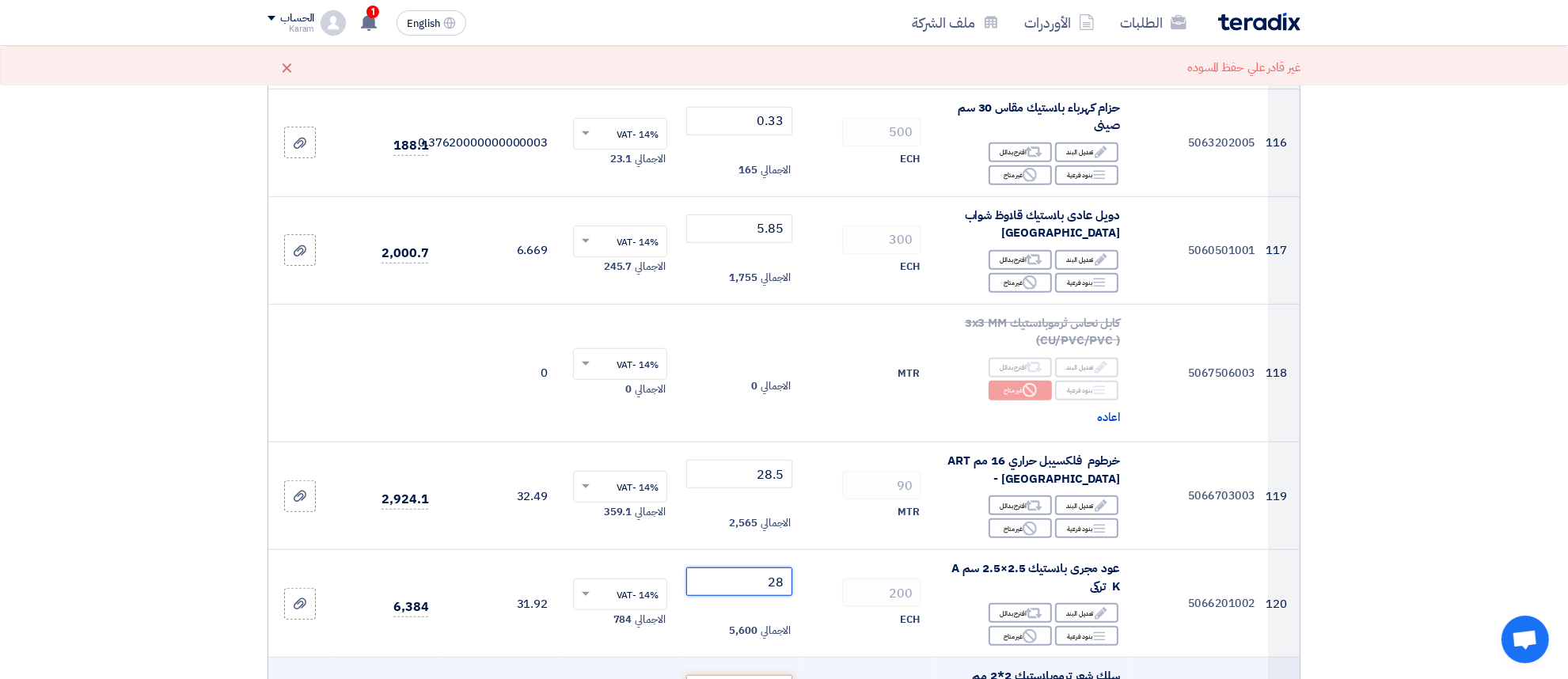
type input "28"
click at [733, 675] on input "number" at bounding box center [739, 689] width 107 height 28
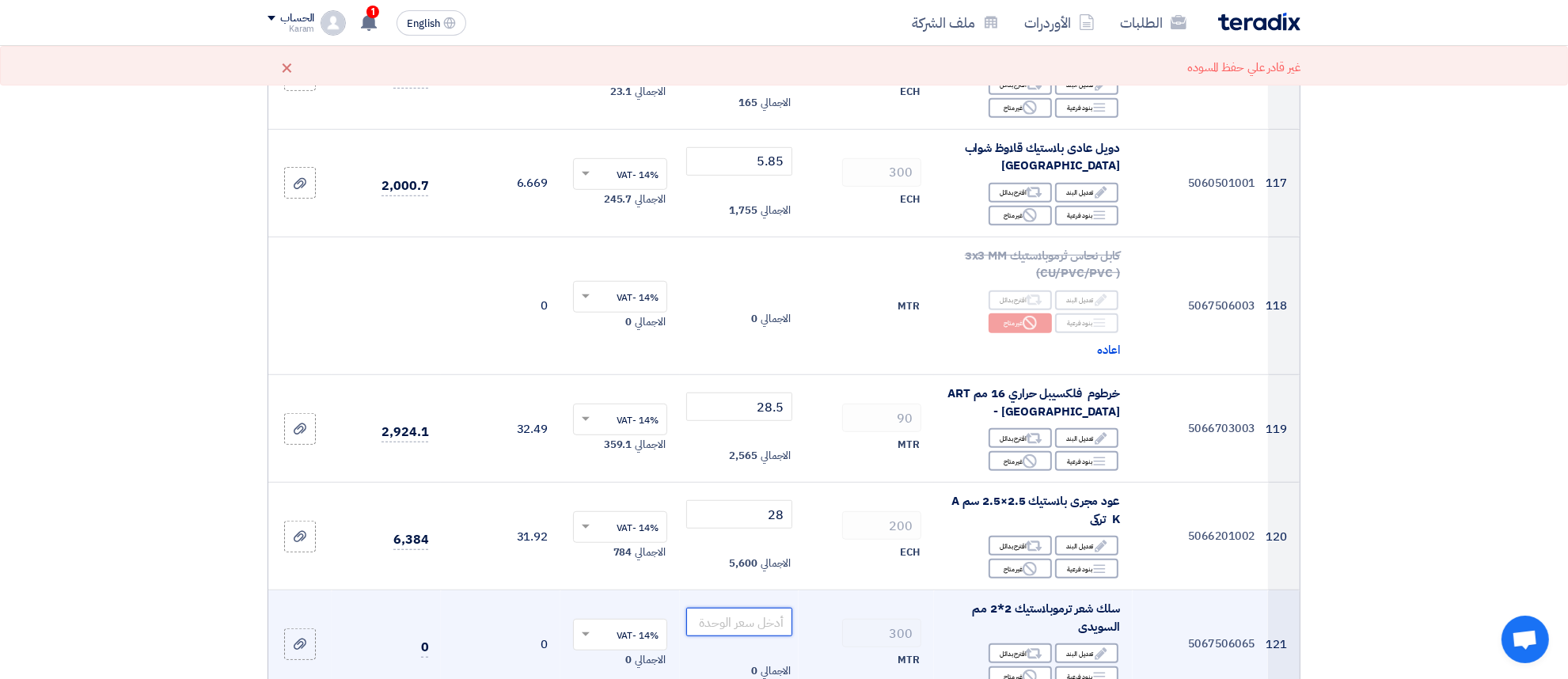
scroll to position [13624, 0]
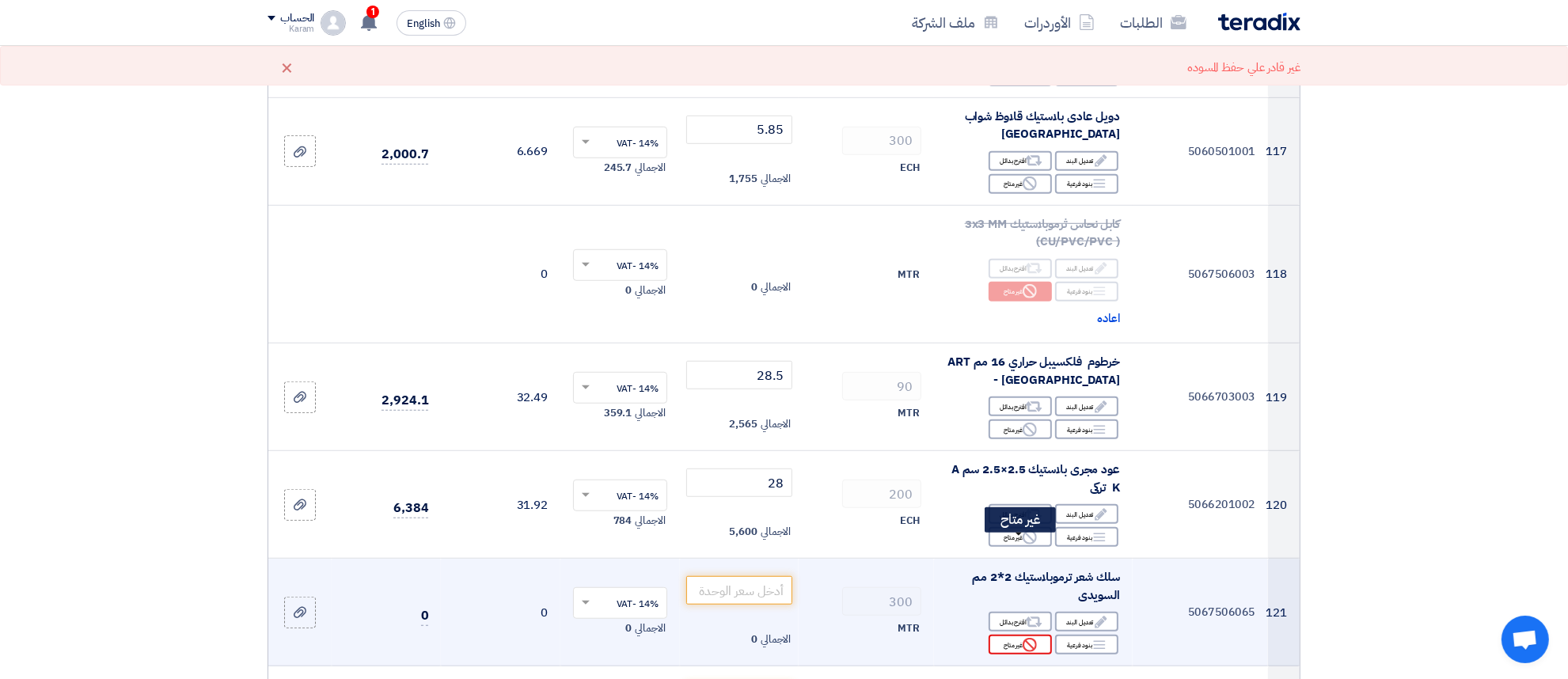
click at [1010, 635] on div "Reject غير متاح" at bounding box center [1020, 644] width 63 height 20
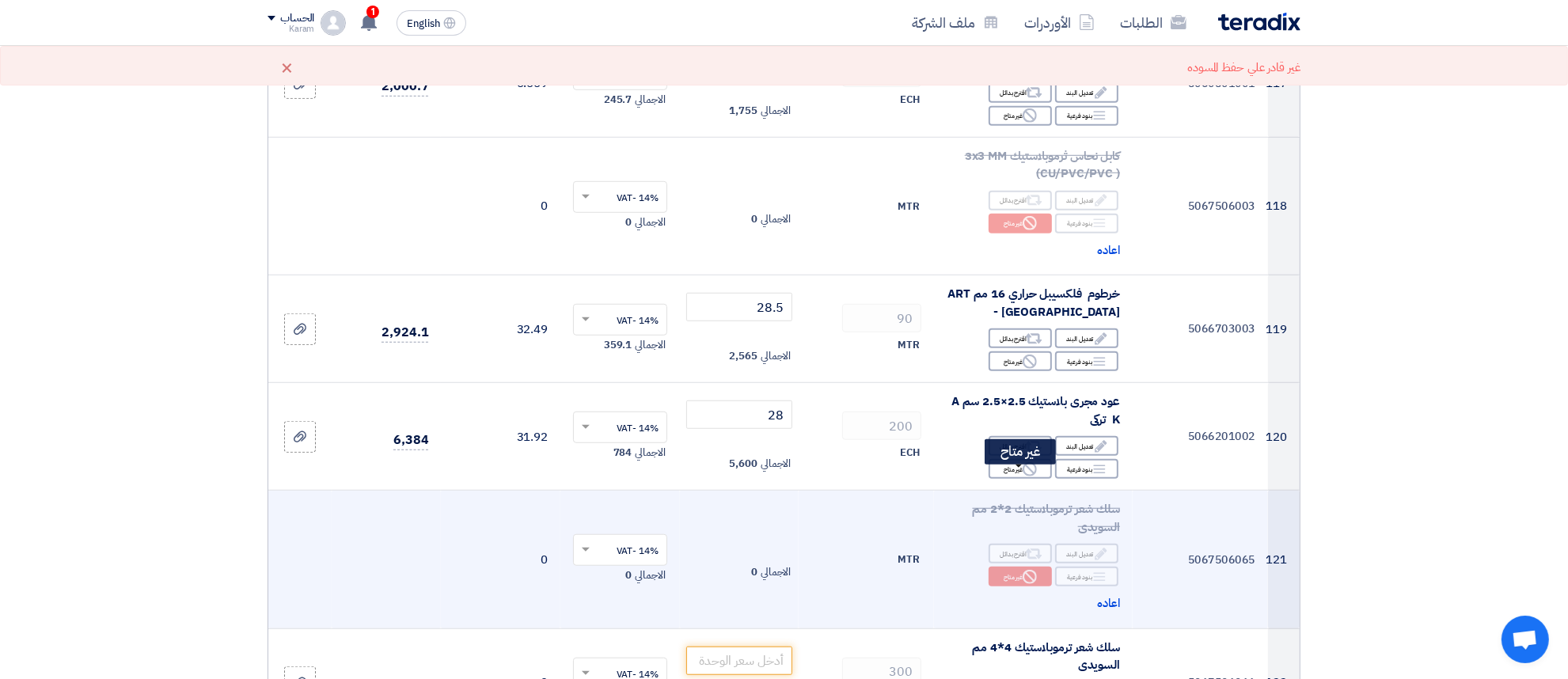
scroll to position [13723, 0]
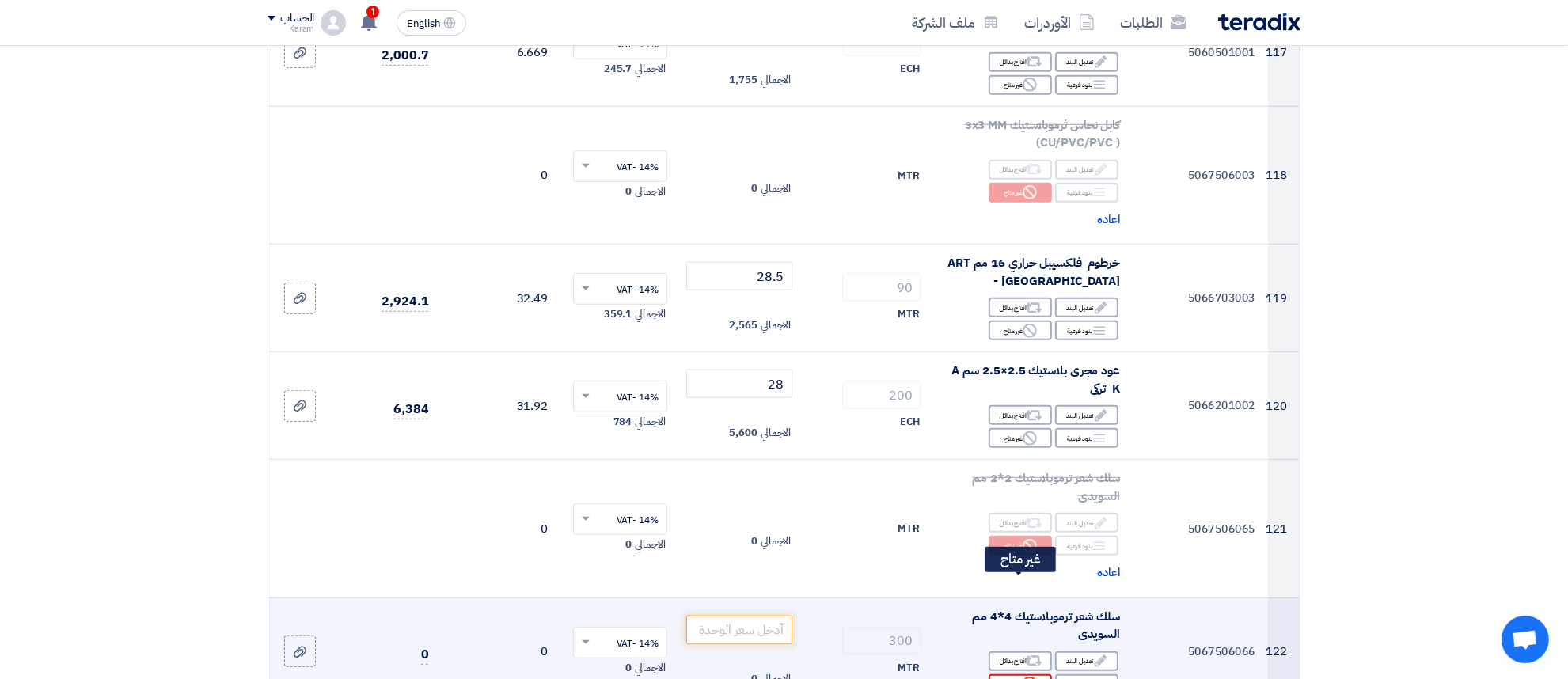
click at [1020, 674] on div "Reject غير متاح" at bounding box center [1020, 684] width 63 height 20
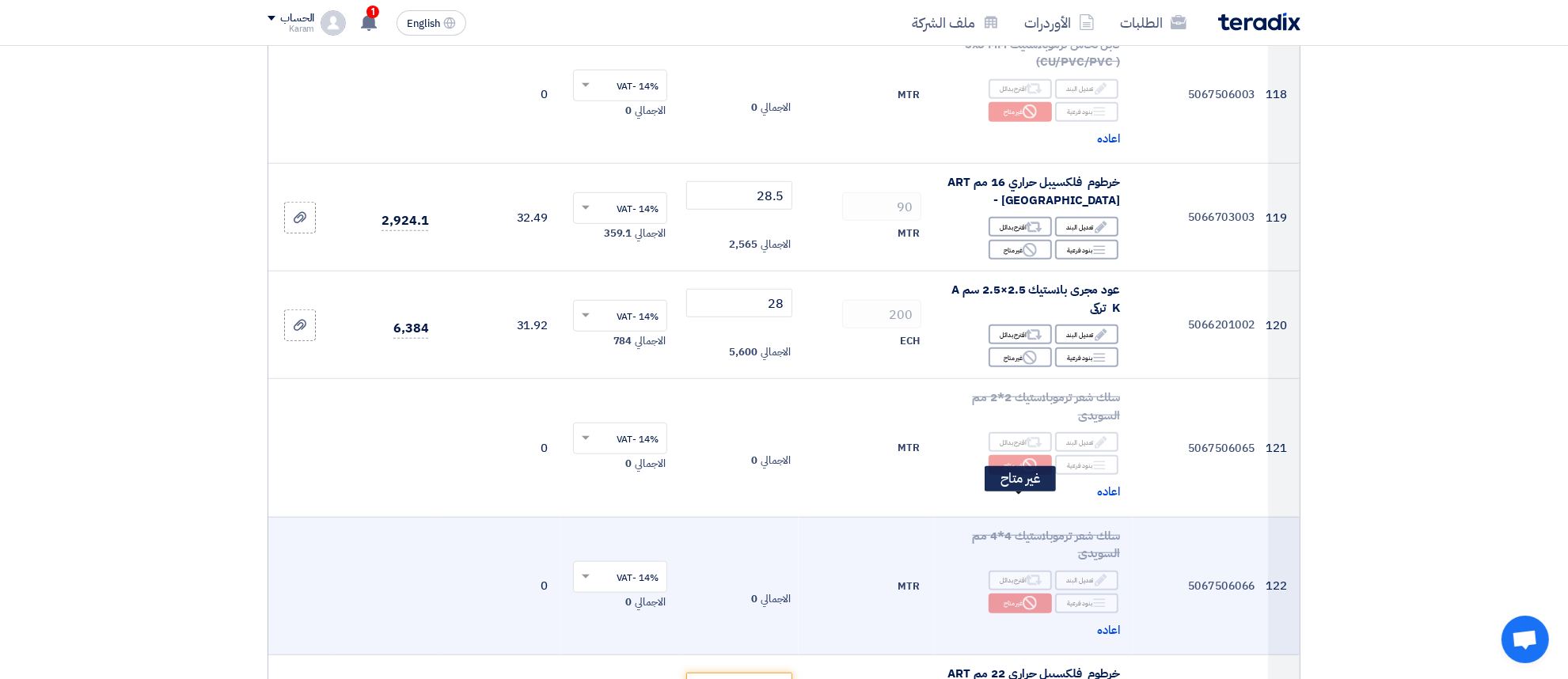
scroll to position [13822, 0]
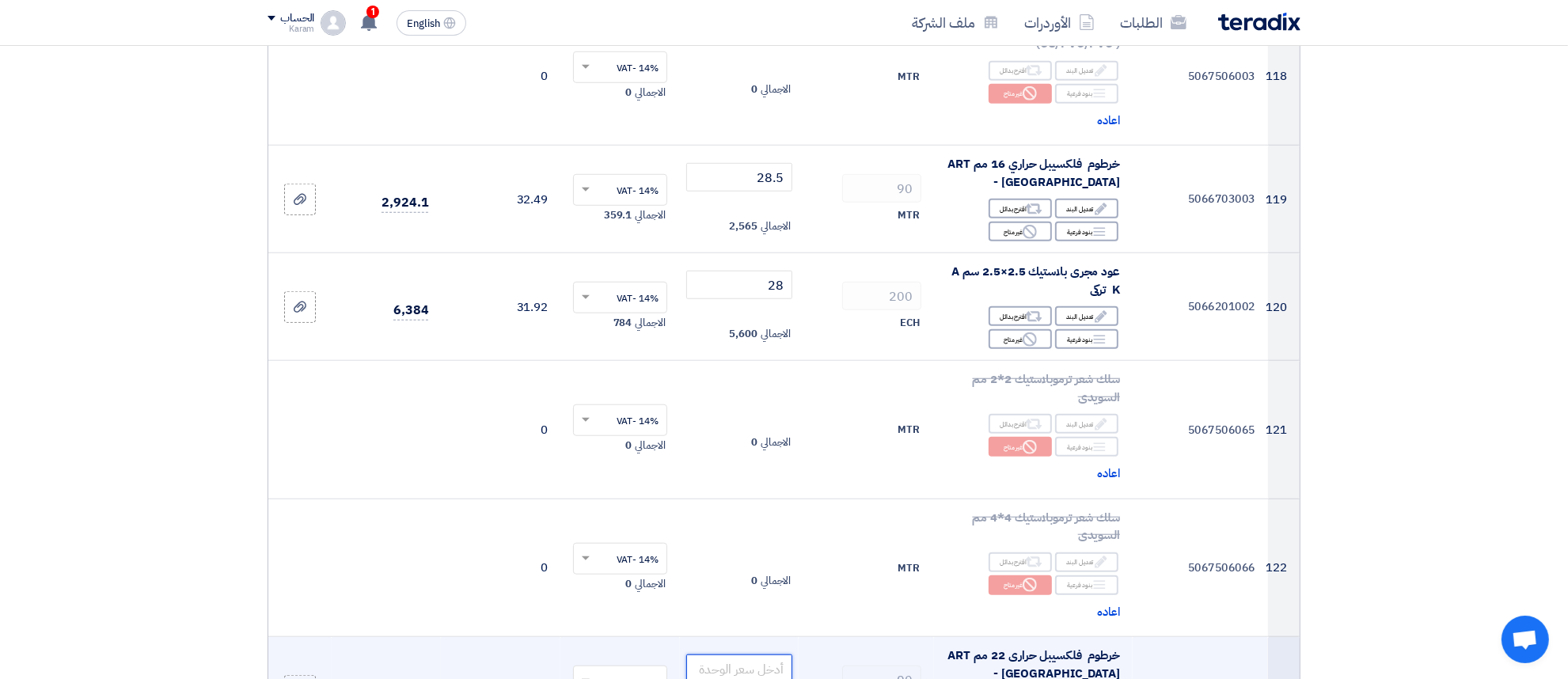
click at [713, 654] on input "number" at bounding box center [739, 669] width 107 height 28
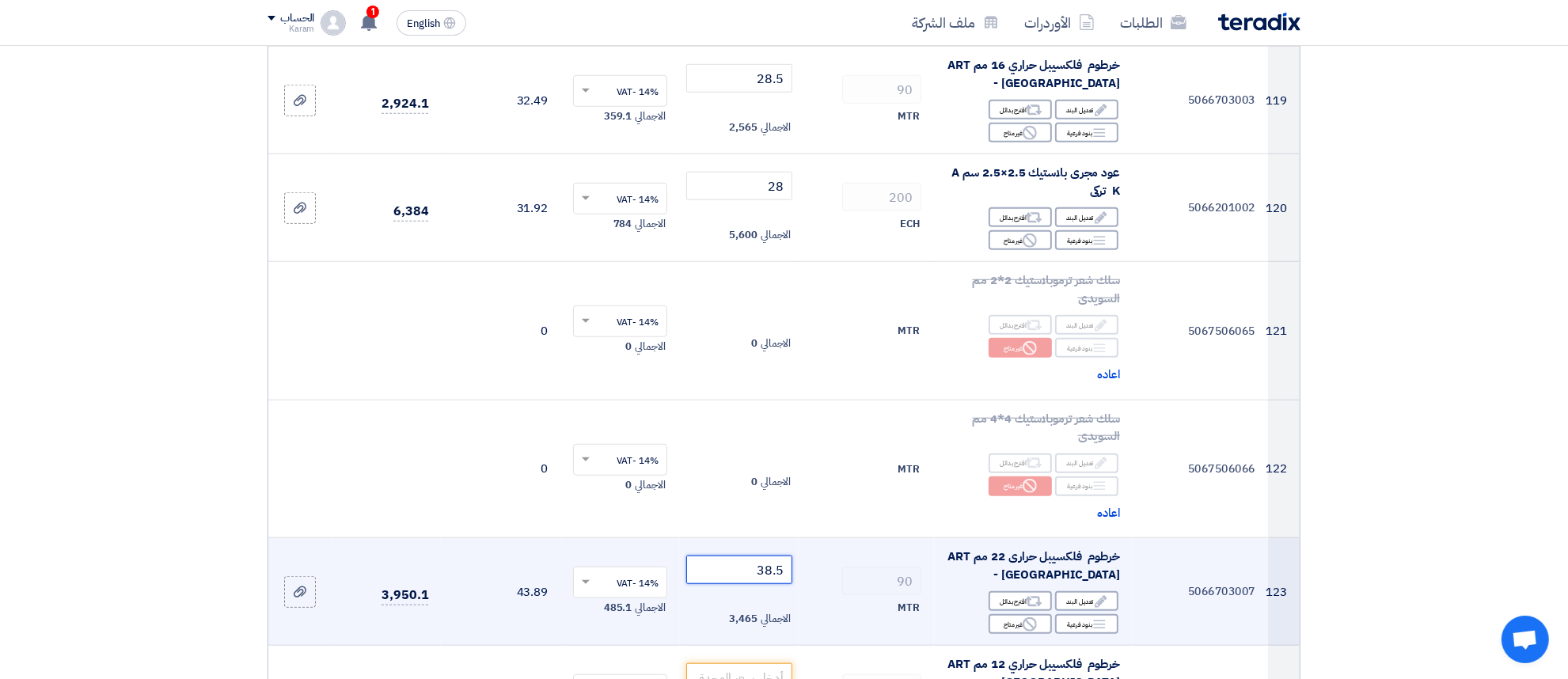
type input "38.5"
click at [722, 664] on input "number" at bounding box center [739, 678] width 107 height 28
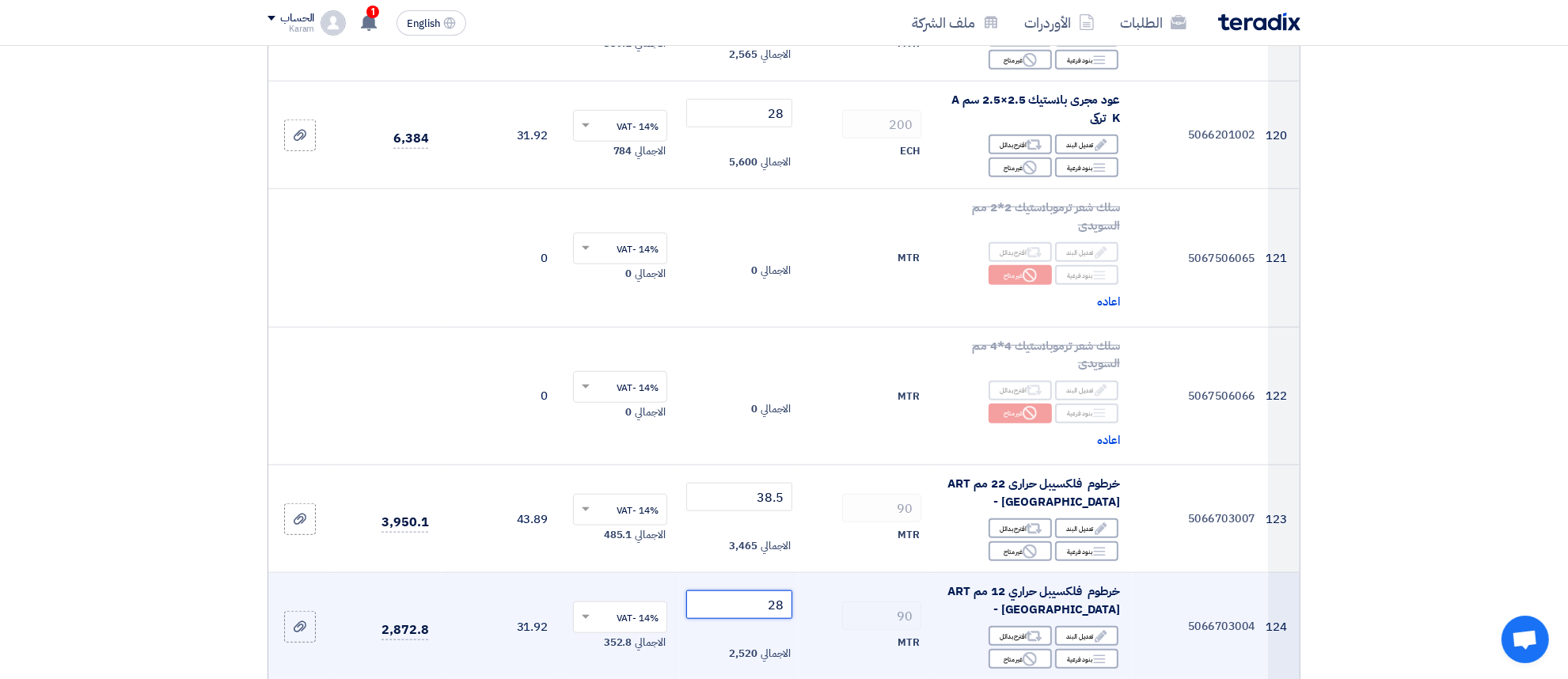
scroll to position [14020, 0]
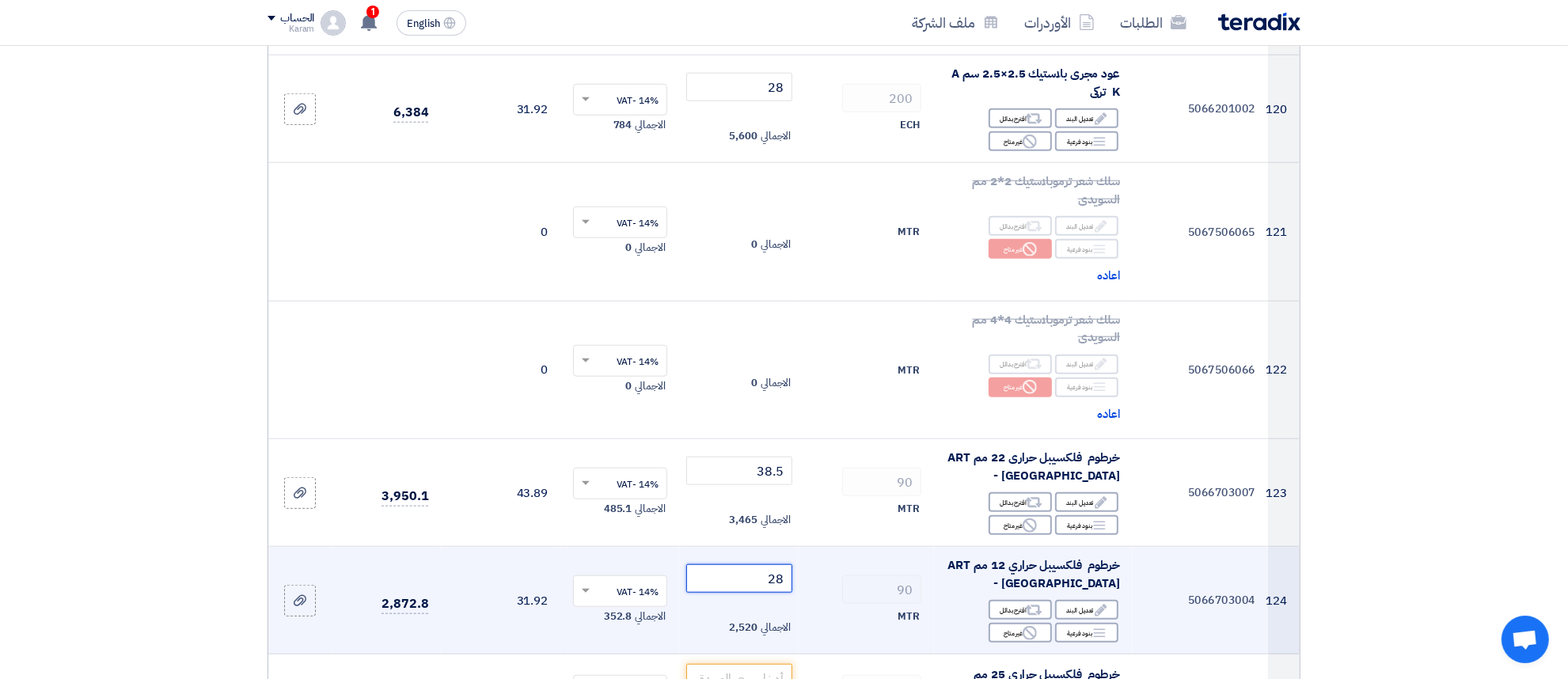
type input "28"
click at [717, 665] on input "number" at bounding box center [739, 679] width 107 height 28
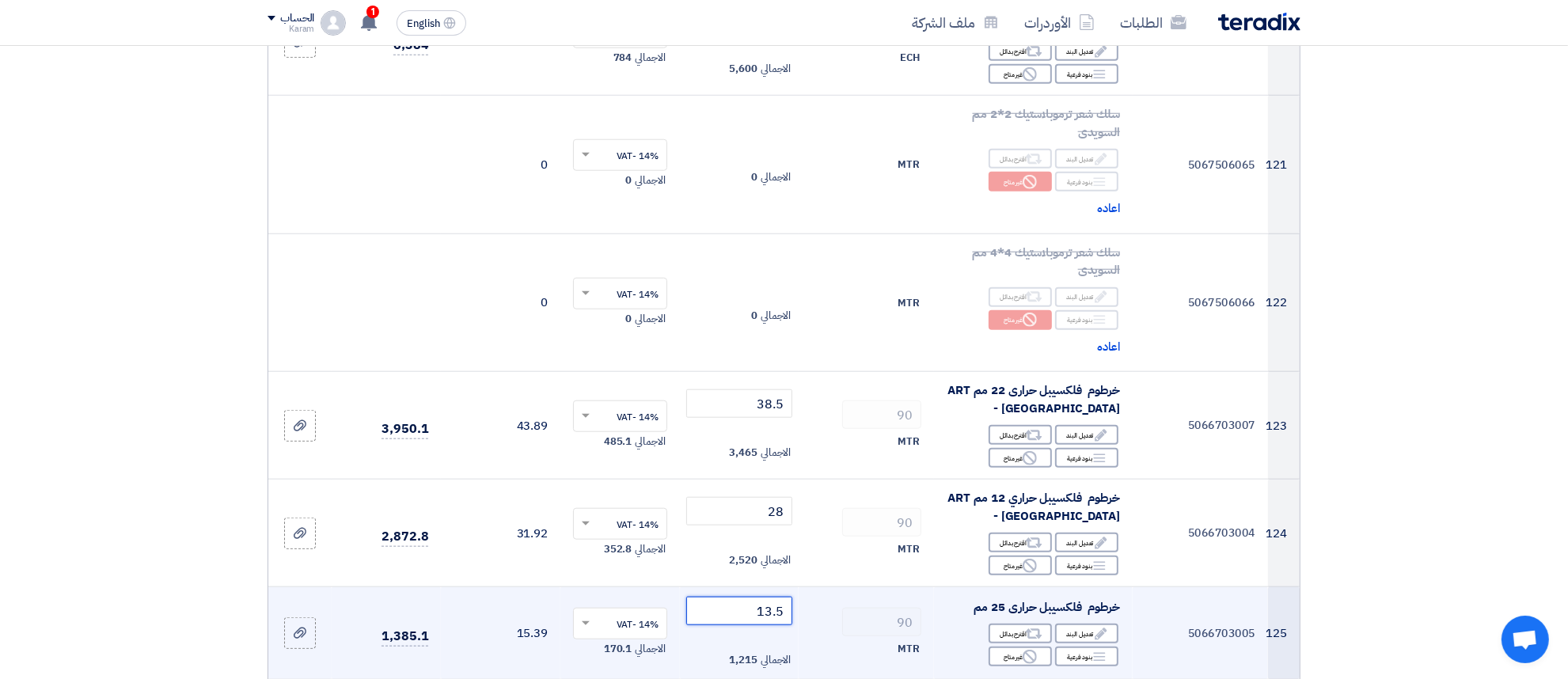
scroll to position [14119, 0]
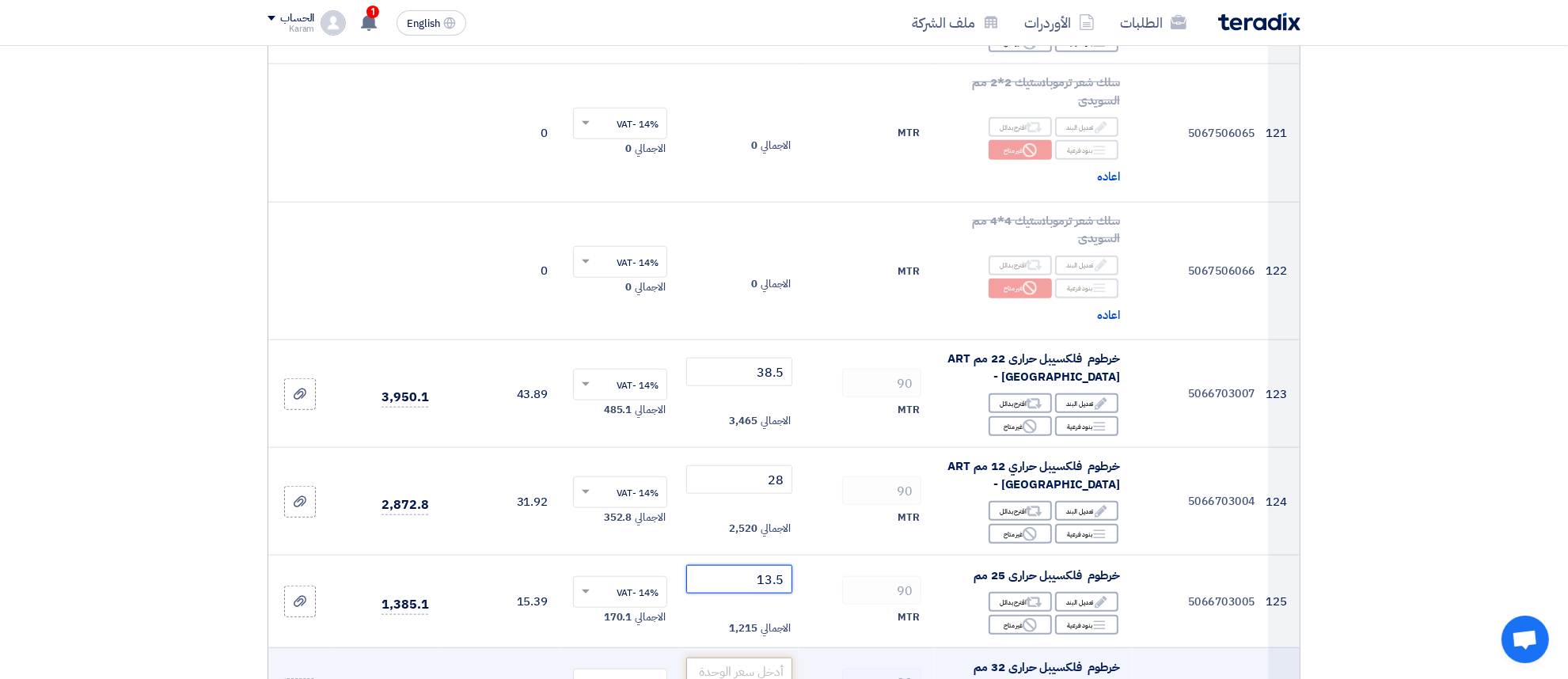
type input "13.5"
click at [728, 658] on input "number" at bounding box center [739, 672] width 107 height 28
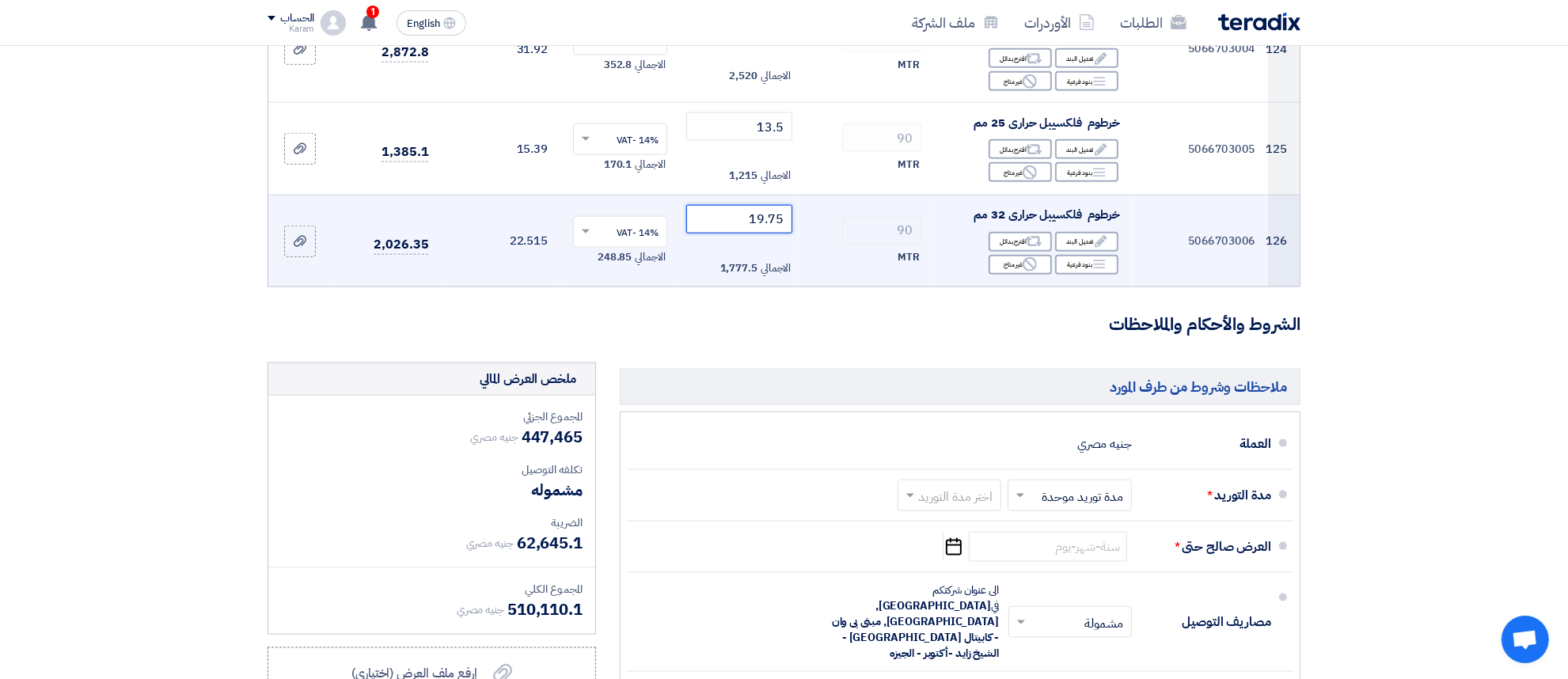
scroll to position [14614, 0]
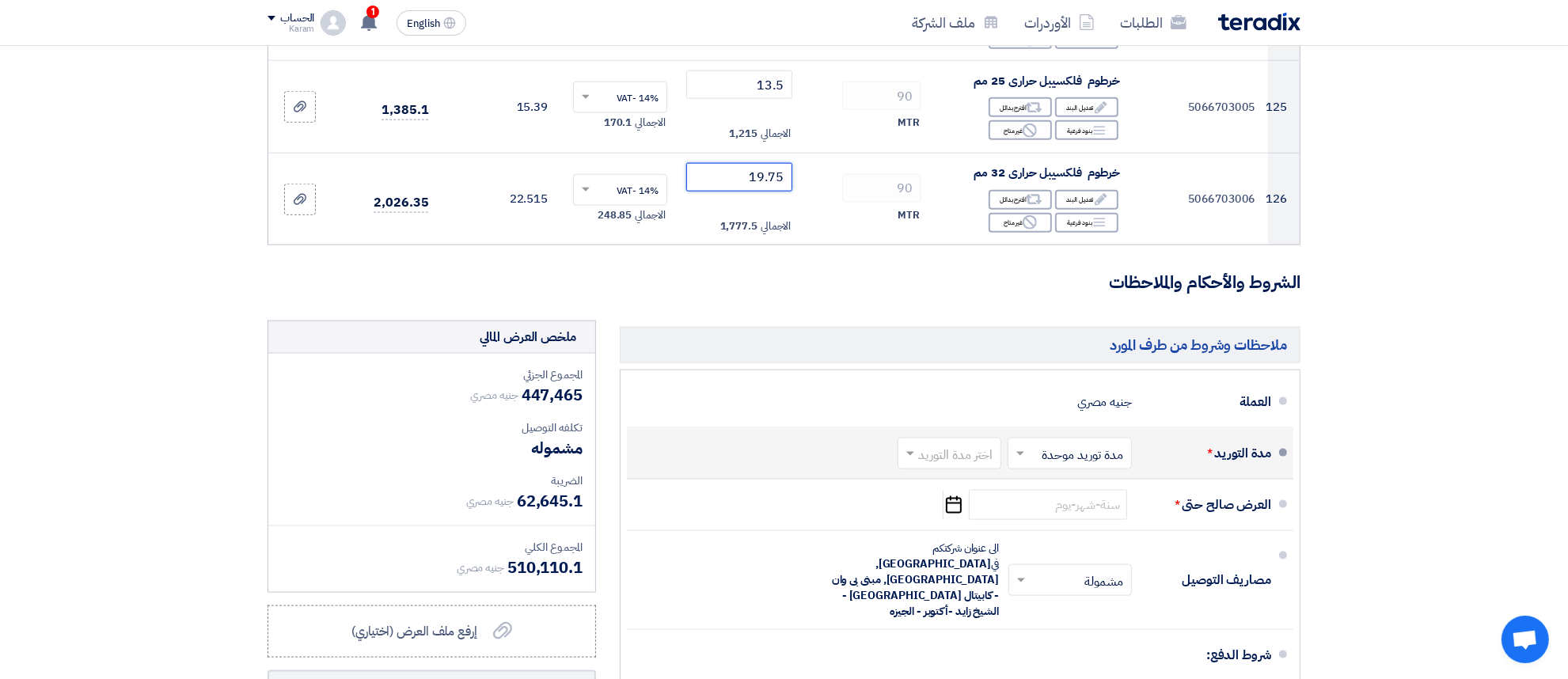
click at [930, 444] on input "text" at bounding box center [946, 455] width 95 height 23
type input "19.75"
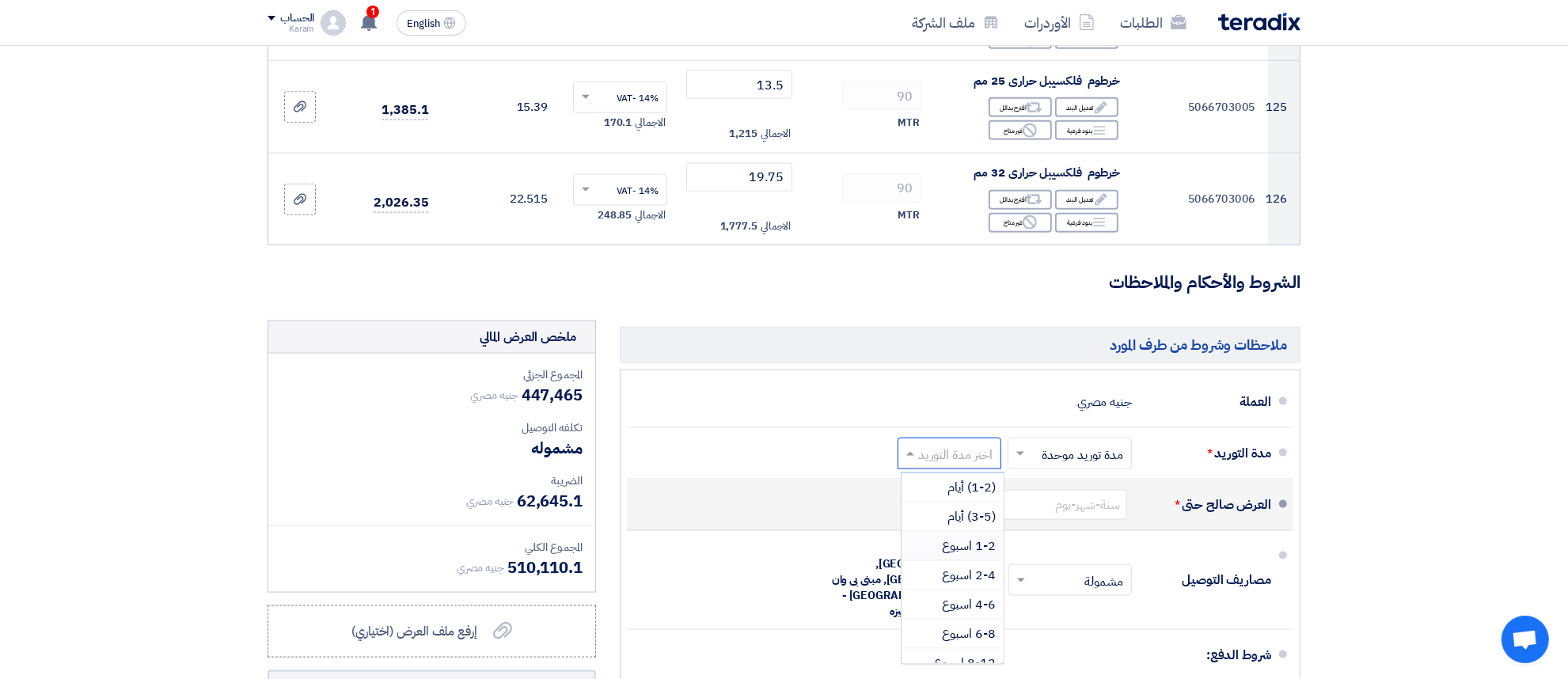
drag, startPoint x: 974, startPoint y: 453, endPoint x: 986, endPoint y: 429, distance: 26.8
click at [975, 537] on span "1-2 اسبوع" at bounding box center [969, 547] width 54 height 19
click at [1032, 490] on input at bounding box center [1048, 505] width 159 height 30
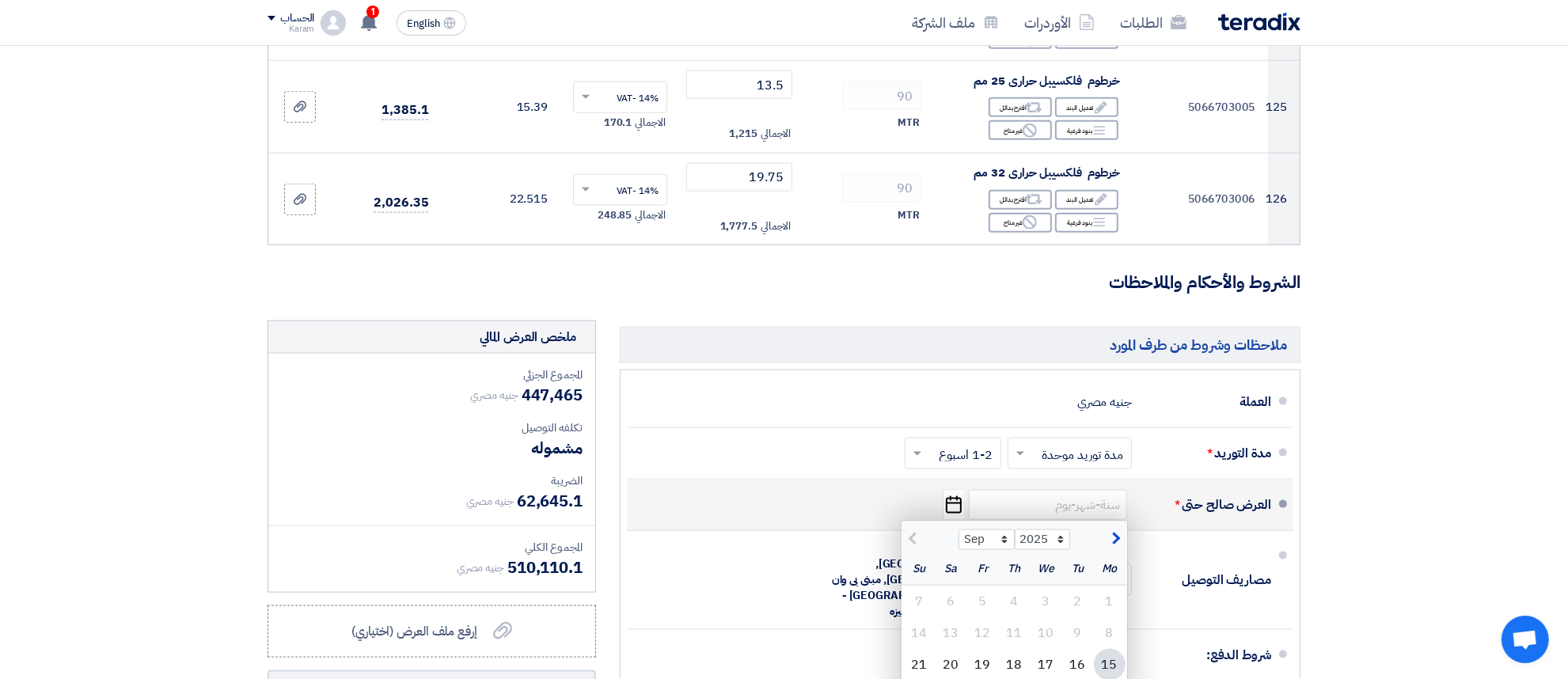
type input "[DATE]"
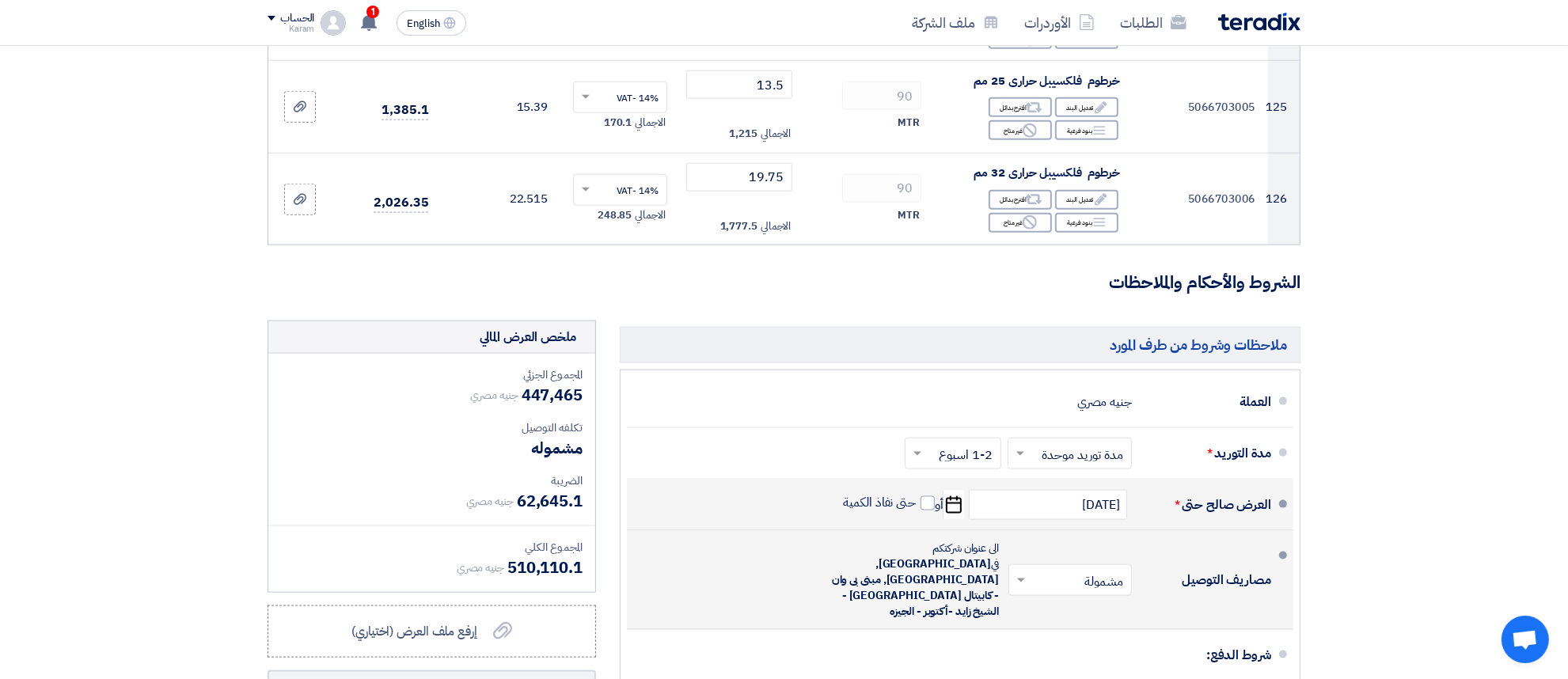
click at [1049, 570] on input "text" at bounding box center [1067, 582] width 115 height 23
click at [1101, 635] on span "غير مشمولة" at bounding box center [1099, 644] width 56 height 19
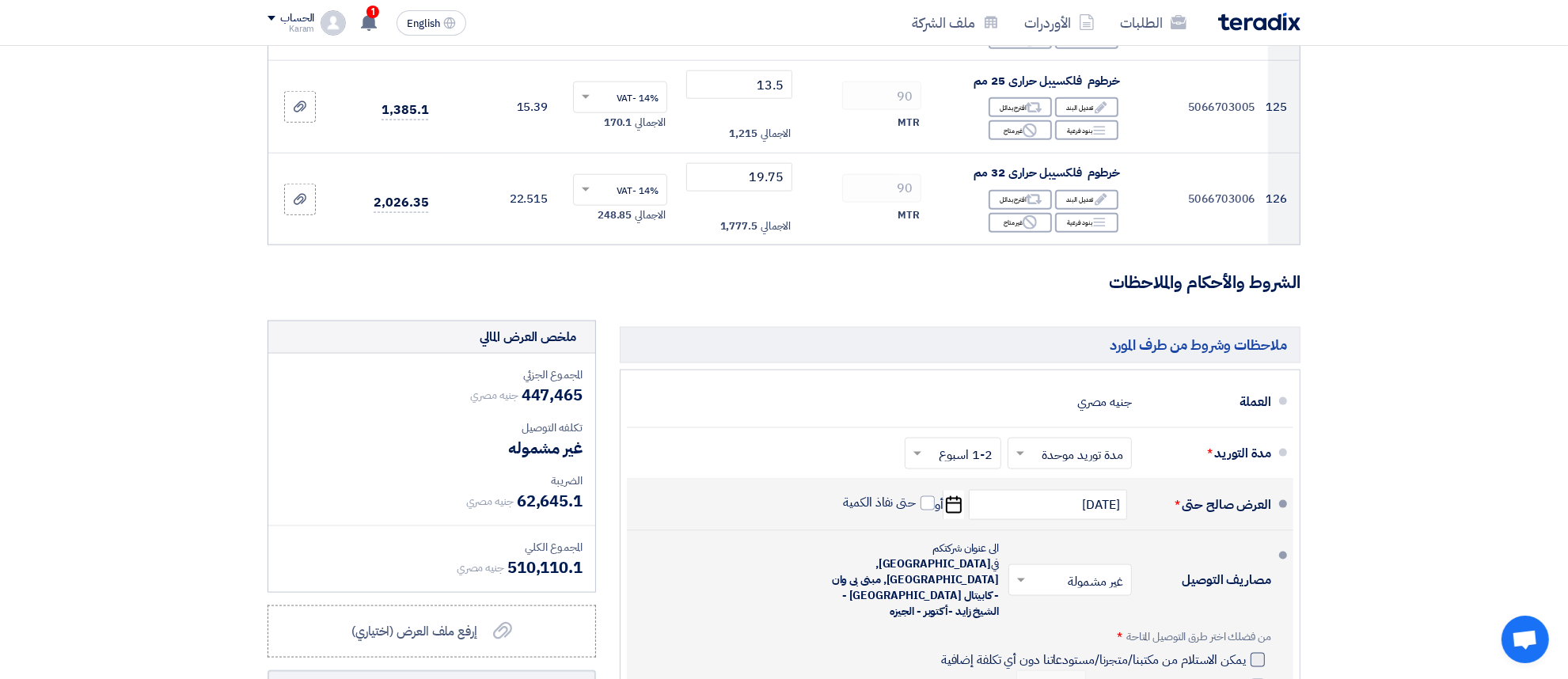
click at [1259, 654] on div at bounding box center [1257, 660] width 14 height 14
click at [1246, 652] on input "يمكن الاستلام من مكتبنا/متجرنا/مستودعاتنا دون أي تكلفة إضافية" at bounding box center [1092, 667] width 308 height 30
checkbox input "true"
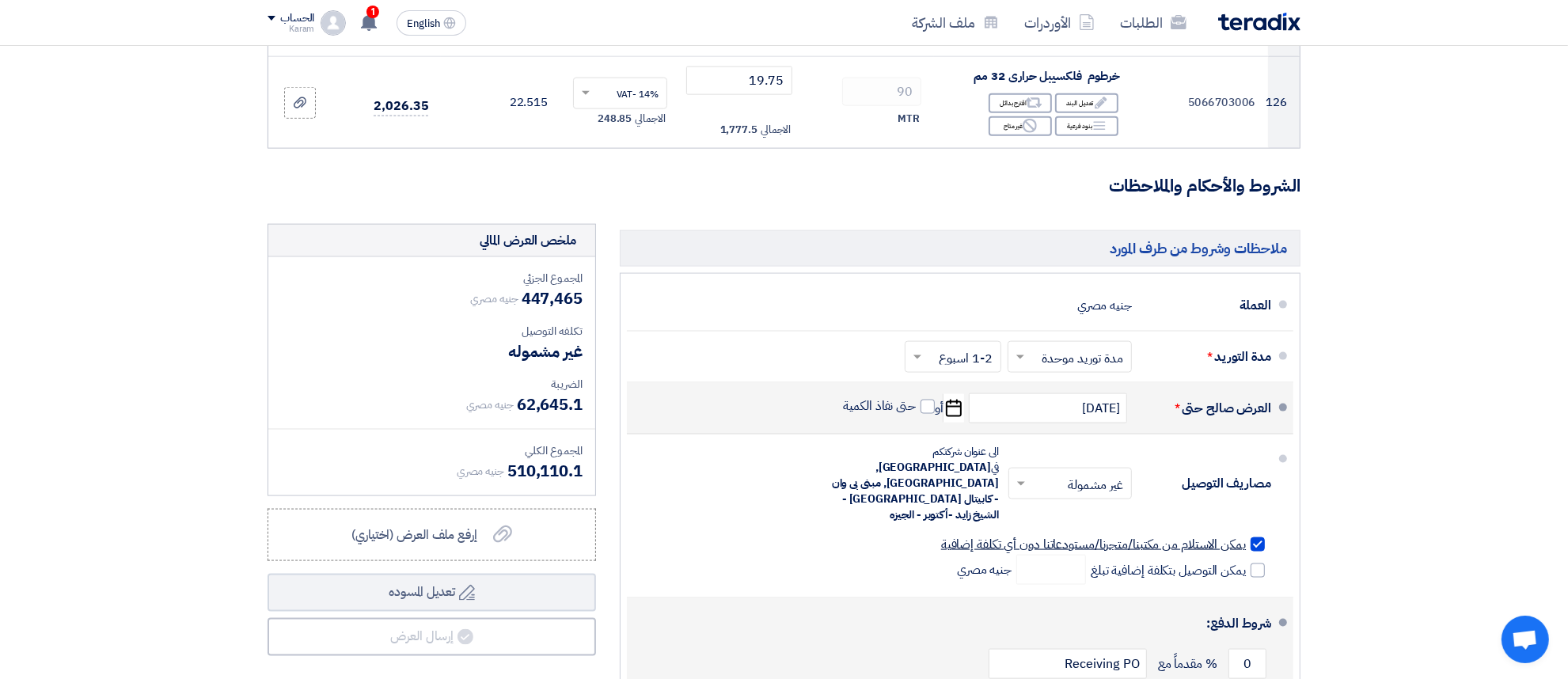
scroll to position [14712, 0]
click at [1242, 647] on input "0" at bounding box center [1247, 662] width 38 height 30
drag, startPoint x: 1242, startPoint y: 528, endPoint x: 1257, endPoint y: 527, distance: 15.0
click at [1257, 647] on input "0" at bounding box center [1247, 662] width 38 height 30
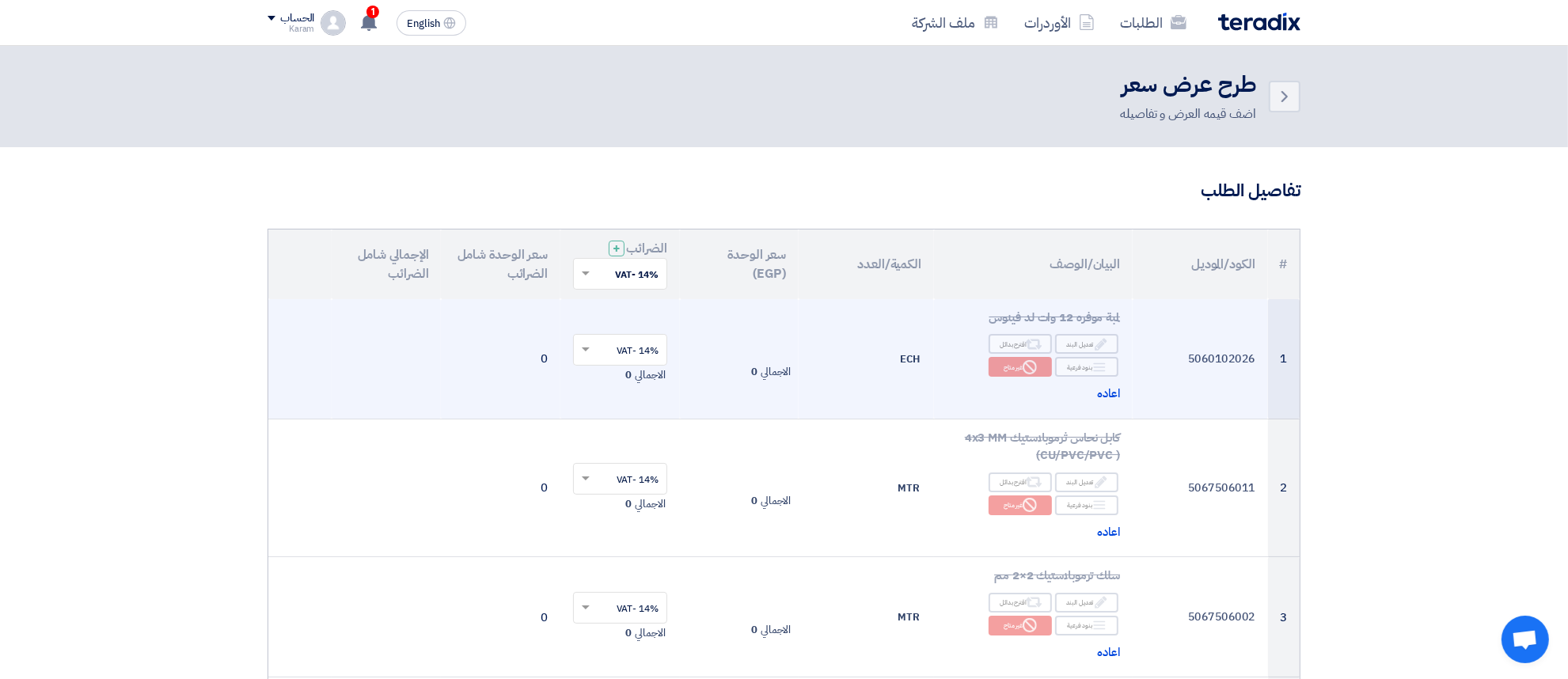
scroll to position [198, 0]
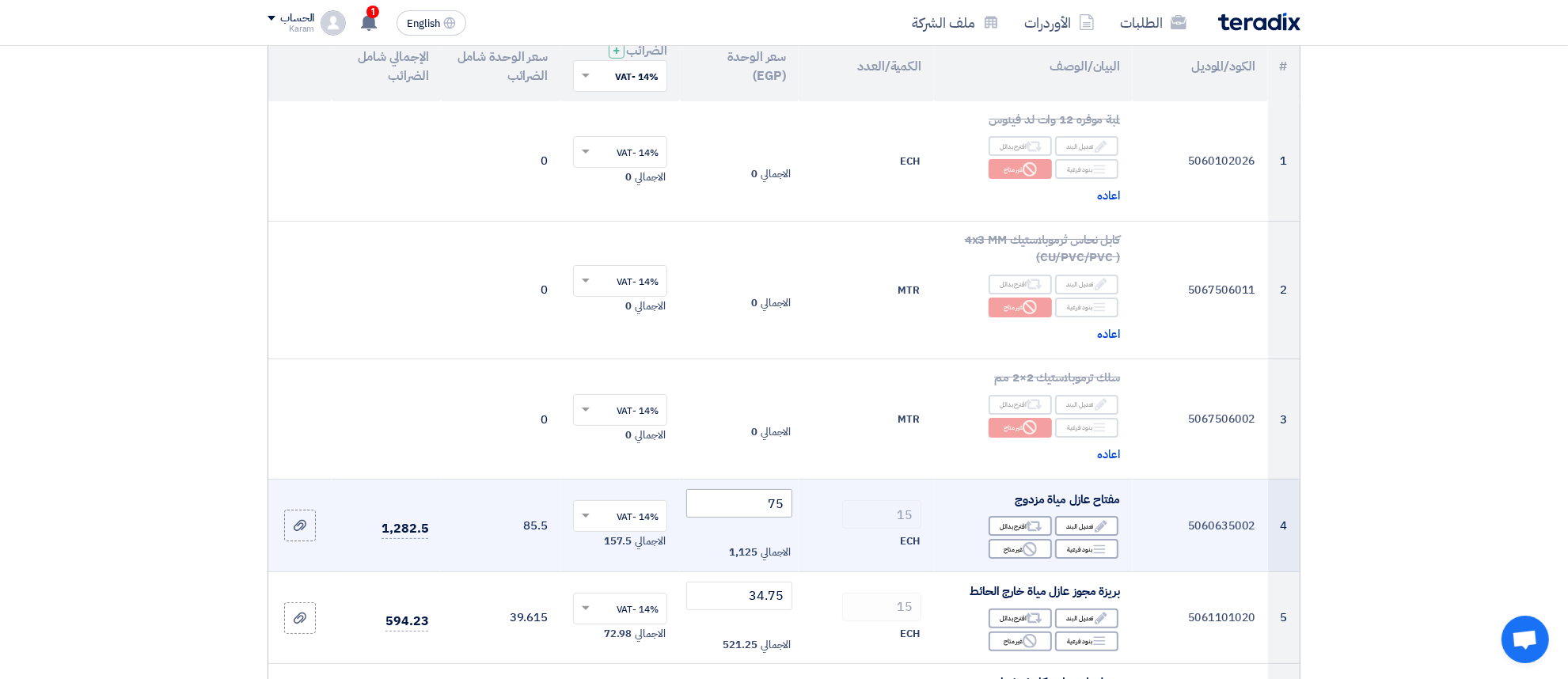
type input "100"
click at [726, 509] on input "75" at bounding box center [739, 503] width 107 height 28
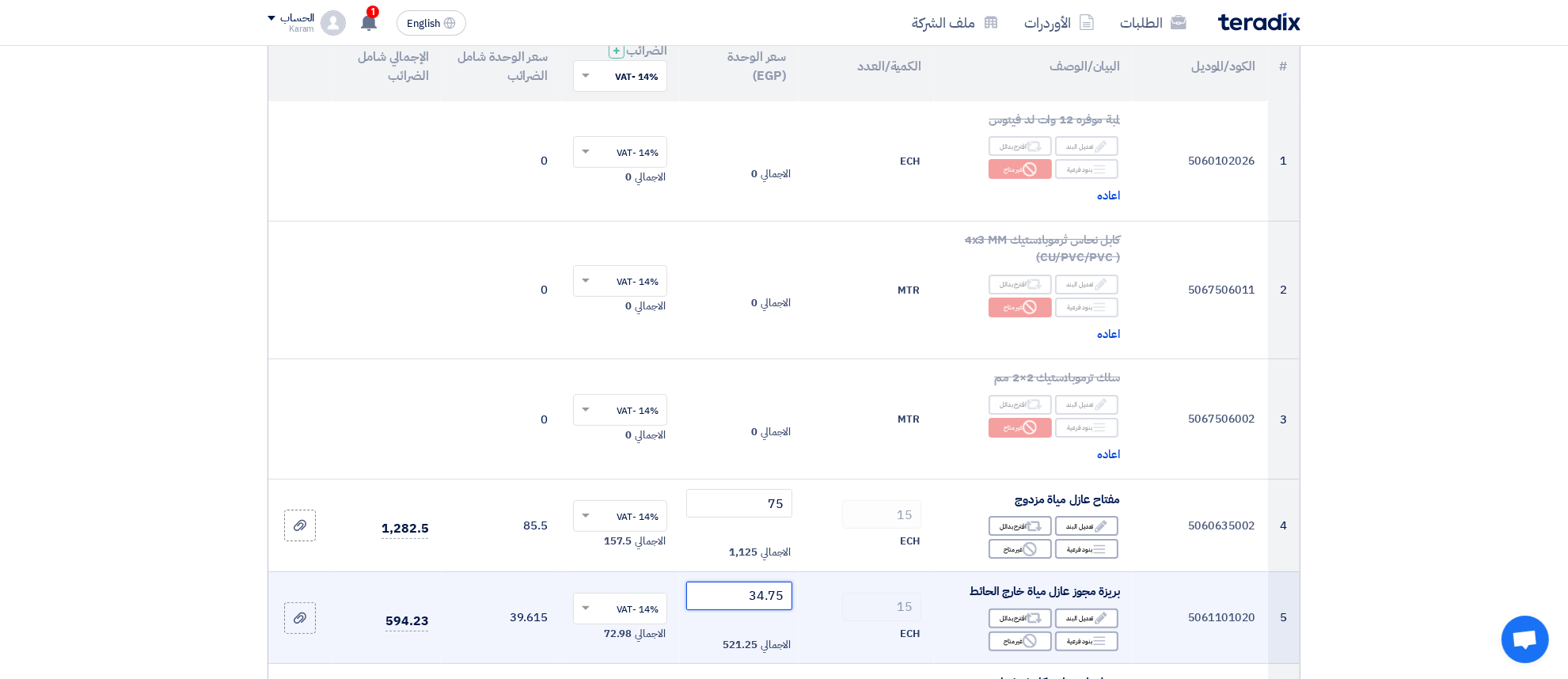
click at [737, 603] on input "34.75" at bounding box center [739, 596] width 107 height 28
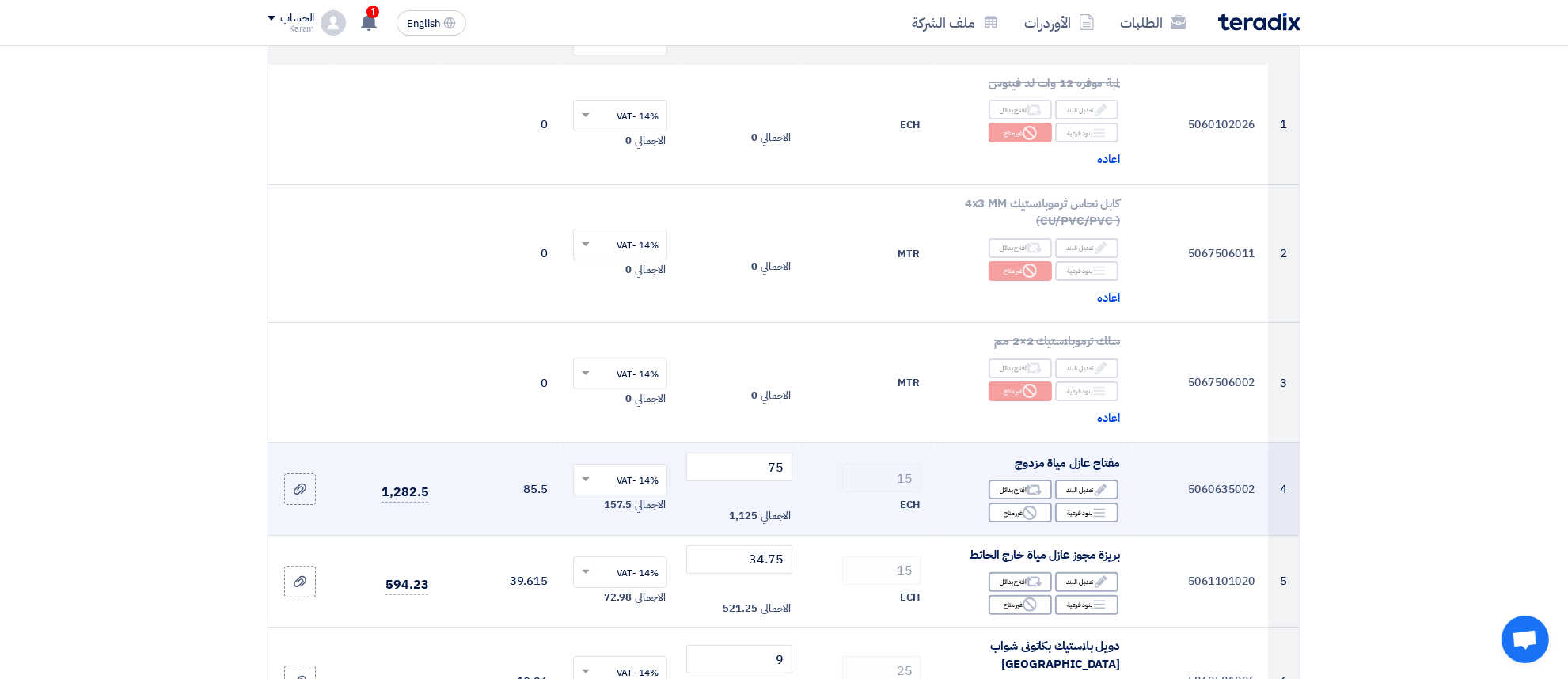
scroll to position [647, 0]
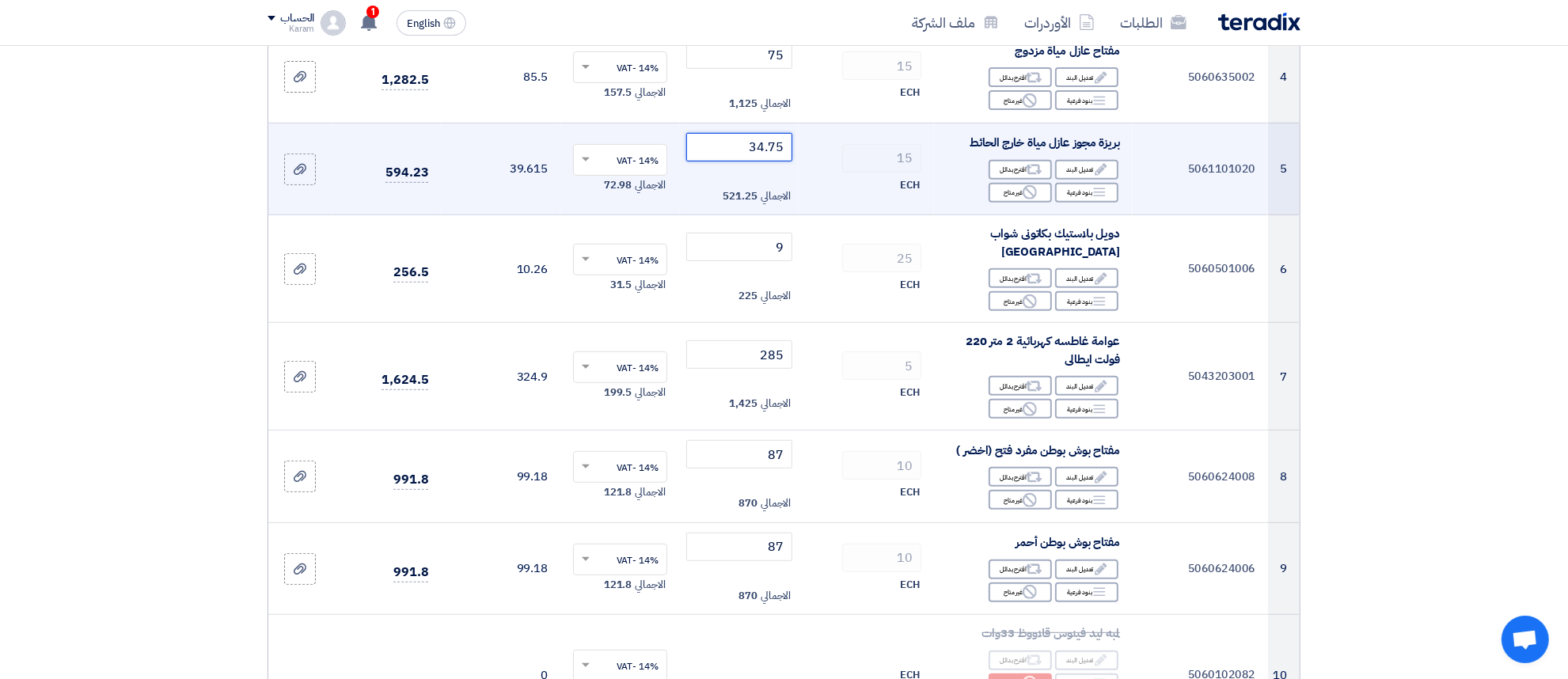
click at [733, 147] on input "34.75" at bounding box center [739, 147] width 107 height 28
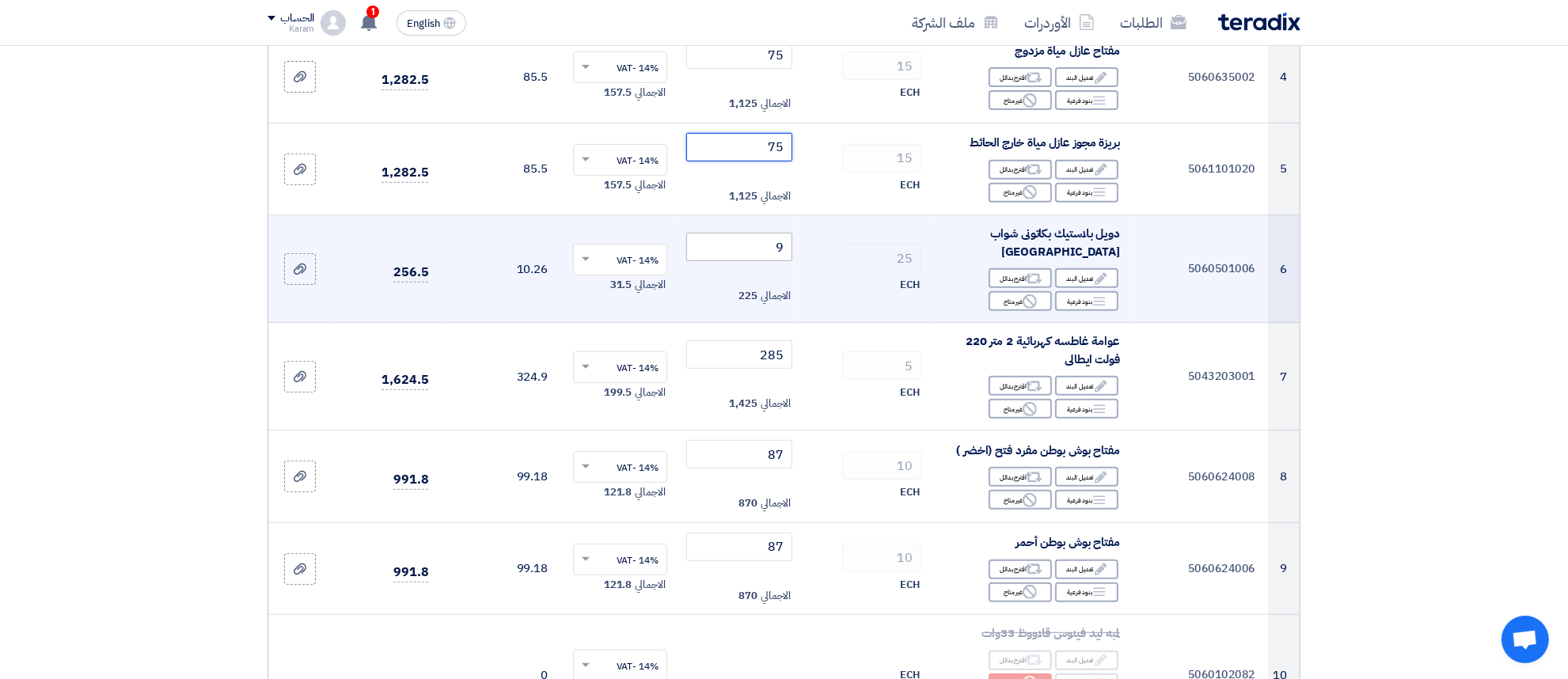
type input "75"
click at [760, 238] on input "9" at bounding box center [739, 247] width 107 height 28
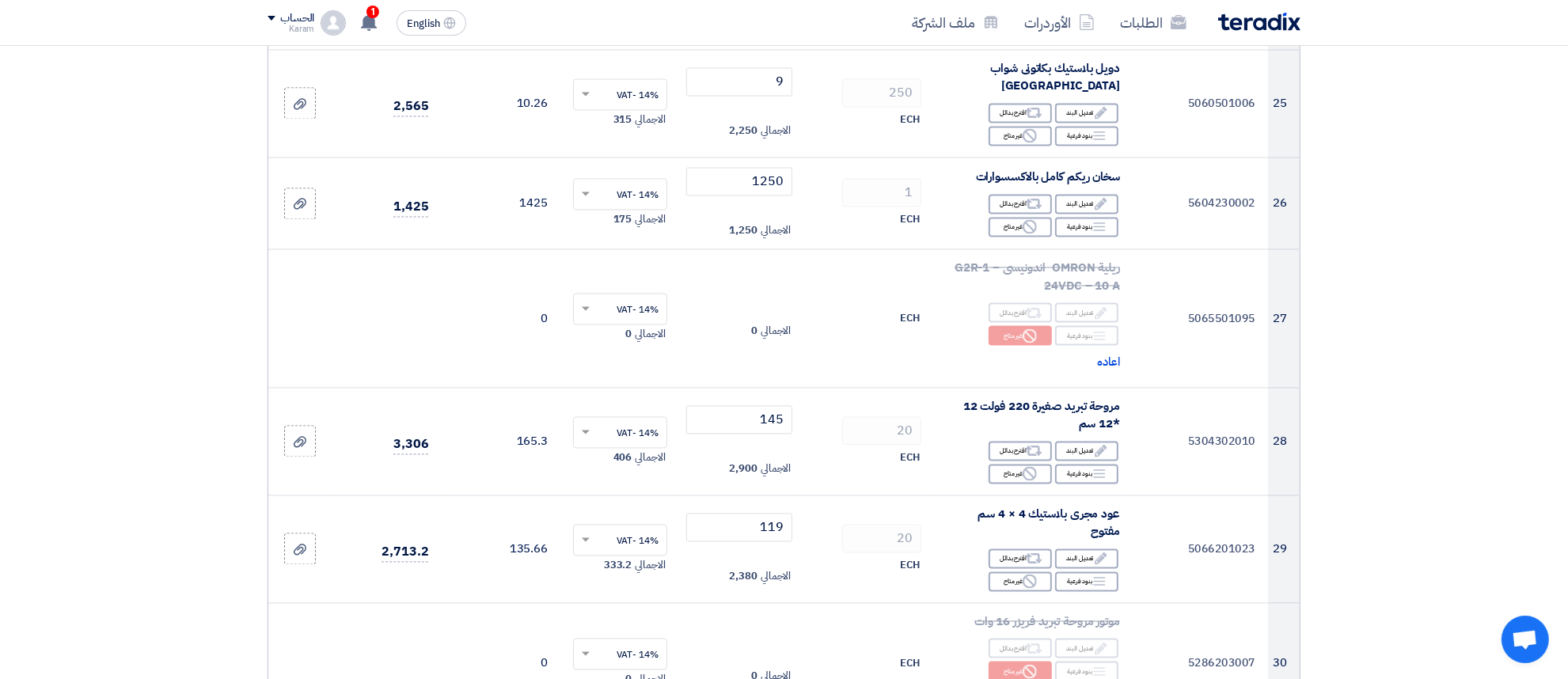
scroll to position [3493, 0]
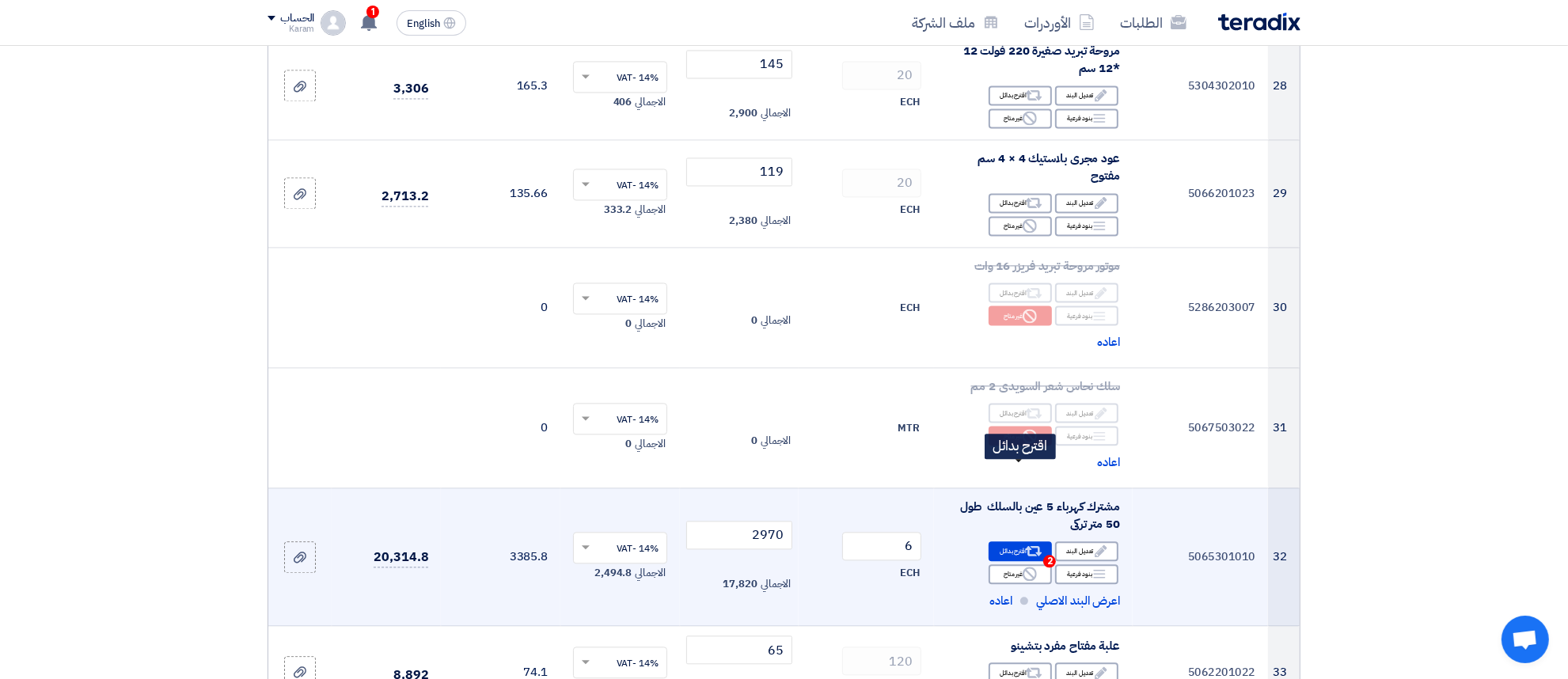
click at [1034, 543] on icon "Alternative" at bounding box center [1035, 552] width 17 height 17
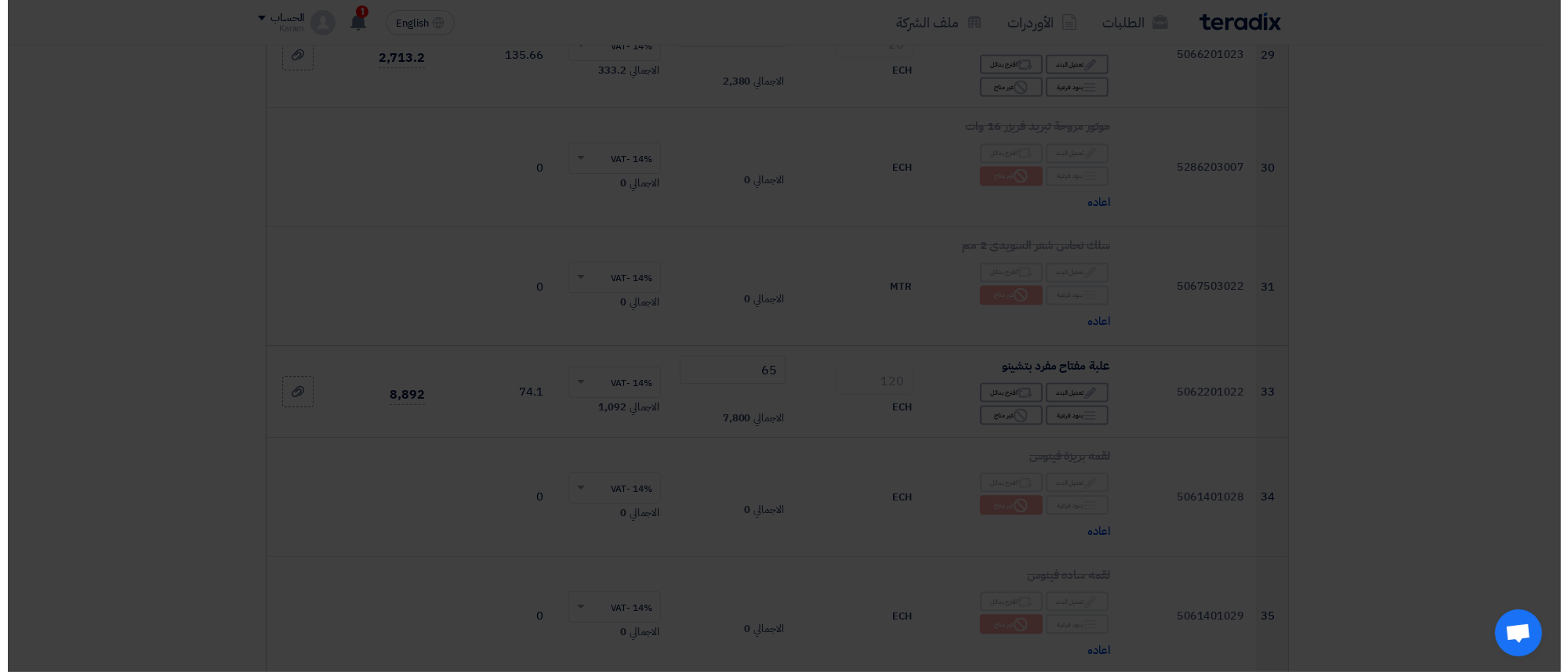
scroll to position [3320, 0]
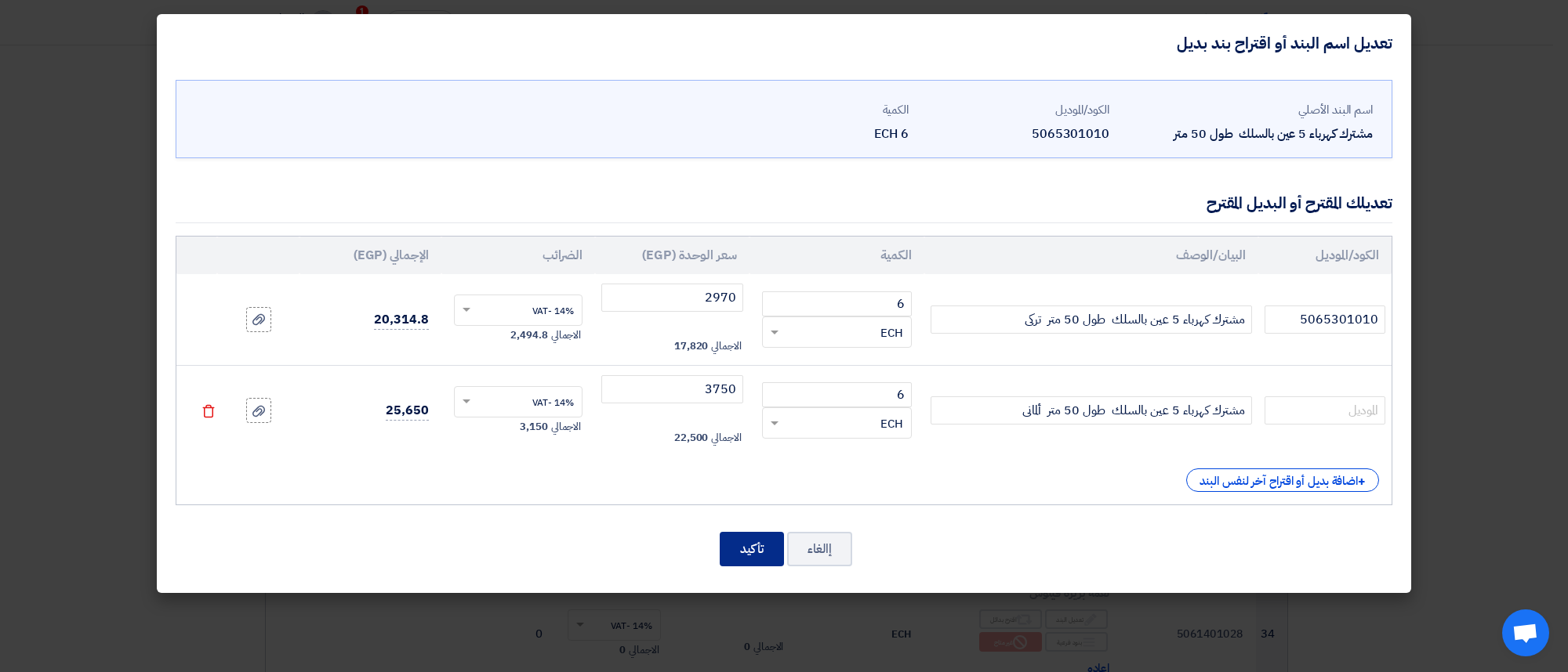
click at [770, 543] on button "تأكيد" at bounding box center [752, 549] width 65 height 35
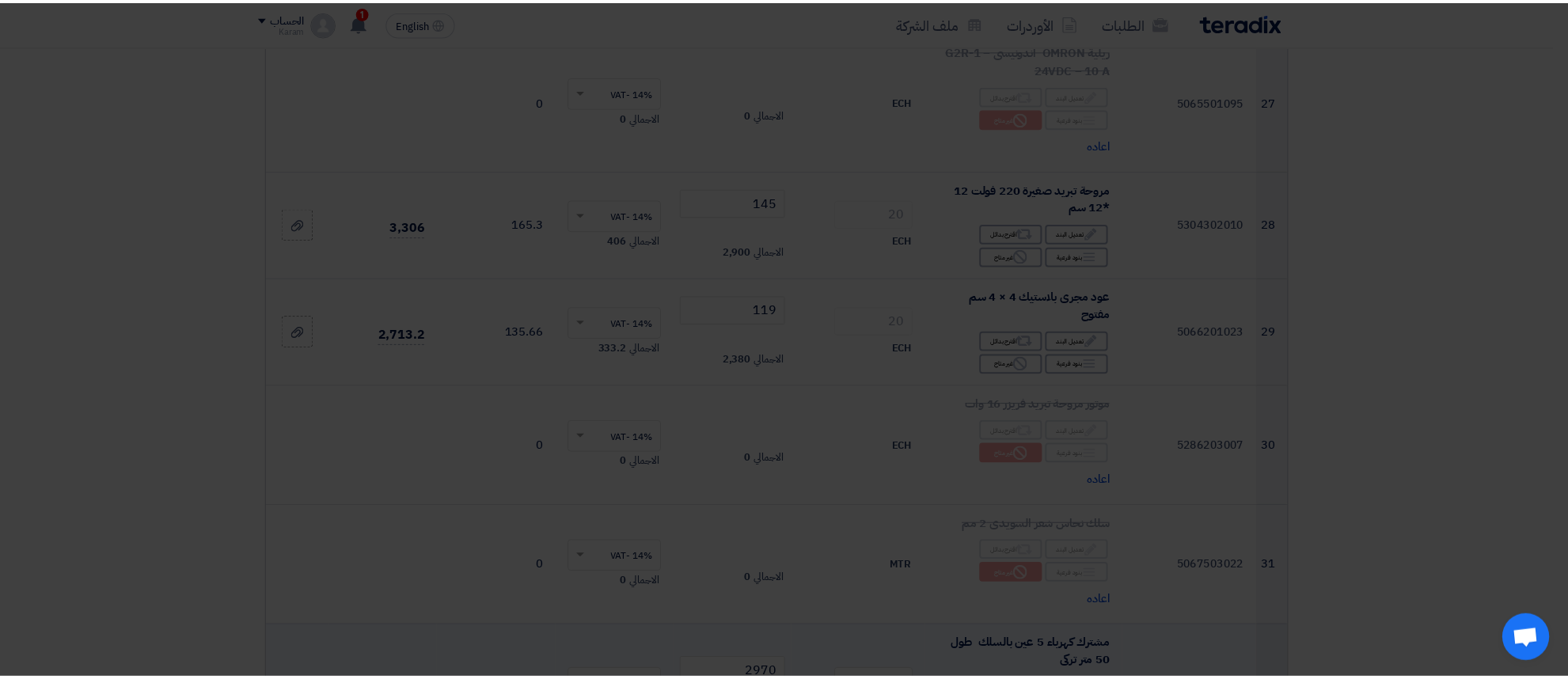
scroll to position [3493, 0]
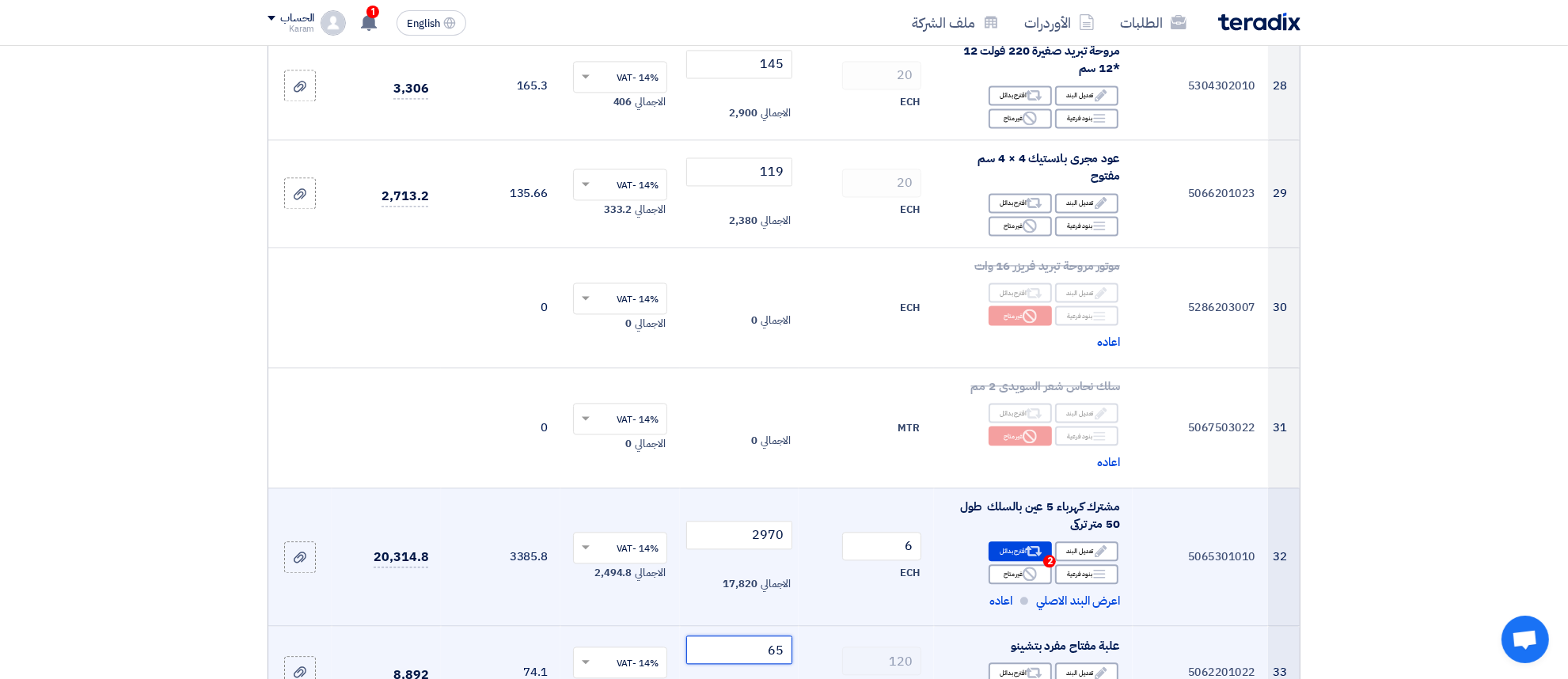
click at [733, 636] on input "65" at bounding box center [739, 650] width 107 height 28
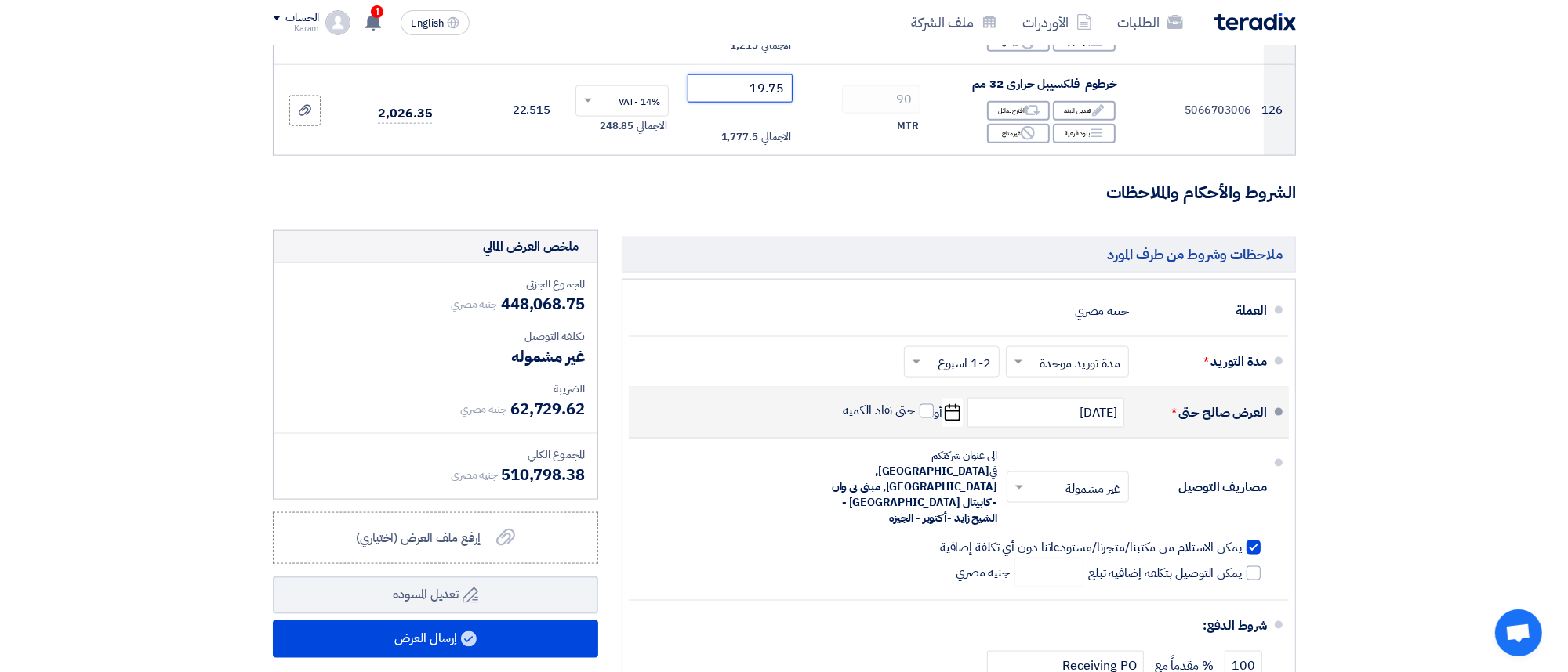
scroll to position [14596, 0]
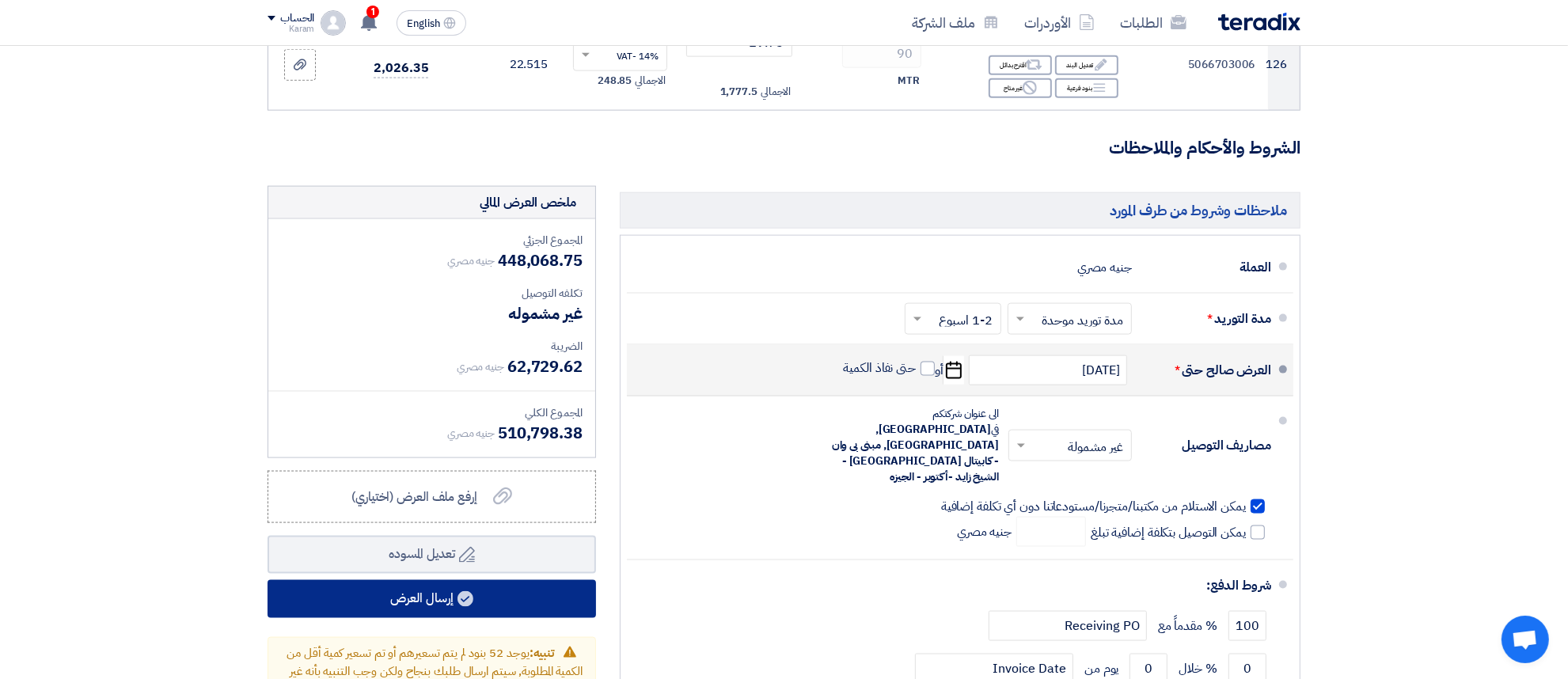
click at [525, 581] on button "إرسال العرض" at bounding box center [431, 600] width 329 height 38
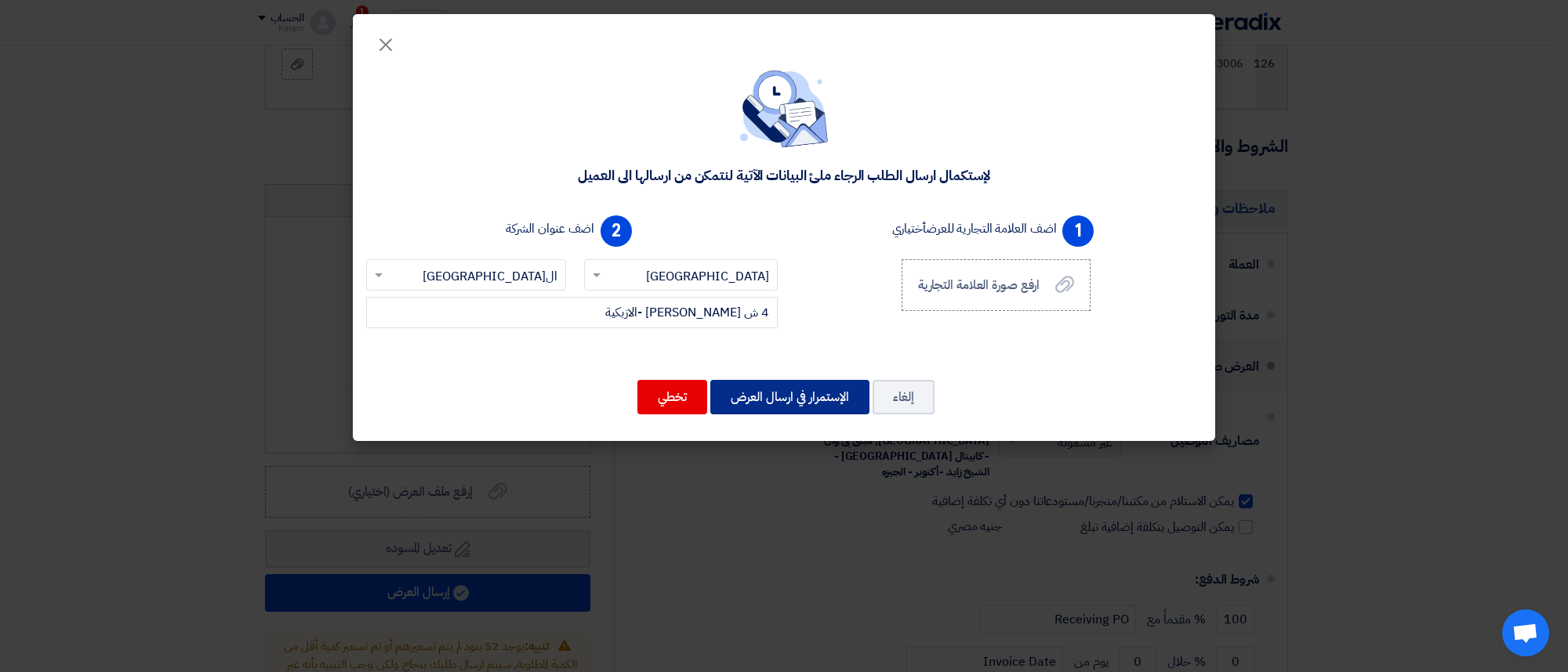
click at [799, 309] on div "لإستكمال ارسال الطلب الرجاء ملئ البيانات الآتية لنتمكن من ارسالها الى العميل 1 …" at bounding box center [784, 246] width 862 height 391
click at [793, 393] on button "الإستمرار في ارسال العرض" at bounding box center [790, 397] width 159 height 35
click at [767, 405] on button "الإستمرار في ارسال العرض" at bounding box center [790, 397] width 159 height 35
click at [773, 405] on button "الإستمرار في ارسال العرض" at bounding box center [790, 397] width 159 height 35
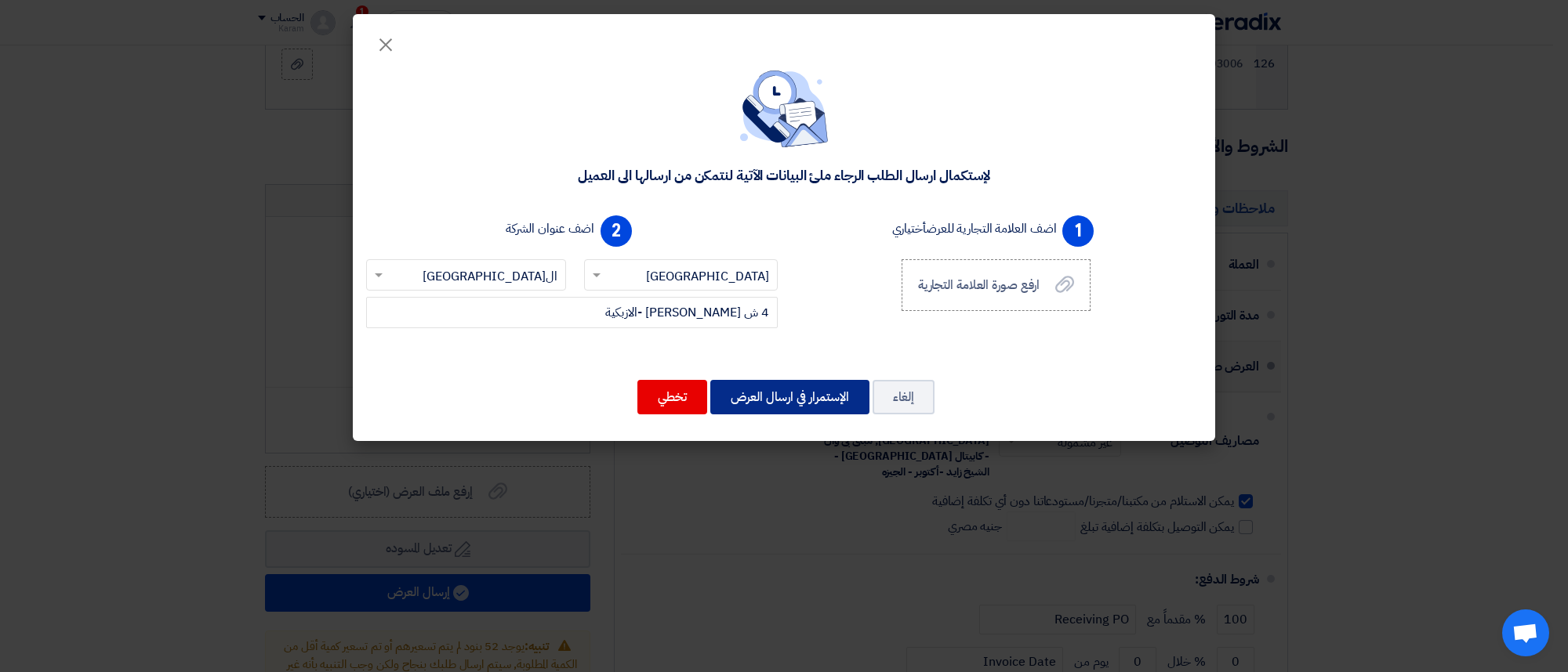
click at [818, 391] on button "الإستمرار في ارسال العرض" at bounding box center [790, 397] width 159 height 35
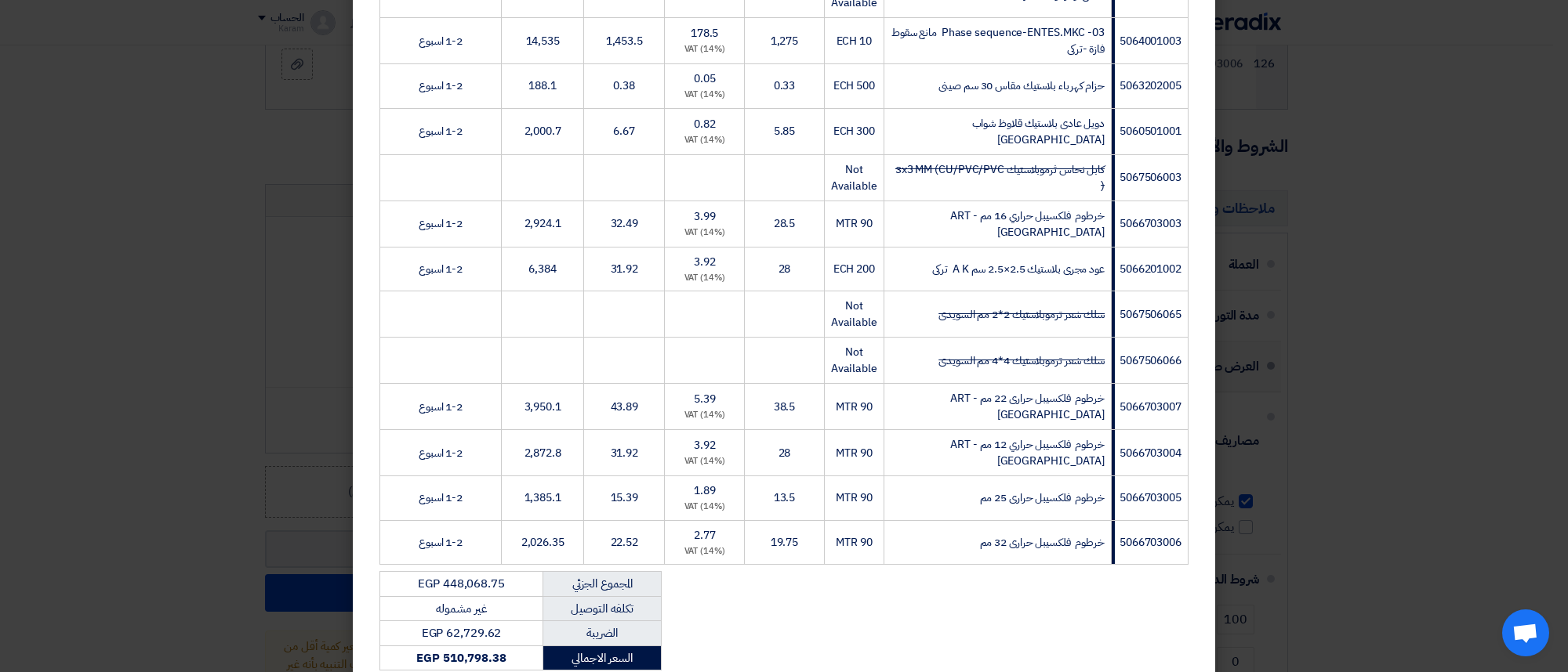
scroll to position [5797, 0]
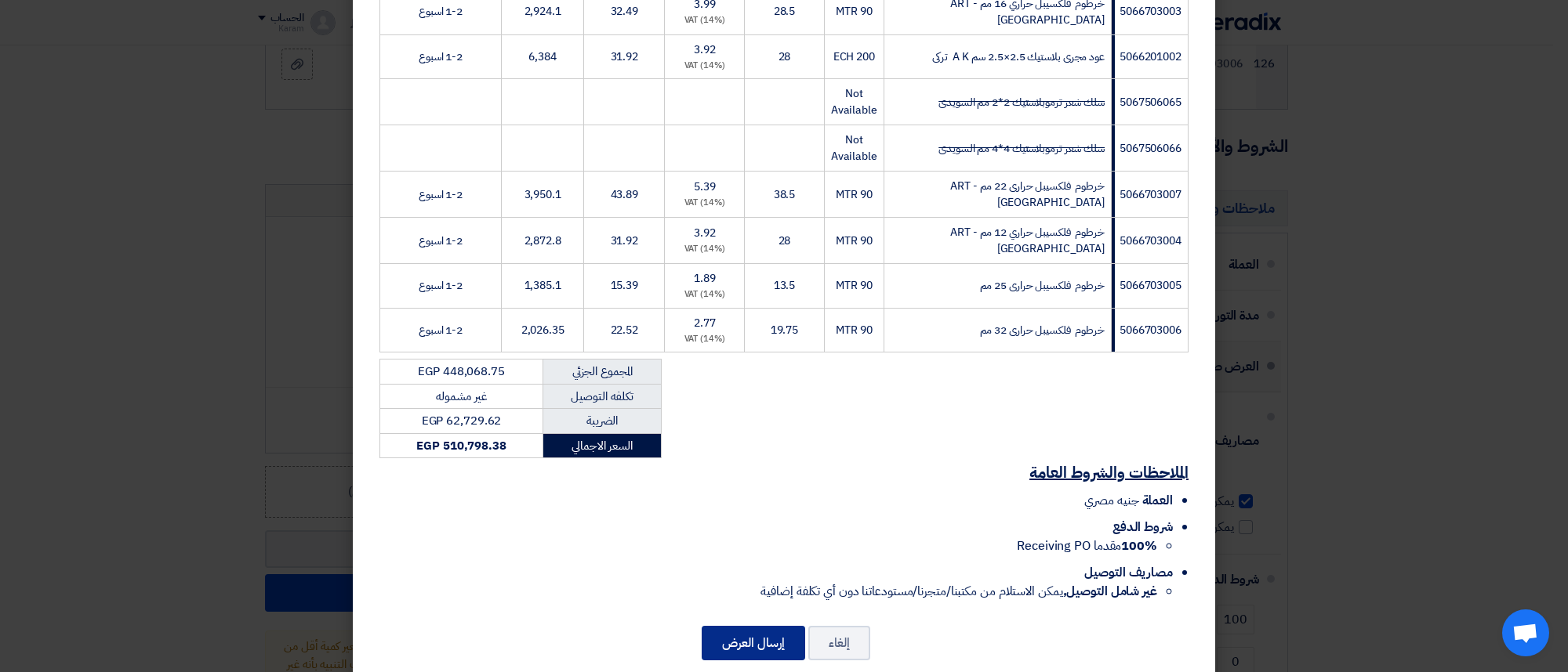
click at [751, 626] on button "إرسال العرض" at bounding box center [753, 643] width 104 height 35
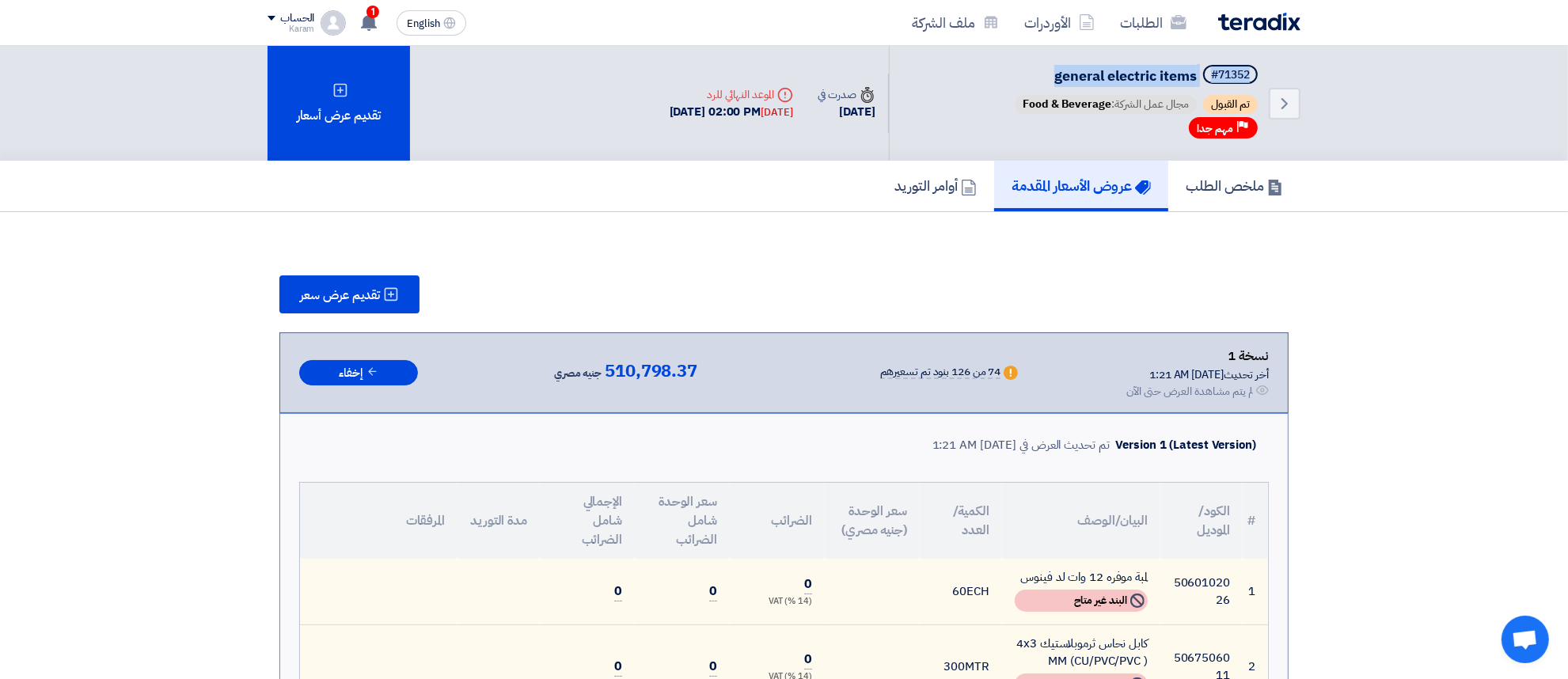
drag, startPoint x: 1041, startPoint y: 81, endPoint x: 1273, endPoint y: 59, distance: 233.0
click at [1273, 59] on div "Back #71352 general electric items تم القبول مجال عمل الشركة: Food & Beverage P…" at bounding box center [1095, 104] width 412 height 115
copy h5 "#71352 general electric items"
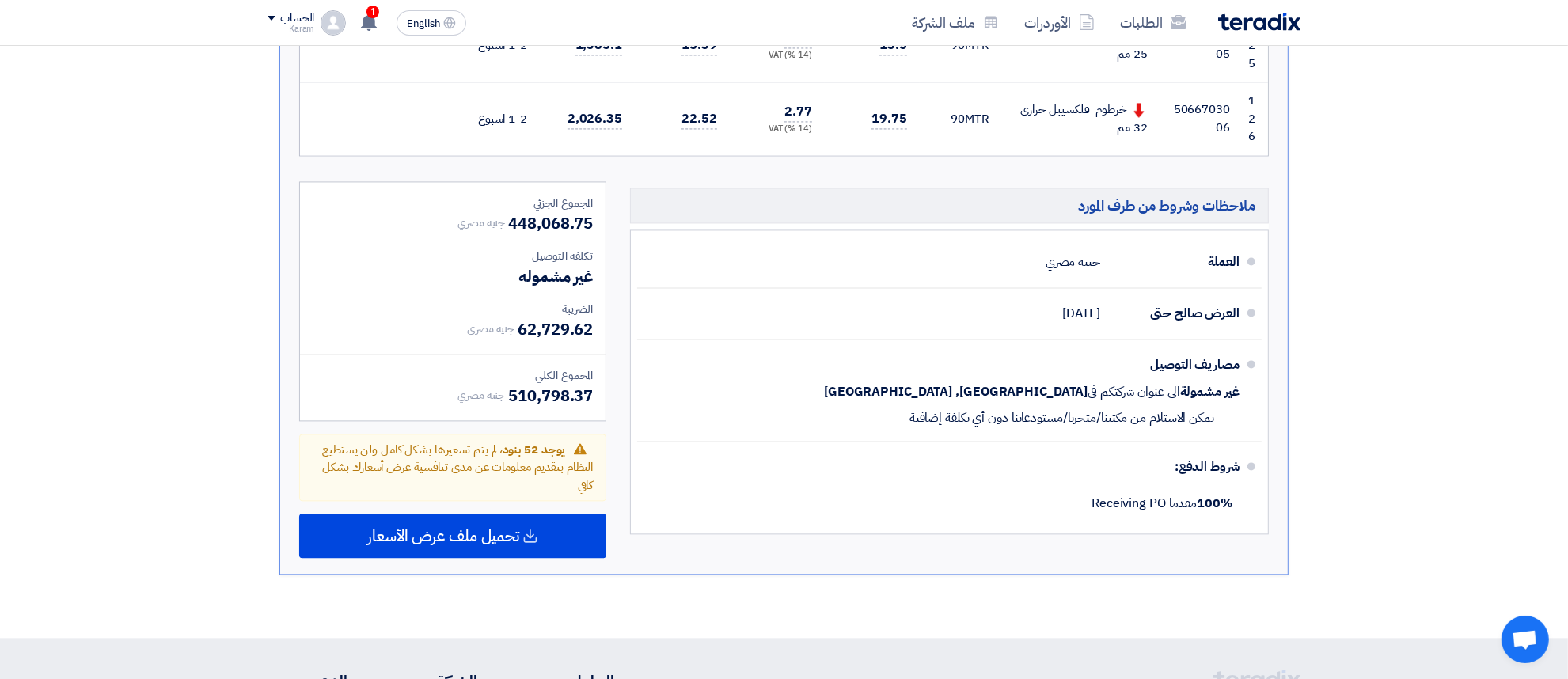
scroll to position [9888, 0]
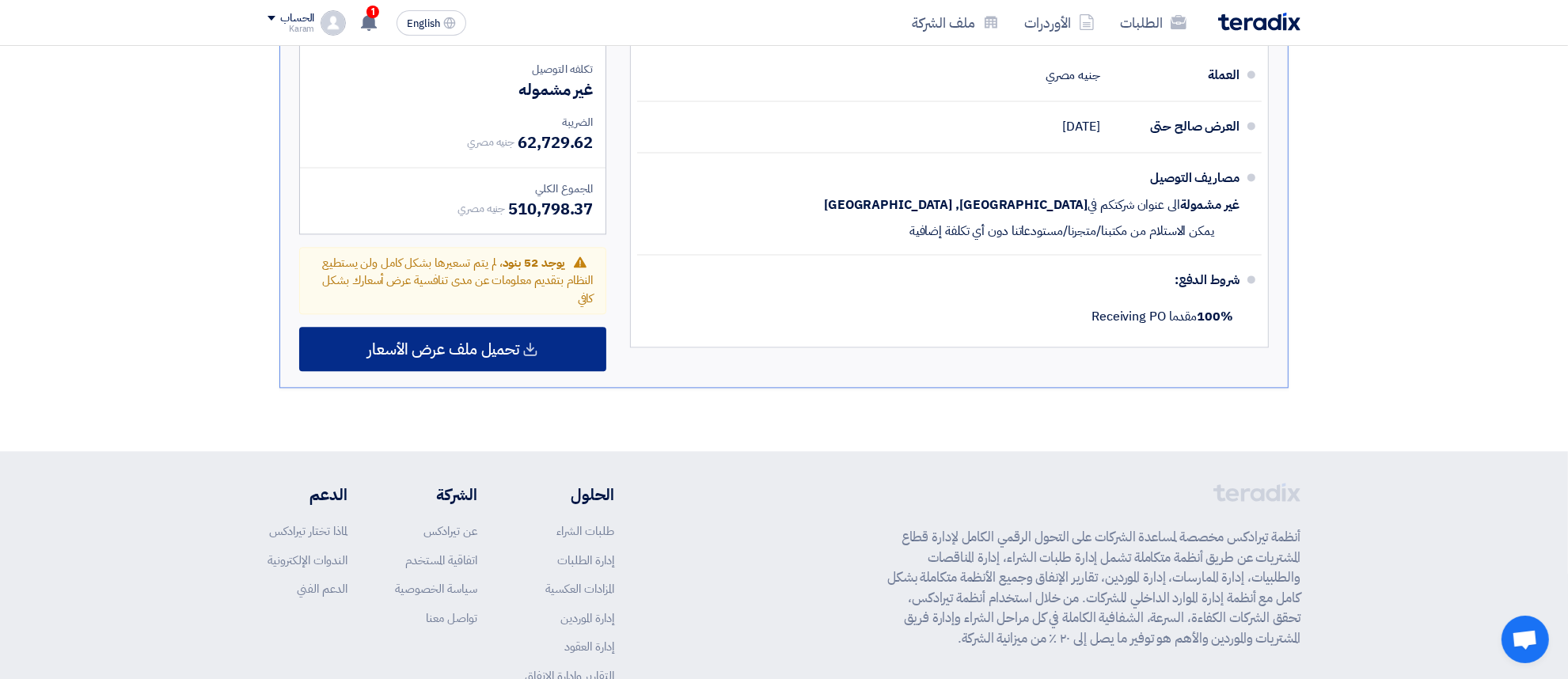
click at [473, 342] on span "تحميل ملف عرض الأسعار" at bounding box center [443, 348] width 152 height 14
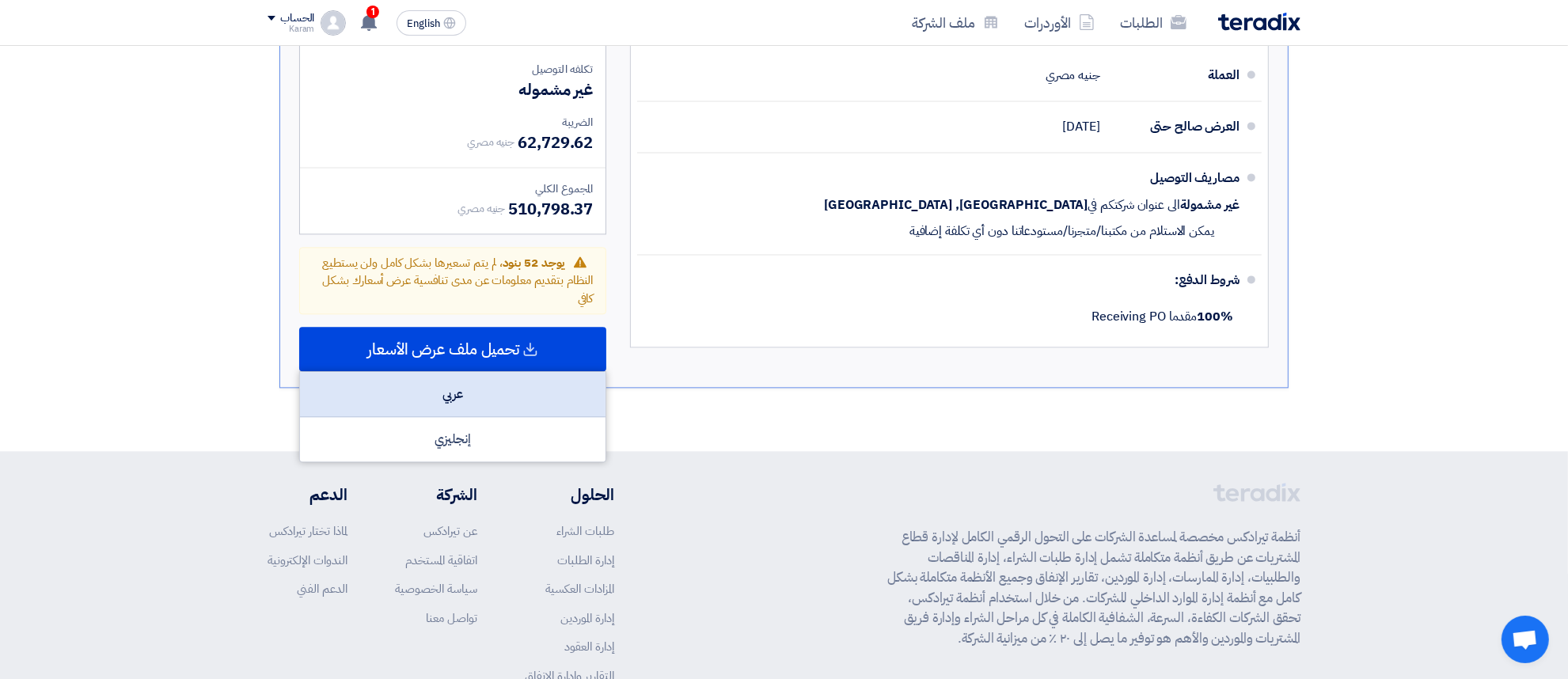
click at [441, 372] on div "عربي" at bounding box center [453, 395] width 306 height 45
click at [416, 372] on div "عربي" at bounding box center [453, 395] width 306 height 45
click at [420, 372] on div "عربي" at bounding box center [453, 395] width 306 height 45
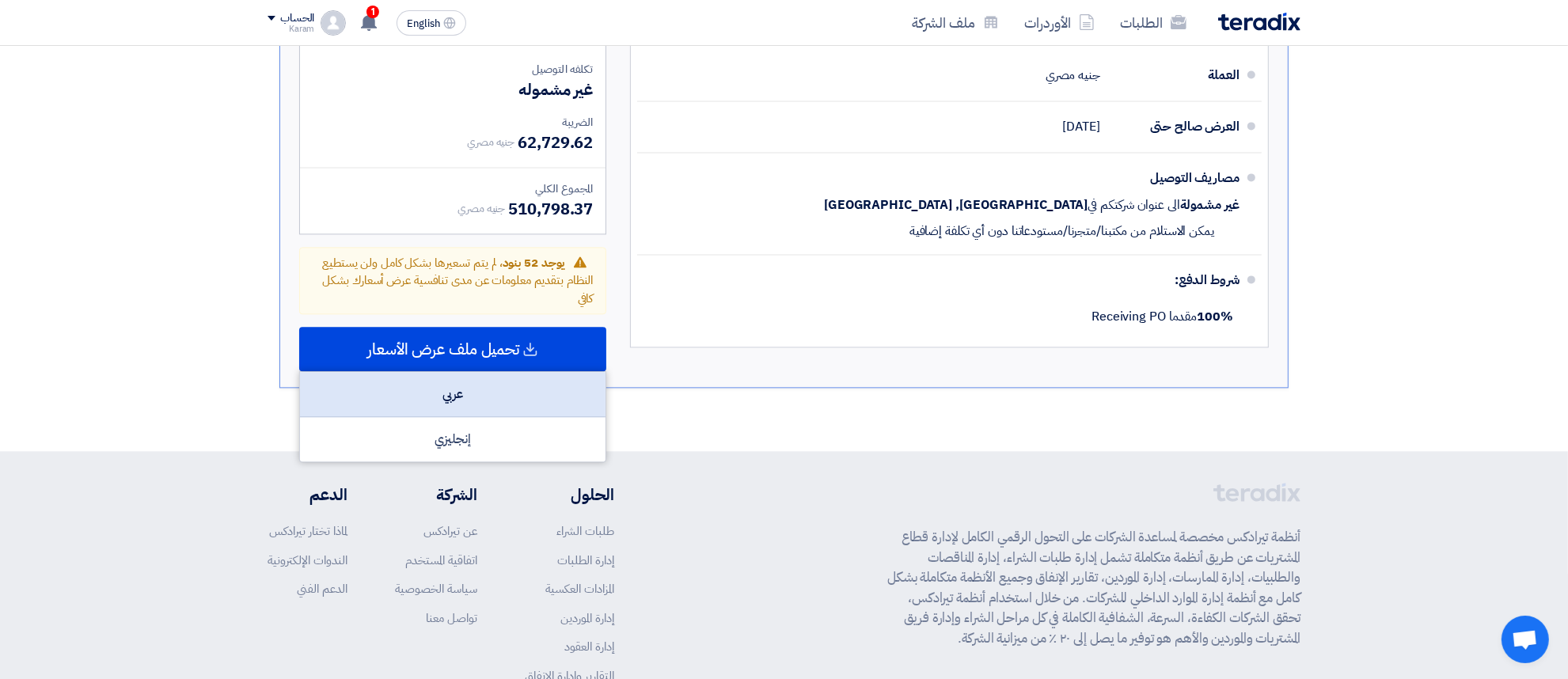
click at [467, 372] on div "عربي" at bounding box center [453, 395] width 306 height 45
